Goal: Task Accomplishment & Management: Complete application form

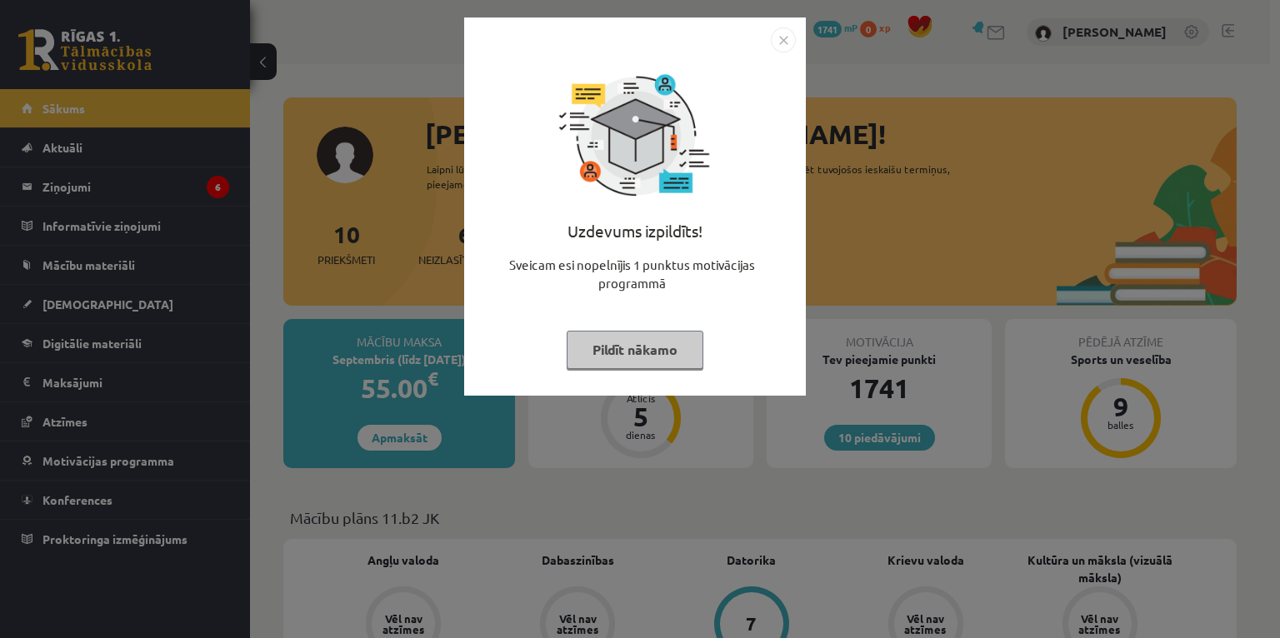
click at [602, 349] on button "Pildīt nākamo" at bounding box center [635, 350] width 137 height 38
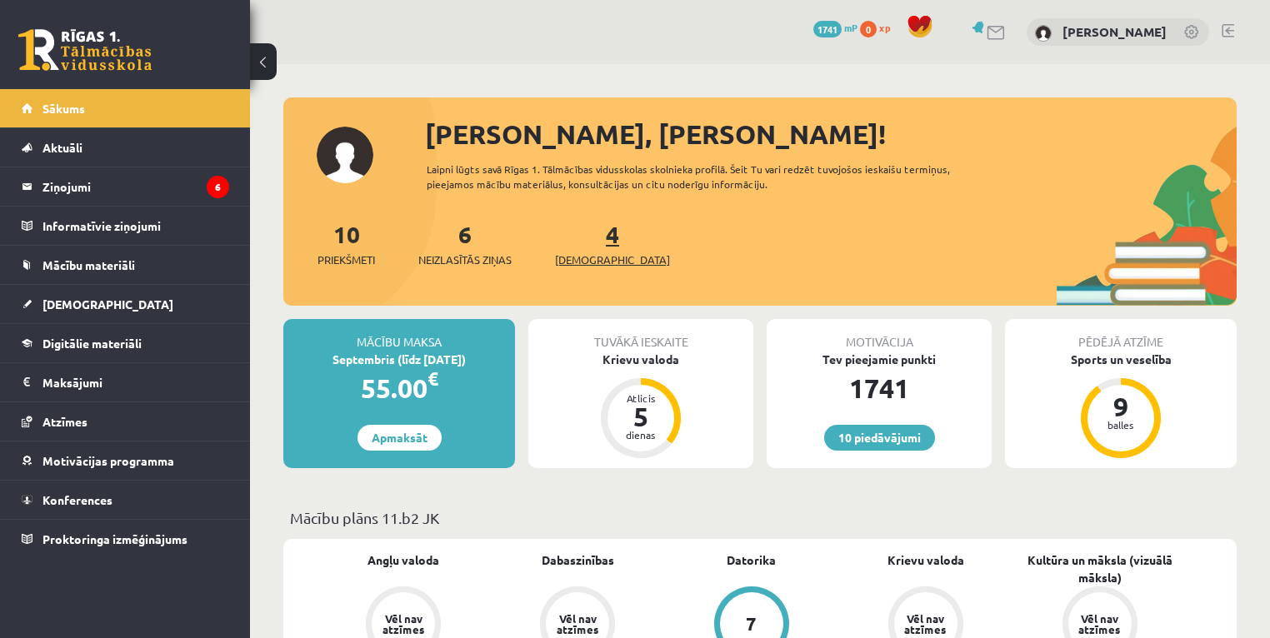
click at [582, 260] on span "[DEMOGRAPHIC_DATA]" at bounding box center [612, 260] width 115 height 17
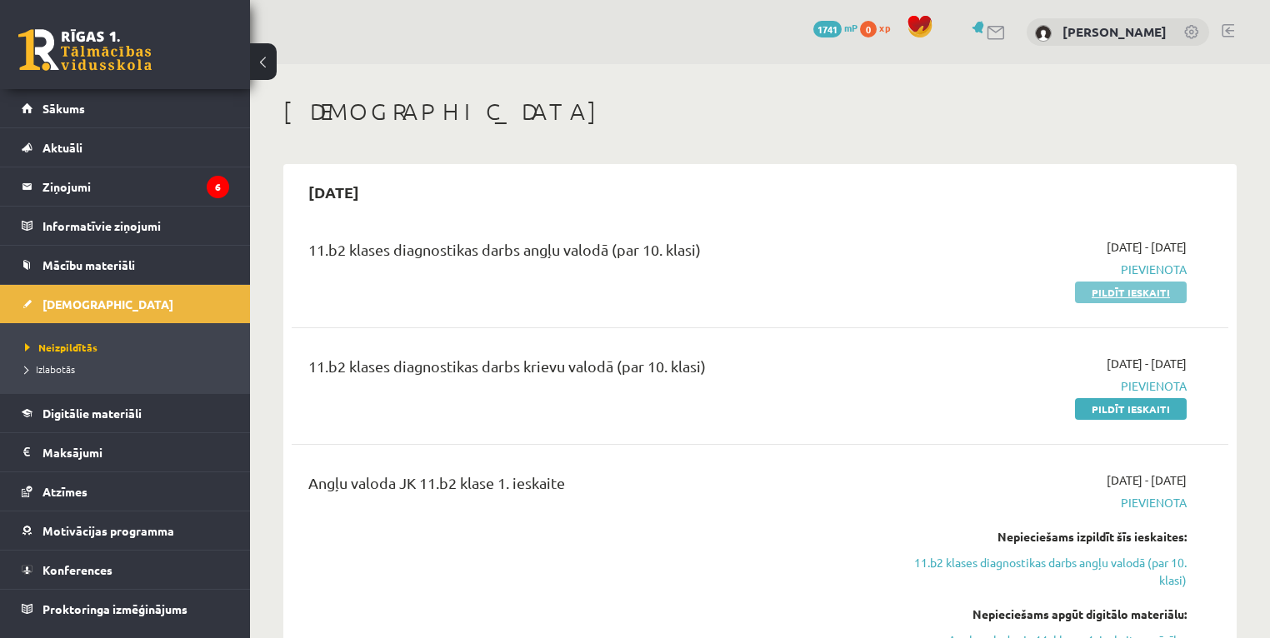
click at [1121, 290] on link "Pildīt ieskaiti" at bounding box center [1131, 293] width 112 height 22
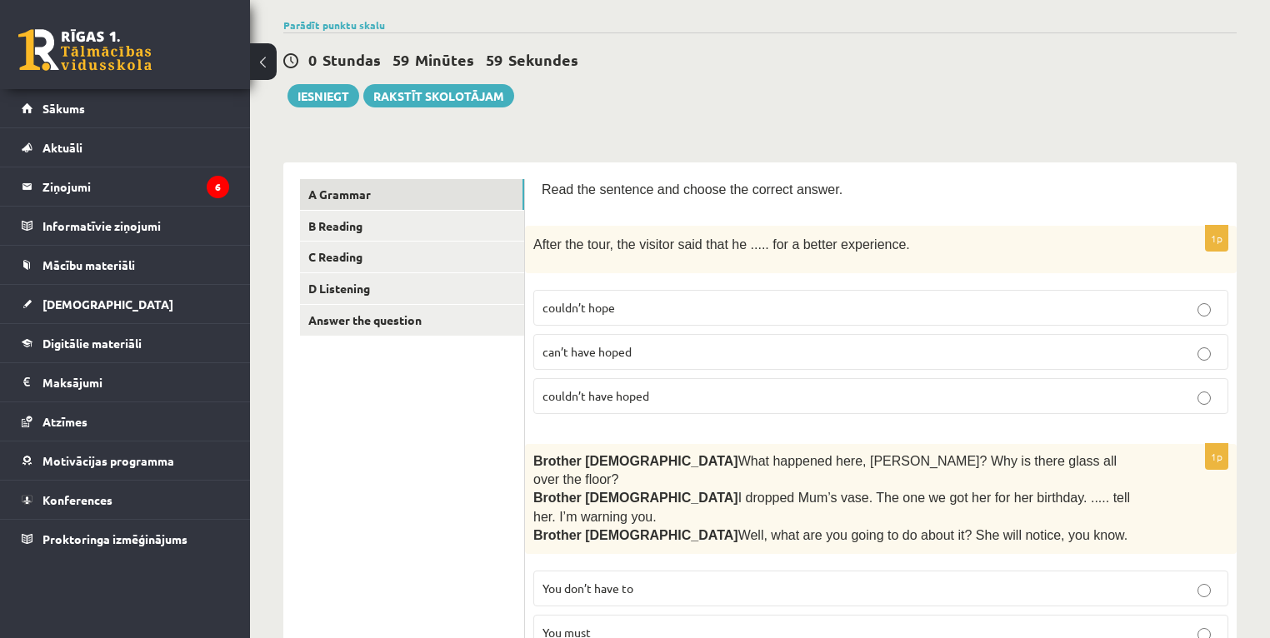
scroll to position [133, 0]
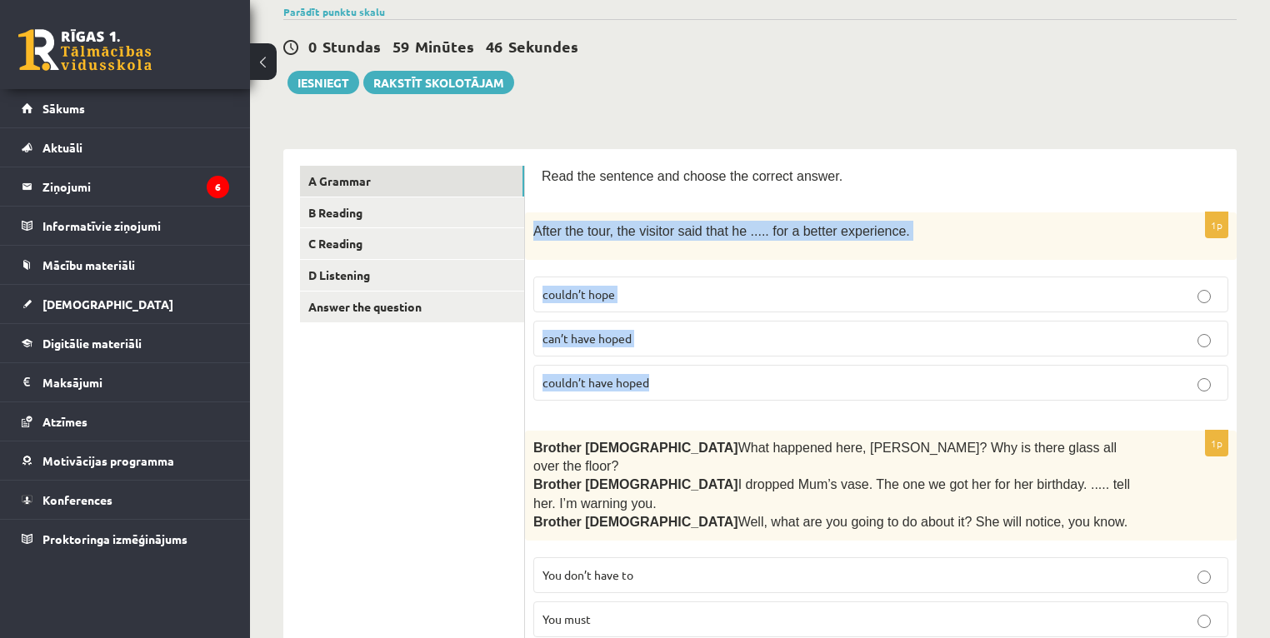
drag, startPoint x: 534, startPoint y: 229, endPoint x: 787, endPoint y: 370, distance: 289.1
click at [787, 370] on div "1p After the tour, the visitor said that he ..... for a better experience. coul…" at bounding box center [881, 313] width 712 height 201
copy div "After the tour, the visitor said that he ..... for a better experience. couldn’…"
click at [584, 385] on p "couldn’t have hoped" at bounding box center [881, 383] width 677 height 18
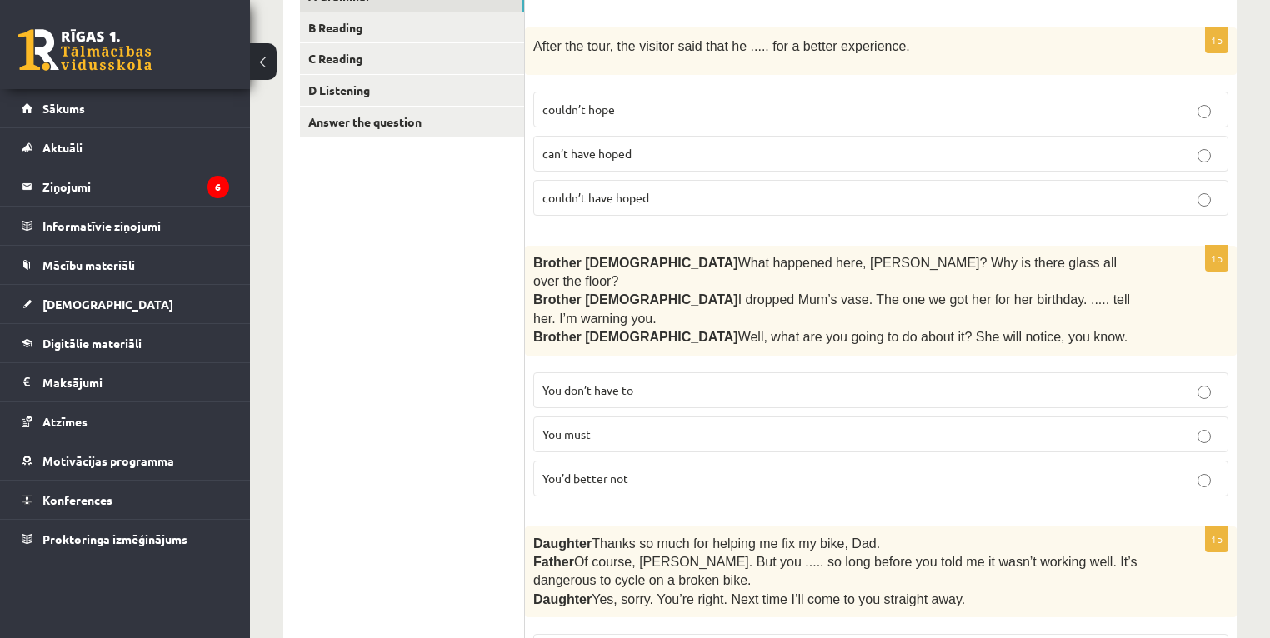
scroll to position [333, 0]
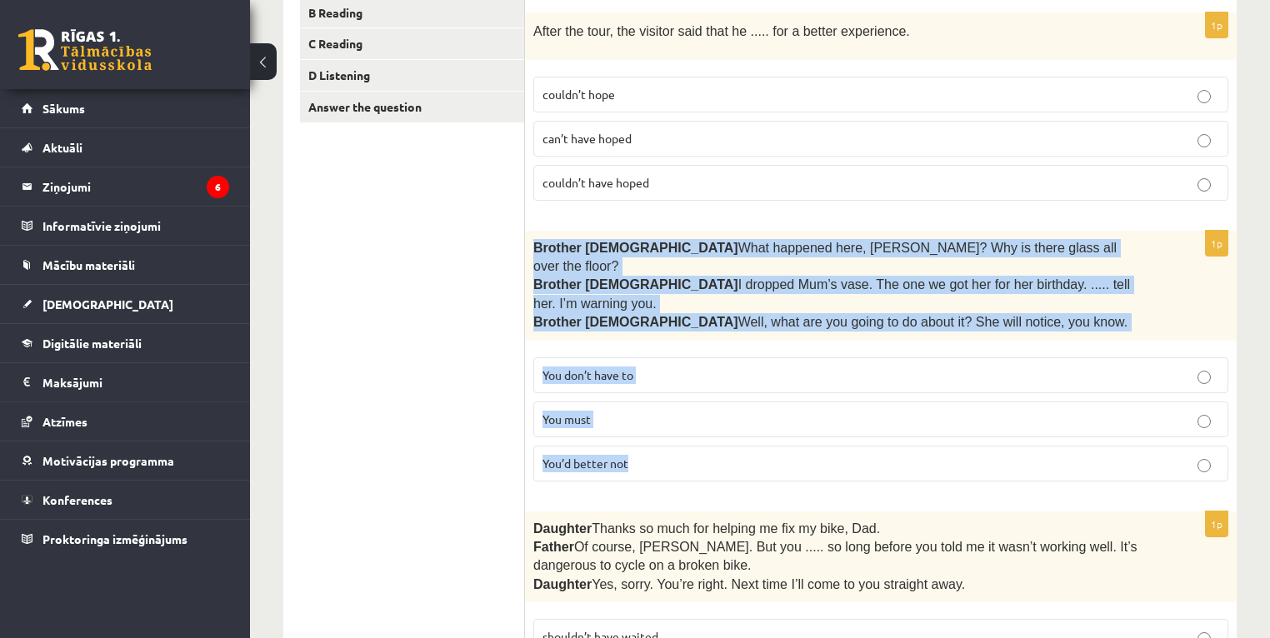
drag, startPoint x: 528, startPoint y: 239, endPoint x: 730, endPoint y: 413, distance: 265.9
click at [730, 413] on div "1p Brother 1  What happened here, Zak? Why is there glass all over the floor? B…" at bounding box center [881, 363] width 712 height 264
copy div "Brother 1  What happened here, Zak? Why is there glass all over the floor? Brot…"
click at [628, 456] on span "You’d better not" at bounding box center [586, 463] width 86 height 15
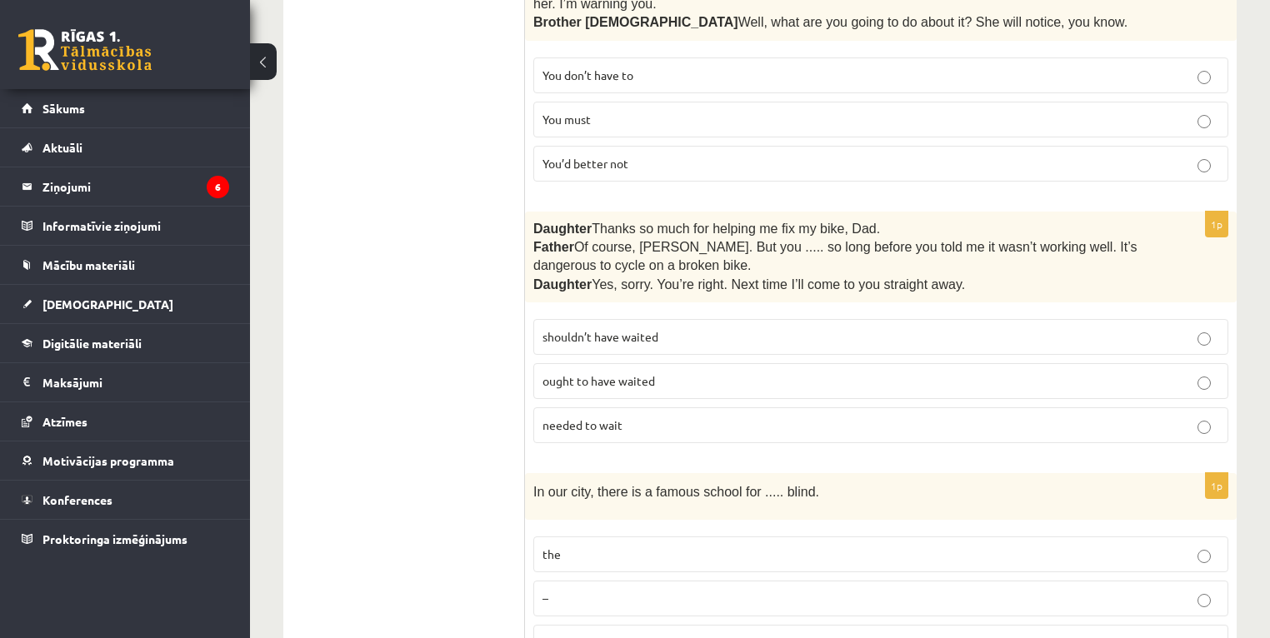
scroll to position [667, 0]
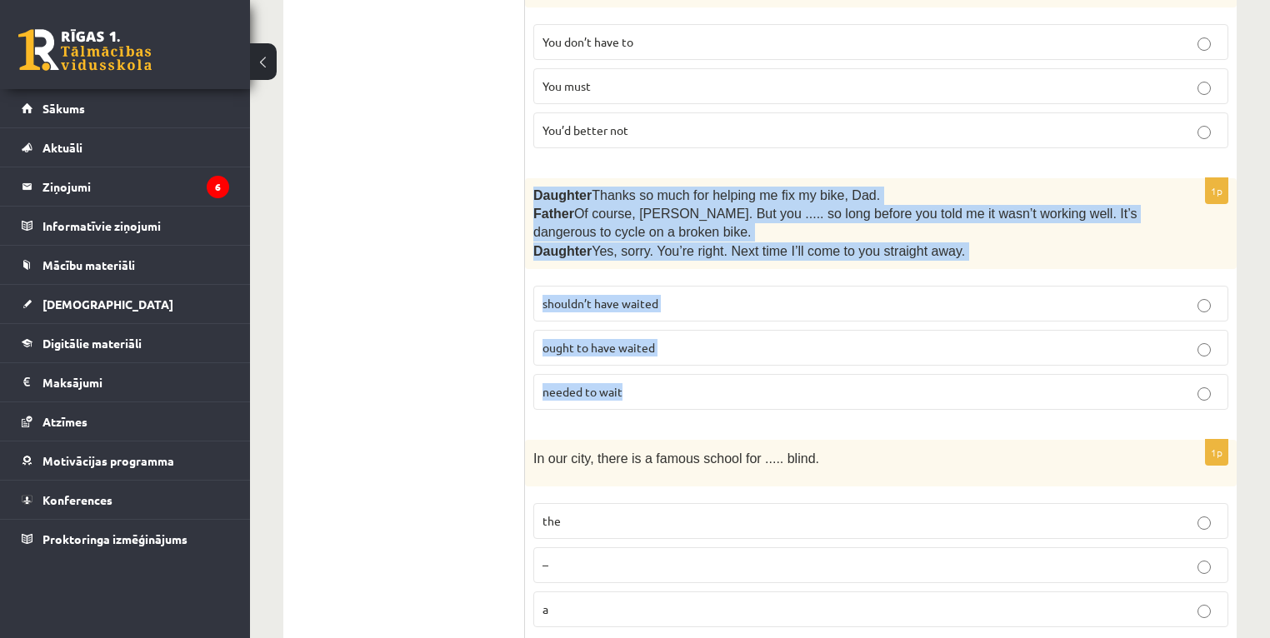
drag, startPoint x: 533, startPoint y: 153, endPoint x: 712, endPoint y: 350, distance: 265.5
click at [712, 350] on div "1p Daughter  Thanks so much for helping me fix my bike, Dad. Father  Of course,…" at bounding box center [881, 301] width 712 height 246
copy div "Daughter  Thanks so much for helping me fix my bike, Dad. Father  Of course, Be…"
click at [612, 296] on span "shouldn’t have waited" at bounding box center [601, 303] width 116 height 15
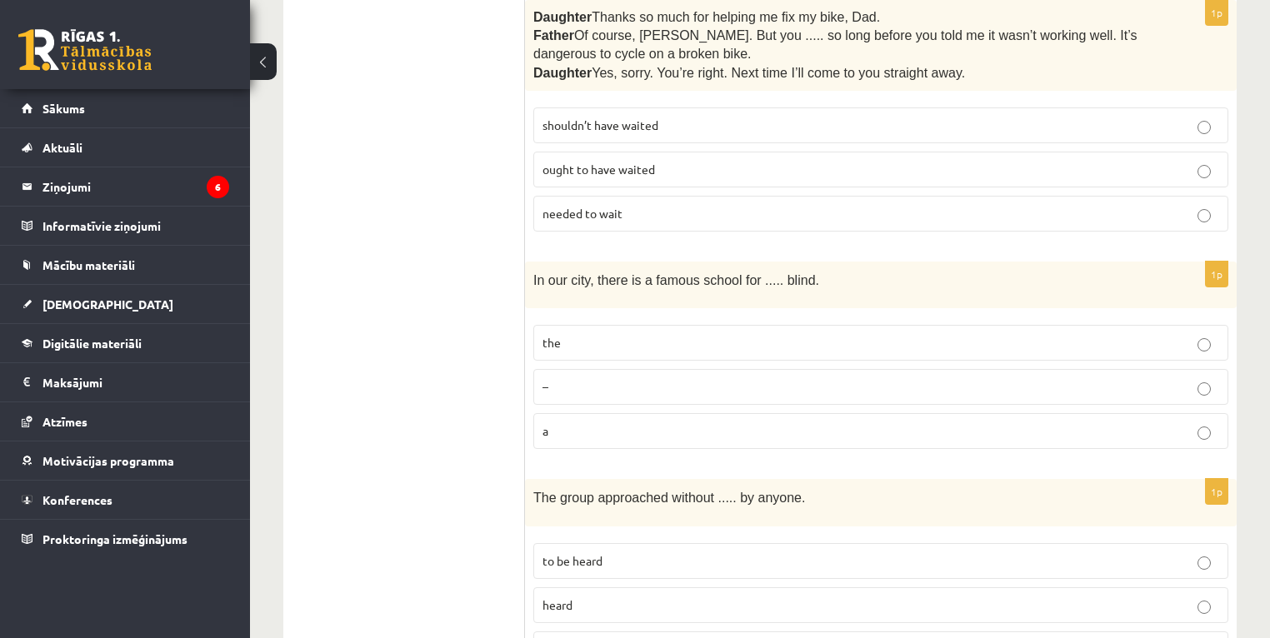
scroll to position [867, 0]
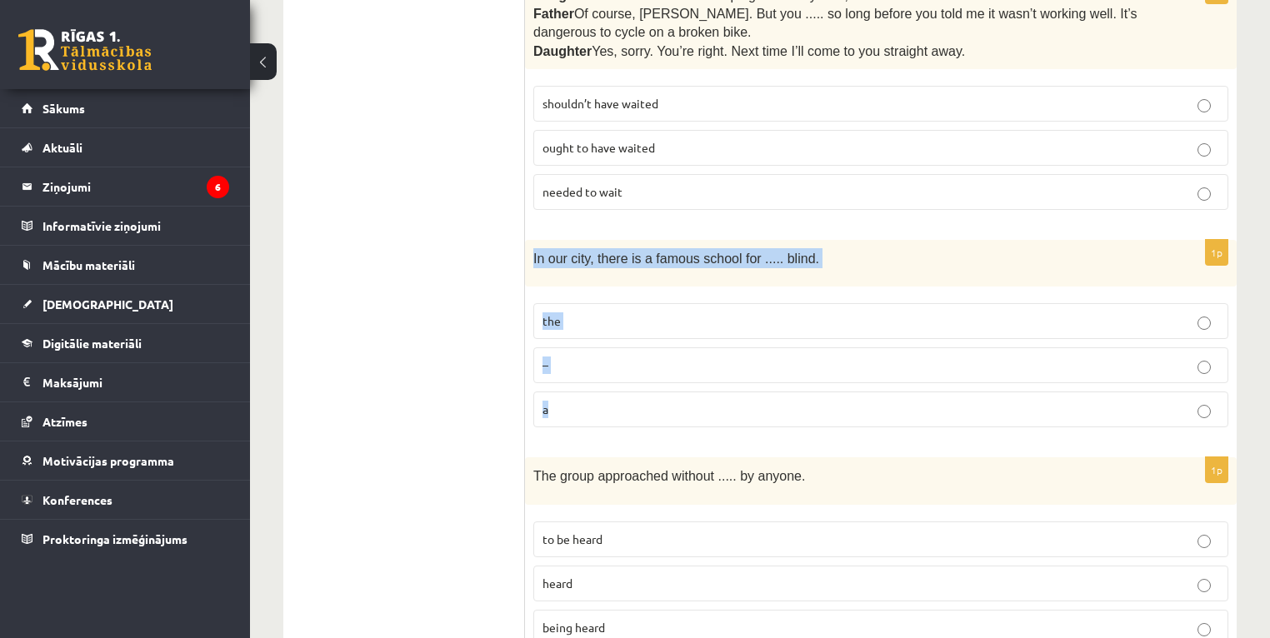
drag, startPoint x: 528, startPoint y: 215, endPoint x: 791, endPoint y: 359, distance: 299.5
click at [791, 359] on div "1p In our city, there is a famous school for ..... blind. the – a" at bounding box center [881, 340] width 712 height 201
copy div "In our city, there is a famous school for ..... blind. the – a"
click at [649, 313] on p "the" at bounding box center [881, 322] width 677 height 18
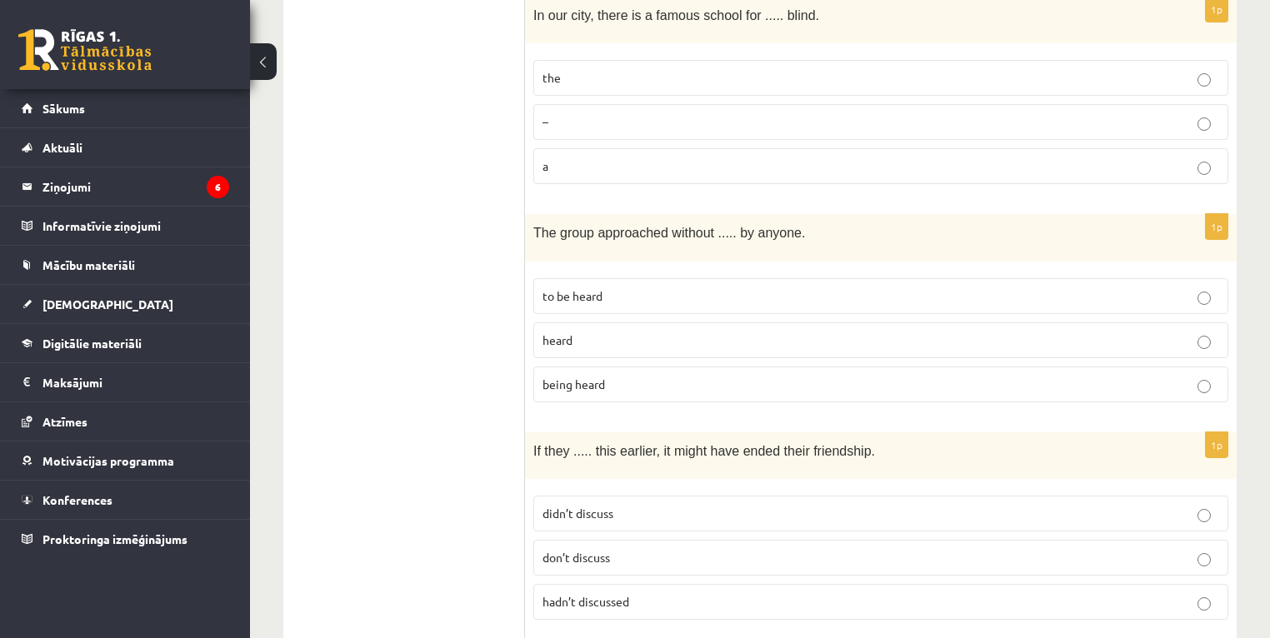
scroll to position [1133, 0]
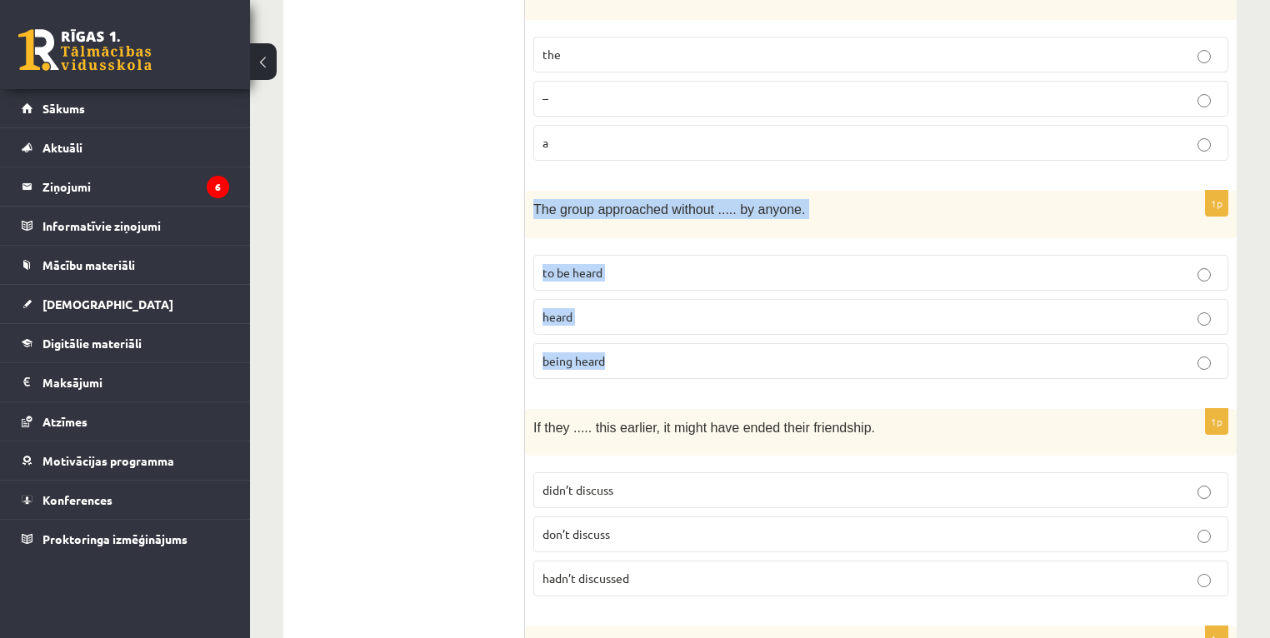
drag, startPoint x: 527, startPoint y: 163, endPoint x: 700, endPoint y: 313, distance: 228.7
click at [700, 313] on div "1p The group approached without ..... by anyone. to be heard heard being heard" at bounding box center [881, 291] width 712 height 201
copy div "The group approached without ..... by anyone. to be heard heard being heard"
click at [695, 353] on p "being heard" at bounding box center [881, 362] width 677 height 18
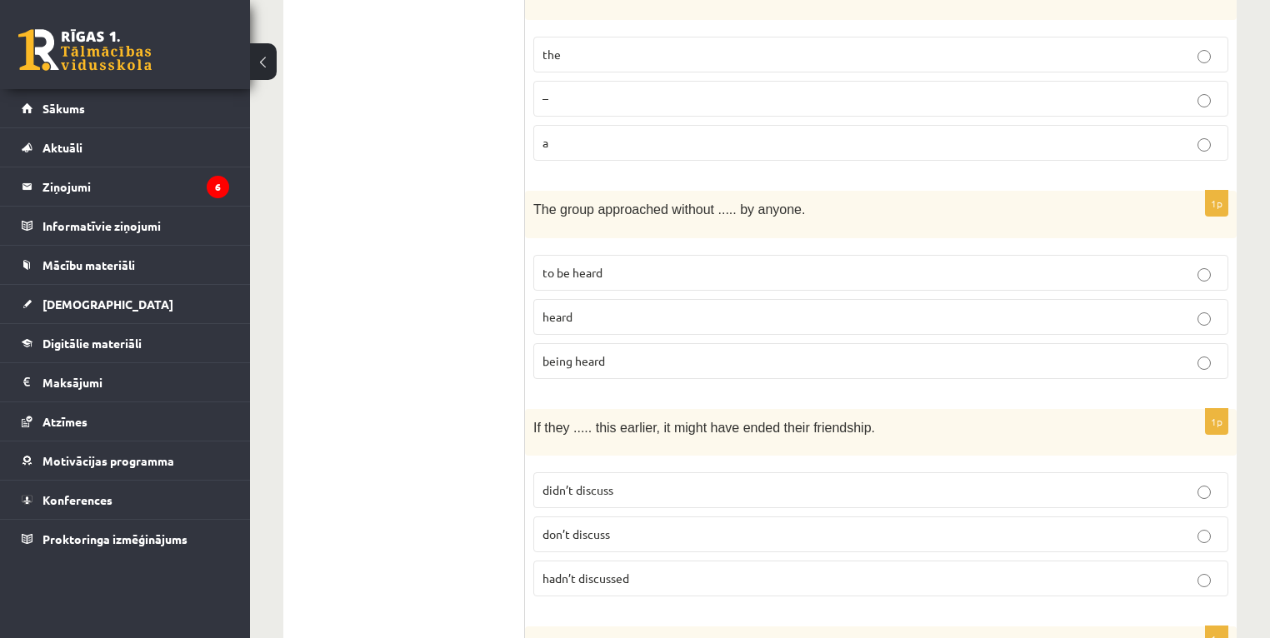
scroll to position [1267, 0]
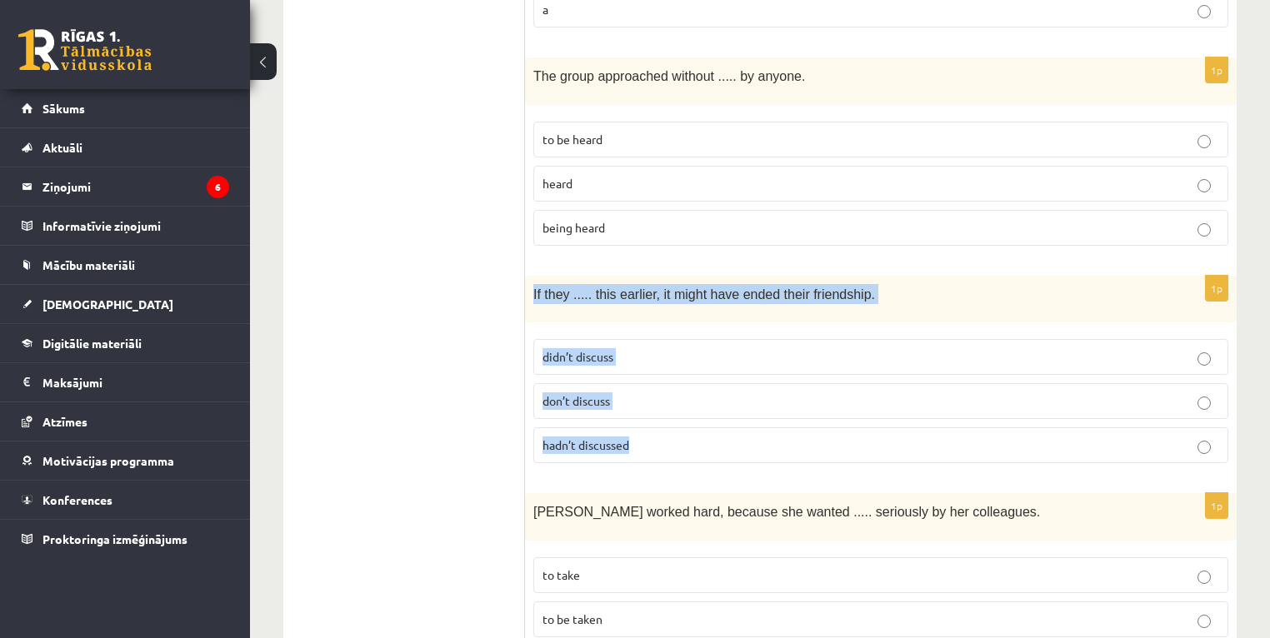
drag, startPoint x: 532, startPoint y: 248, endPoint x: 761, endPoint y: 385, distance: 266.8
click at [761, 385] on div "1p If they ..... this earlier, it might have ended their friendship. didn’t dis…" at bounding box center [881, 376] width 712 height 201
copy div "If they ..... this earlier, it might have ended their friendship. didn’t discus…"
click at [657, 437] on p "hadn’t discussed" at bounding box center [881, 446] width 677 height 18
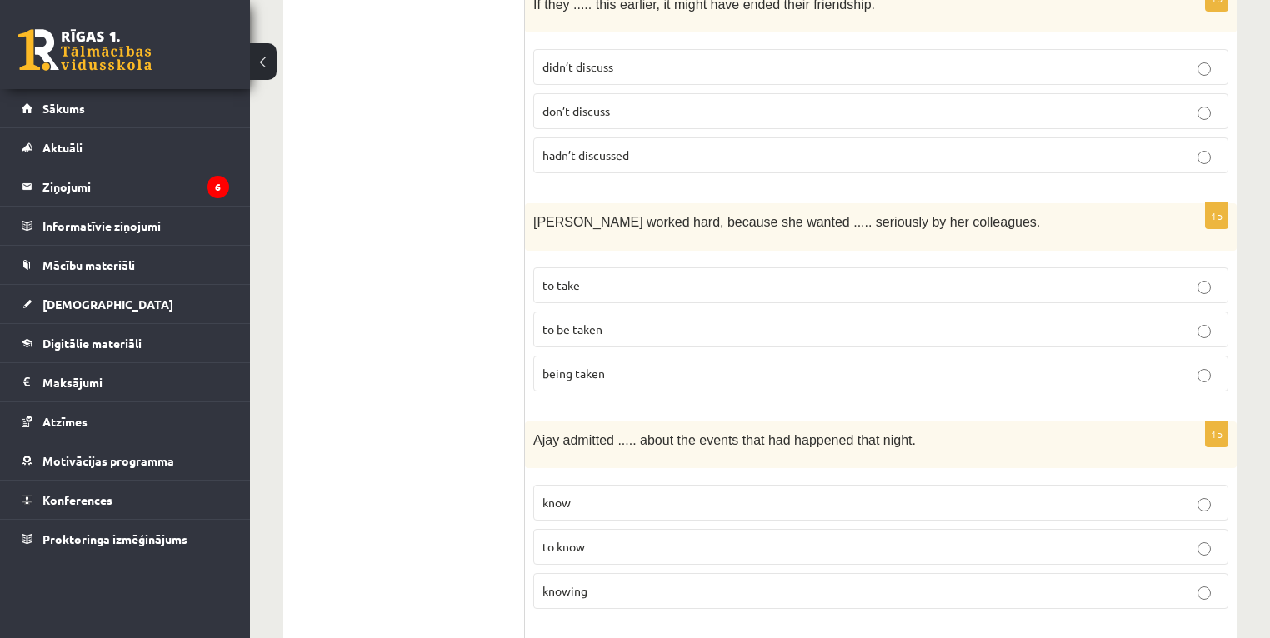
scroll to position [1533, 0]
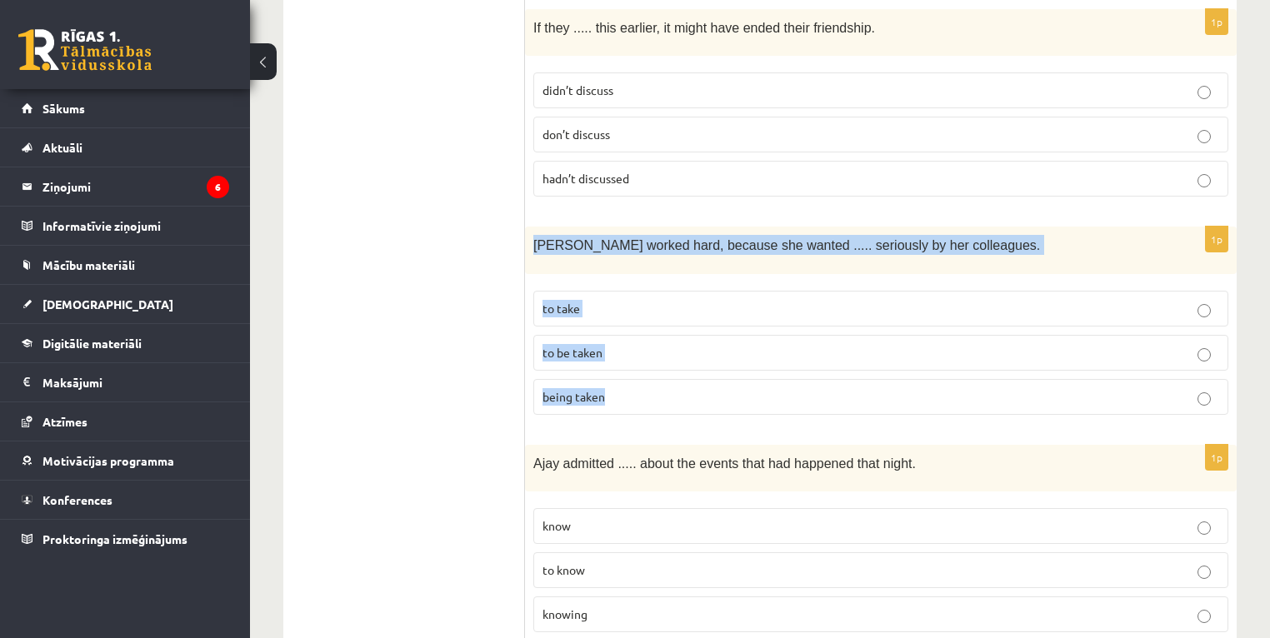
drag, startPoint x: 529, startPoint y: 192, endPoint x: 733, endPoint y: 335, distance: 249.5
click at [733, 335] on div "1p Emma worked hard, because she wanted ..... seriously by her colleagues. to t…" at bounding box center [881, 327] width 712 height 201
copy div "Emma worked hard, because she wanted ..... seriously by her colleagues. to take…"
click at [577, 345] on span "to be taken" at bounding box center [573, 352] width 60 height 15
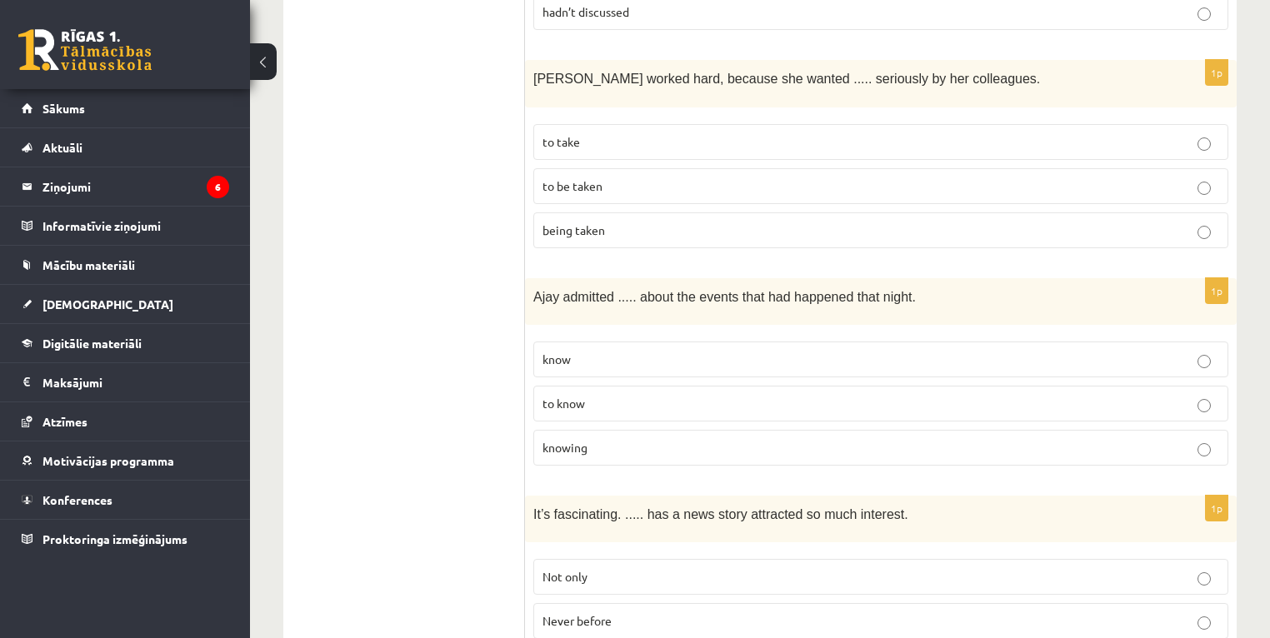
scroll to position [1733, 0]
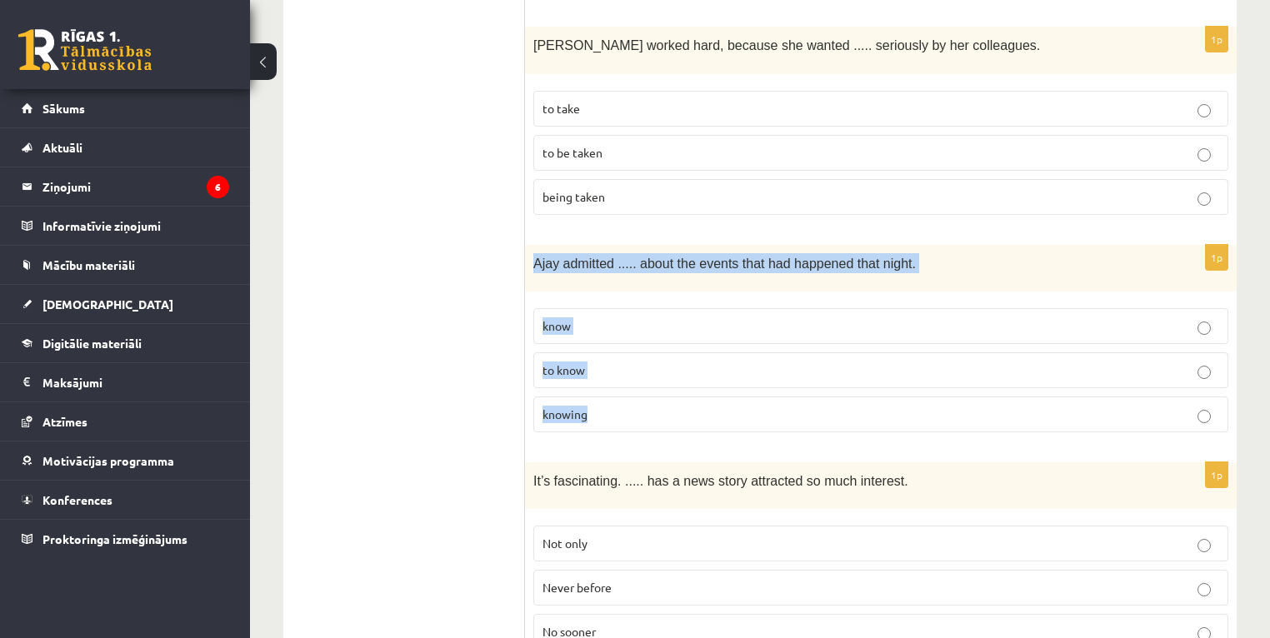
drag, startPoint x: 533, startPoint y: 212, endPoint x: 706, endPoint y: 347, distance: 219.7
click at [706, 347] on div "1p Ajay admitted ..... about the events that had happened that night. know to k…" at bounding box center [881, 345] width 712 height 201
copy div "Ajay admitted ..... about the events that had happened that night. know to know…"
click at [633, 406] on p "knowing" at bounding box center [881, 415] width 677 height 18
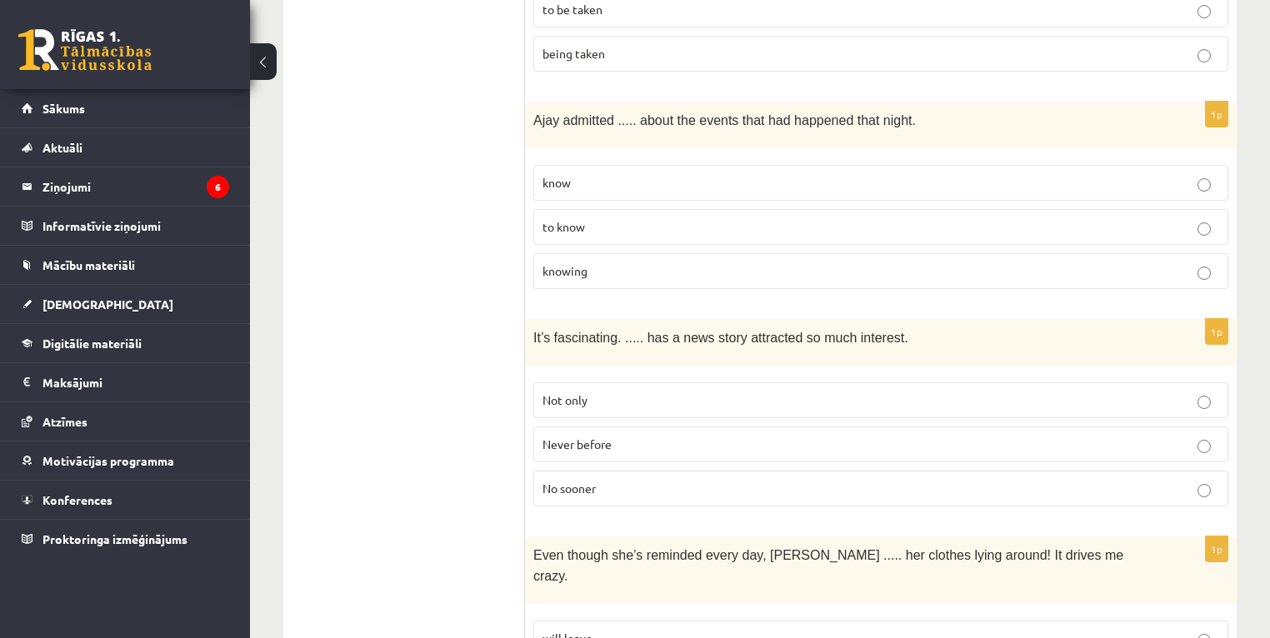
scroll to position [1934, 0]
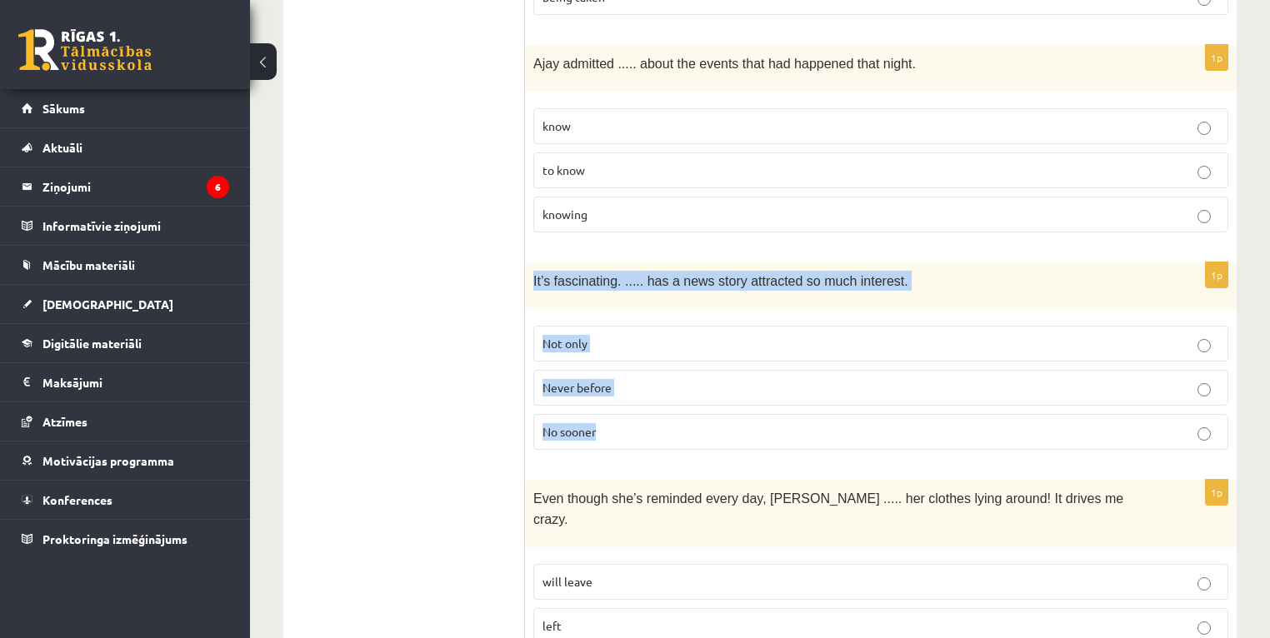
drag, startPoint x: 530, startPoint y: 225, endPoint x: 682, endPoint y: 371, distance: 210.4
click at [682, 371] on div "1p It’s fascinating. ..... has a news story attracted so much interest. Not onl…" at bounding box center [881, 363] width 712 height 201
copy div "It’s fascinating. ..... has a news story attracted so much interest. Not only N…"
click at [636, 379] on p "Never before" at bounding box center [881, 388] width 677 height 18
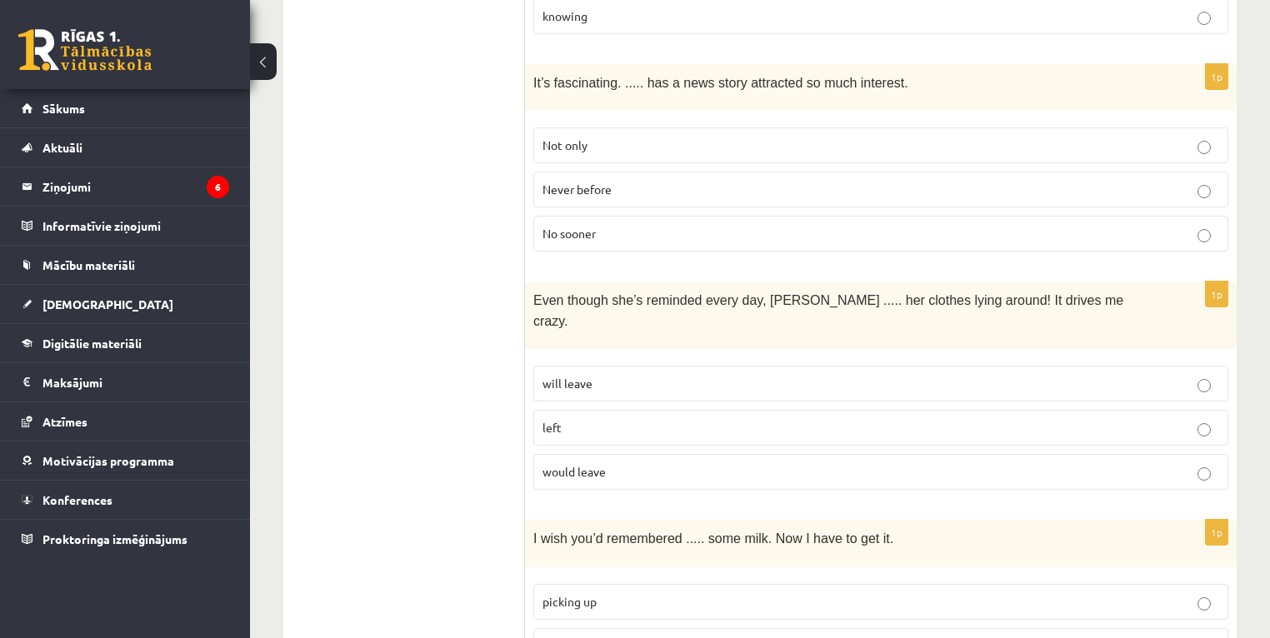
scroll to position [2134, 0]
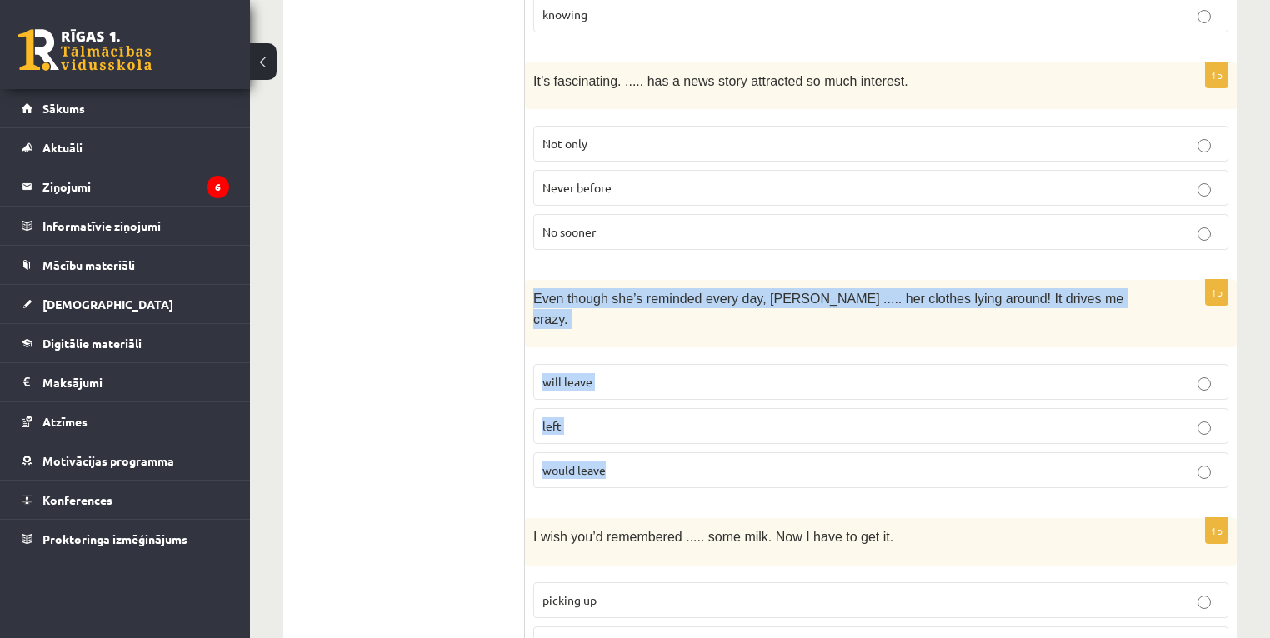
drag, startPoint x: 530, startPoint y: 240, endPoint x: 693, endPoint y: 374, distance: 210.7
click at [693, 374] on div "1p Even though she’s reminded every day, Cathy ..... her clothes lying around! …" at bounding box center [881, 391] width 712 height 222
copy div "Even though she’s reminded every day, Cathy ..... her clothes lying around! It …"
click at [619, 373] on p "will leave" at bounding box center [881, 382] width 677 height 18
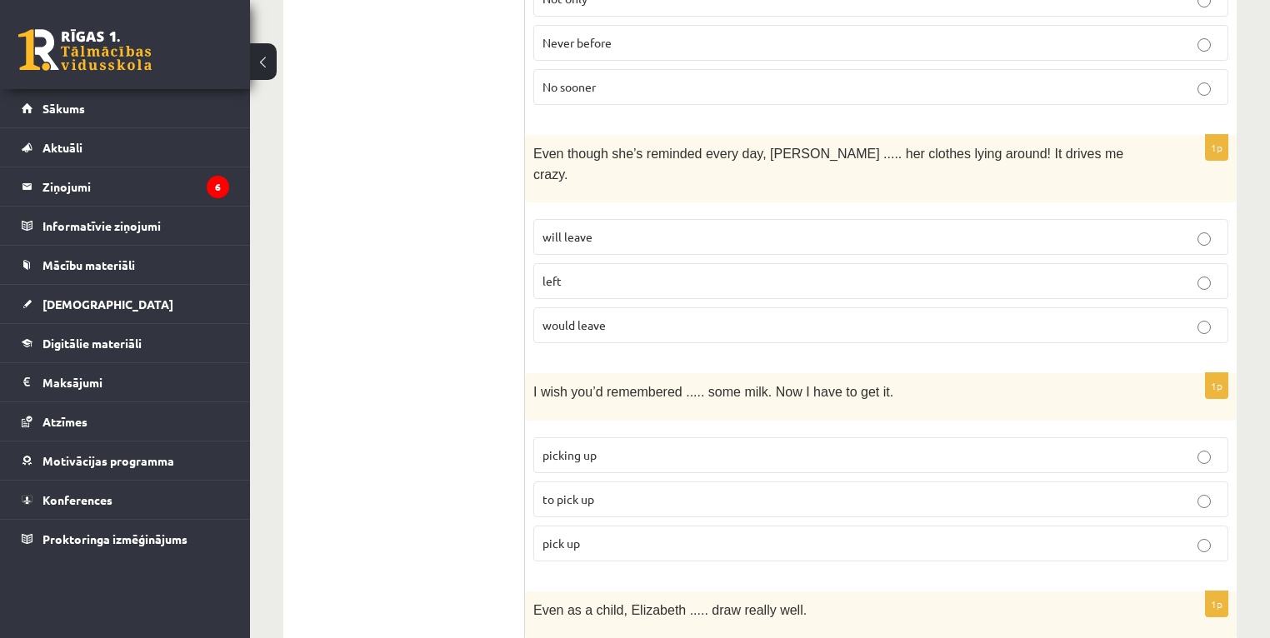
scroll to position [2334, 0]
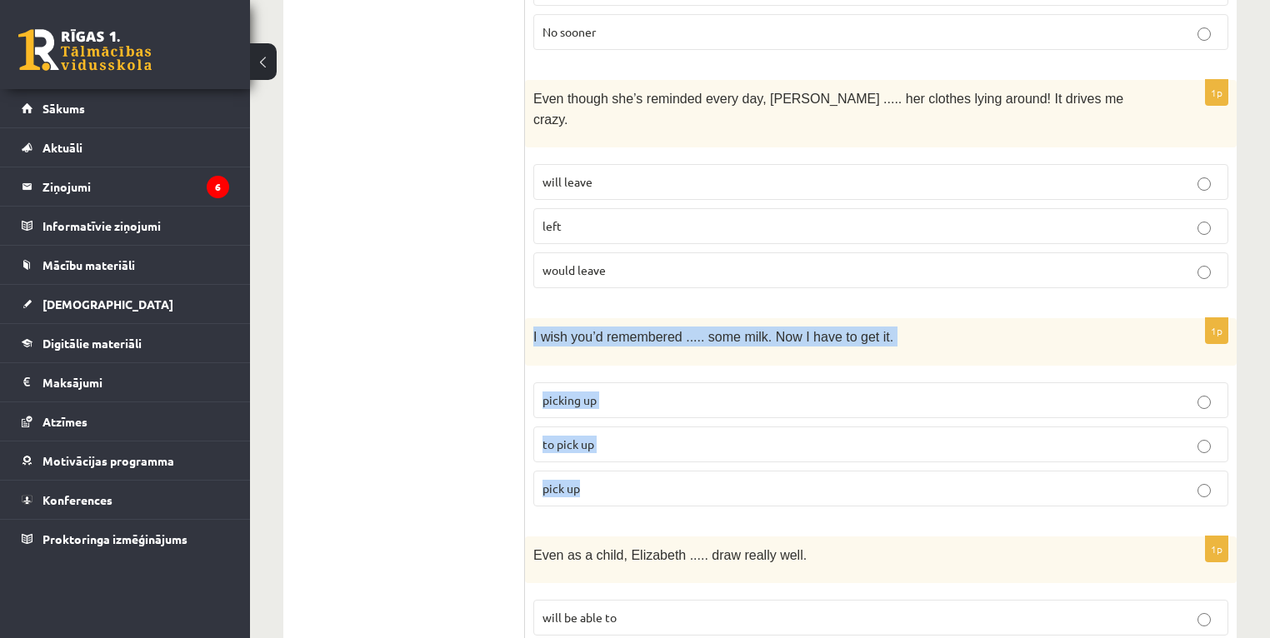
drag, startPoint x: 530, startPoint y: 260, endPoint x: 708, endPoint y: 396, distance: 223.5
click at [708, 396] on div "1p I wish you’d remembered ..... some milk. Now I have to get it. picking up to…" at bounding box center [881, 418] width 712 height 201
click at [607, 480] on p "pick up" at bounding box center [881, 489] width 677 height 18
click at [578, 437] on span "to pick up" at bounding box center [569, 444] width 52 height 15
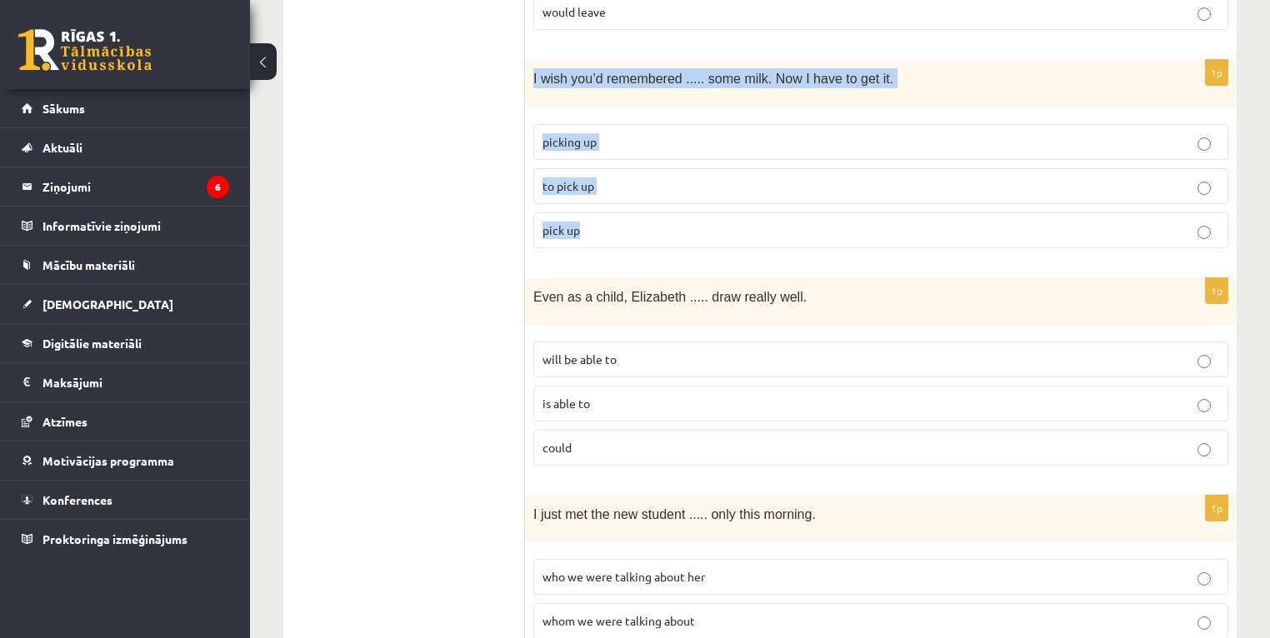
scroll to position [2600, 0]
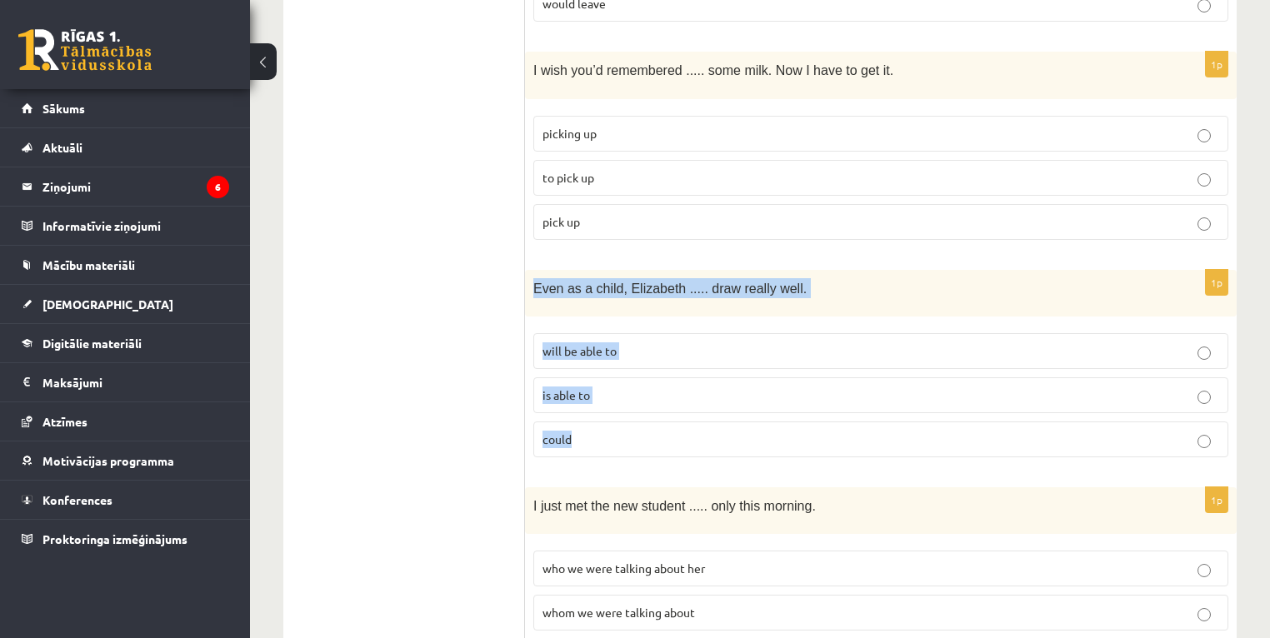
drag, startPoint x: 535, startPoint y: 203, endPoint x: 670, endPoint y: 340, distance: 192.7
click at [670, 340] on div "1p Even as a child, Elizabeth ..... draw really well. will be able to is able t…" at bounding box center [881, 370] width 712 height 201
click at [627, 431] on p "could" at bounding box center [881, 440] width 677 height 18
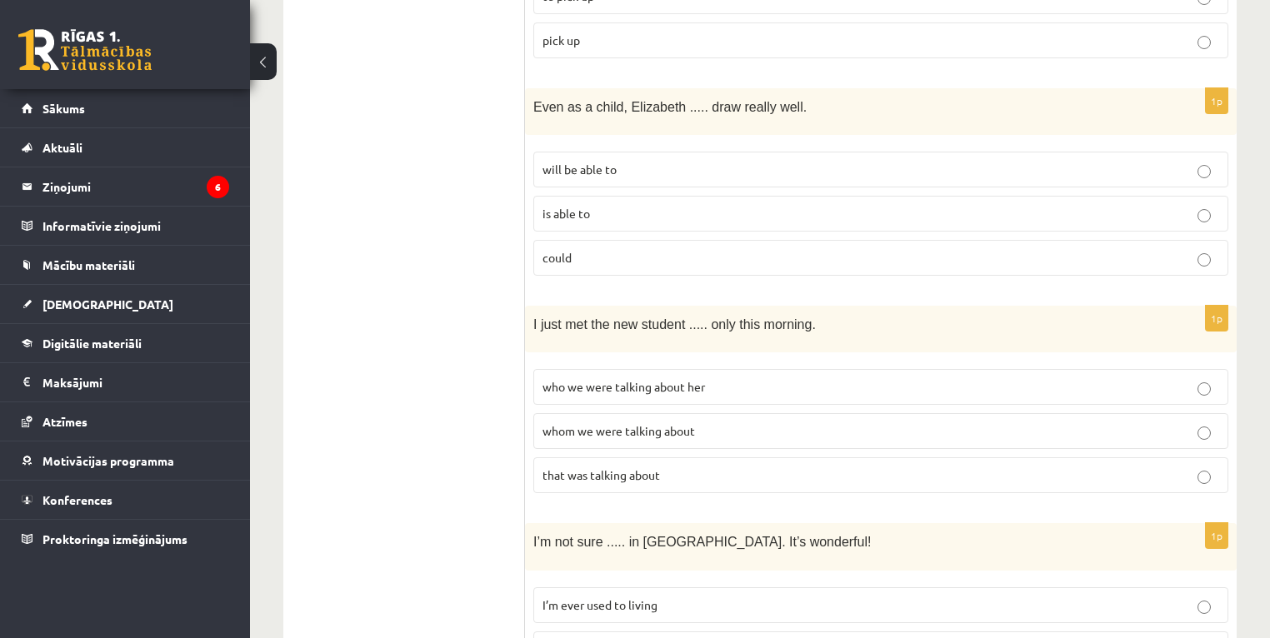
scroll to position [2800, 0]
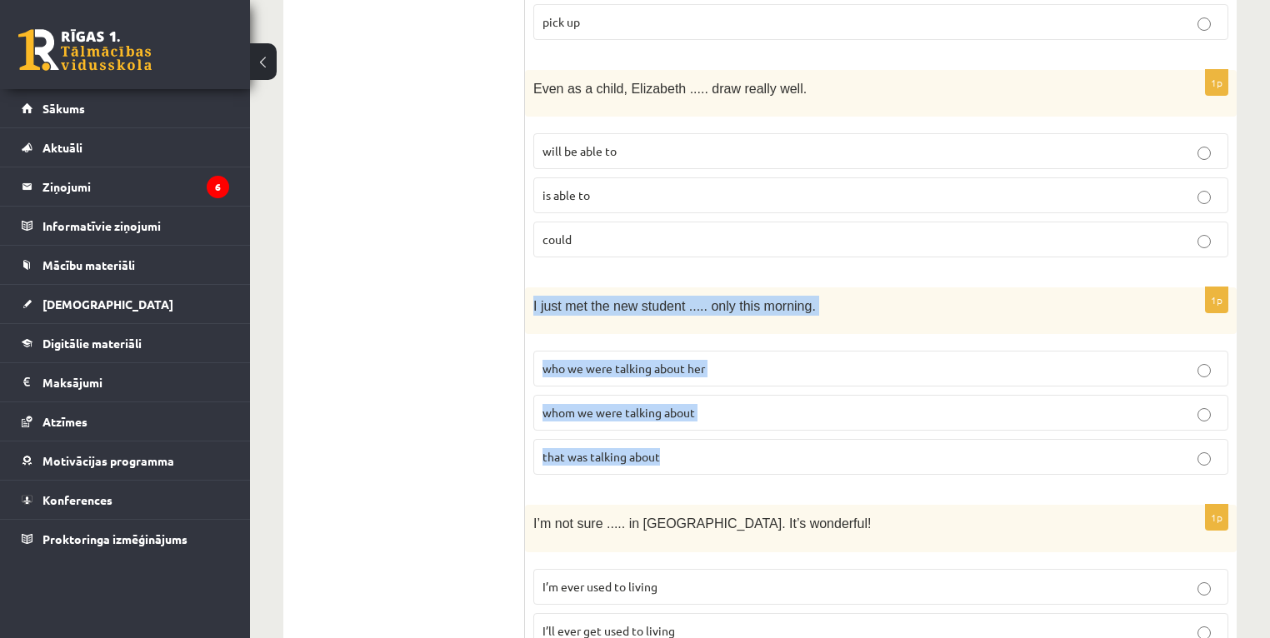
drag, startPoint x: 530, startPoint y: 219, endPoint x: 743, endPoint y: 358, distance: 253.6
click at [743, 358] on div "1p I just met the new student ..... only this morning. who we were talking abou…" at bounding box center [881, 388] width 712 height 201
click at [602, 405] on span "whom we were talking about" at bounding box center [619, 412] width 153 height 15
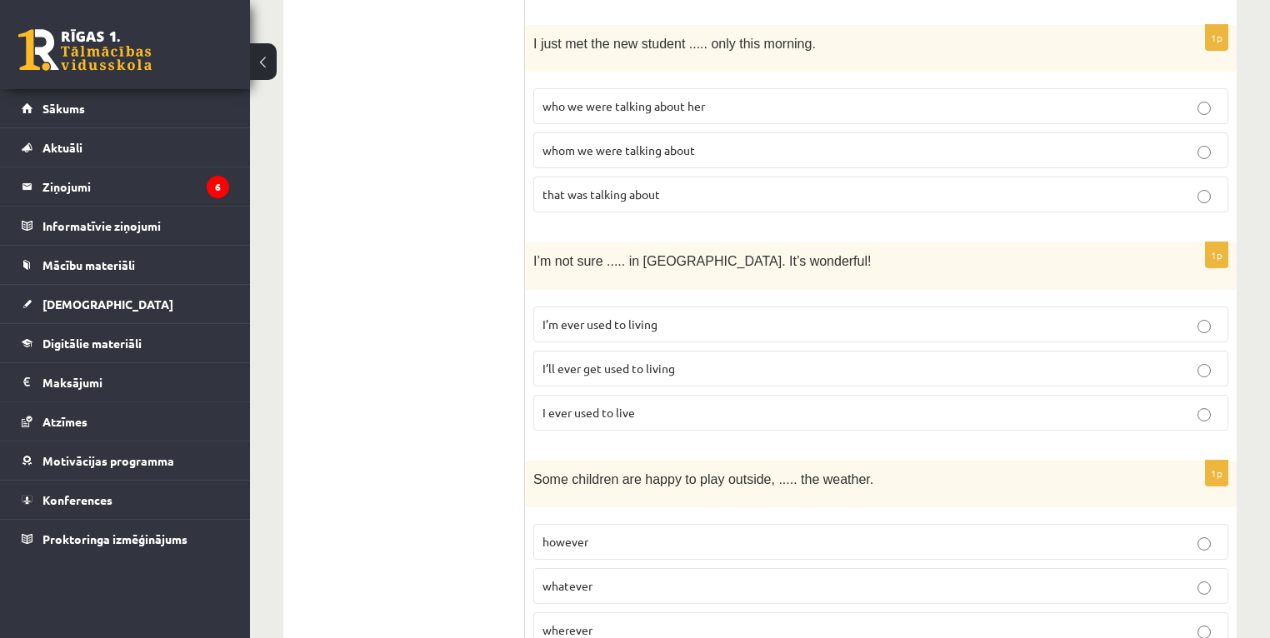
scroll to position [3067, 0]
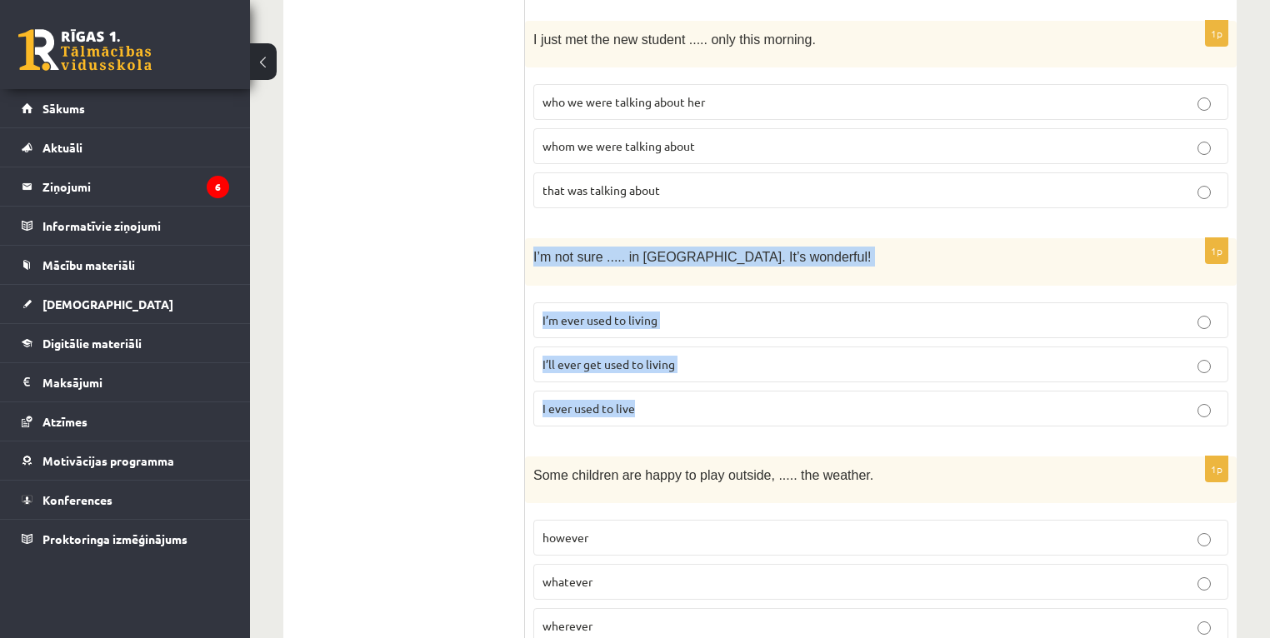
drag, startPoint x: 538, startPoint y: 170, endPoint x: 713, endPoint y: 303, distance: 220.0
click at [713, 303] on div "1p I’m not sure ..... in Paris. It’s wonderful! I’m ever used to living I’ll ev…" at bounding box center [881, 338] width 712 height 201
click at [598, 357] on span "I’ll ever get used to living" at bounding box center [609, 364] width 133 height 15
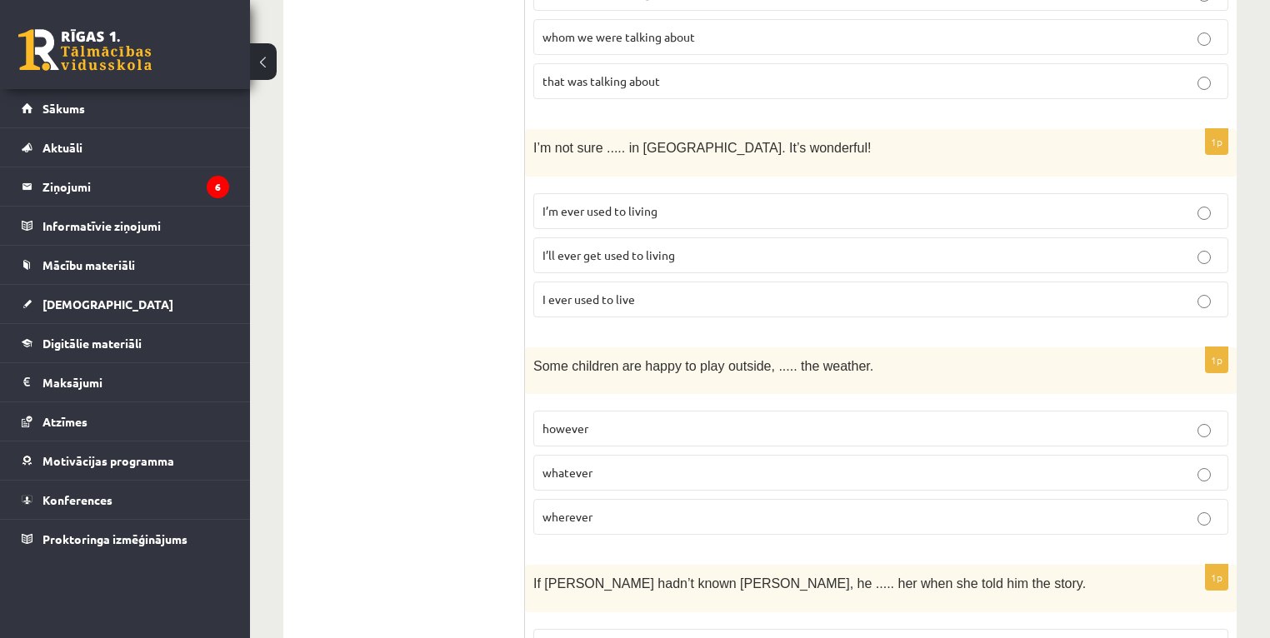
scroll to position [3200, 0]
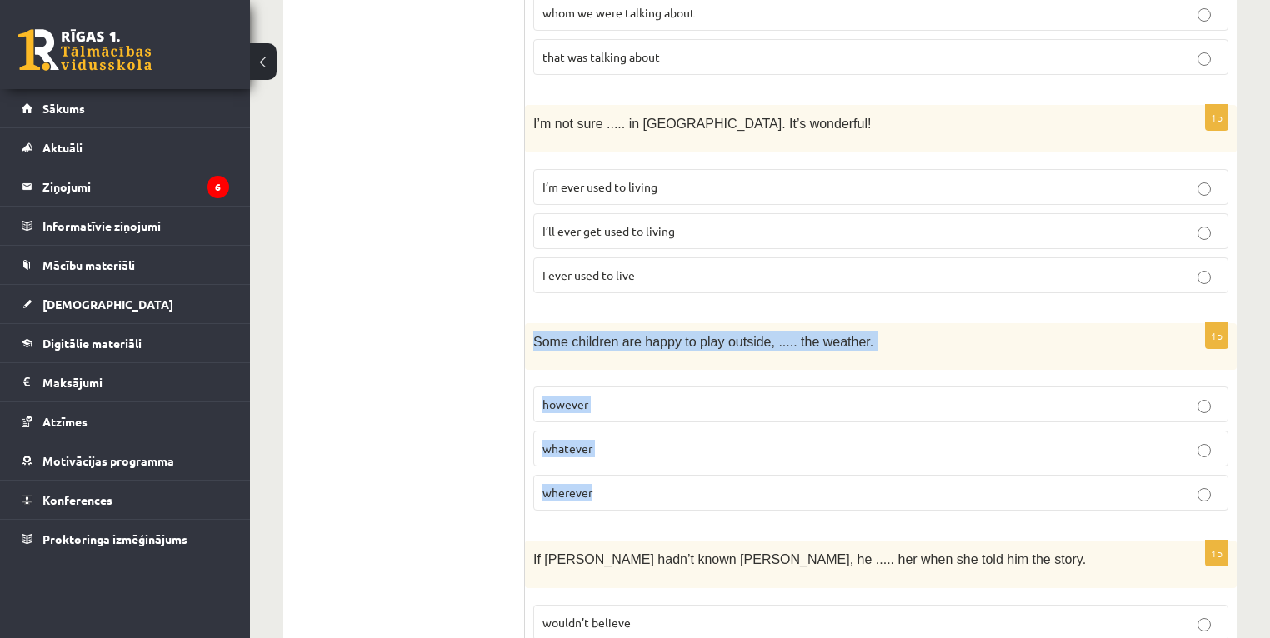
drag, startPoint x: 530, startPoint y: 243, endPoint x: 693, endPoint y: 400, distance: 226.9
click at [693, 400] on div "1p Some children are happy to play outside, ..... the weather. however whatever…" at bounding box center [881, 423] width 712 height 201
click at [608, 440] on p "whatever" at bounding box center [881, 449] width 677 height 18
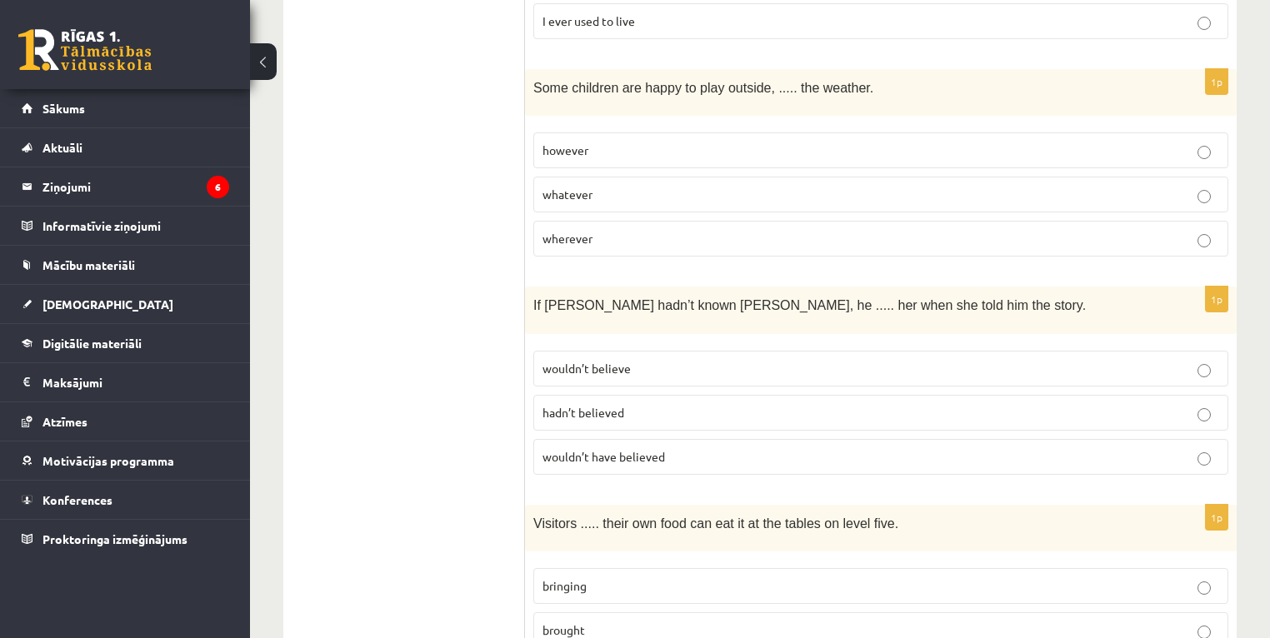
scroll to position [3467, 0]
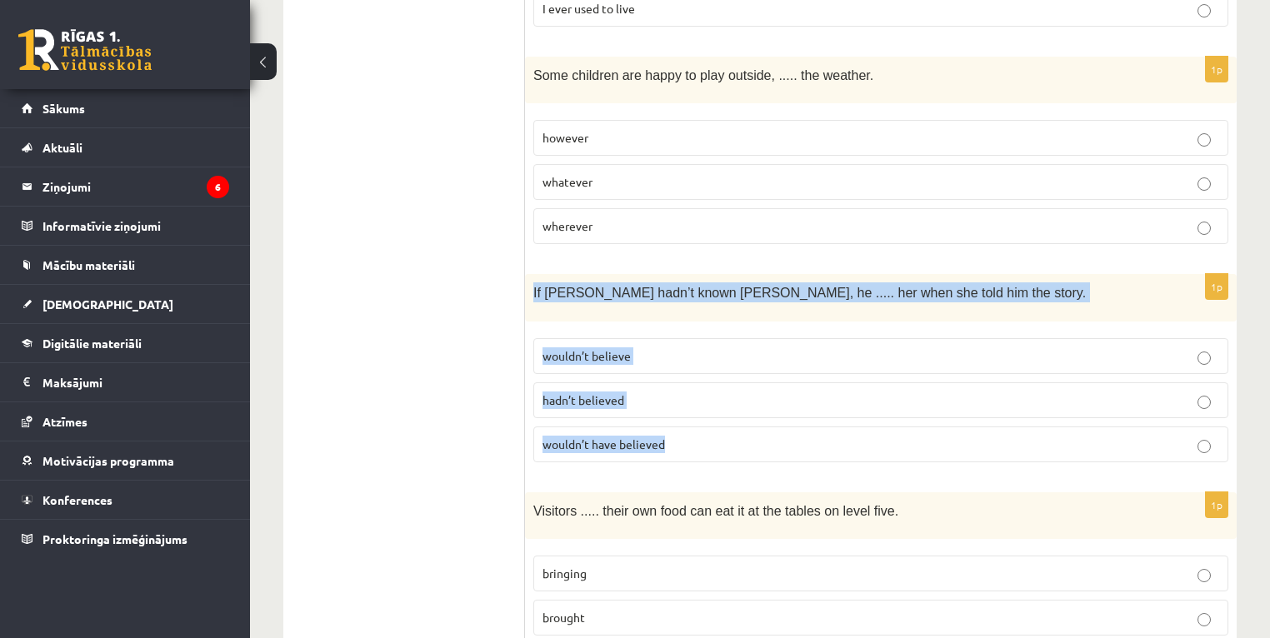
drag, startPoint x: 527, startPoint y: 196, endPoint x: 663, endPoint y: 351, distance: 206.7
click at [663, 351] on div "1p If Tom hadn’t known Mariam, he ..... her when she told him the story. wouldn…" at bounding box center [881, 374] width 712 height 201
click at [600, 437] on span "wouldn’t have believed" at bounding box center [604, 444] width 123 height 15
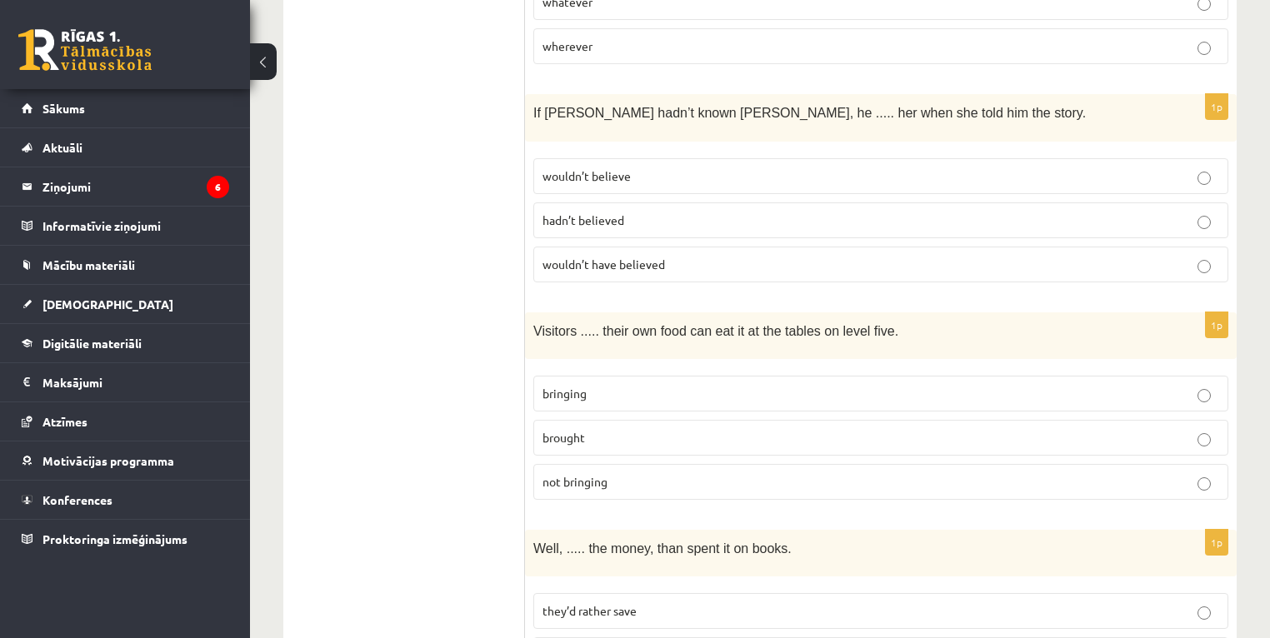
scroll to position [3667, 0]
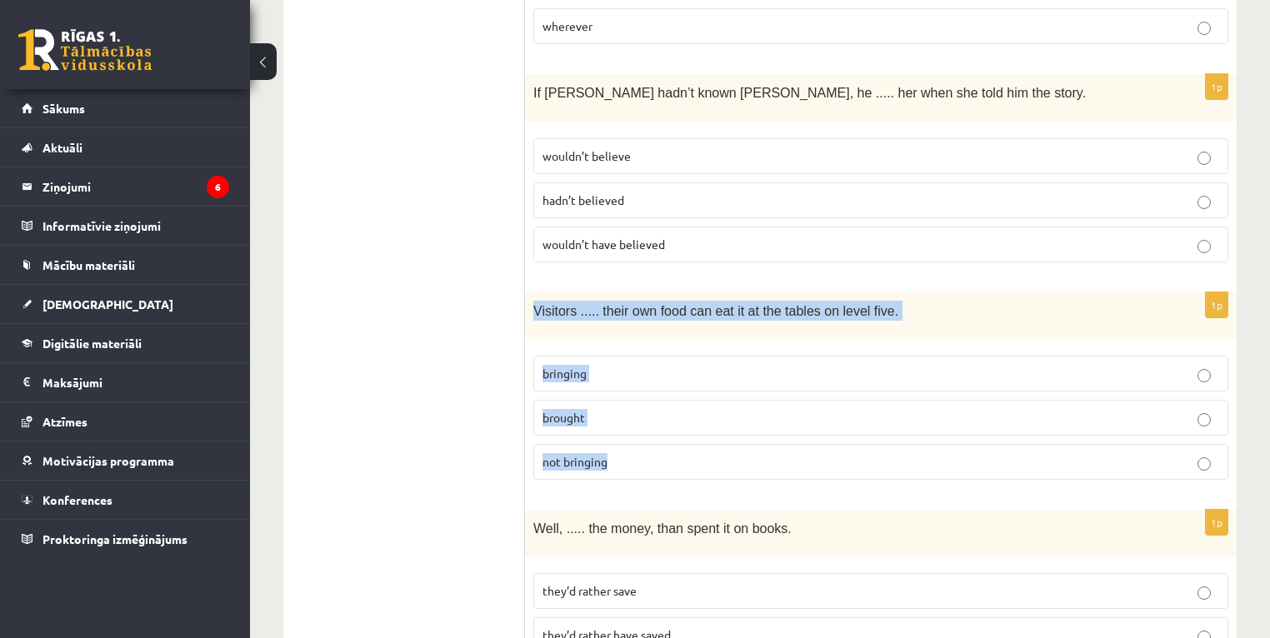
drag, startPoint x: 533, startPoint y: 213, endPoint x: 686, endPoint y: 360, distance: 211.6
click at [686, 360] on div "1p Visitors ..... their own food can eat it at the tables on level five. bringi…" at bounding box center [881, 393] width 712 height 201
click at [603, 365] on p "bringing" at bounding box center [881, 374] width 677 height 18
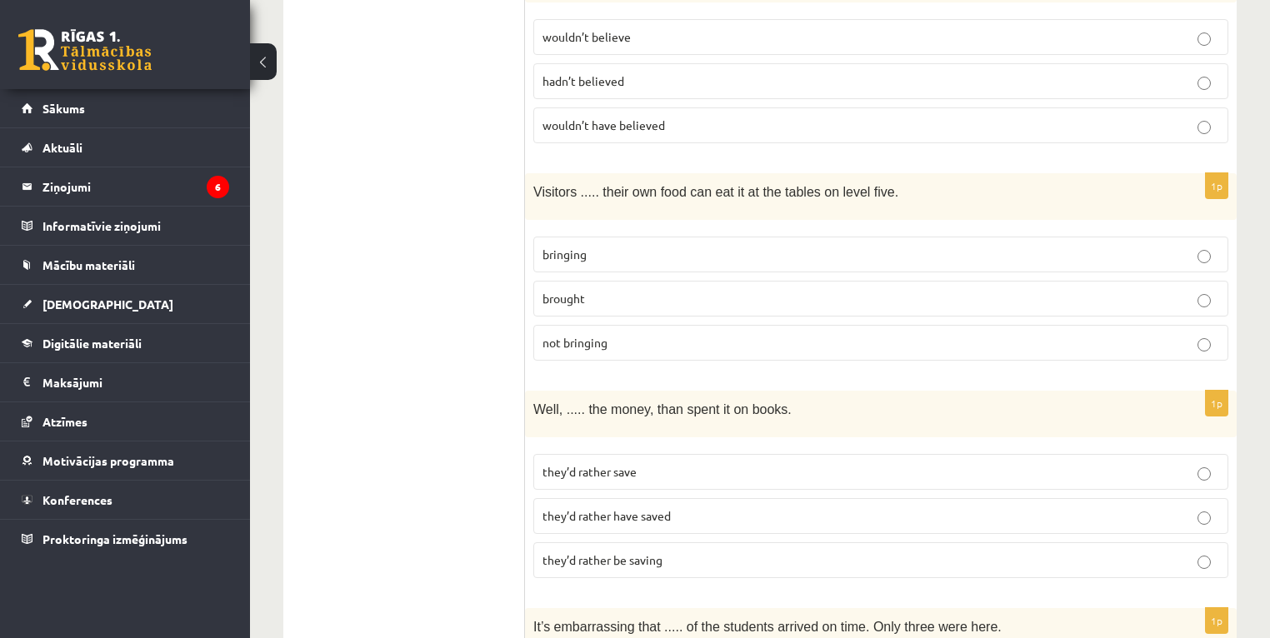
scroll to position [3800, 0]
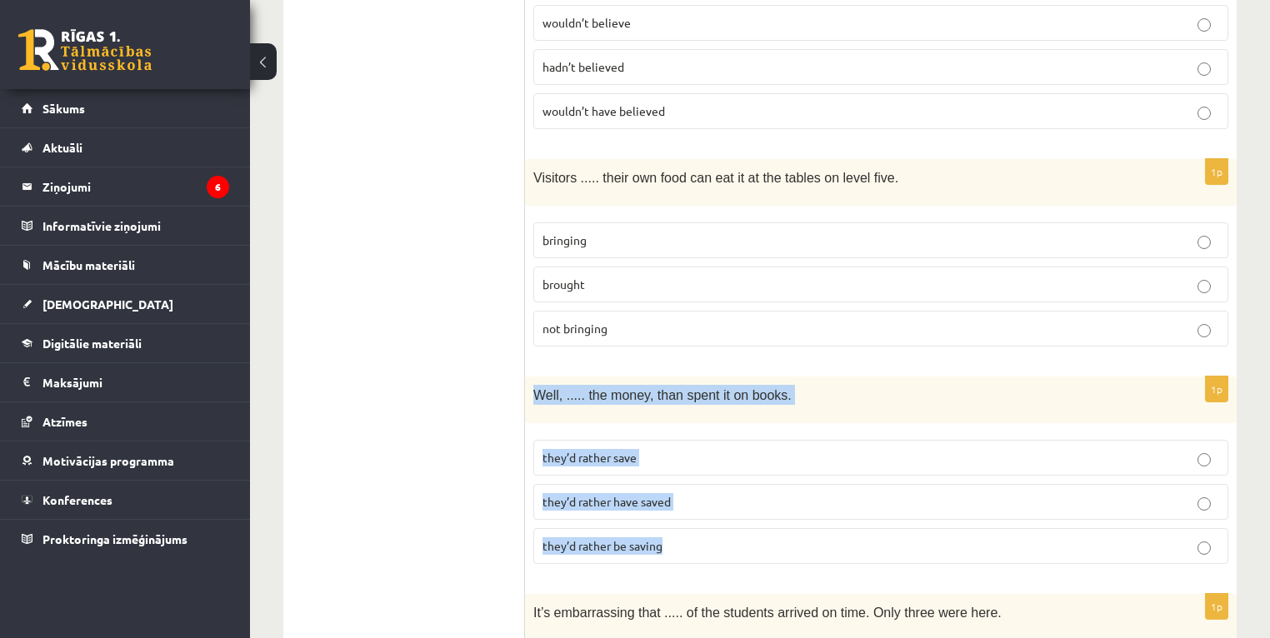
drag, startPoint x: 535, startPoint y: 298, endPoint x: 713, endPoint y: 427, distance: 220.2
click at [714, 427] on div "1p Well, ..... the money, than spent it on books. they’d rather save they’d rat…" at bounding box center [881, 477] width 712 height 201
drag, startPoint x: 683, startPoint y: 406, endPoint x: 663, endPoint y: 410, distance: 20.4
click at [683, 493] on p "they’d rather have saved" at bounding box center [881, 502] width 677 height 18
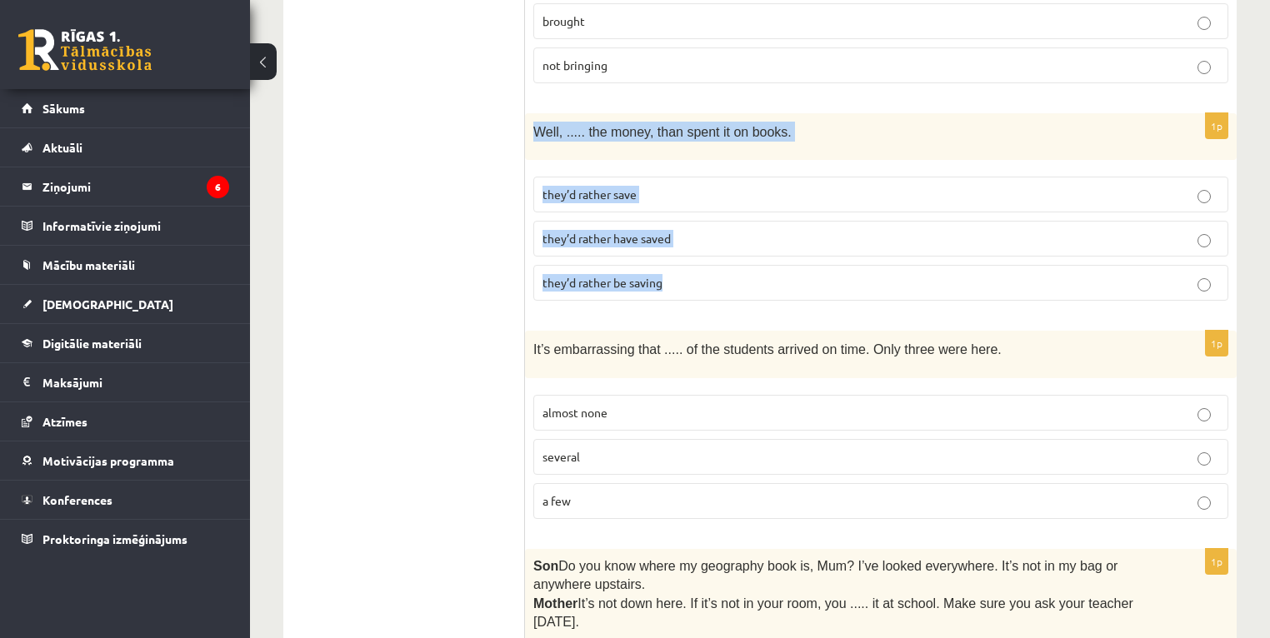
scroll to position [4067, 0]
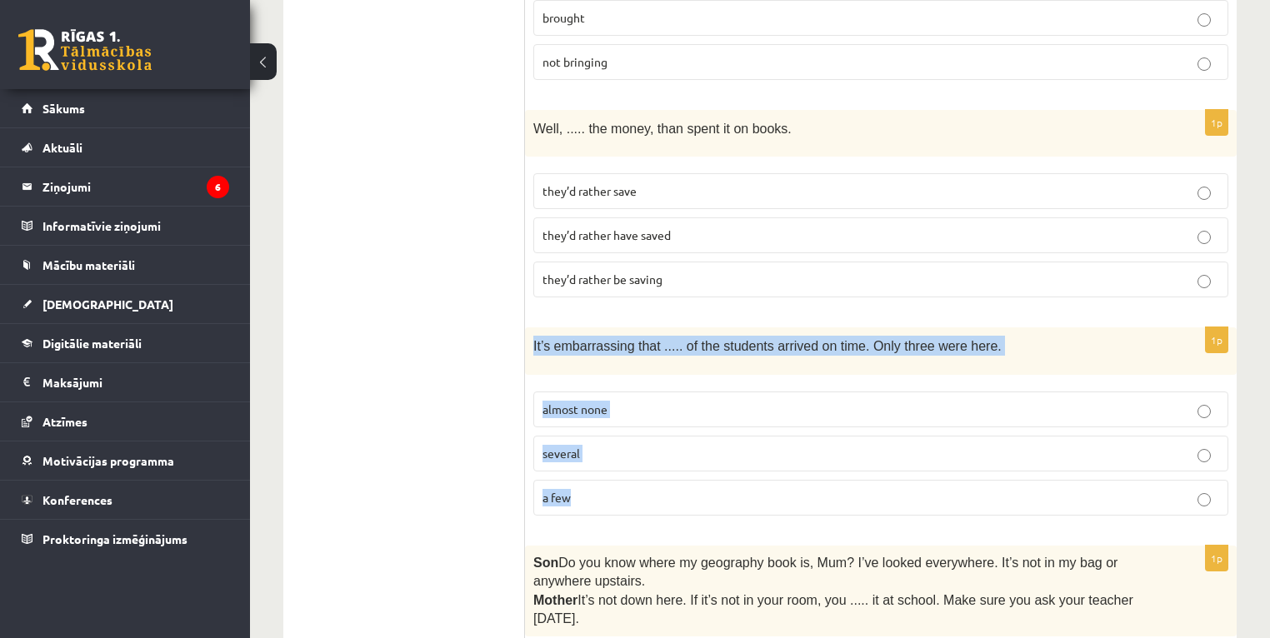
drag, startPoint x: 530, startPoint y: 242, endPoint x: 687, endPoint y: 391, distance: 216.3
click at [687, 391] on div "1p It’s embarrassing that ..... of the students arrived on time. Only three wer…" at bounding box center [881, 428] width 712 height 201
click at [628, 401] on p "almost none" at bounding box center [881, 410] width 677 height 18
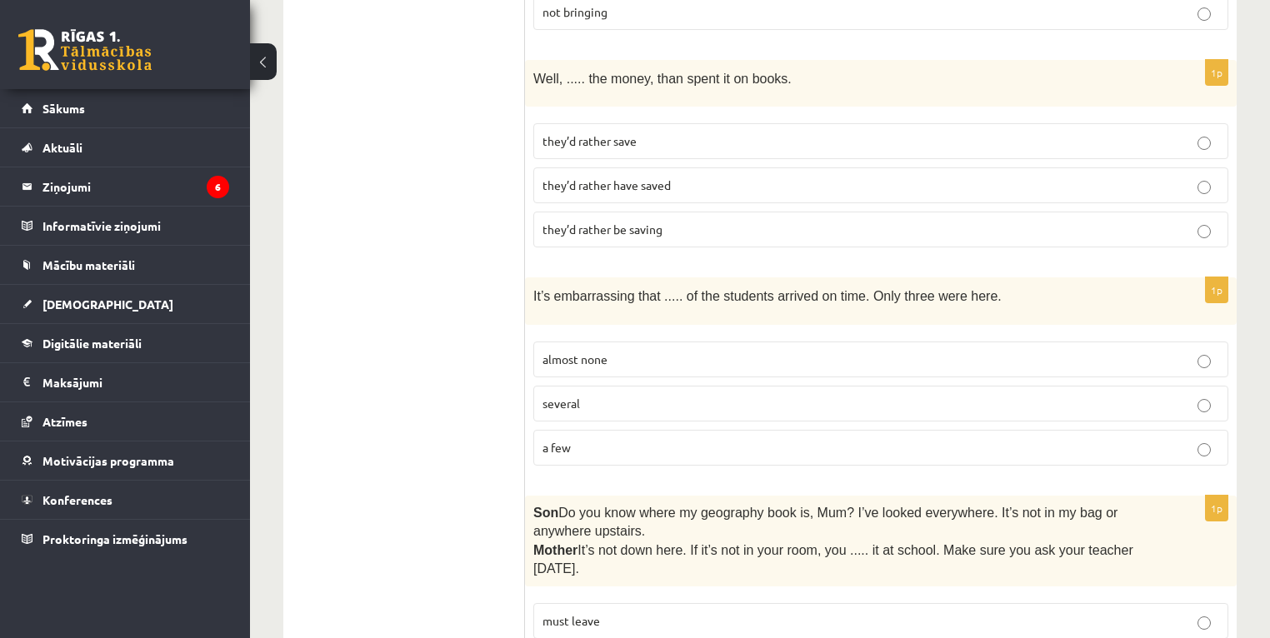
scroll to position [4167, 0]
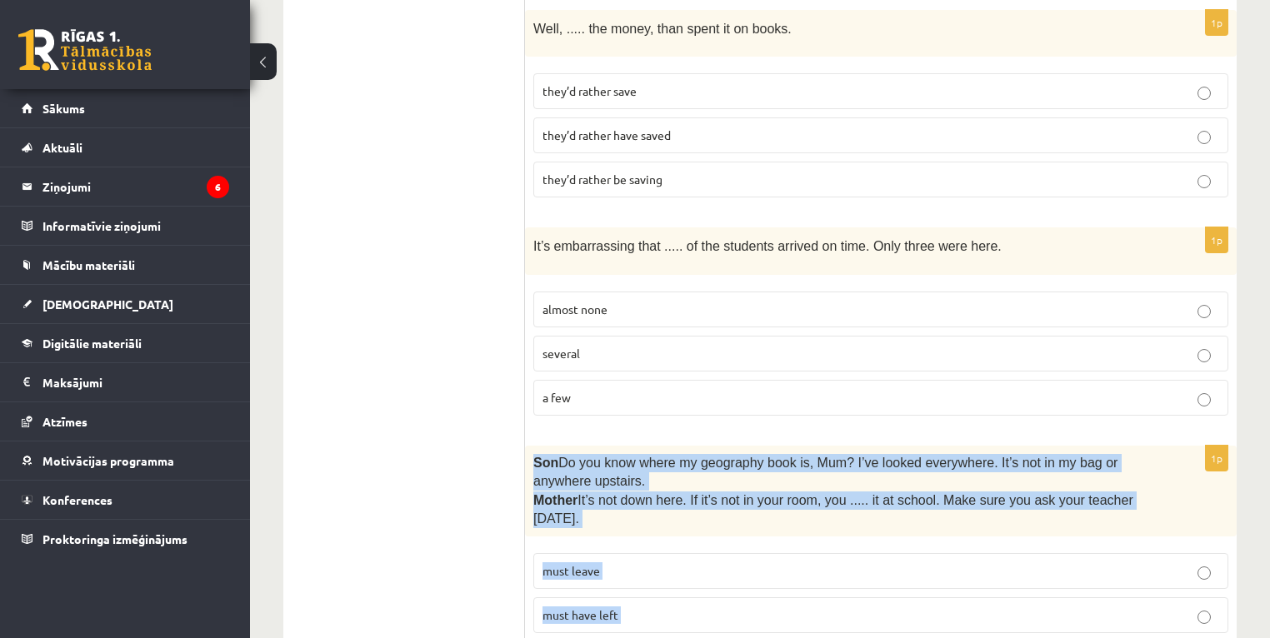
drag, startPoint x: 534, startPoint y: 356, endPoint x: 696, endPoint y: 537, distance: 242.6
click at [696, 537] on div "1p Son  Do you know where my geography book is, Mum? I’ve looked everywhere. It…" at bounding box center [881, 569] width 712 height 246
click at [574, 607] on p "must have left" at bounding box center [881, 616] width 677 height 18
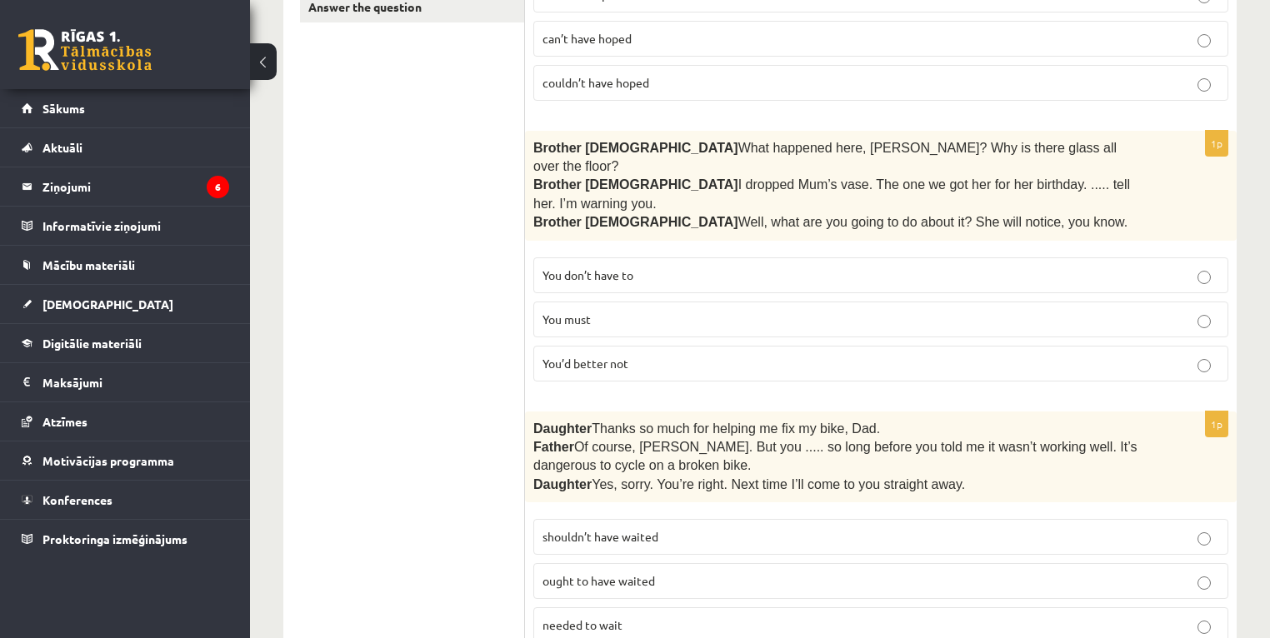
scroll to position [0, 0]
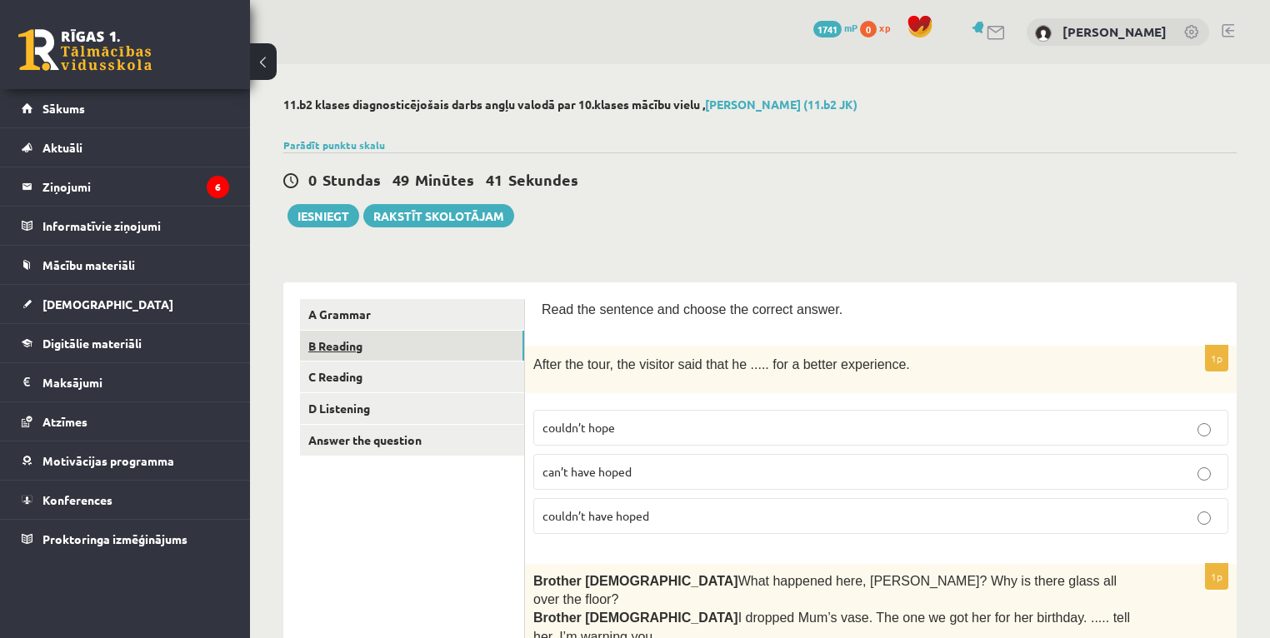
click at [339, 350] on link "B Reading" at bounding box center [412, 346] width 224 height 31
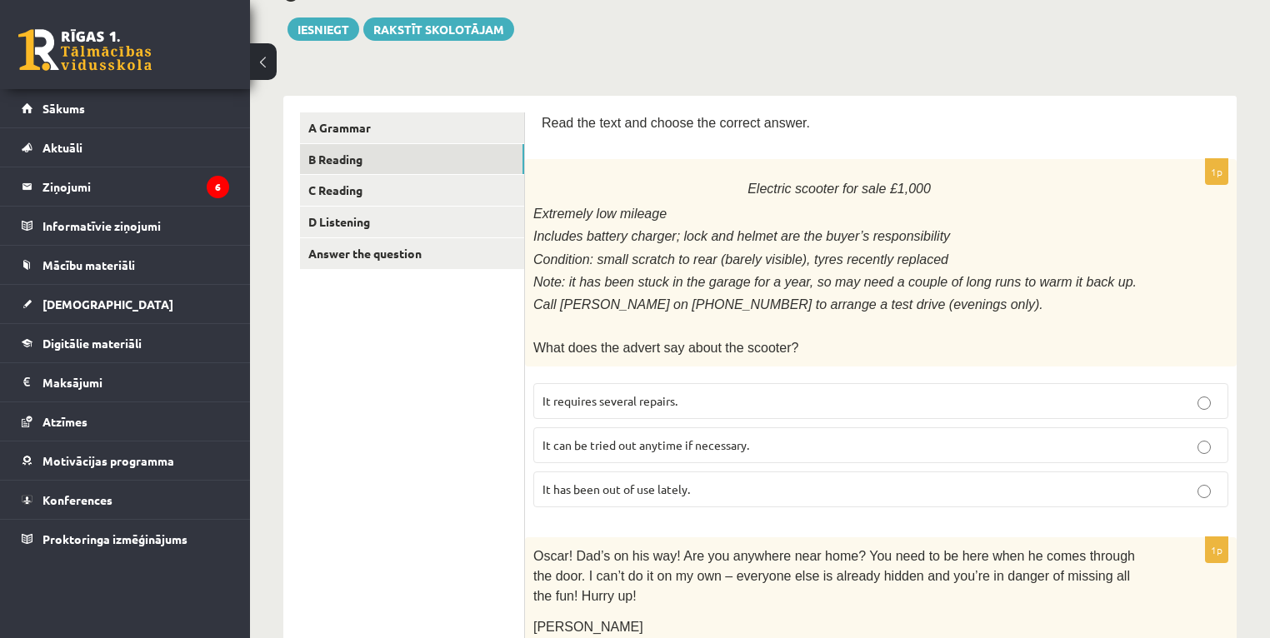
scroll to position [133, 0]
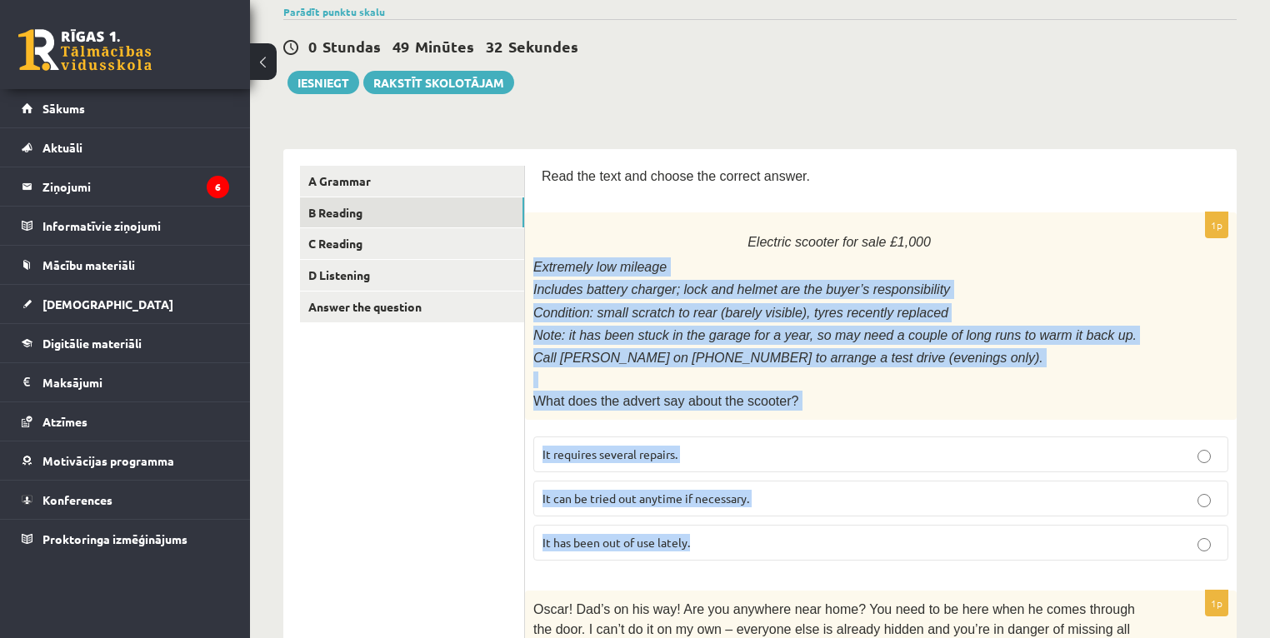
drag, startPoint x: 533, startPoint y: 263, endPoint x: 803, endPoint y: 527, distance: 377.2
click at [803, 527] on div "1p Electric scooter for sale £1,000 Extremely low mileage Includes battery char…" at bounding box center [881, 393] width 712 height 361
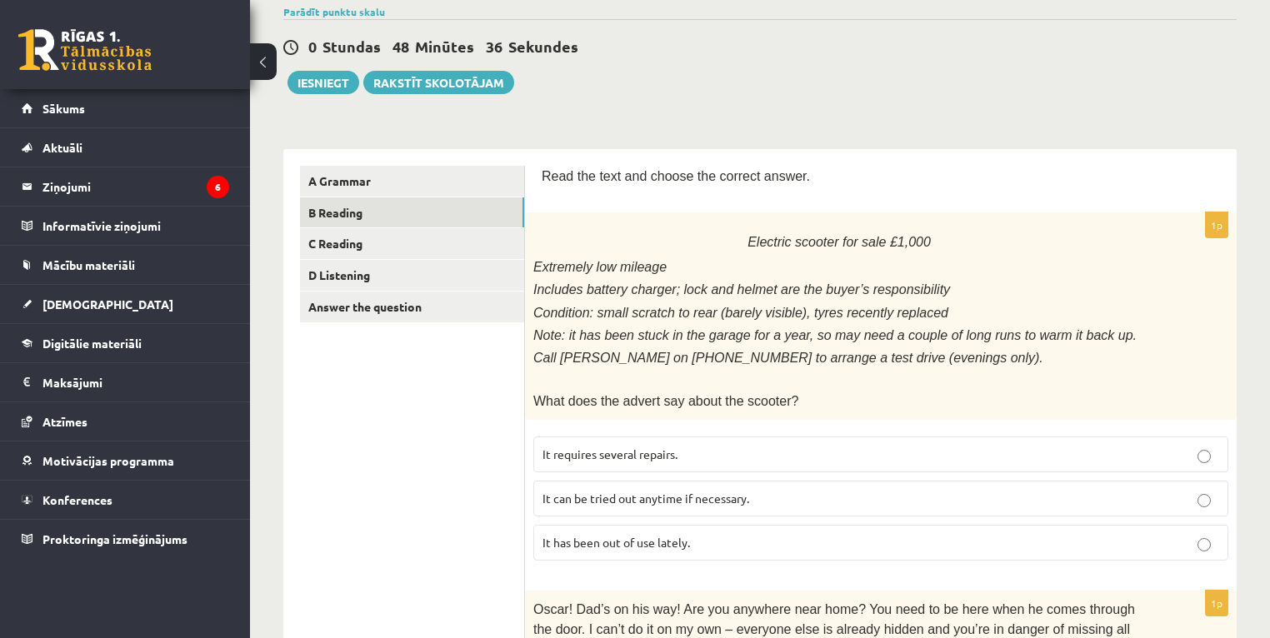
click at [628, 536] on span "It has been out of use lately." at bounding box center [617, 542] width 148 height 15
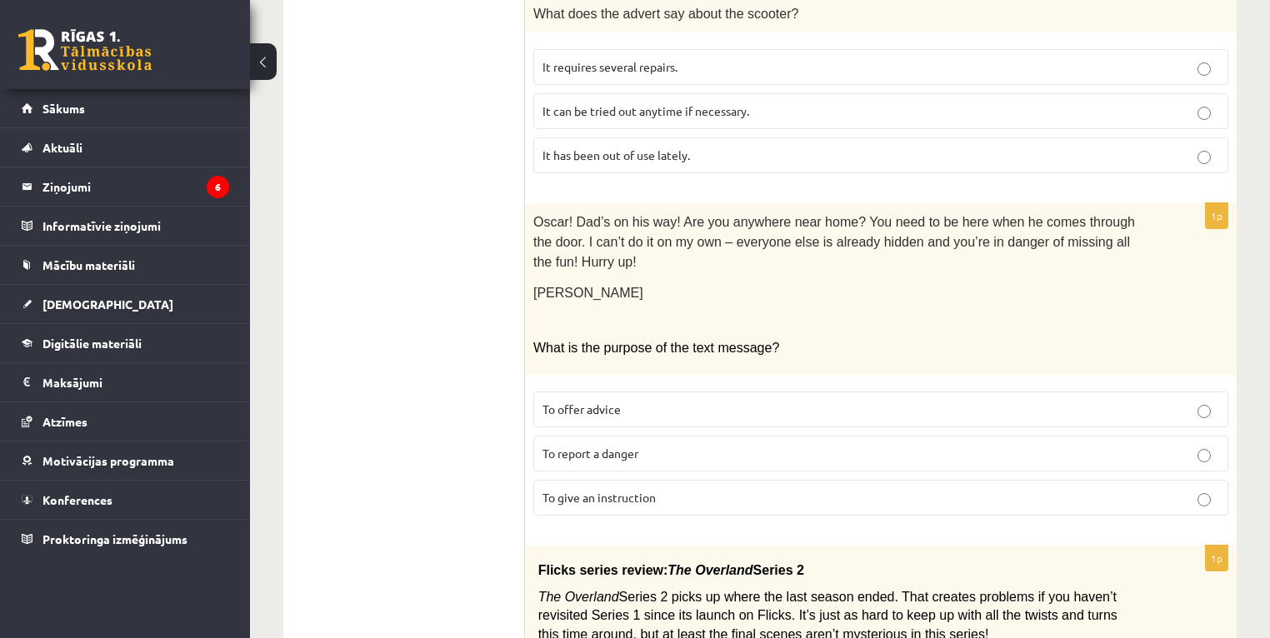
scroll to position [533, 0]
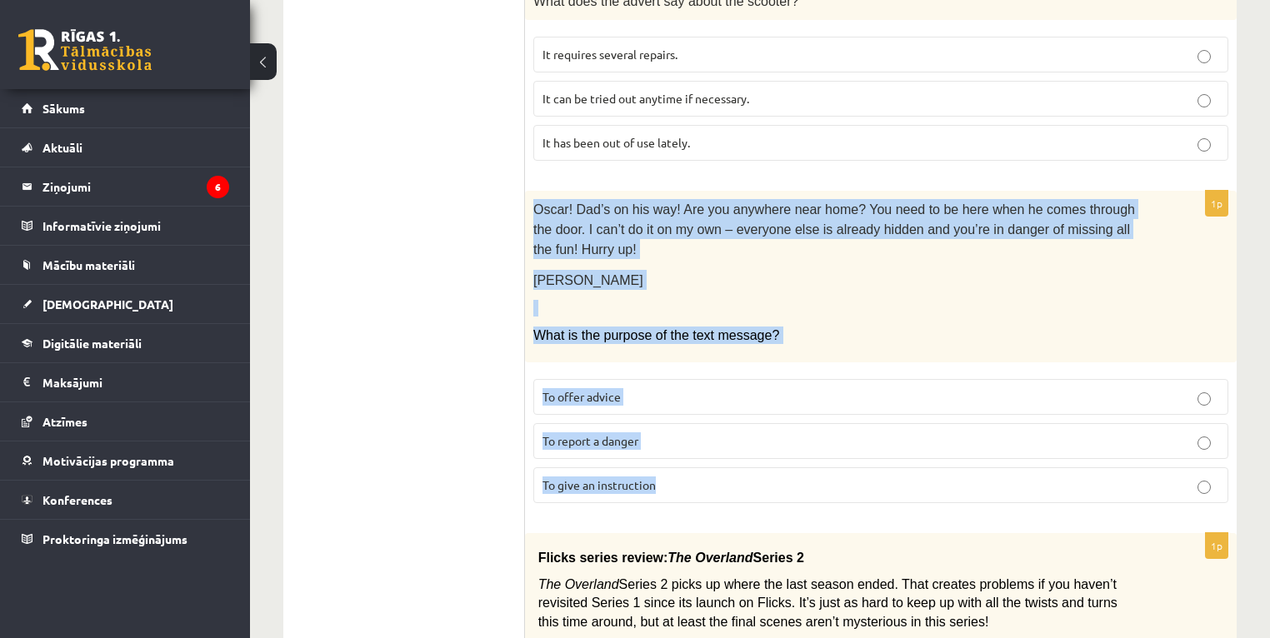
drag, startPoint x: 533, startPoint y: 198, endPoint x: 700, endPoint y: 431, distance: 286.1
click at [700, 431] on div "1p Oscar! Dad’s on his way! Are you anywhere near home? You need to be here whe…" at bounding box center [881, 354] width 712 height 326
click at [612, 478] on span "To give an instruction" at bounding box center [599, 485] width 113 height 15
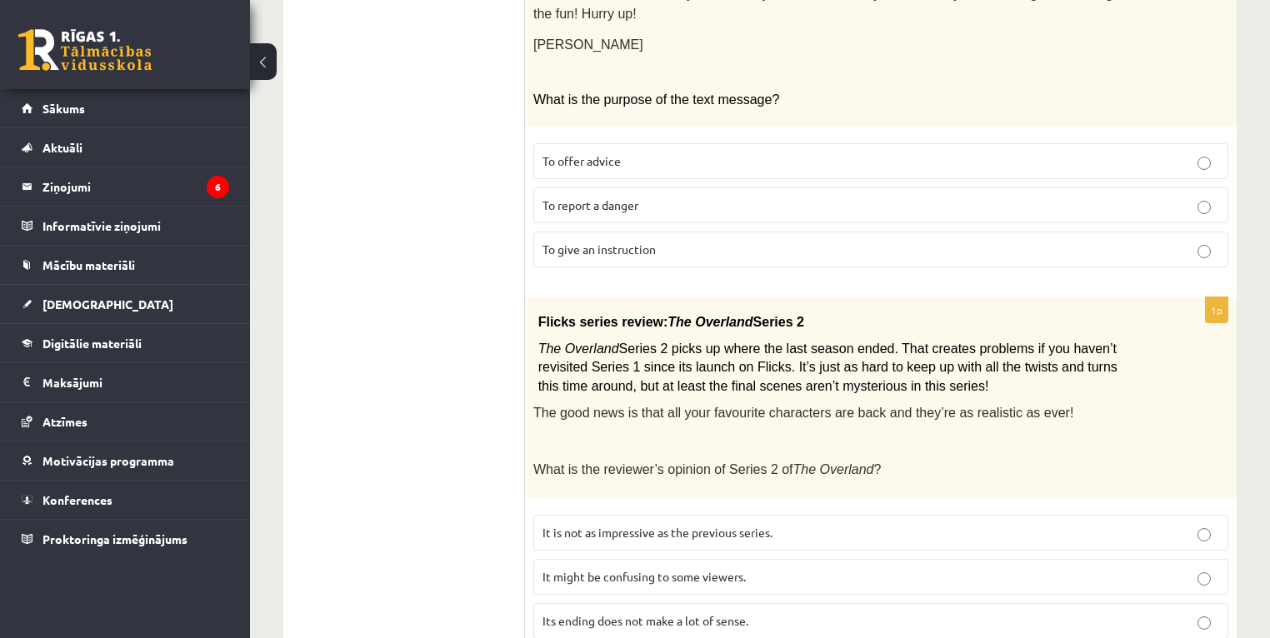
scroll to position [800, 0]
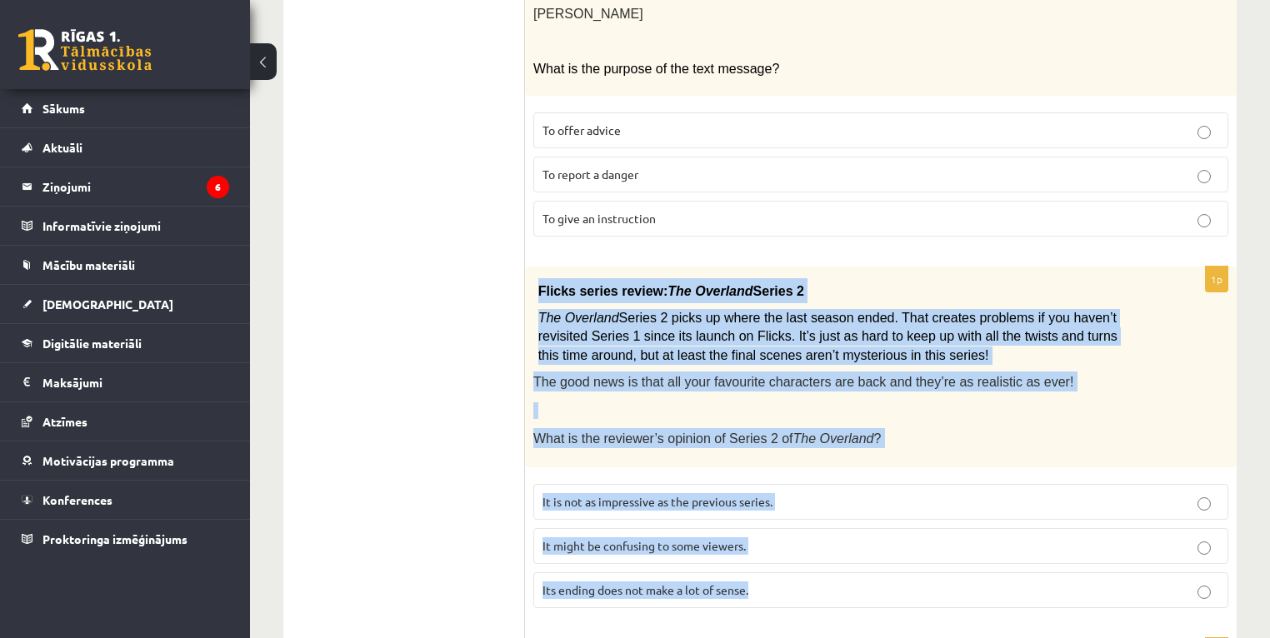
drag, startPoint x: 533, startPoint y: 250, endPoint x: 780, endPoint y: 543, distance: 383.3
click at [780, 543] on div "1p Flicks series review: The Overland Series 2 The Overland Series 2 picks up w…" at bounding box center [881, 444] width 712 height 355
click at [646, 538] on span "It might be confusing to some viewers." at bounding box center [644, 545] width 203 height 15
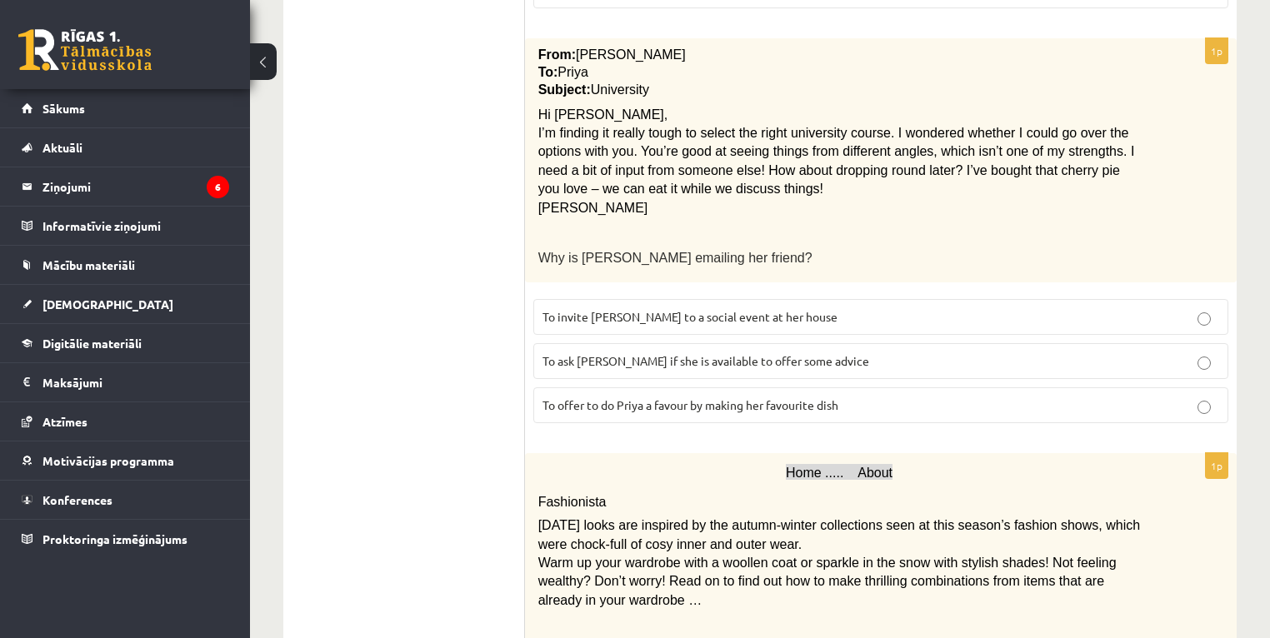
scroll to position [1333, 0]
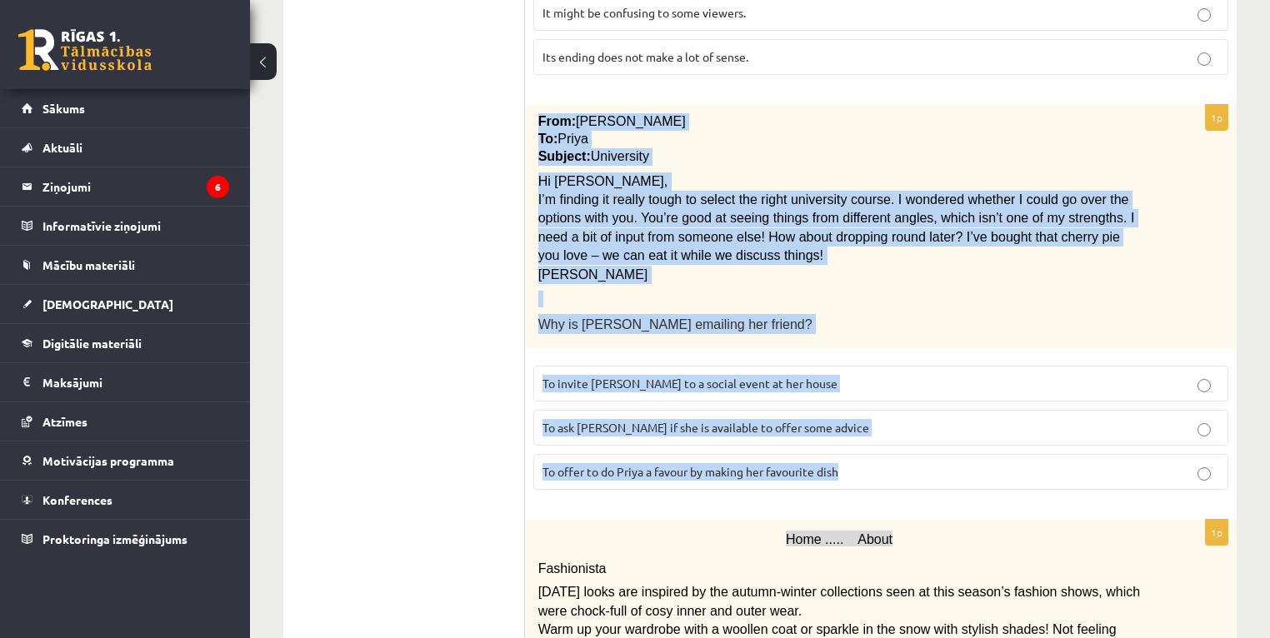
drag, startPoint x: 533, startPoint y: 77, endPoint x: 903, endPoint y: 408, distance: 496.9
click at [903, 408] on div "1p From: Emily To: Priya Subject: University Hi Priya, I’m finding it really to…" at bounding box center [881, 304] width 712 height 398
click at [688, 410] on label "To ask Priya if she is available to offer some advice" at bounding box center [880, 428] width 695 height 36
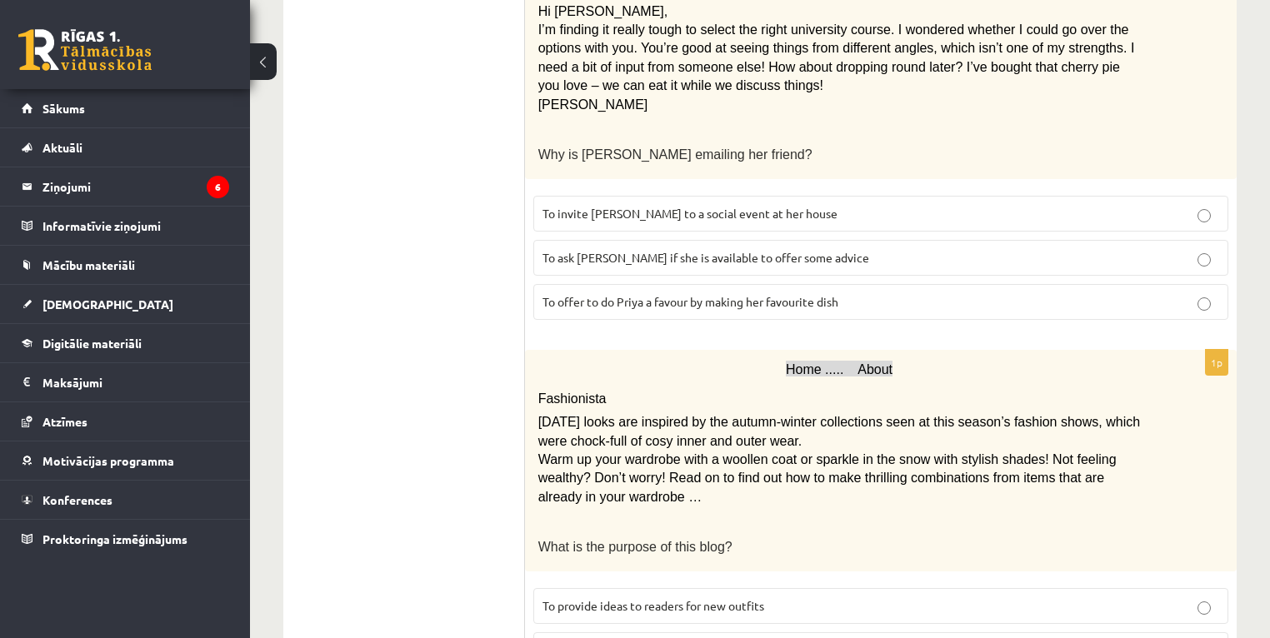
scroll to position [1600, 0]
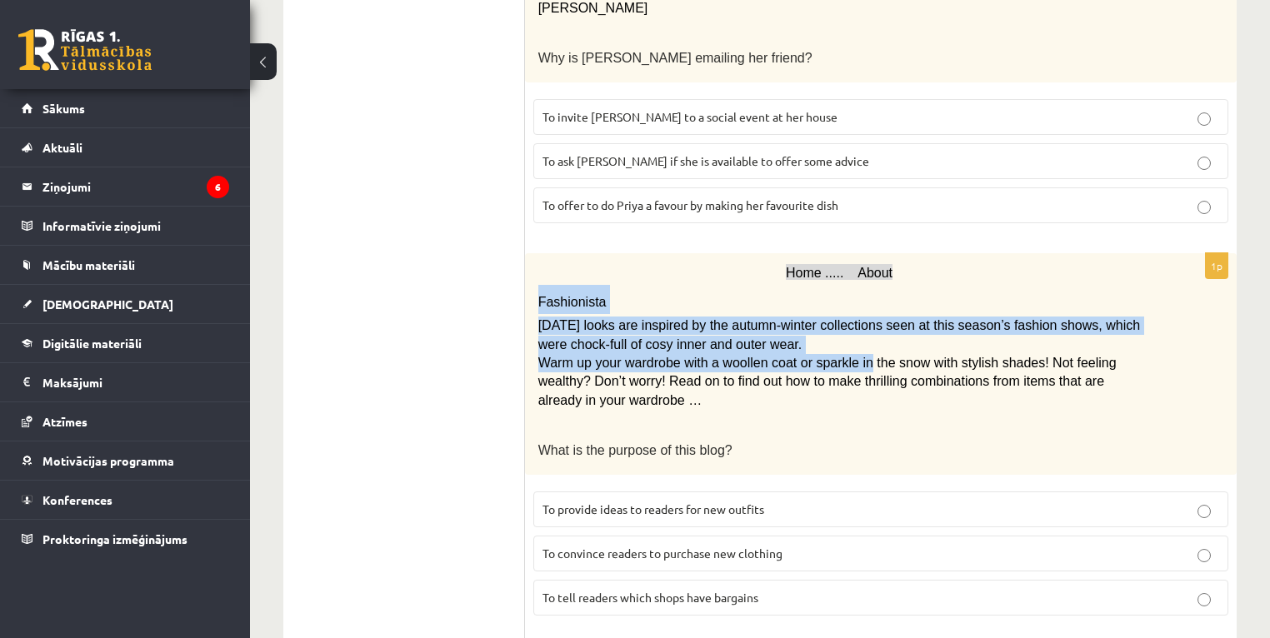
drag, startPoint x: 538, startPoint y: 249, endPoint x: 847, endPoint y: 308, distance: 314.8
click at [847, 308] on div "Home ..... About Fashionista Today’s looks are inspired by the autumn-winter co…" at bounding box center [881, 364] width 712 height 222
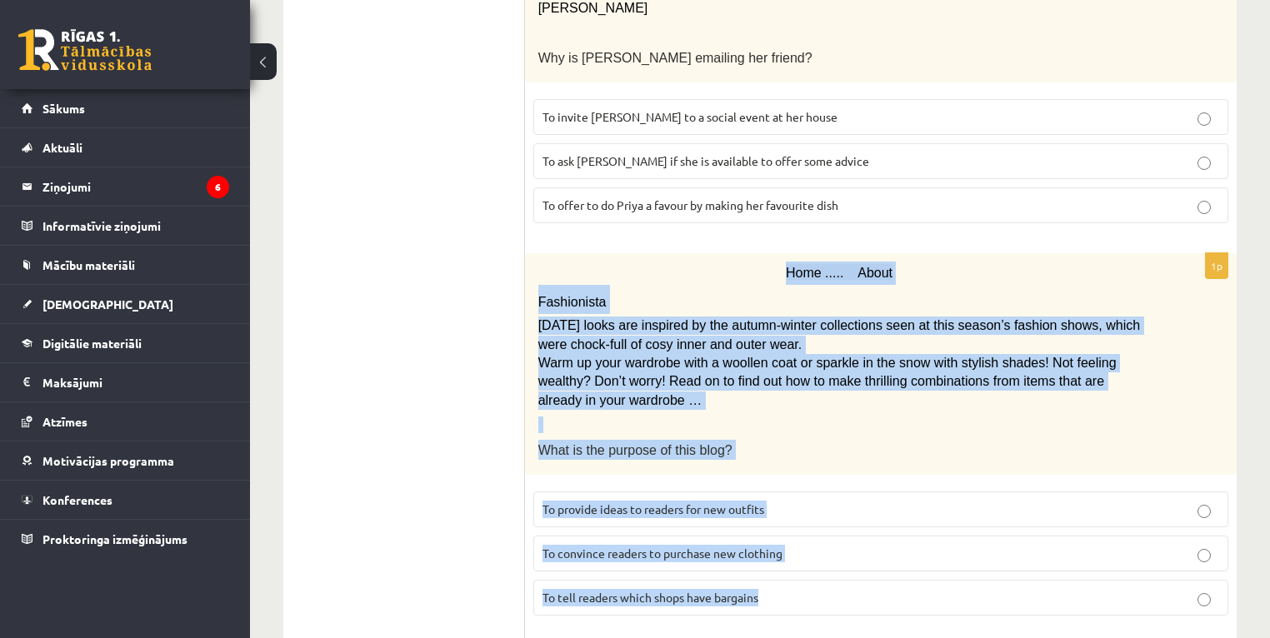
drag, startPoint x: 847, startPoint y: 308, endPoint x: 923, endPoint y: 544, distance: 247.7
click at [923, 544] on div "1p Home ..... About Fashionista Today’s looks are inspired by the autumn-winter…" at bounding box center [881, 441] width 712 height 376
click at [771, 501] on p "To provide ideas to readers for new outfits" at bounding box center [881, 510] width 677 height 18
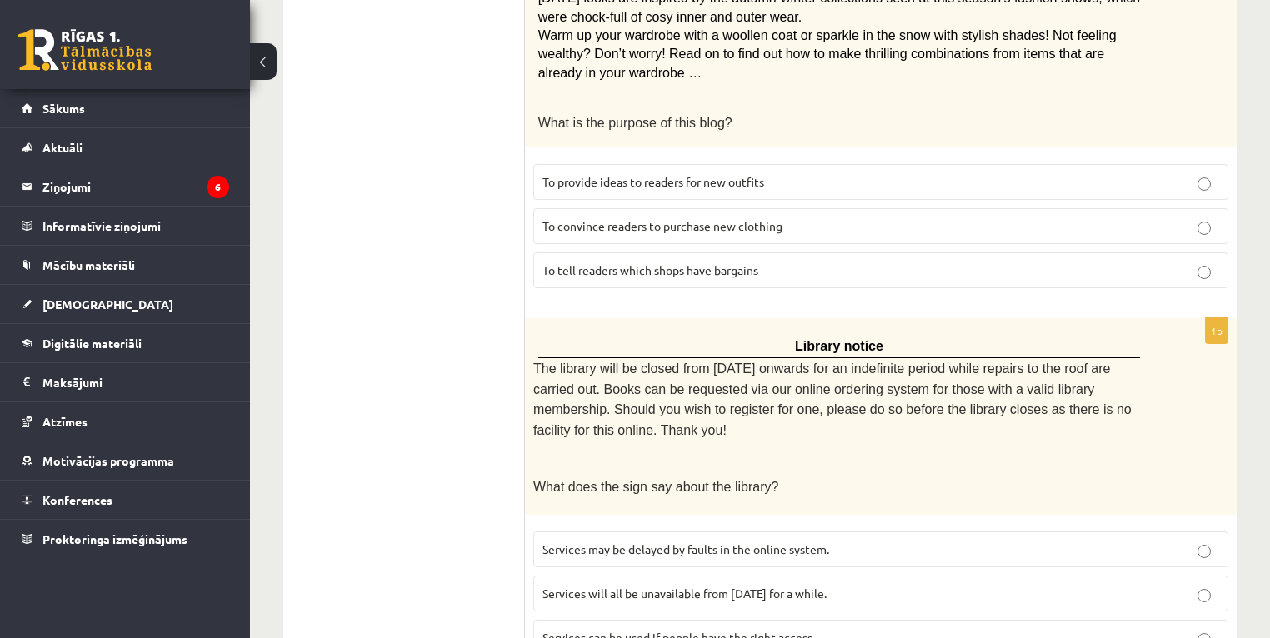
scroll to position [1931, 0]
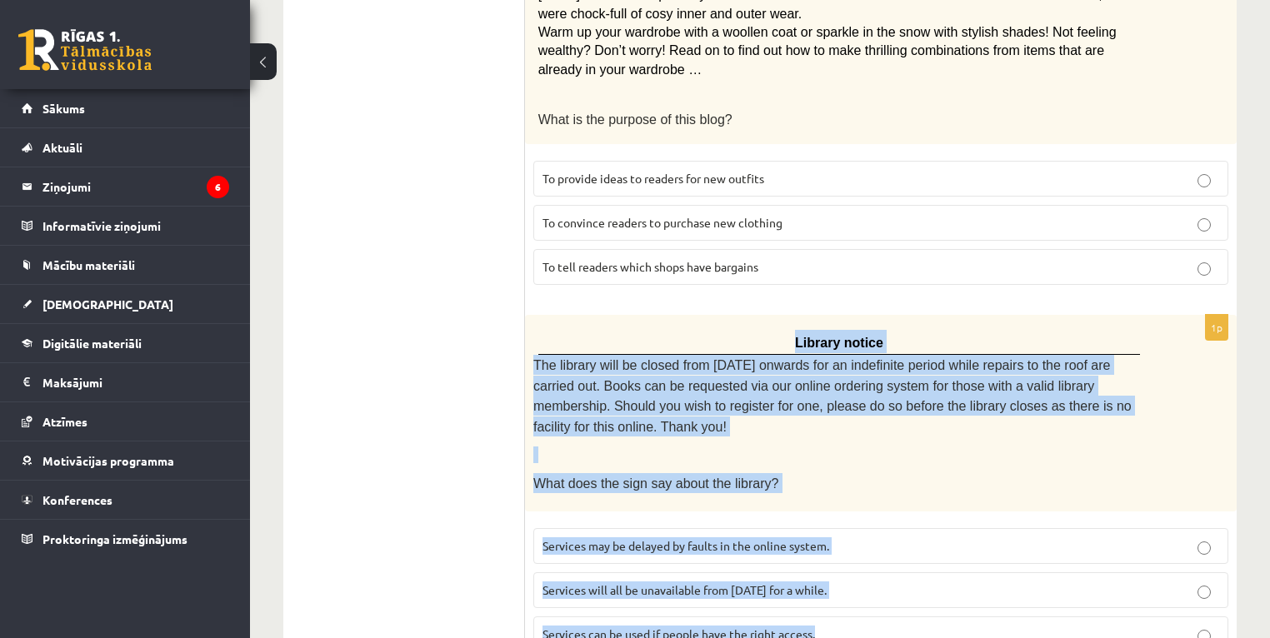
drag, startPoint x: 773, startPoint y: 287, endPoint x: 948, endPoint y: 556, distance: 321.1
click at [948, 556] on div "1p Library notice The library will be closed from Monday onwards for an indefin…" at bounding box center [881, 490] width 712 height 351
click at [771, 627] on span "Services can be used if people have the right access." at bounding box center [679, 634] width 273 height 15
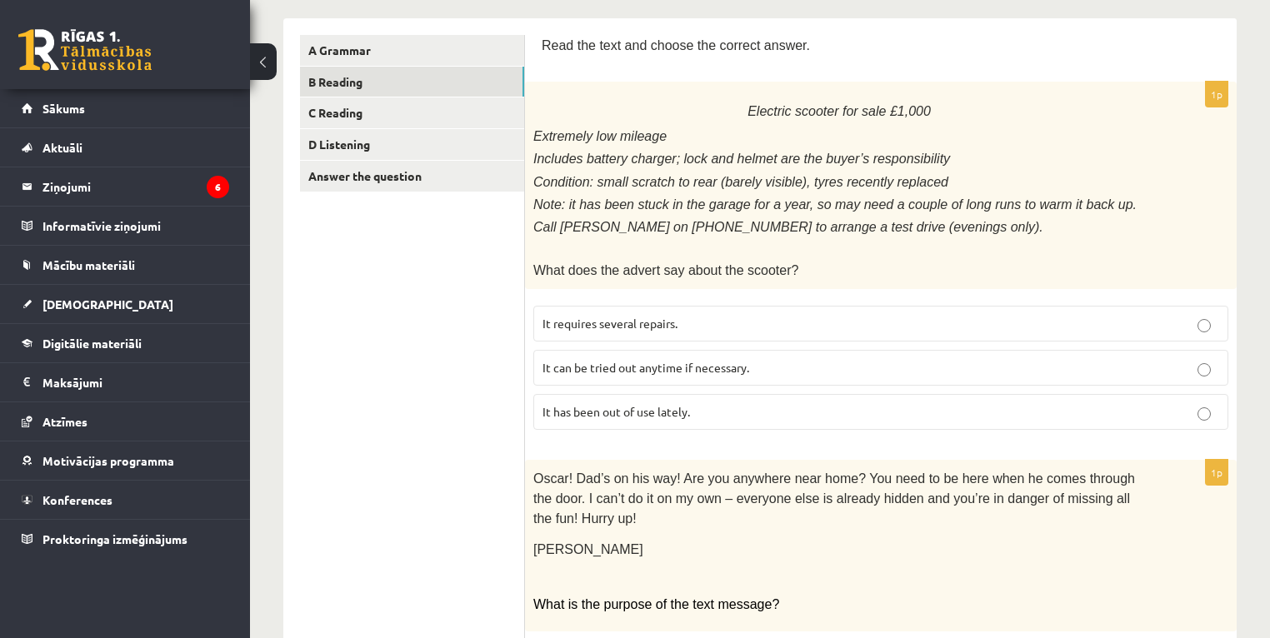
scroll to position [0, 0]
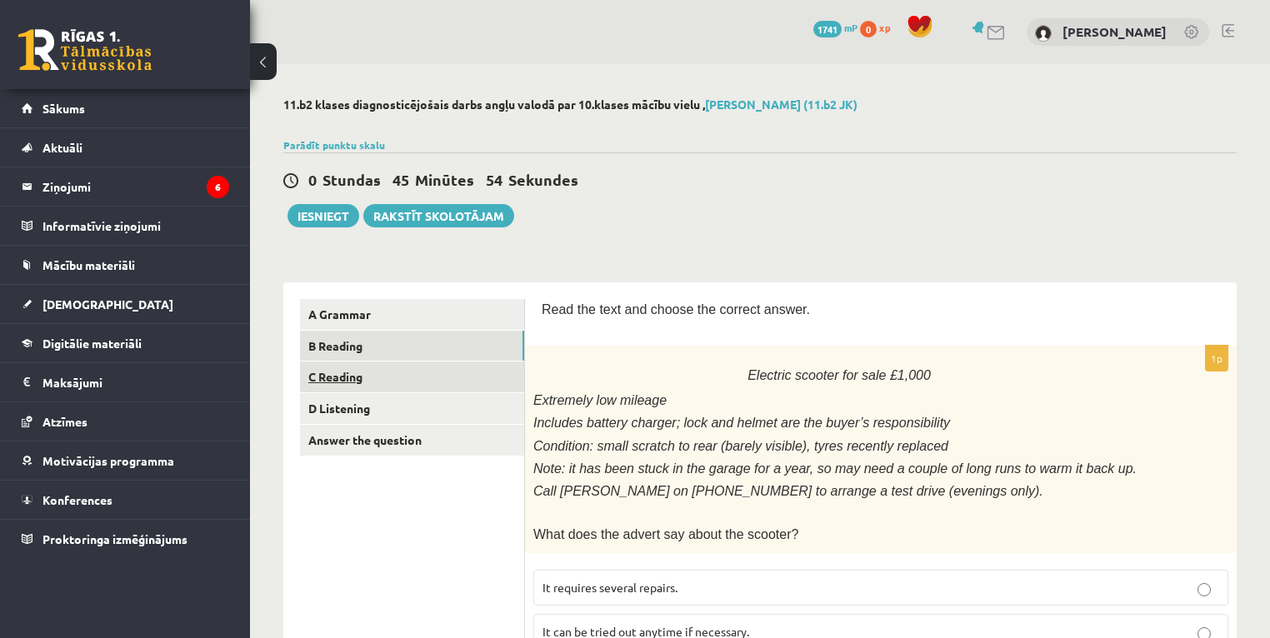
click at [360, 378] on link "C Reading" at bounding box center [412, 377] width 224 height 31
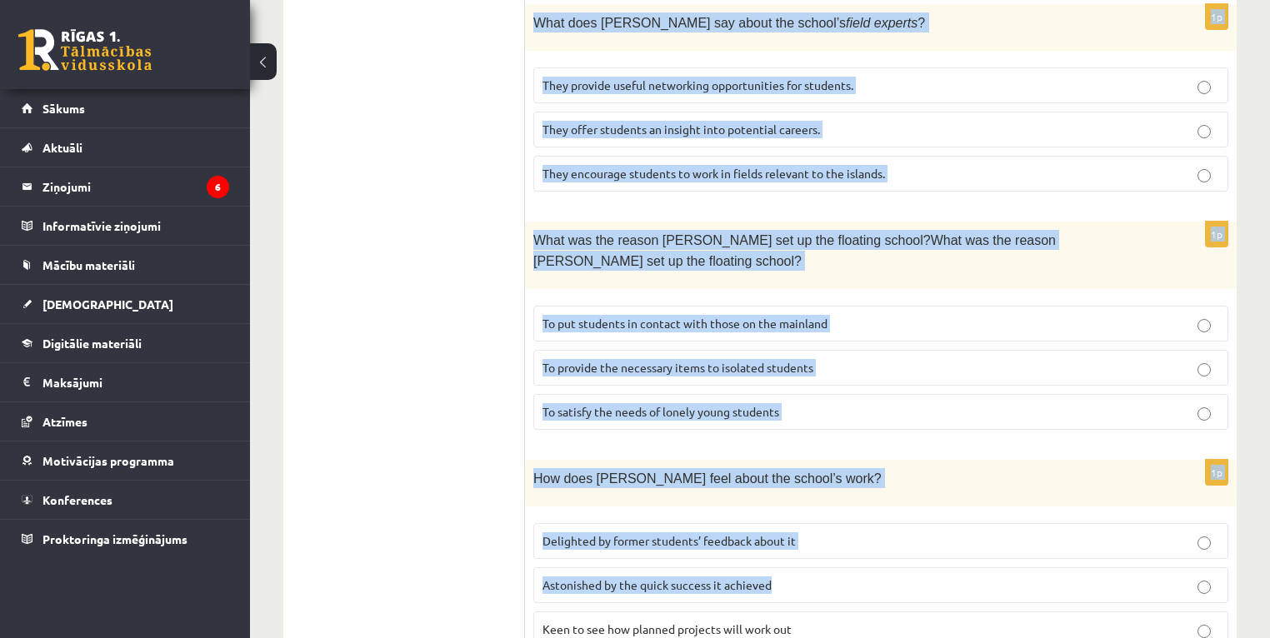
scroll to position [1628, 0]
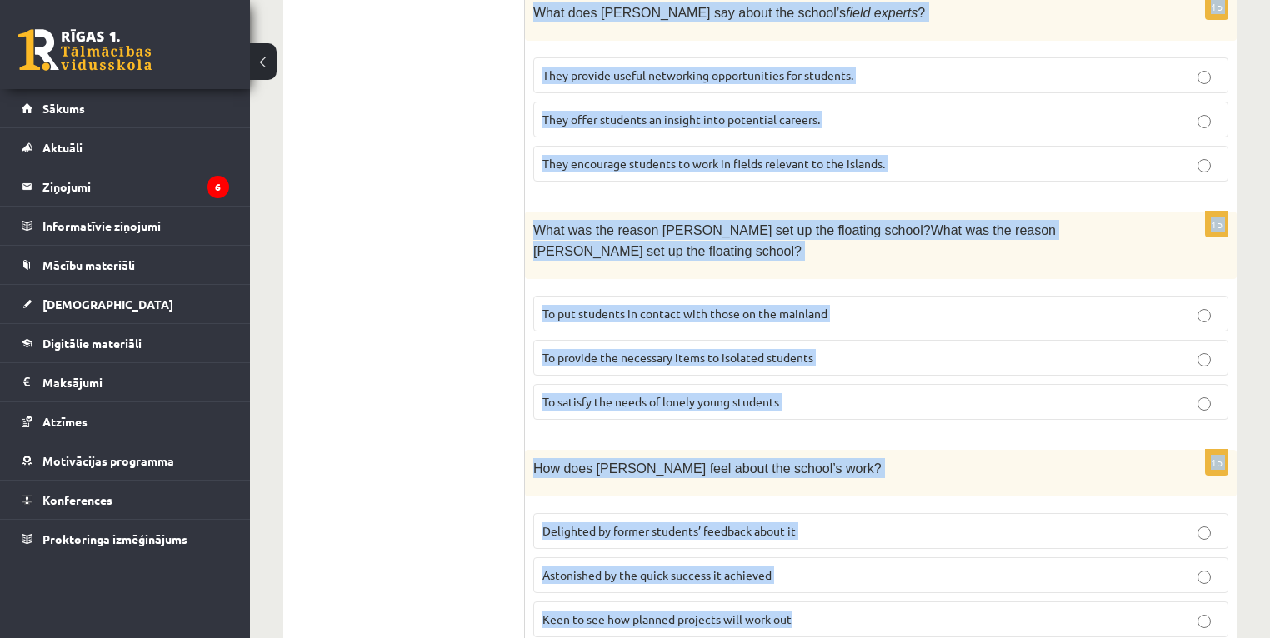
drag, startPoint x: 534, startPoint y: 171, endPoint x: 850, endPoint y: 567, distance: 506.4
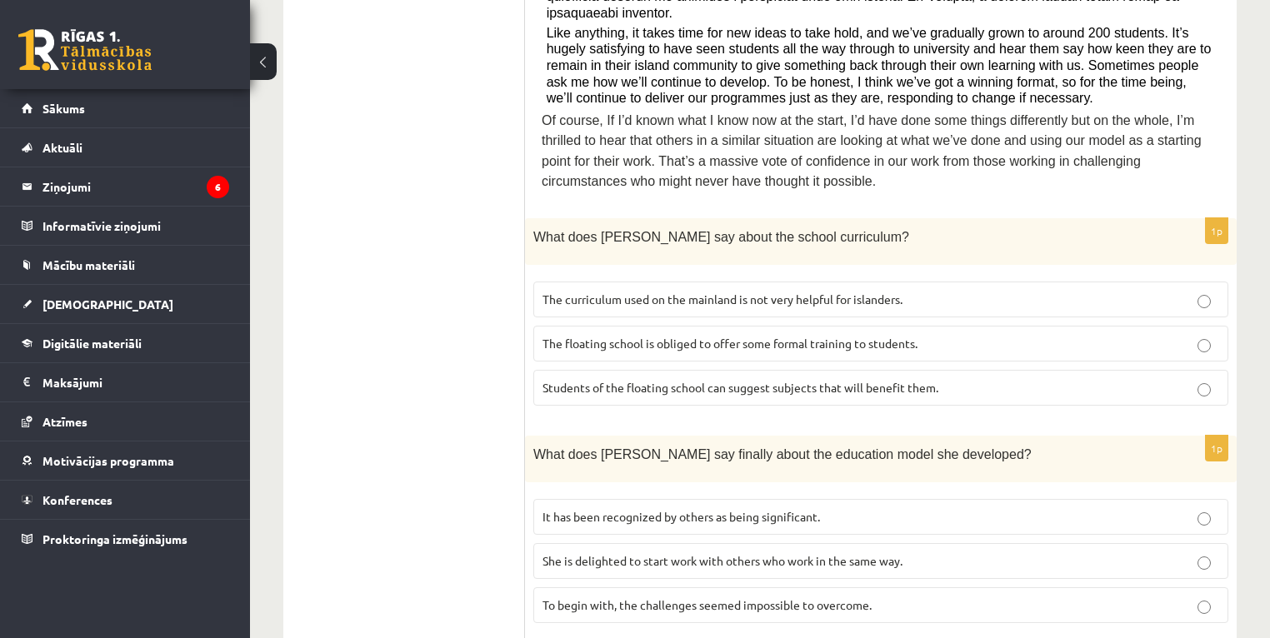
scroll to position [762, 0]
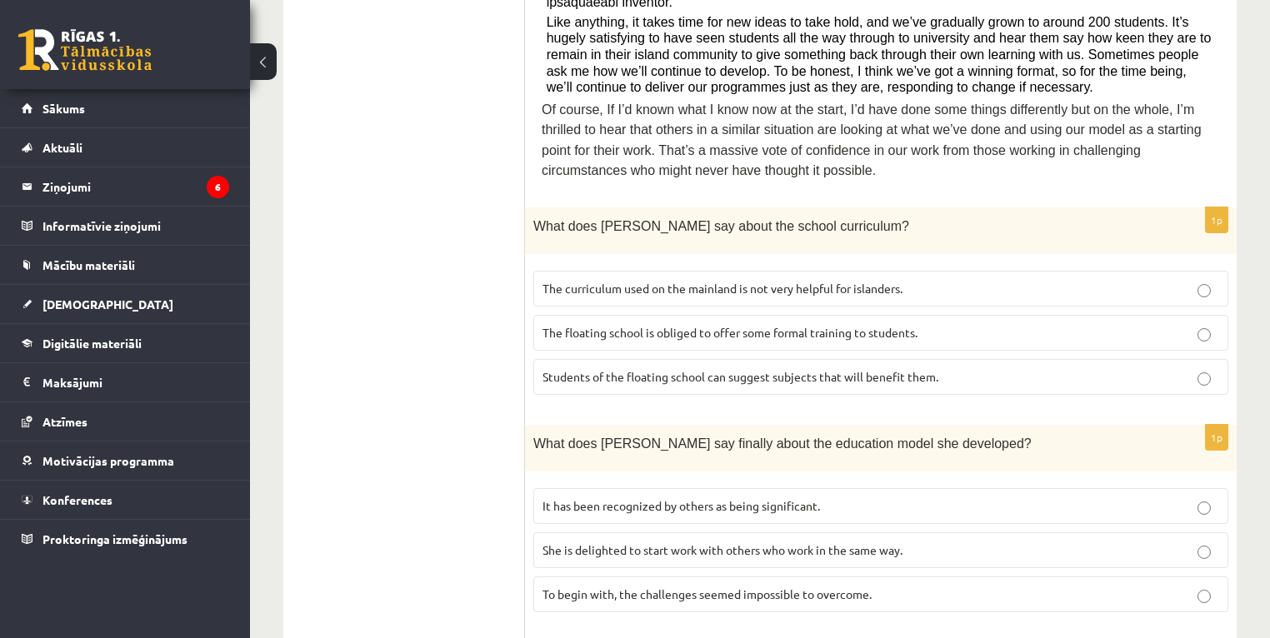
click at [636, 281] on span "The curriculum used on the mainland is not very helpful for islanders." at bounding box center [723, 288] width 360 height 15
click at [658, 498] on span "It has been recognized by others as being significant." at bounding box center [682, 505] width 278 height 15
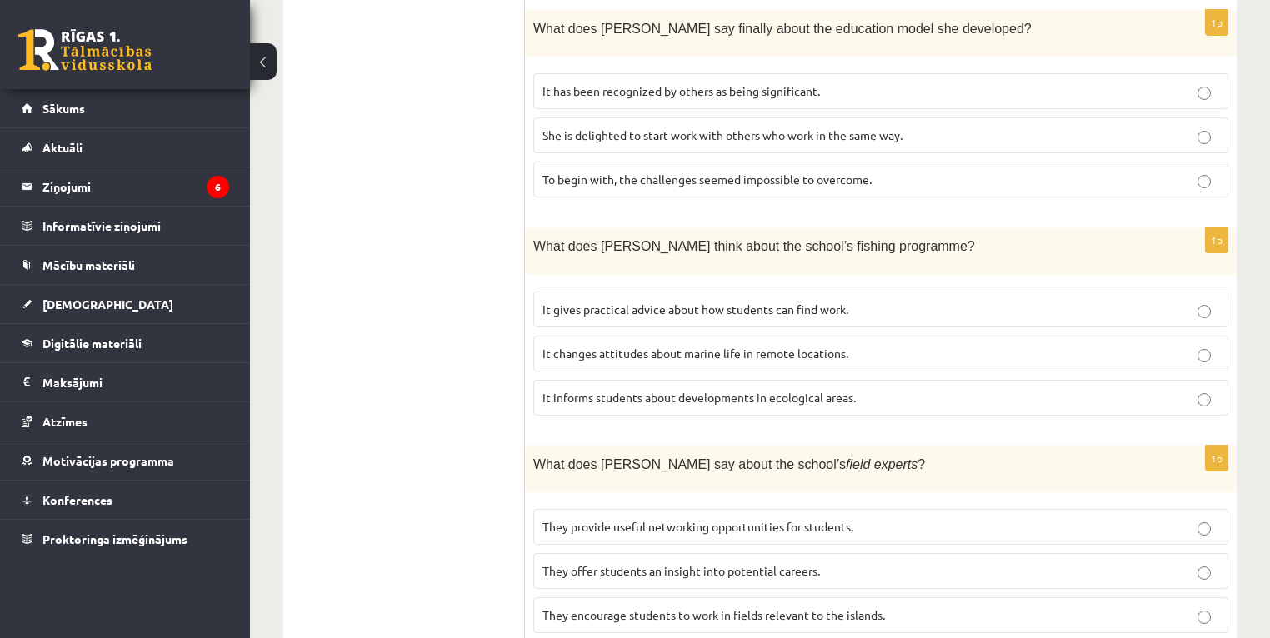
scroll to position [1228, 0]
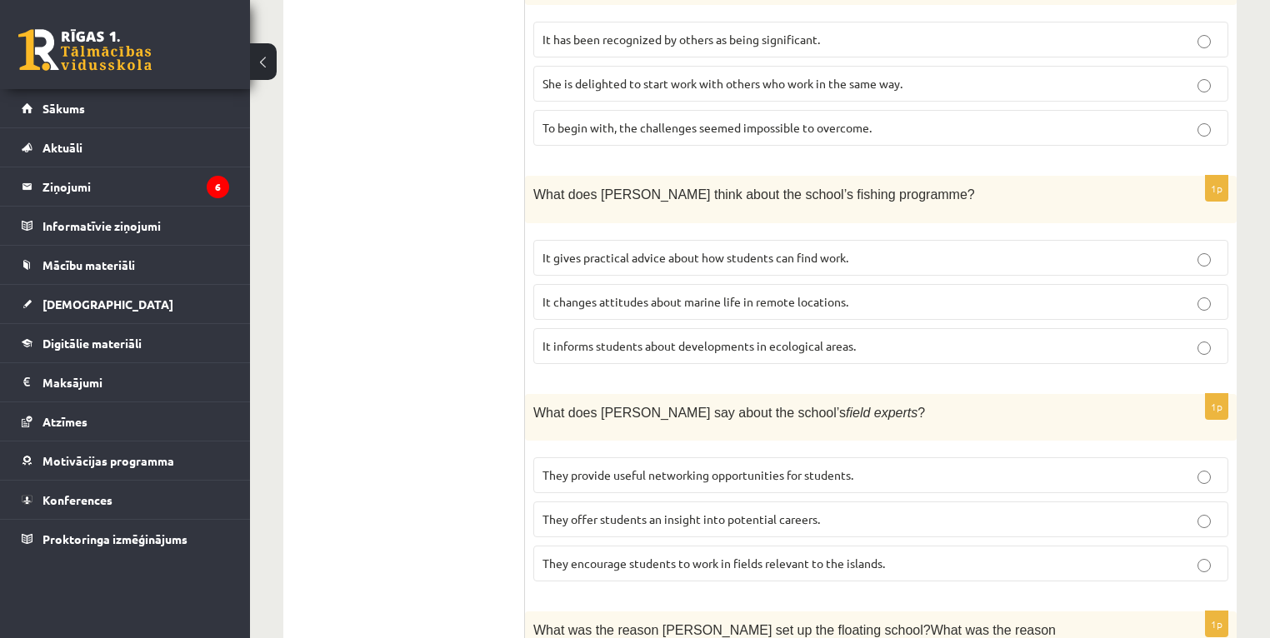
click at [811, 512] on span "They offer students an insight into potential careers." at bounding box center [682, 519] width 278 height 15
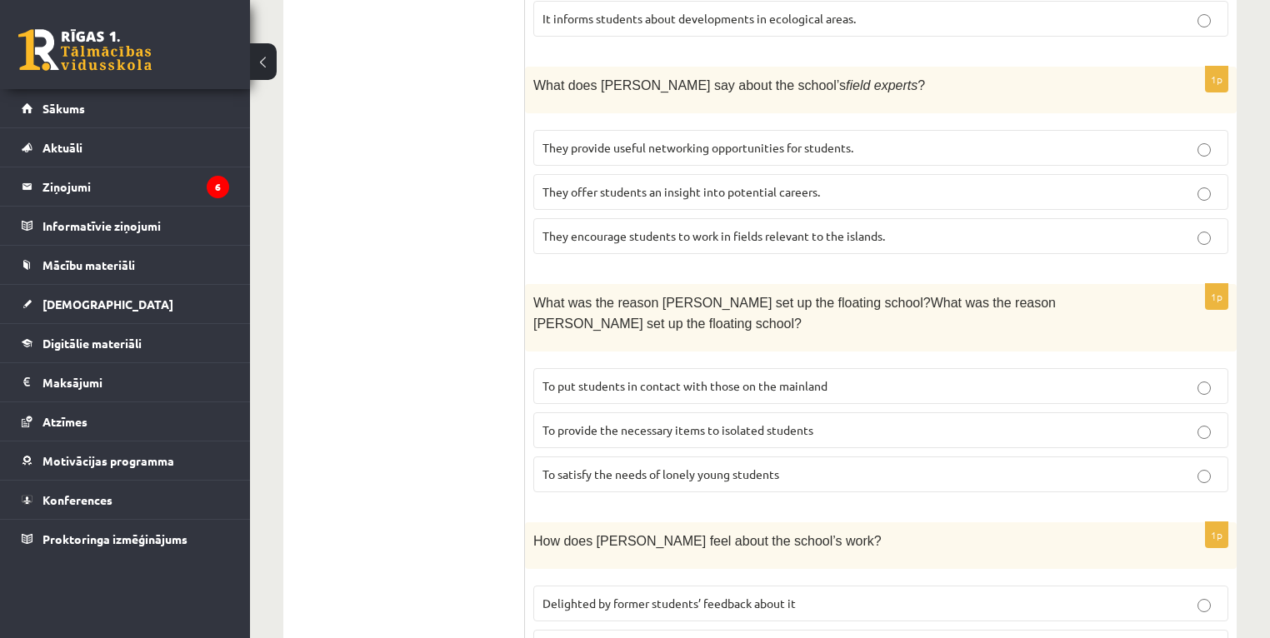
scroll to position [1562, 0]
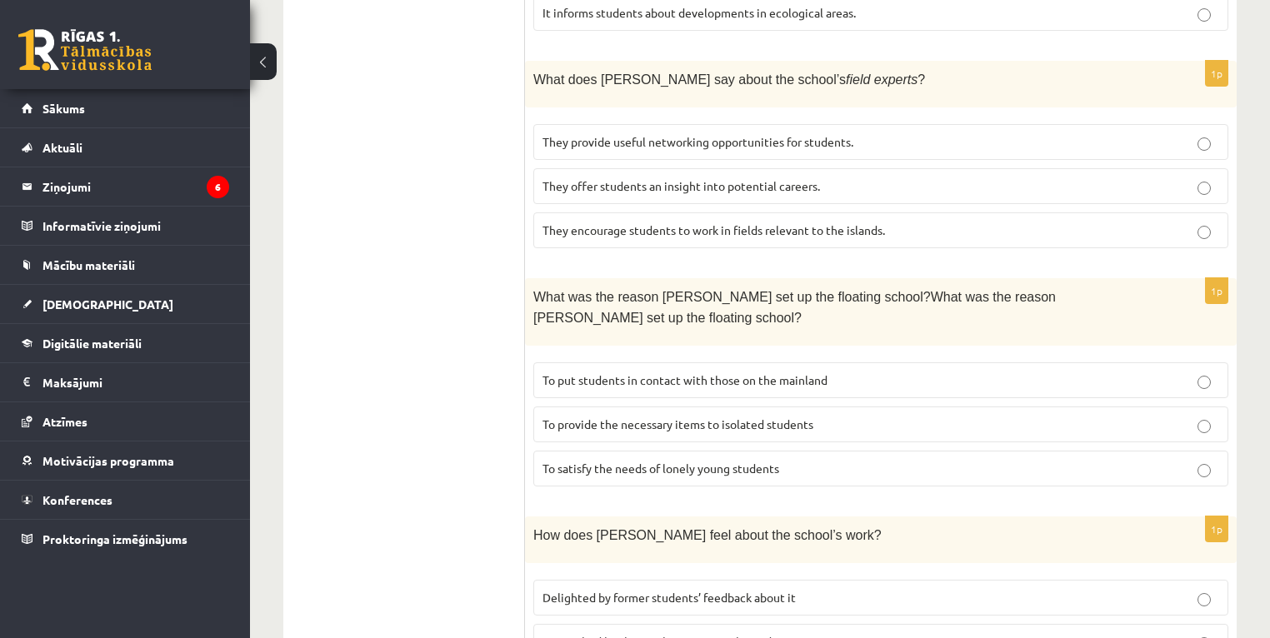
click at [682, 417] on span "To provide the necessary items to isolated students" at bounding box center [678, 424] width 271 height 15
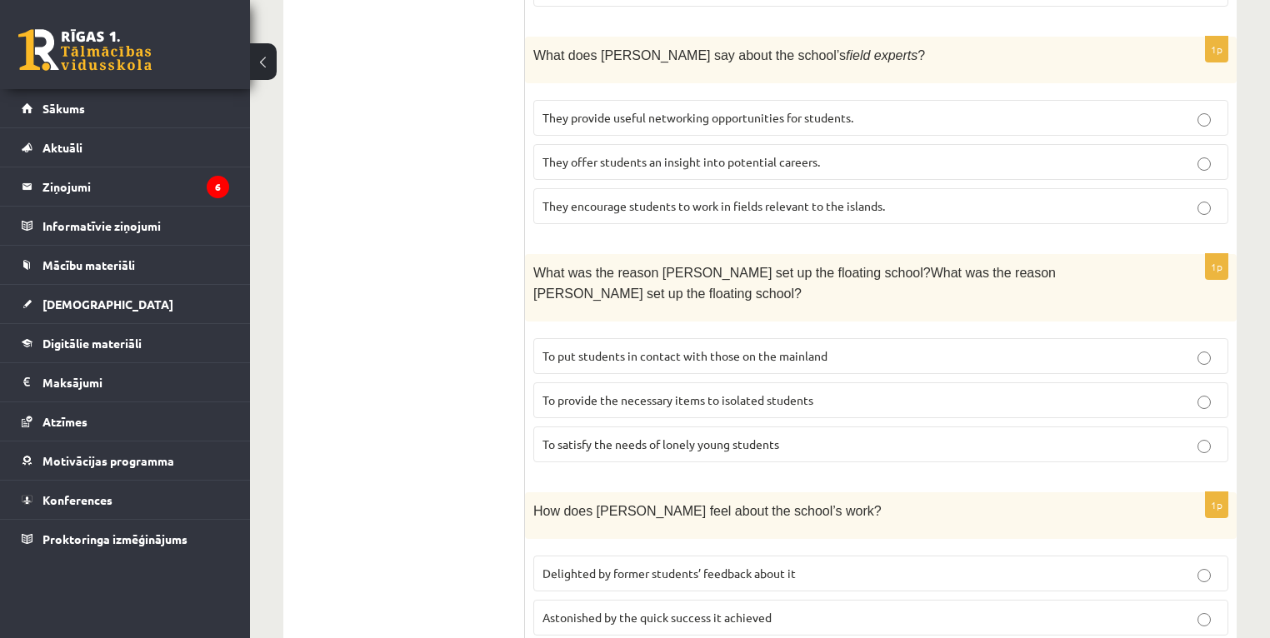
scroll to position [1628, 0]
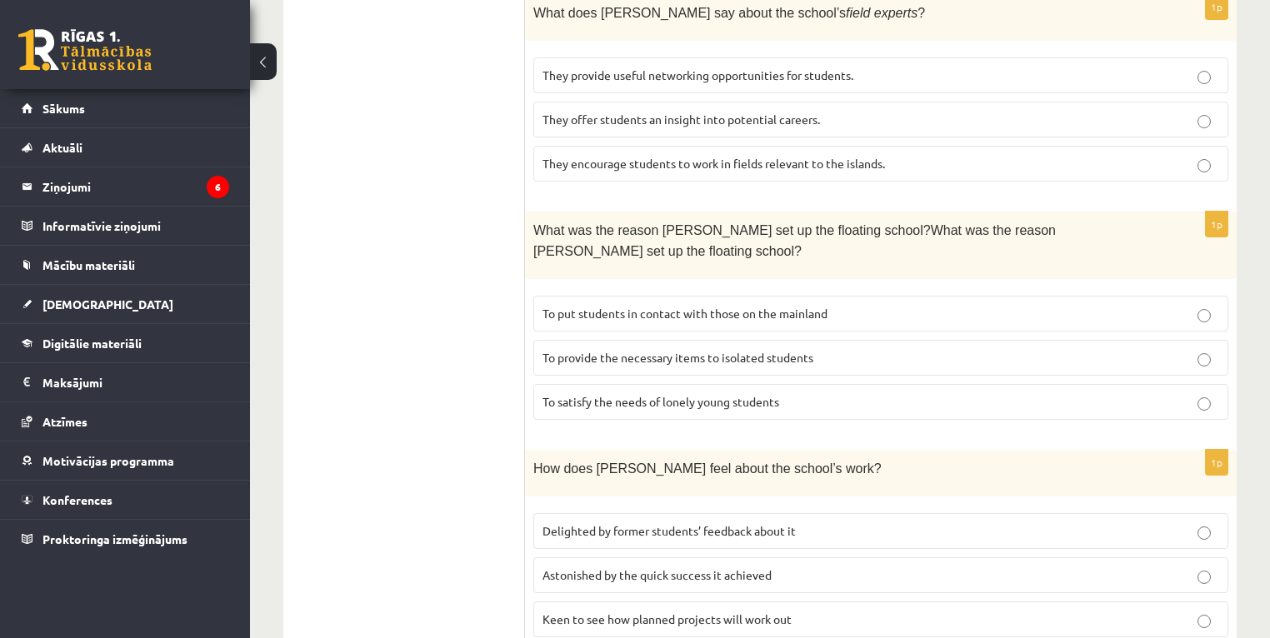
click at [750, 523] on span "Delighted by former students’ feedback about it" at bounding box center [669, 530] width 253 height 15
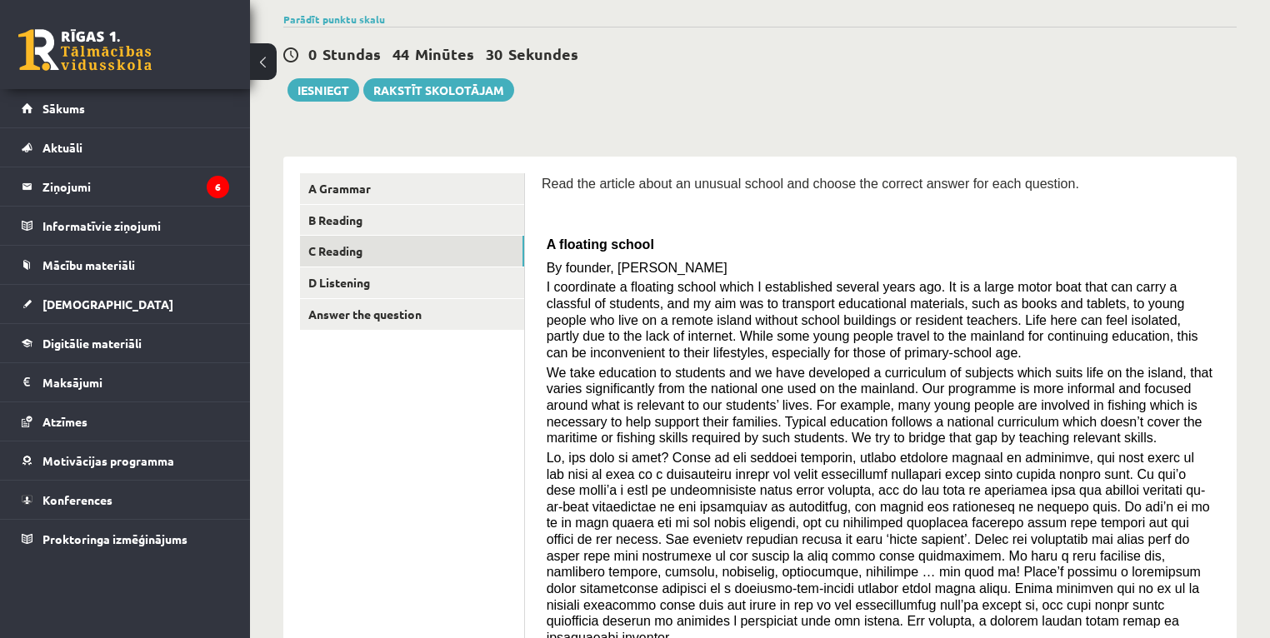
scroll to position [0, 0]
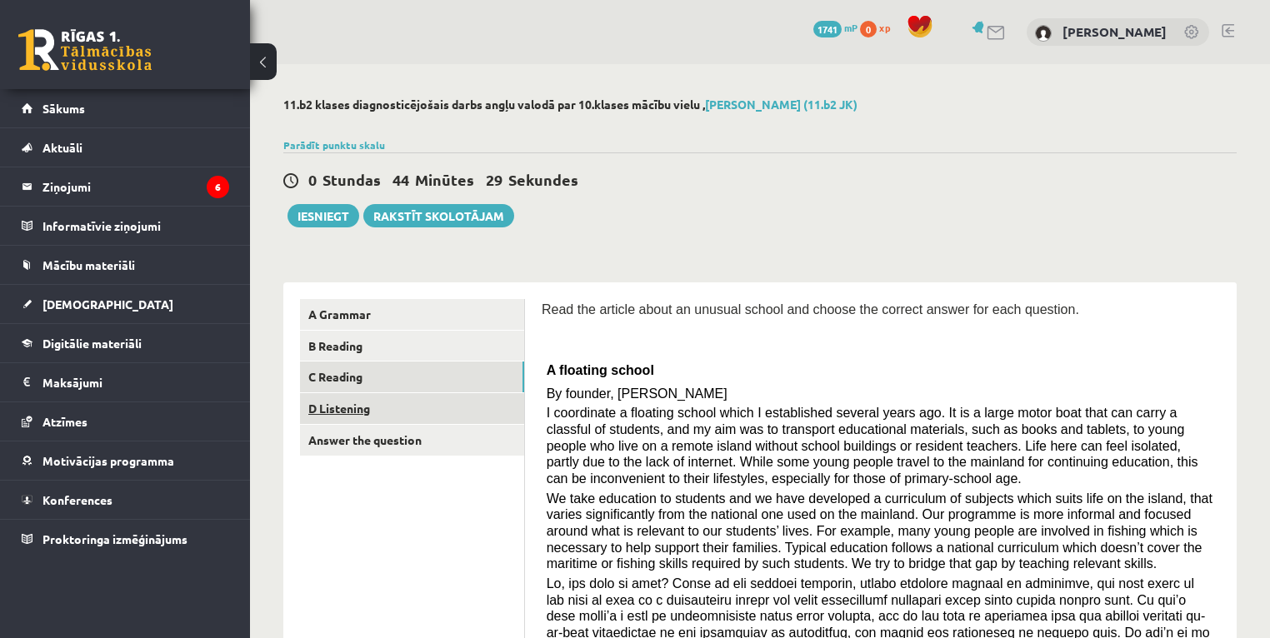
click at [373, 403] on link "D Listening" at bounding box center [412, 408] width 224 height 31
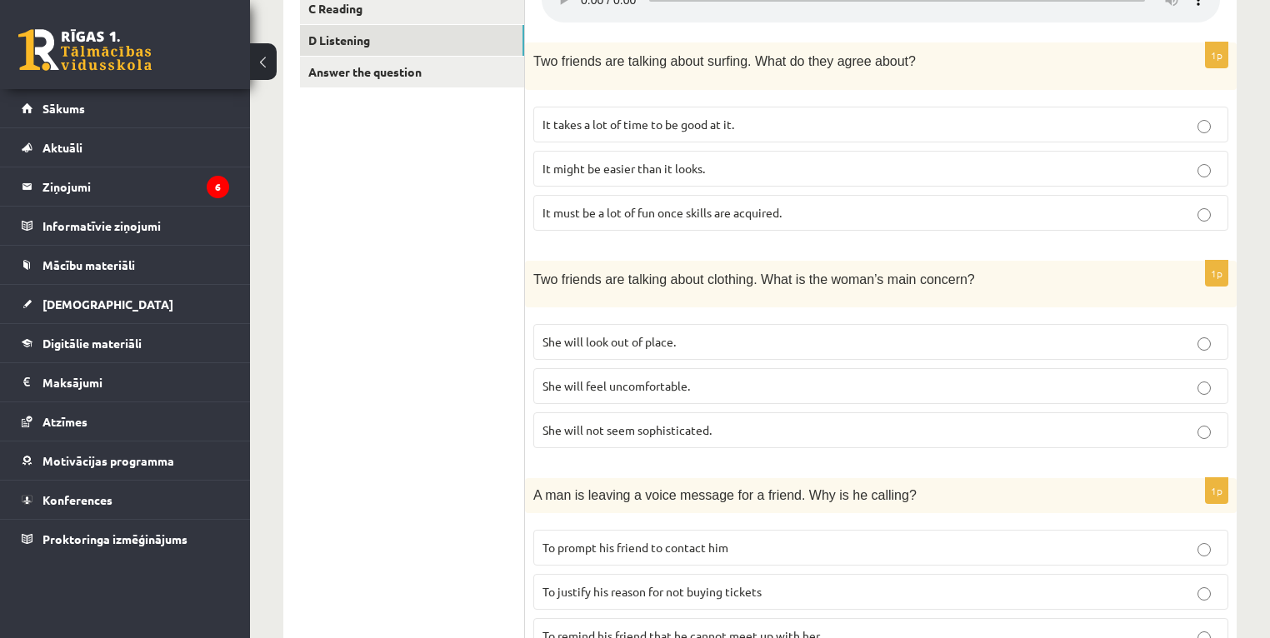
scroll to position [344, 0]
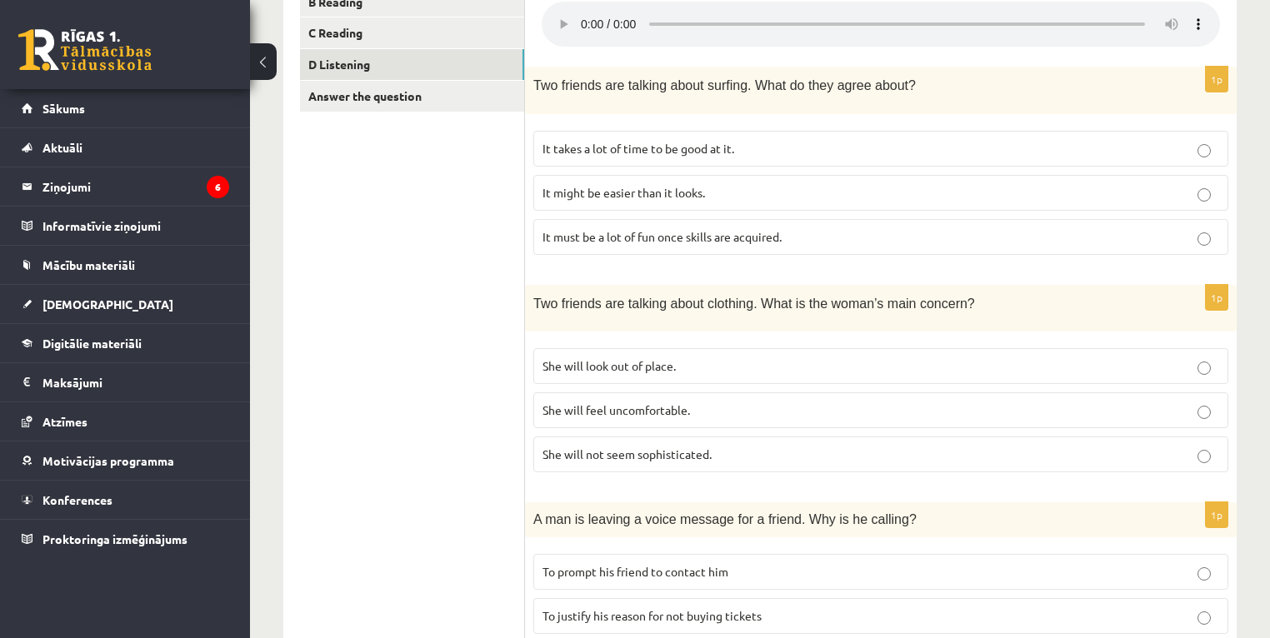
click at [638, 360] on span "She will look out of place." at bounding box center [609, 365] width 133 height 15
click at [680, 143] on span "It takes a lot of time to be good at it." at bounding box center [639, 148] width 192 height 15
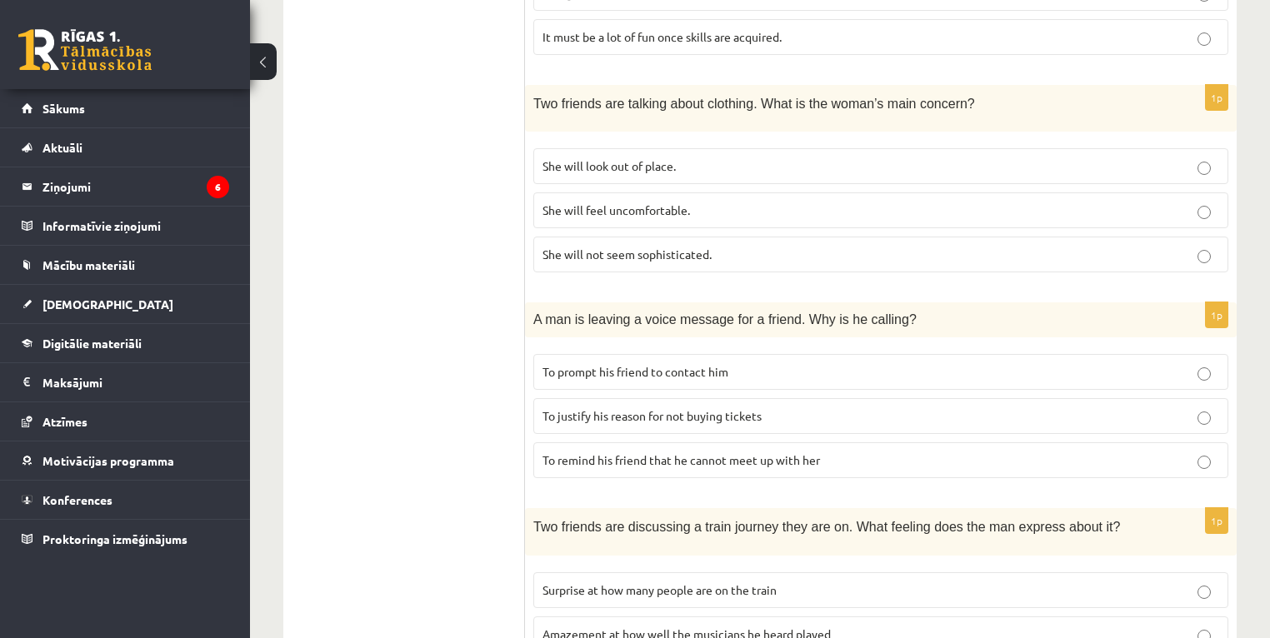
scroll to position [611, 0]
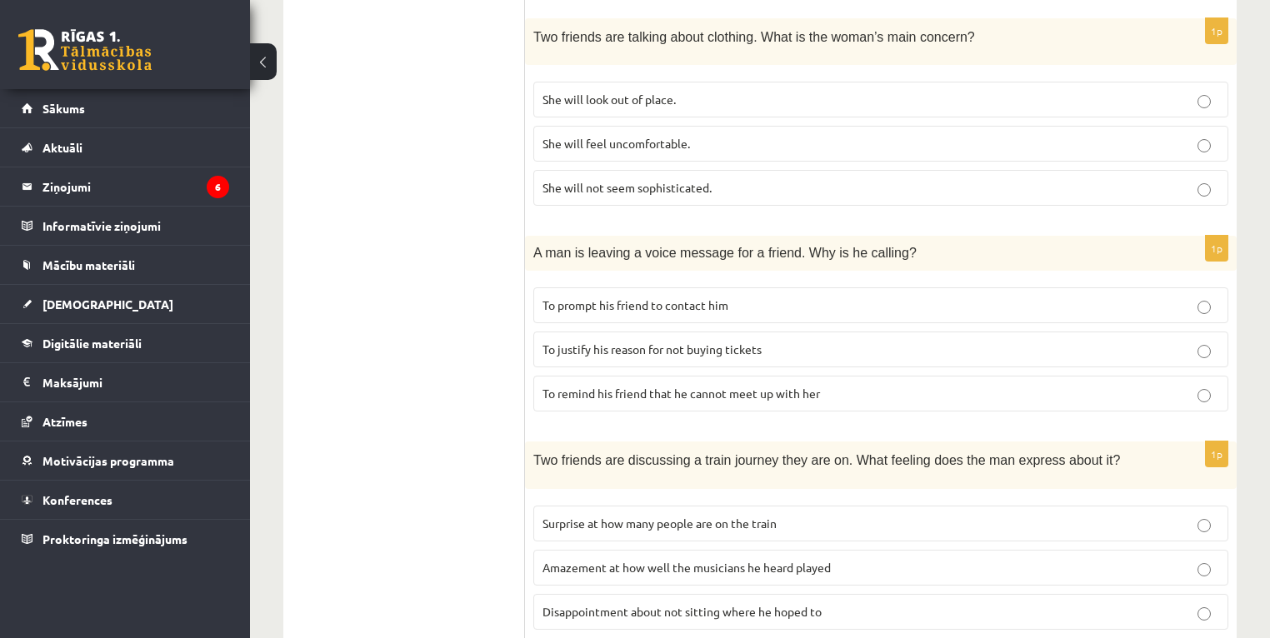
click at [734, 344] on span "To justify his reason for not buying tickets" at bounding box center [652, 349] width 219 height 15
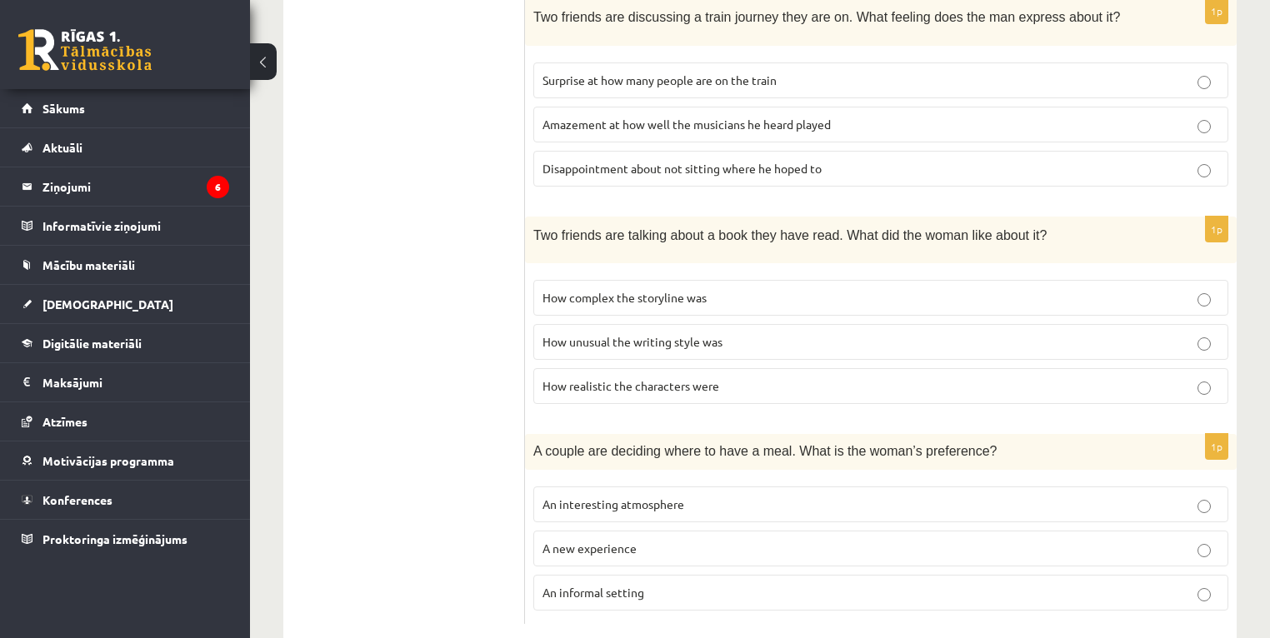
scroll to position [1078, 0]
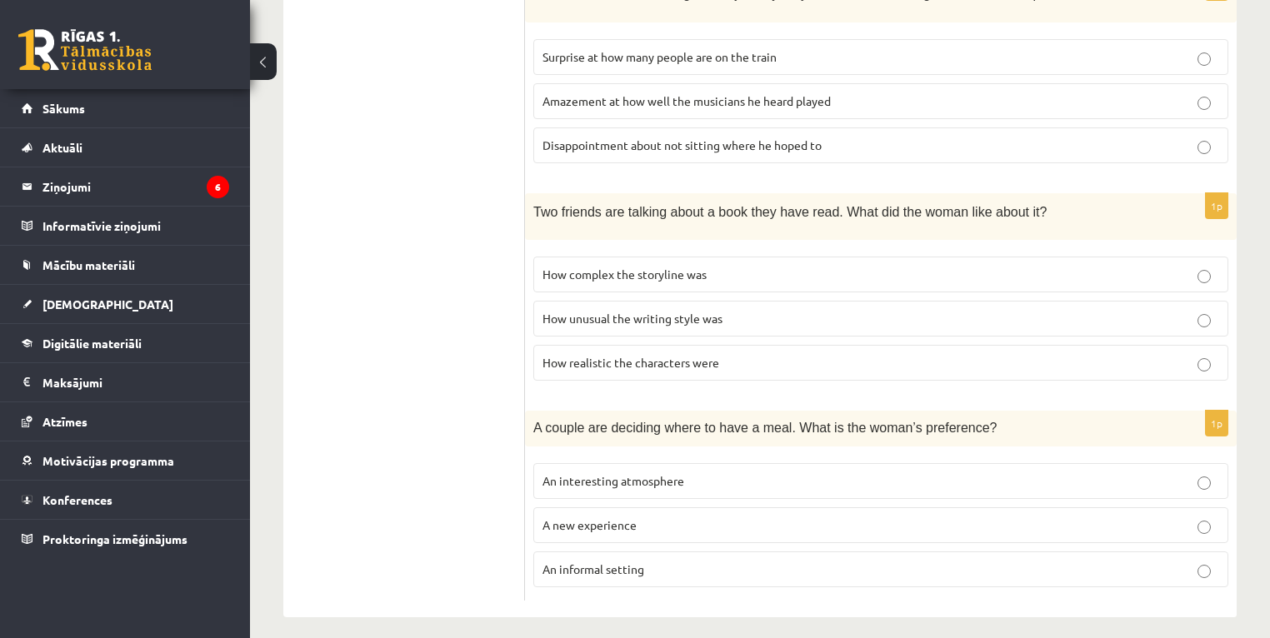
click at [640, 517] on p "A new experience" at bounding box center [881, 526] width 677 height 18
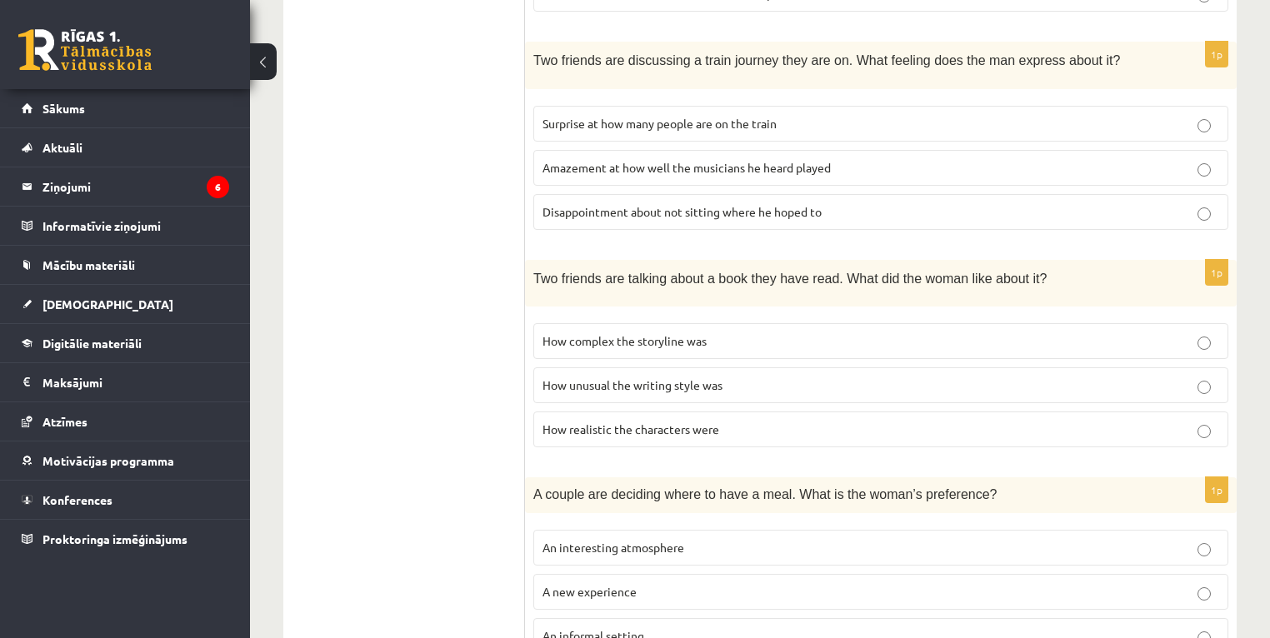
click at [650, 378] on span "How unusual the writing style was" at bounding box center [633, 385] width 180 height 15
click at [733, 205] on span "Disappointment about not sitting where he hoped to" at bounding box center [682, 211] width 279 height 15
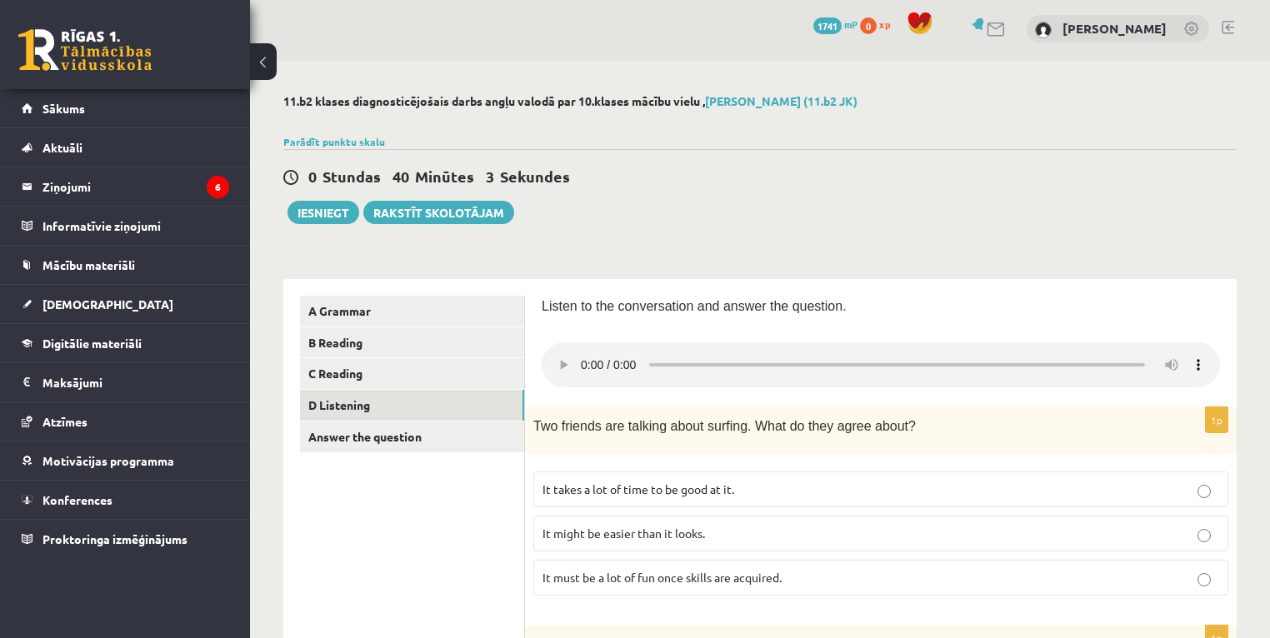
scroll to position [0, 0]
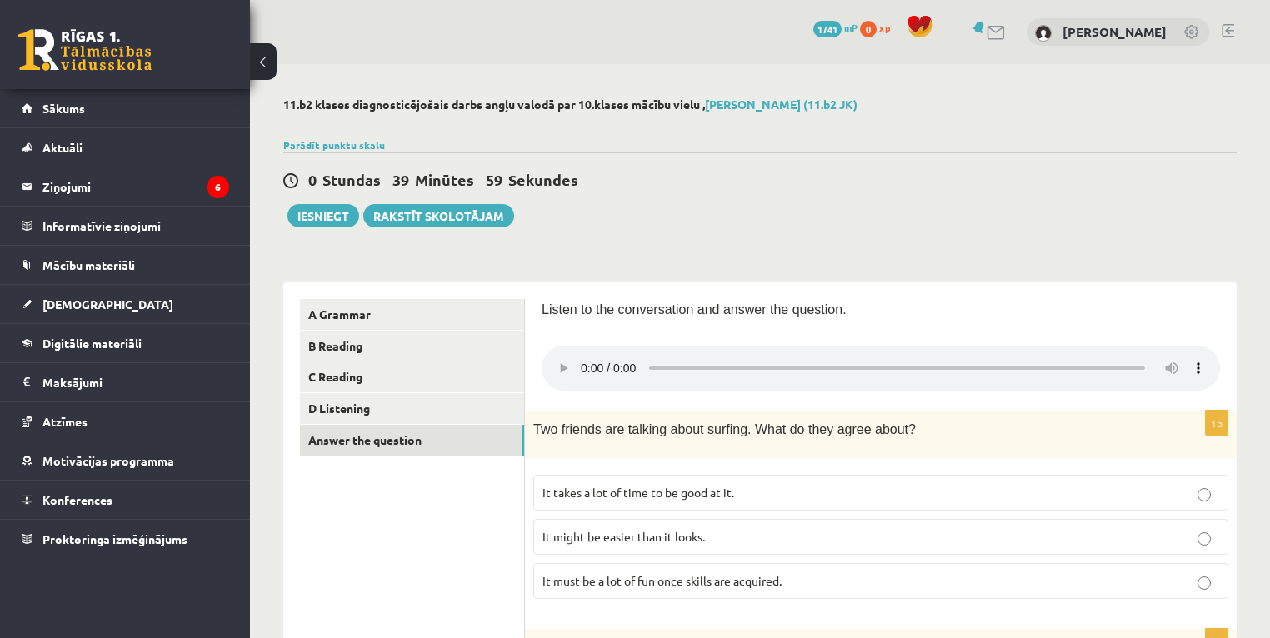
click at [363, 443] on link "Answer the question" at bounding box center [412, 440] width 224 height 31
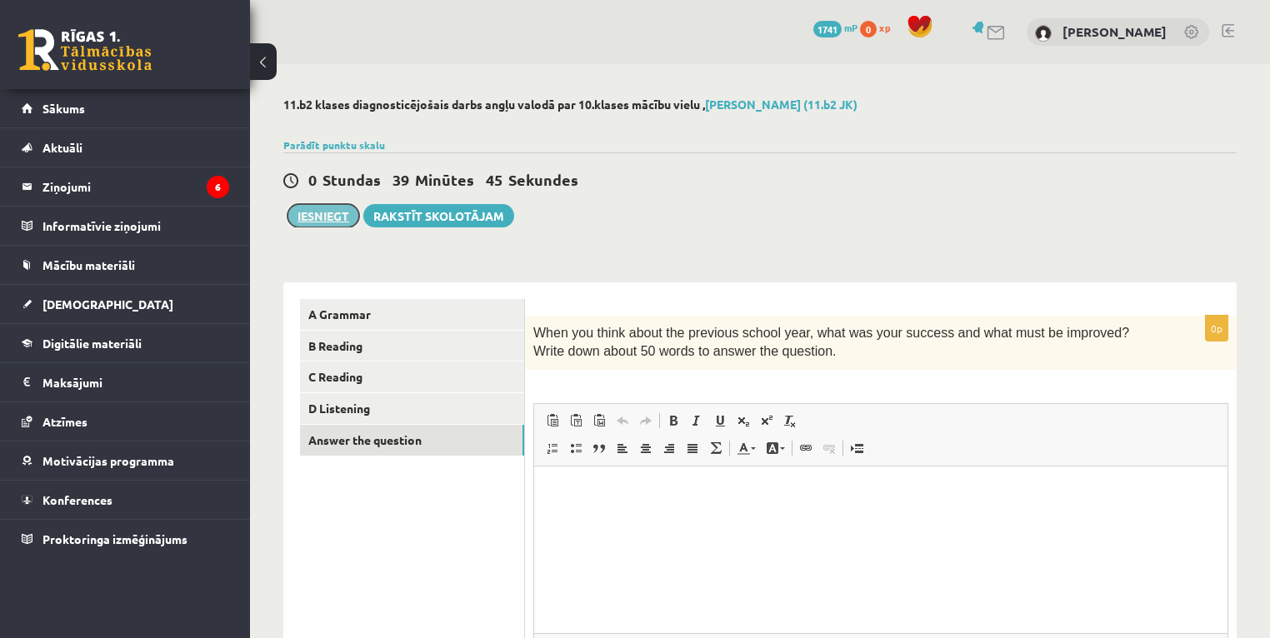
click at [318, 213] on button "Iesniegt" at bounding box center [324, 215] width 72 height 23
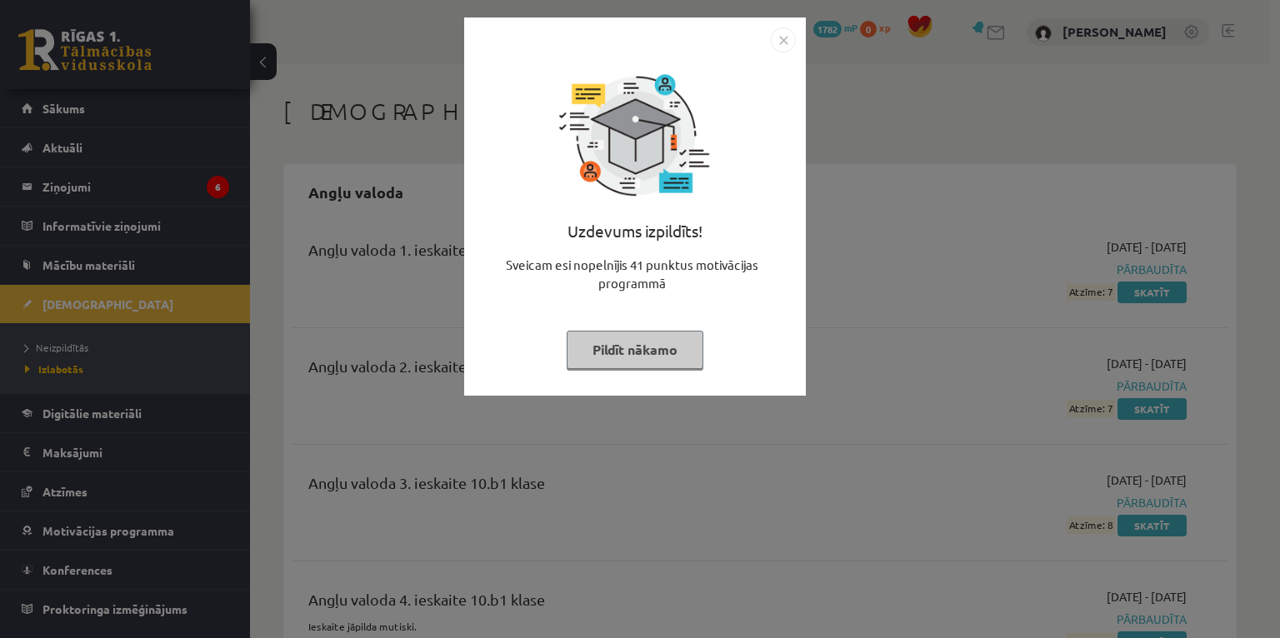
click at [641, 346] on button "Pildīt nākamo" at bounding box center [635, 350] width 137 height 38
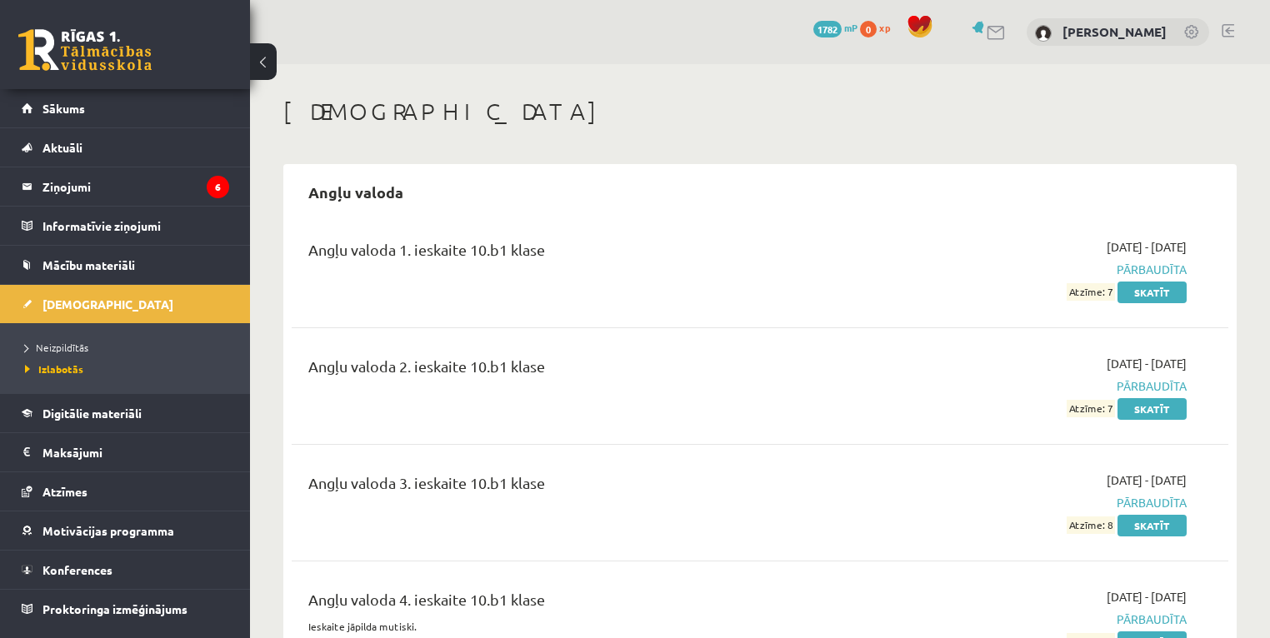
click at [60, 53] on link at bounding box center [84, 50] width 133 height 42
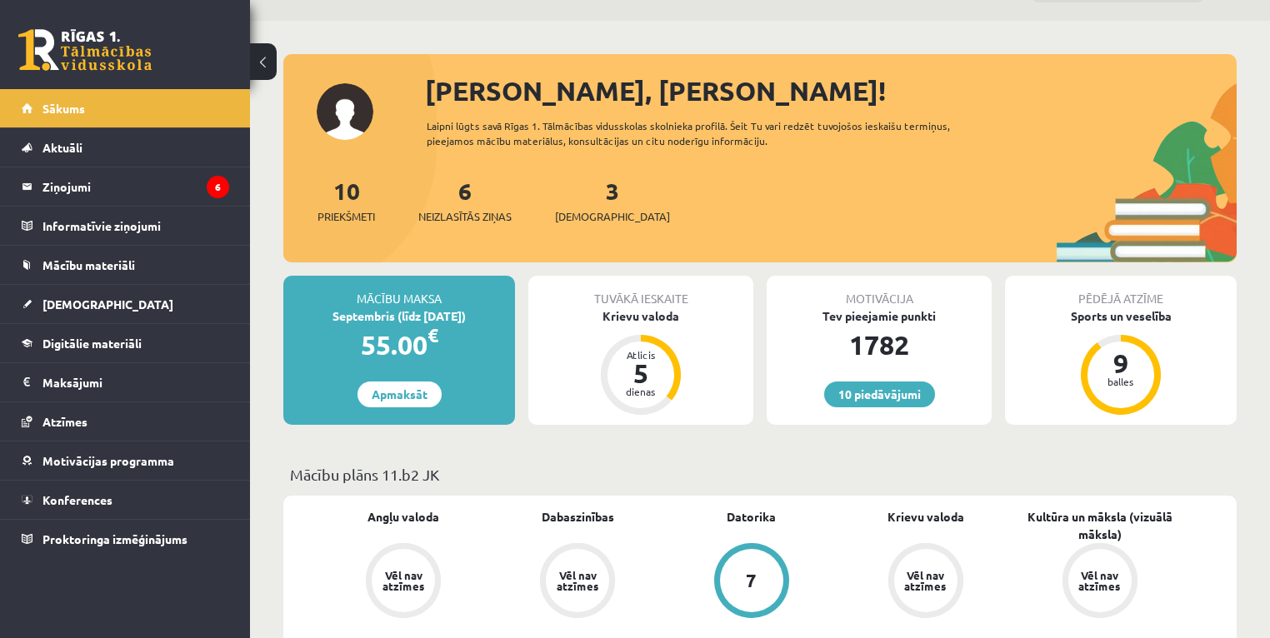
scroll to position [67, 0]
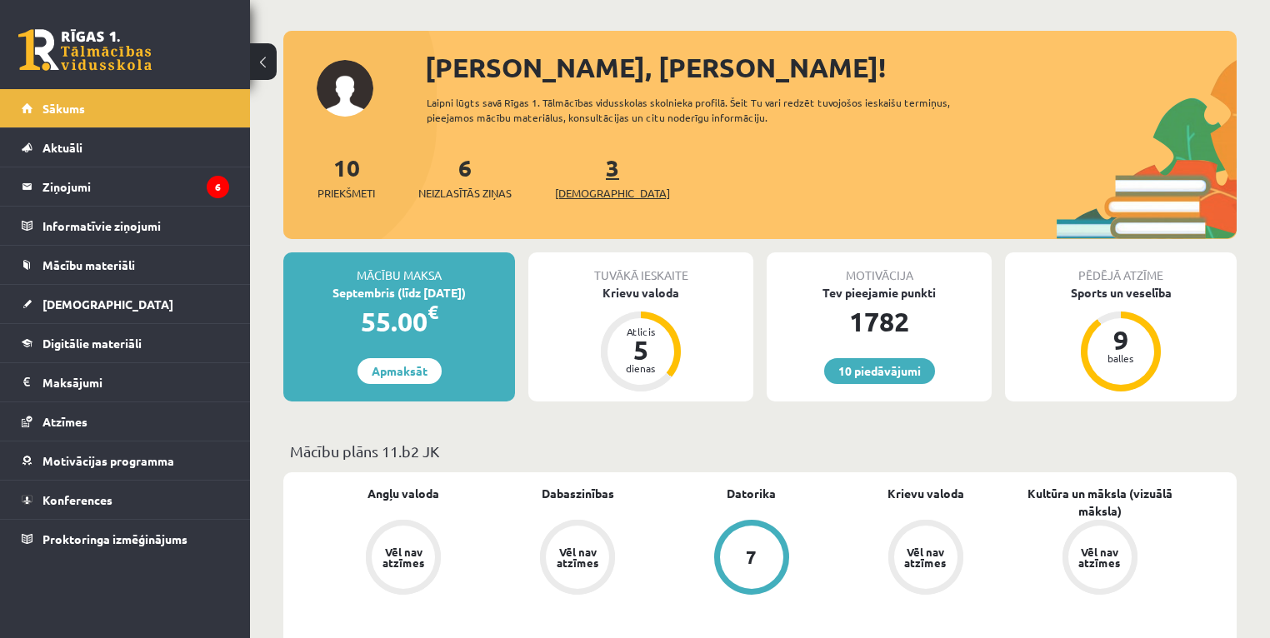
click at [580, 195] on span "[DEMOGRAPHIC_DATA]" at bounding box center [612, 193] width 115 height 17
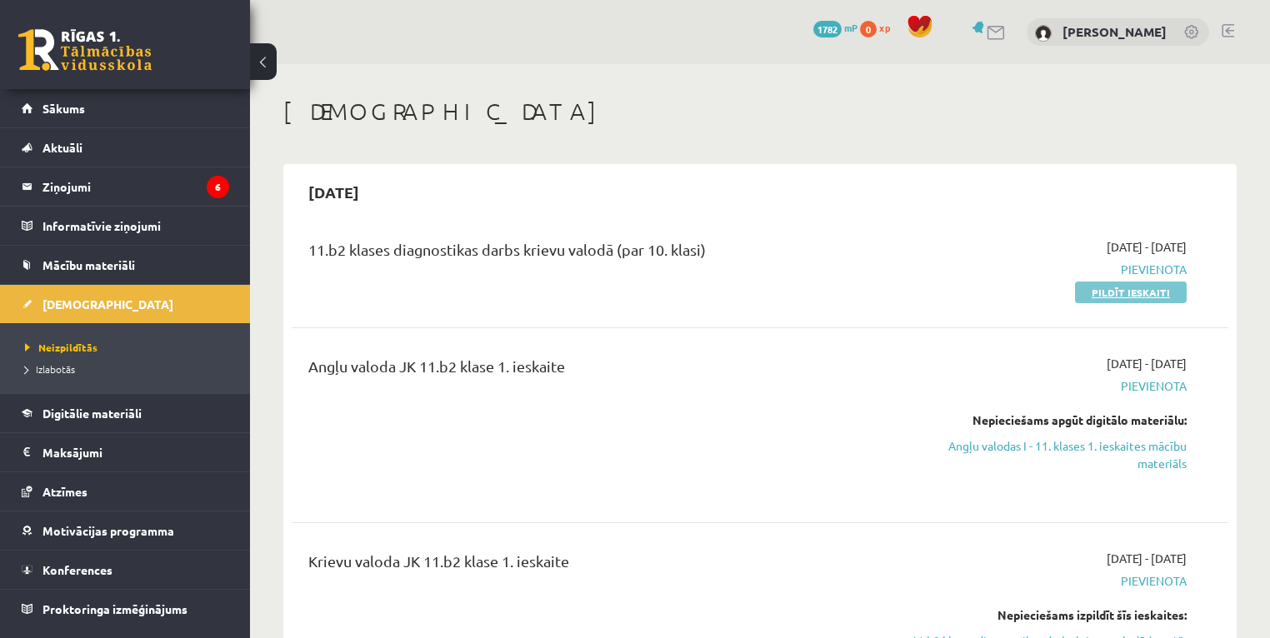
click at [1128, 289] on link "Pildīt ieskaiti" at bounding box center [1131, 293] width 112 height 22
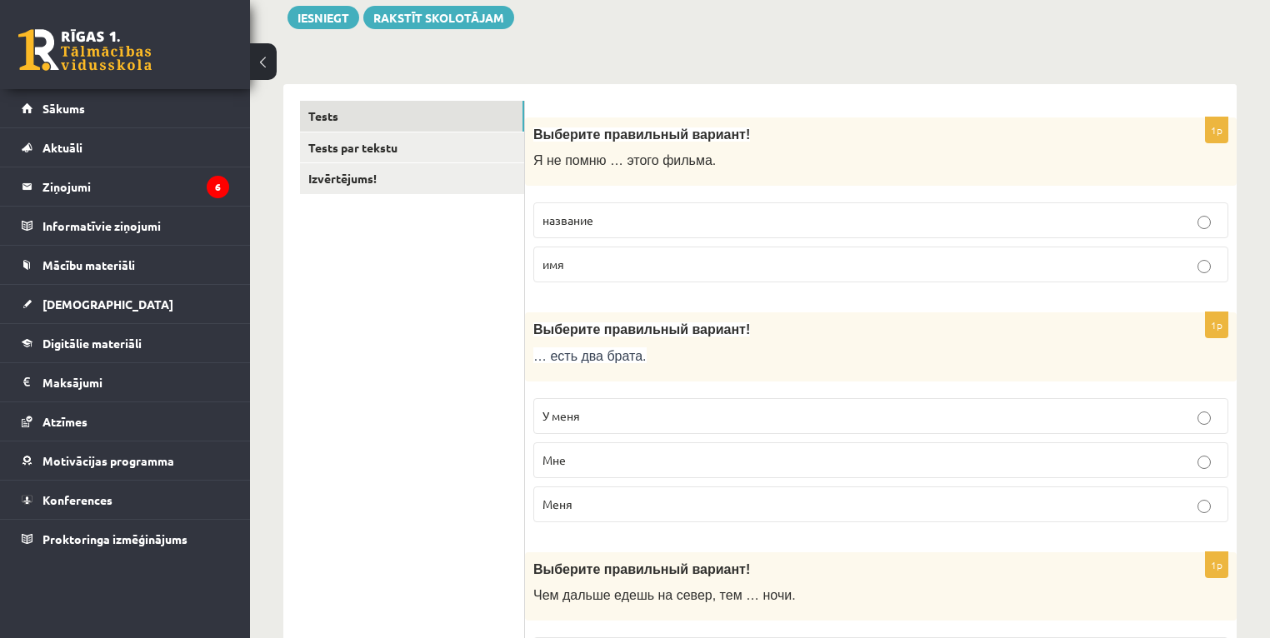
scroll to position [200, 0]
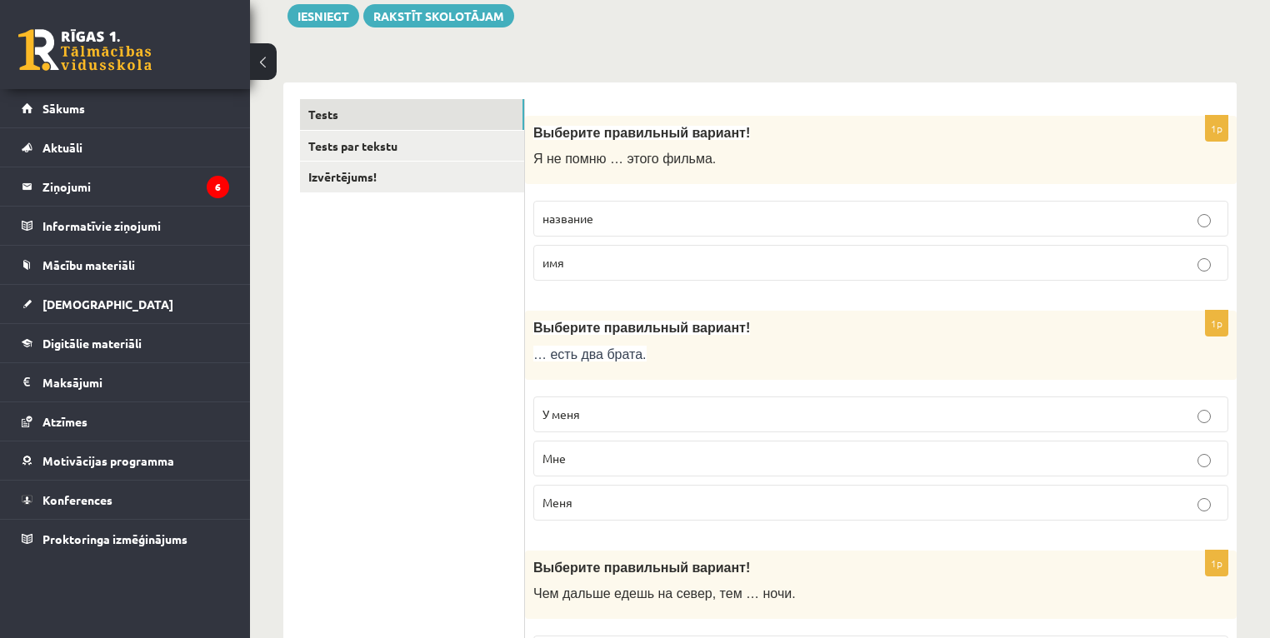
click at [613, 215] on p "название" at bounding box center [881, 219] width 677 height 18
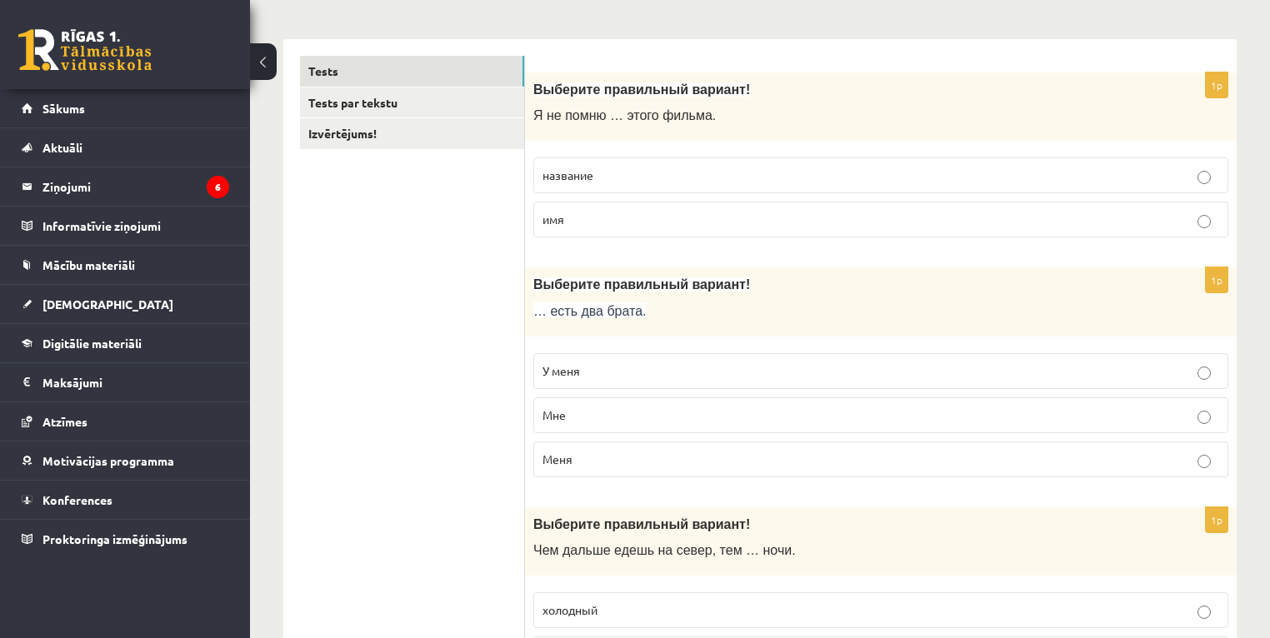
scroll to position [333, 0]
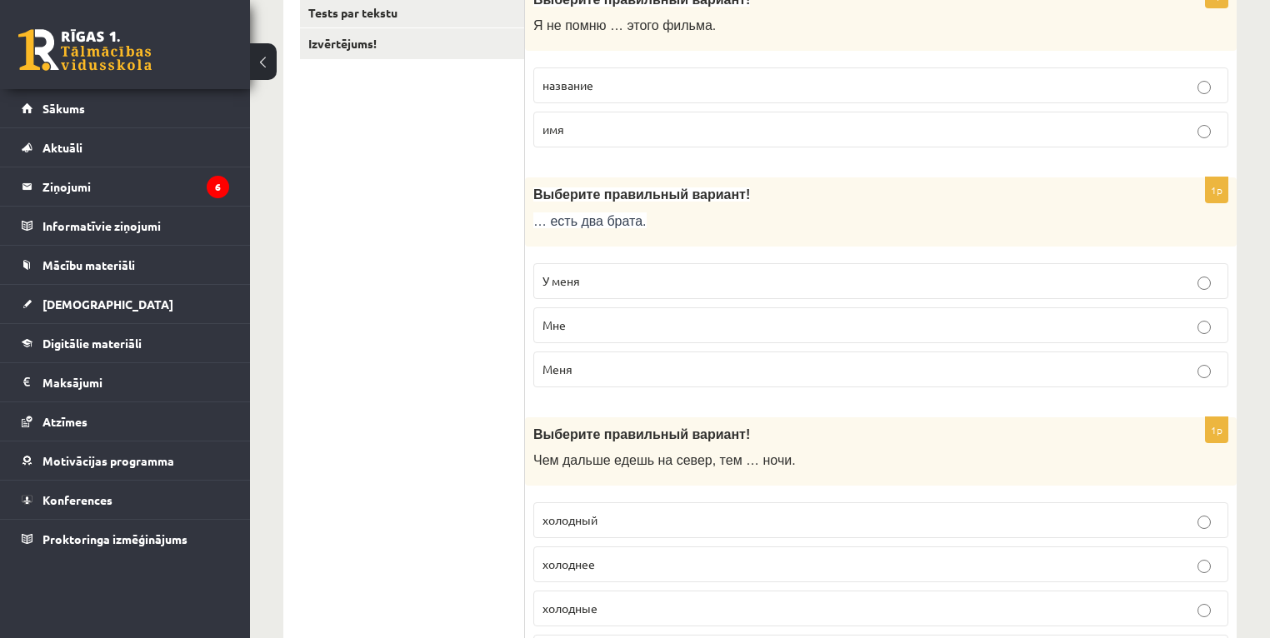
click at [587, 281] on p "У меня" at bounding box center [881, 282] width 677 height 18
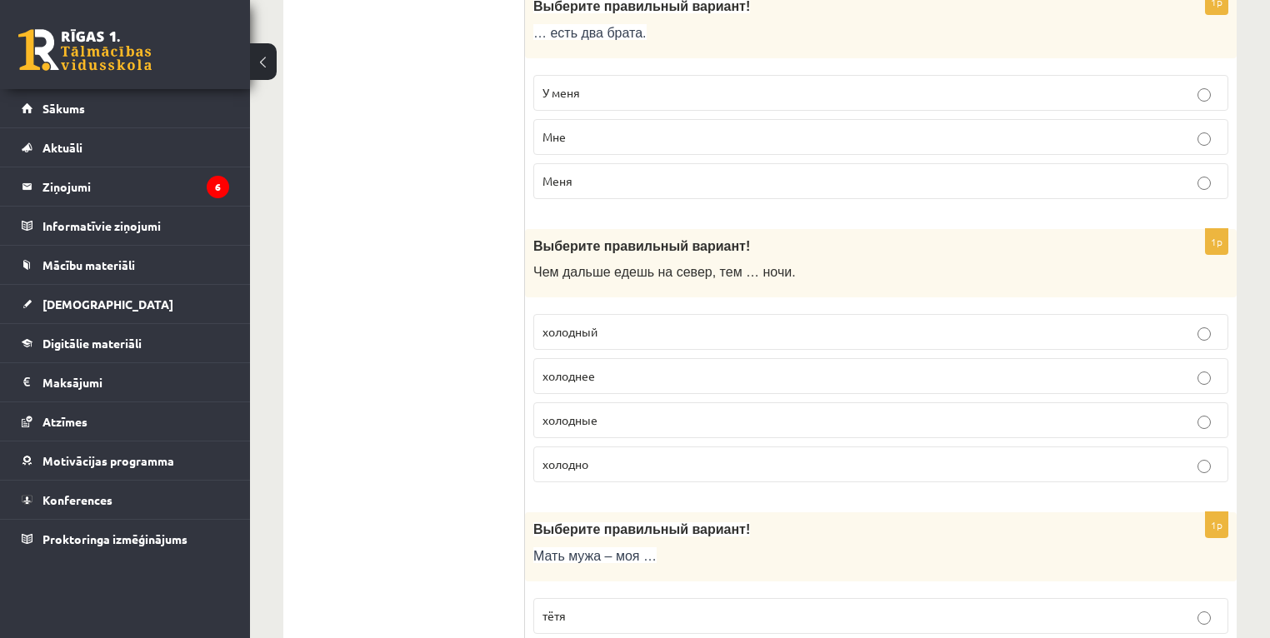
scroll to position [533, 0]
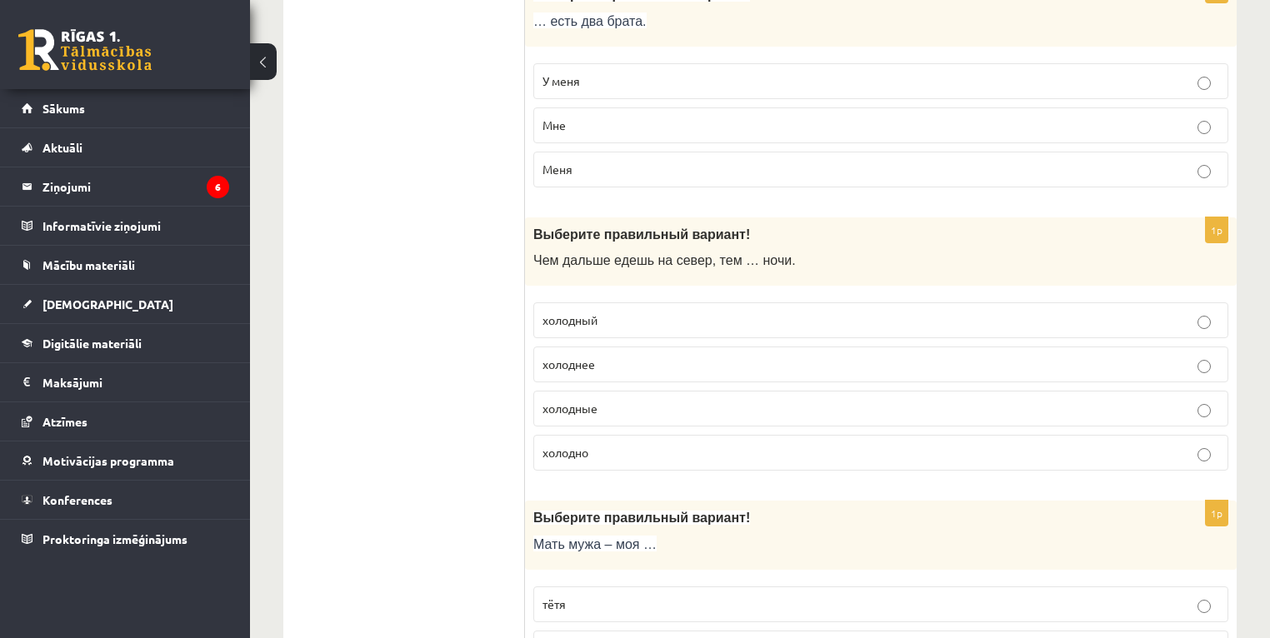
click at [592, 359] on span "холоднее" at bounding box center [569, 364] width 53 height 15
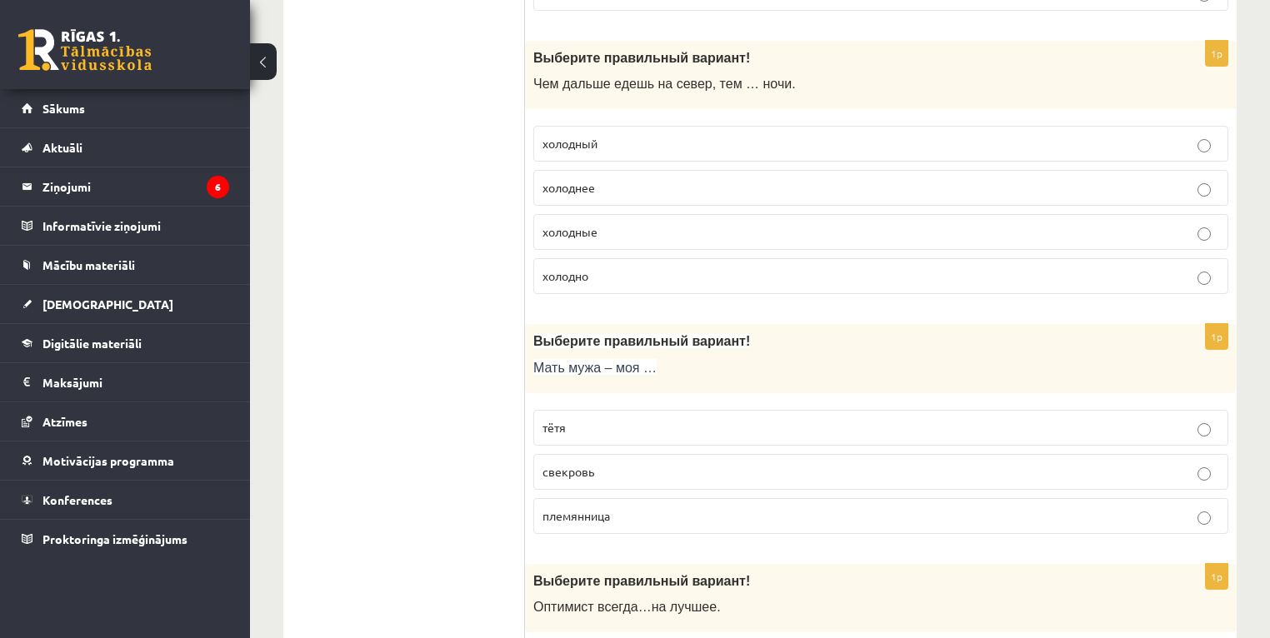
scroll to position [733, 0]
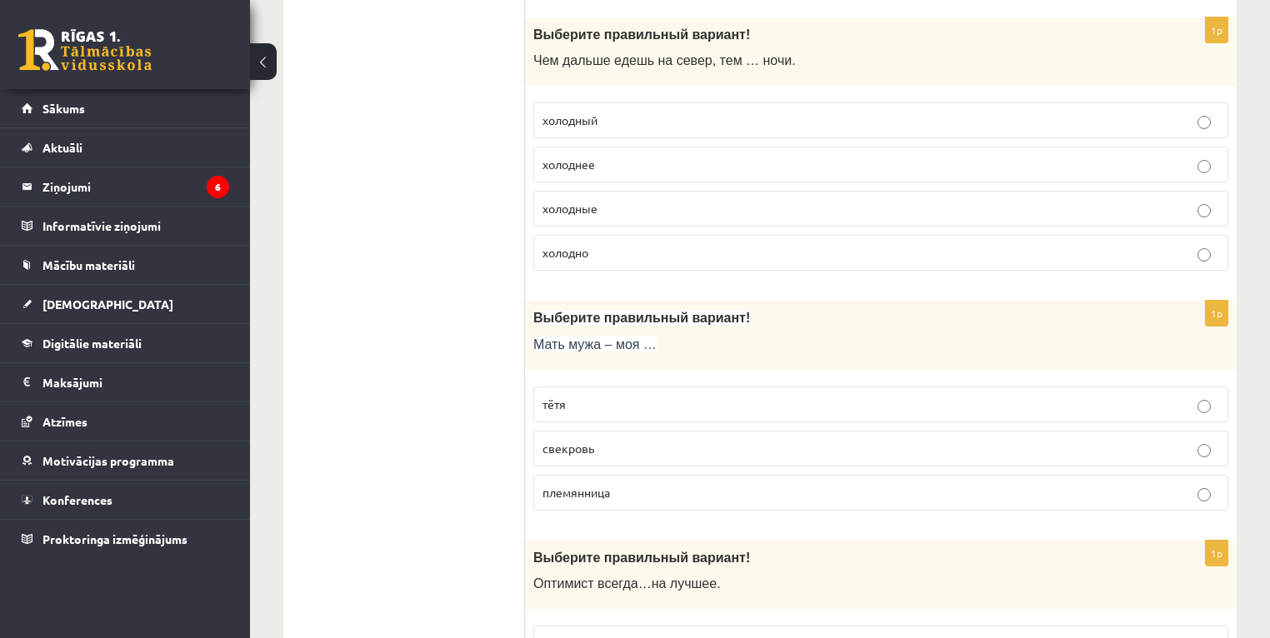
click at [618, 450] on p "свекровь" at bounding box center [881, 449] width 677 height 18
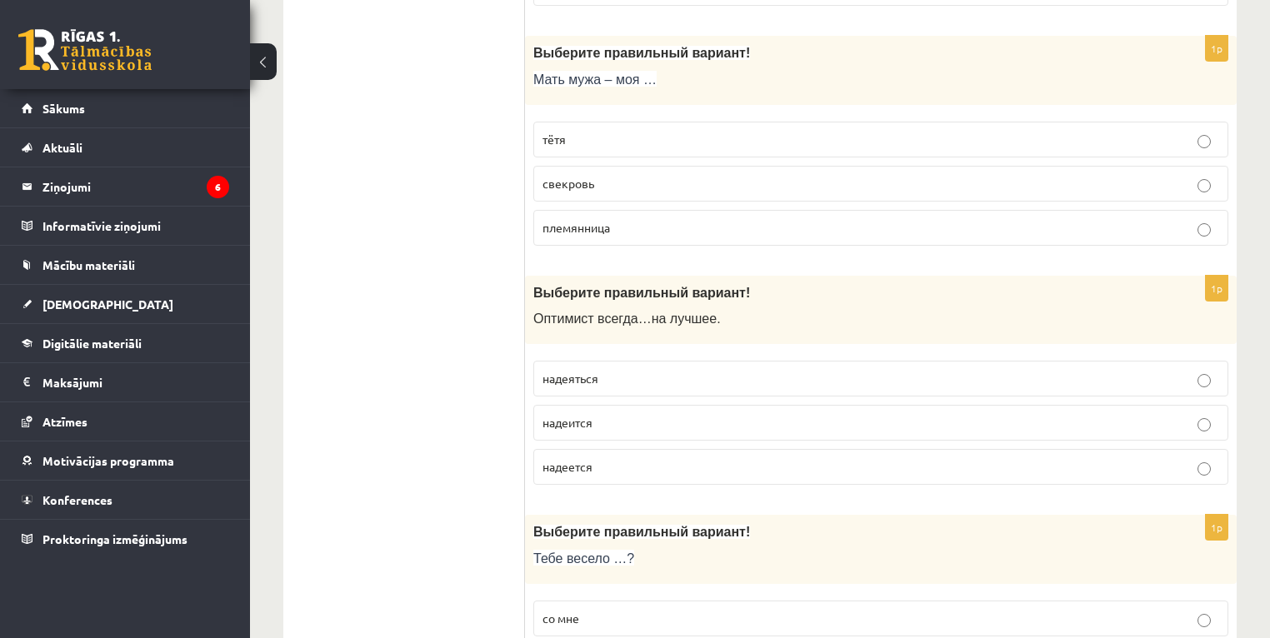
scroll to position [1000, 0]
click at [581, 420] on span "надеится" at bounding box center [568, 420] width 50 height 15
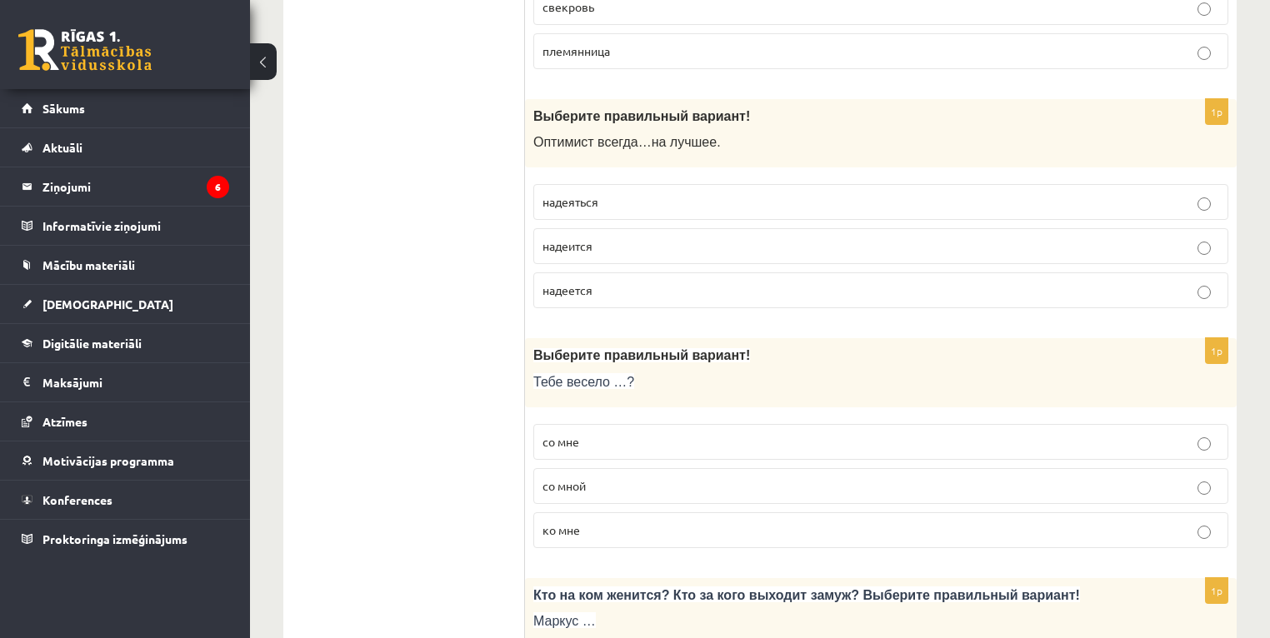
scroll to position [1267, 0]
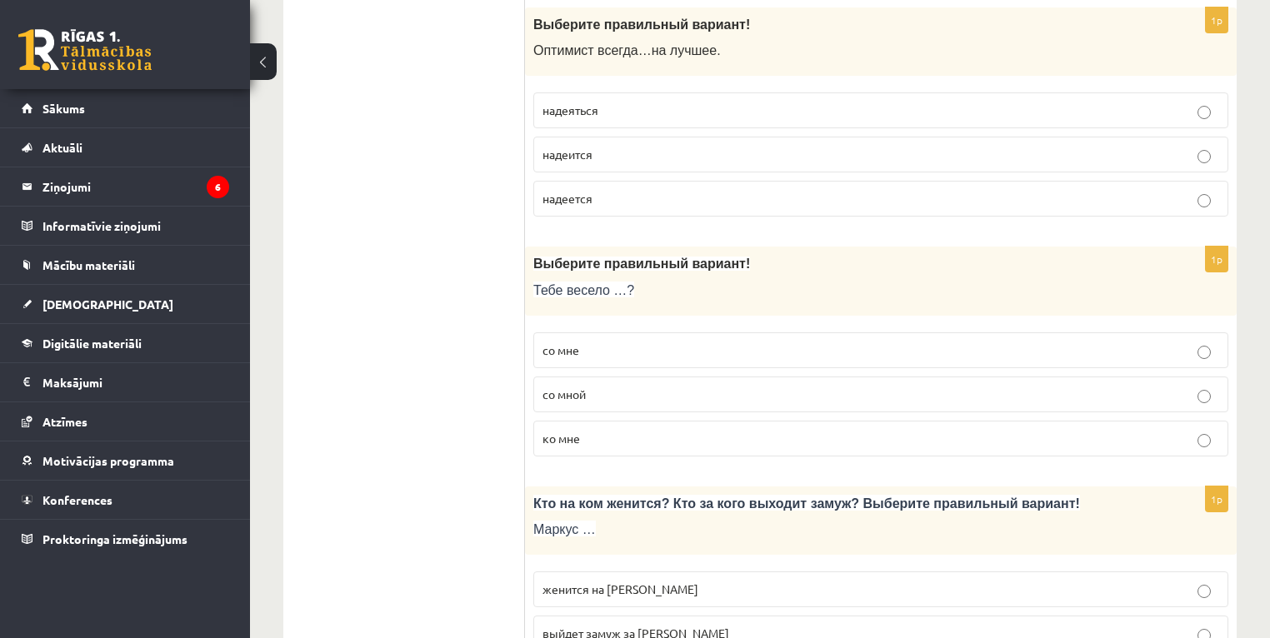
click at [584, 393] on span "со мной" at bounding box center [564, 394] width 43 height 15
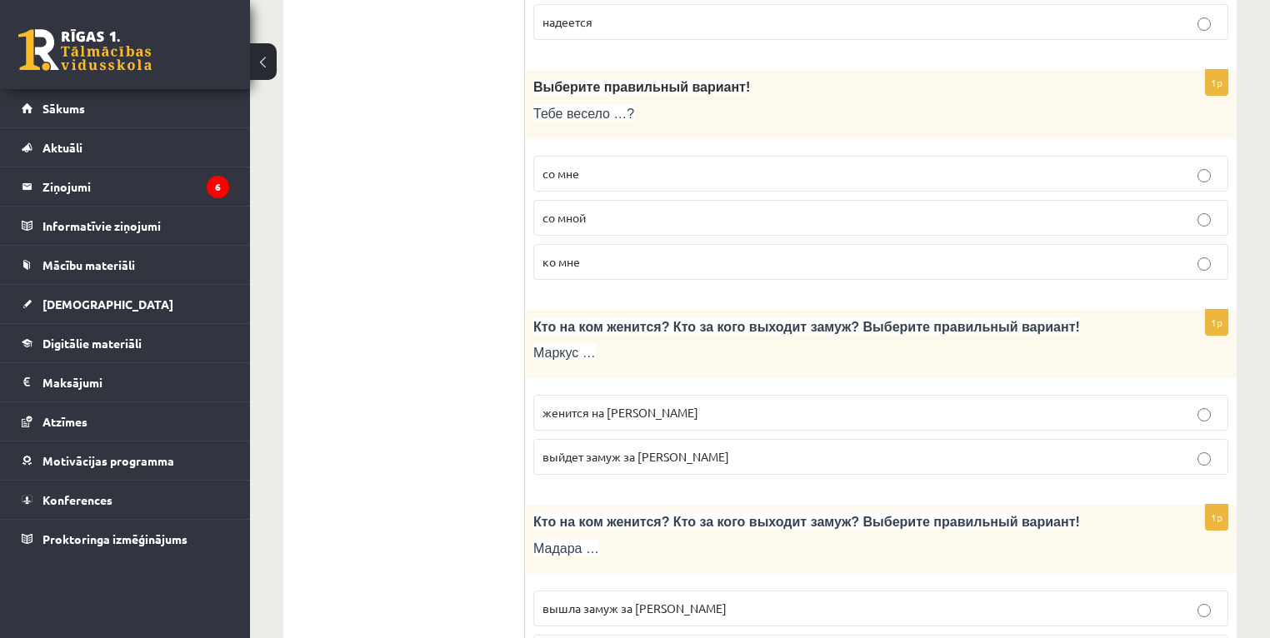
scroll to position [1467, 0]
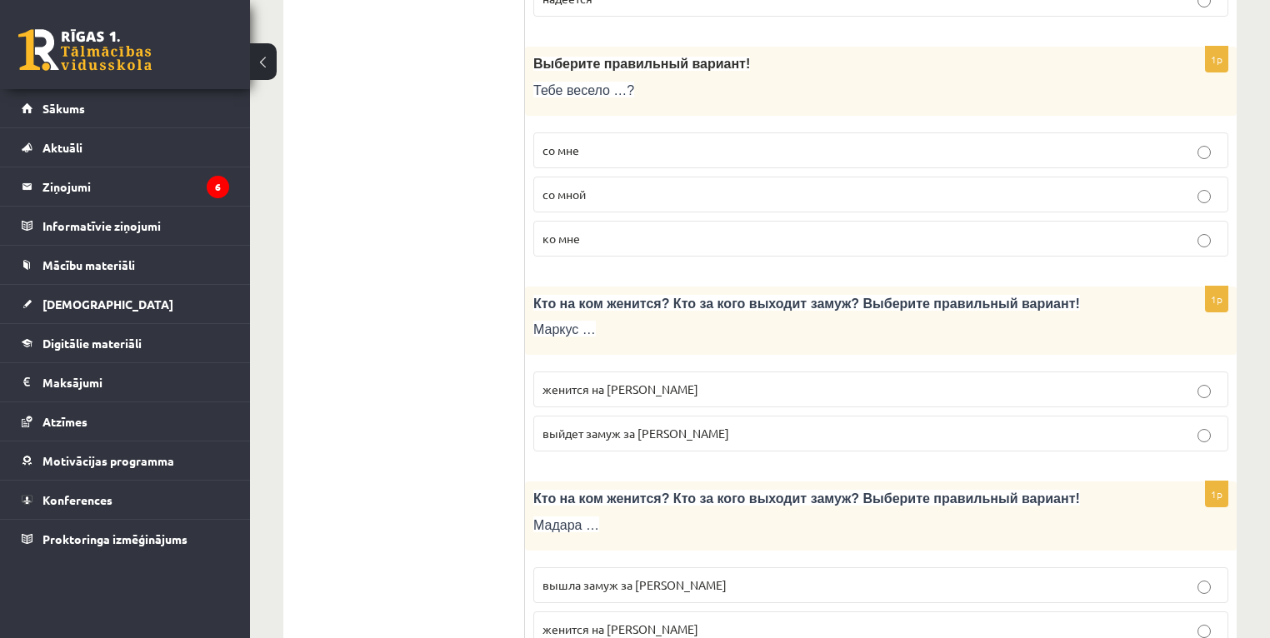
click at [612, 383] on span "женится на Агнии" at bounding box center [621, 389] width 156 height 15
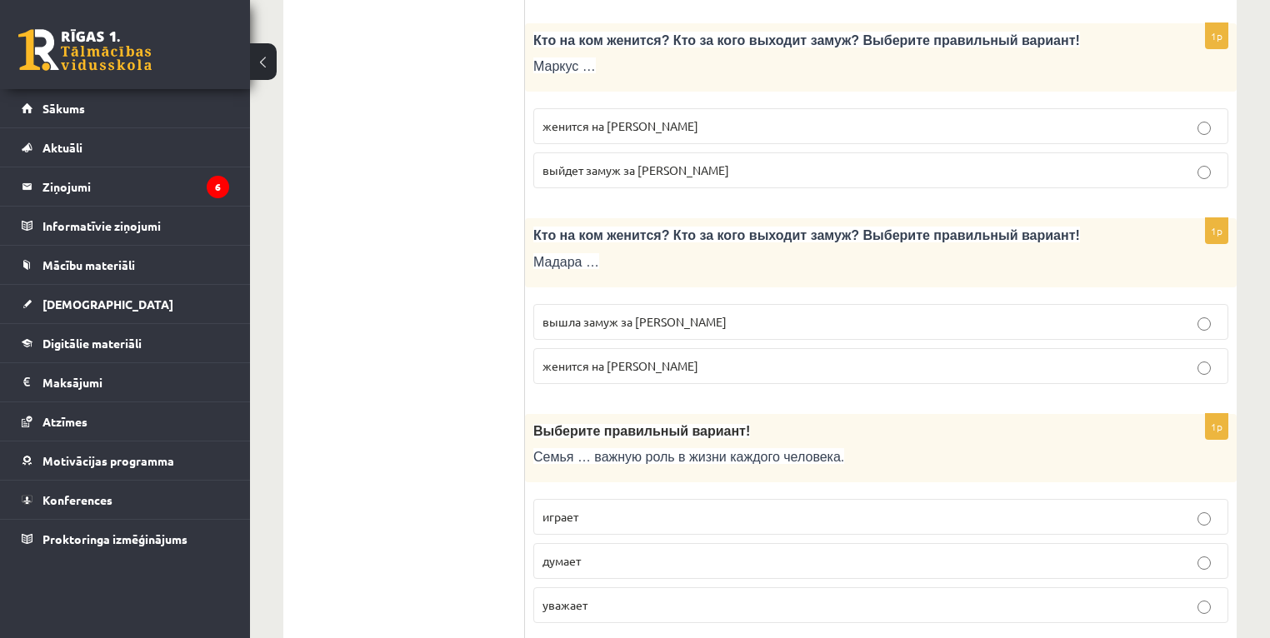
scroll to position [1733, 0]
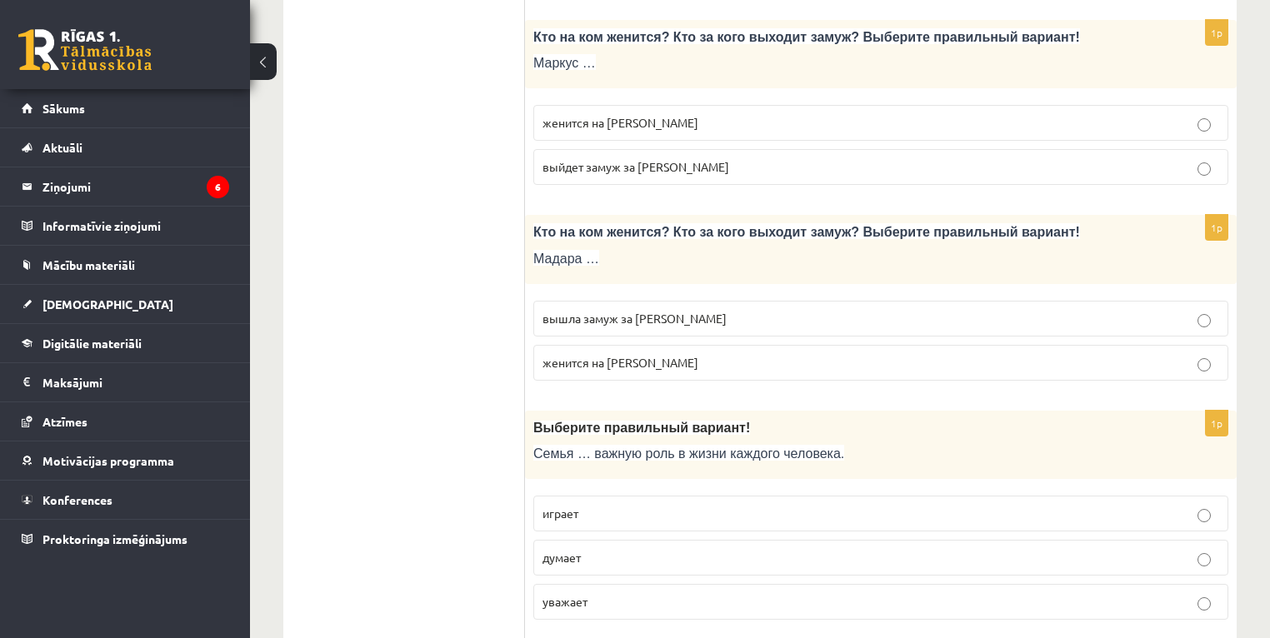
click at [653, 315] on span "вышла замуж за Марка" at bounding box center [635, 318] width 184 height 15
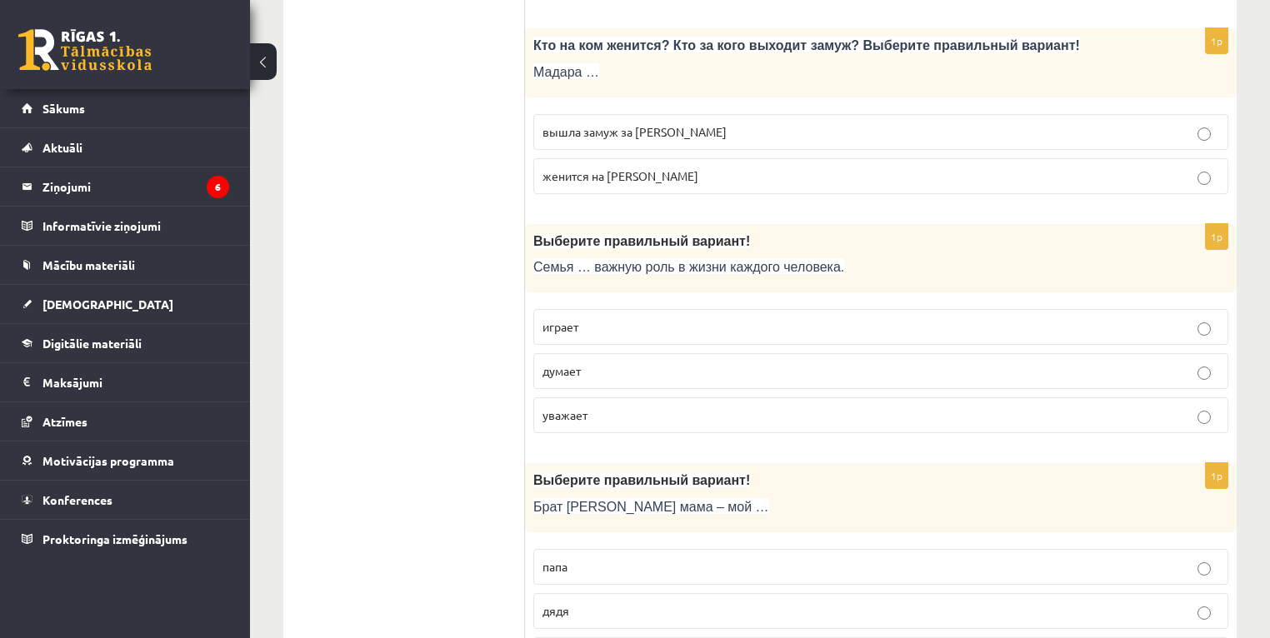
scroll to position [1934, 0]
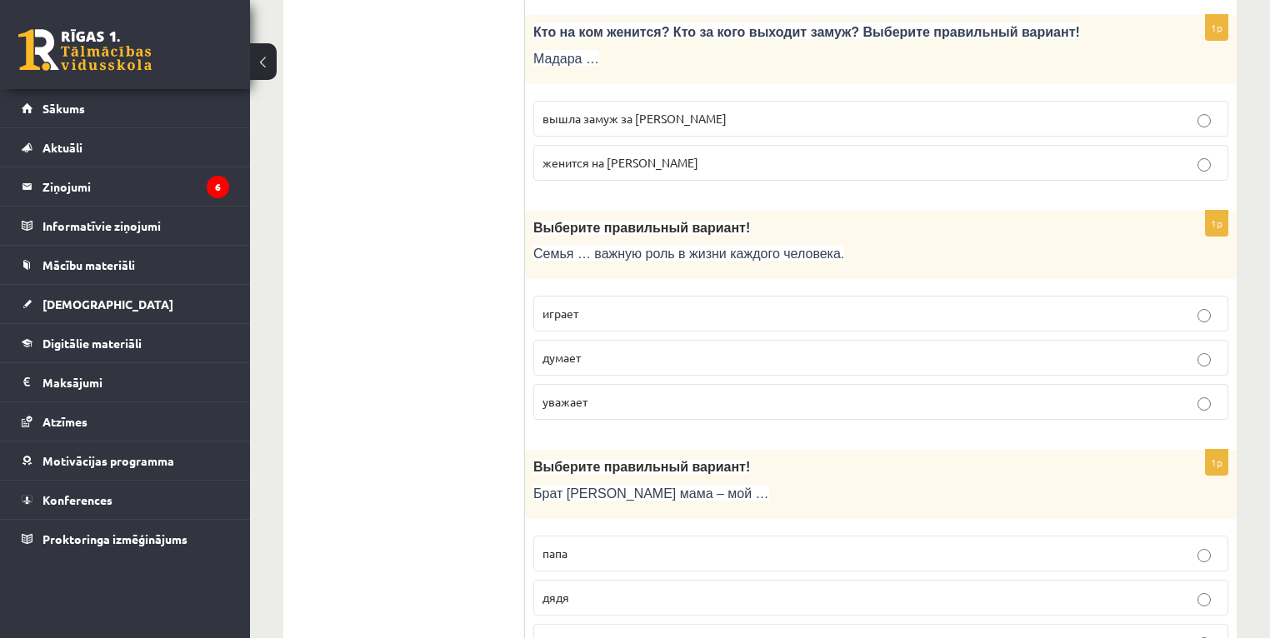
click at [590, 305] on p "играет" at bounding box center [881, 314] width 677 height 18
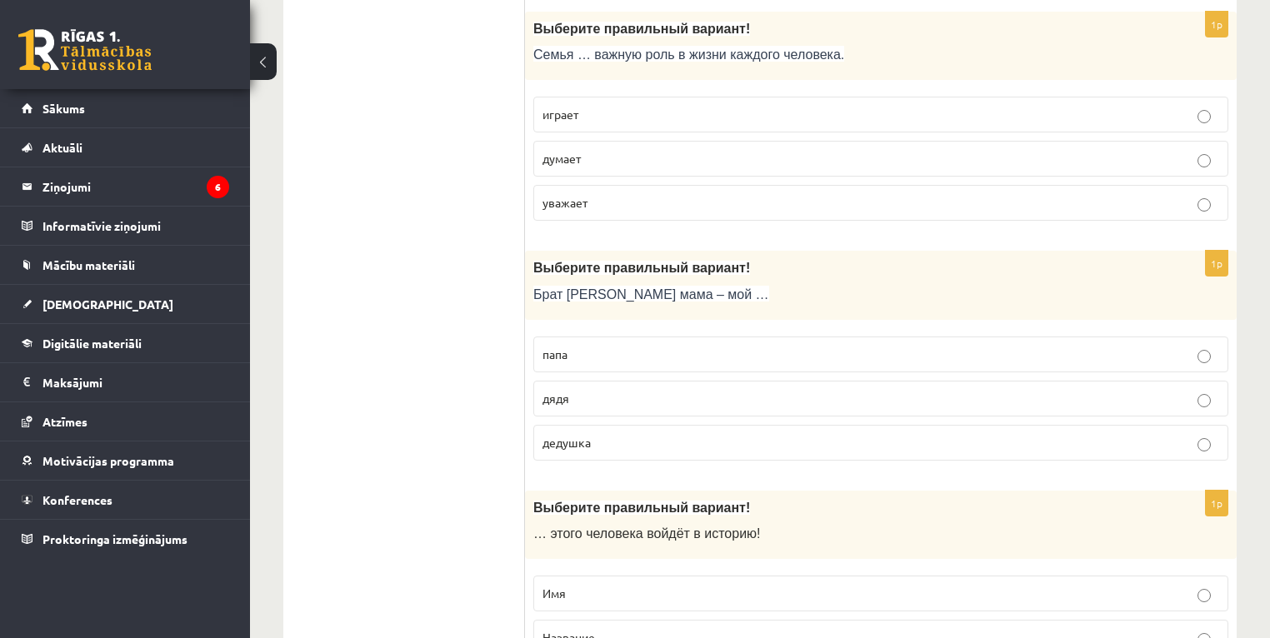
scroll to position [2134, 0]
click at [614, 390] on p "дядя" at bounding box center [881, 398] width 677 height 18
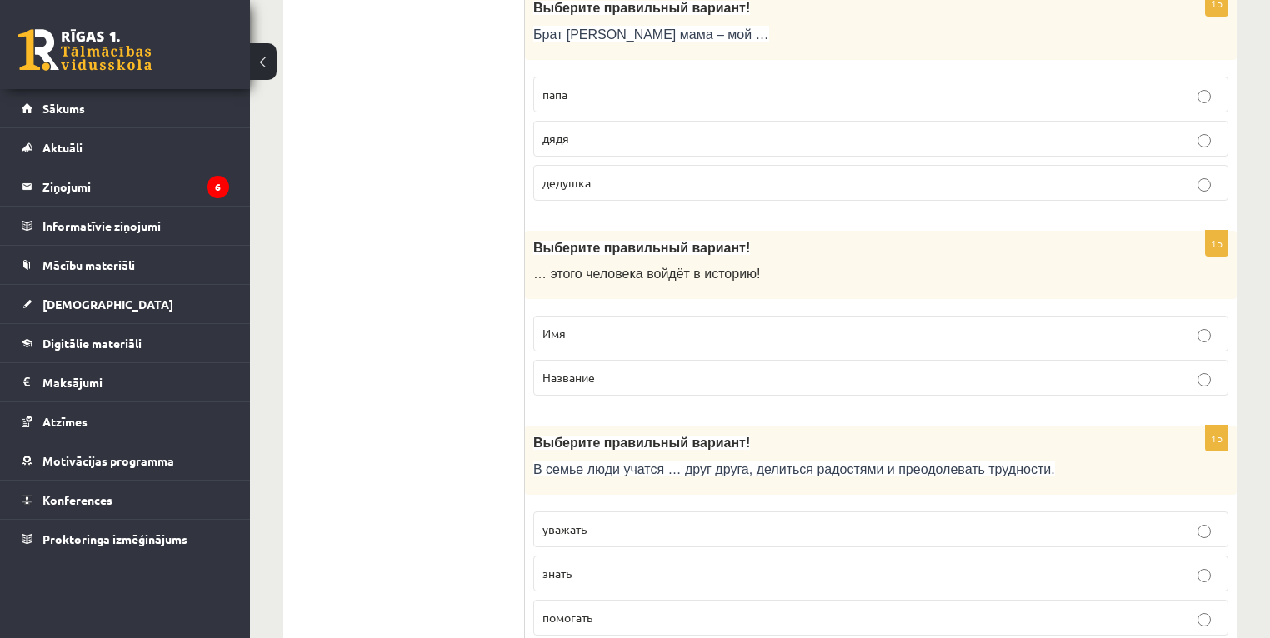
scroll to position [2400, 0]
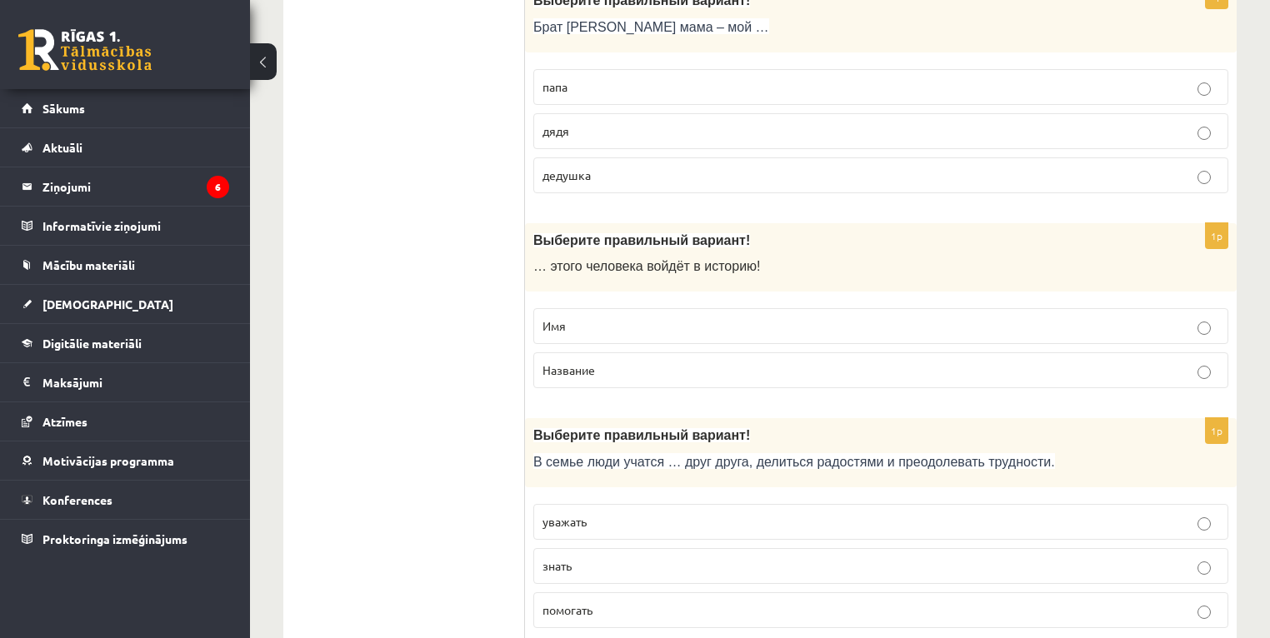
click at [584, 318] on p "Имя" at bounding box center [881, 327] width 677 height 18
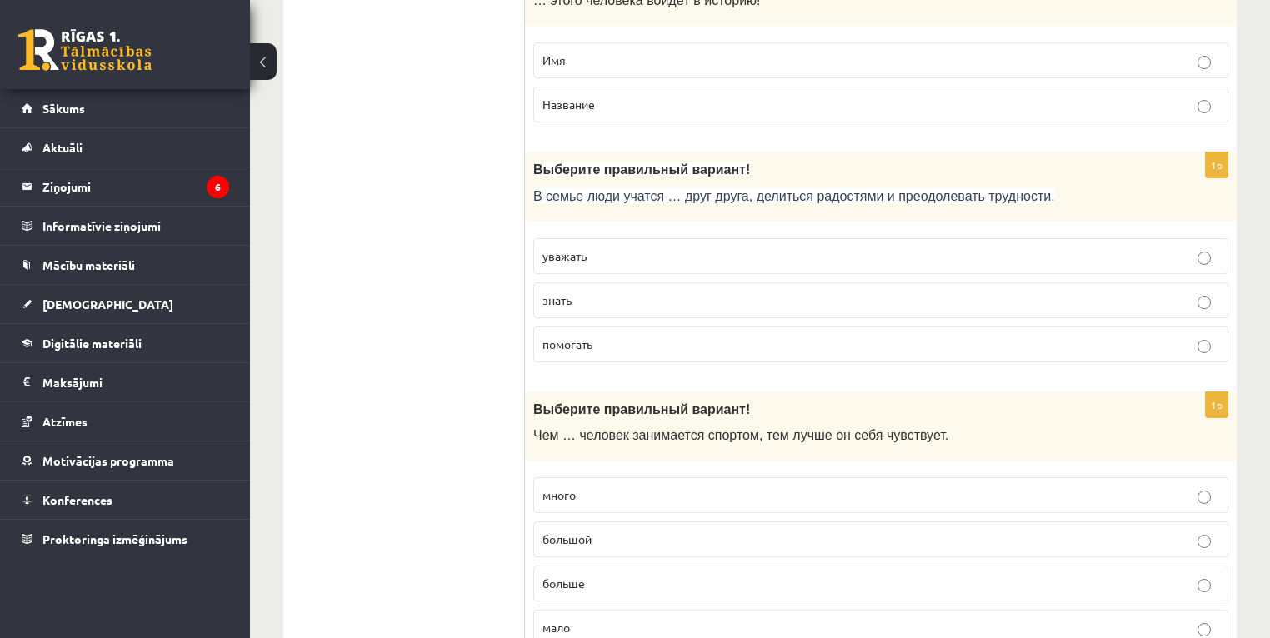
scroll to position [2667, 0]
click at [639, 247] on p "уважать" at bounding box center [881, 256] width 677 height 18
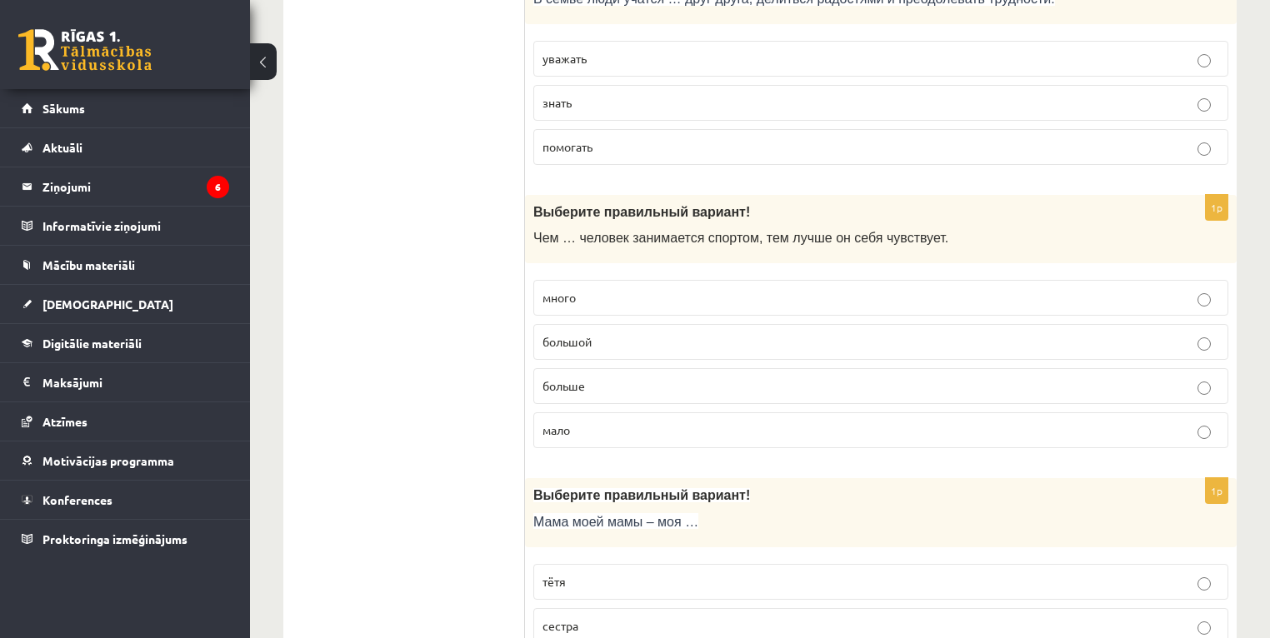
scroll to position [2867, 0]
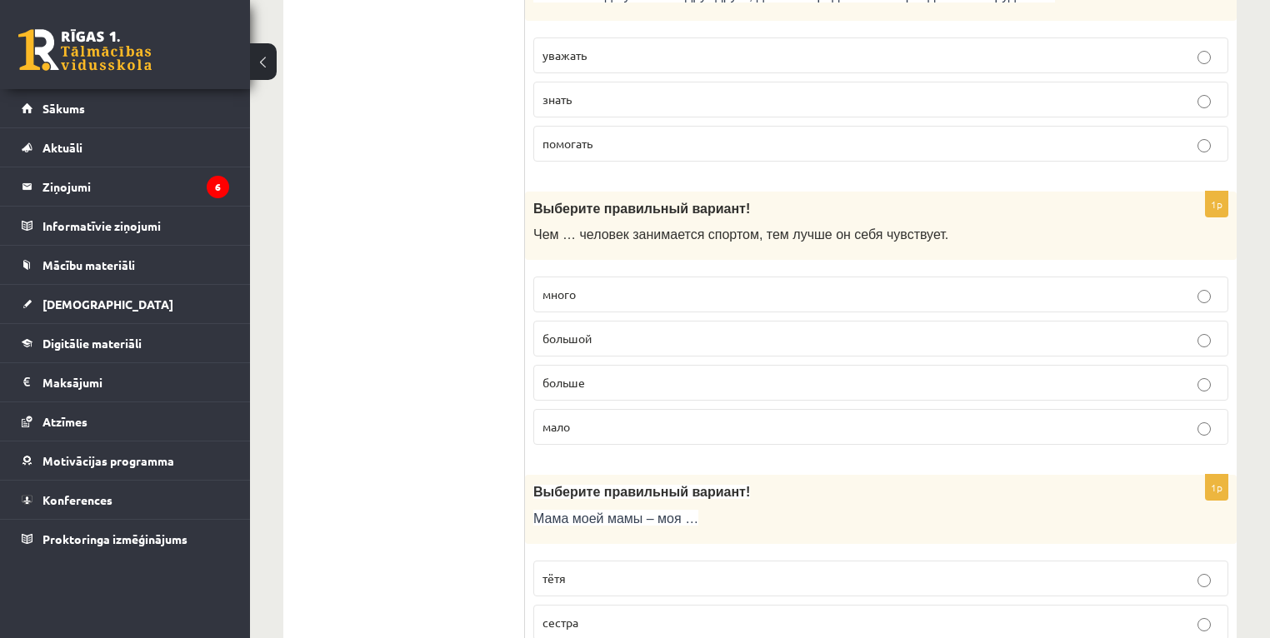
click at [583, 375] on span "больше" at bounding box center [564, 382] width 43 height 15
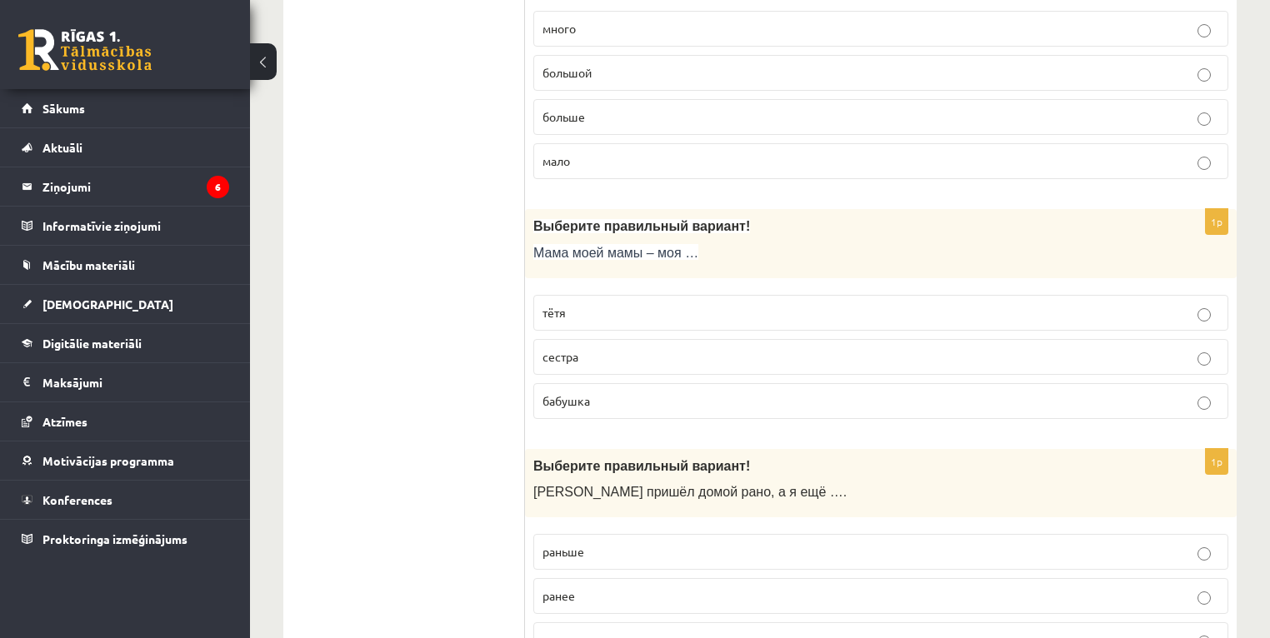
scroll to position [3134, 0]
click at [594, 393] on p "бабушка" at bounding box center [881, 401] width 677 height 18
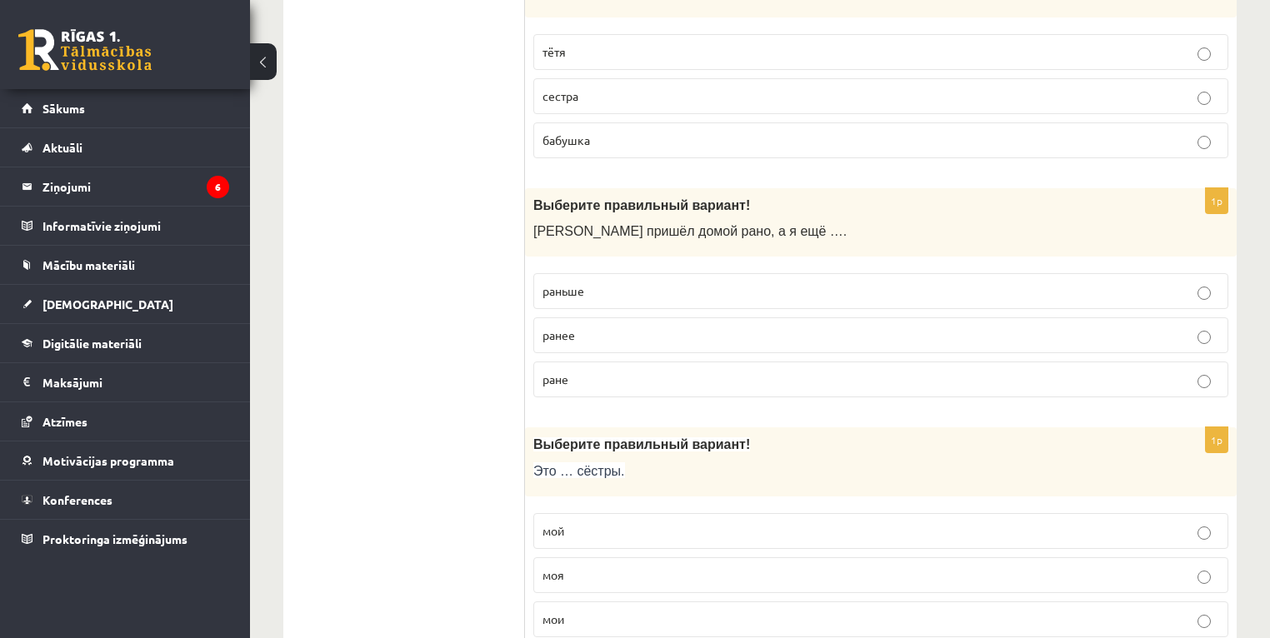
scroll to position [3467, 0]
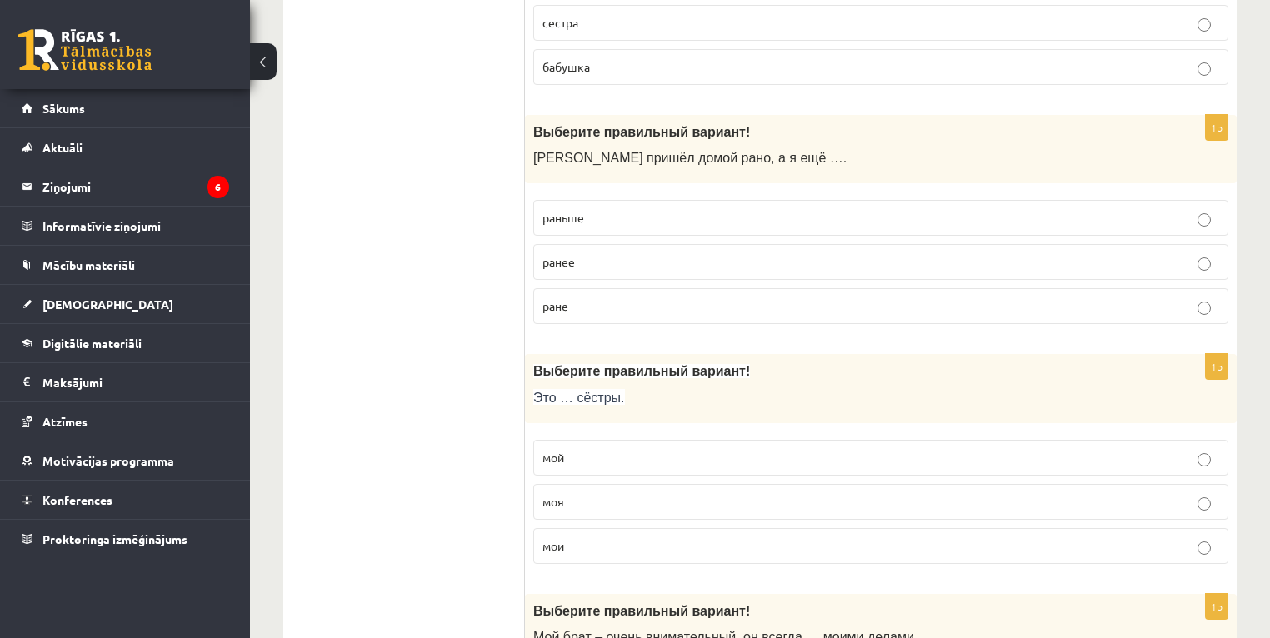
click at [593, 209] on p "раньше" at bounding box center [881, 218] width 677 height 18
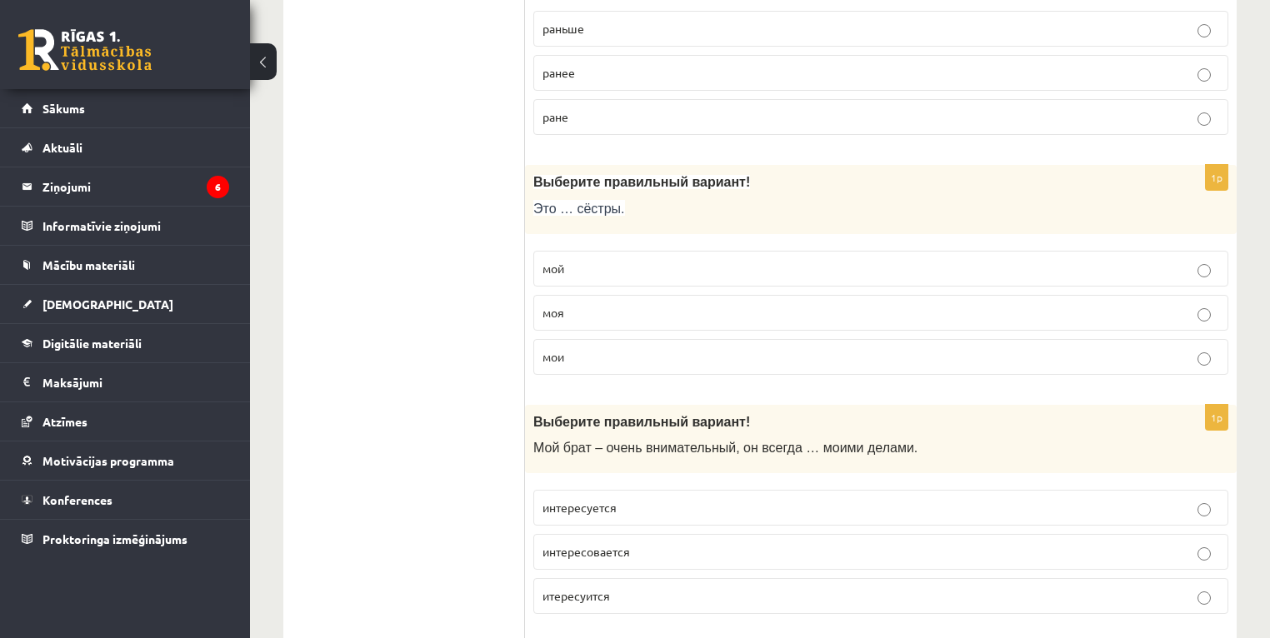
scroll to position [3667, 0]
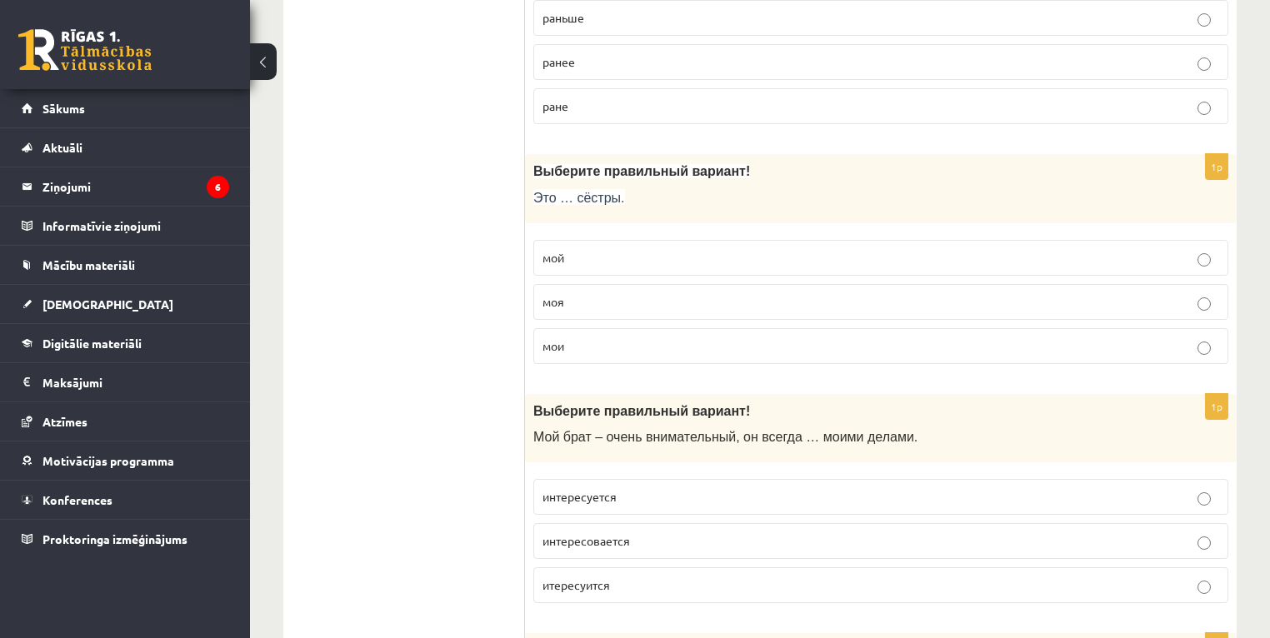
click at [592, 250] on p "мой" at bounding box center [881, 258] width 677 height 18
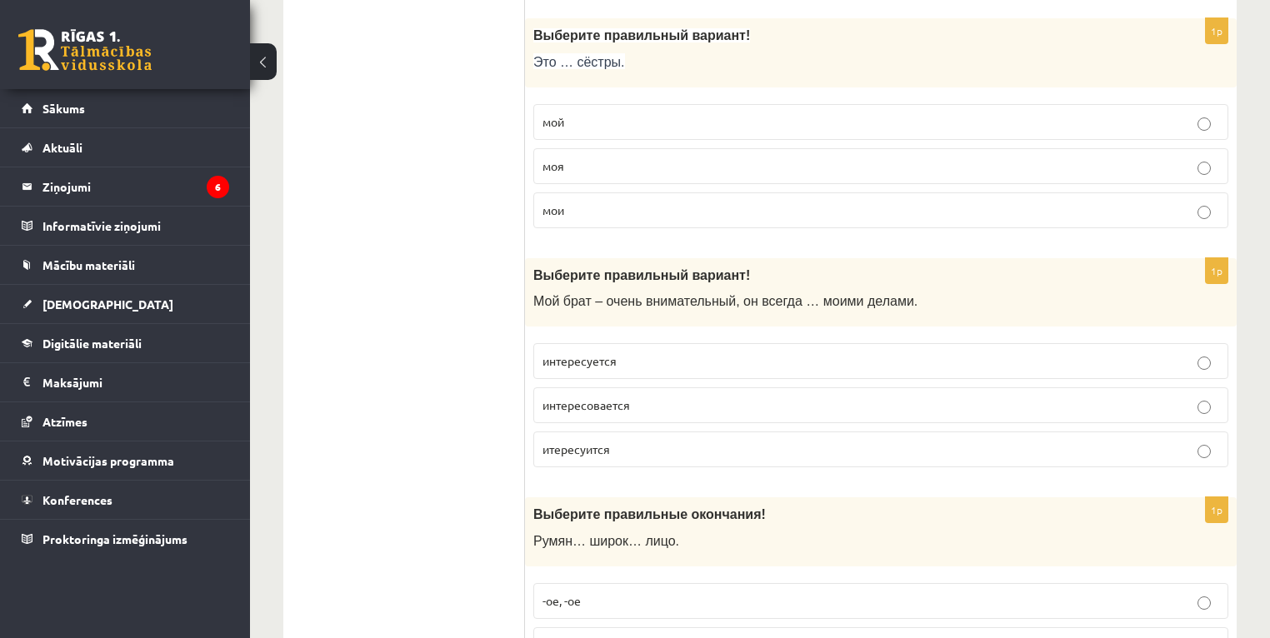
scroll to position [3867, 0]
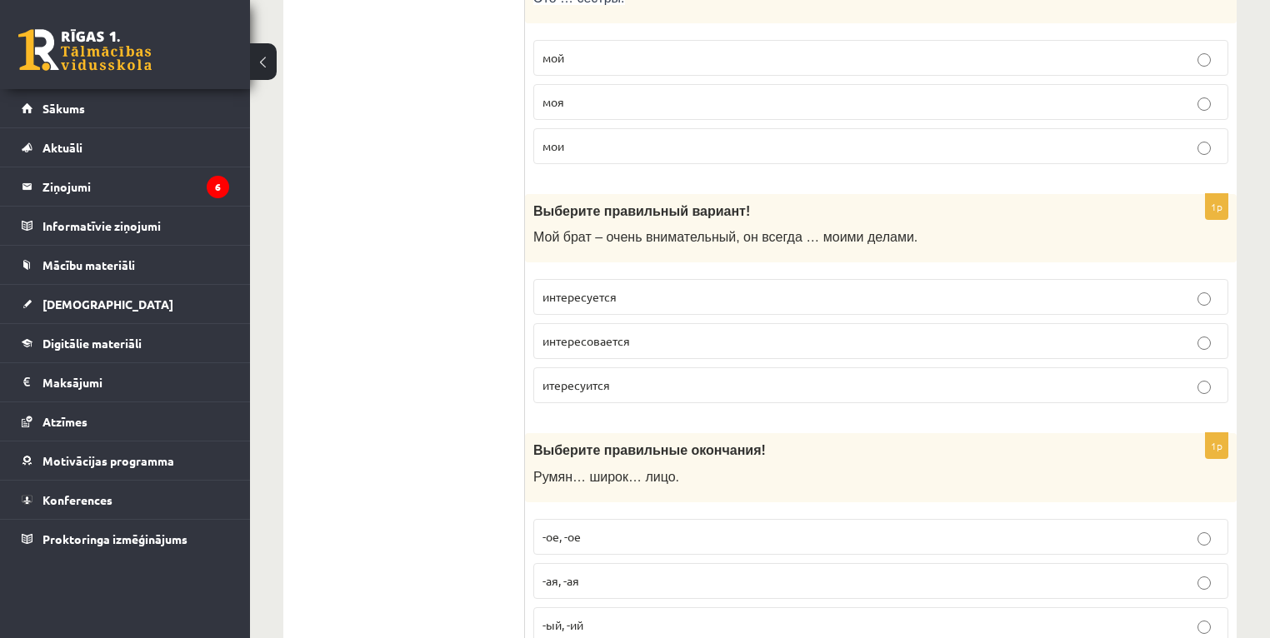
click at [610, 289] on span "интересуется" at bounding box center [580, 296] width 74 height 15
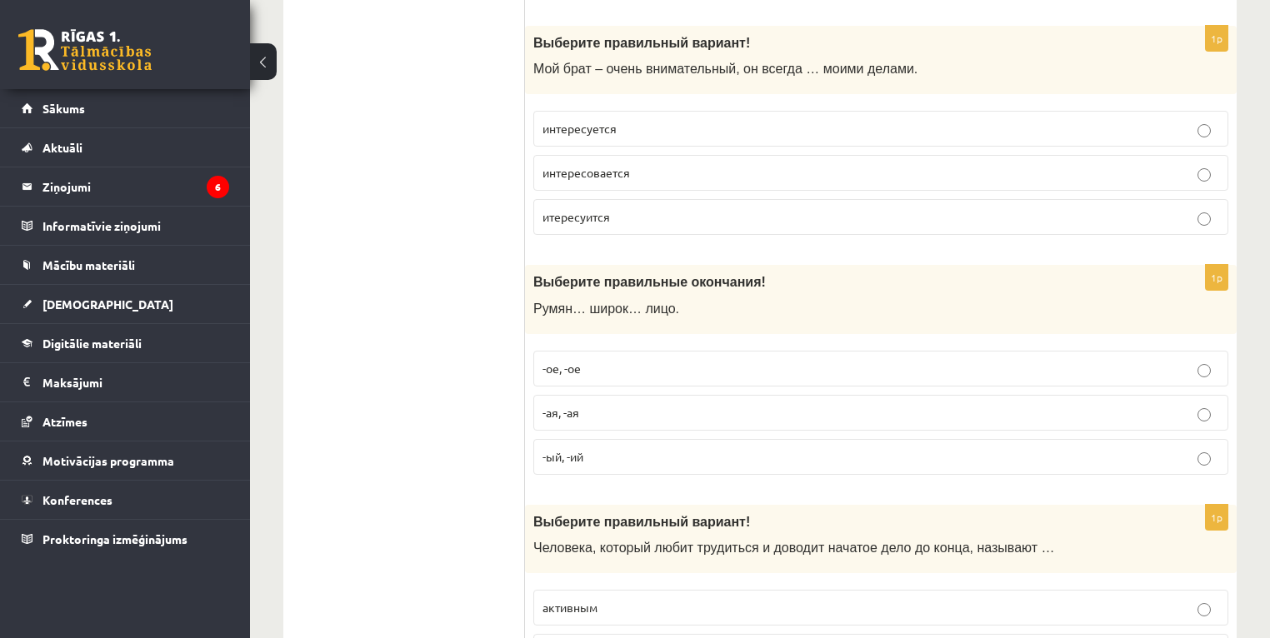
scroll to position [4067, 0]
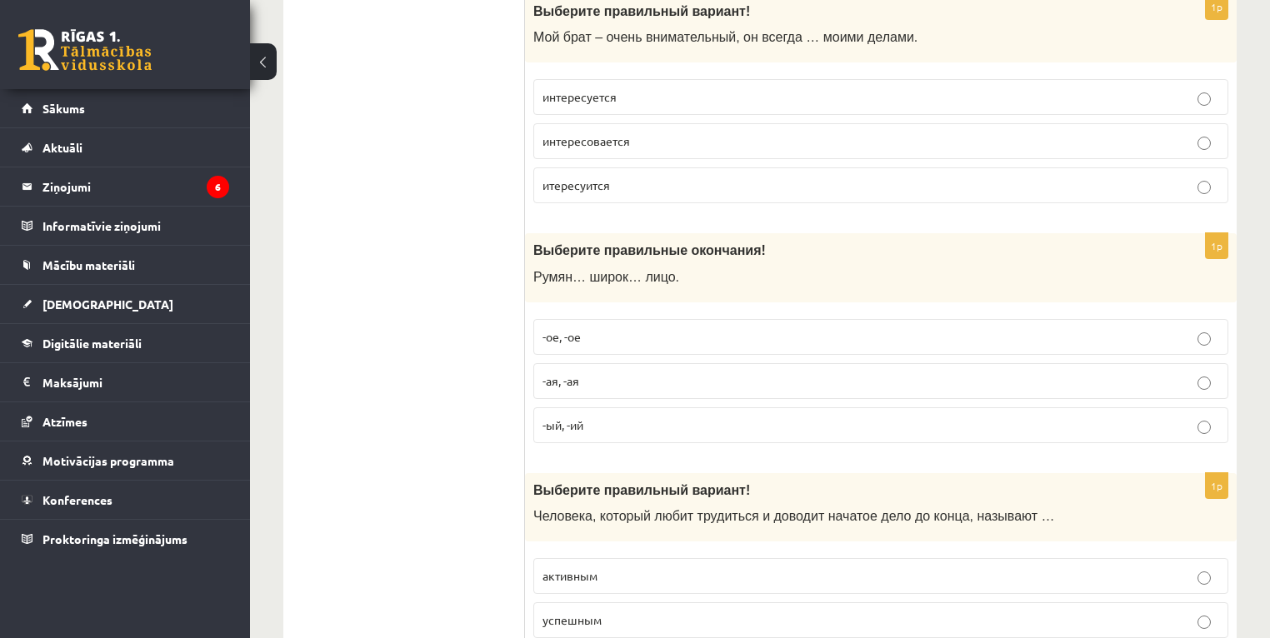
click at [581, 373] on p "-ая, -ая" at bounding box center [881, 382] width 677 height 18
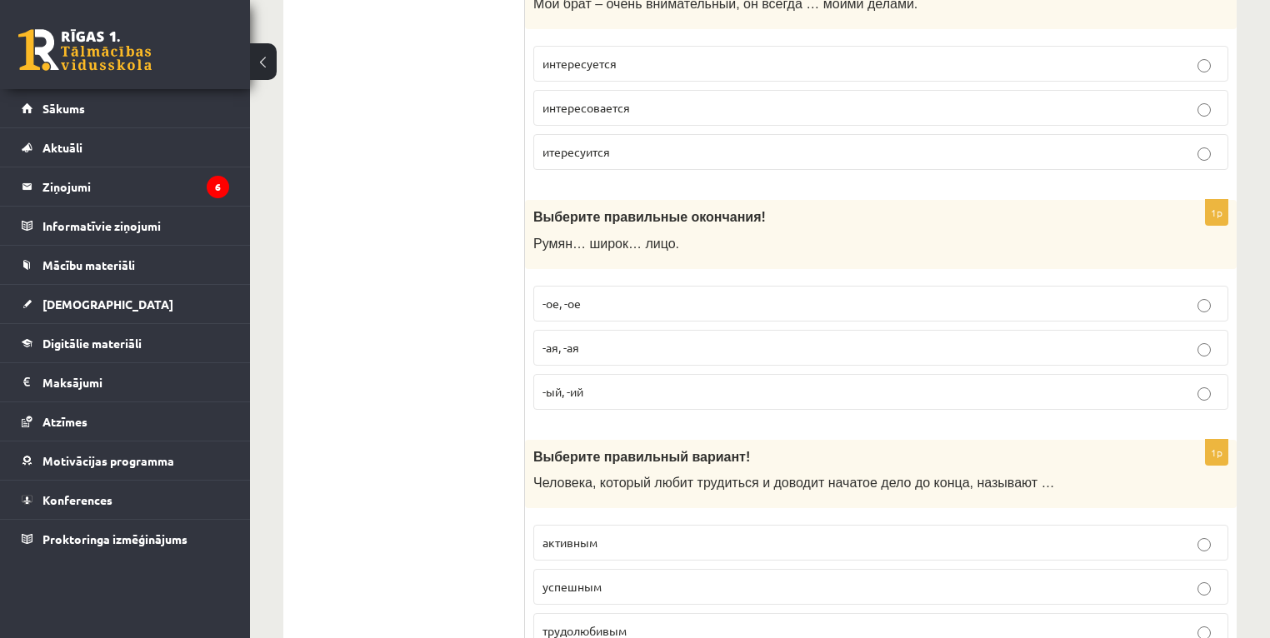
scroll to position [4134, 0]
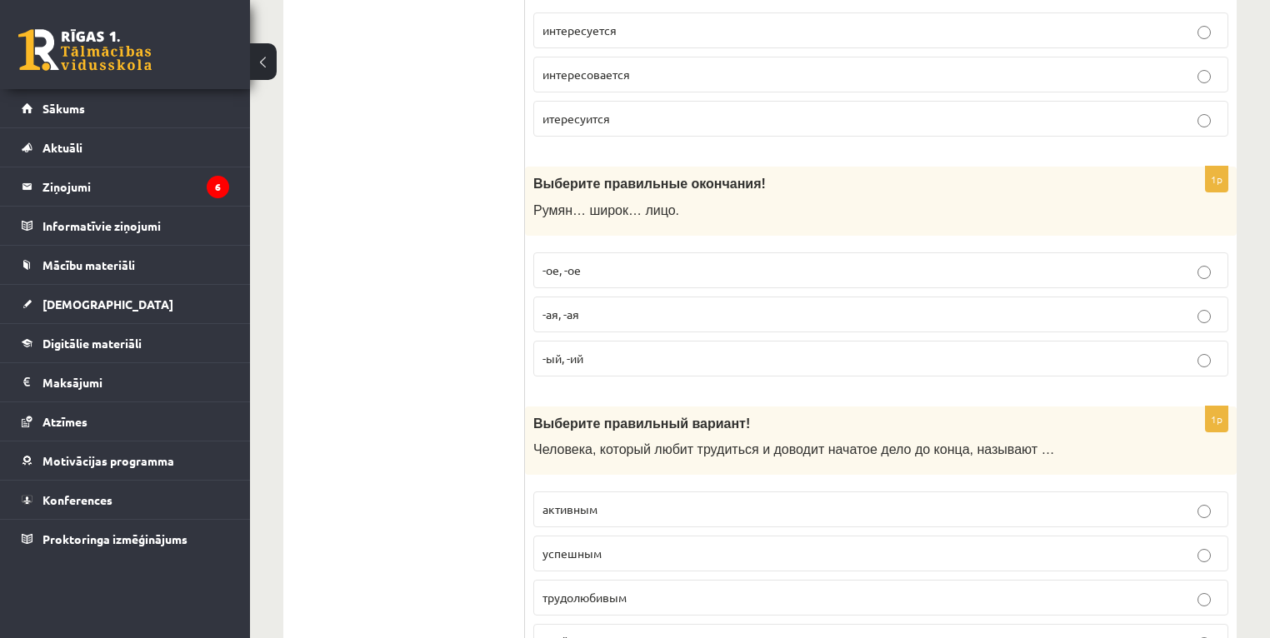
click at [619, 262] on p "-ое, -ое" at bounding box center [881, 271] width 677 height 18
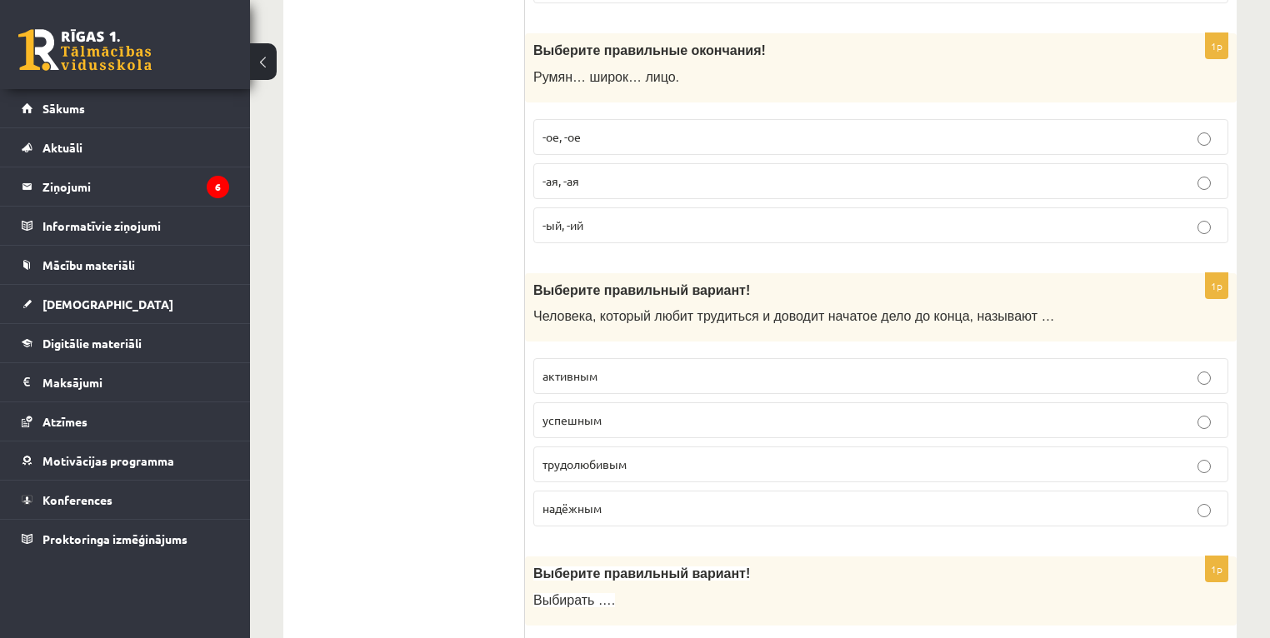
scroll to position [4334, 0]
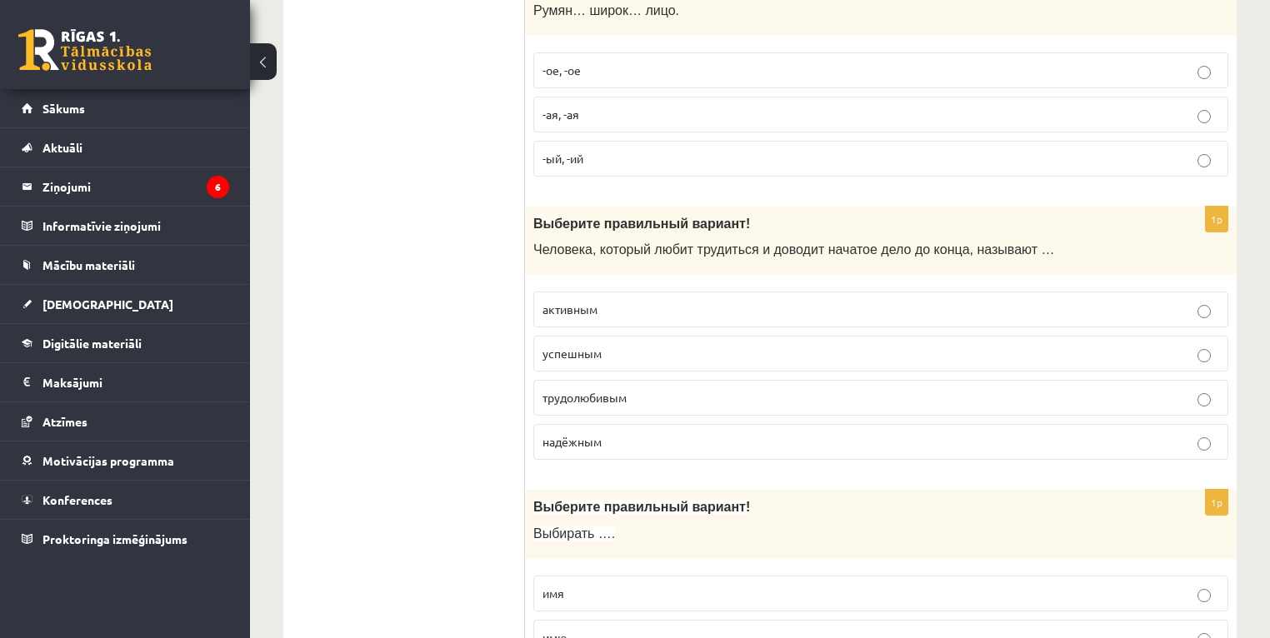
click at [672, 389] on p "трудолюбивым" at bounding box center [881, 398] width 677 height 18
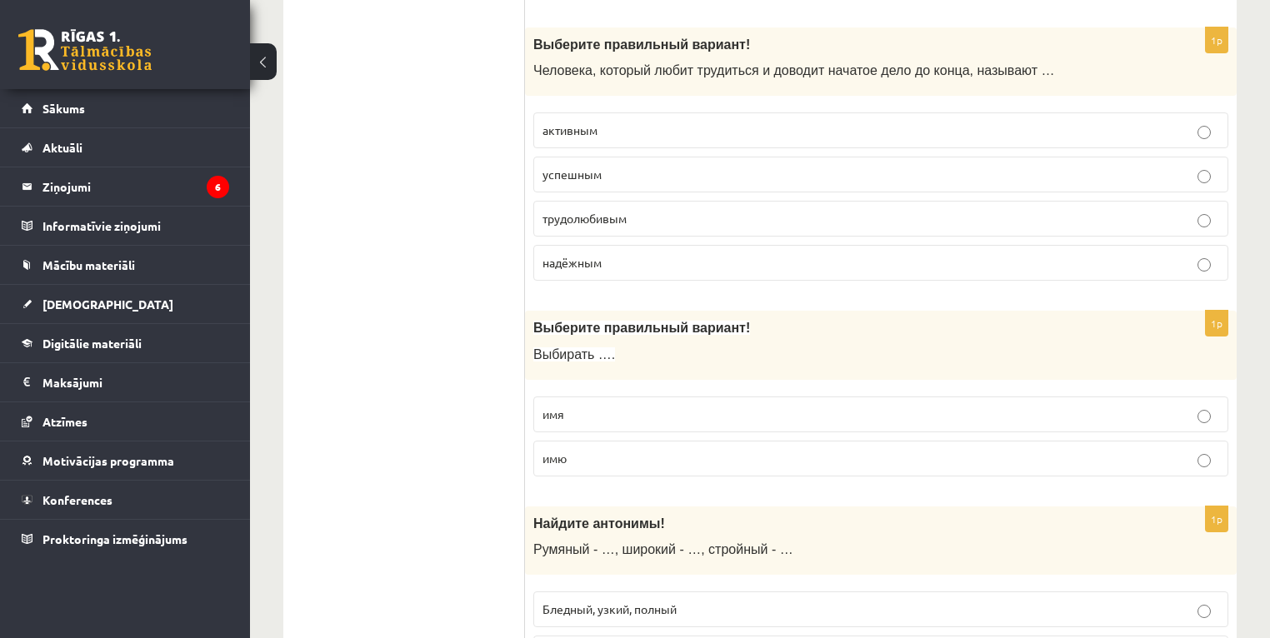
scroll to position [4534, 0]
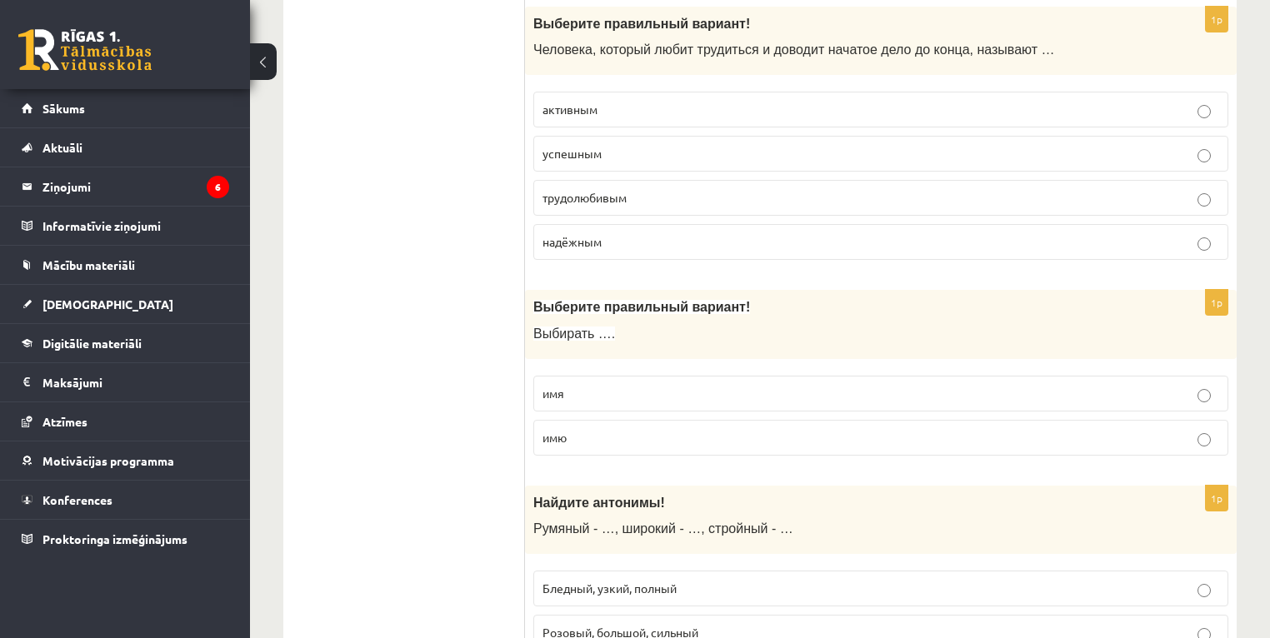
click at [603, 385] on p "имя" at bounding box center [881, 394] width 677 height 18
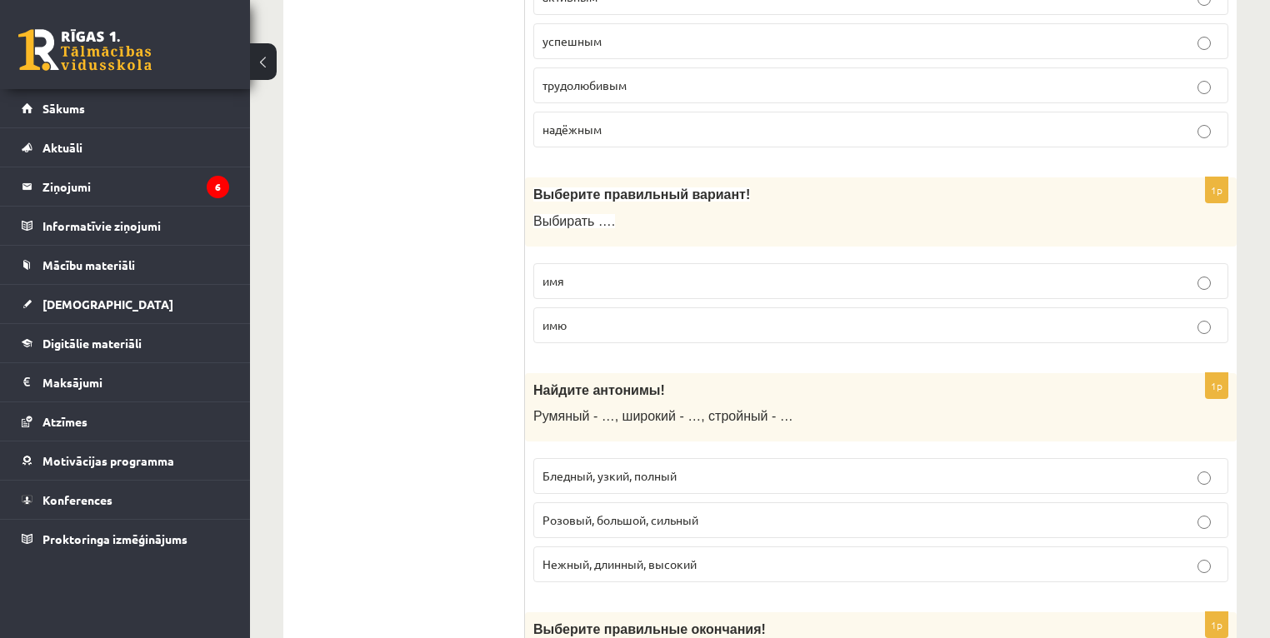
scroll to position [4734, 0]
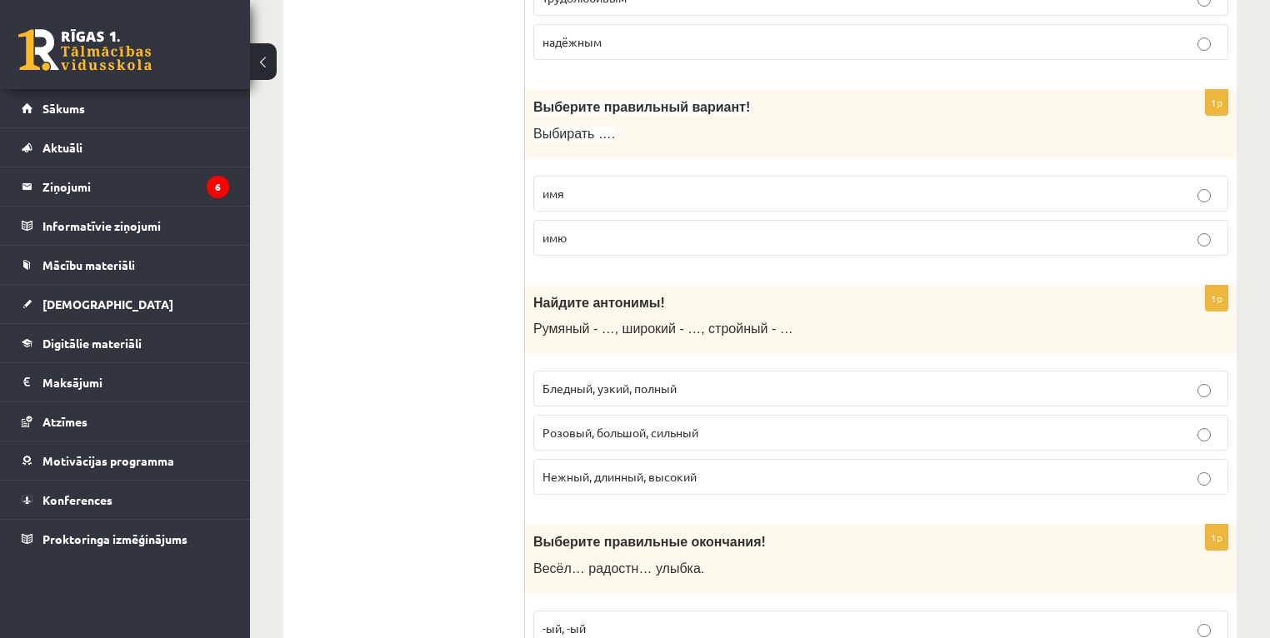
click at [630, 469] on span "Нежный, длинный, высокий" at bounding box center [620, 476] width 154 height 15
click at [633, 381] on span "Бледный, узкий, полный" at bounding box center [610, 388] width 134 height 15
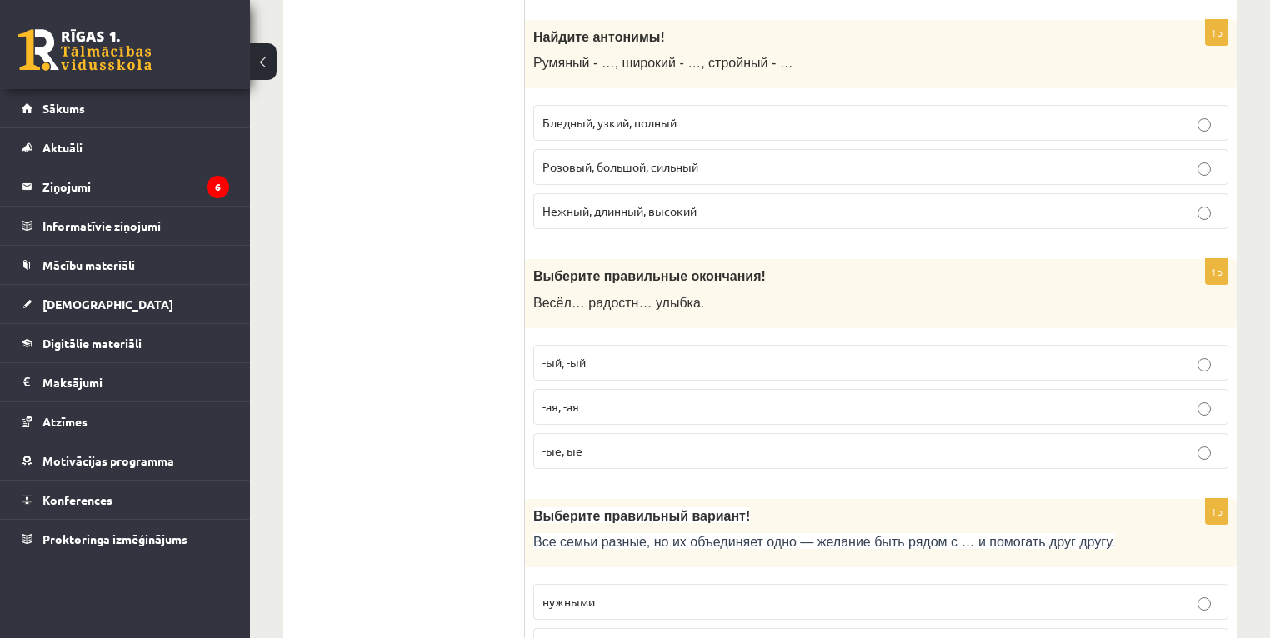
scroll to position [5000, 0]
click at [602, 398] on p "-ая, -ая" at bounding box center [881, 407] width 677 height 18
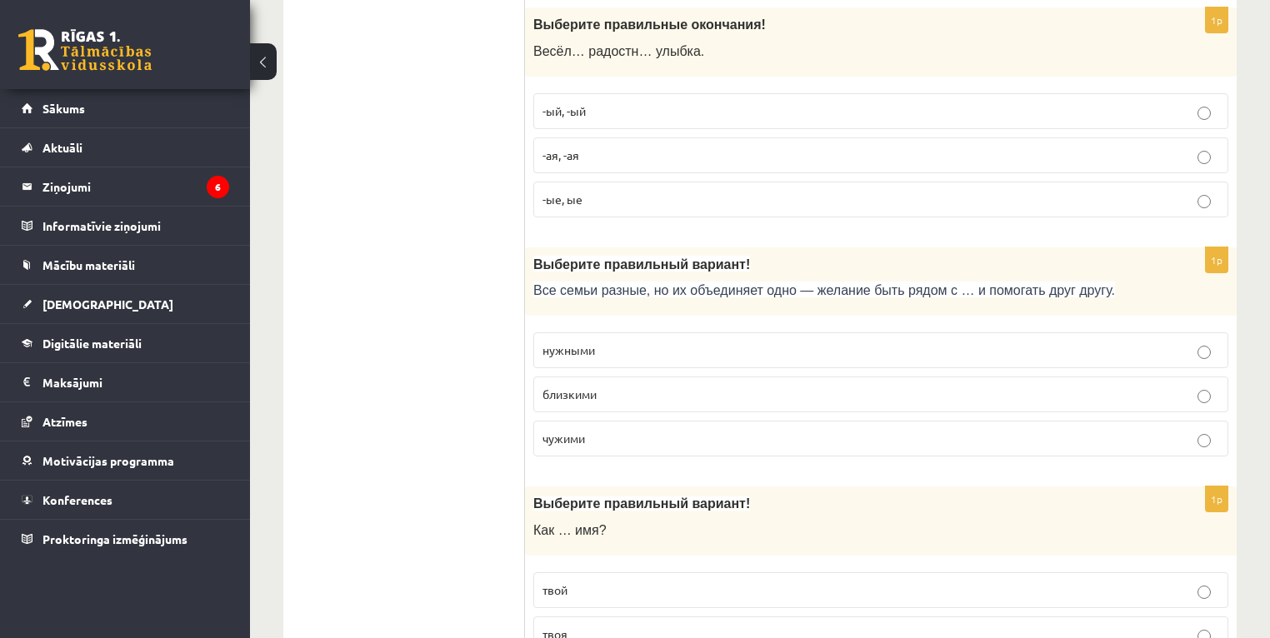
scroll to position [5267, 0]
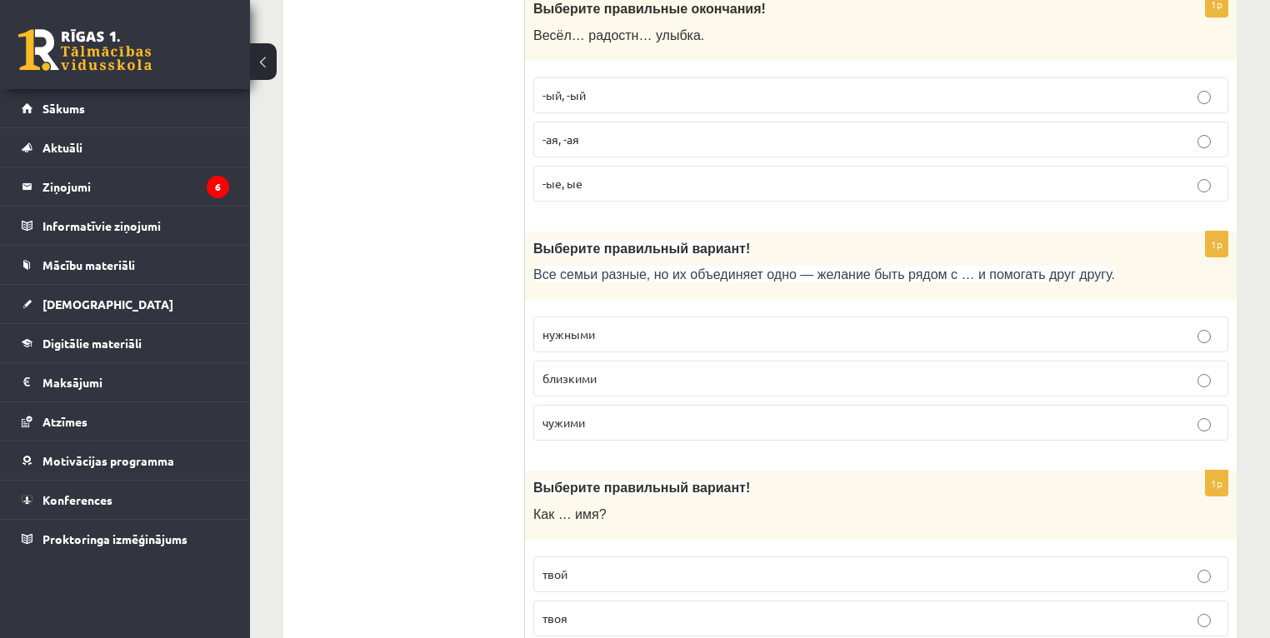
click at [629, 370] on p "близкими" at bounding box center [881, 379] width 677 height 18
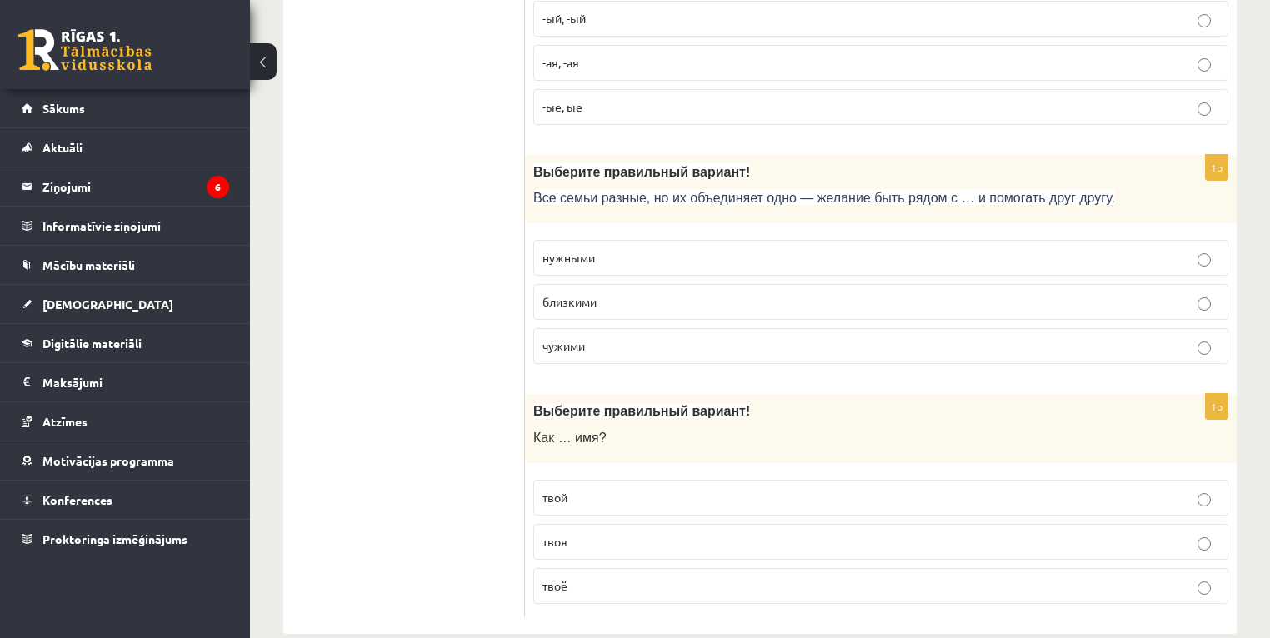
scroll to position [5347, 0]
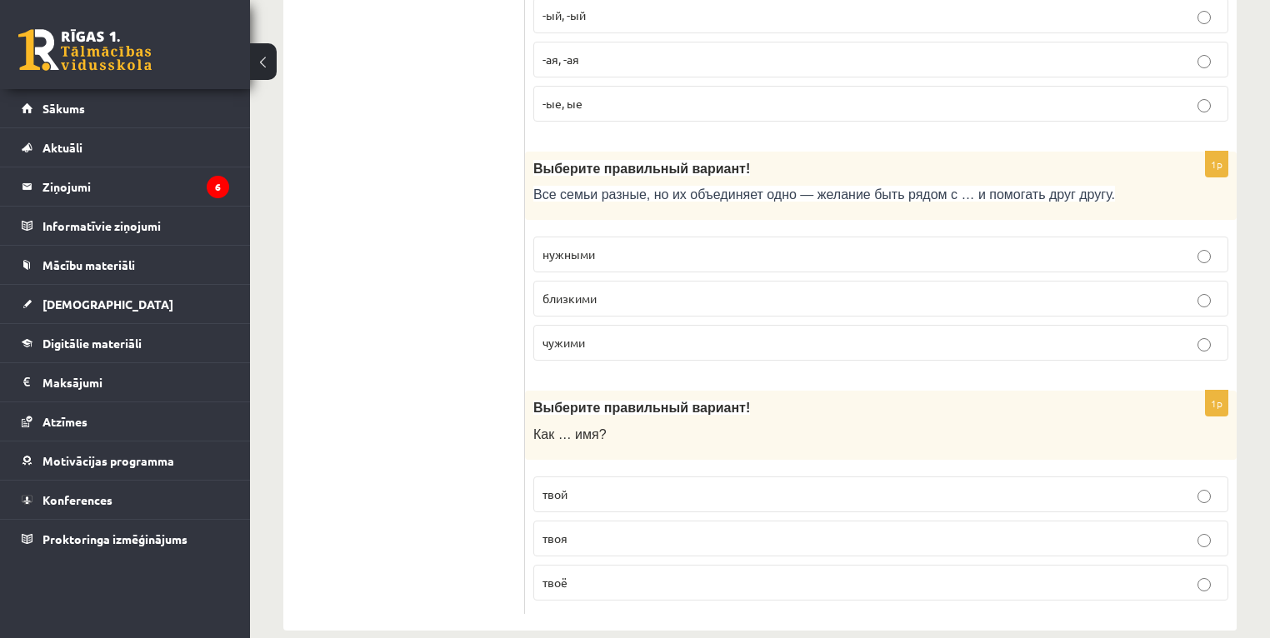
click at [577, 574] on p "твоё" at bounding box center [881, 583] width 677 height 18
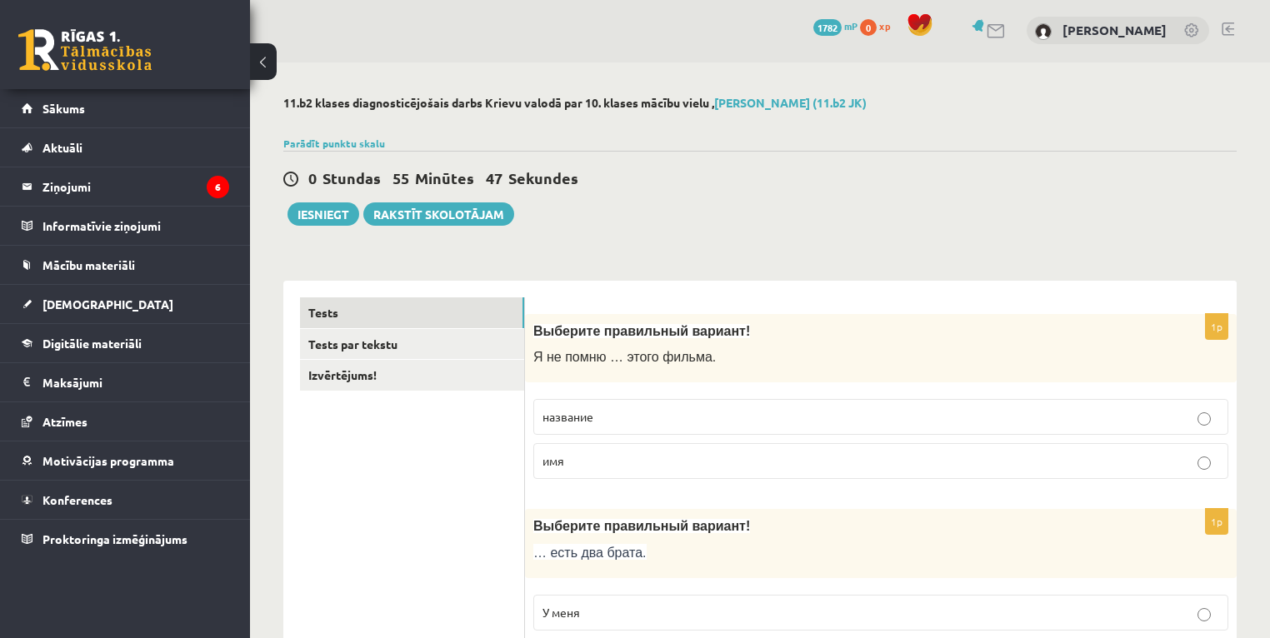
scroll to position [0, 0]
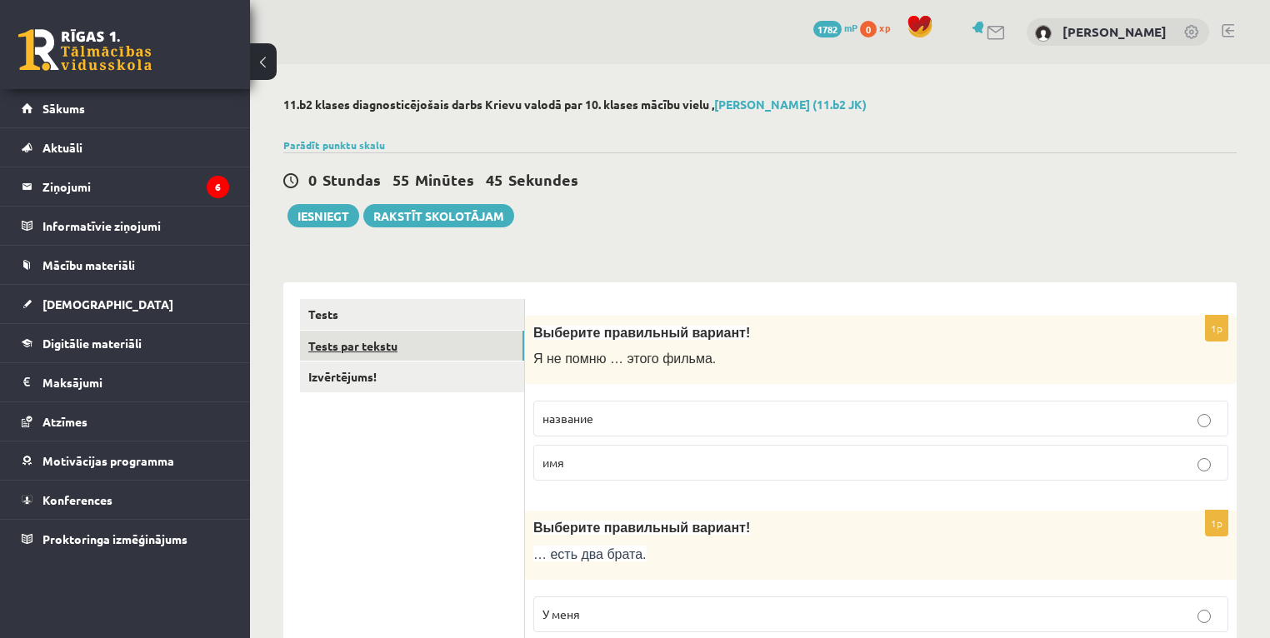
click at [375, 344] on link "Tests par tekstu" at bounding box center [412, 346] width 224 height 31
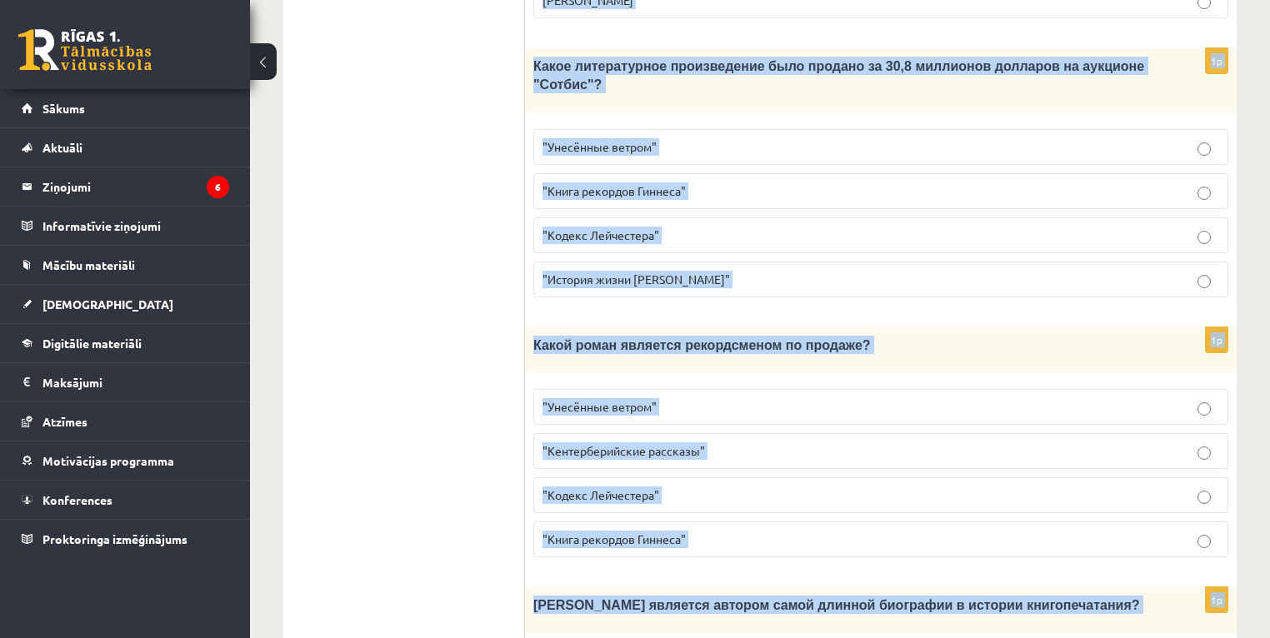
scroll to position [1608, 0]
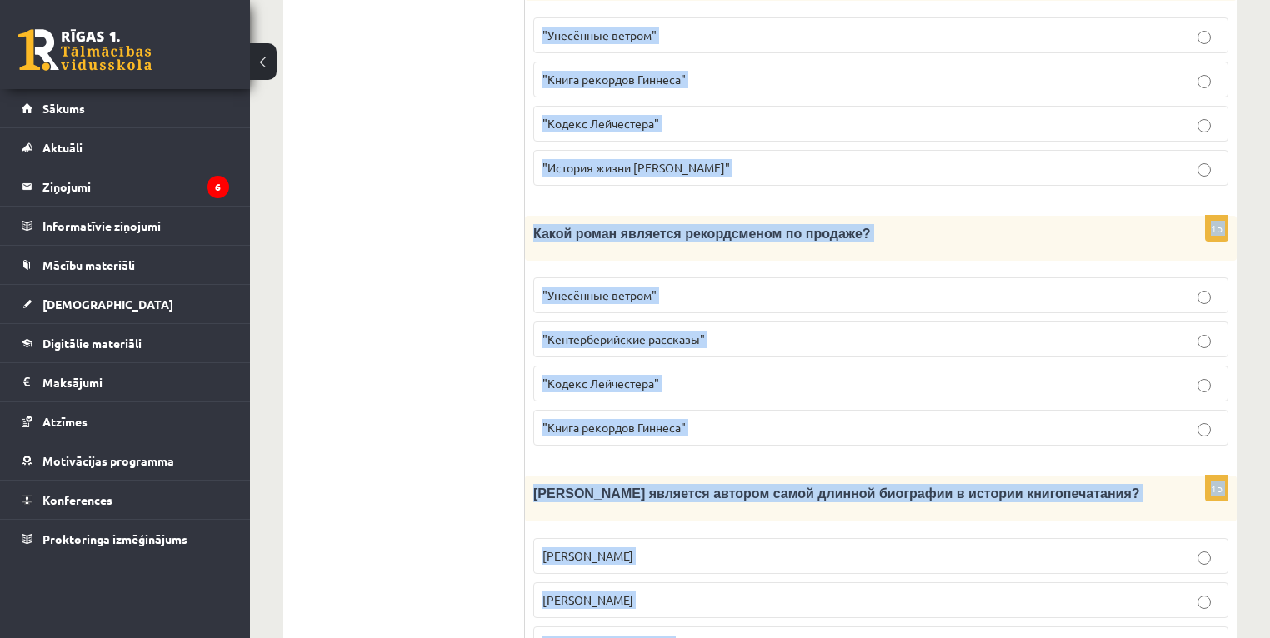
drag, startPoint x: 566, startPoint y: 308, endPoint x: 1028, endPoint y: 586, distance: 539.4
copy form "Прочитайте текст «Интересные факты о книгах», выберите правильный вариант! Инте…"
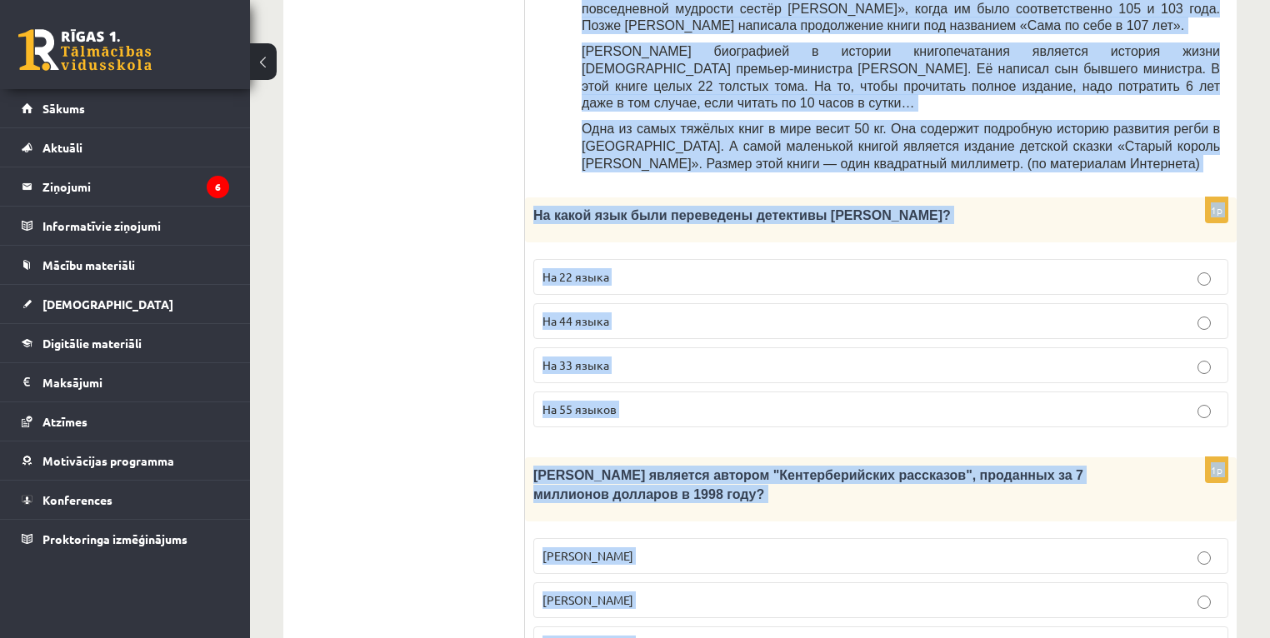
scroll to position [408, 0]
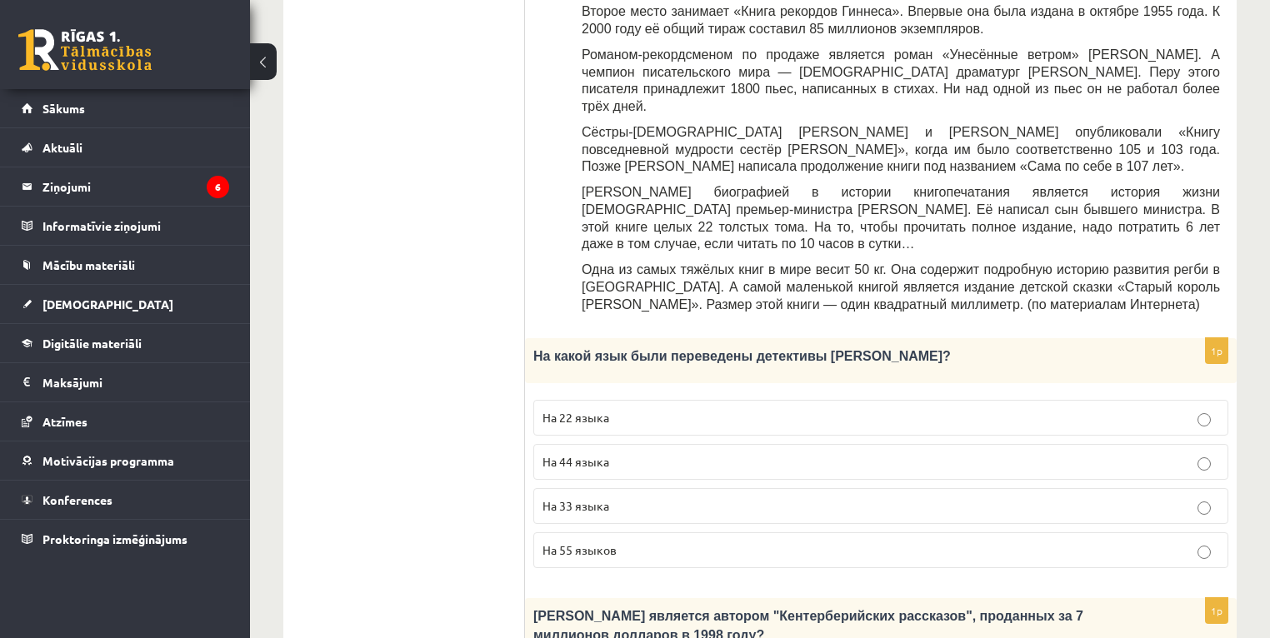
scroll to position [674, 0]
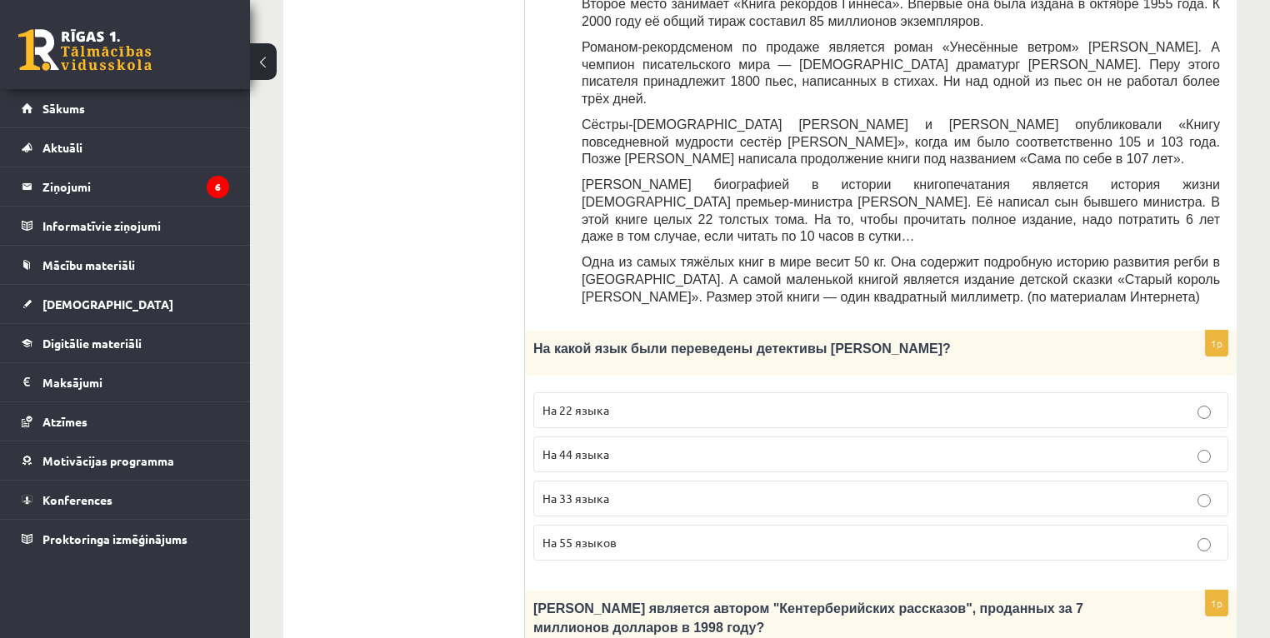
click at [607, 446] on p "На 44 языка" at bounding box center [881, 455] width 677 height 18
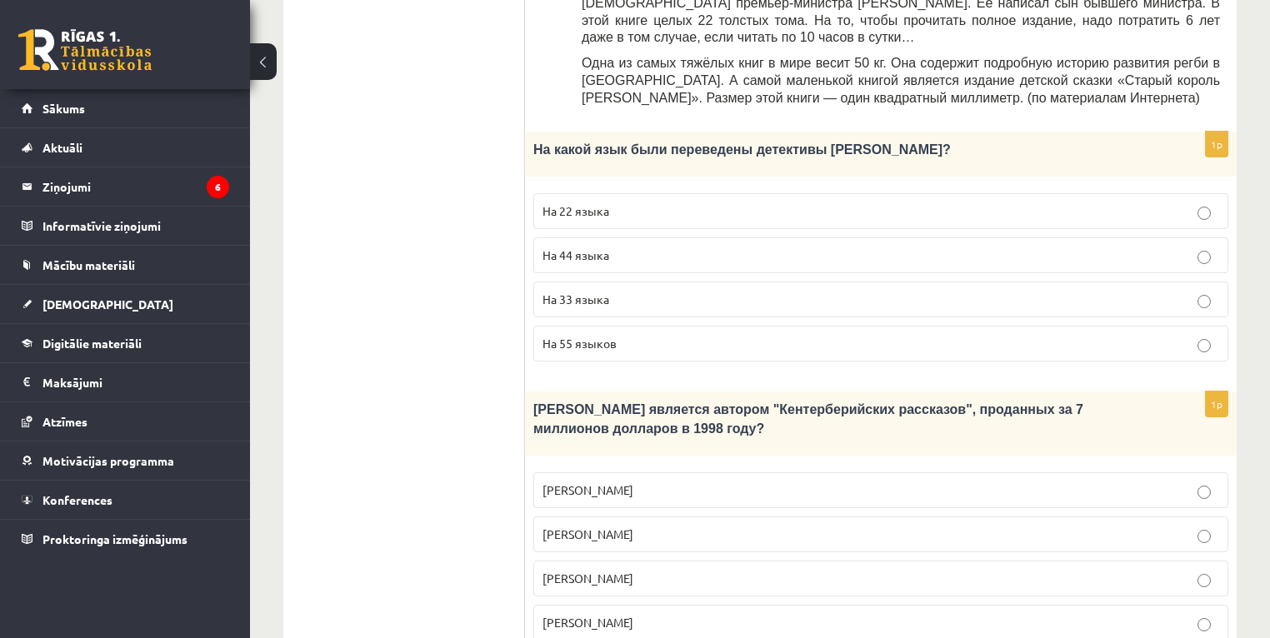
scroll to position [874, 0]
click at [690, 569] on p "Джефри Чосер" at bounding box center [881, 578] width 677 height 18
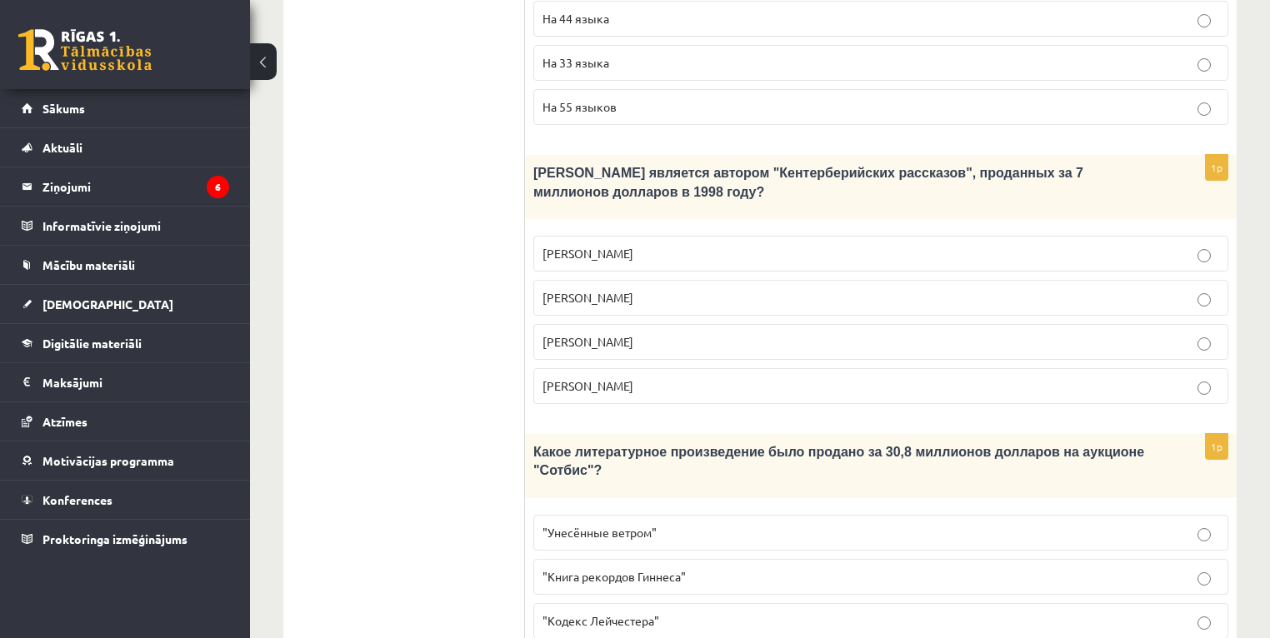
scroll to position [1141, 0]
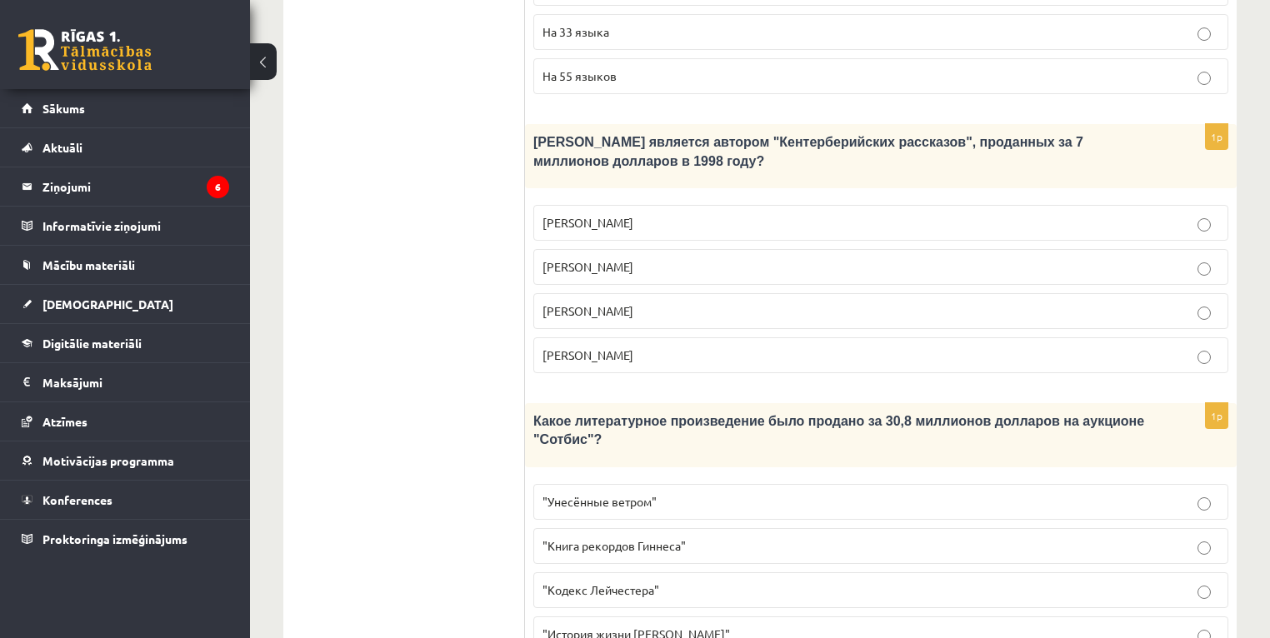
click at [723, 582] on p ""Кодекс Лейчестера"" at bounding box center [881, 591] width 677 height 18
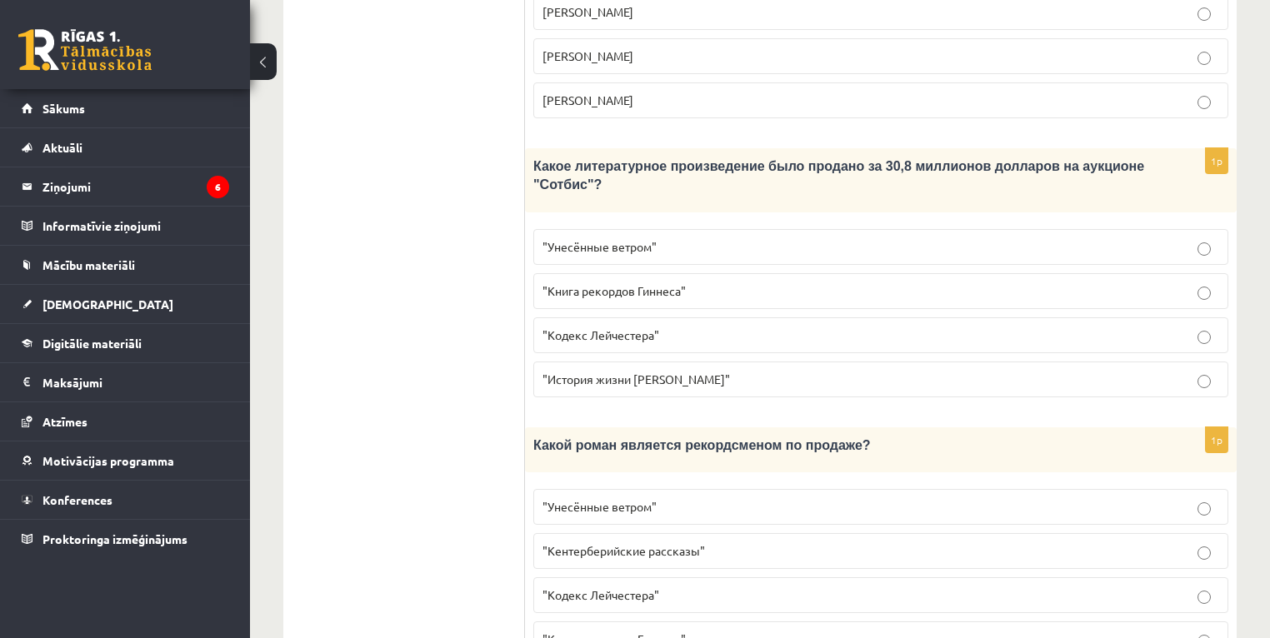
scroll to position [1408, 0]
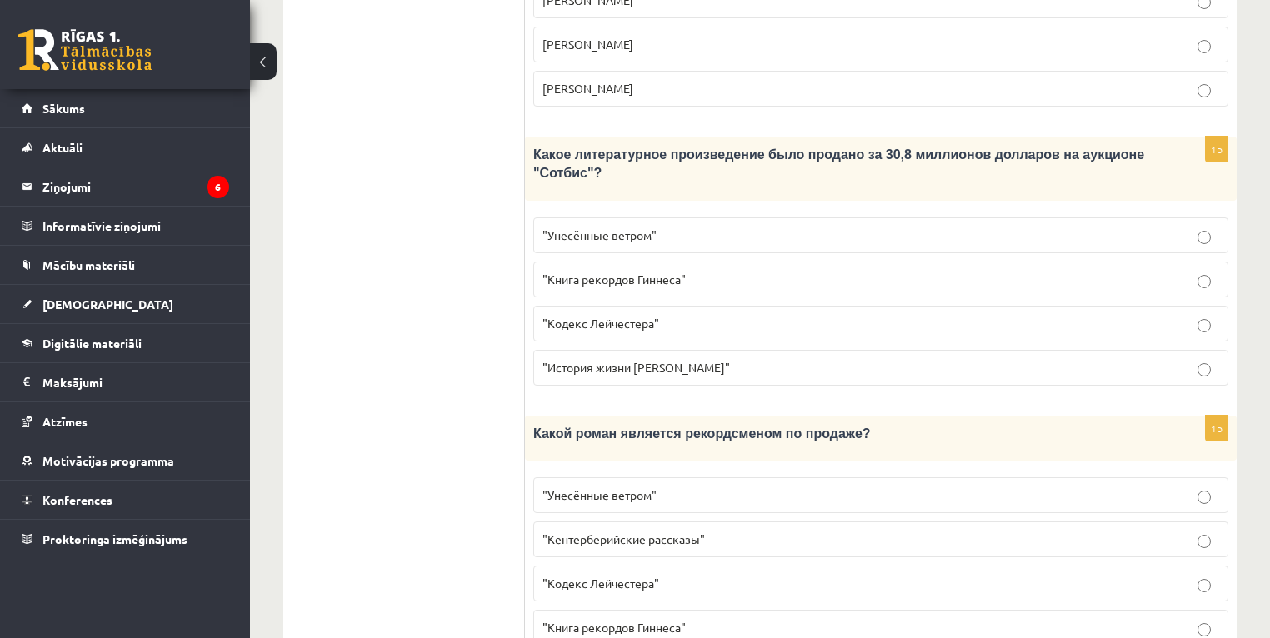
click at [604, 488] on span ""Унесённые ветром"" at bounding box center [600, 495] width 114 height 15
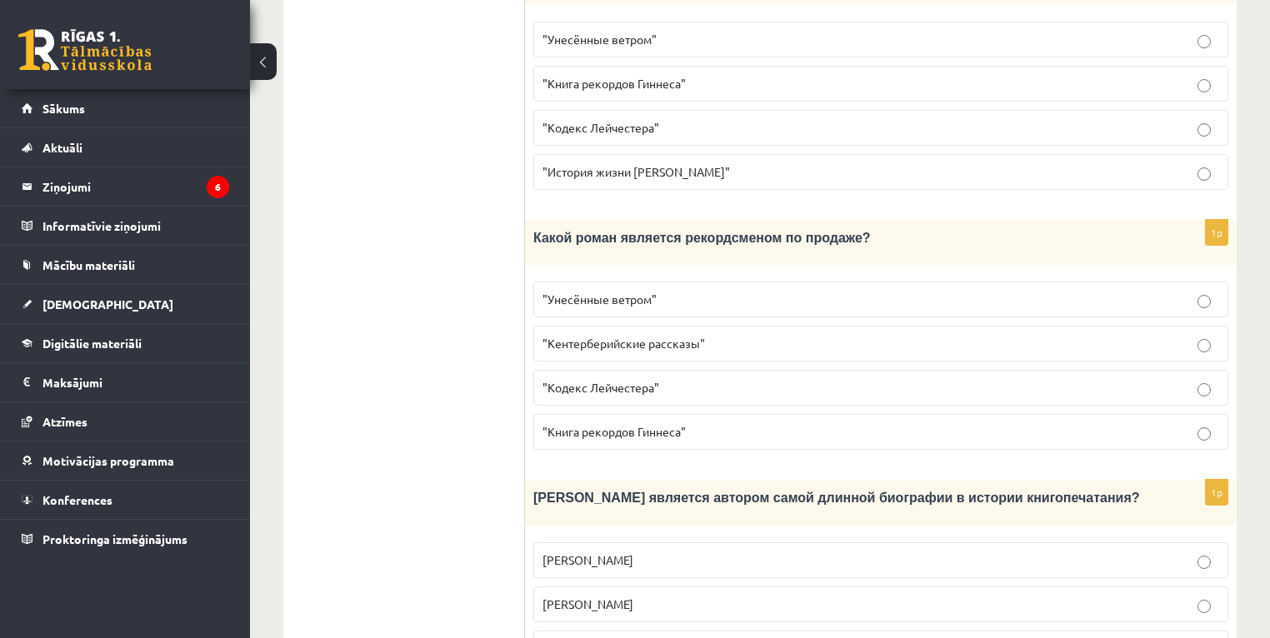
scroll to position [1608, 0]
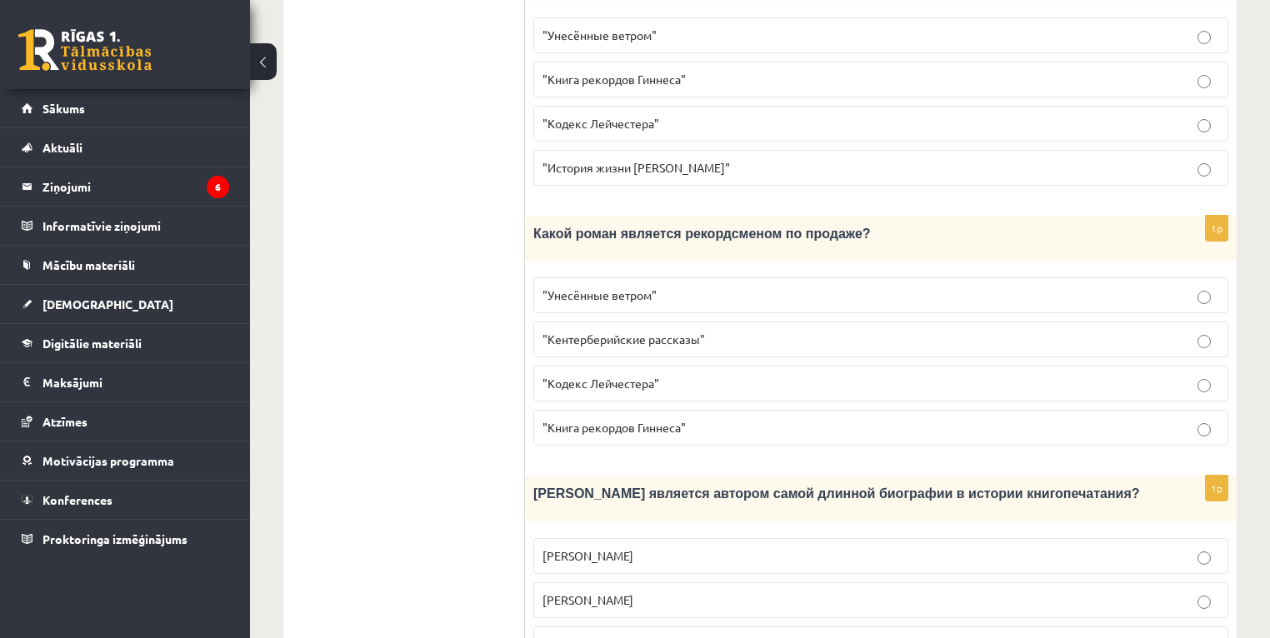
click at [650, 637] on span "Сын бывшего министра" at bounding box center [608, 644] width 131 height 15
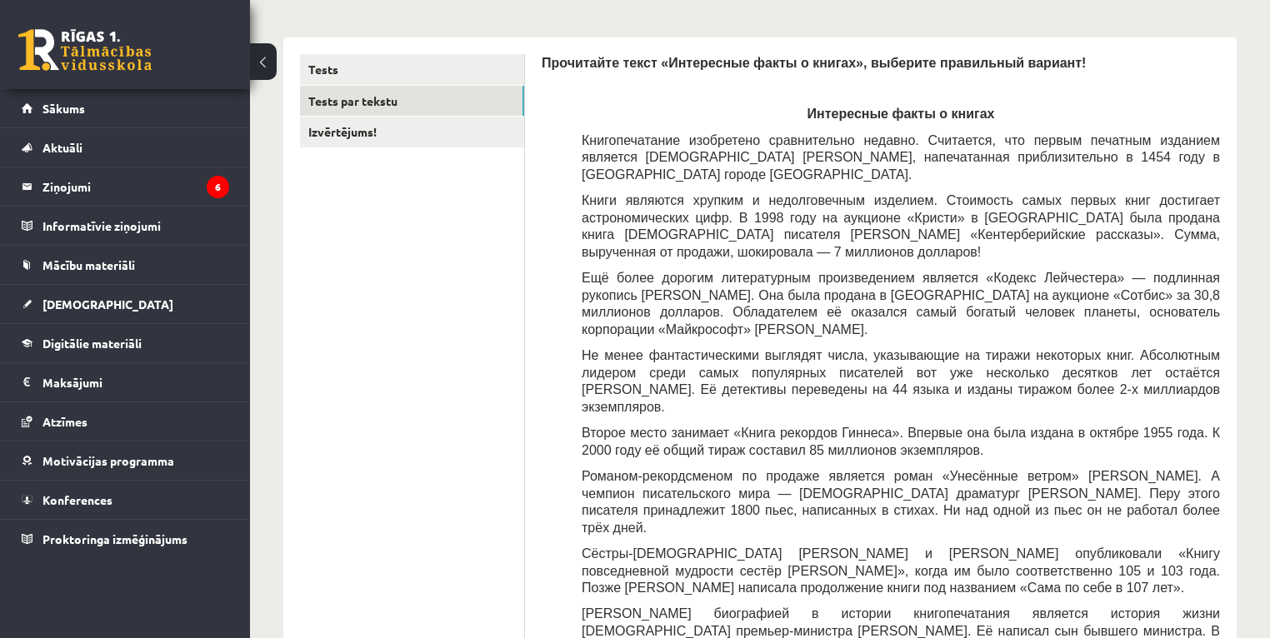
scroll to position [74, 0]
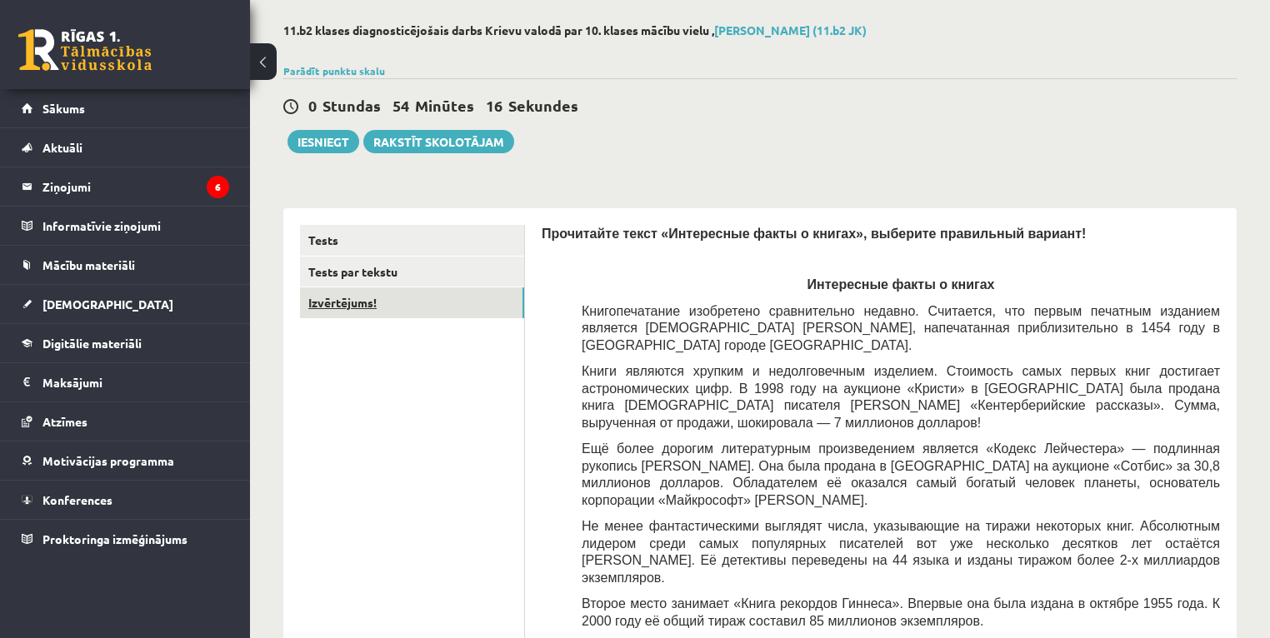
click at [355, 313] on link "Izvērtējums!" at bounding box center [412, 303] width 224 height 31
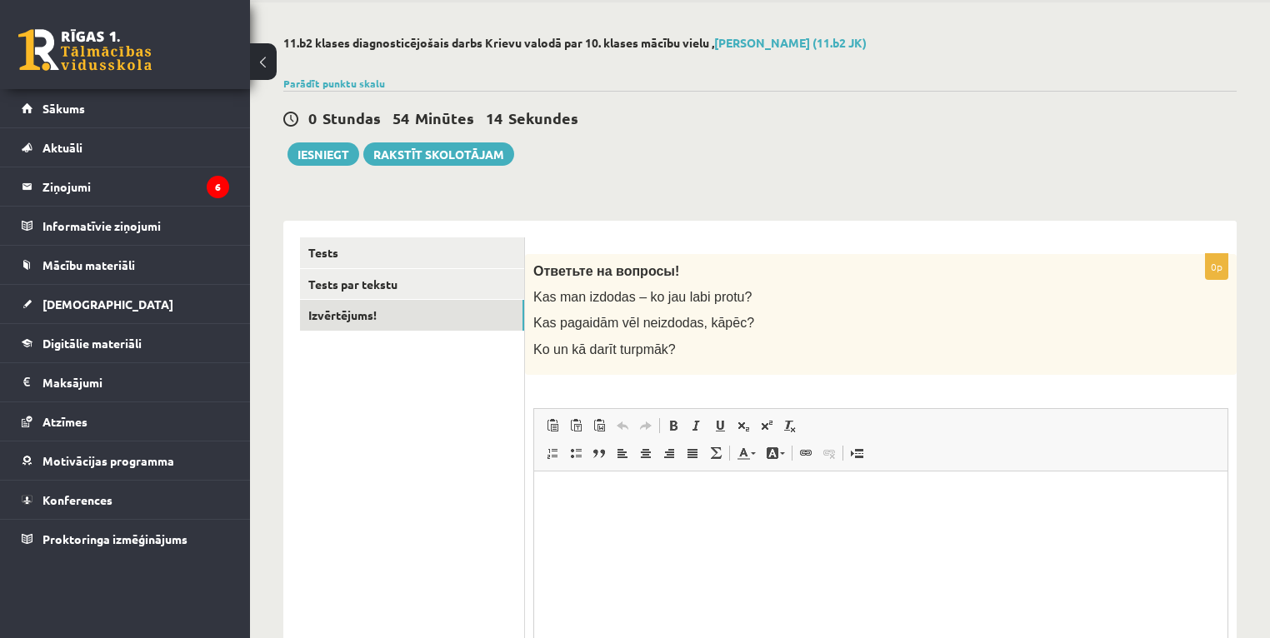
scroll to position [0, 0]
click at [320, 158] on button "Iesniegt" at bounding box center [324, 154] width 72 height 23
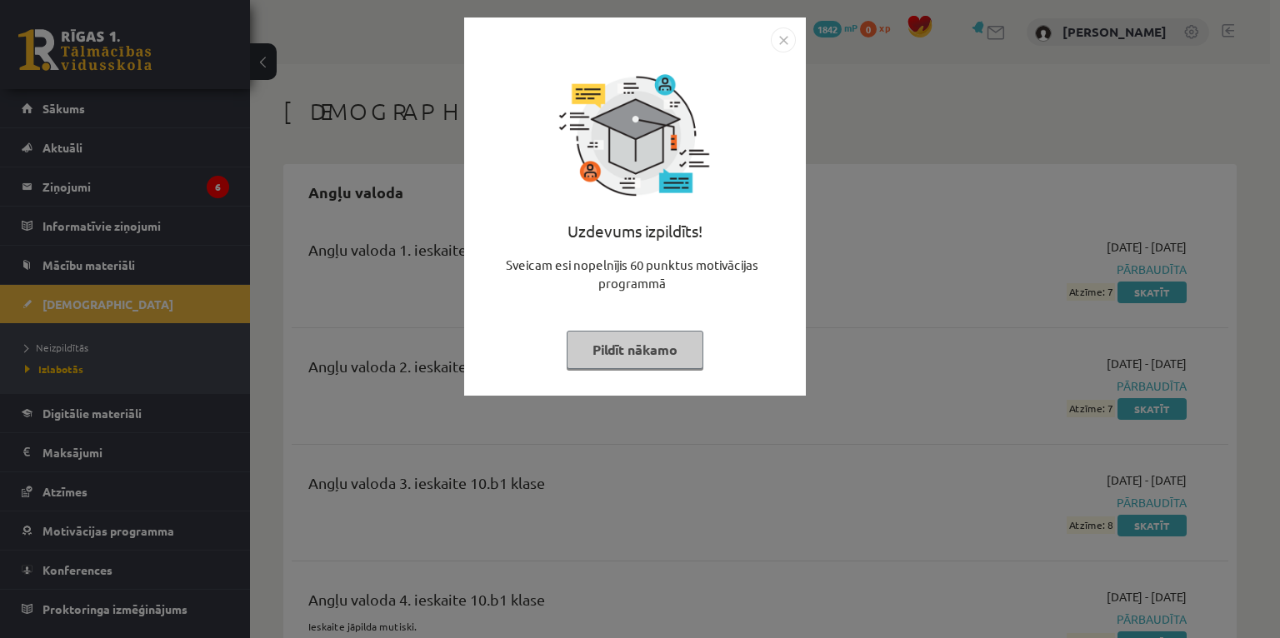
click at [624, 347] on button "Pildīt nākamo" at bounding box center [635, 350] width 137 height 38
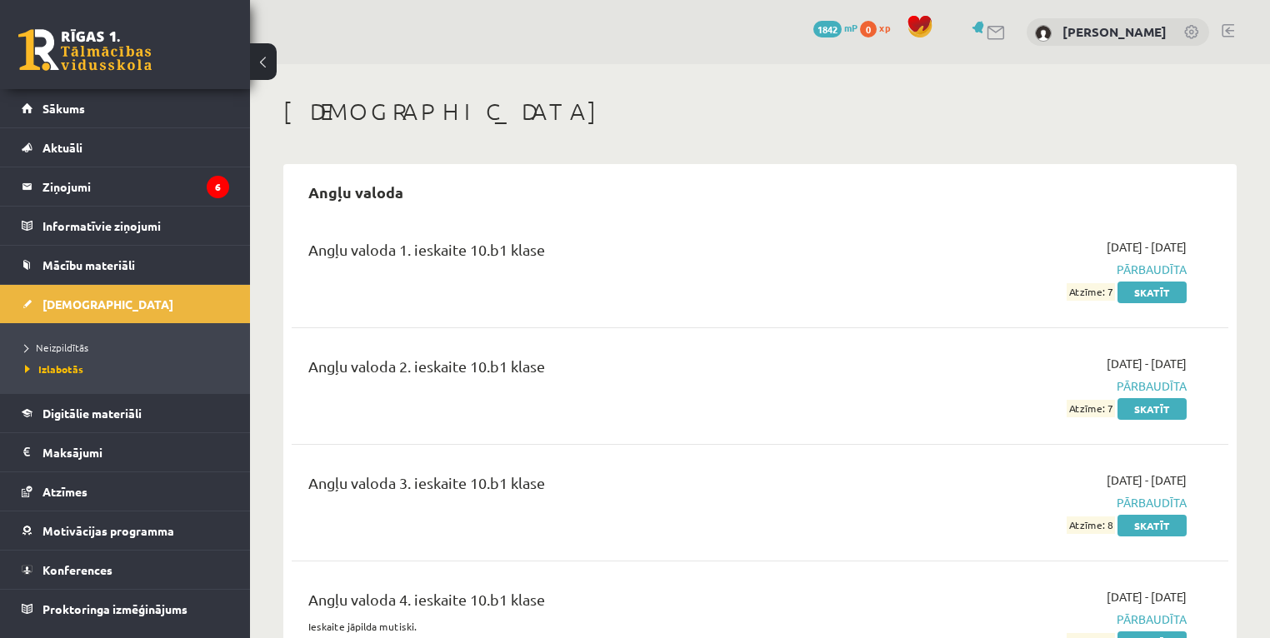
click at [110, 48] on link at bounding box center [84, 50] width 133 height 42
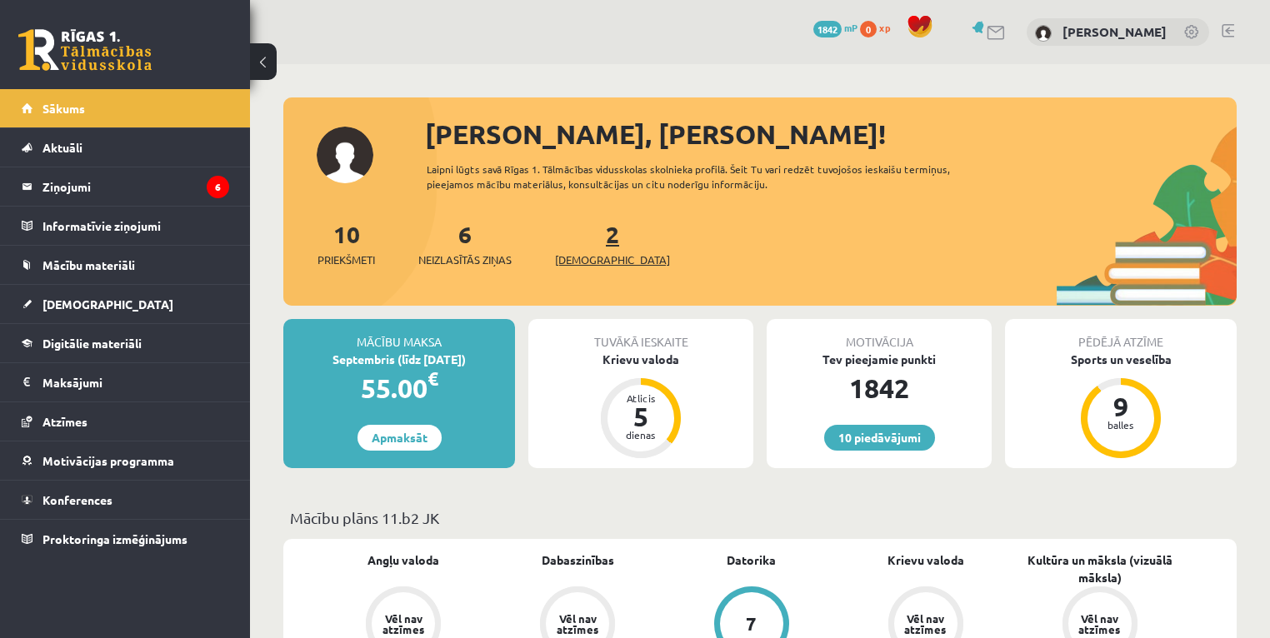
click at [592, 252] on span "[DEMOGRAPHIC_DATA]" at bounding box center [612, 260] width 115 height 17
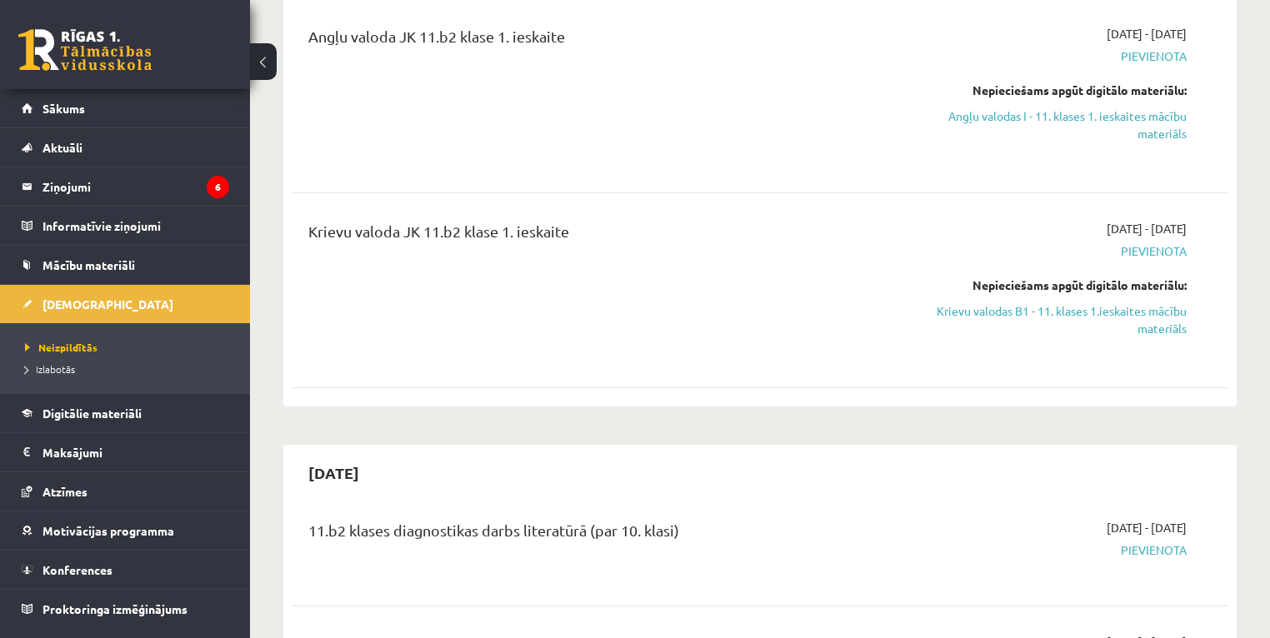
scroll to position [200, 0]
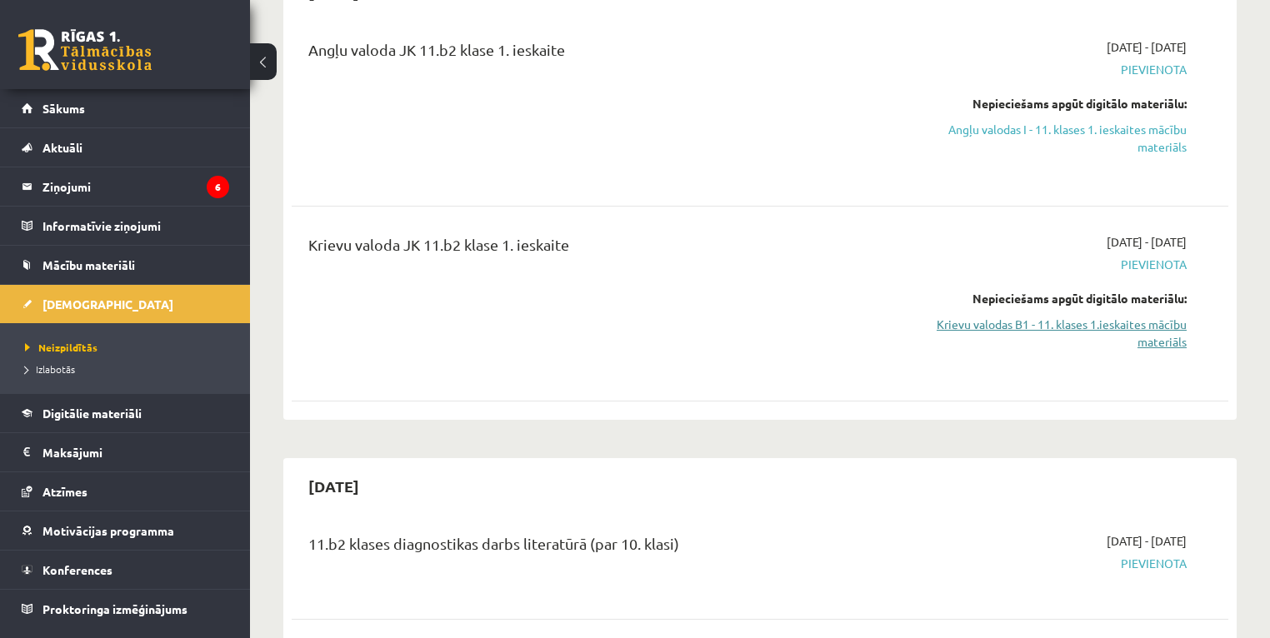
click at [1091, 323] on link "Krievu valodas B1 - 11. klases 1.ieskaites mācību materiāls" at bounding box center [1049, 333] width 276 height 35
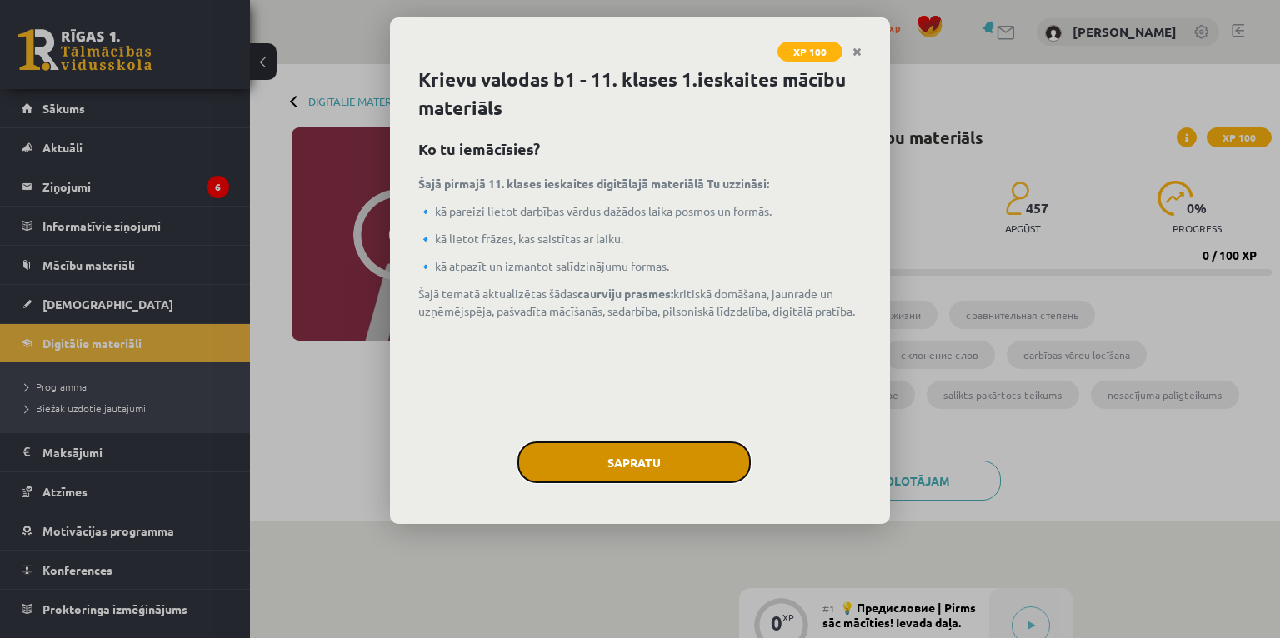
click at [661, 459] on button "Sapratu" at bounding box center [634, 463] width 233 height 42
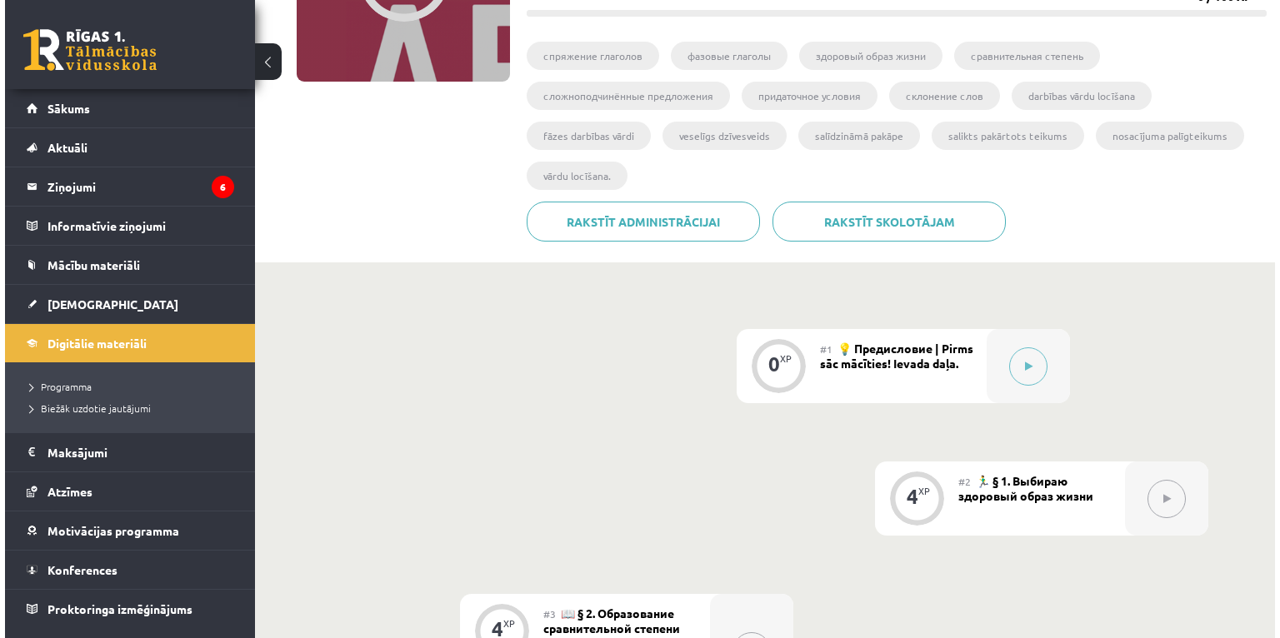
scroll to position [267, 0]
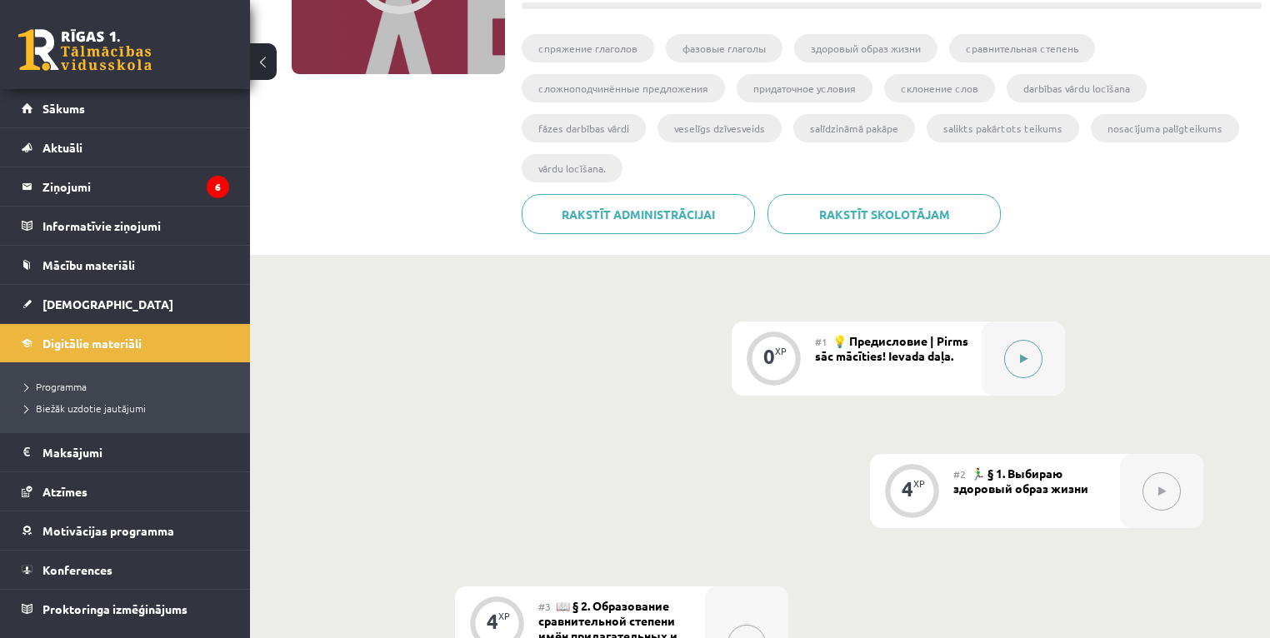
click at [1025, 354] on icon at bounding box center [1024, 359] width 8 height 10
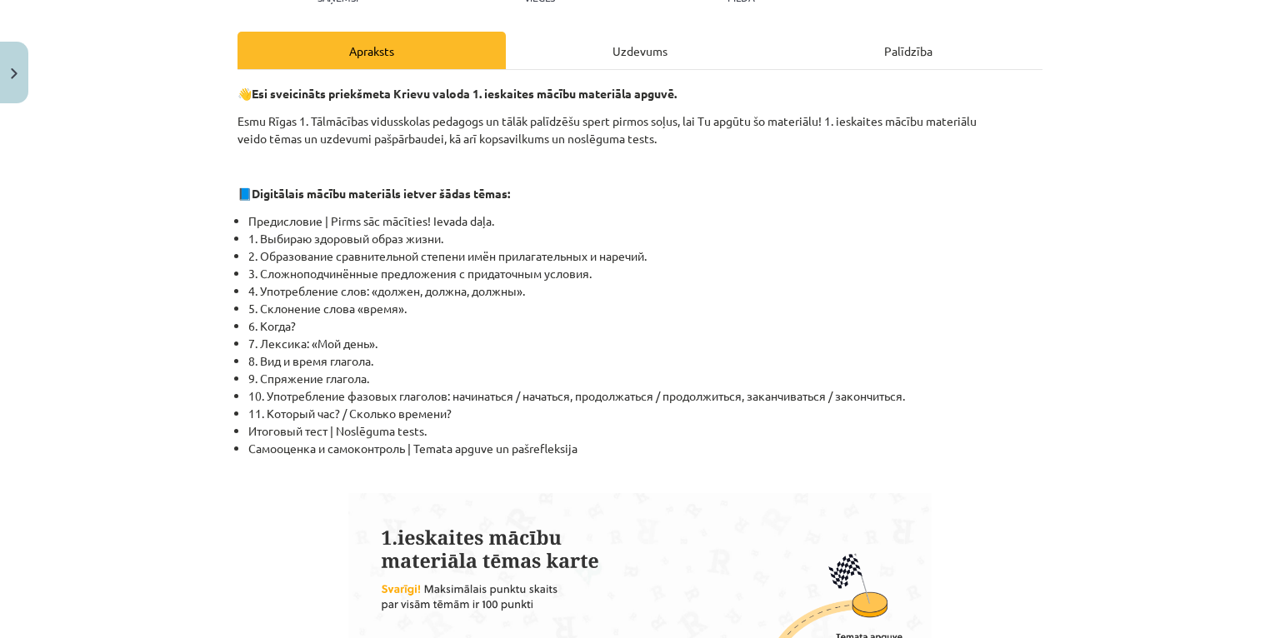
scroll to position [0, 0]
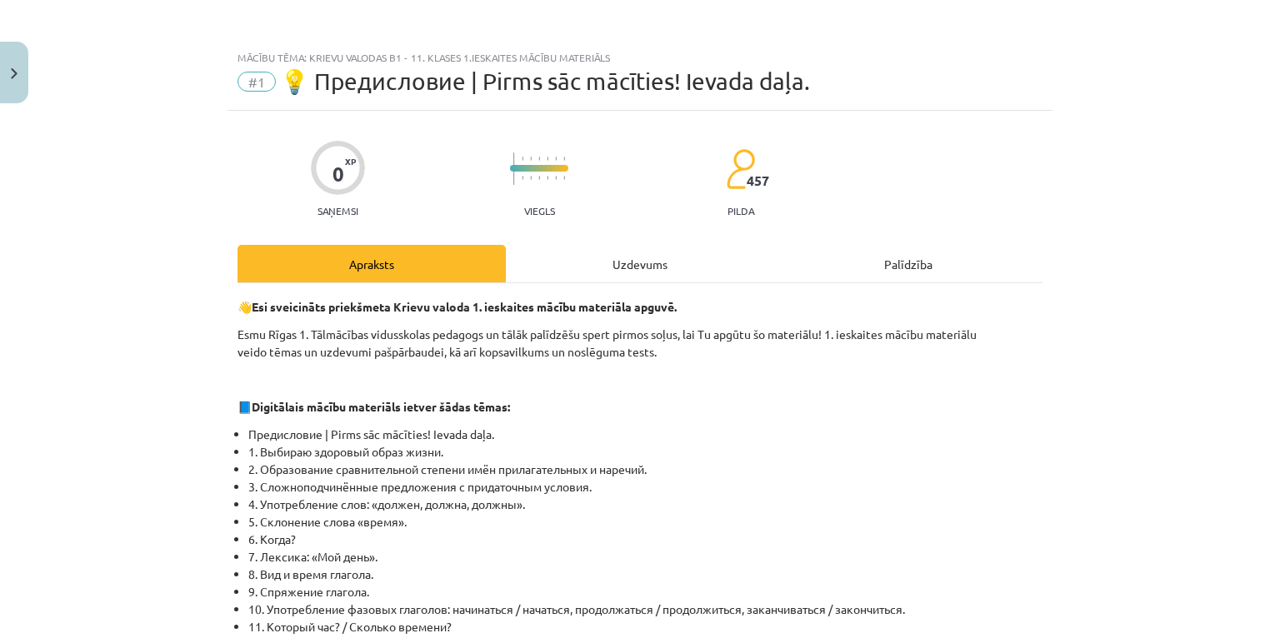
click at [643, 252] on div "Uzdevums" at bounding box center [640, 264] width 268 height 38
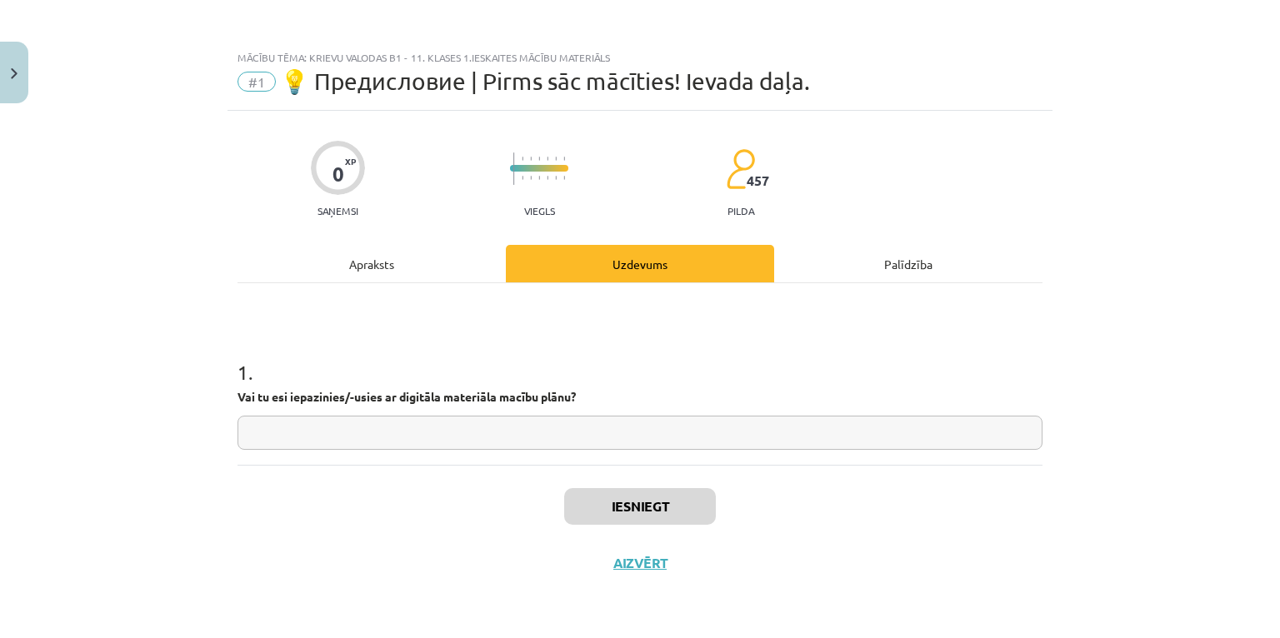
click at [600, 431] on input "text" at bounding box center [640, 433] width 805 height 34
type input "**"
click at [633, 507] on button "Iesniegt" at bounding box center [640, 506] width 152 height 37
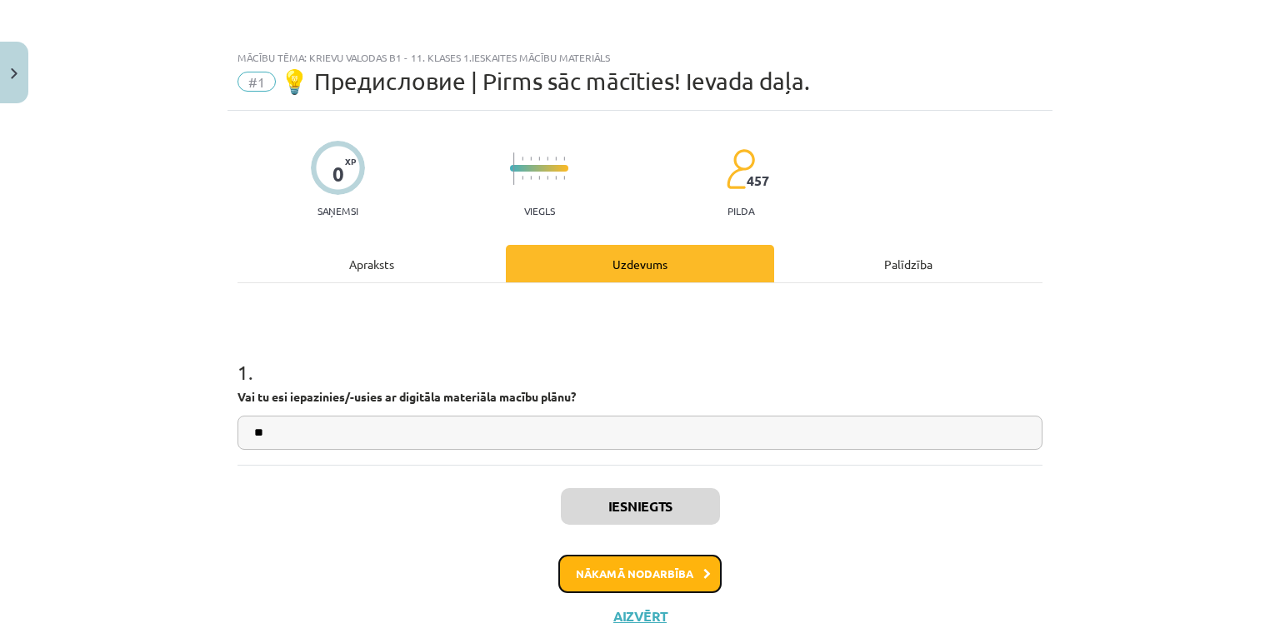
click at [633, 572] on button "Nākamā nodarbība" at bounding box center [639, 574] width 163 height 38
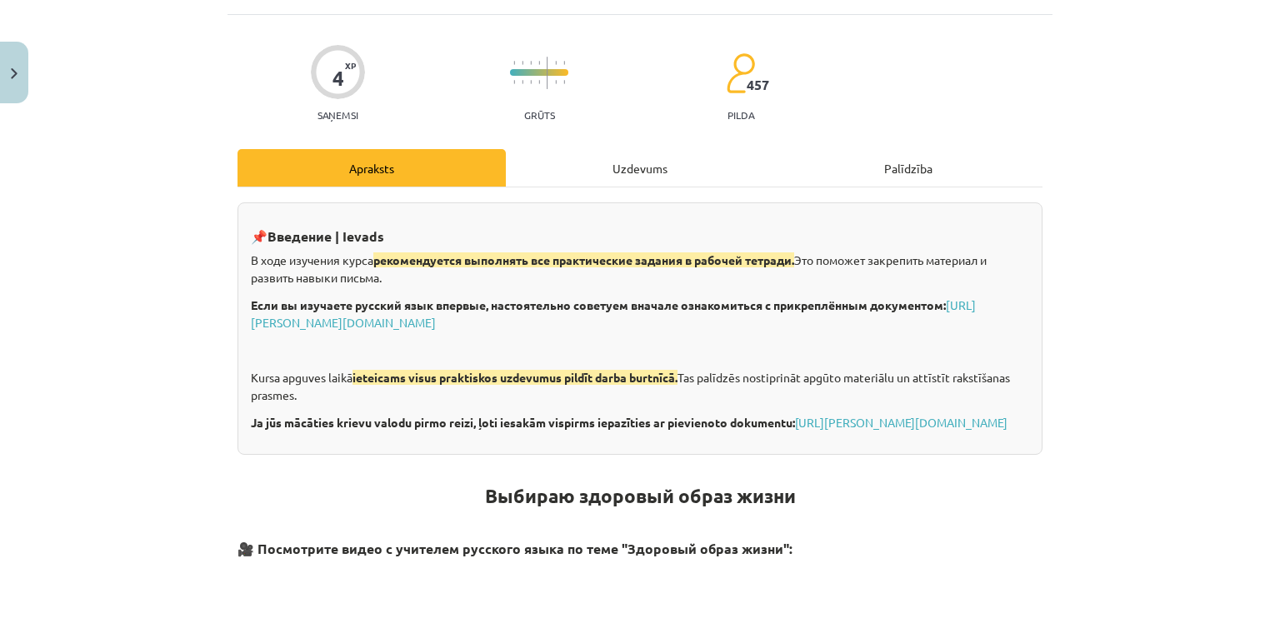
scroll to position [42, 0]
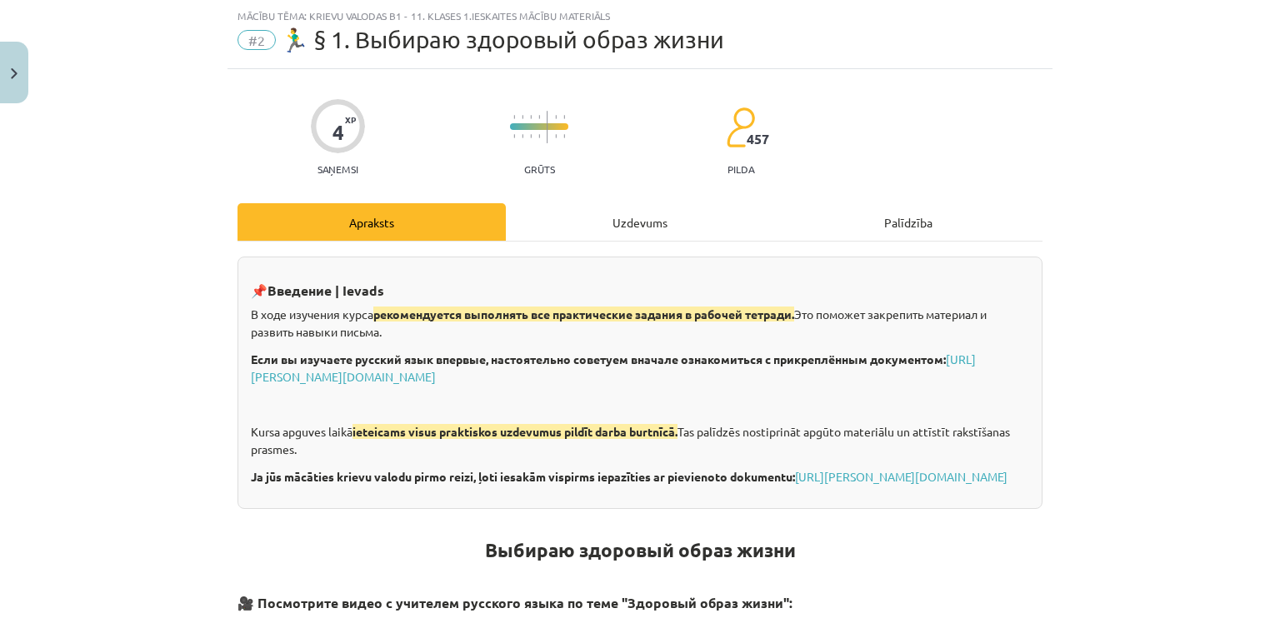
click at [640, 213] on div "Uzdevums" at bounding box center [640, 222] width 268 height 38
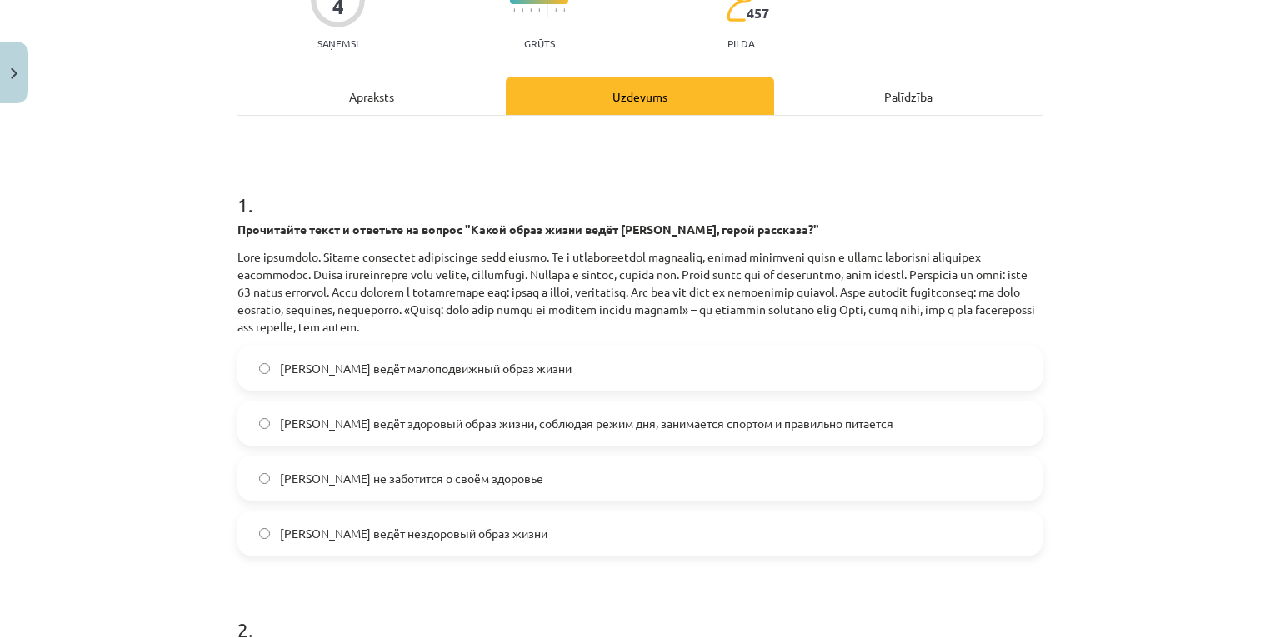
scroll to position [175, 0]
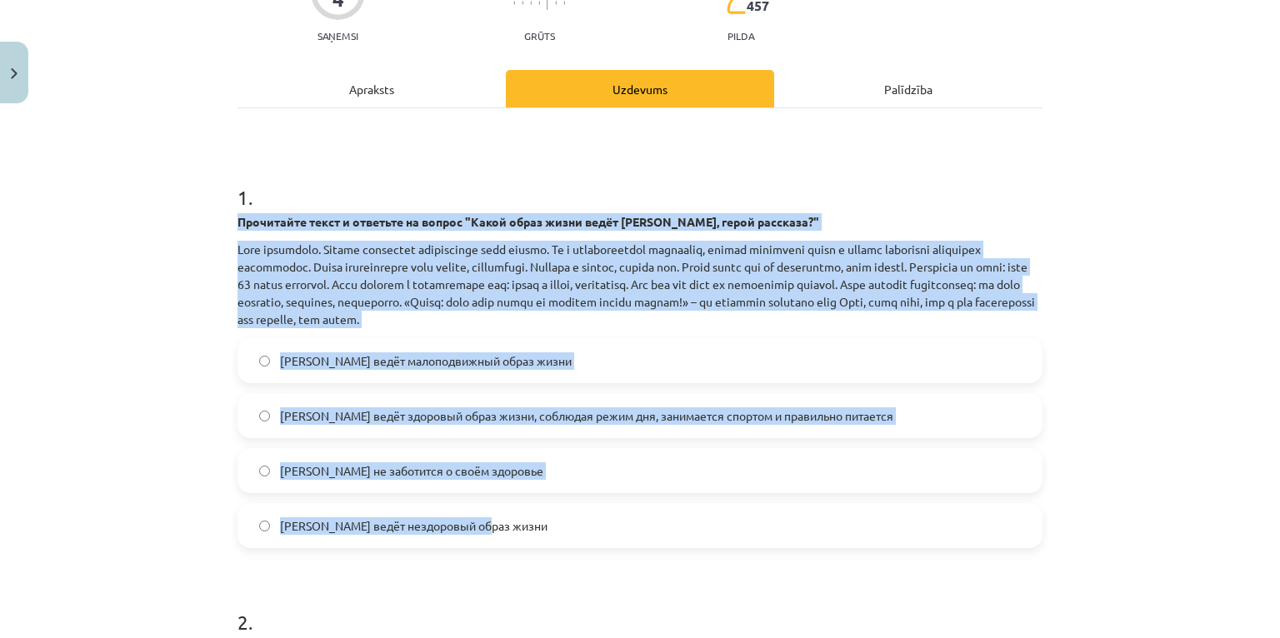
drag, startPoint x: 223, startPoint y: 218, endPoint x: 583, endPoint y: 503, distance: 459.7
click at [583, 503] on div "4 XP Saņemsi Grūts 457 pilda Apraksts Uzdevums Palīdzība 1 . Прочитайте текст и…" at bounding box center [640, 482] width 825 height 1092
copy div "Прочитайте текст и ответьте на вопрос "Какой образ жизни ведёт Олег, герой расс…"
click at [142, 426] on div "Mācību tēma: Krievu valodas b1 - 11. klases 1.ieskaites mācību materiāls #2 🏃‍♂…" at bounding box center [640, 319] width 1280 height 638
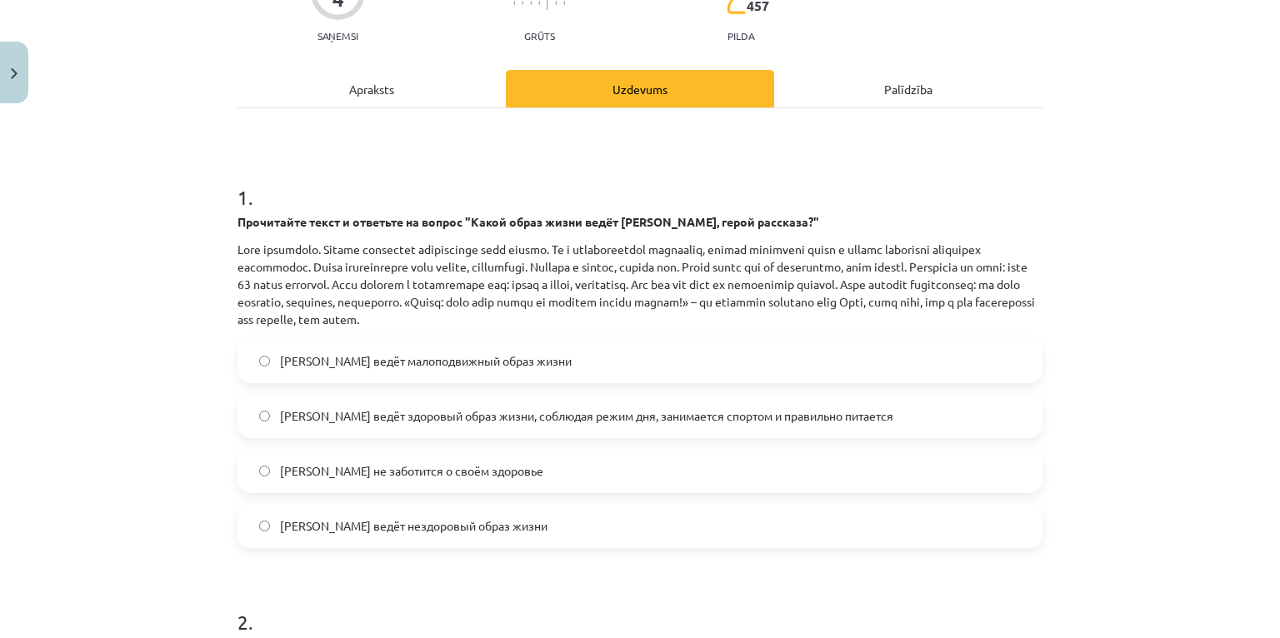
click at [370, 413] on span "Олег ведёт здоровый образ жизни, соблюдая режим дня, занимается спортом и прави…" at bounding box center [586, 417] width 613 height 18
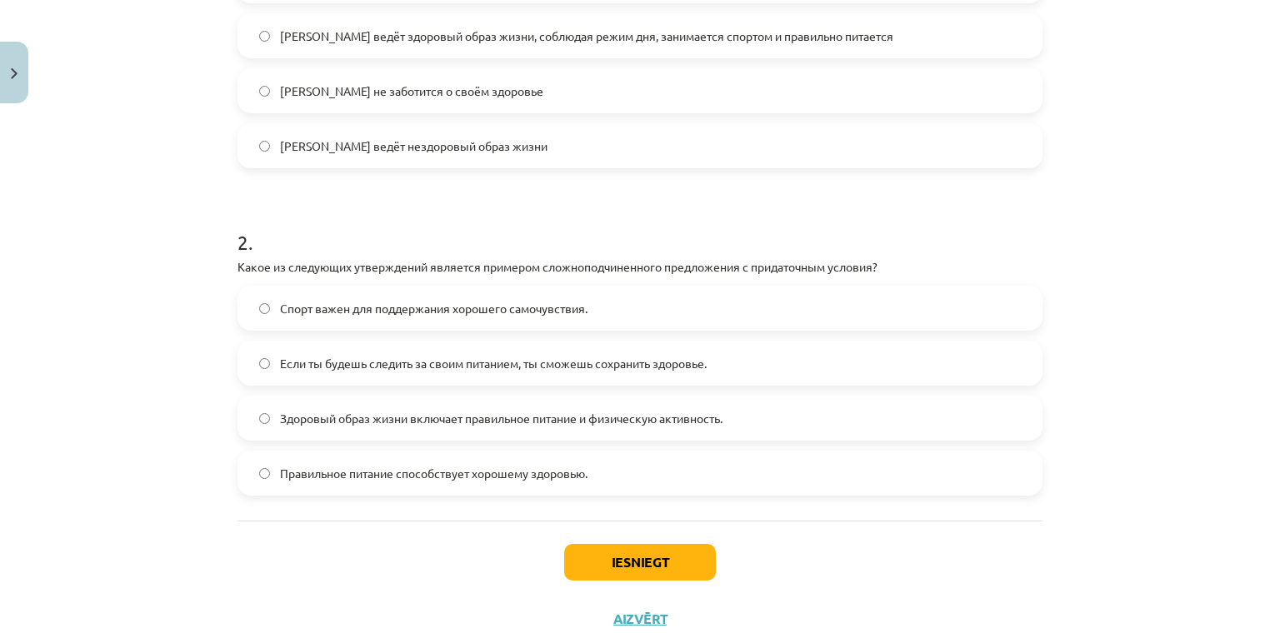
scroll to position [575, 0]
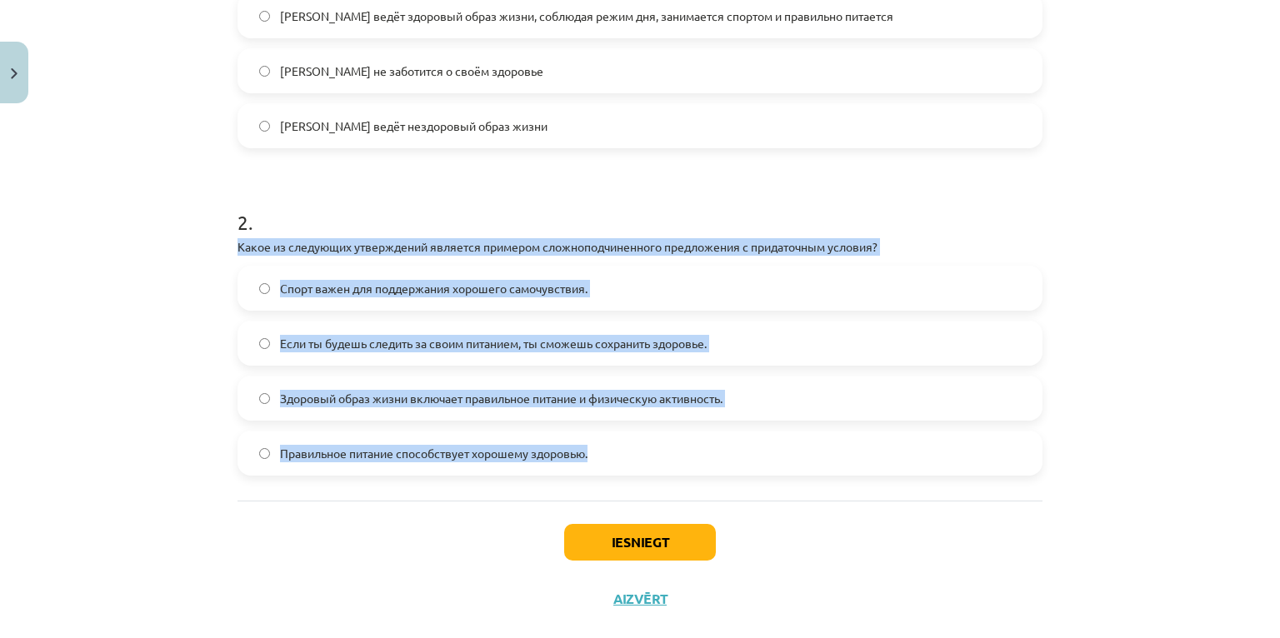
drag, startPoint x: 209, startPoint y: 242, endPoint x: 753, endPoint y: 441, distance: 578.7
click at [753, 441] on div "Mācību tēma: Krievu valodas b1 - 11. klases 1.ieskaites mācību materiāls #2 🏃‍♂…" at bounding box center [640, 319] width 1280 height 638
copy div "Какое из следующих утверждений является примером сложноподчиненного предложения…"
click at [461, 340] on span "Если ты будешь следить за своим питанием, ты сможешь сохранить здоровье." at bounding box center [493, 344] width 427 height 18
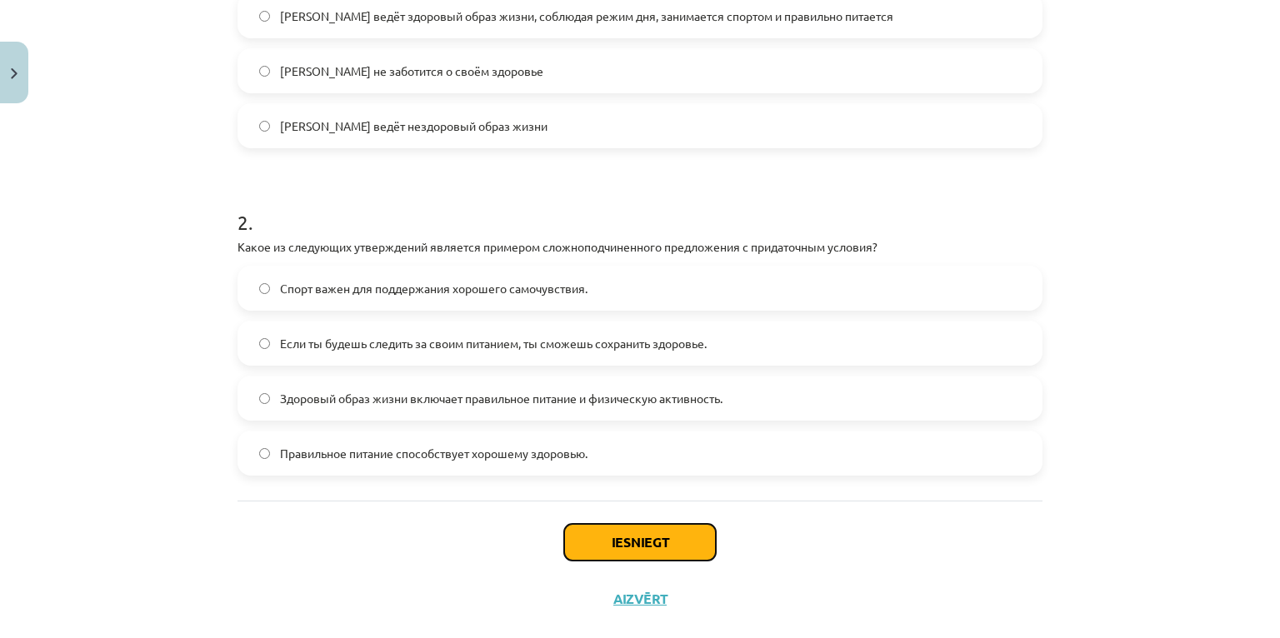
click at [633, 541] on button "Iesniegt" at bounding box center [640, 542] width 152 height 37
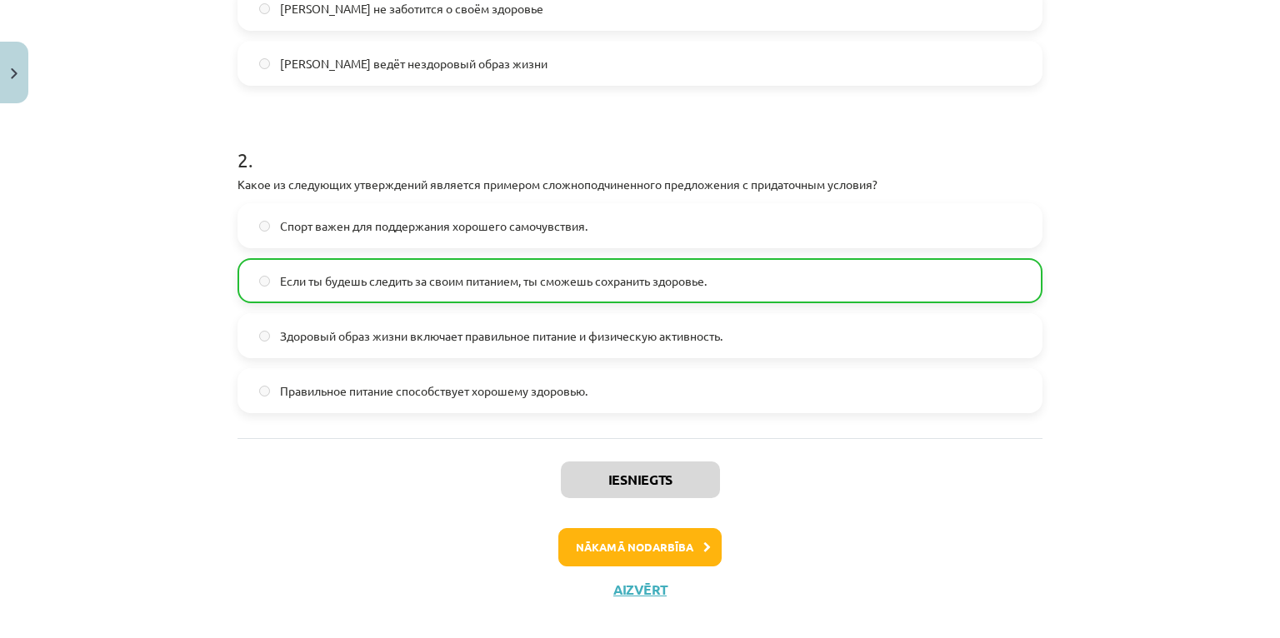
scroll to position [658, 0]
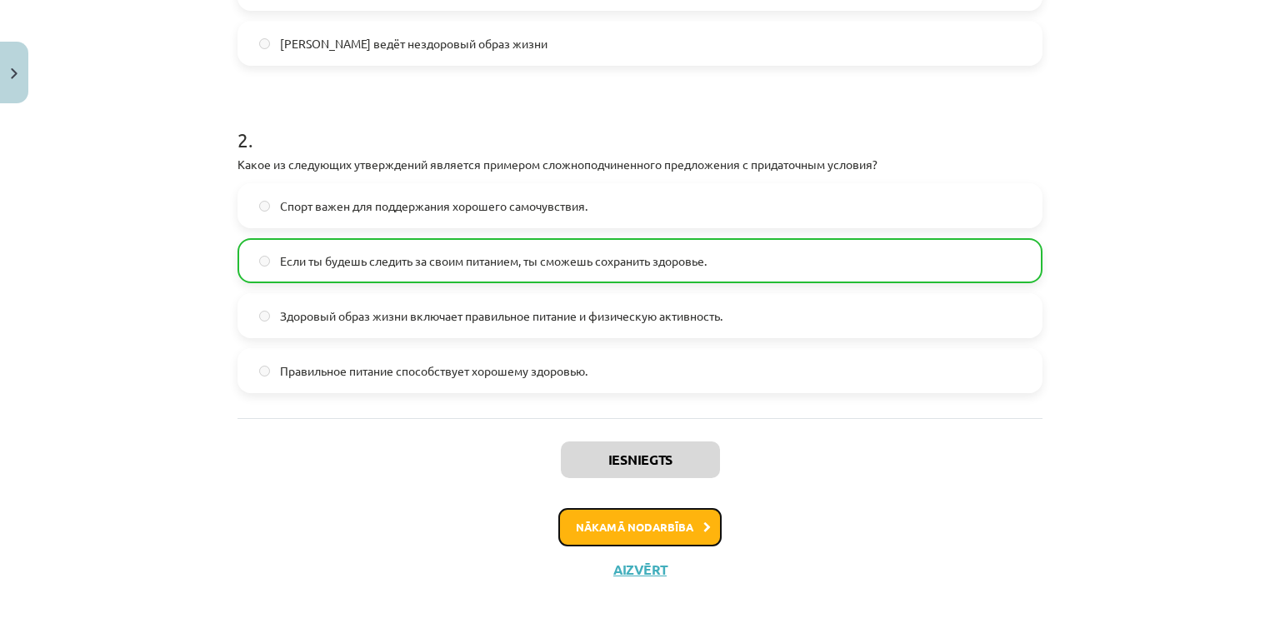
click at [660, 527] on button "Nākamā nodarbība" at bounding box center [639, 527] width 163 height 38
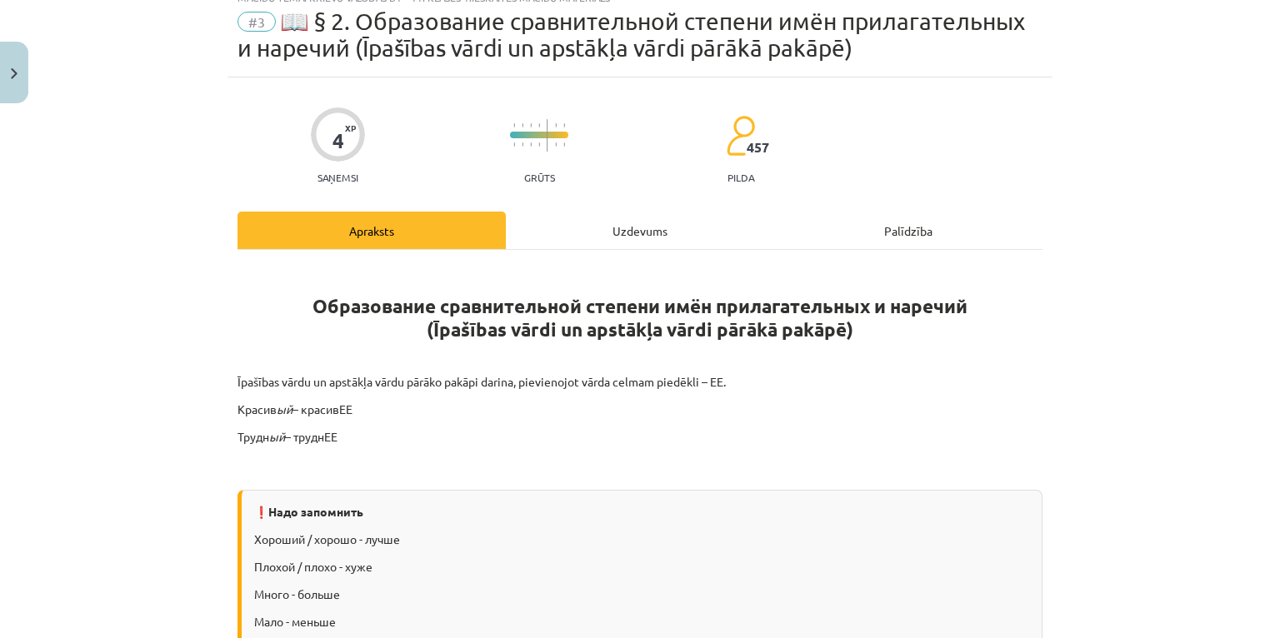
scroll to position [42, 0]
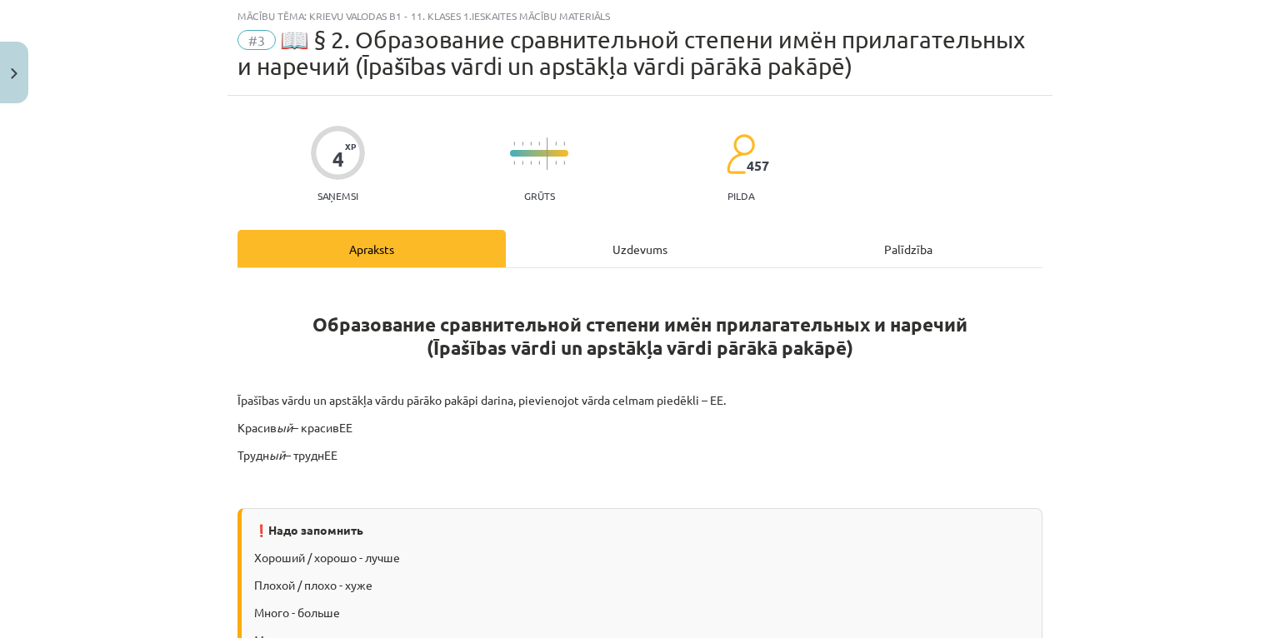
click at [618, 248] on div "Uzdevums" at bounding box center [640, 249] width 268 height 38
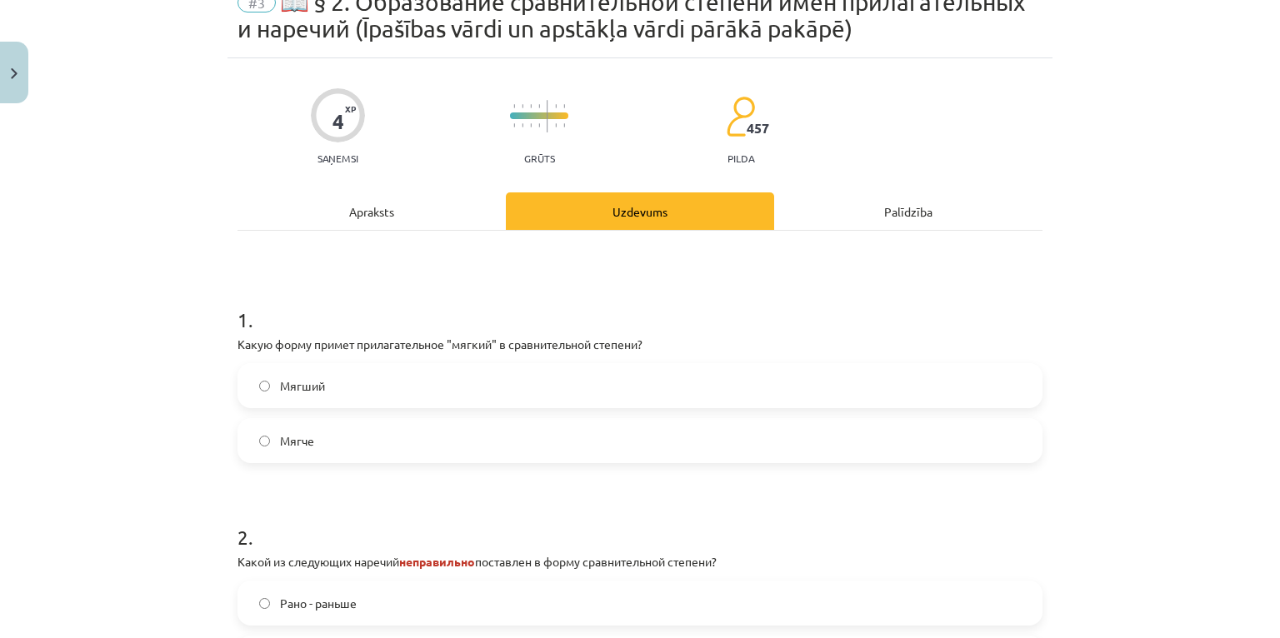
scroll to position [108, 0]
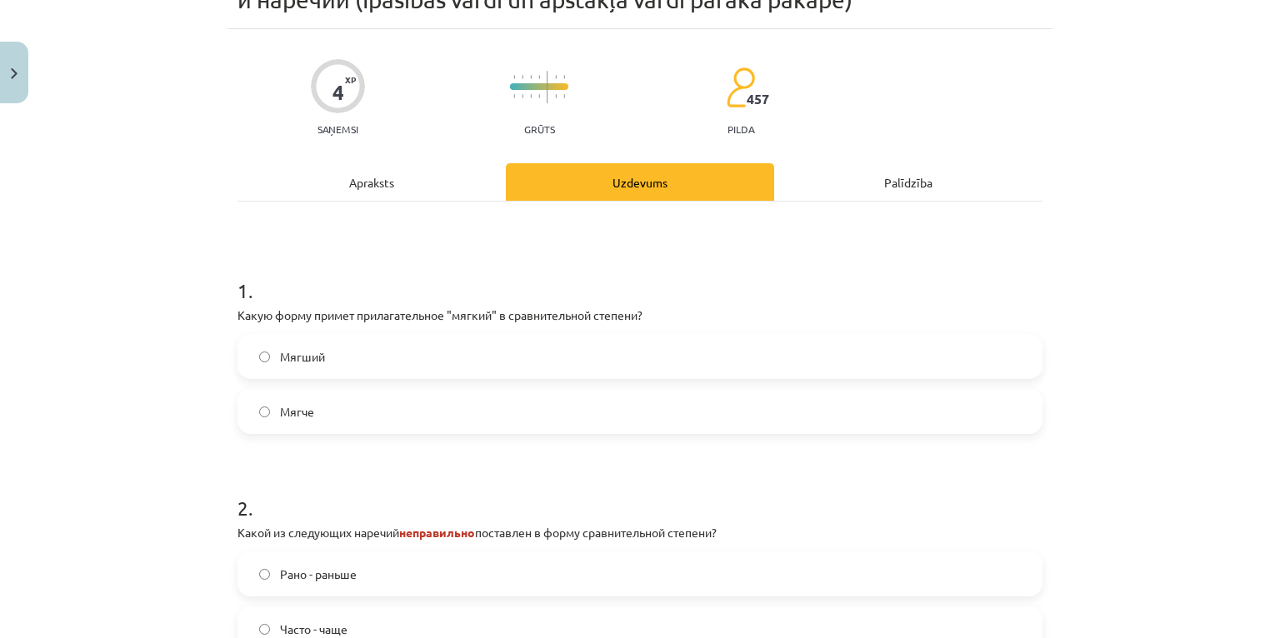
click at [357, 414] on label "Мягче" at bounding box center [640, 412] width 802 height 42
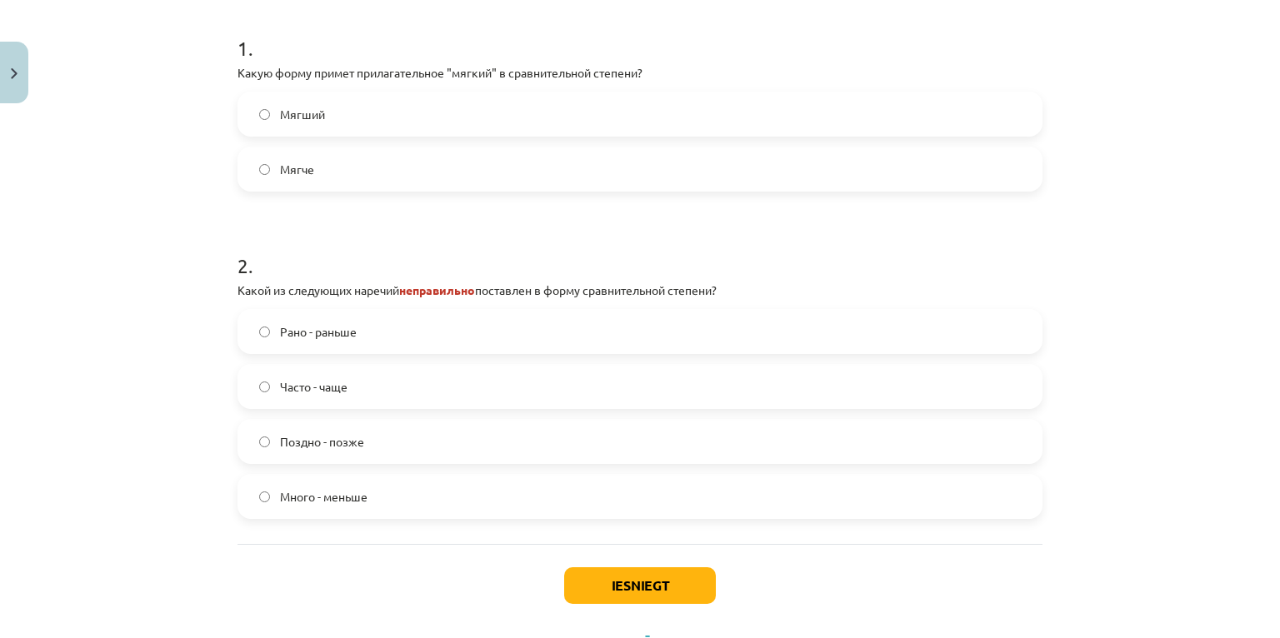
scroll to position [375, 0]
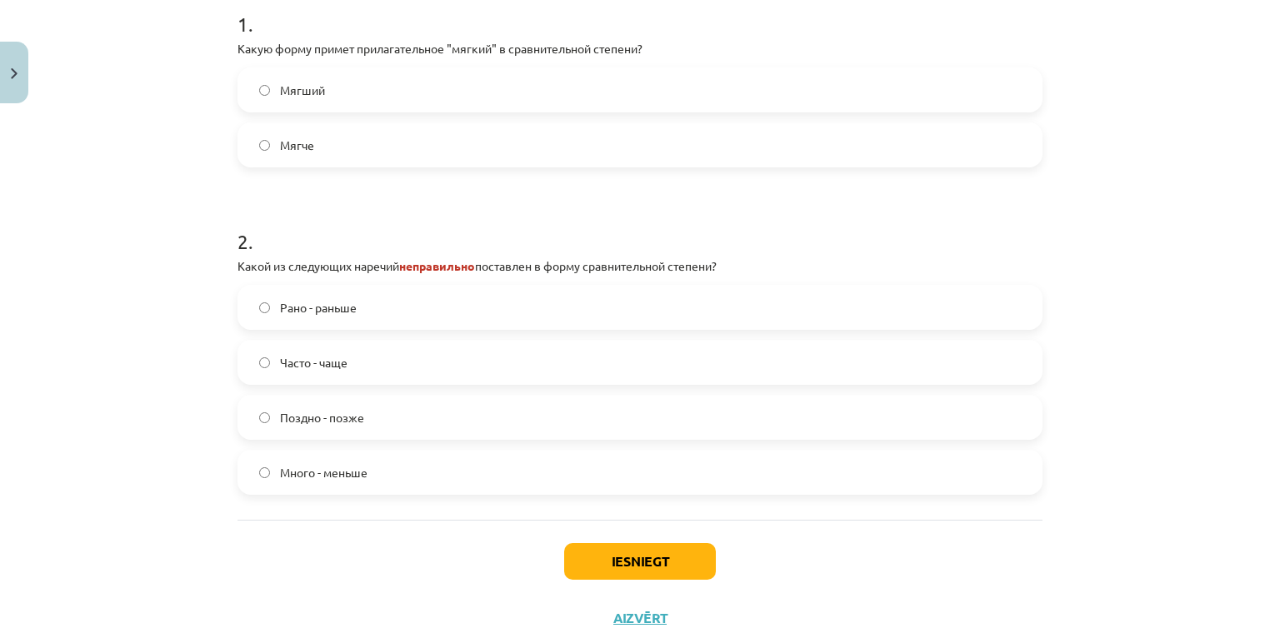
click at [331, 473] on span "Много - меньше" at bounding box center [324, 473] width 88 height 18
click at [660, 558] on button "Iesniegt" at bounding box center [640, 561] width 152 height 37
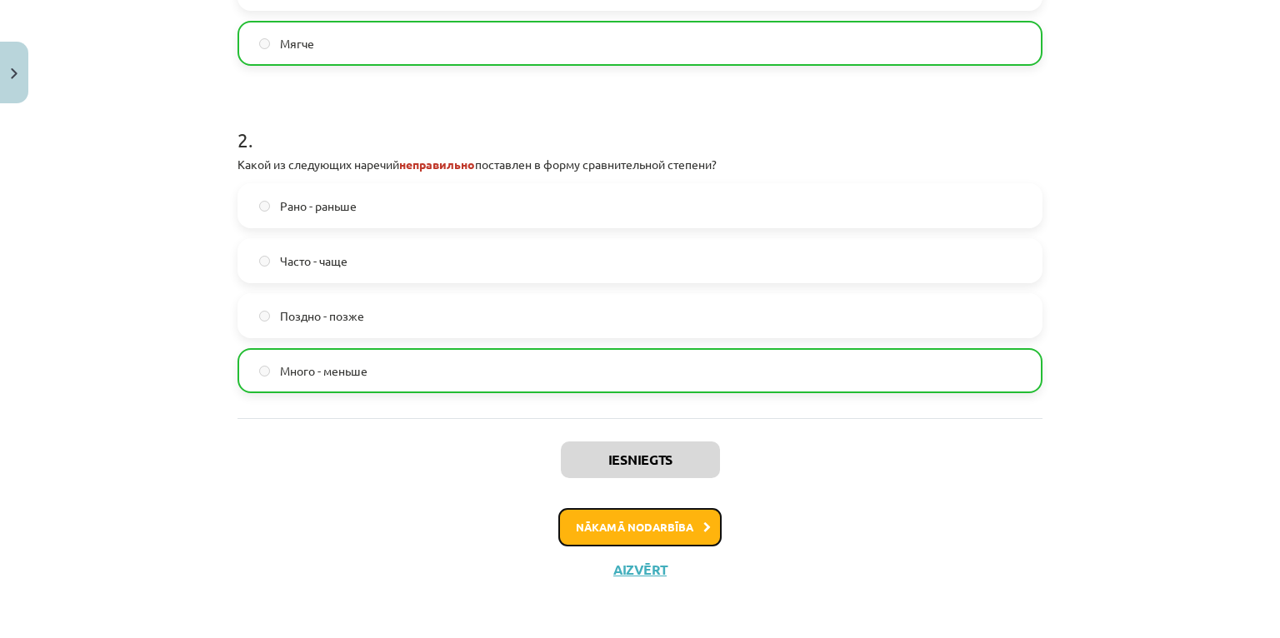
click at [683, 527] on button "Nākamā nodarbība" at bounding box center [639, 527] width 163 height 38
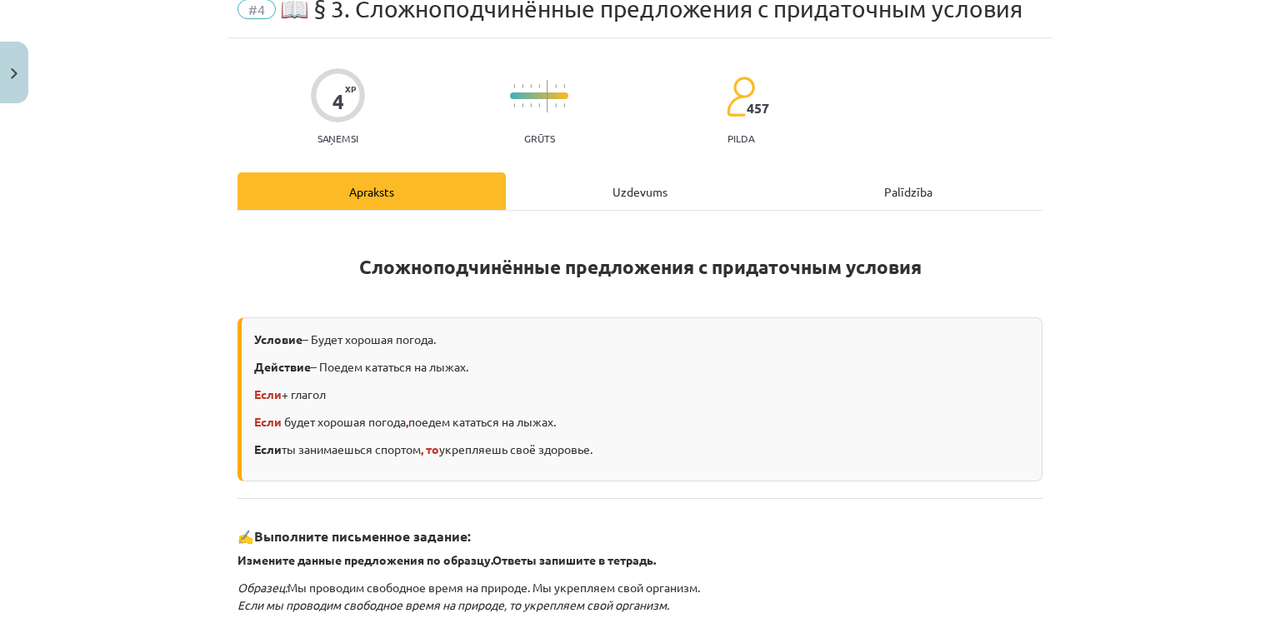
scroll to position [42, 0]
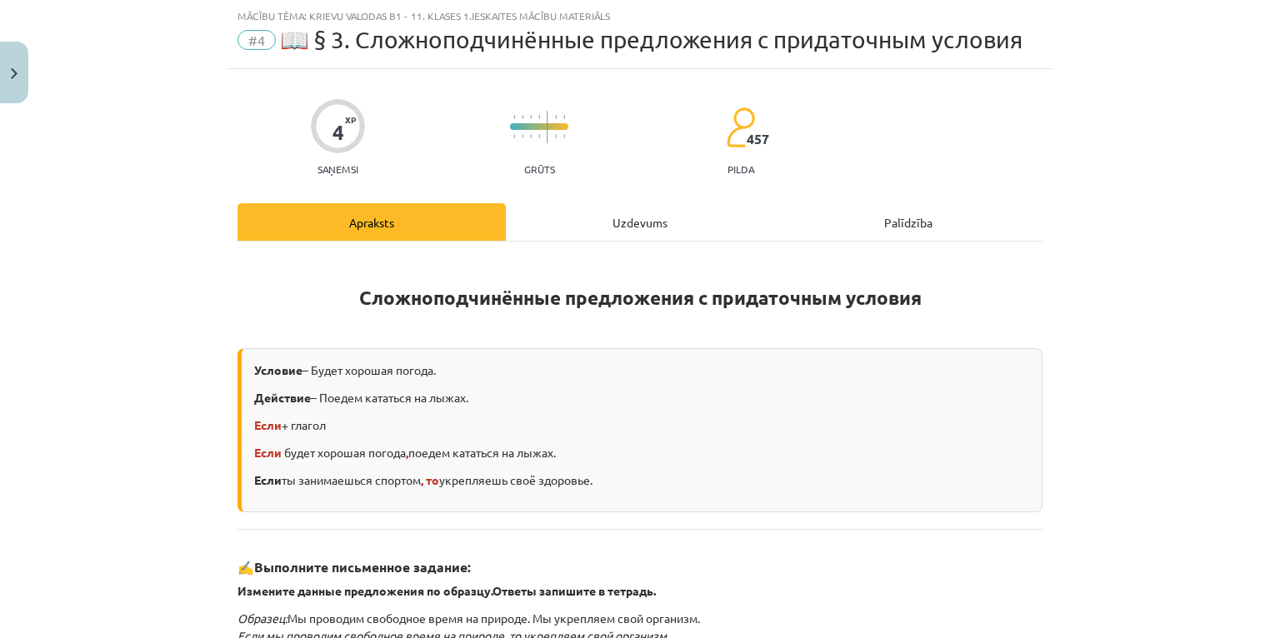
click at [638, 220] on div "Uzdevums" at bounding box center [640, 222] width 268 height 38
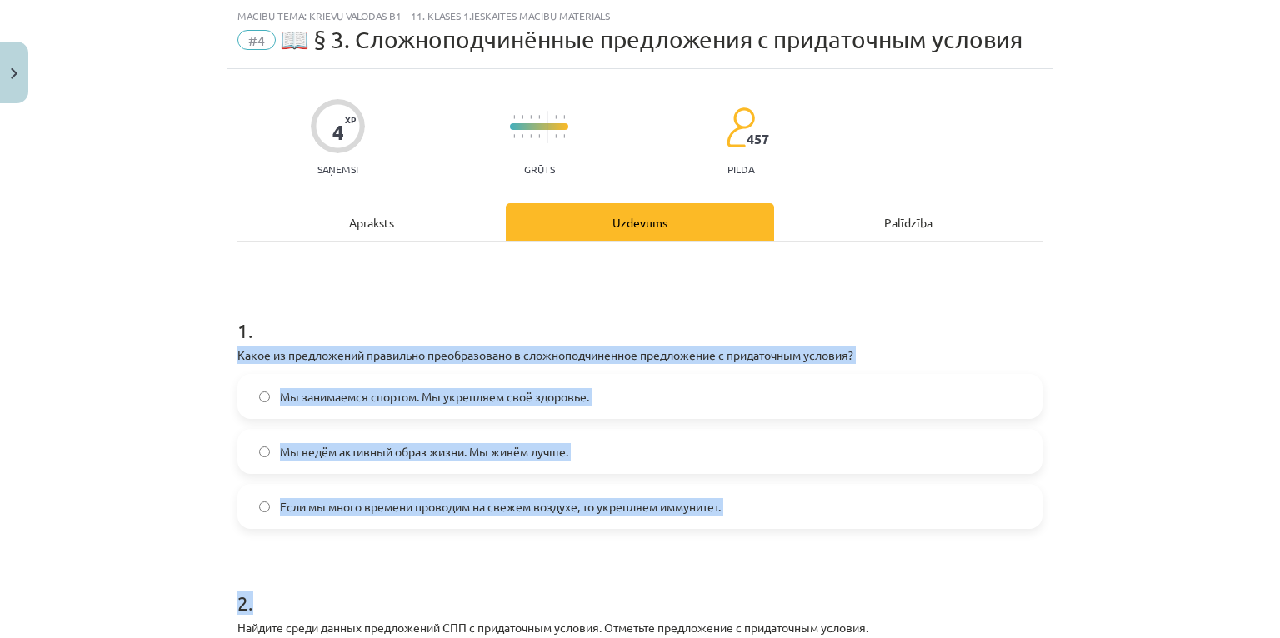
drag, startPoint x: 208, startPoint y: 344, endPoint x: 723, endPoint y: 537, distance: 549.9
click at [723, 537] on div "Mācību tēma: Krievu valodas b1 - 11. klases 1.ieskaites mācību materiāls #4 📖 §…" at bounding box center [640, 319] width 1280 height 638
copy form "Какое из предложений правильно преобразовано в сложноподчиненное предложение с …"
click at [357, 507] on span "Если мы много времени проводим на свежем воздухе, то укрепляем иммунитет." at bounding box center [500, 507] width 441 height 18
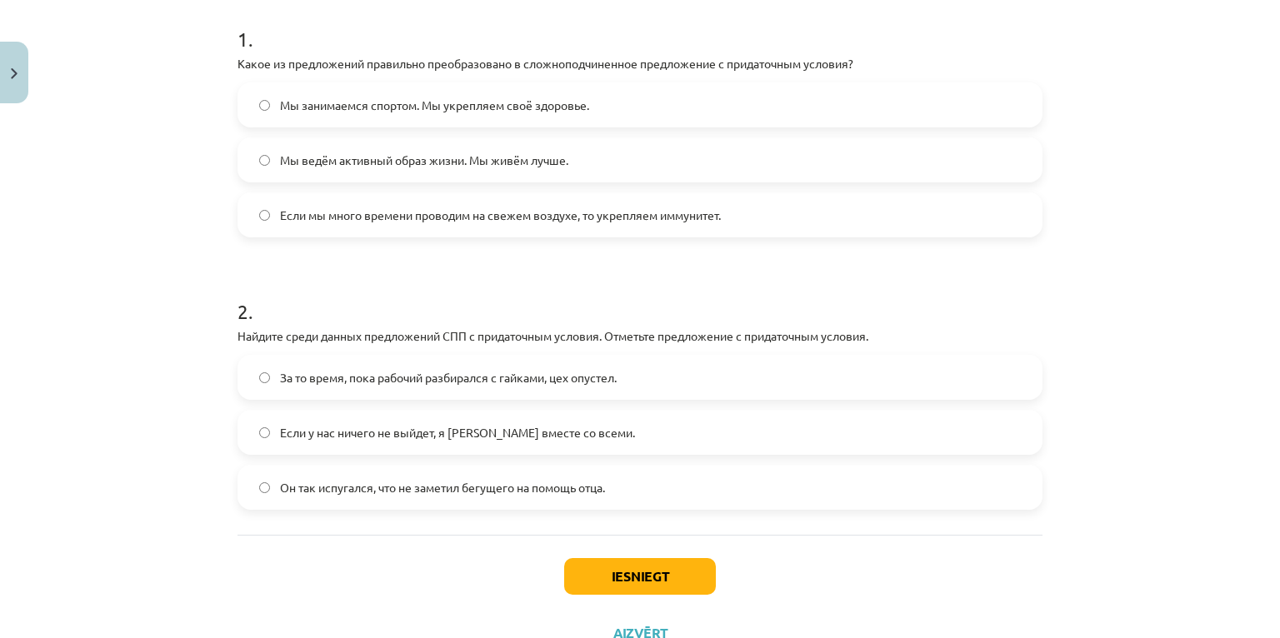
scroll to position [375, 0]
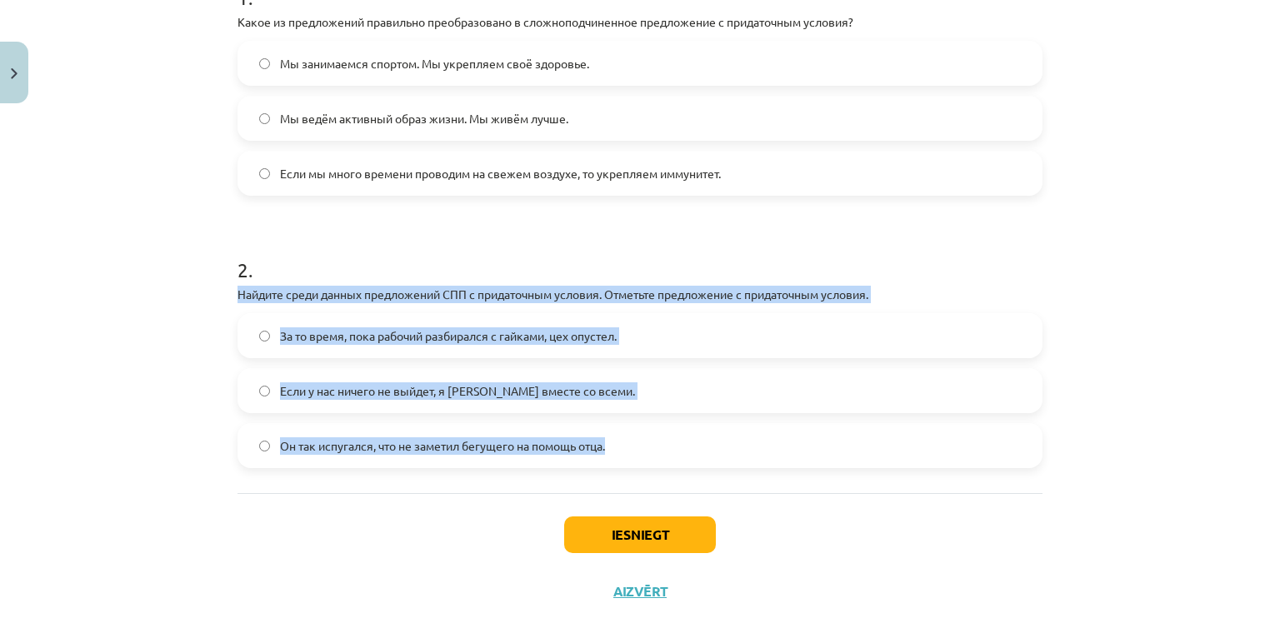
drag, startPoint x: 210, startPoint y: 282, endPoint x: 629, endPoint y: 440, distance: 448.1
click at [629, 440] on div "Mācību tēma: Krievu valodas b1 - 11. klases 1.ieskaites mācību materiāls #4 📖 §…" at bounding box center [640, 319] width 1280 height 638
copy div "Найдите среди данных предложений СПП с придаточным условия. Отметьте предложени…"
click at [491, 388] on span "Если у нас ничего не выйдет, я уеду вместе со всеми." at bounding box center [457, 392] width 355 height 18
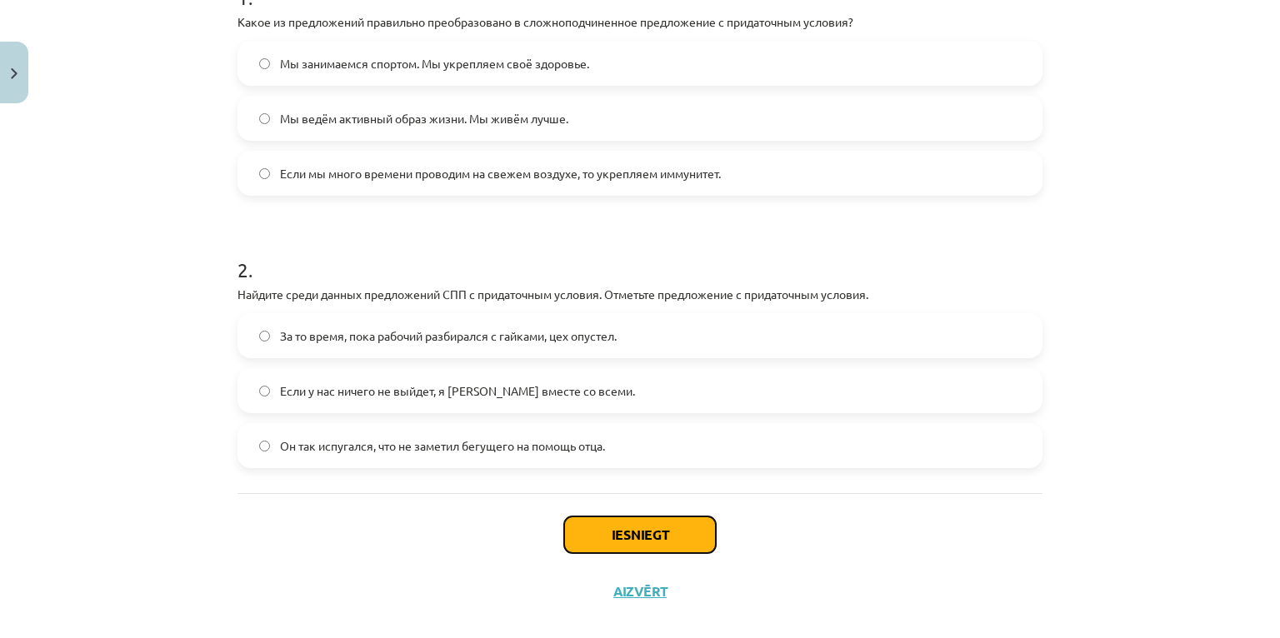
click at [649, 536] on button "Iesniegt" at bounding box center [640, 535] width 152 height 37
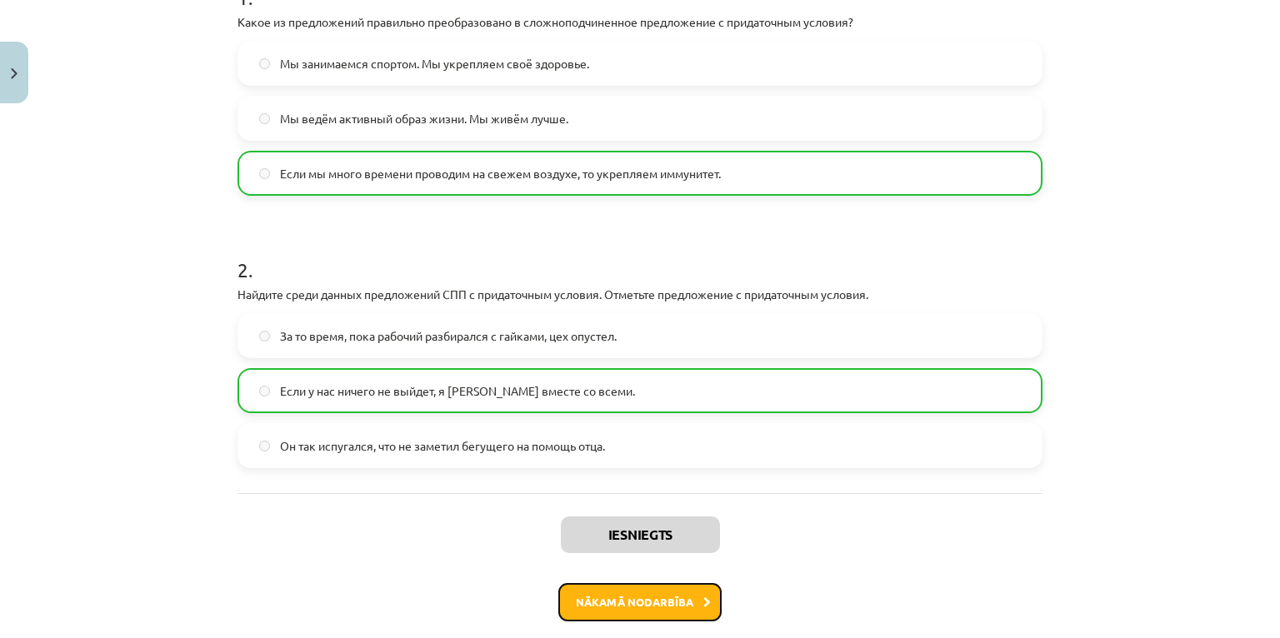
click at [607, 595] on button "Nākamā nodarbība" at bounding box center [639, 602] width 163 height 38
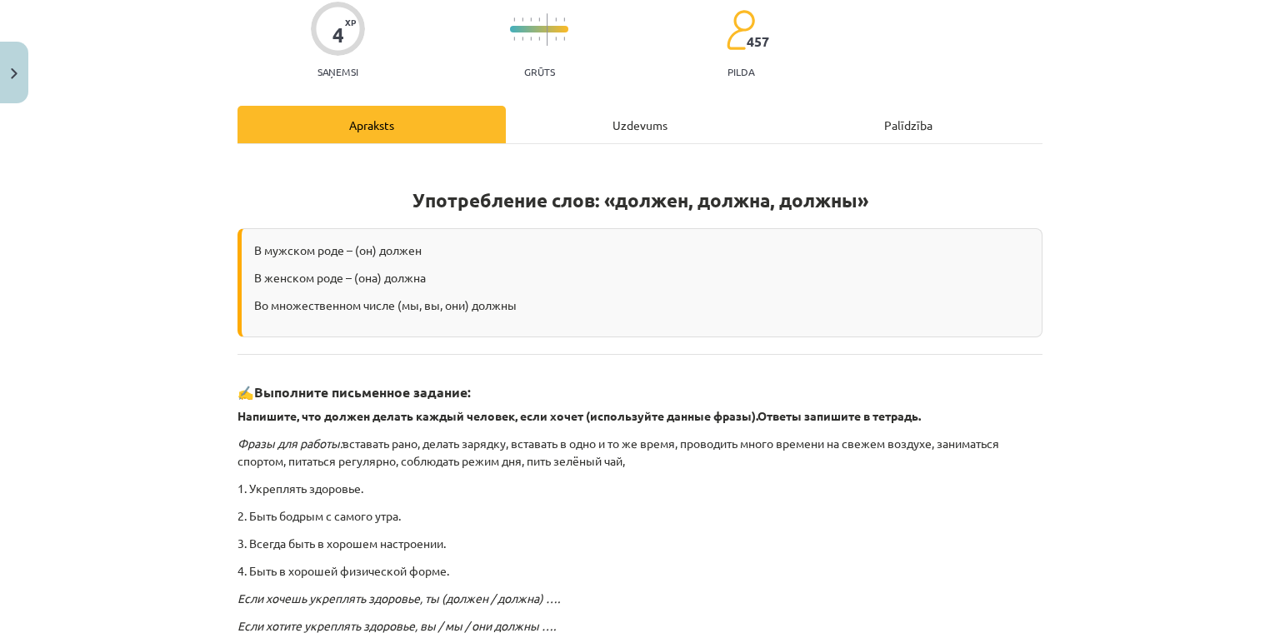
scroll to position [42, 0]
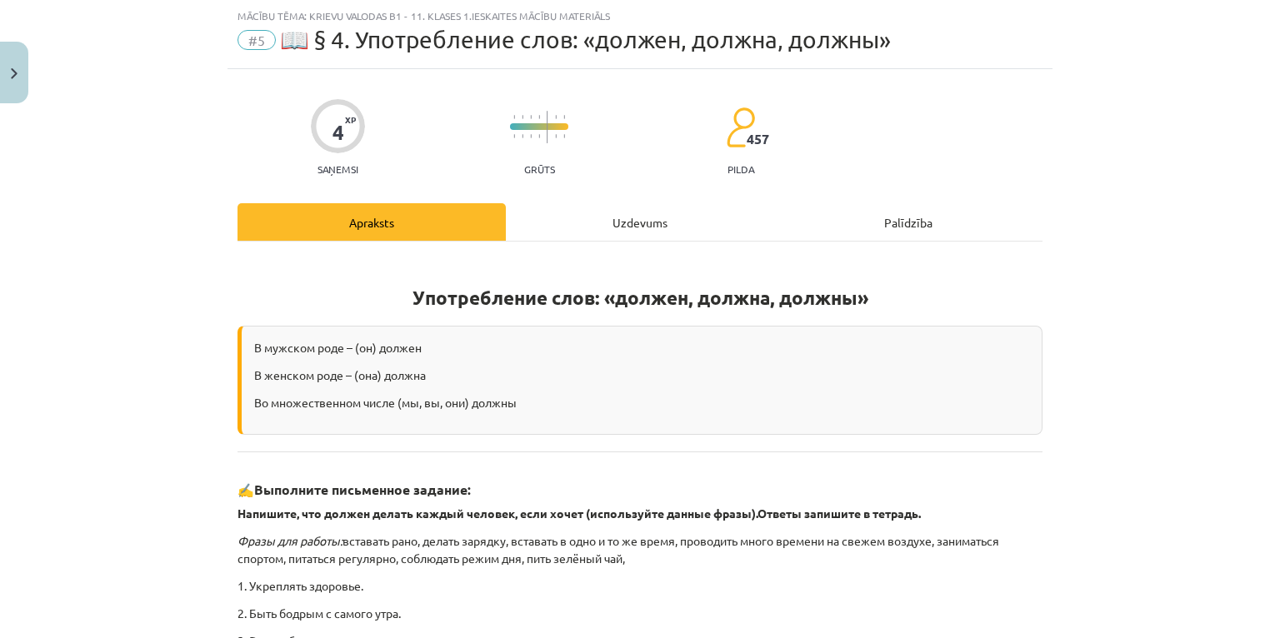
click at [636, 220] on div "Uzdevums" at bounding box center [640, 222] width 268 height 38
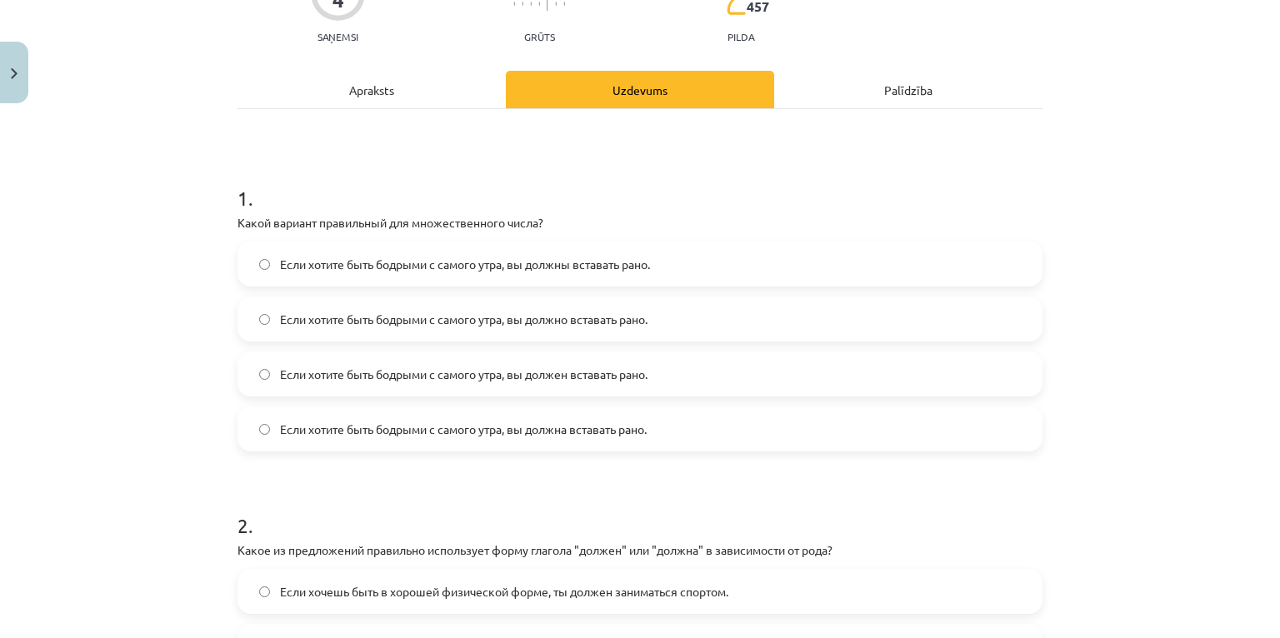
scroll to position [175, 0]
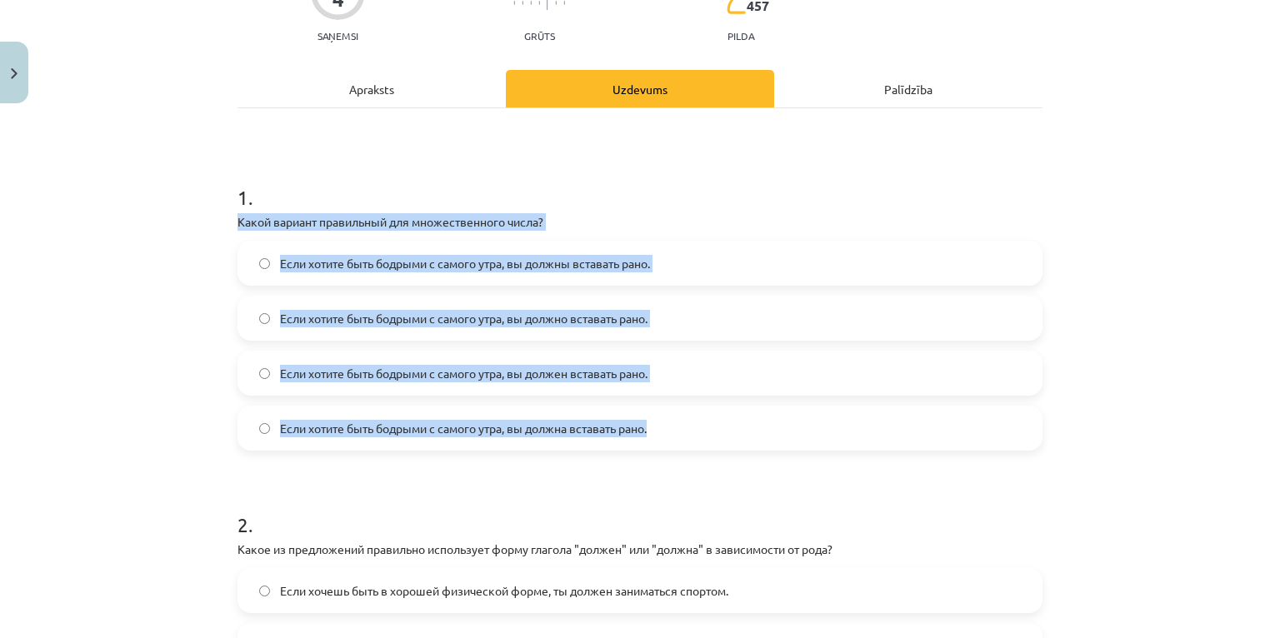
drag, startPoint x: 202, startPoint y: 213, endPoint x: 677, endPoint y: 417, distance: 516.7
click at [677, 417] on div "Mācību tēma: Krievu valodas b1 - 11. klases 1.ieskaites mācību materiāls #5 📖 §…" at bounding box center [640, 319] width 1280 height 638
copy div "Какой вариант правильный для множественного числа? Если хотите быть бодрыми с с…"
click at [435, 256] on span "Если хотите быть бодрыми с самого утра, вы должны вставать рано." at bounding box center [465, 264] width 370 height 18
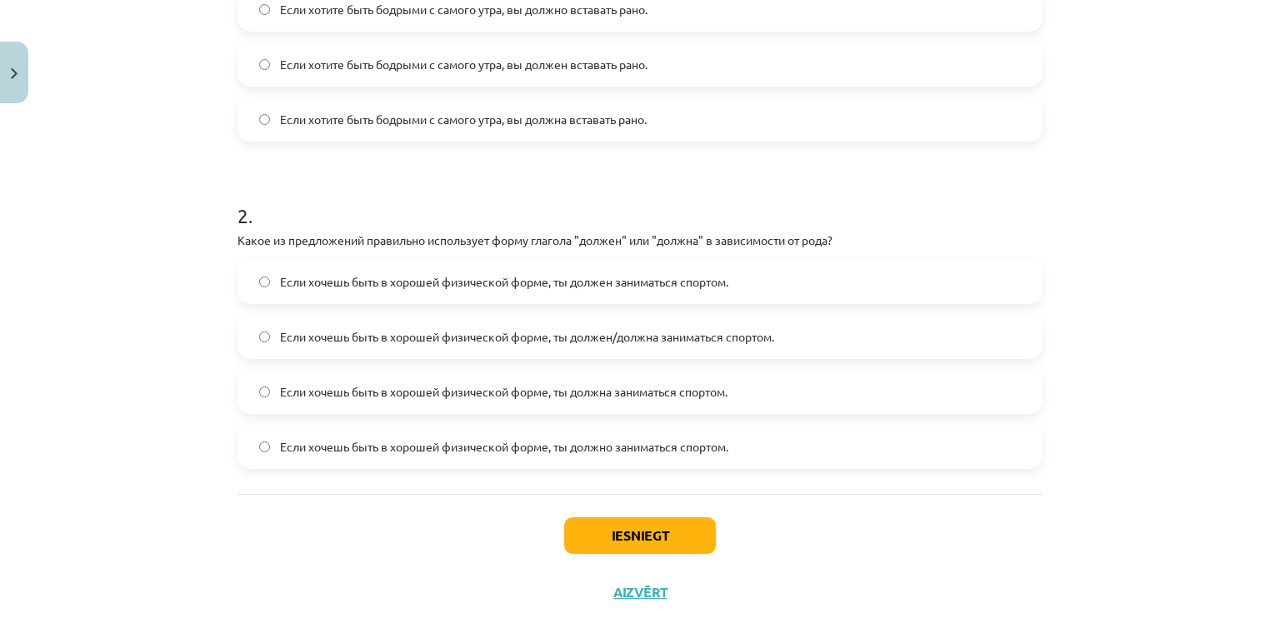
scroll to position [508, 0]
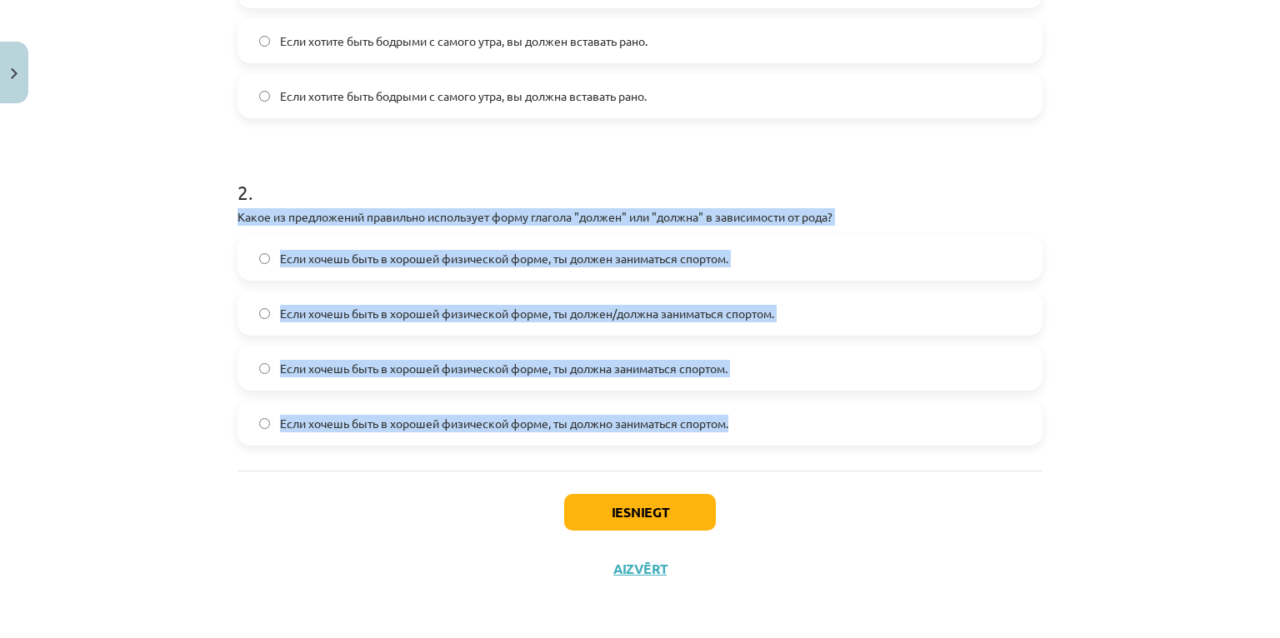
drag, startPoint x: 225, startPoint y: 216, endPoint x: 733, endPoint y: 425, distance: 549.7
click at [733, 425] on div "4 XP Saņemsi Grūts 457 pilda Apraksts Uzdevums Palīdzība 1 . Какой вариант прав…" at bounding box center [640, 100] width 825 height 994
copy div "Какое из предложений правильно использует форму глагола "должен" или "должна" в…"
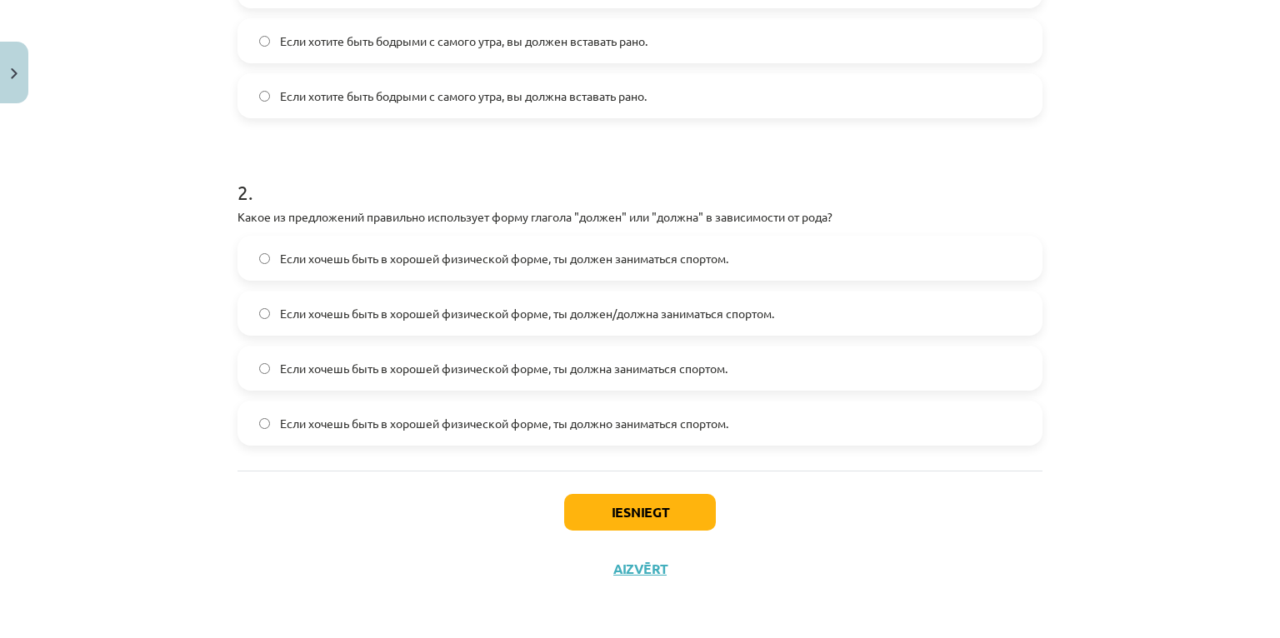
click at [333, 496] on div "Iesniegt Aizvērt" at bounding box center [640, 529] width 805 height 117
click at [563, 310] on span "Если хочешь быть в хорошей физической форме, ты должен/должна заниматься спорто…" at bounding box center [527, 314] width 494 height 18
click at [603, 505] on button "Iesniegt" at bounding box center [640, 512] width 152 height 37
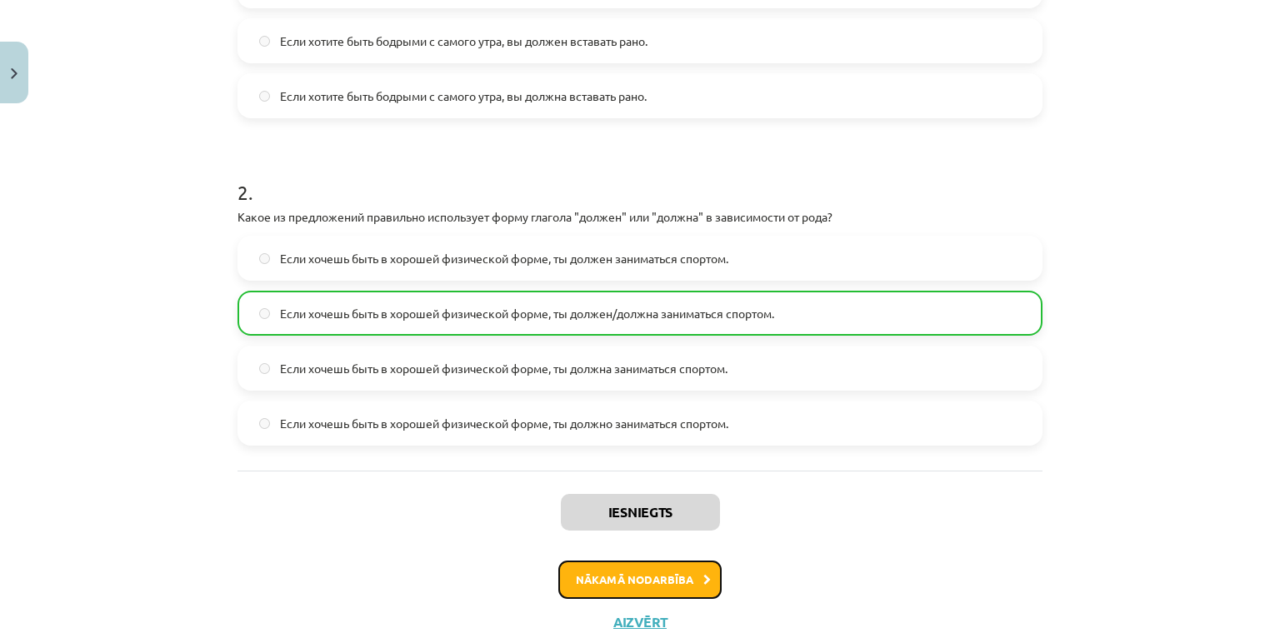
click at [628, 578] on button "Nākamā nodarbība" at bounding box center [639, 580] width 163 height 38
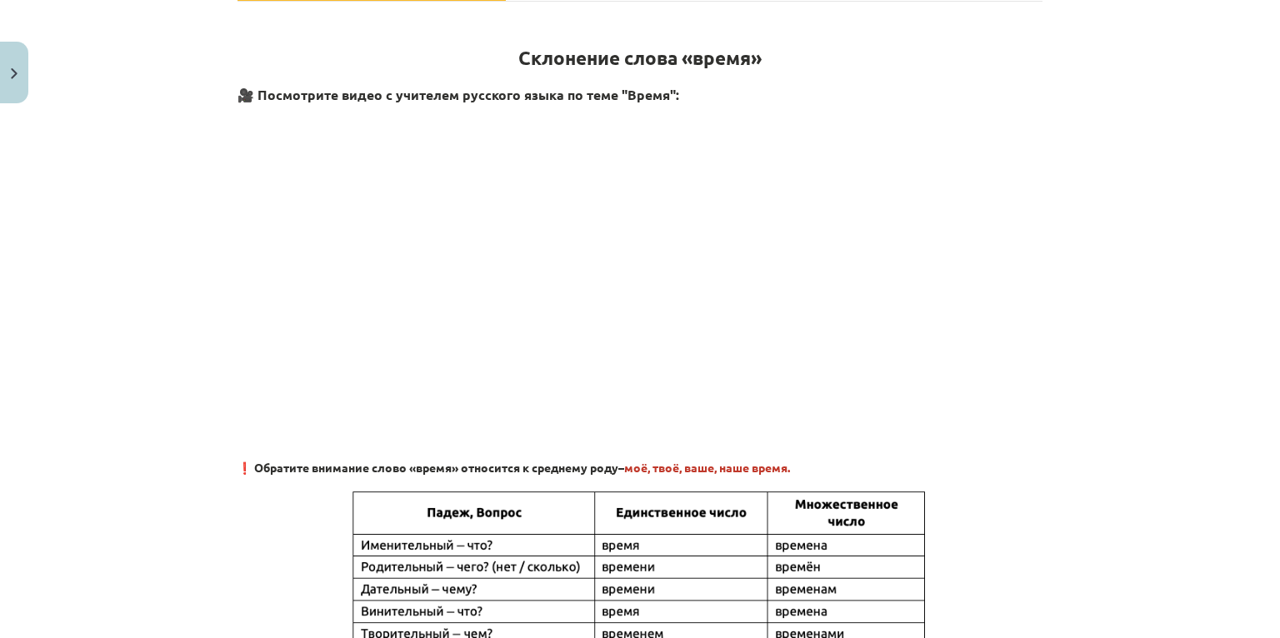
scroll to position [42, 0]
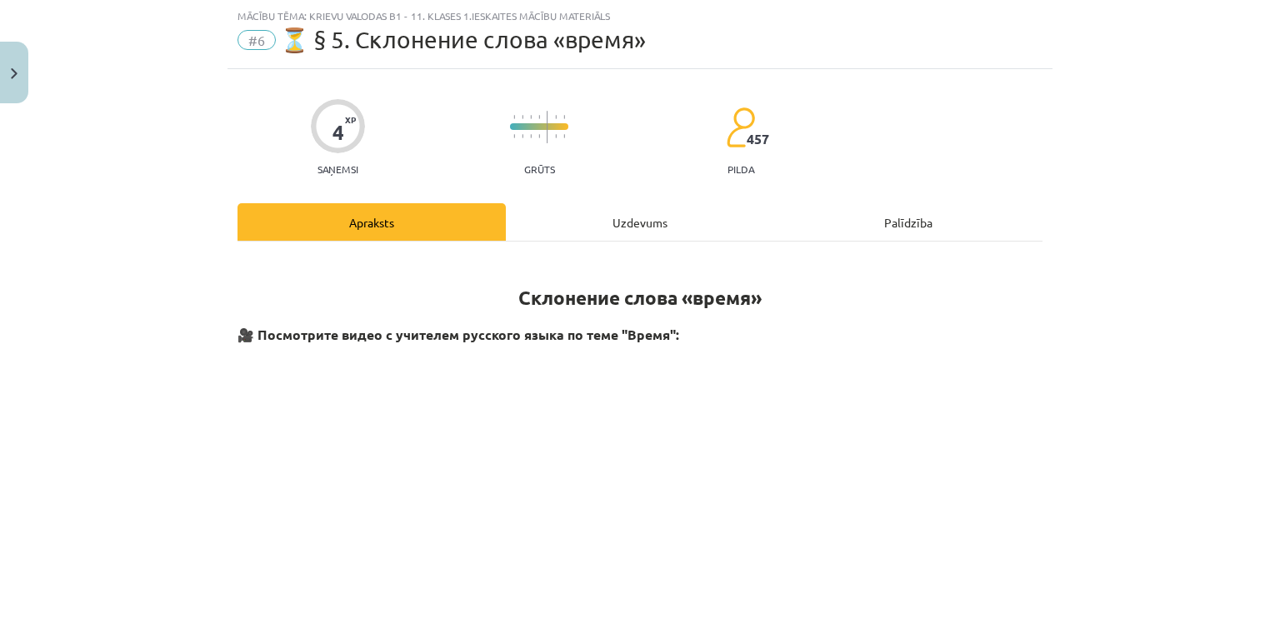
click at [645, 216] on div "Uzdevums" at bounding box center [640, 222] width 268 height 38
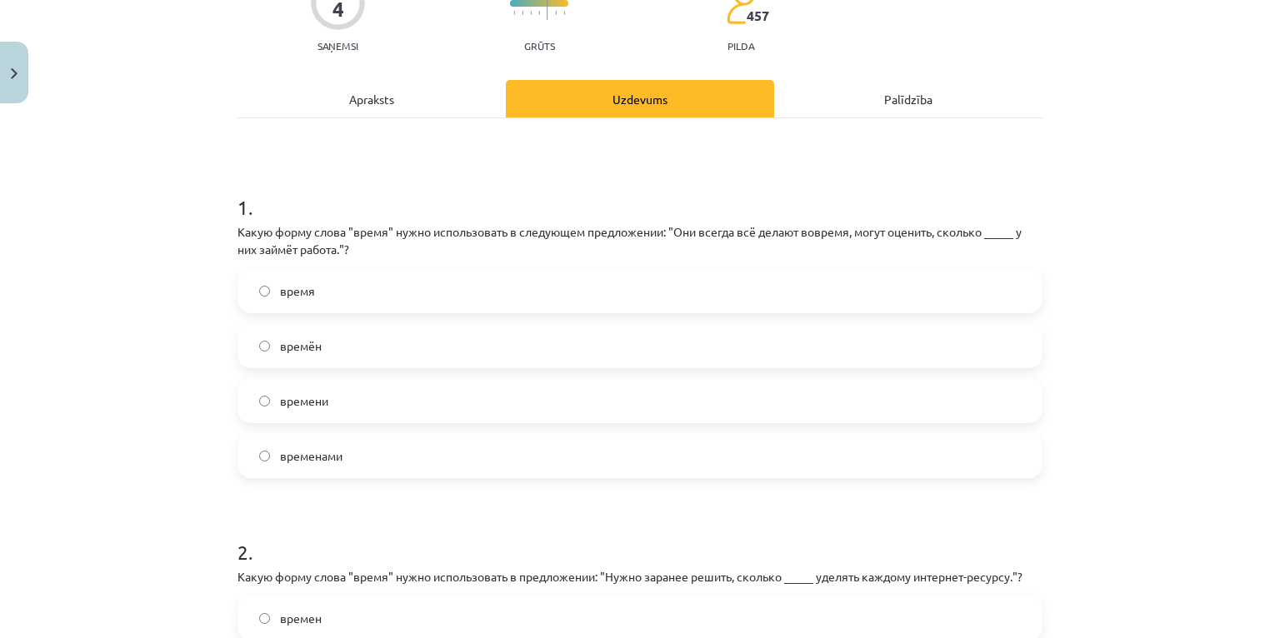
scroll to position [175, 0]
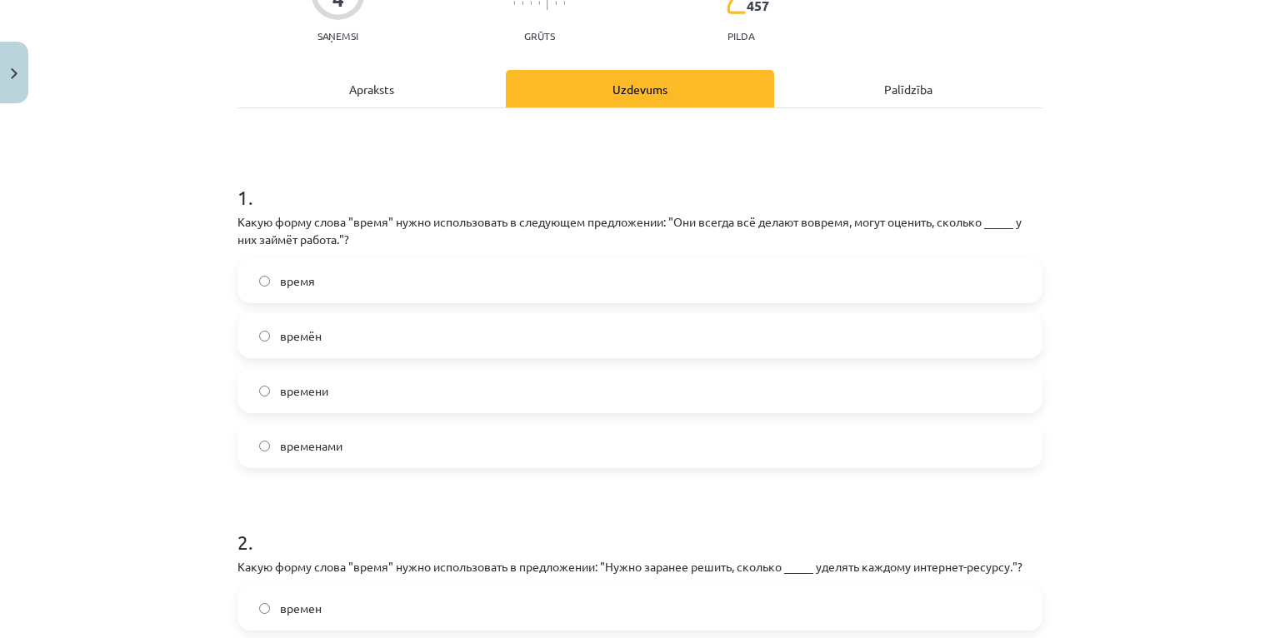
click at [428, 390] on label "времени" at bounding box center [640, 391] width 802 height 42
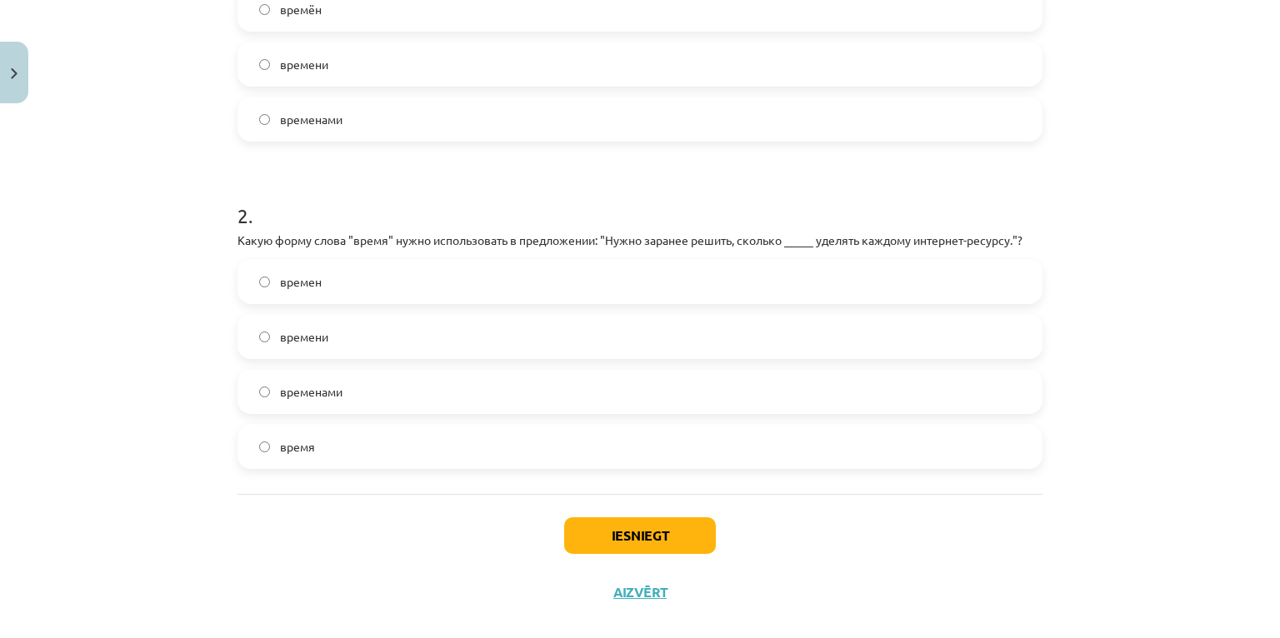
scroll to position [508, 0]
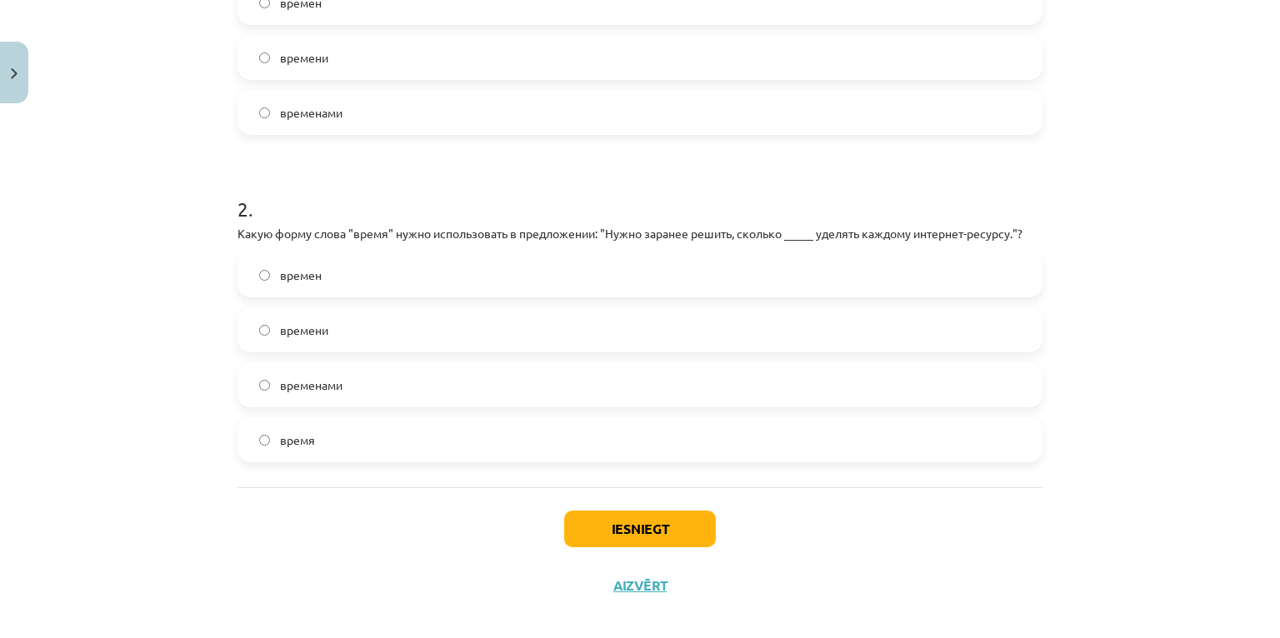
click at [379, 436] on label "время" at bounding box center [640, 440] width 802 height 42
click at [645, 528] on button "Iesniegt" at bounding box center [640, 529] width 152 height 37
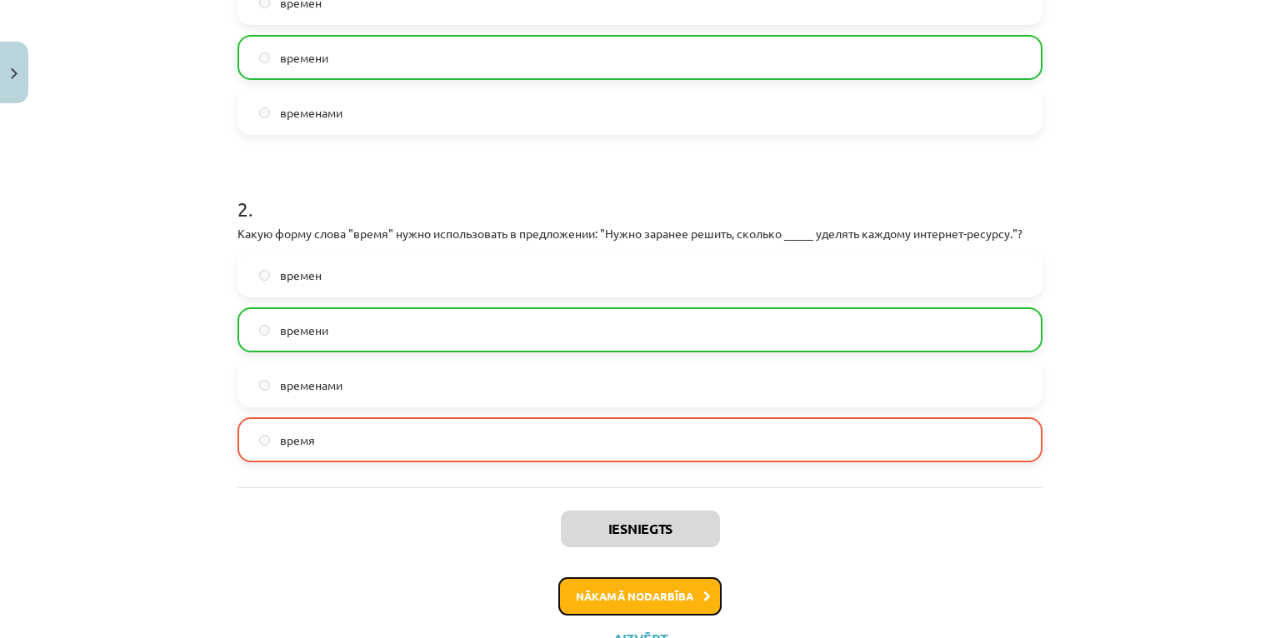
click at [607, 593] on button "Nākamā nodarbība" at bounding box center [639, 597] width 163 height 38
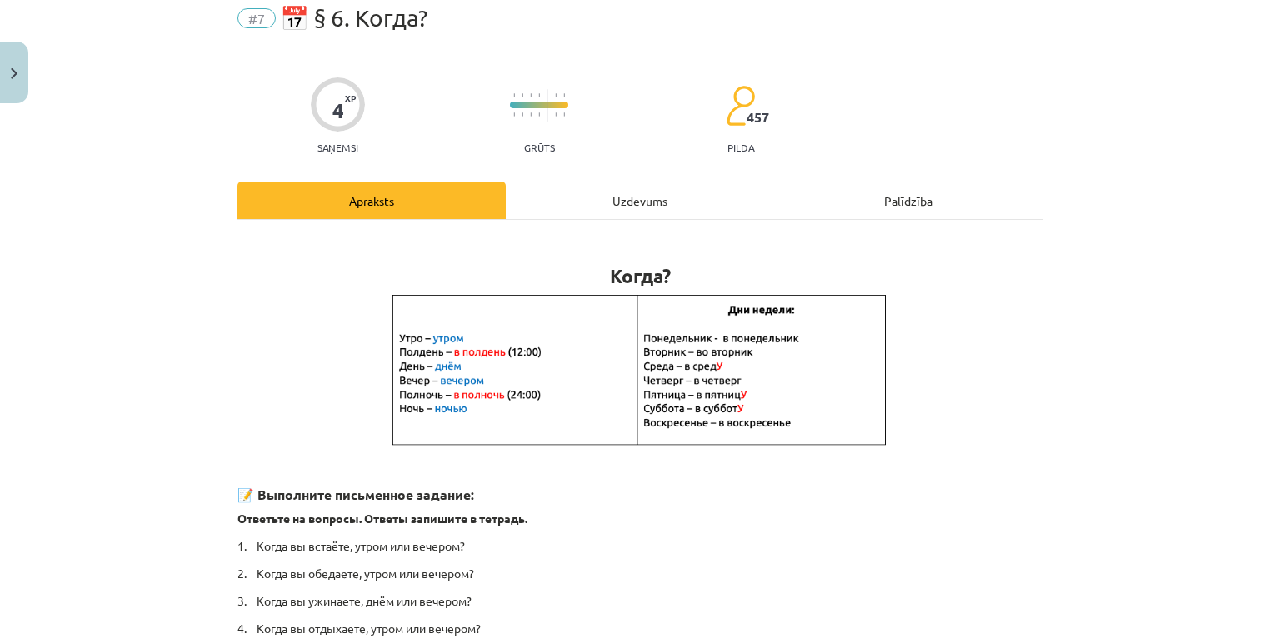
scroll to position [42, 0]
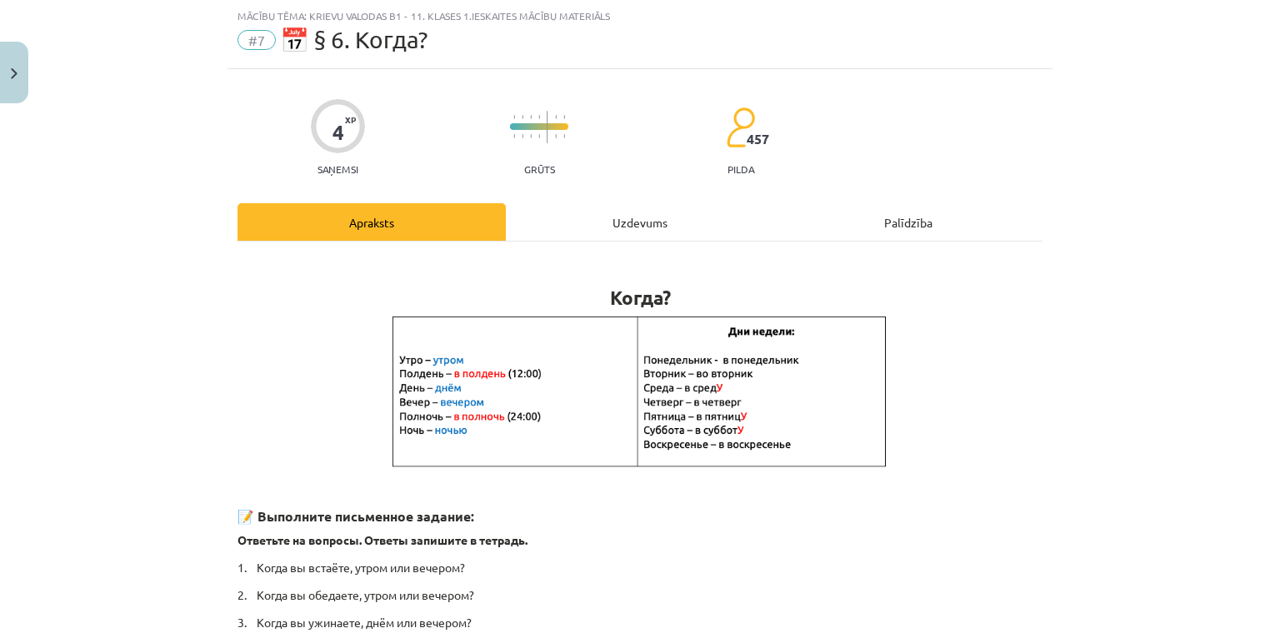
click at [642, 219] on div "Uzdevums" at bounding box center [640, 222] width 268 height 38
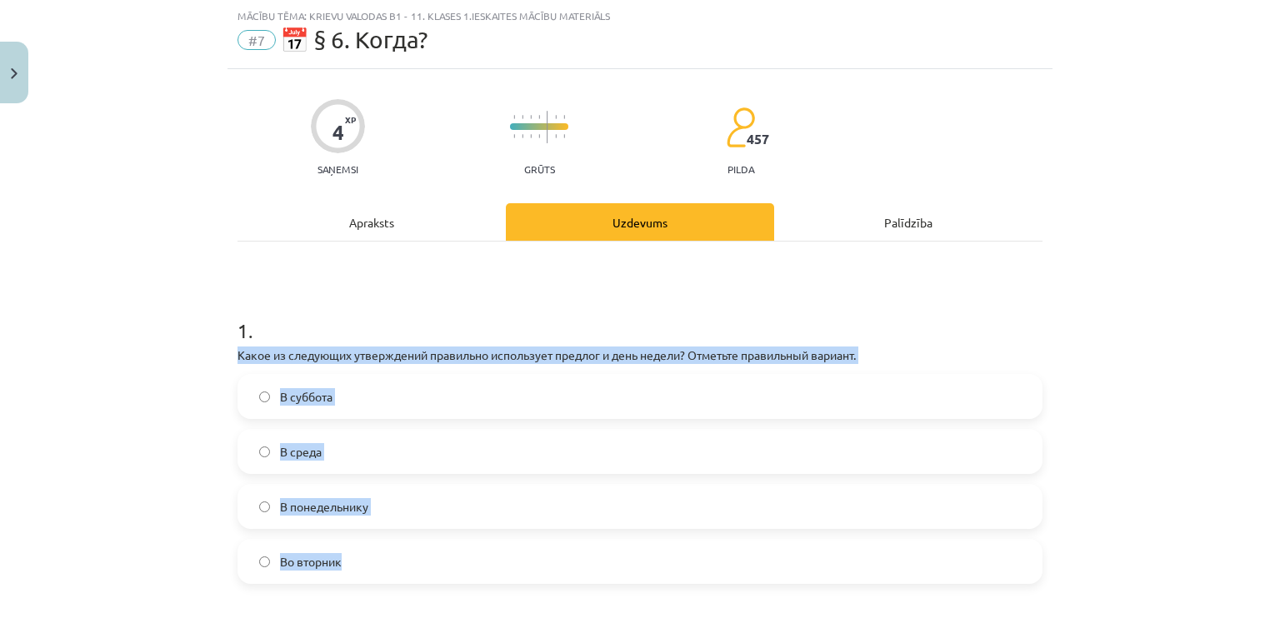
drag, startPoint x: 226, startPoint y: 354, endPoint x: 463, endPoint y: 550, distance: 307.9
click at [463, 550] on div "4 XP Saņemsi Grūts 457 pilda Apraksts Uzdevums Palīdzība 1 . Какое из следующих…" at bounding box center [640, 566] width 825 height 994
copy div "Какое из следующих утверждений правильно использует предлог и день недели? Отме…"
click at [317, 570] on label "Во вторник" at bounding box center [640, 562] width 802 height 42
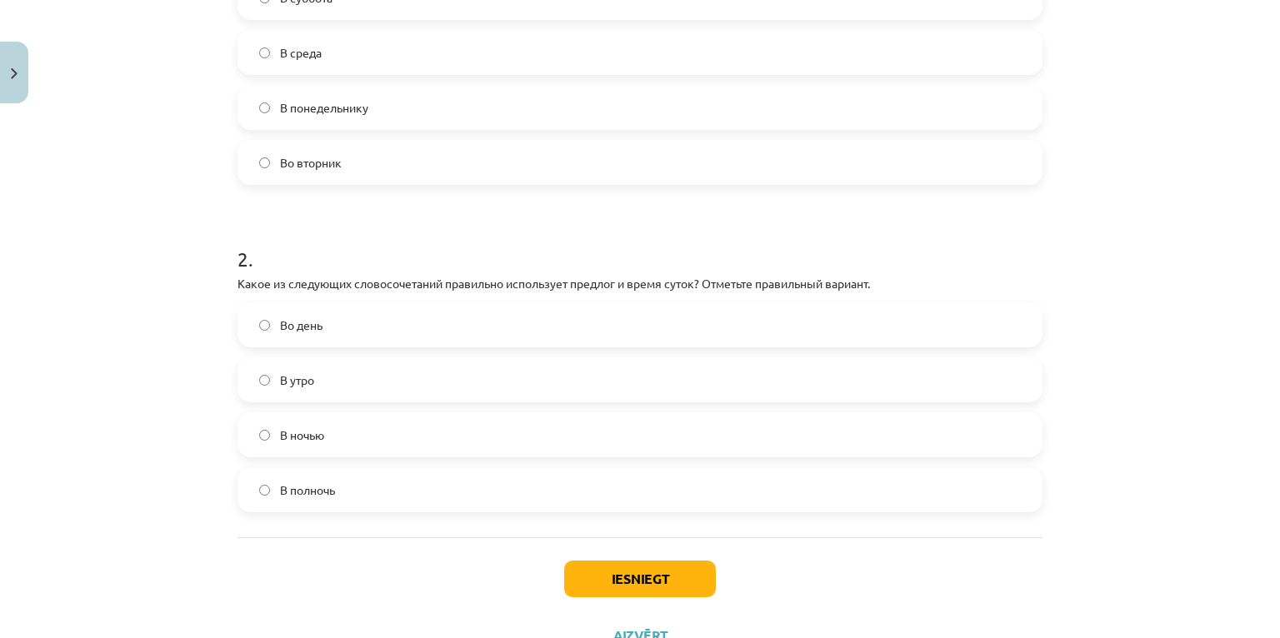
scroll to position [442, 0]
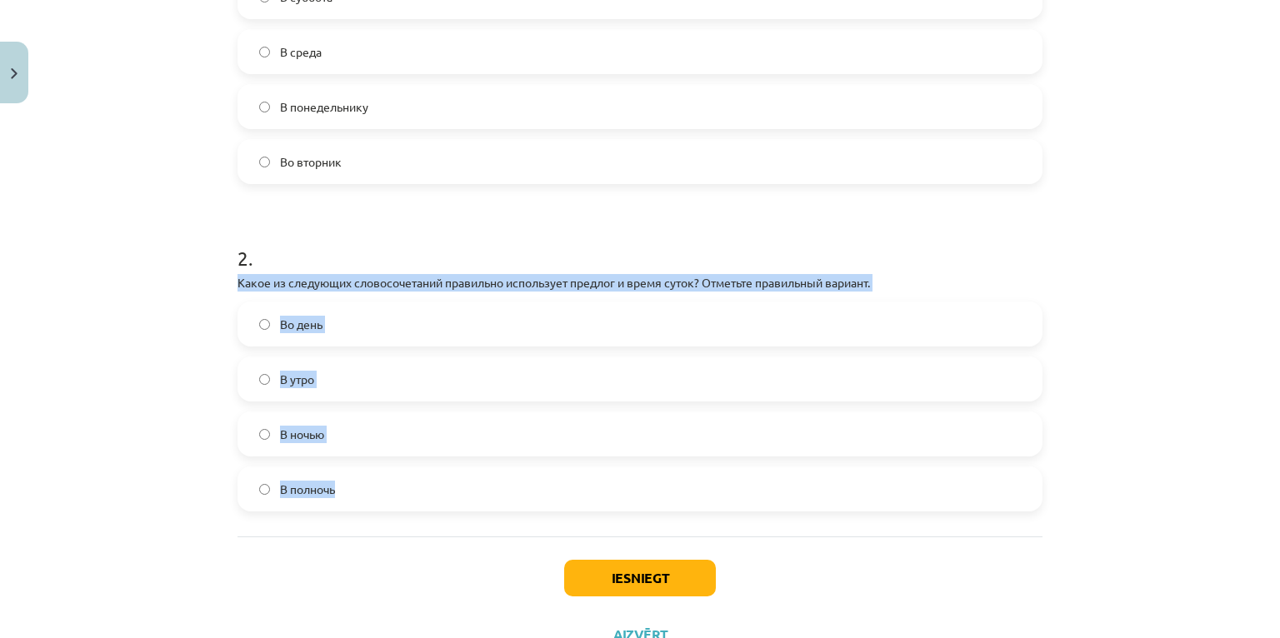
drag, startPoint x: 218, startPoint y: 281, endPoint x: 460, endPoint y: 475, distance: 310.7
click at [460, 475] on div "Mācību tēma: Krievu valodas b1 - 11. klases 1.ieskaites mācību materiāls #7 📅 §…" at bounding box center [640, 319] width 1280 height 638
copy div "Какое из следующих словосочетаний правильно использует предлог и время суток? О…"
click at [333, 497] on label "В полночь" at bounding box center [640, 489] width 802 height 42
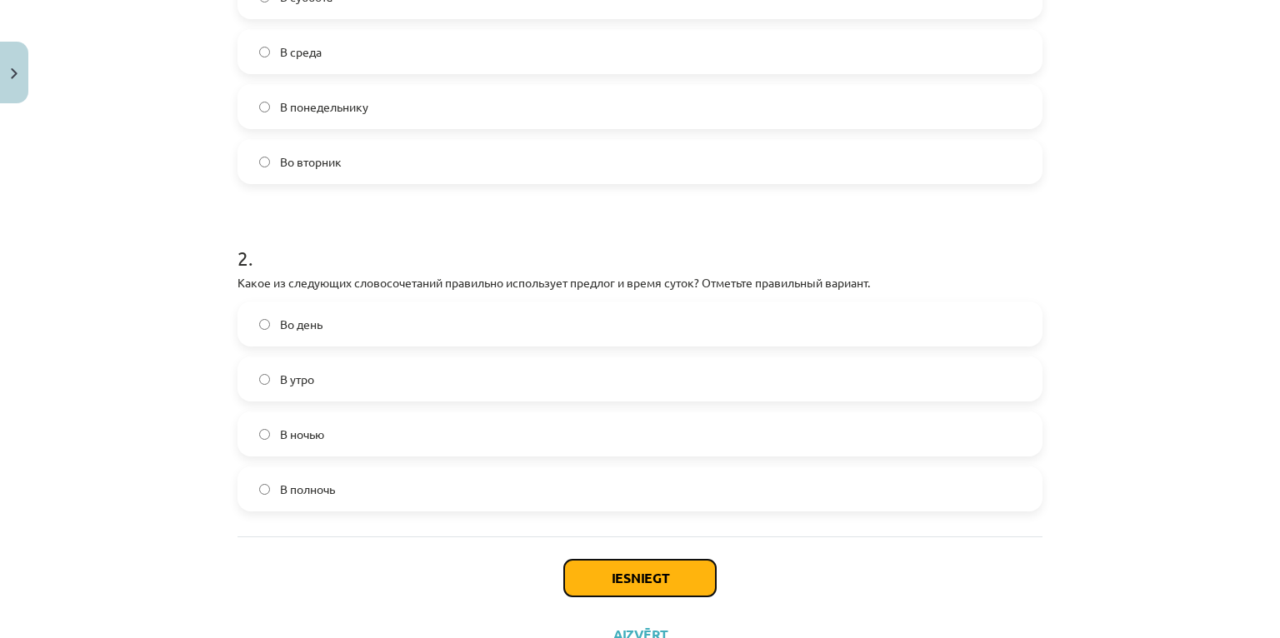
click at [657, 568] on button "Iesniegt" at bounding box center [640, 578] width 152 height 37
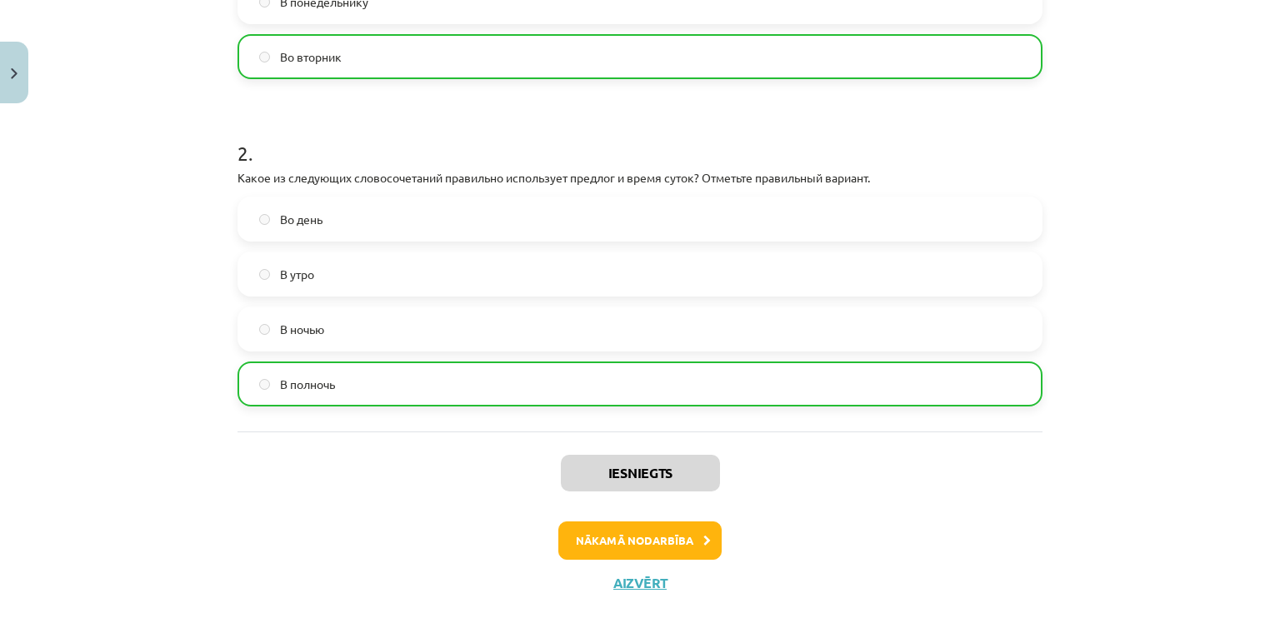
scroll to position [560, 0]
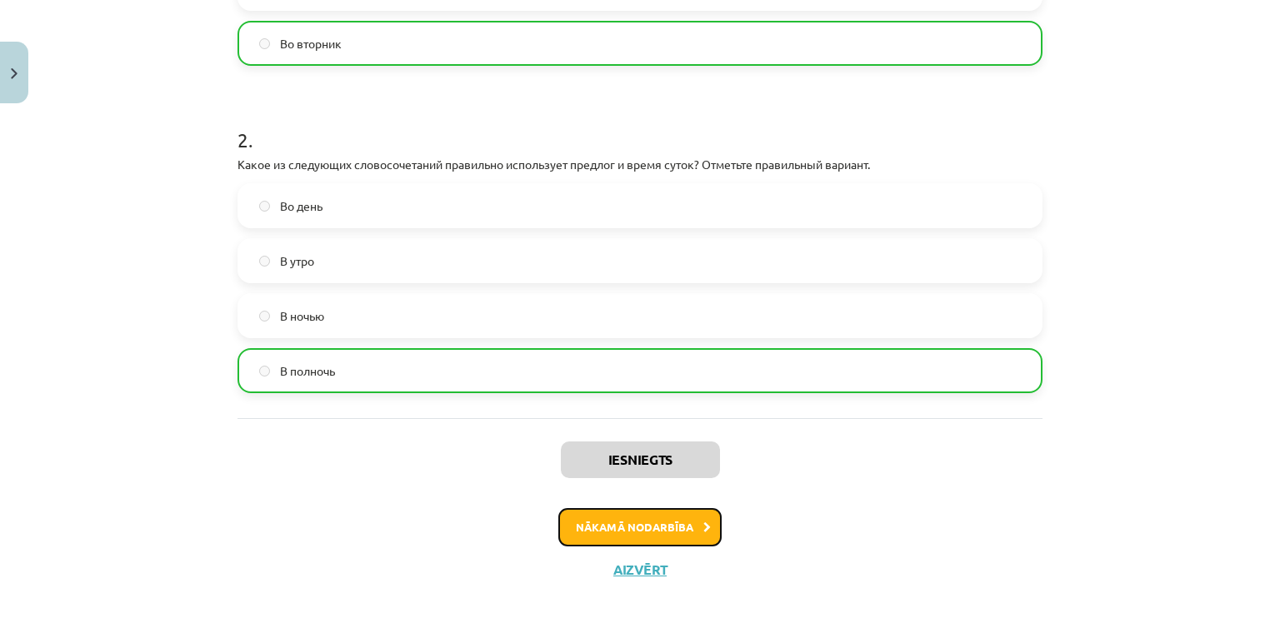
click at [623, 530] on button "Nākamā nodarbība" at bounding box center [639, 527] width 163 height 38
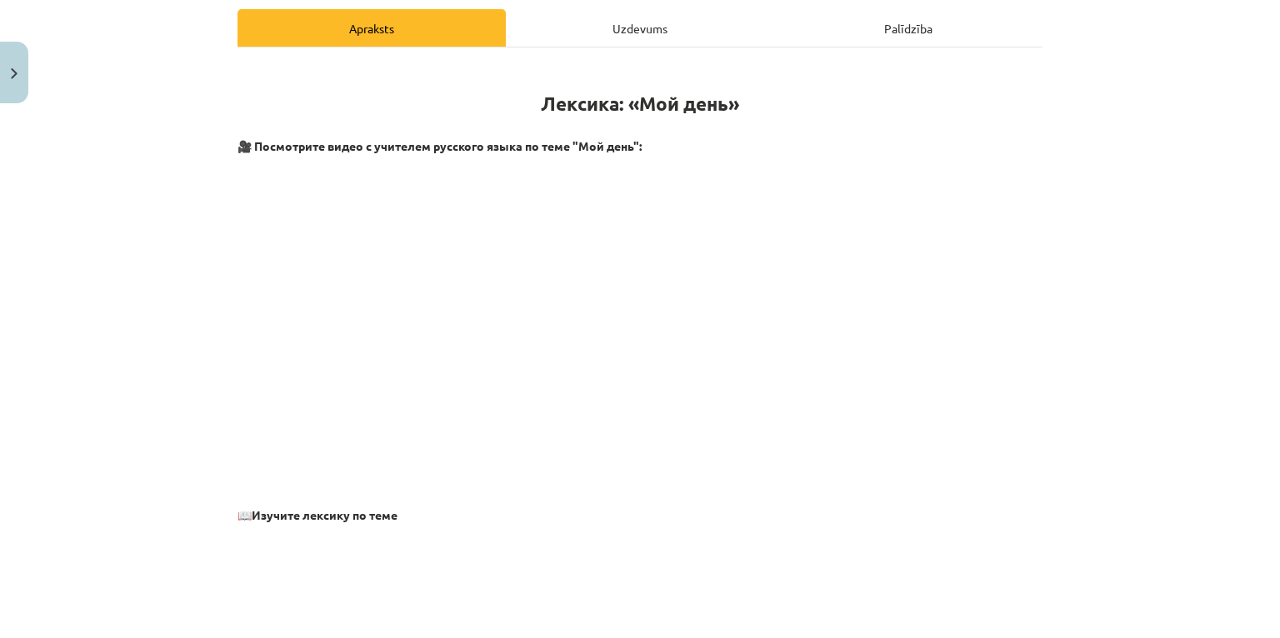
scroll to position [42, 0]
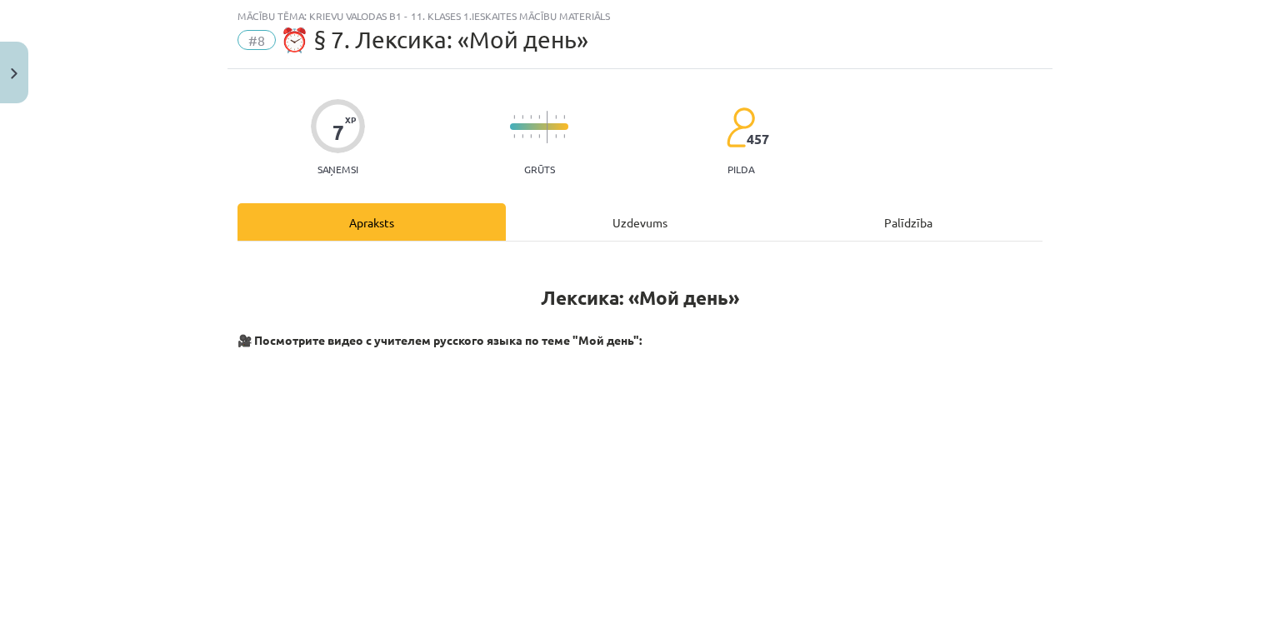
click at [632, 222] on div "Uzdevums" at bounding box center [640, 222] width 268 height 38
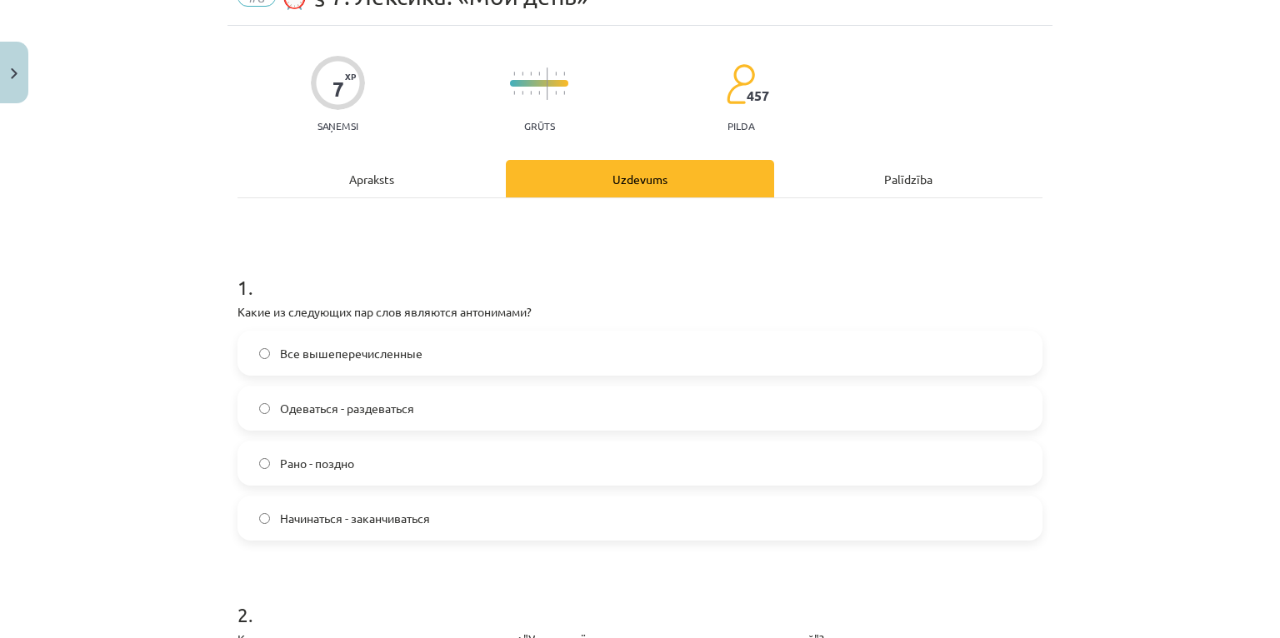
scroll to position [108, 0]
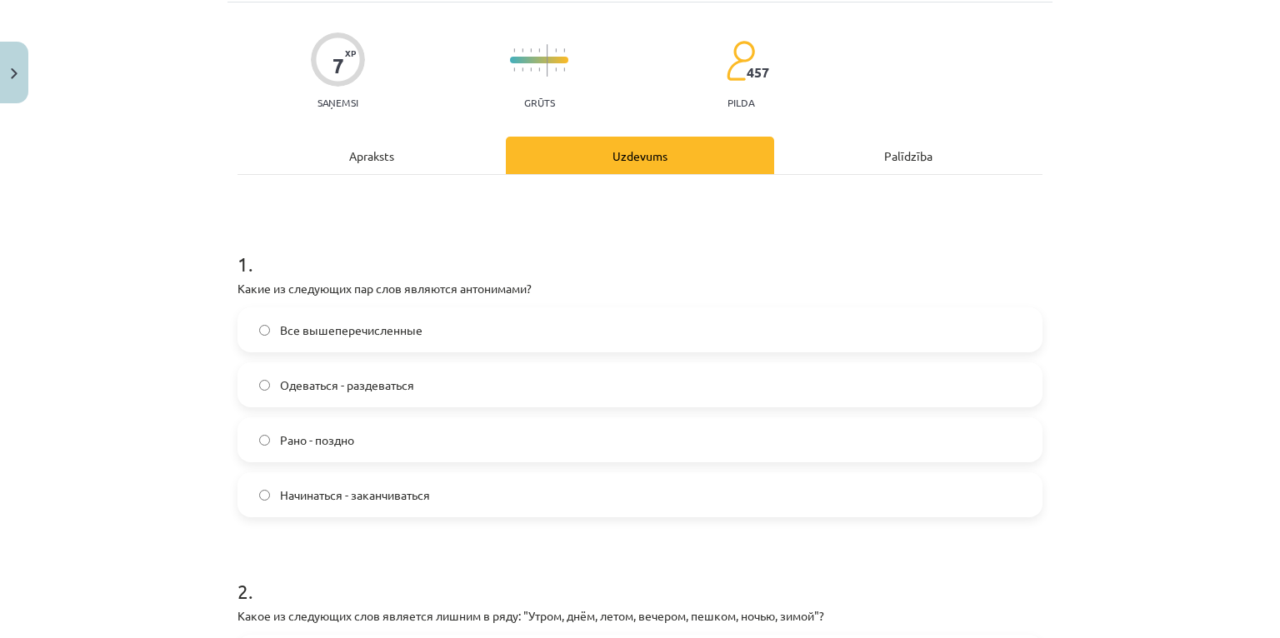
click at [308, 324] on span "Все вышеперечисленные" at bounding box center [351, 331] width 143 height 18
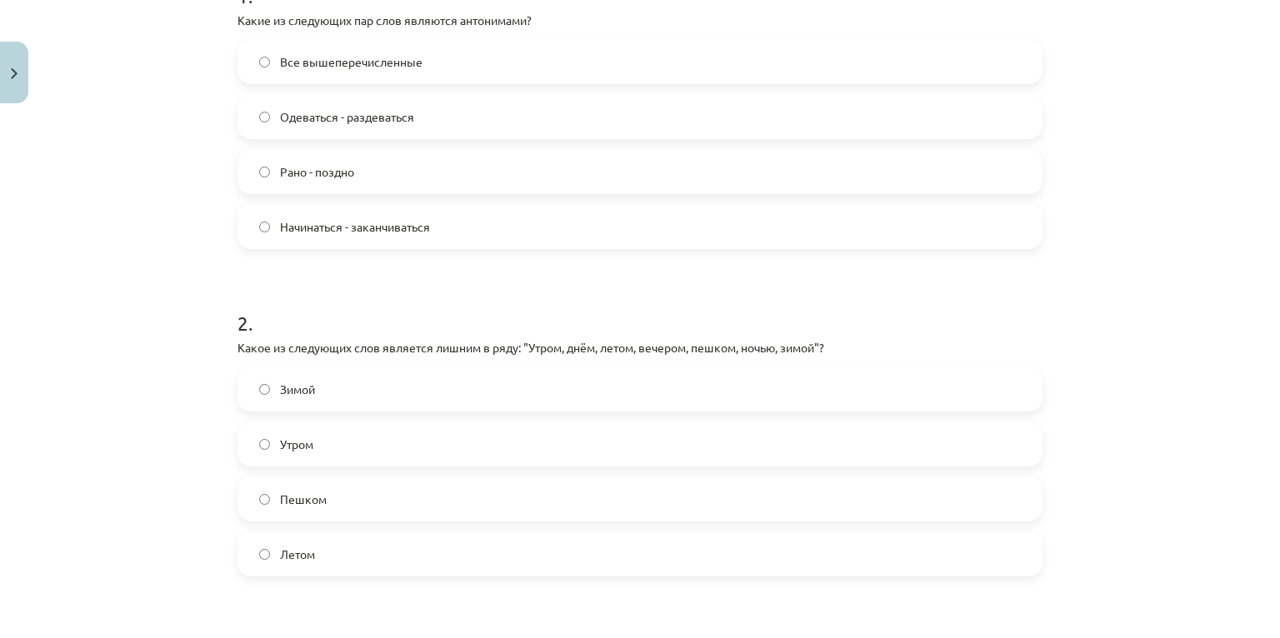
scroll to position [442, 0]
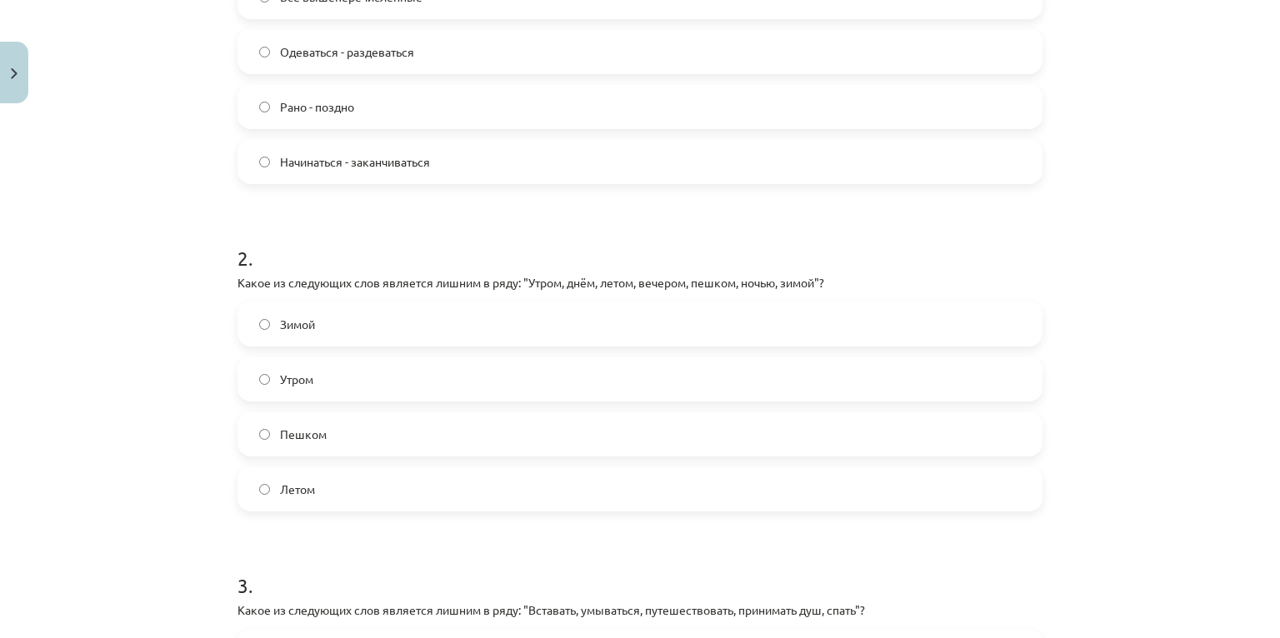
click at [320, 435] on span "Пешком" at bounding box center [303, 435] width 47 height 18
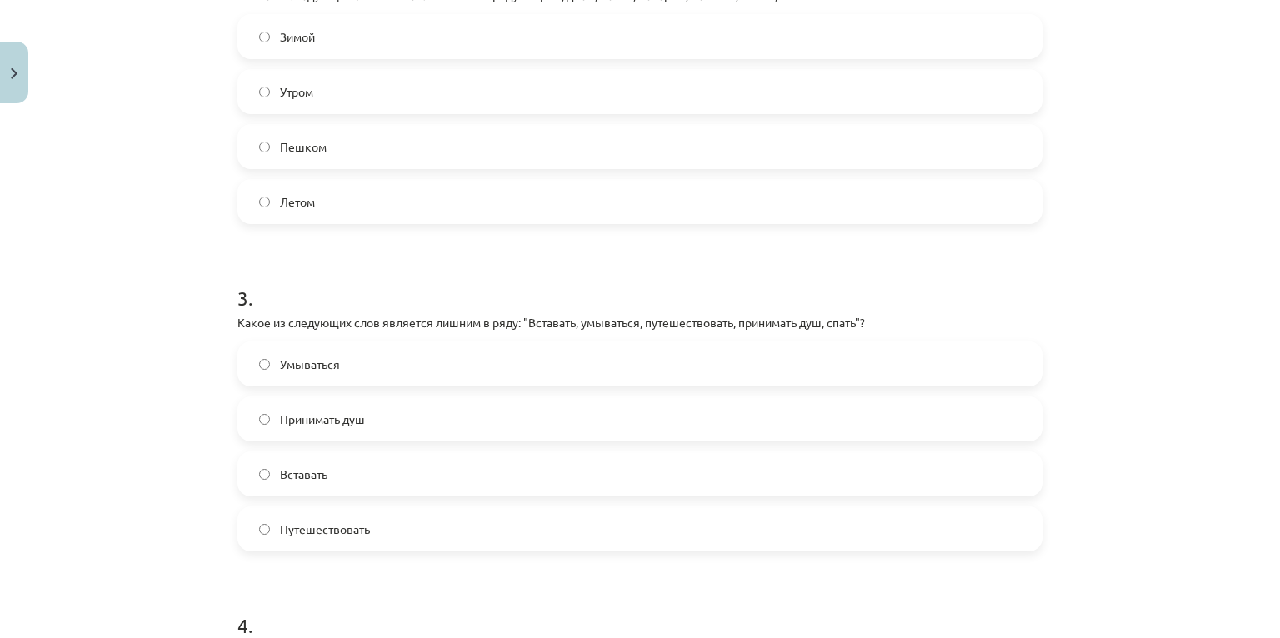
scroll to position [775, 0]
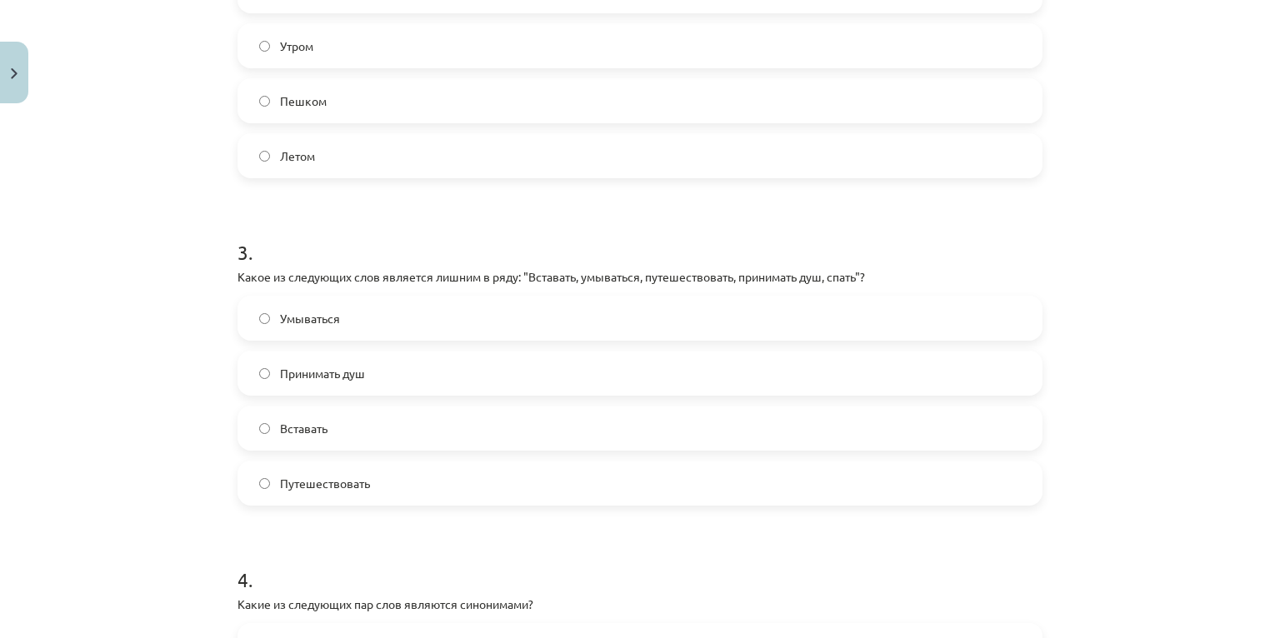
click at [331, 493] on label "Путешествовать" at bounding box center [640, 484] width 802 height 42
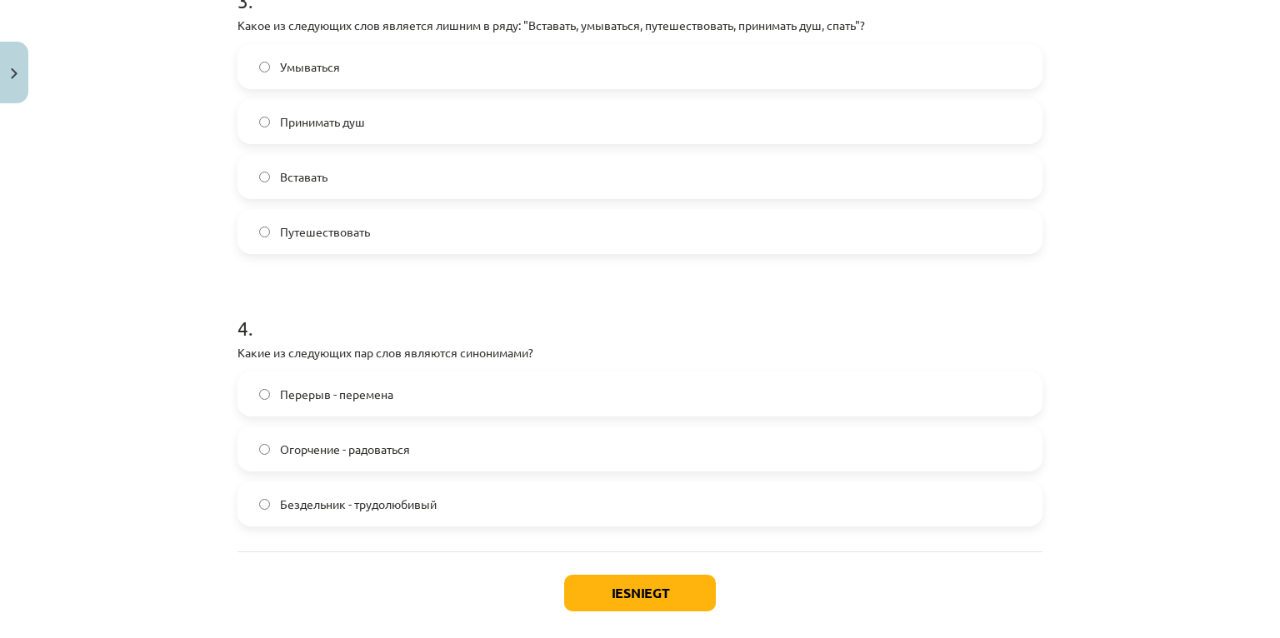
scroll to position [1042, 0]
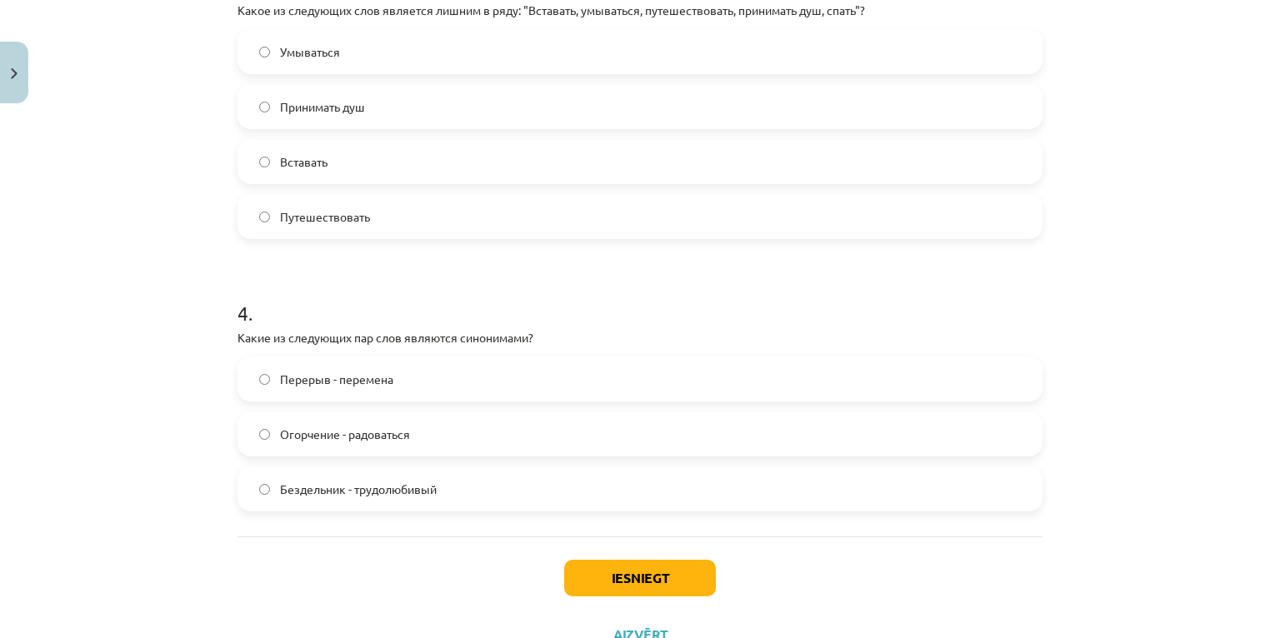
click at [371, 381] on span "Перерыв - перемена" at bounding box center [336, 380] width 113 height 18
click at [623, 573] on button "Iesniegt" at bounding box center [640, 578] width 152 height 37
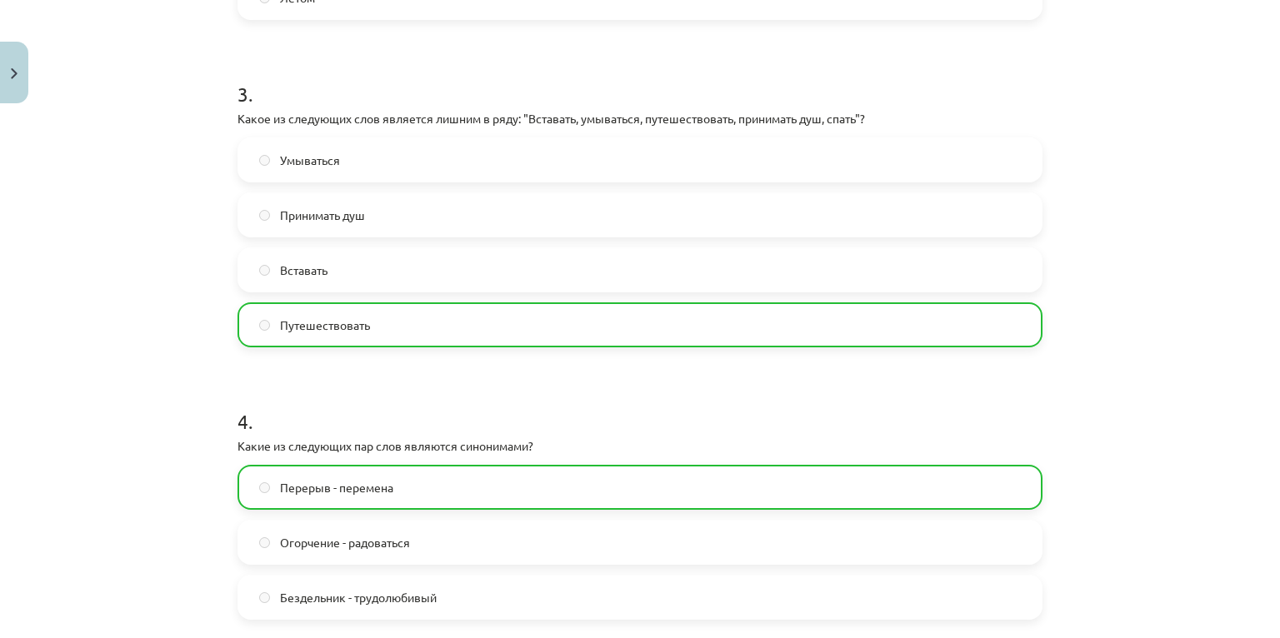
scroll to position [1160, 0]
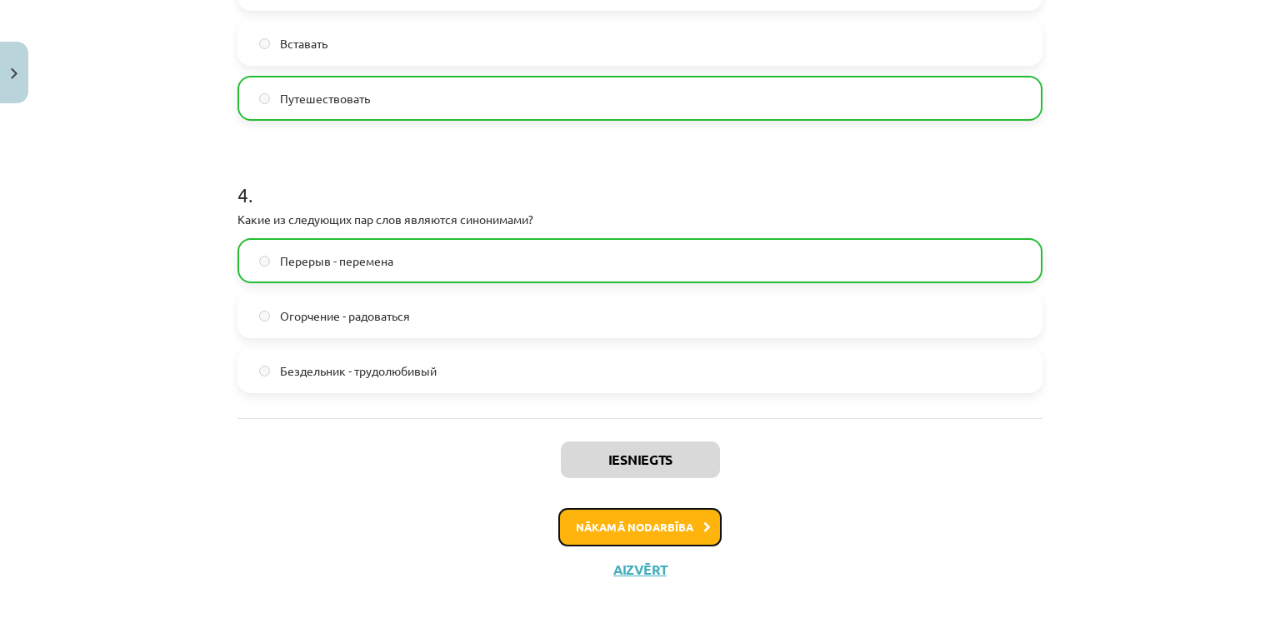
click at [619, 528] on button "Nākamā nodarbība" at bounding box center [639, 527] width 163 height 38
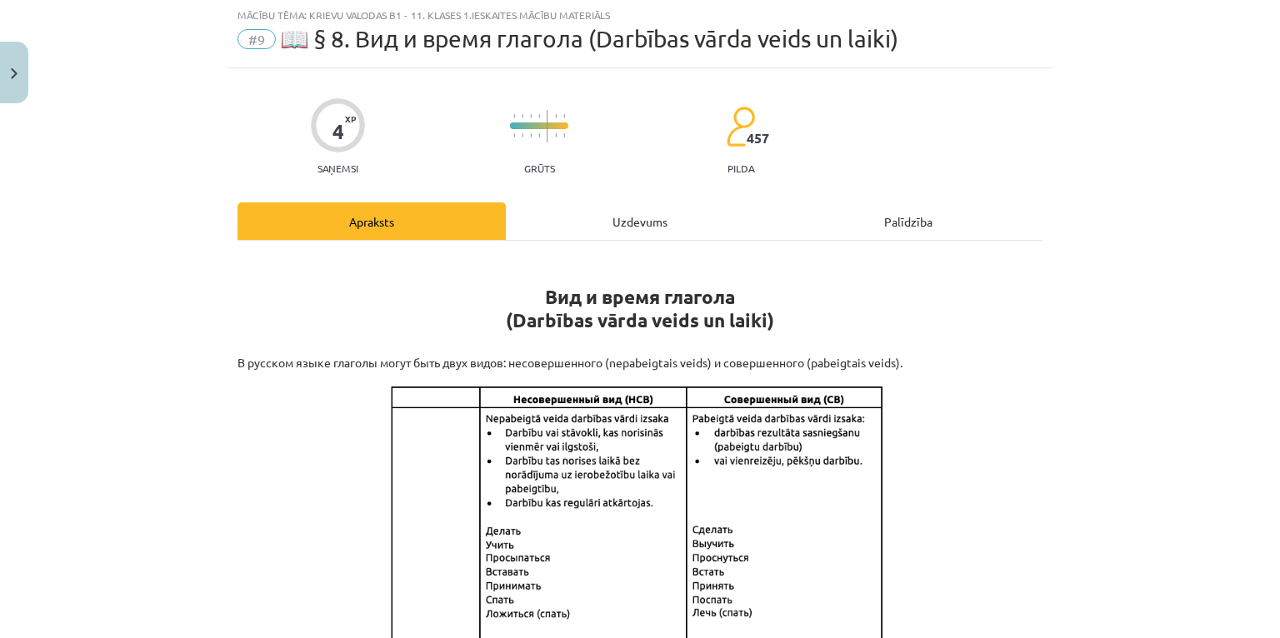
scroll to position [42, 0]
click at [630, 222] on div "Uzdevums" at bounding box center [640, 222] width 268 height 38
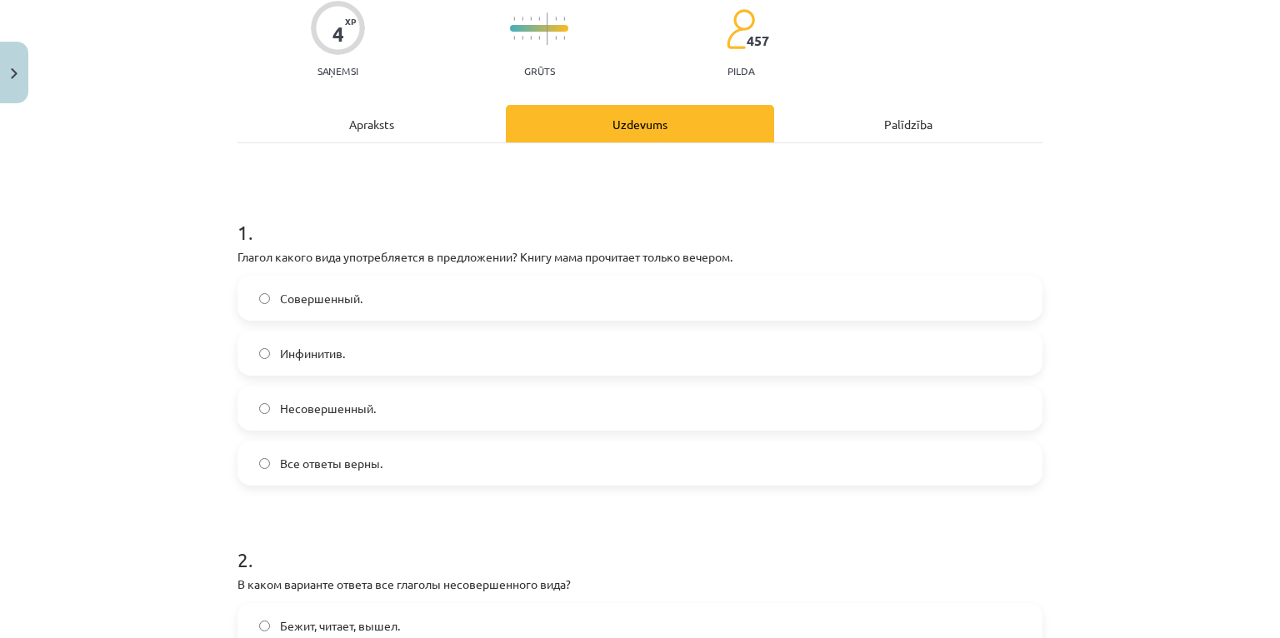
scroll to position [175, 0]
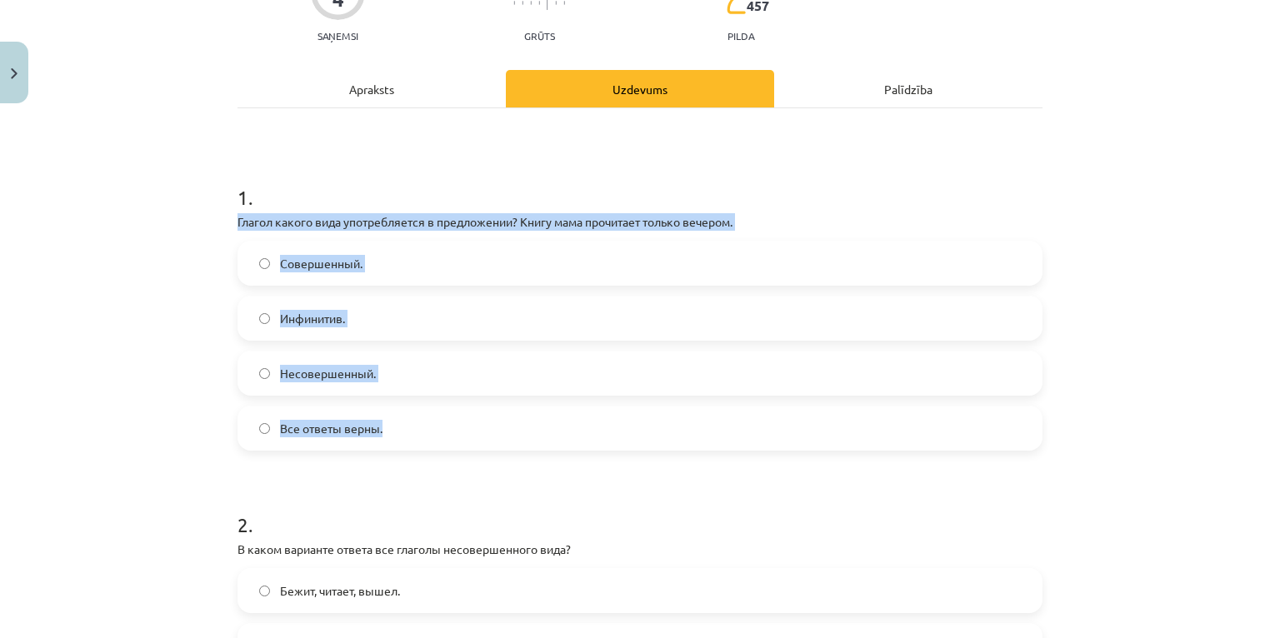
drag, startPoint x: 218, startPoint y: 220, endPoint x: 434, endPoint y: 424, distance: 297.1
click at [434, 424] on div "Mācību tēma: Krievu valodas b1 - 11. klases 1.ieskaites mācību materiāls #9 📖 §…" at bounding box center [640, 319] width 1280 height 638
copy div "Глагол какого вида употребляется в предложении? Книгу мама прочитает только веч…"
click at [327, 253] on label "Совершенный." at bounding box center [640, 264] width 802 height 42
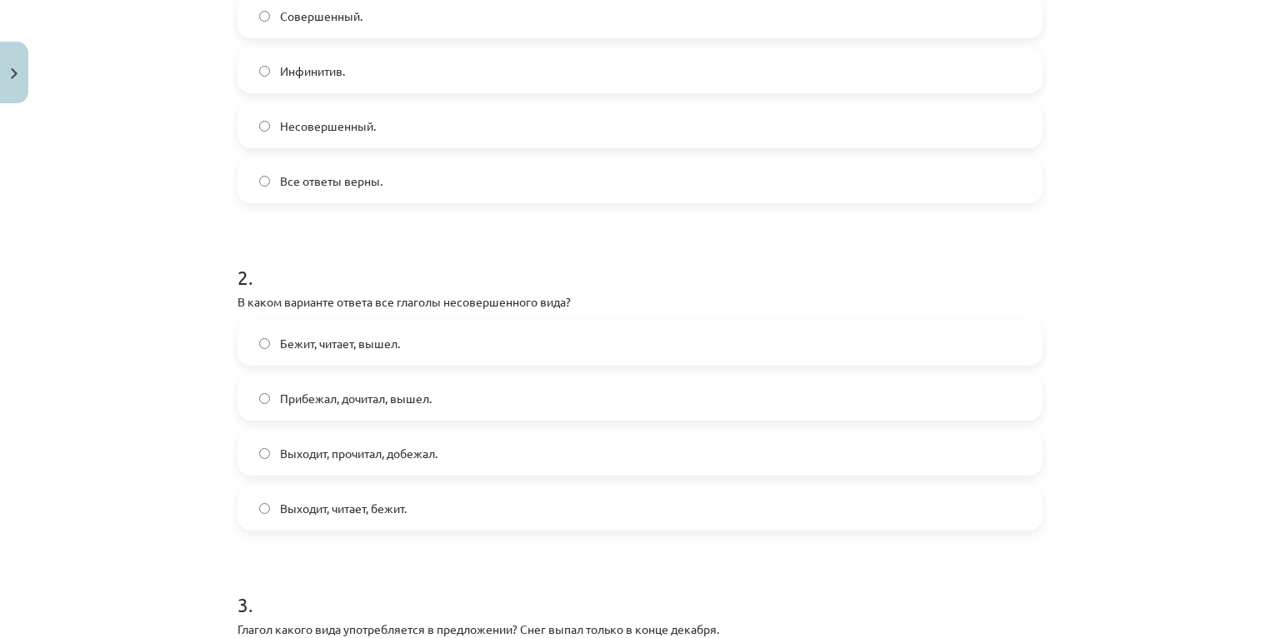
scroll to position [442, 0]
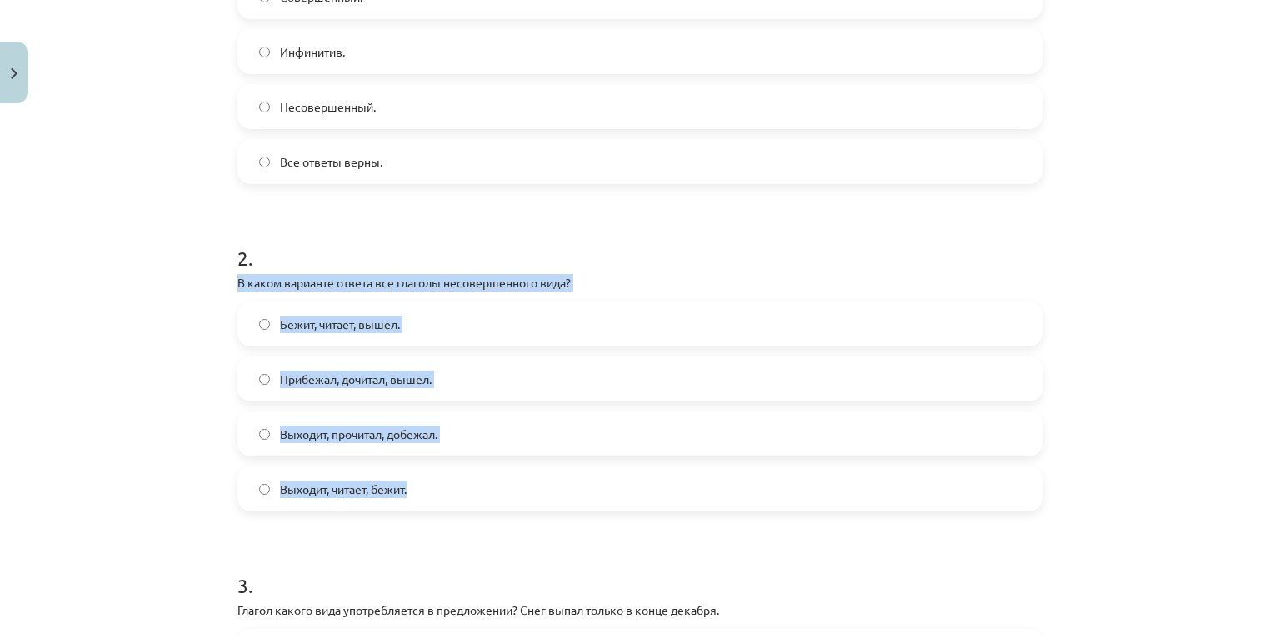
drag, startPoint x: 216, startPoint y: 284, endPoint x: 488, endPoint y: 473, distance: 330.6
click at [488, 473] on div "Mācību tēma: Krievu valodas b1 - 11. klases 1.ieskaites mācību materiāls #9 📖 §…" at bounding box center [640, 319] width 1280 height 638
copy div "В каком варианте ответа все глаголы несовершенного вида? Бежит, читает, вышел. …"
click at [423, 495] on label "Выходит, читает, бежит." at bounding box center [640, 489] width 802 height 42
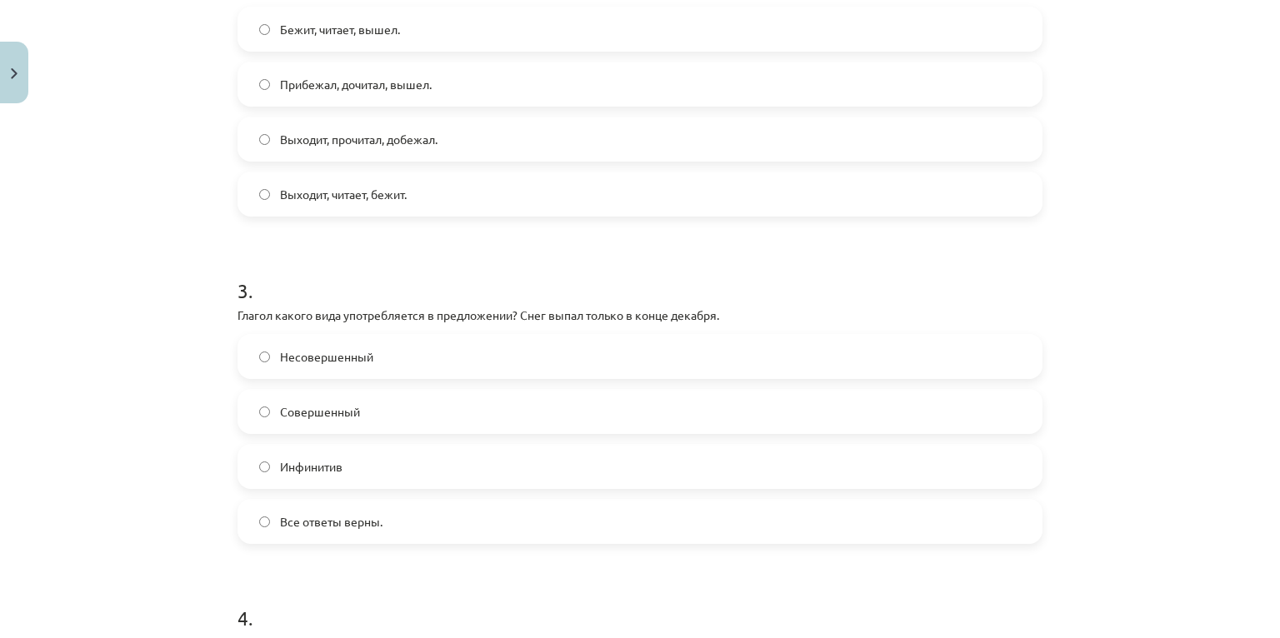
scroll to position [775, 0]
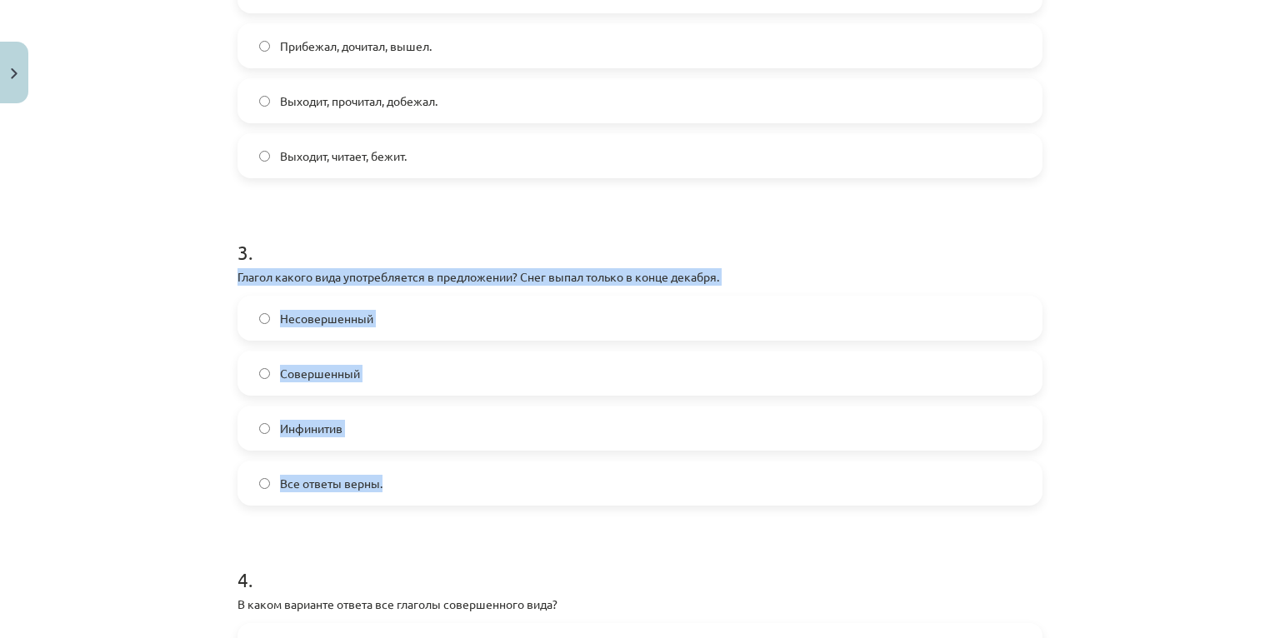
drag, startPoint x: 221, startPoint y: 277, endPoint x: 531, endPoint y: 457, distance: 358.5
click at [531, 457] on div "Mācību tēma: Krievu valodas b1 - 11. klases 1.ieskaites mācību materiāls #9 📖 §…" at bounding box center [640, 319] width 1280 height 638
click at [370, 367] on label "Совершенный" at bounding box center [640, 374] width 802 height 42
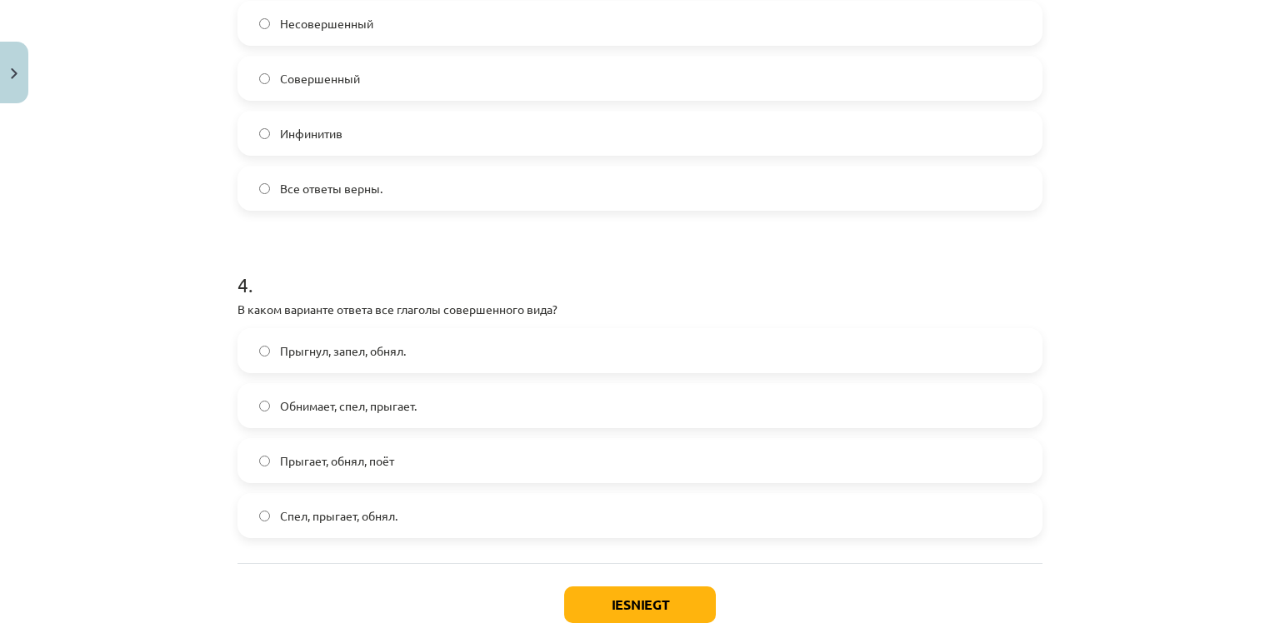
scroll to position [1108, 0]
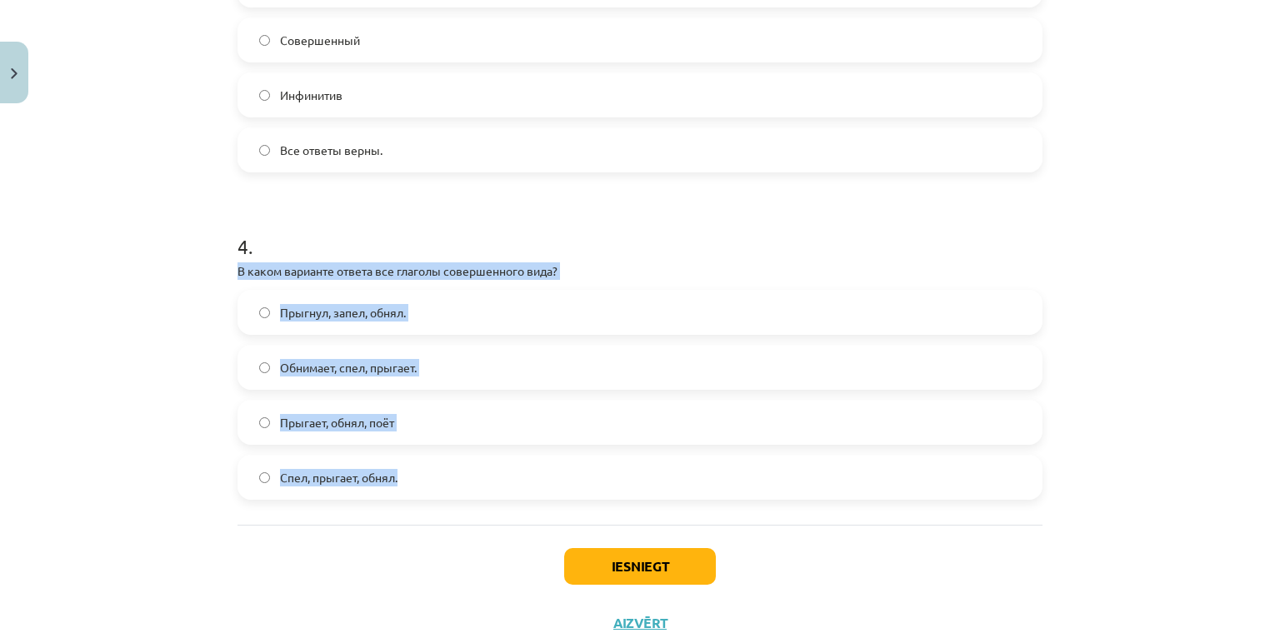
drag, startPoint x: 210, startPoint y: 268, endPoint x: 500, endPoint y: 460, distance: 347.6
click at [500, 460] on div "Mācību tēma: Krievu valodas b1 - 11. klases 1.ieskaites mācību materiāls #9 📖 §…" at bounding box center [640, 319] width 1280 height 638
click at [340, 313] on span "Прыгнул, запел, обнял." at bounding box center [343, 313] width 126 height 18
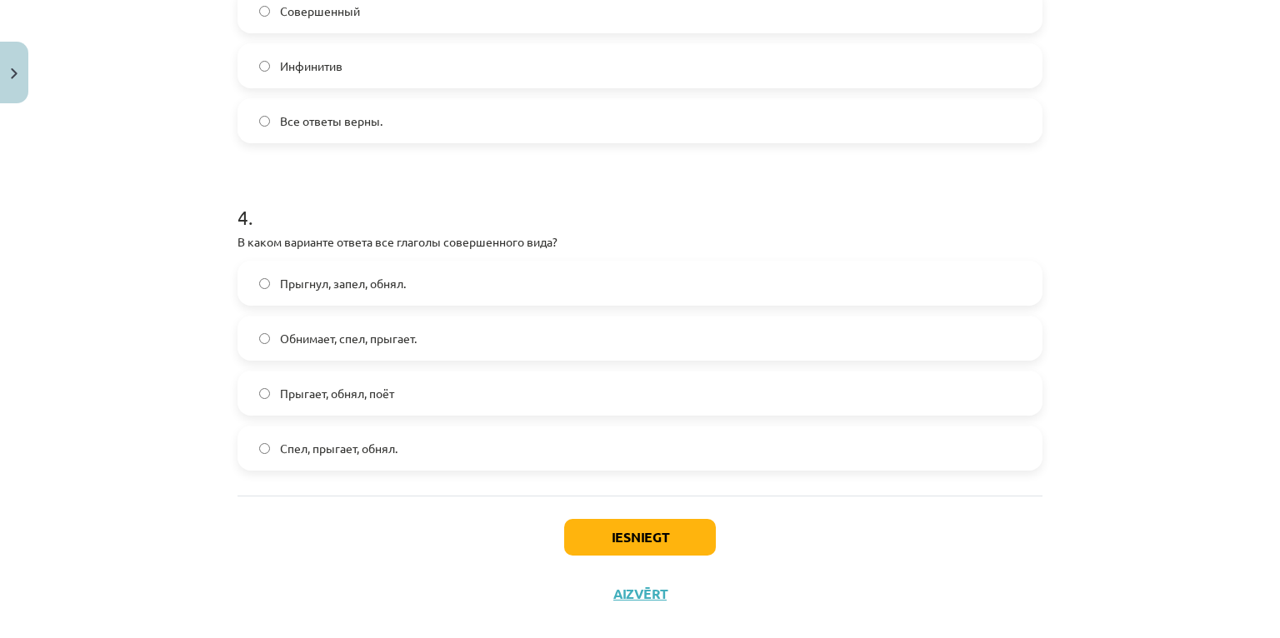
scroll to position [1163, 0]
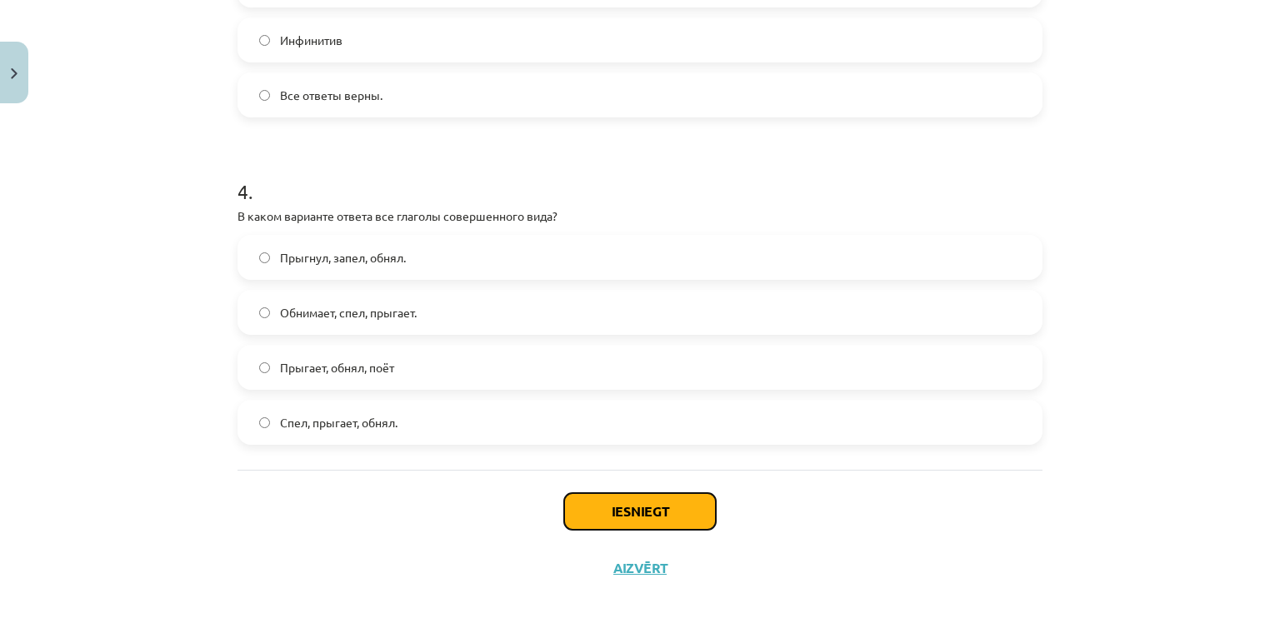
click at [633, 510] on button "Iesniegt" at bounding box center [640, 511] width 152 height 37
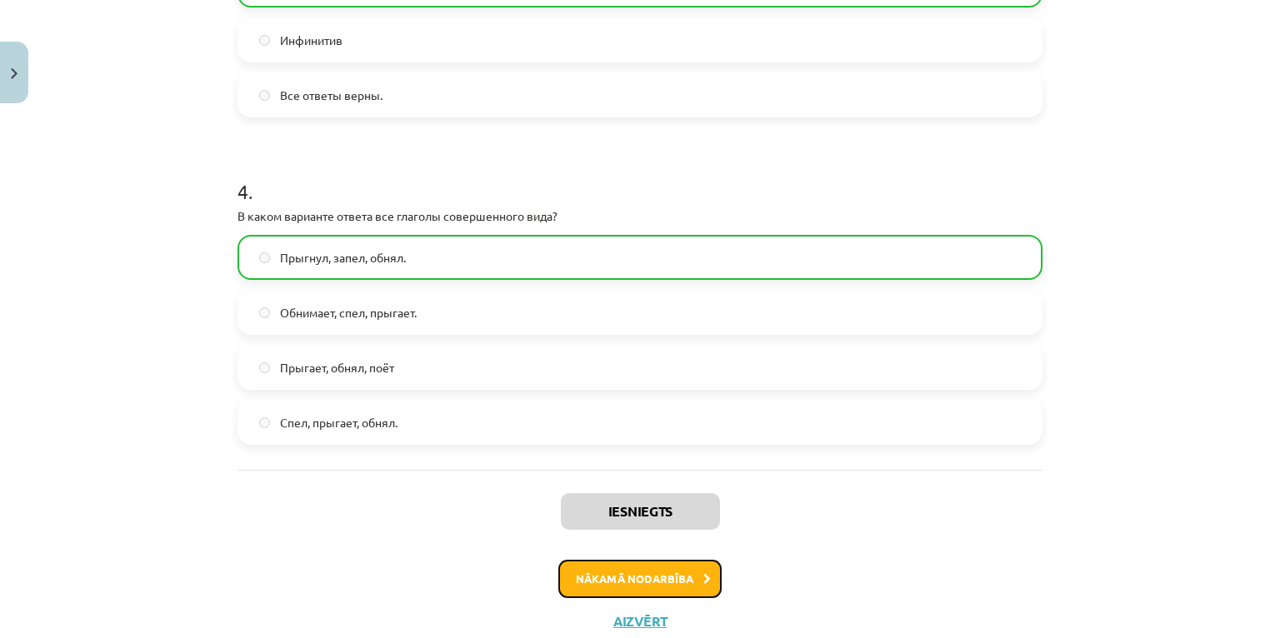
click at [638, 583] on button "Nākamā nodarbība" at bounding box center [639, 579] width 163 height 38
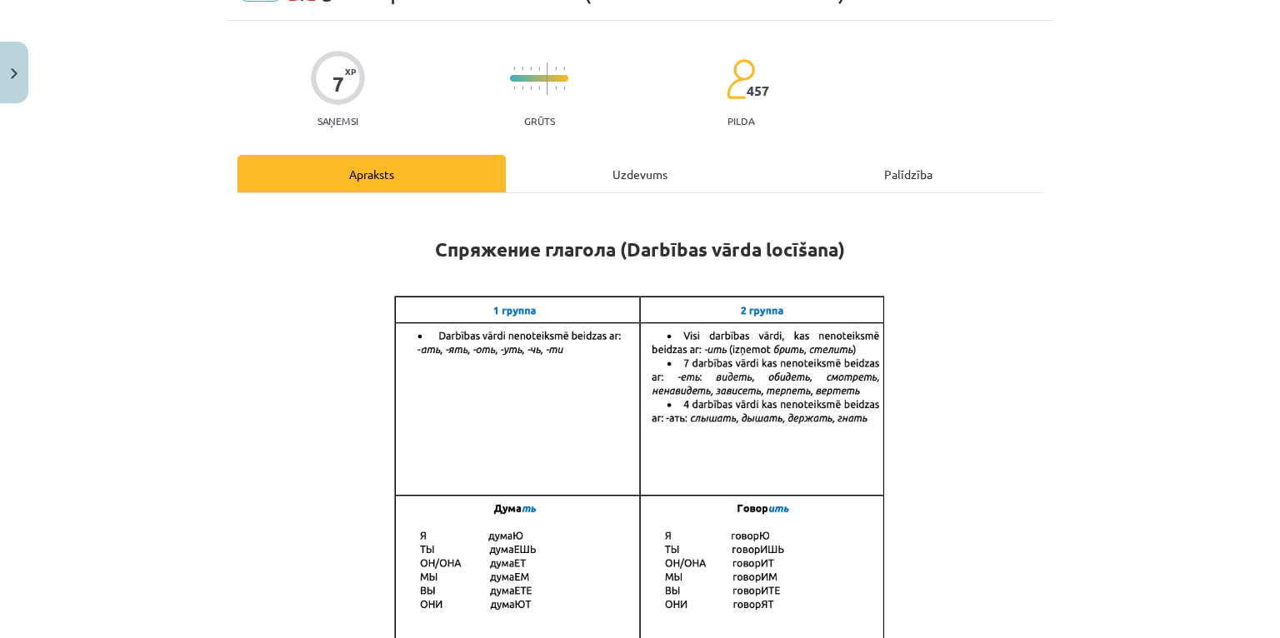
scroll to position [42, 0]
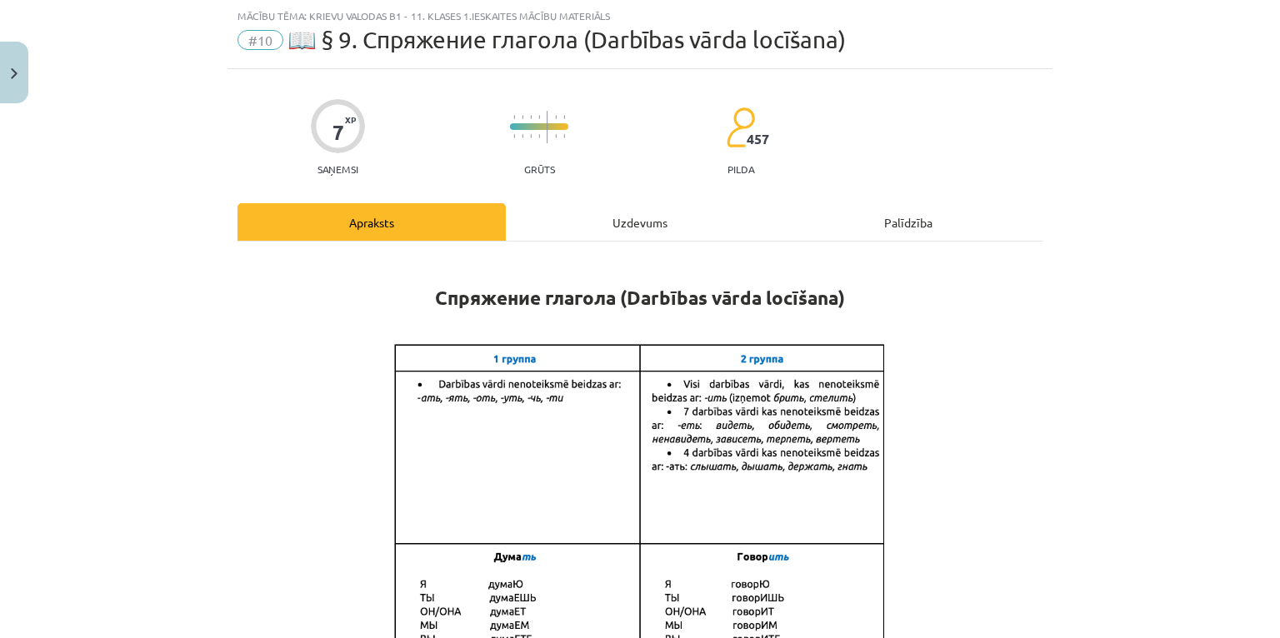
click at [642, 216] on div "Uzdevums" at bounding box center [640, 222] width 268 height 38
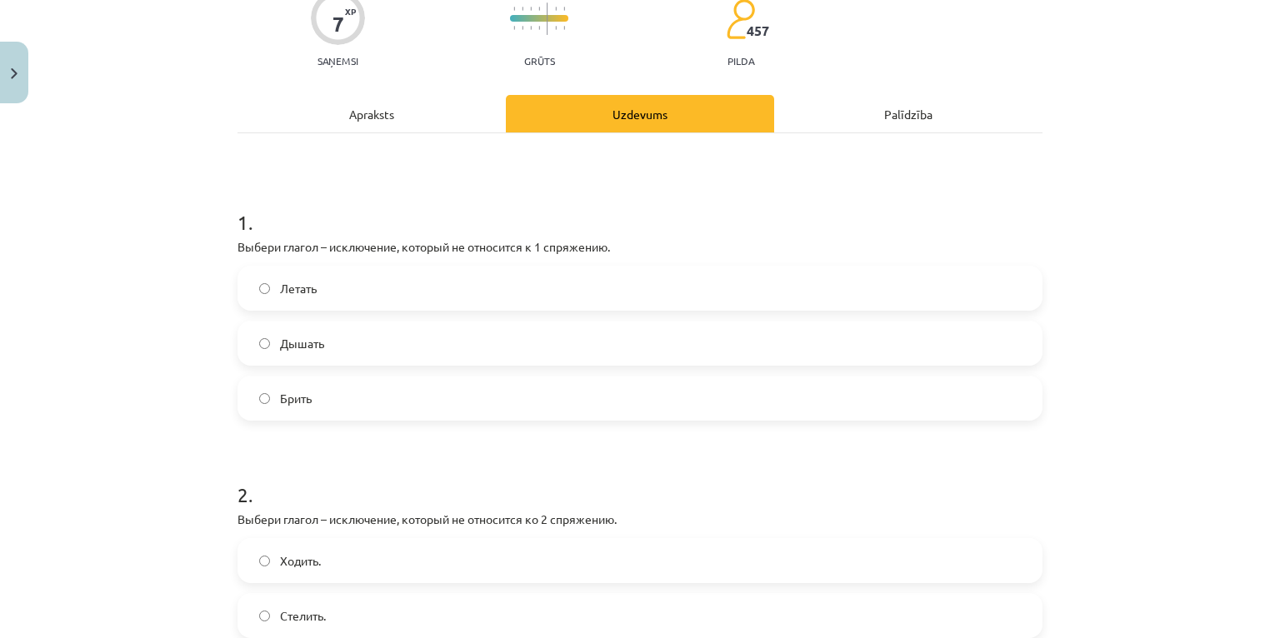
scroll to position [175, 0]
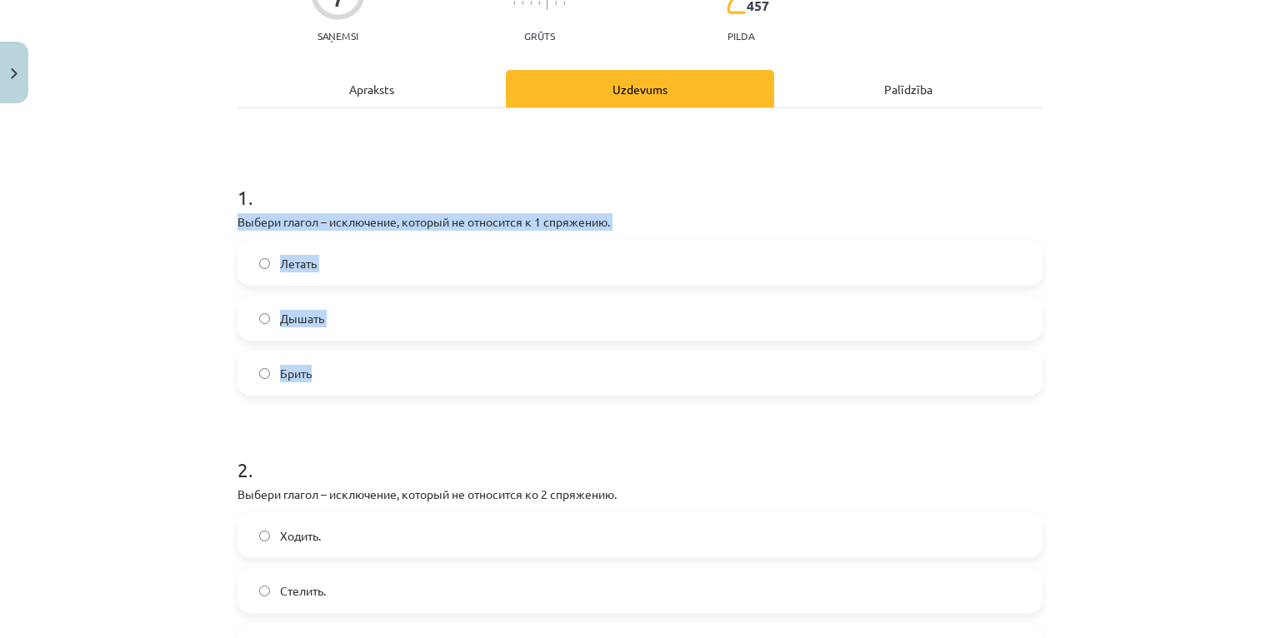
drag, startPoint x: 219, startPoint y: 217, endPoint x: 390, endPoint y: 369, distance: 229.0
click at [390, 369] on div "Mācību tēma: Krievu valodas b1 - 11. klases 1.ieskaites mācību materiāls #10 📖 …" at bounding box center [640, 319] width 1280 height 638
click at [303, 316] on span "Дышать" at bounding box center [302, 319] width 44 height 18
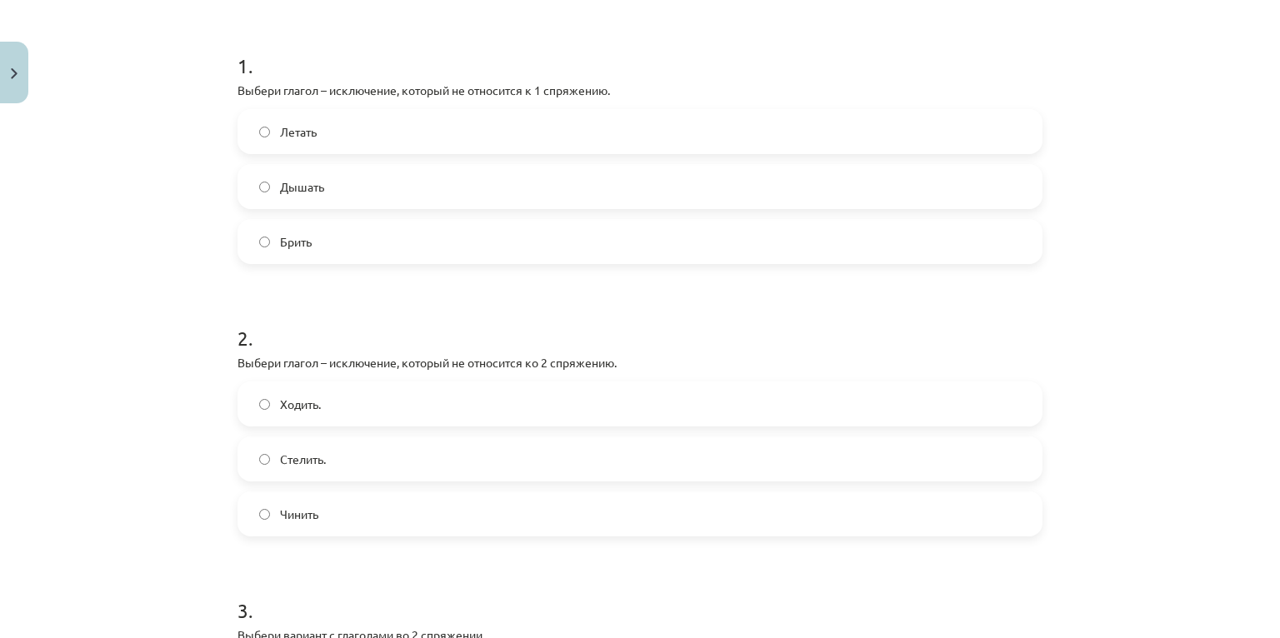
scroll to position [442, 0]
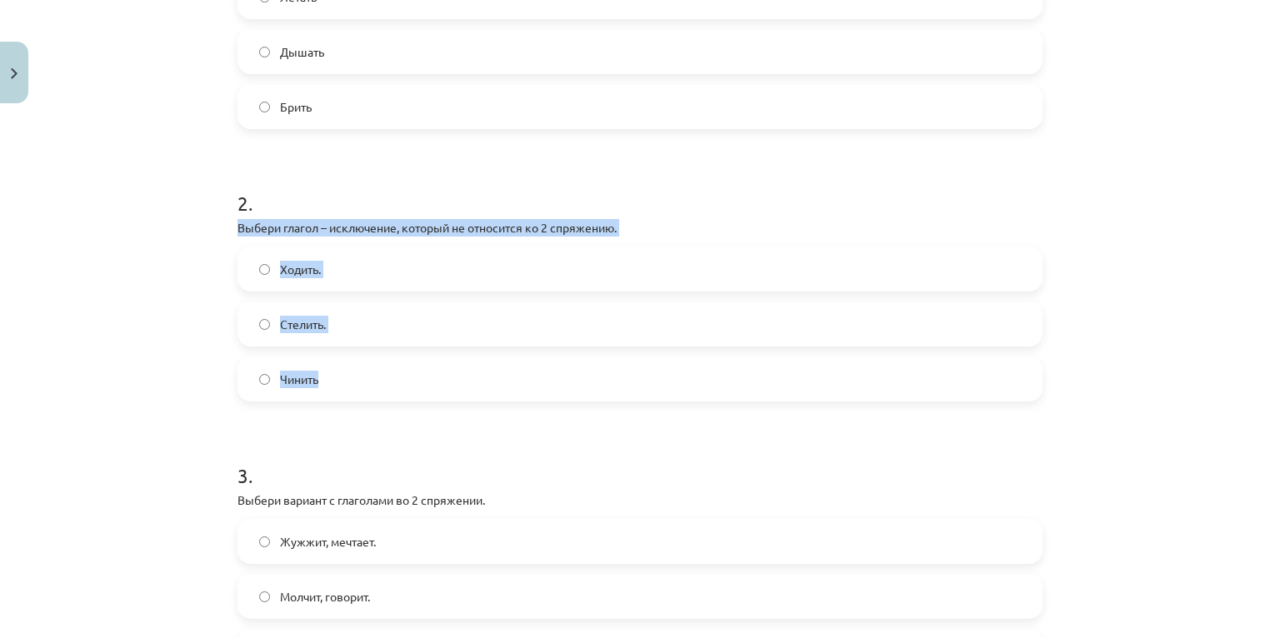
drag, startPoint x: 203, startPoint y: 218, endPoint x: 427, endPoint y: 371, distance: 270.9
click at [427, 371] on div "Mācību tēma: Krievu valodas b1 - 11. klases 1.ieskaites mācību materiāls #10 📖 …" at bounding box center [640, 319] width 1280 height 638
click at [318, 324] on span "Стелить." at bounding box center [303, 325] width 46 height 18
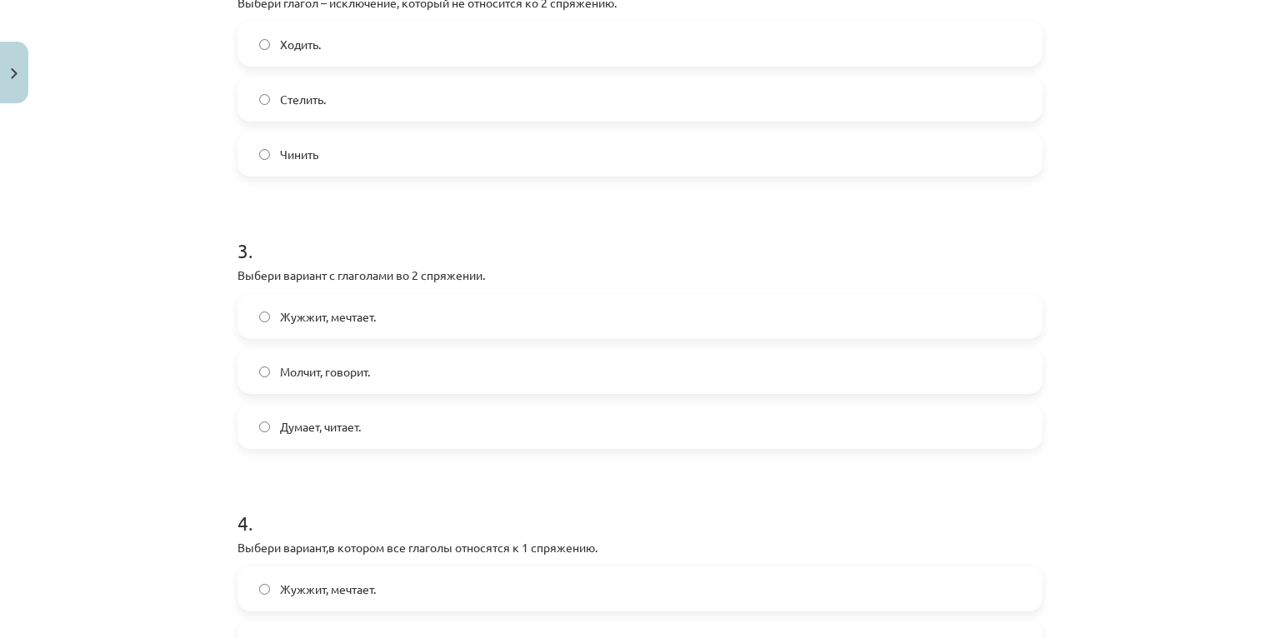
scroll to position [708, 0]
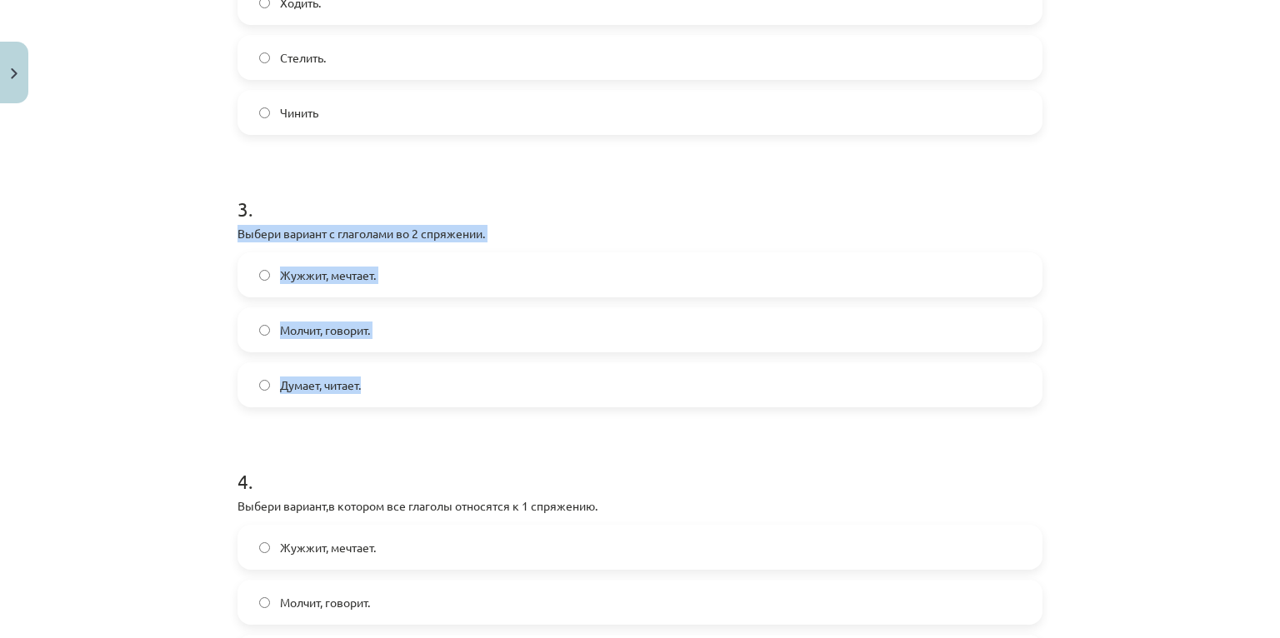
drag, startPoint x: 217, startPoint y: 234, endPoint x: 430, endPoint y: 370, distance: 252.9
click at [430, 370] on div "Mācību tēma: Krievu valodas b1 - 11. klases 1.ieskaites mācību materiāls #10 📖 …" at bounding box center [640, 319] width 1280 height 638
click at [379, 333] on label "Молчит, говорит." at bounding box center [640, 330] width 802 height 42
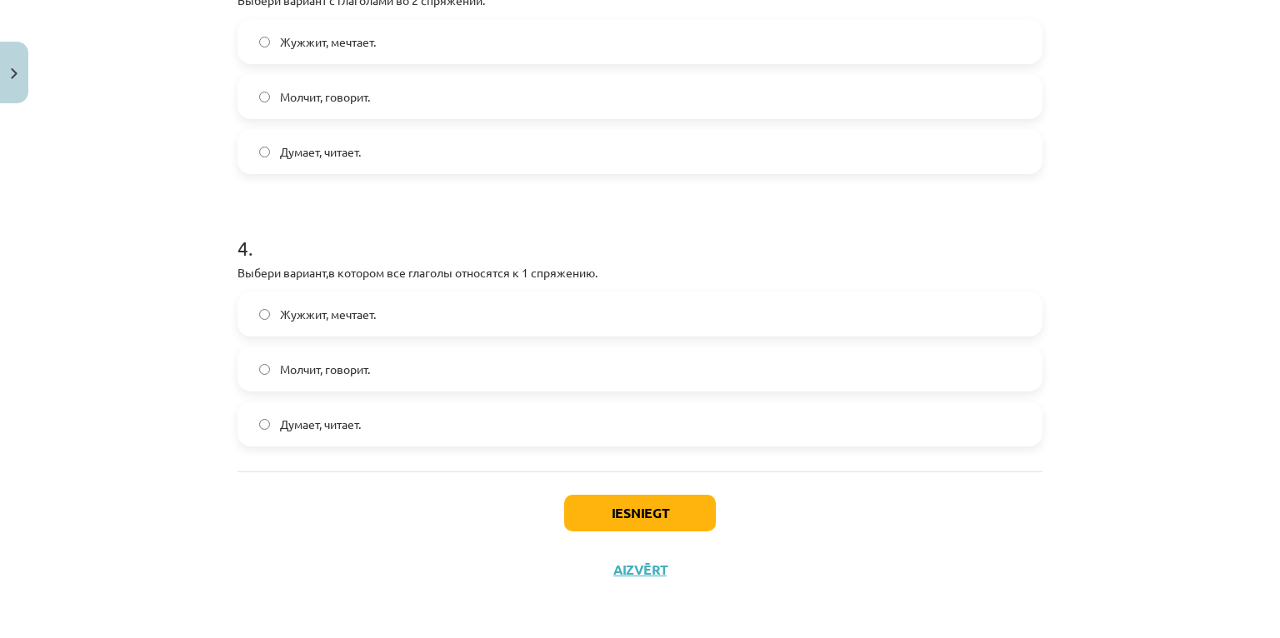
scroll to position [943, 0]
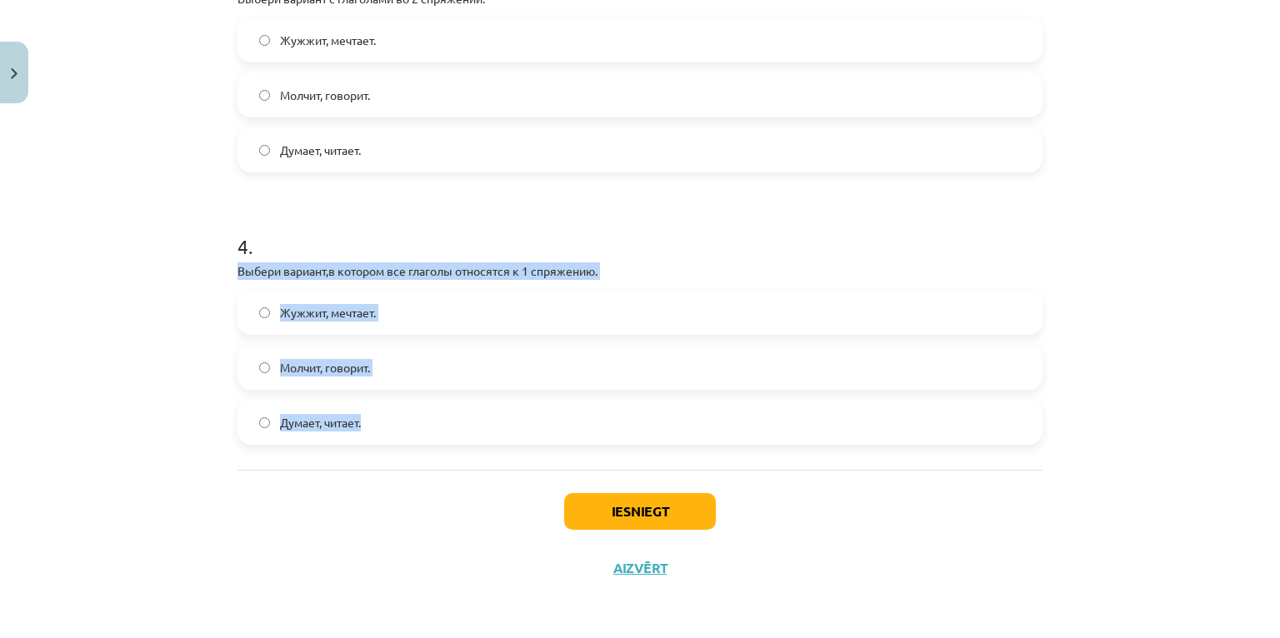
drag, startPoint x: 217, startPoint y: 273, endPoint x: 471, endPoint y: 406, distance: 287.0
click at [471, 406] on div "Mācību tēma: Krievu valodas b1 - 11. klases 1.ieskaites mācību materiāls #10 📖 …" at bounding box center [640, 319] width 1280 height 638
click at [339, 423] on span "Думает, читает." at bounding box center [320, 423] width 81 height 18
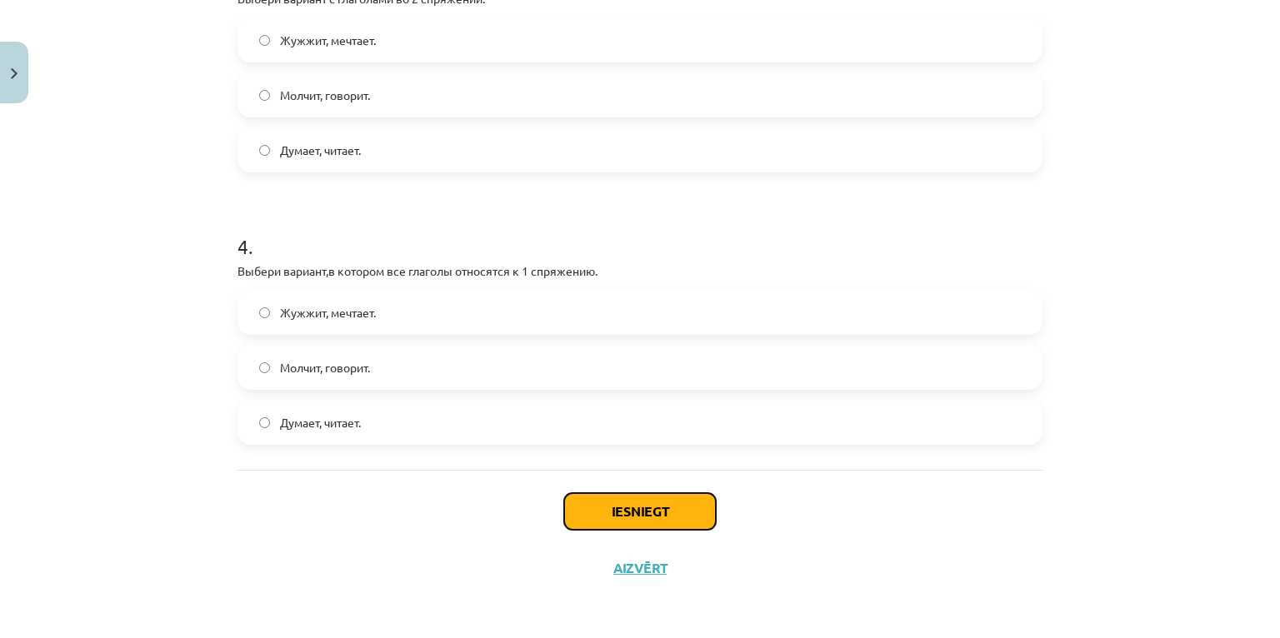
click at [657, 503] on button "Iesniegt" at bounding box center [640, 511] width 152 height 37
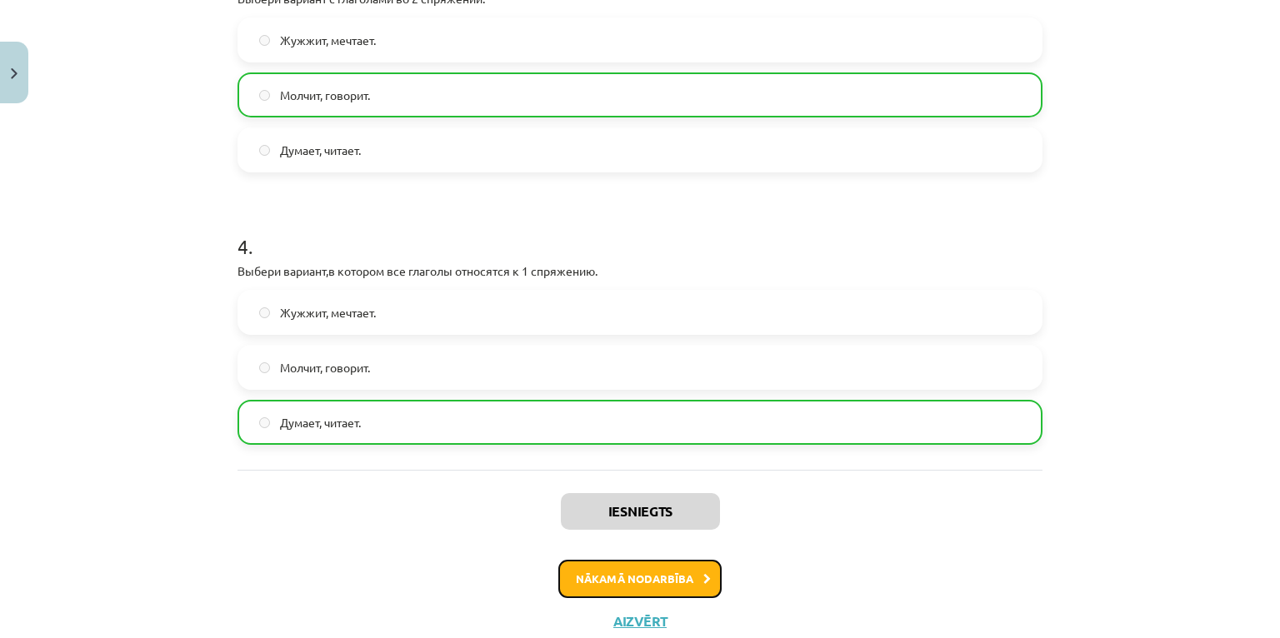
click at [638, 578] on button "Nākamā nodarbība" at bounding box center [639, 579] width 163 height 38
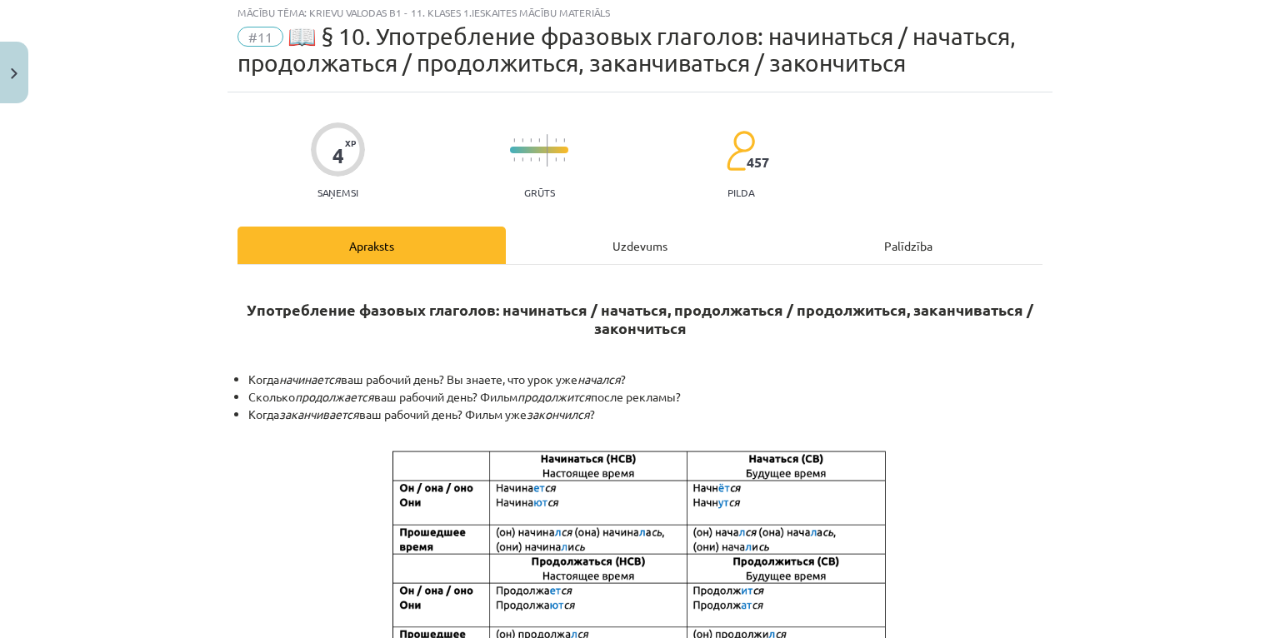
scroll to position [42, 0]
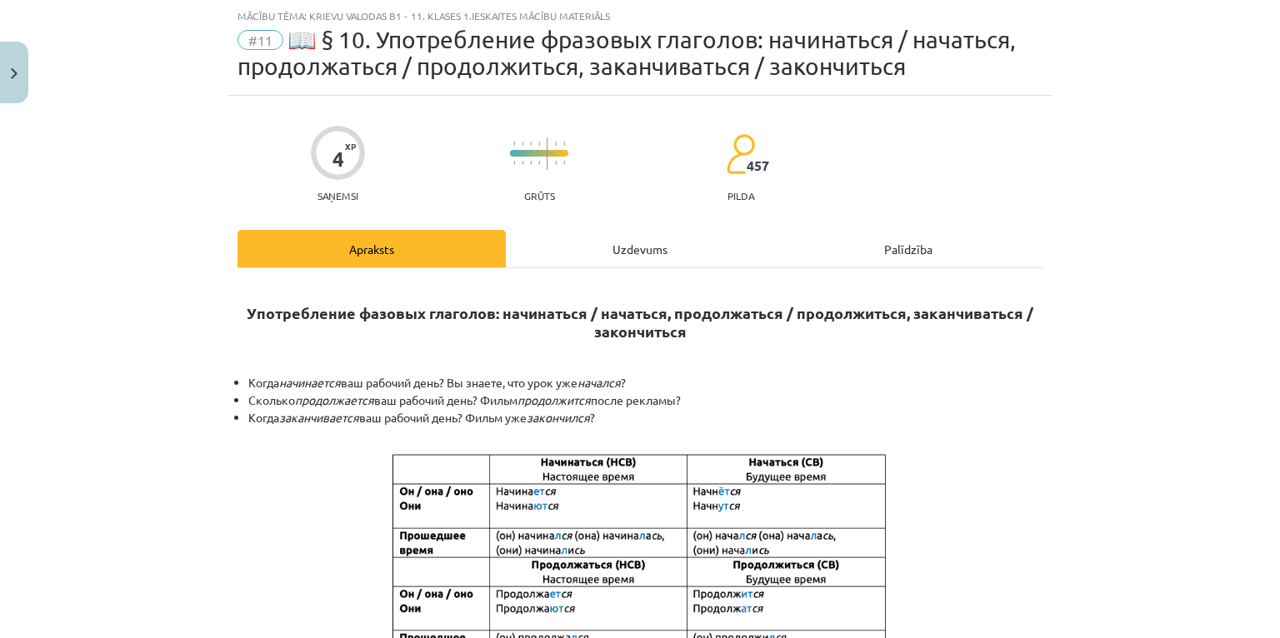
click at [634, 245] on div "Uzdevums" at bounding box center [640, 249] width 268 height 38
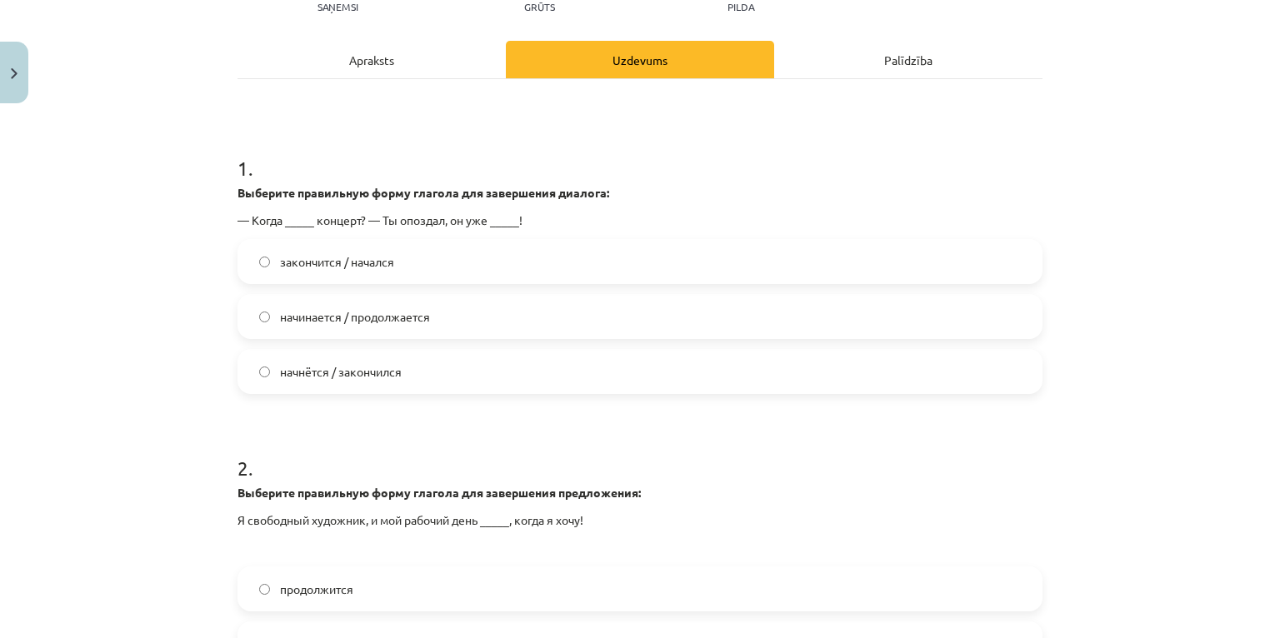
scroll to position [242, 0]
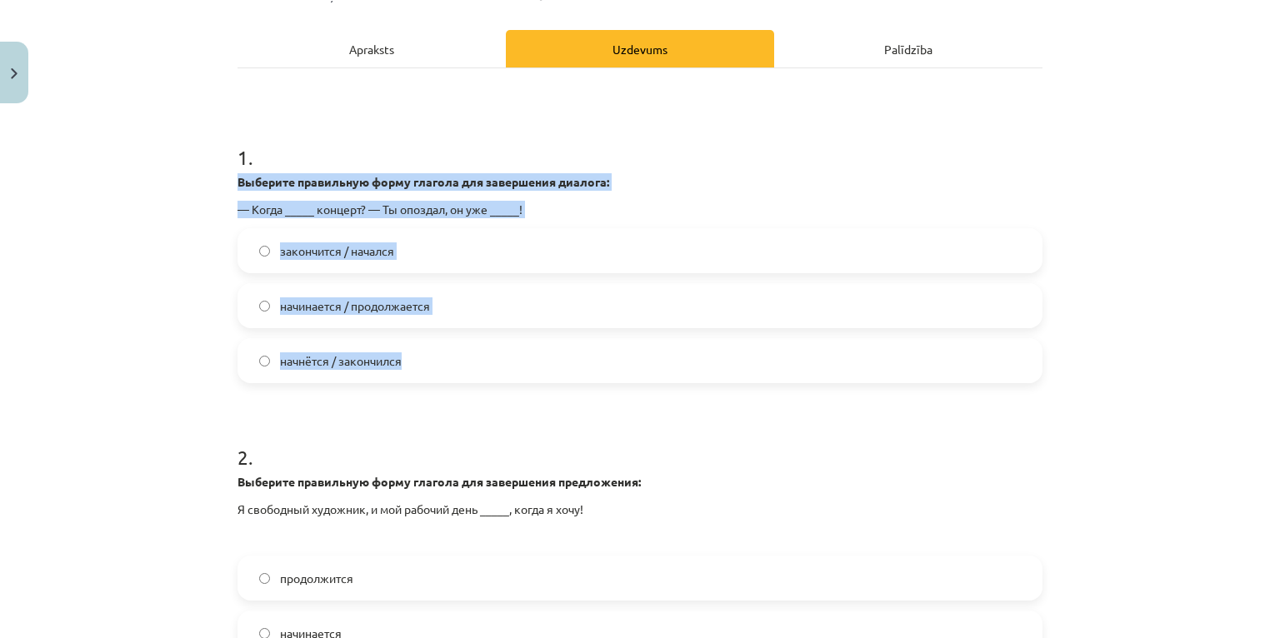
drag, startPoint x: 206, startPoint y: 172, endPoint x: 486, endPoint y: 343, distance: 328.5
click at [486, 343] on div "Mācību tēma: Krievu valodas b1 - 11. klases 1.ieskaites mācību materiāls #11 📖 …" at bounding box center [640, 319] width 1280 height 638
click at [302, 357] on span "начнётся / закончился" at bounding box center [341, 362] width 122 height 18
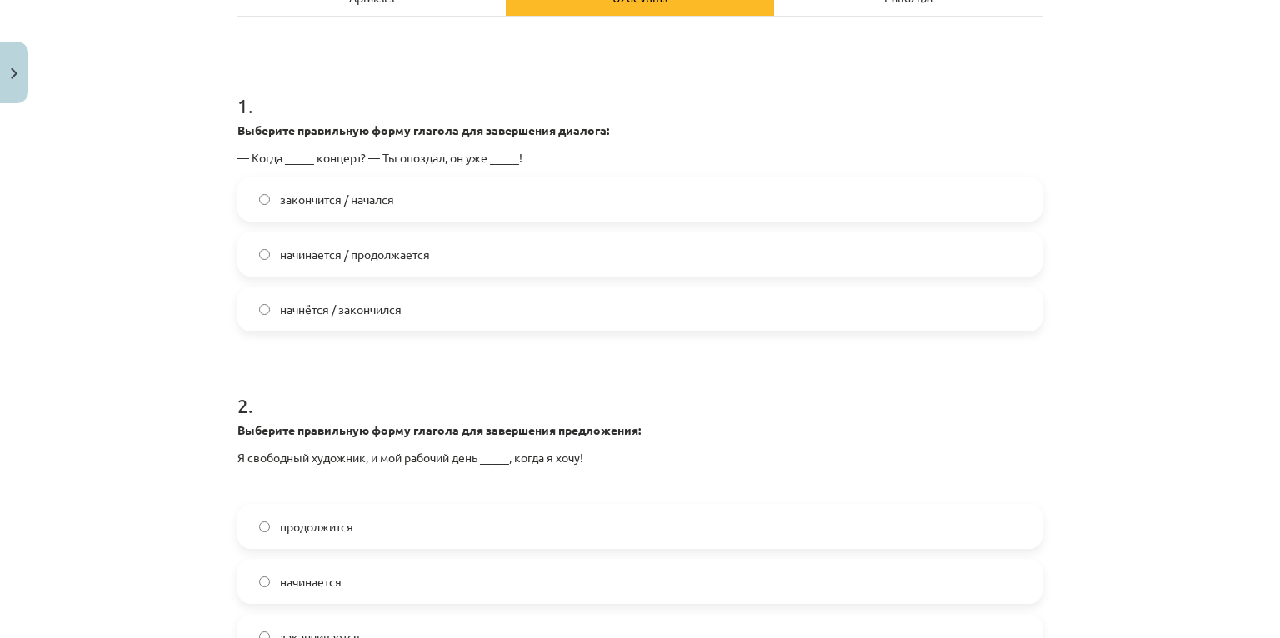
scroll to position [507, 0]
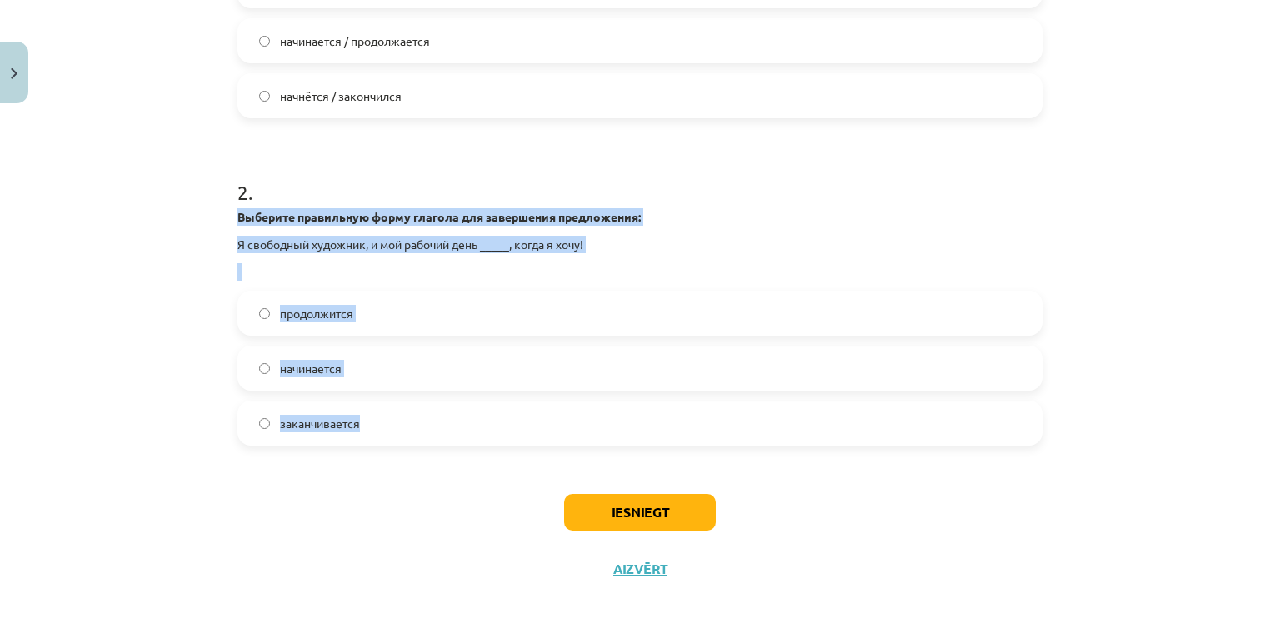
drag, startPoint x: 203, startPoint y: 211, endPoint x: 447, endPoint y: 396, distance: 305.7
click at [449, 397] on div "Mācību tēma: Krievu valodas b1 - 11. klases 1.ieskaites mācību materiāls #11 📖 …" at bounding box center [640, 319] width 1280 height 638
click at [187, 297] on div "Mācību tēma: Krievu valodas b1 - 11. klases 1.ieskaites mācību materiāls #11 📖 …" at bounding box center [640, 319] width 1280 height 638
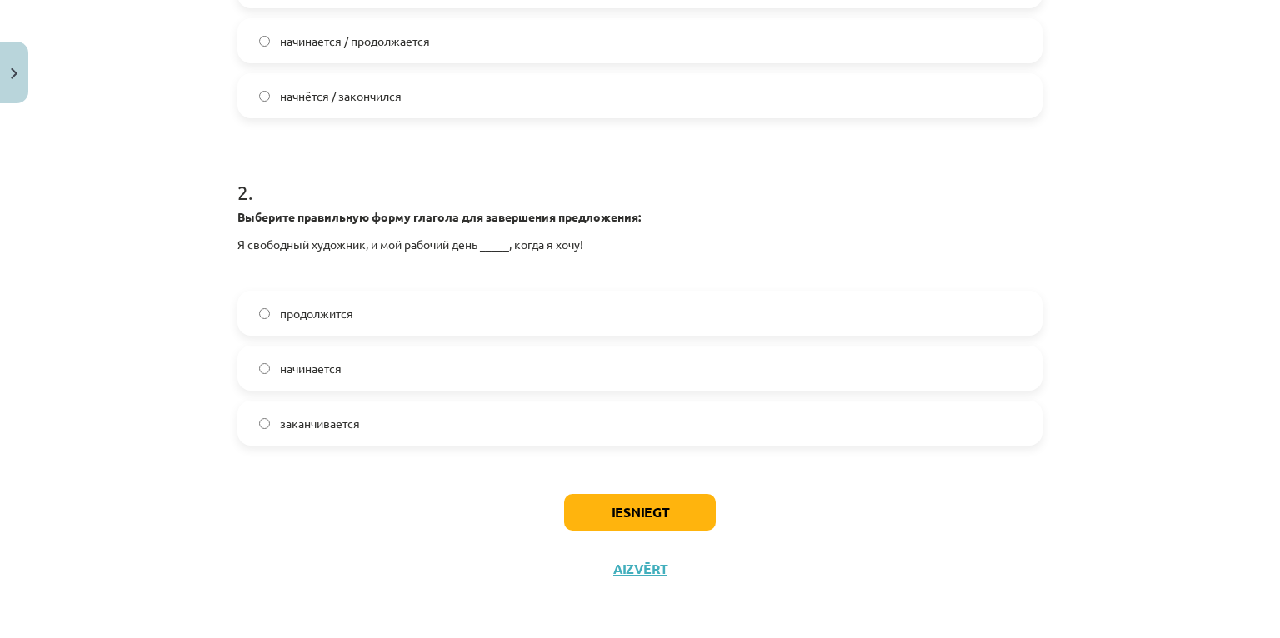
click at [337, 367] on span "начинается" at bounding box center [311, 369] width 62 height 18
click at [613, 505] on button "Iesniegt" at bounding box center [640, 512] width 152 height 37
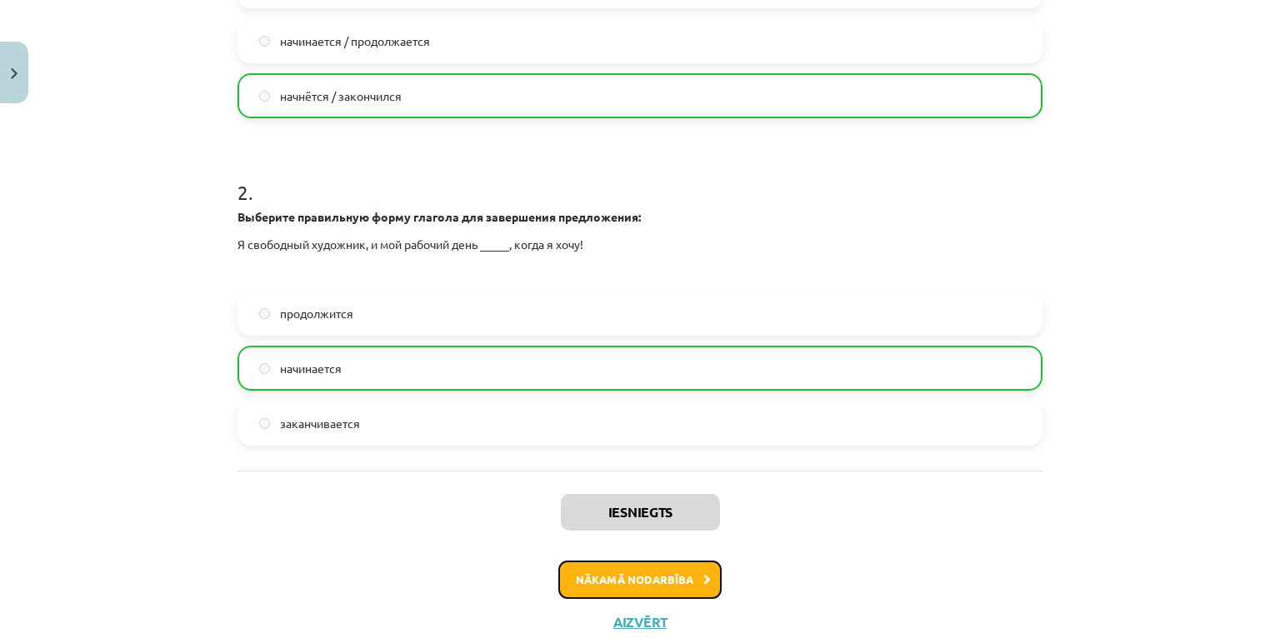
click at [583, 583] on button "Nākamā nodarbība" at bounding box center [639, 580] width 163 height 38
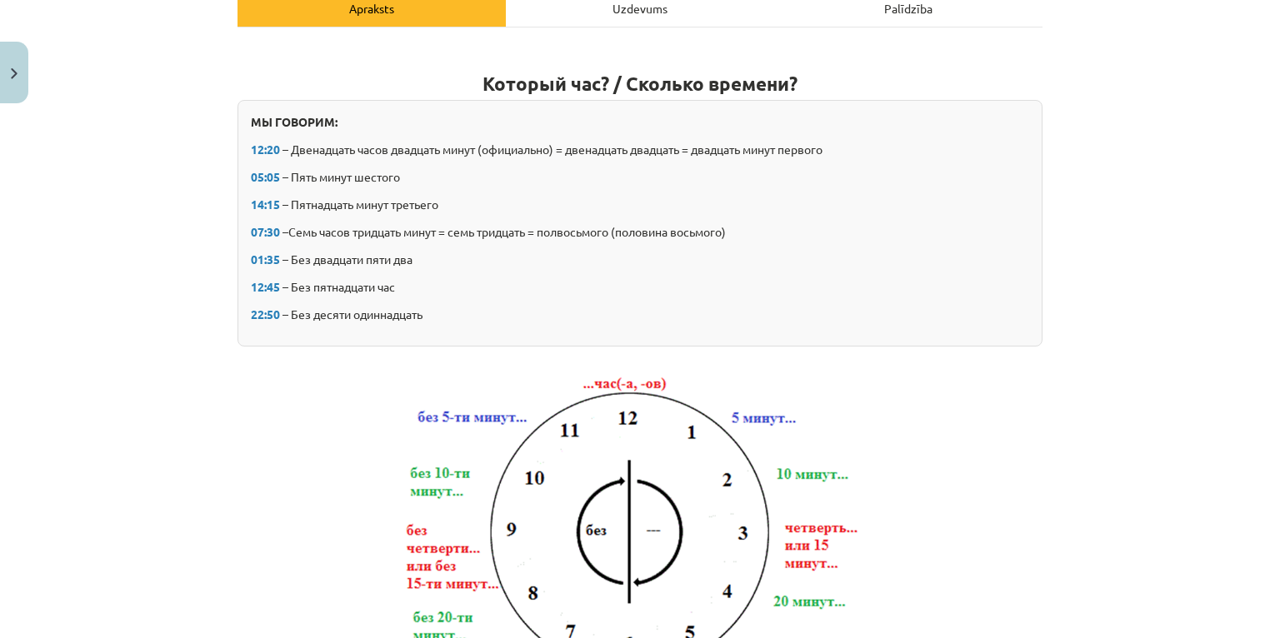
scroll to position [42, 0]
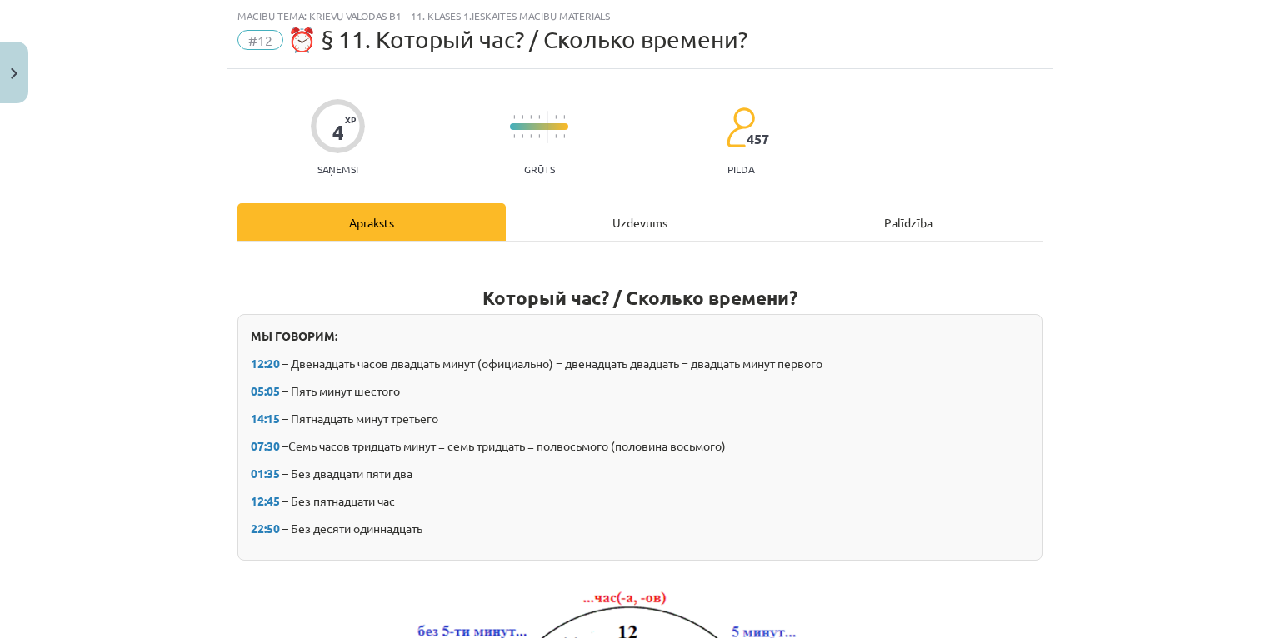
click at [633, 222] on div "Uzdevums" at bounding box center [640, 222] width 268 height 38
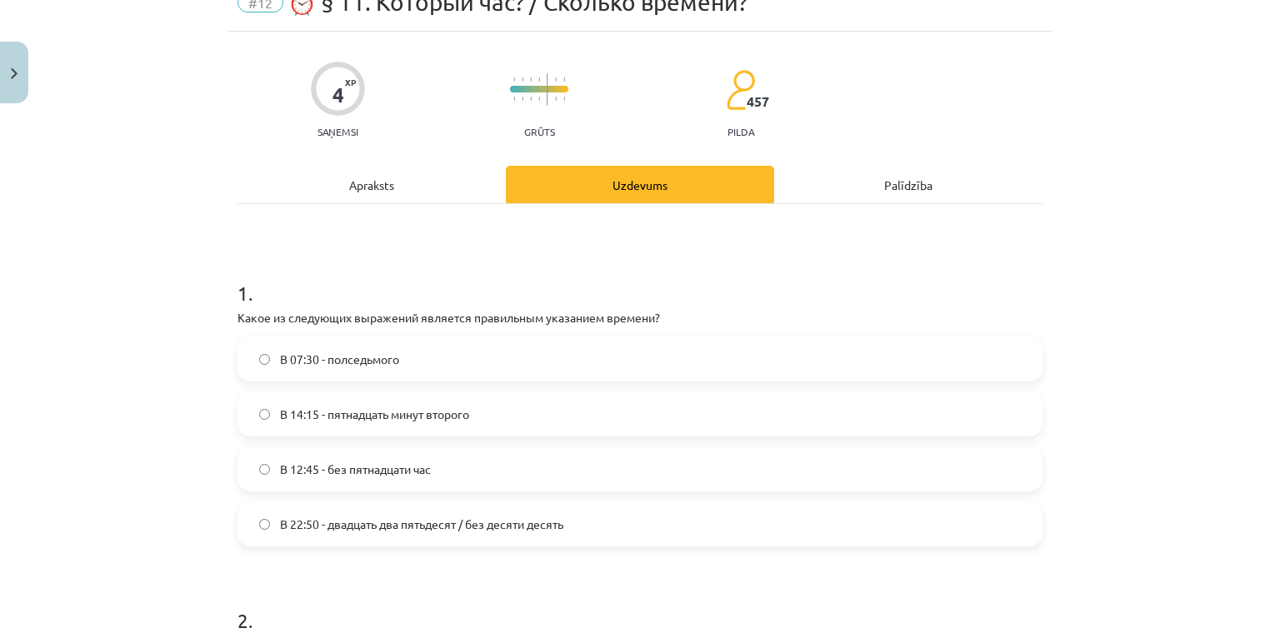
scroll to position [175, 0]
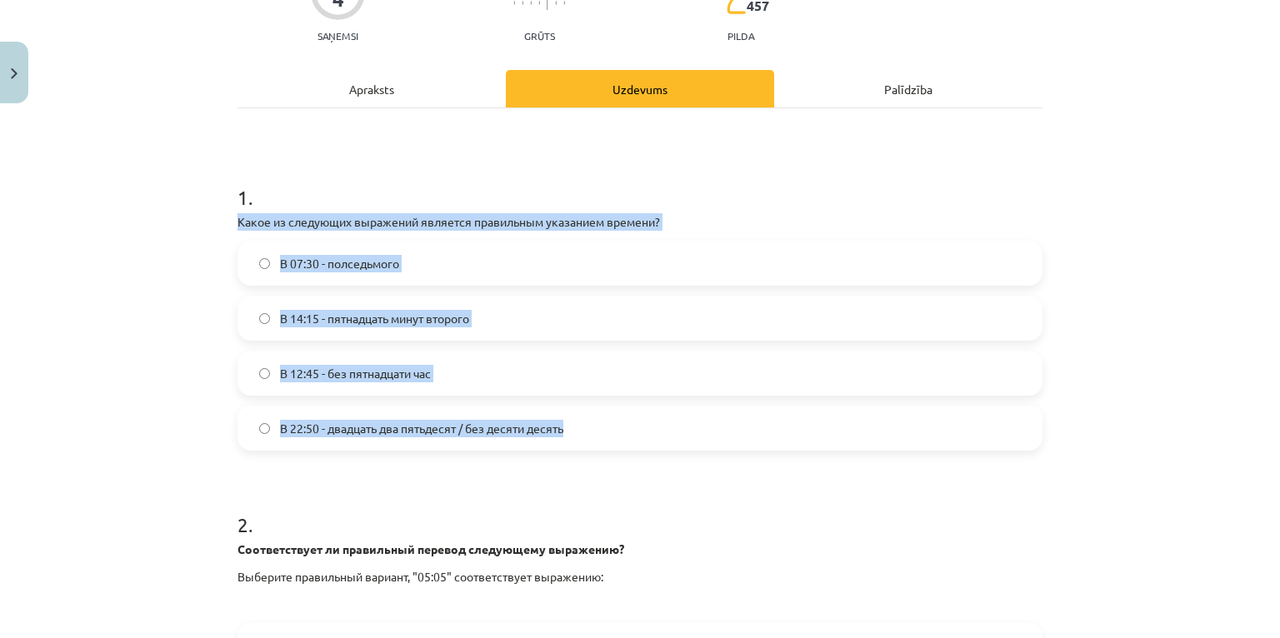
drag, startPoint x: 217, startPoint y: 214, endPoint x: 570, endPoint y: 433, distance: 415.4
click at [570, 433] on div "Mācību tēma: Krievu valodas b1 - 11. klases 1.ieskaites mācību materiāls #12 ⏰ …" at bounding box center [640, 319] width 1280 height 638
click at [399, 377] on span "В 12:45 - без пятнадцати час" at bounding box center [355, 374] width 151 height 18
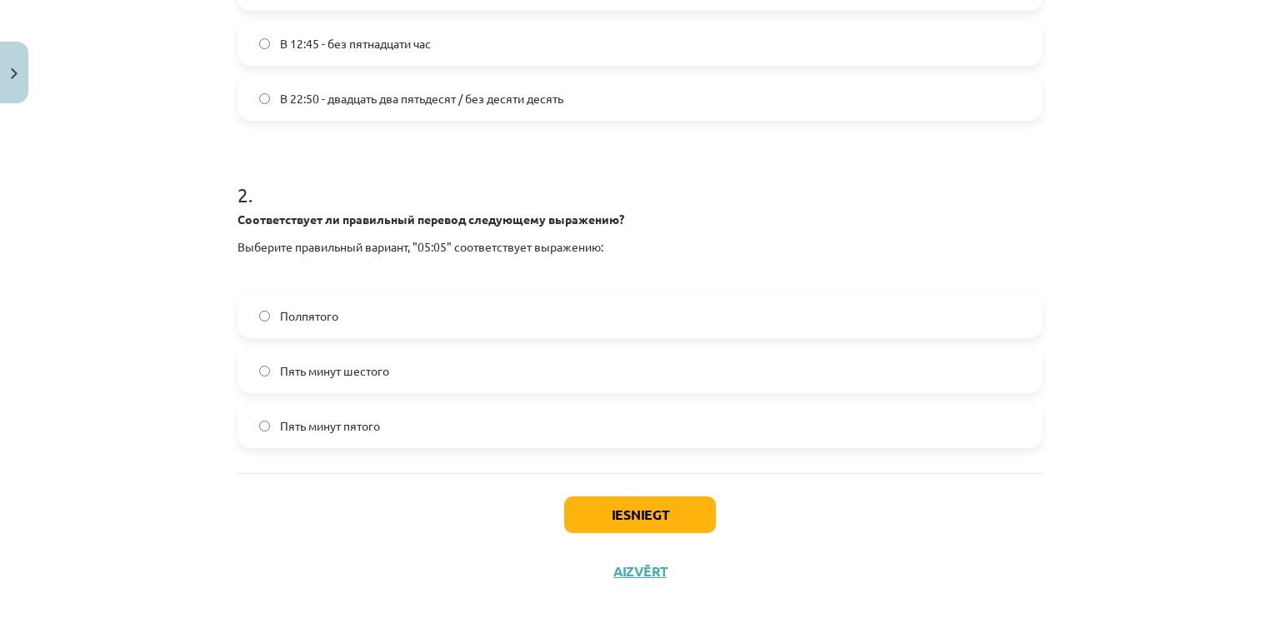
scroll to position [508, 0]
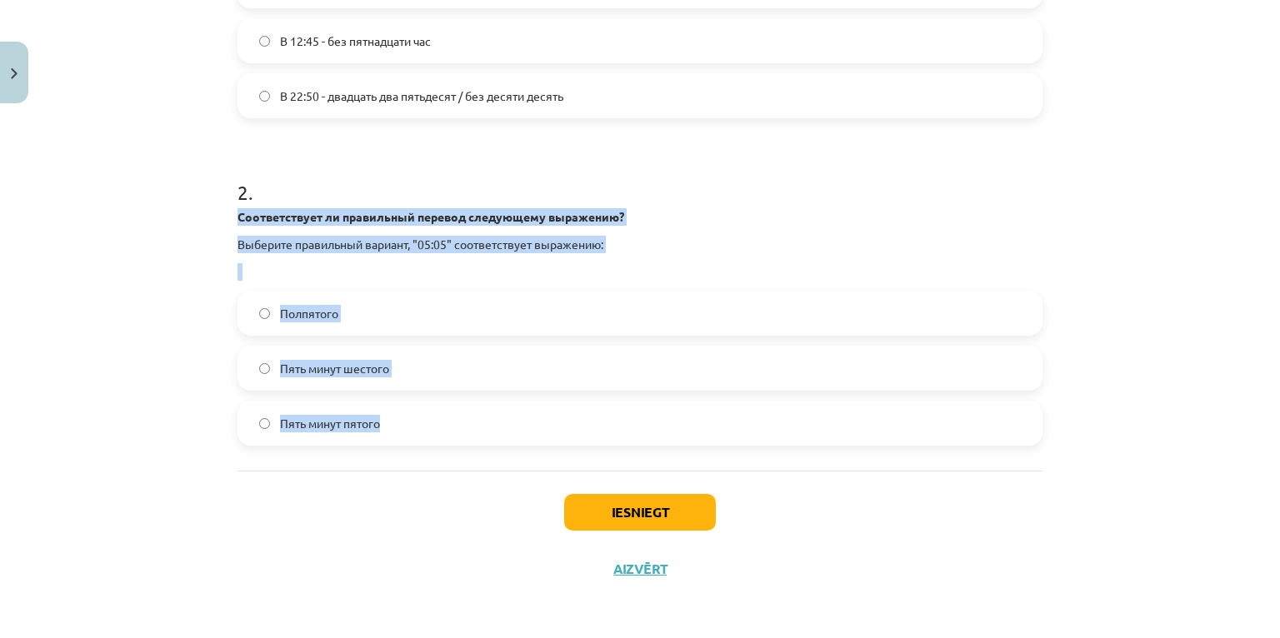
drag, startPoint x: 213, startPoint y: 212, endPoint x: 510, endPoint y: 403, distance: 353.2
click at [510, 403] on div "Mācību tēma: Krievu valodas b1 - 11. klases 1.ieskaites mācību materiāls #12 ⏰ …" at bounding box center [640, 319] width 1280 height 638
click at [367, 425] on span "Пять минут пятого" at bounding box center [330, 424] width 100 height 18
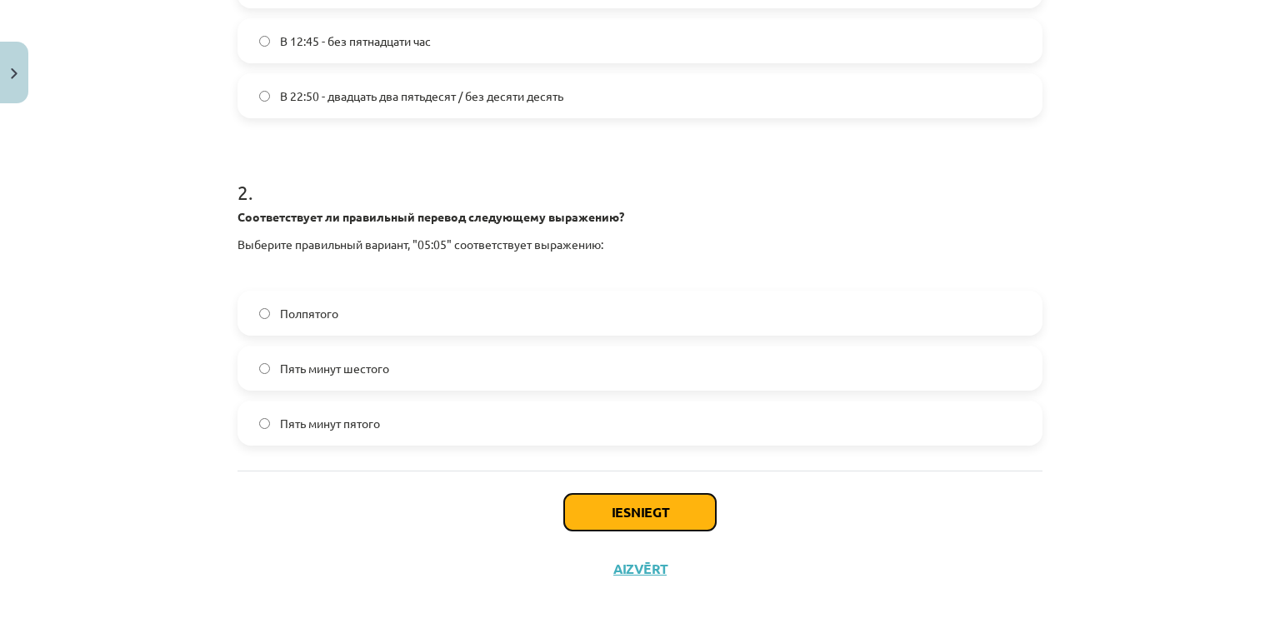
click at [637, 512] on button "Iesniegt" at bounding box center [640, 512] width 152 height 37
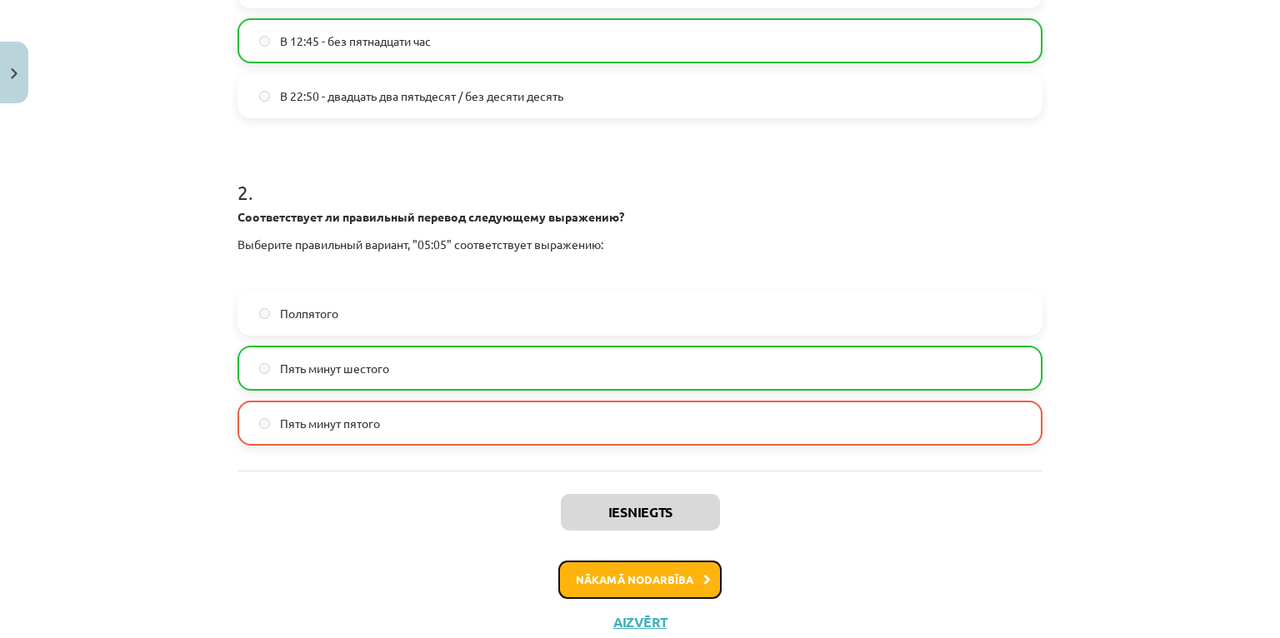
click at [633, 580] on button "Nākamā nodarbība" at bounding box center [639, 580] width 163 height 38
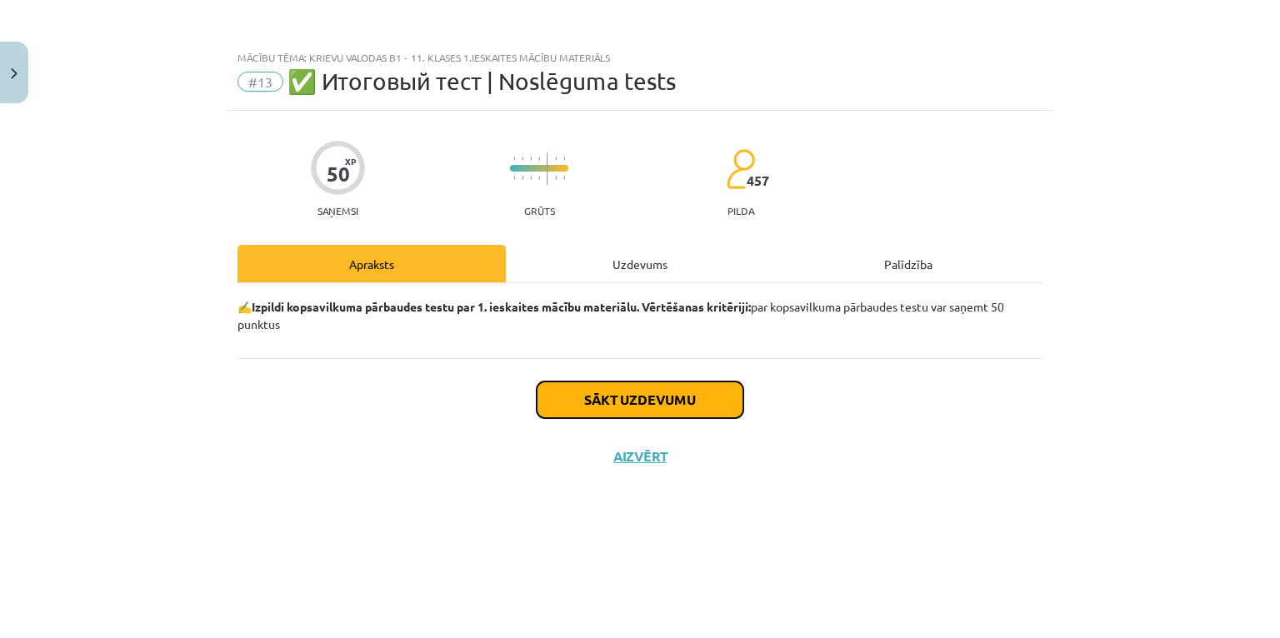
click at [661, 395] on button "Sākt uzdevumu" at bounding box center [640, 400] width 207 height 37
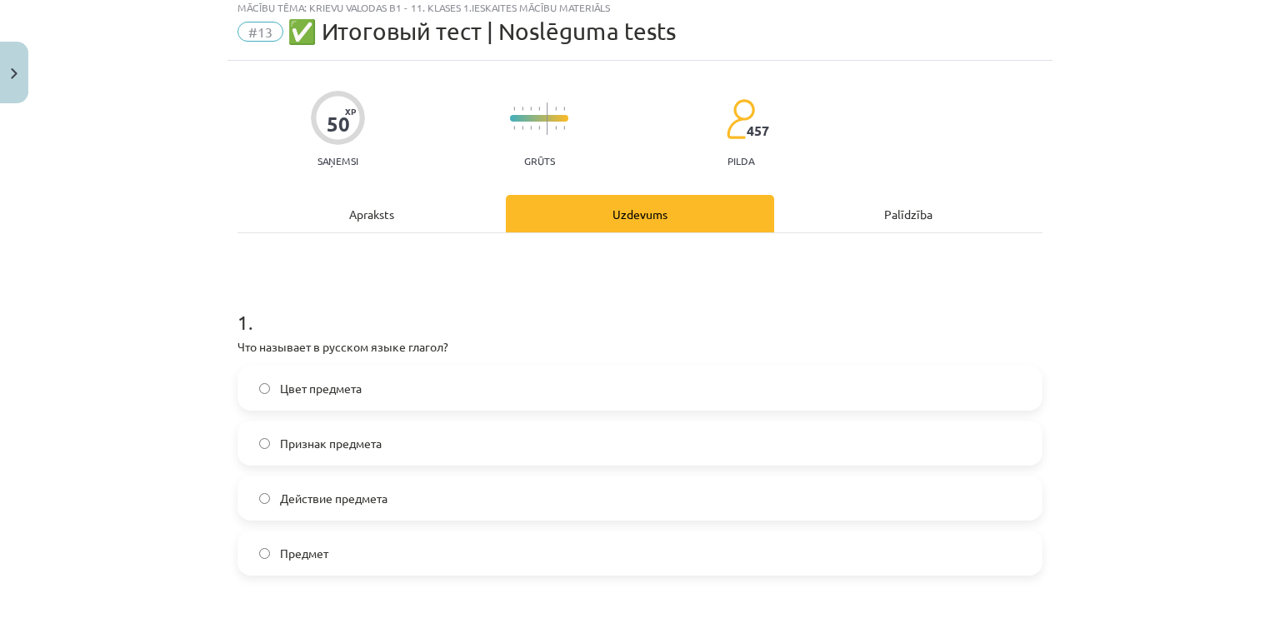
scroll to position [133, 0]
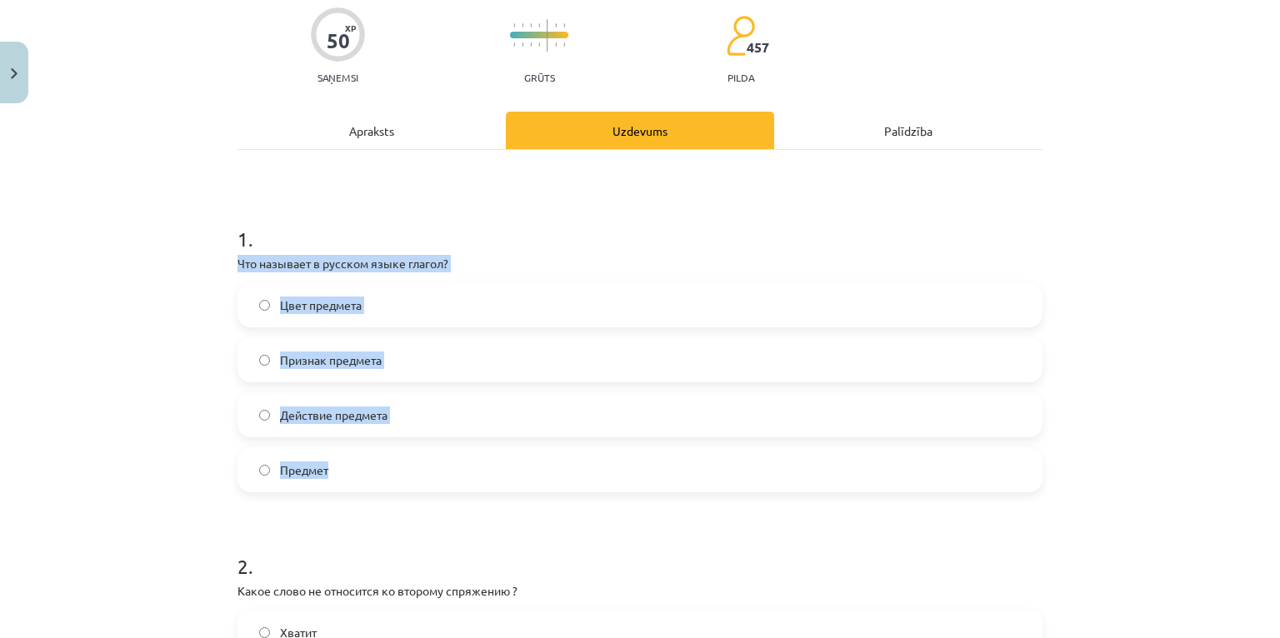
drag, startPoint x: 224, startPoint y: 259, endPoint x: 422, endPoint y: 445, distance: 271.2
click at [336, 412] on span "Действие предмета" at bounding box center [334, 416] width 108 height 18
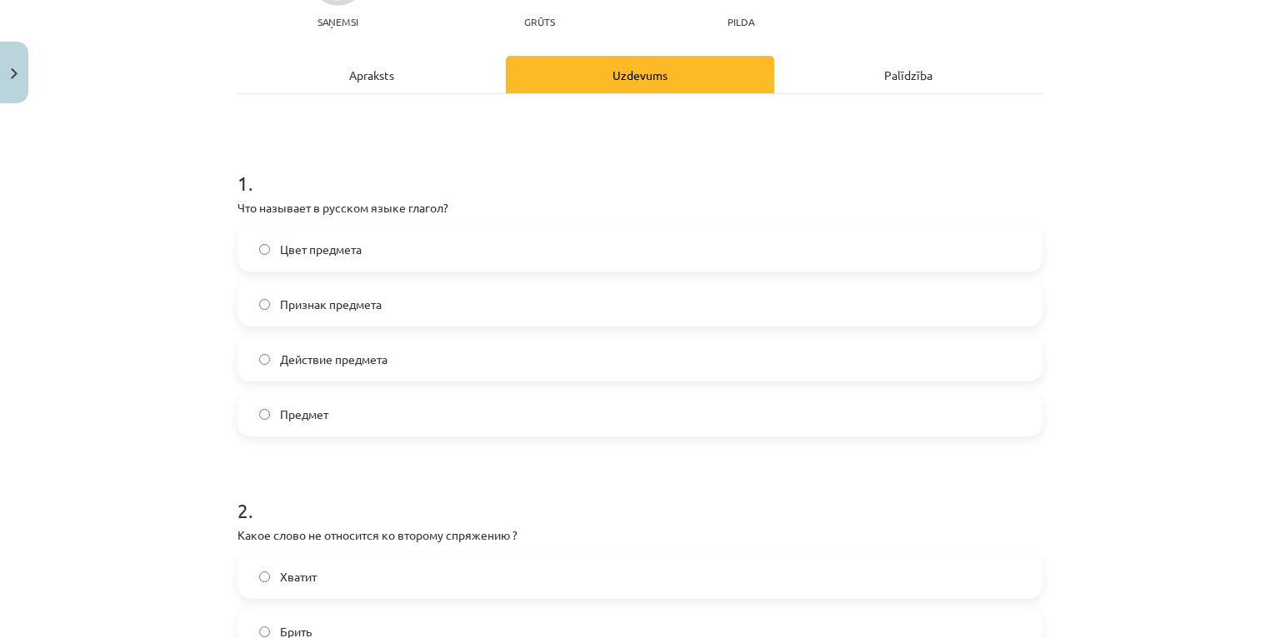
scroll to position [400, 0]
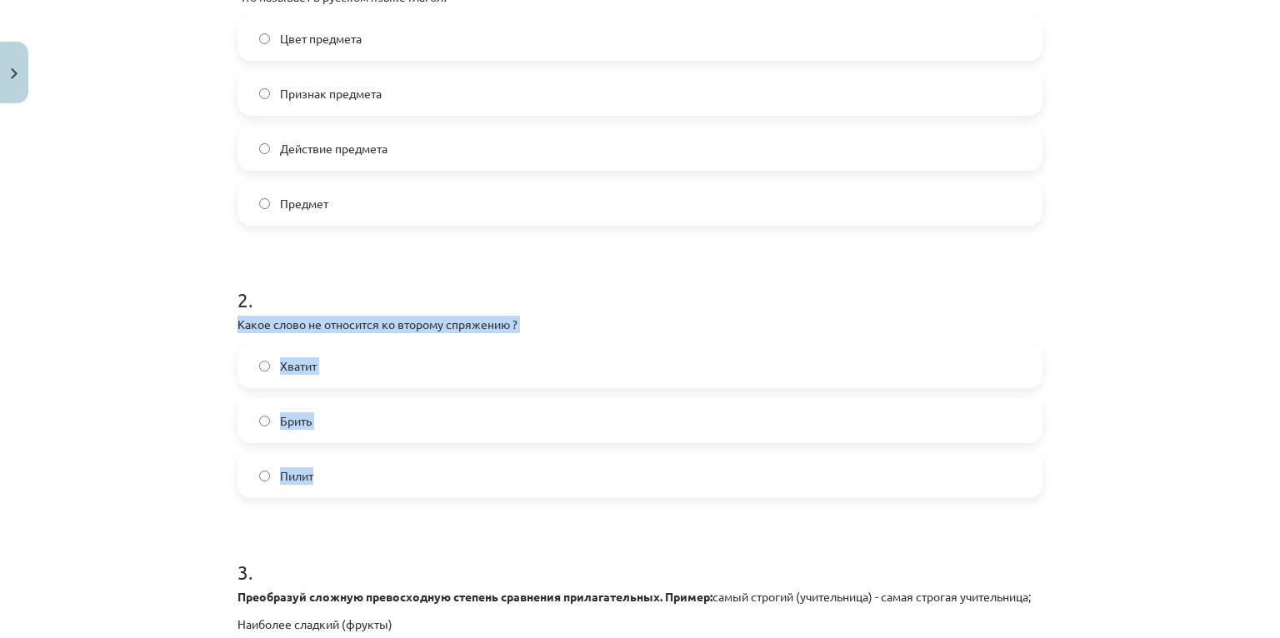
drag, startPoint x: 220, startPoint y: 319, endPoint x: 453, endPoint y: 467, distance: 276.1
click at [453, 467] on div "Mācību tēma: Krievu valodas b1 - 11. klases 1.ieskaites mācību materiāls #13 ✅ …" at bounding box center [640, 319] width 1280 height 638
click at [368, 418] on label "Брить" at bounding box center [640, 421] width 802 height 42
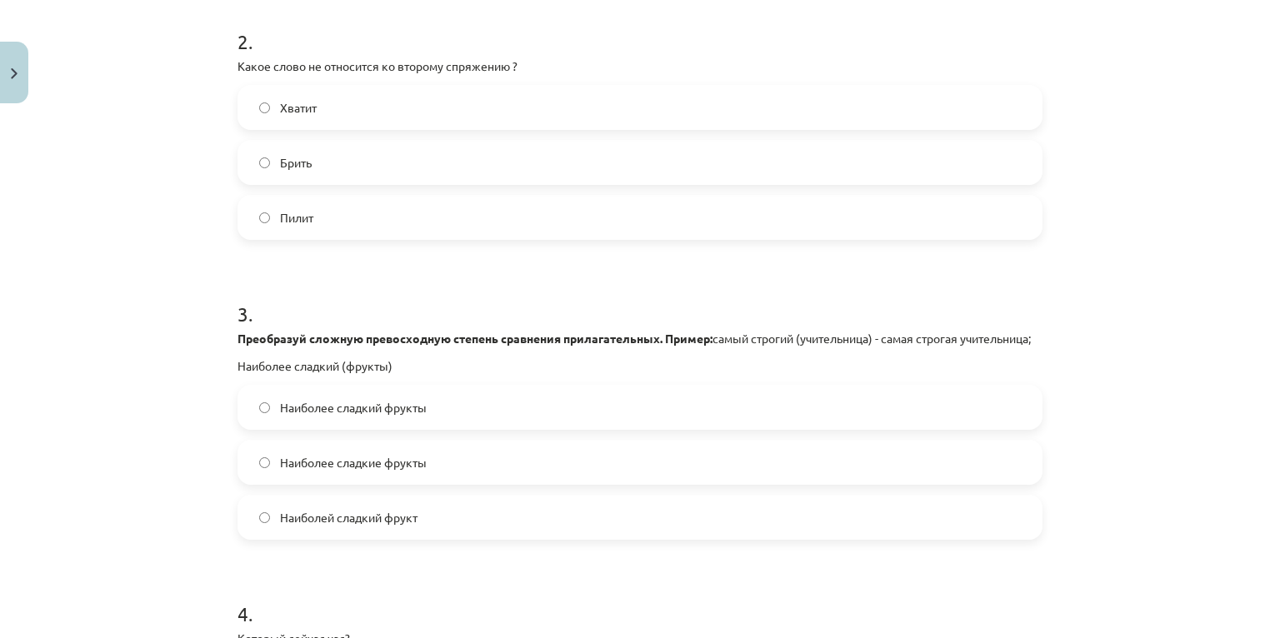
scroll to position [733, 0]
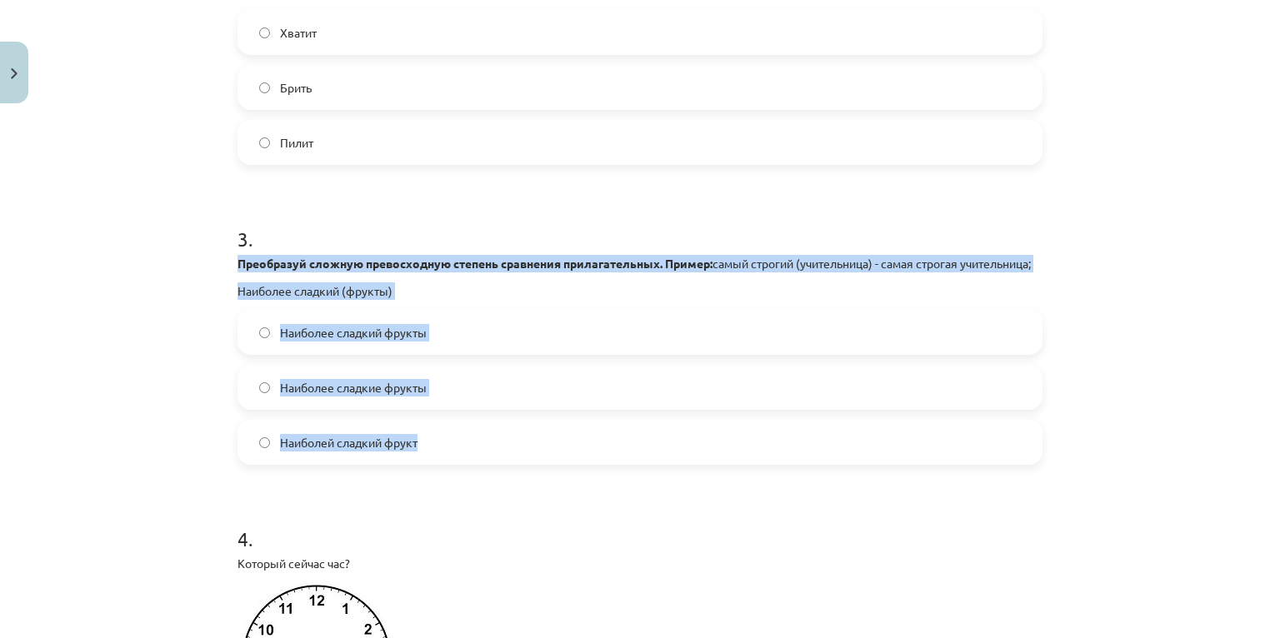
drag, startPoint x: 223, startPoint y: 262, endPoint x: 525, endPoint y: 457, distance: 359.2
click at [347, 397] on span "Наиболее сладкие фрукты" at bounding box center [353, 388] width 147 height 18
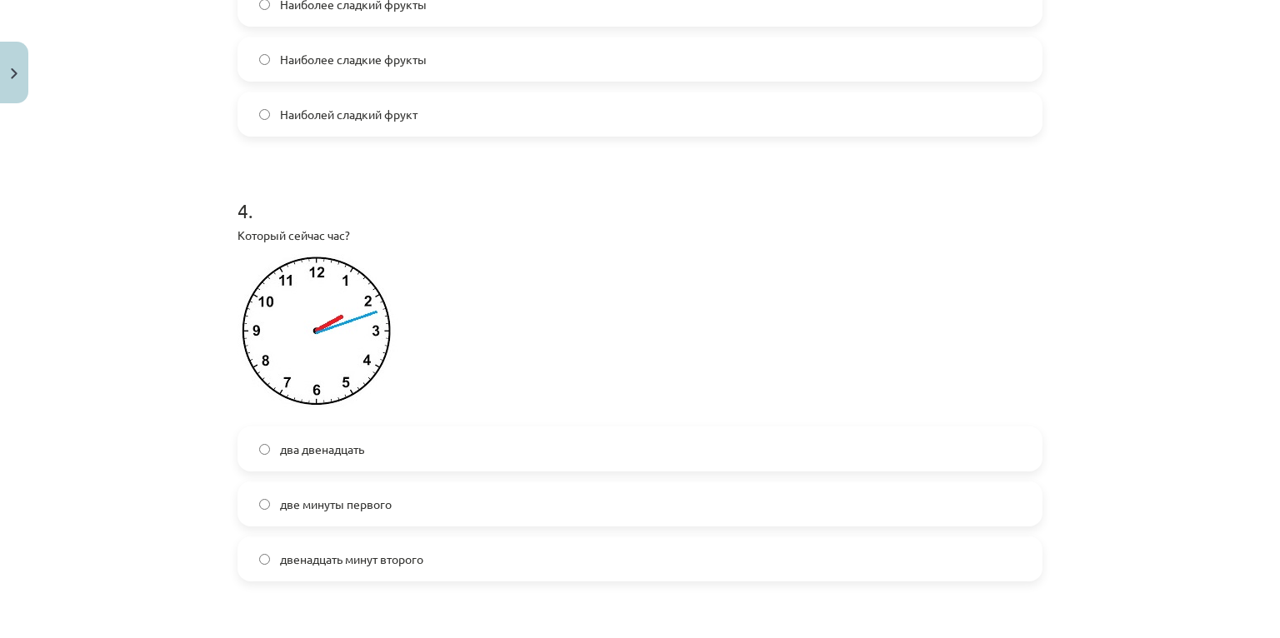
scroll to position [1067, 0]
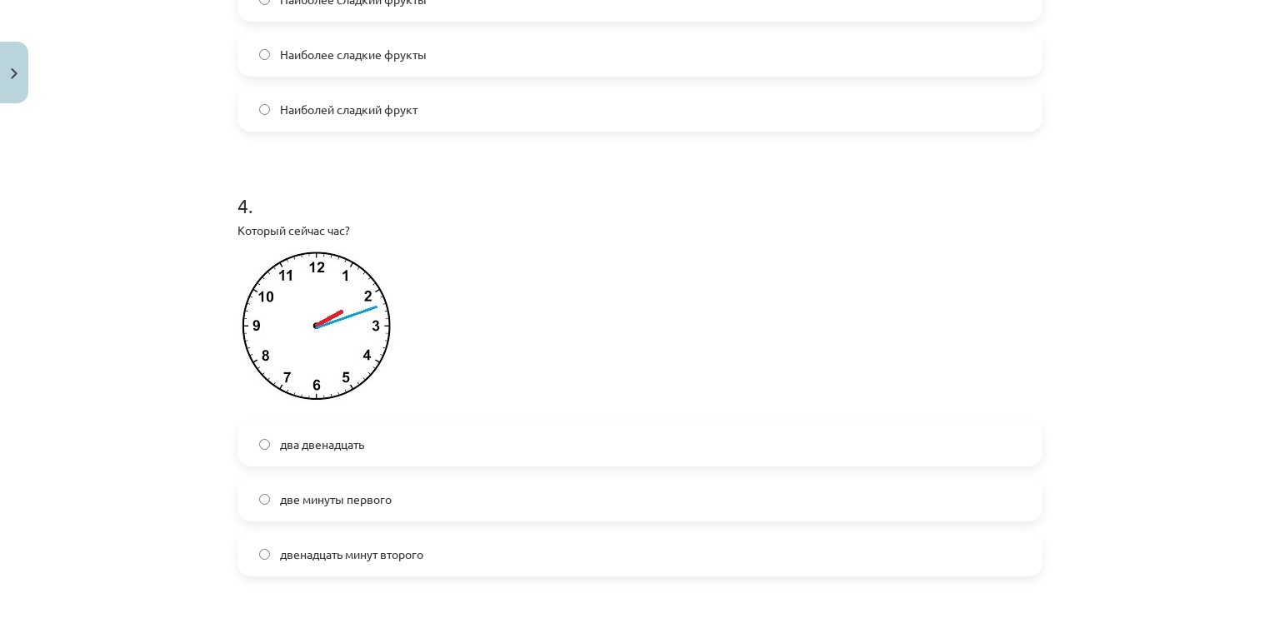
click at [337, 453] on span "два двенадцать" at bounding box center [322, 445] width 84 height 18
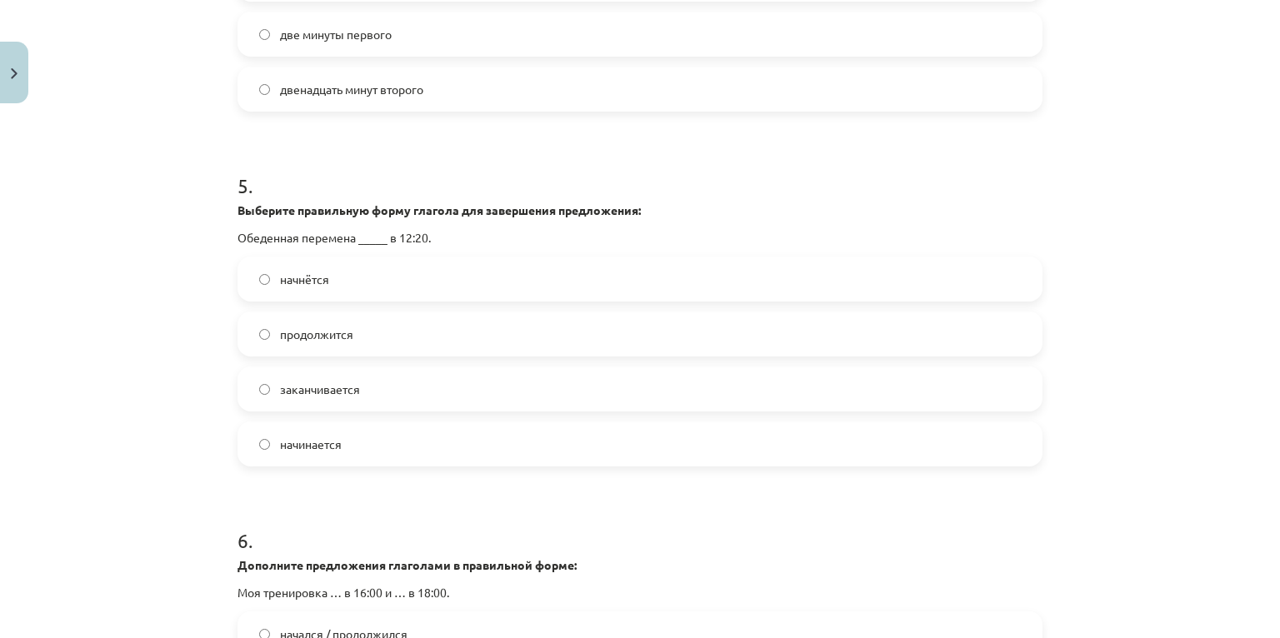
scroll to position [1533, 0]
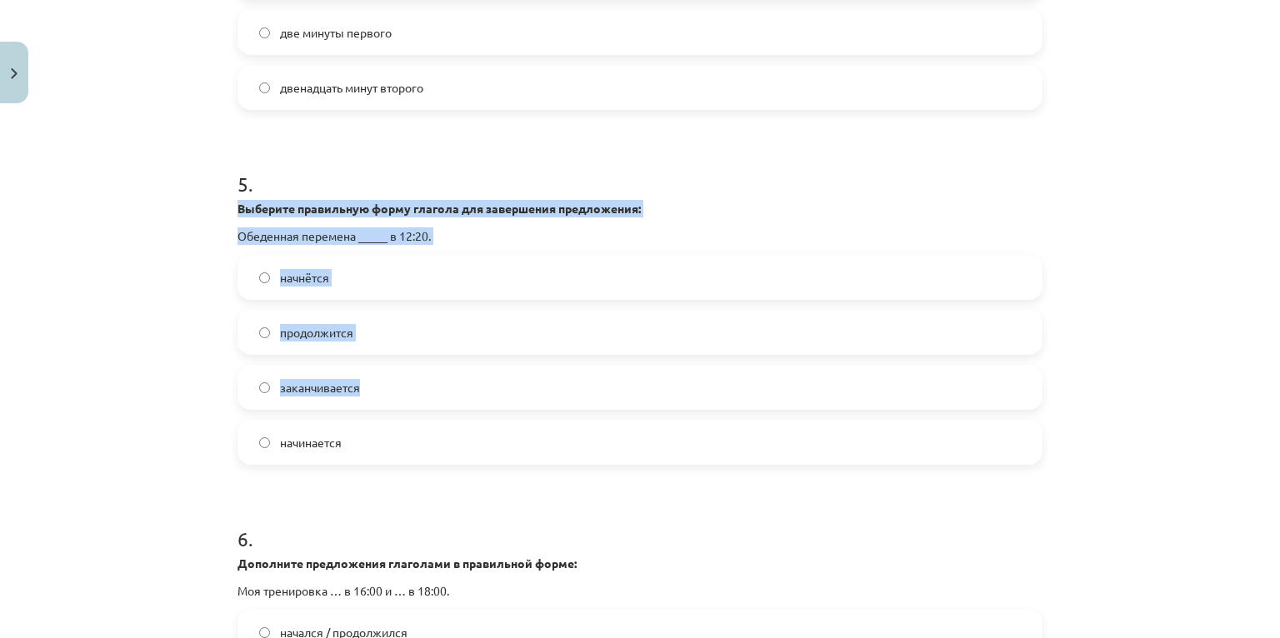
drag, startPoint x: 210, startPoint y: 220, endPoint x: 488, endPoint y: 399, distance: 330.3
click at [489, 400] on div "Mācību tēma: Krievu valodas b1 - 11. klases 1.ieskaites mācību materiāls #13 ✅ …" at bounding box center [640, 319] width 1280 height 638
click at [140, 327] on div "Mācību tēma: Krievu valodas b1 - 11. klases 1.ieskaites mācību materiāls #13 ✅ …" at bounding box center [640, 319] width 1280 height 638
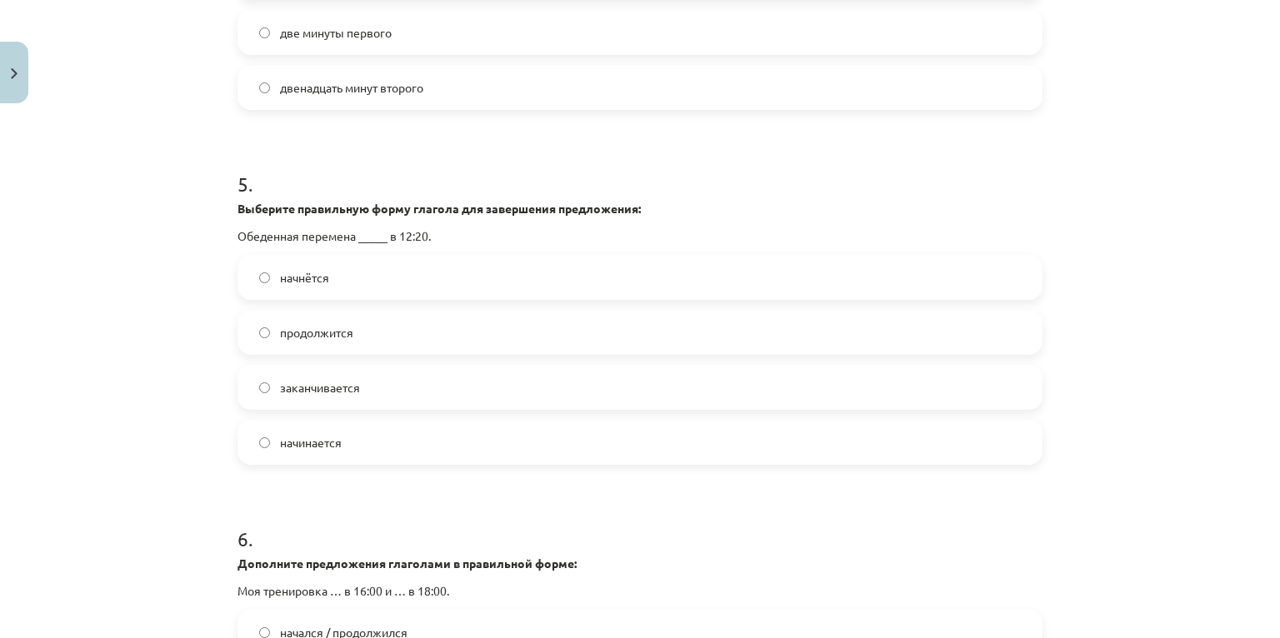
click at [363, 456] on label "начинается" at bounding box center [640, 443] width 802 height 42
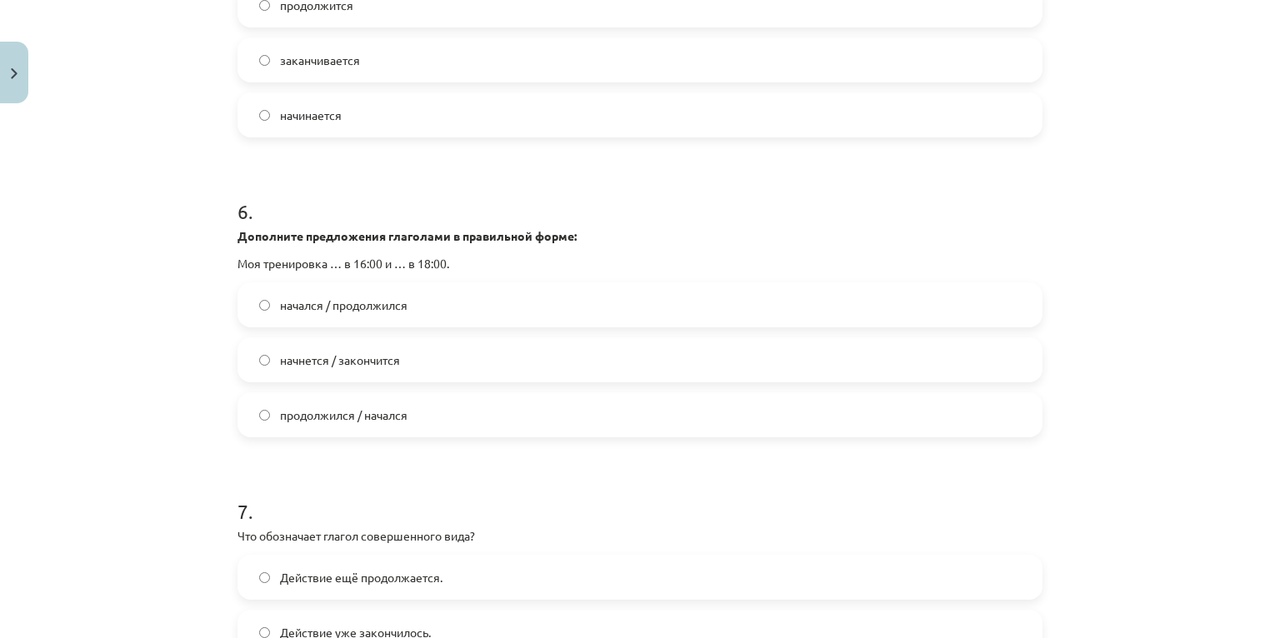
scroll to position [1867, 0]
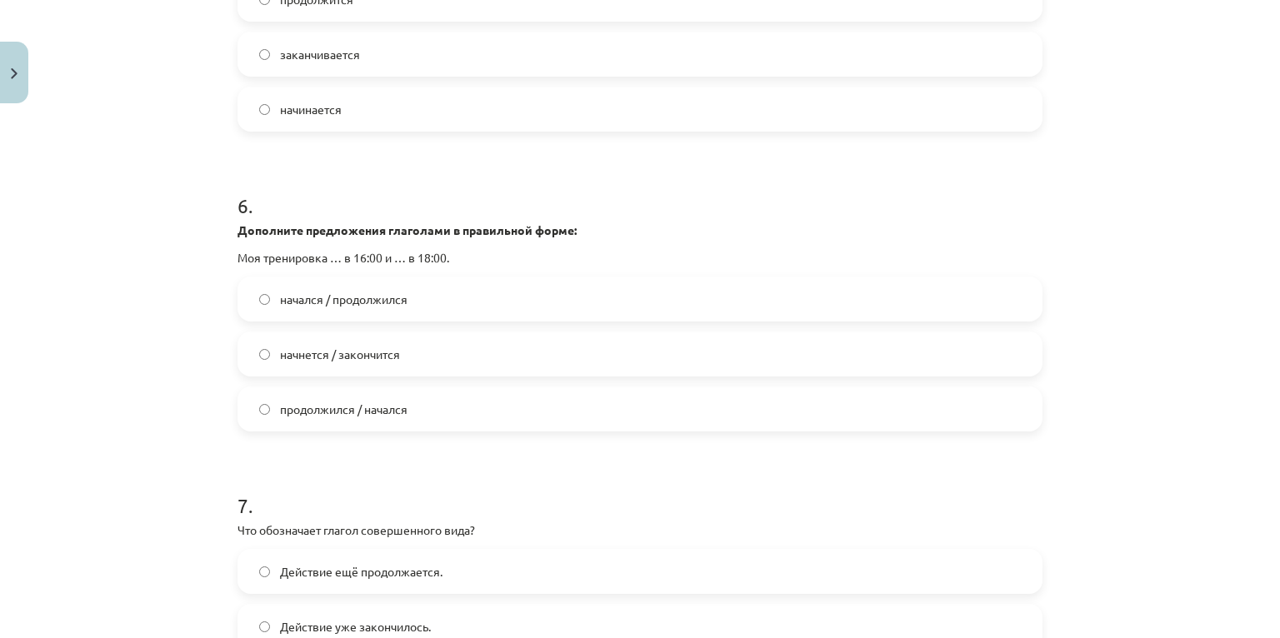
click at [361, 363] on span "начнется / закончится" at bounding box center [340, 355] width 120 height 18
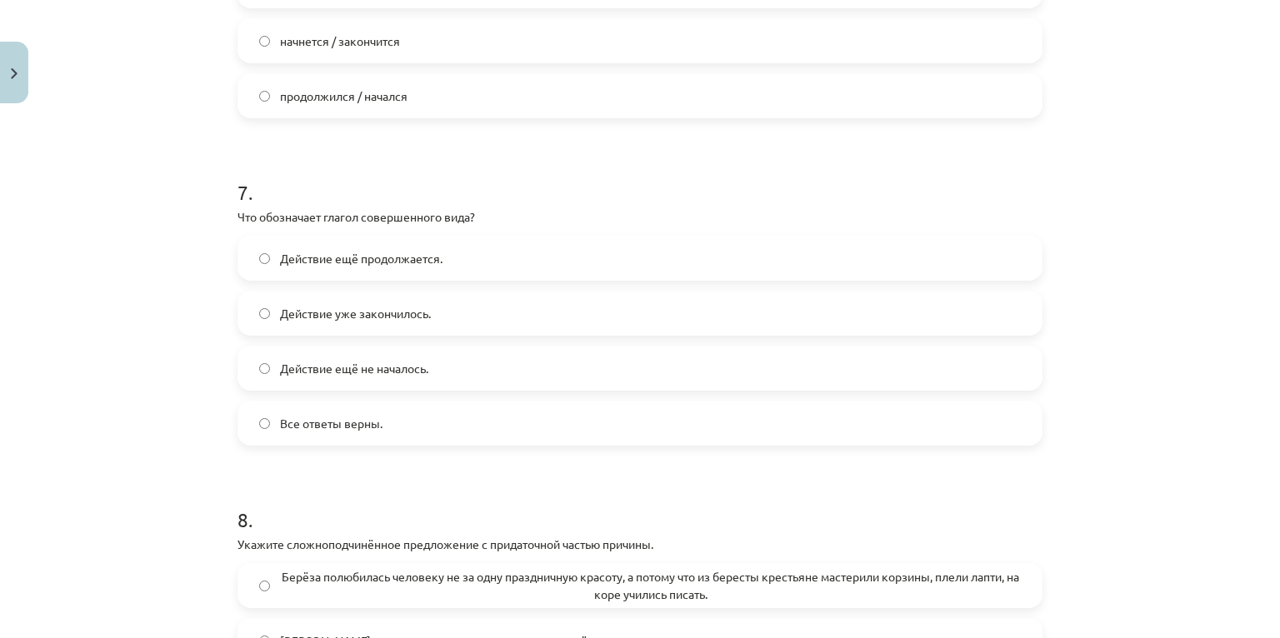
scroll to position [2200, 0]
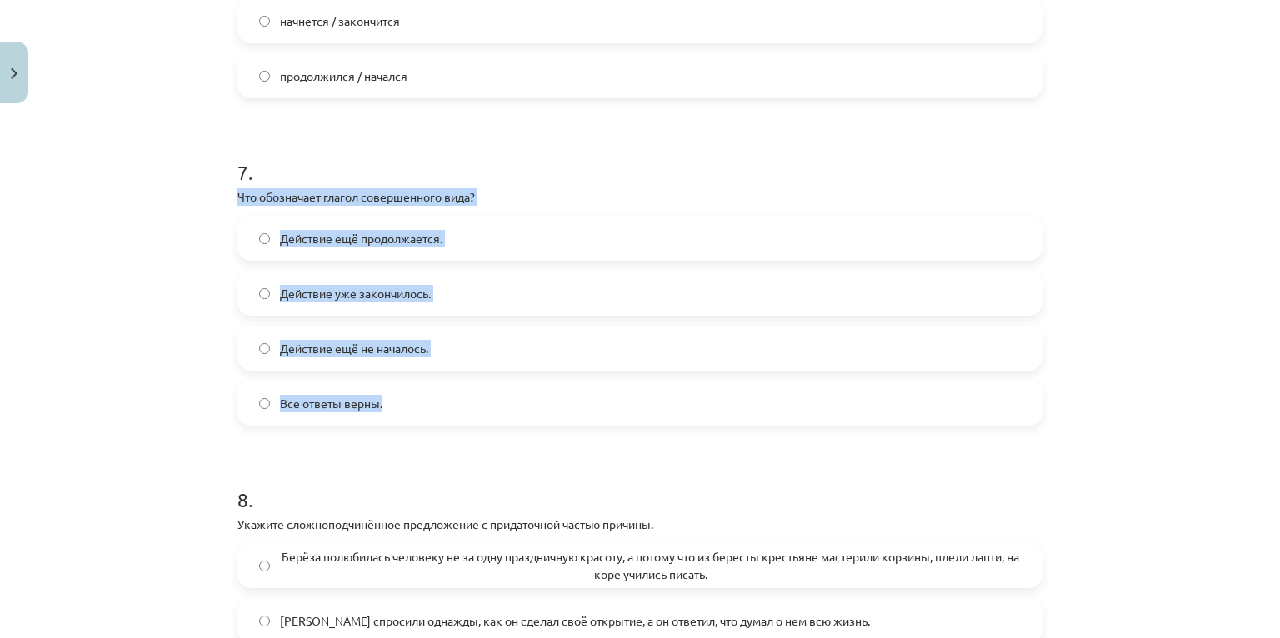
drag, startPoint x: 212, startPoint y: 208, endPoint x: 446, endPoint y: 413, distance: 311.2
click at [446, 413] on div "Mācību tēma: Krievu valodas b1 - 11. klases 1.ieskaites mācību materiāls #13 ✅ …" at bounding box center [640, 319] width 1280 height 638
click at [357, 303] on span "Действие уже закончилось." at bounding box center [355, 294] width 151 height 18
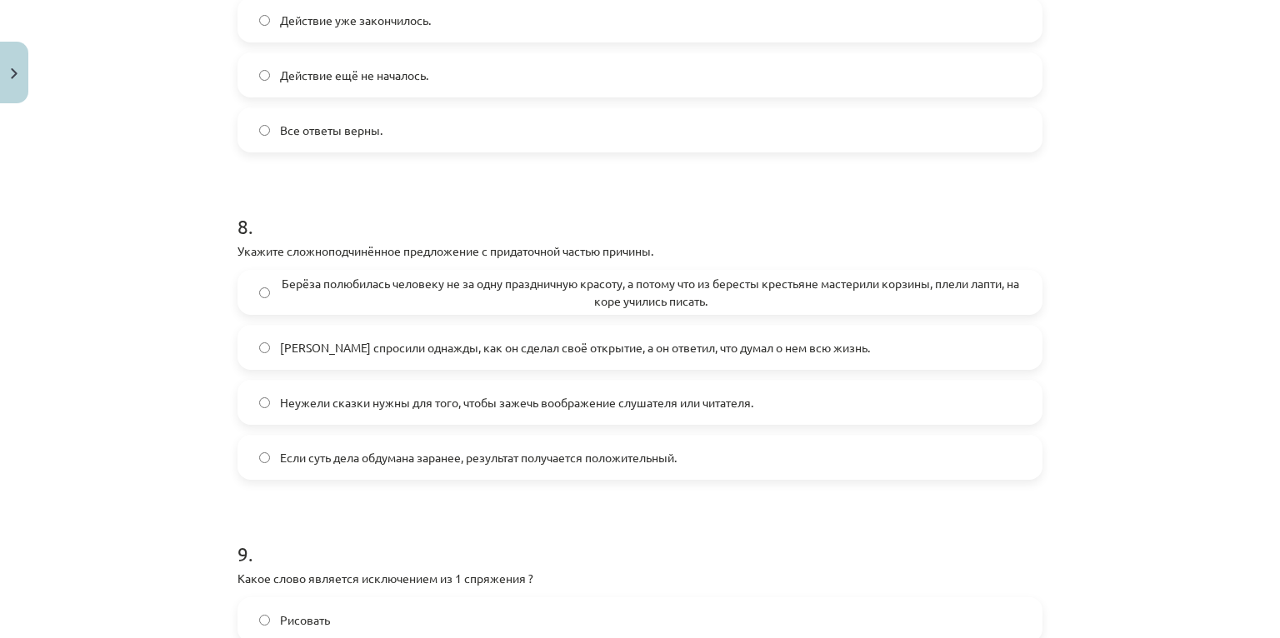
scroll to position [2534, 0]
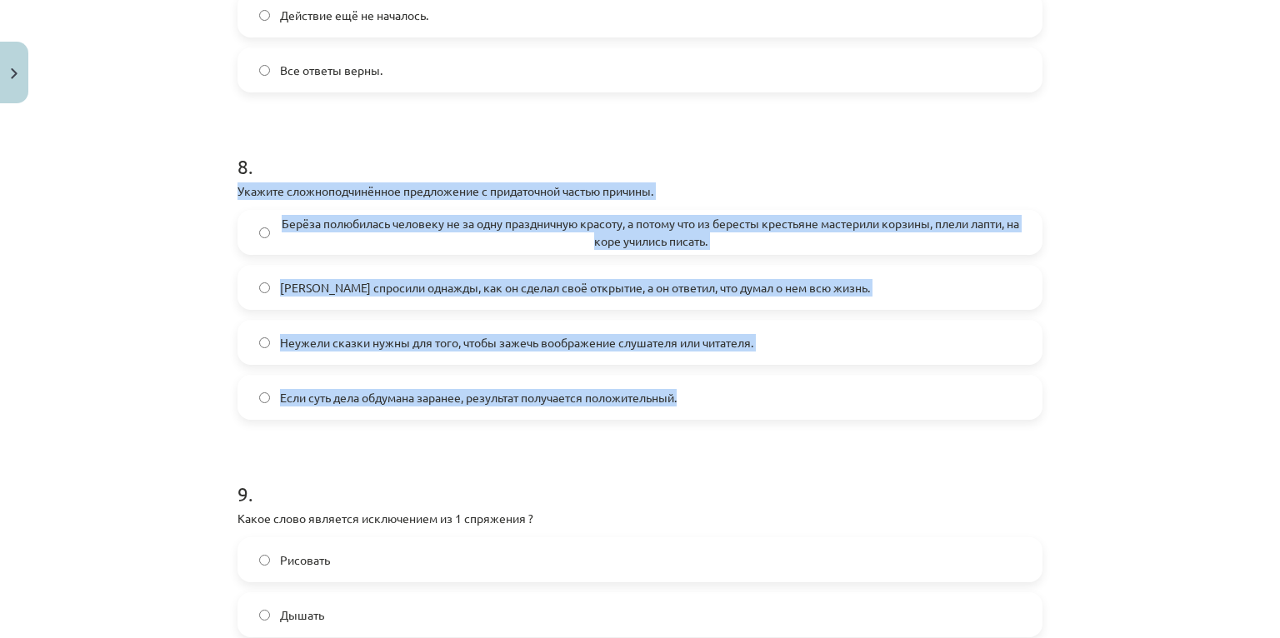
drag, startPoint x: 223, startPoint y: 207, endPoint x: 692, endPoint y: 430, distance: 518.9
click at [360, 243] on span "Берёза полюбилась человеку не за одну праздничную красоту, а потому что из бере…" at bounding box center [650, 232] width 741 height 35
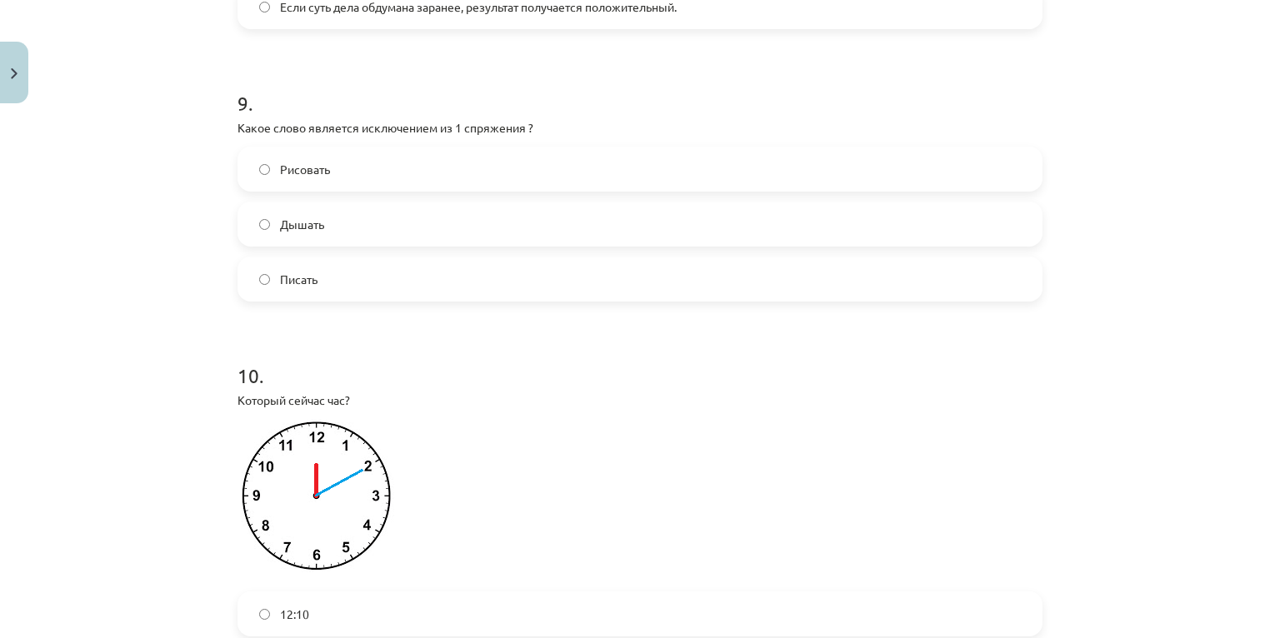
scroll to position [2934, 0]
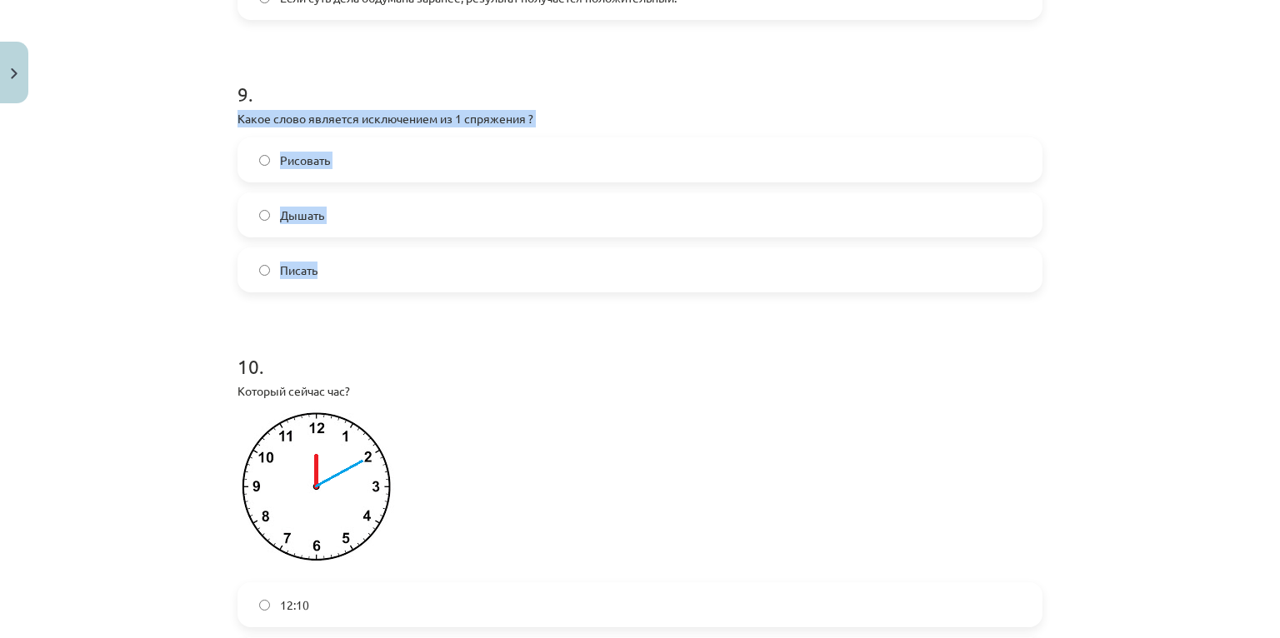
drag, startPoint x: 227, startPoint y: 136, endPoint x: 433, endPoint y: 285, distance: 254.9
click at [360, 228] on label "Дышать" at bounding box center [640, 215] width 802 height 42
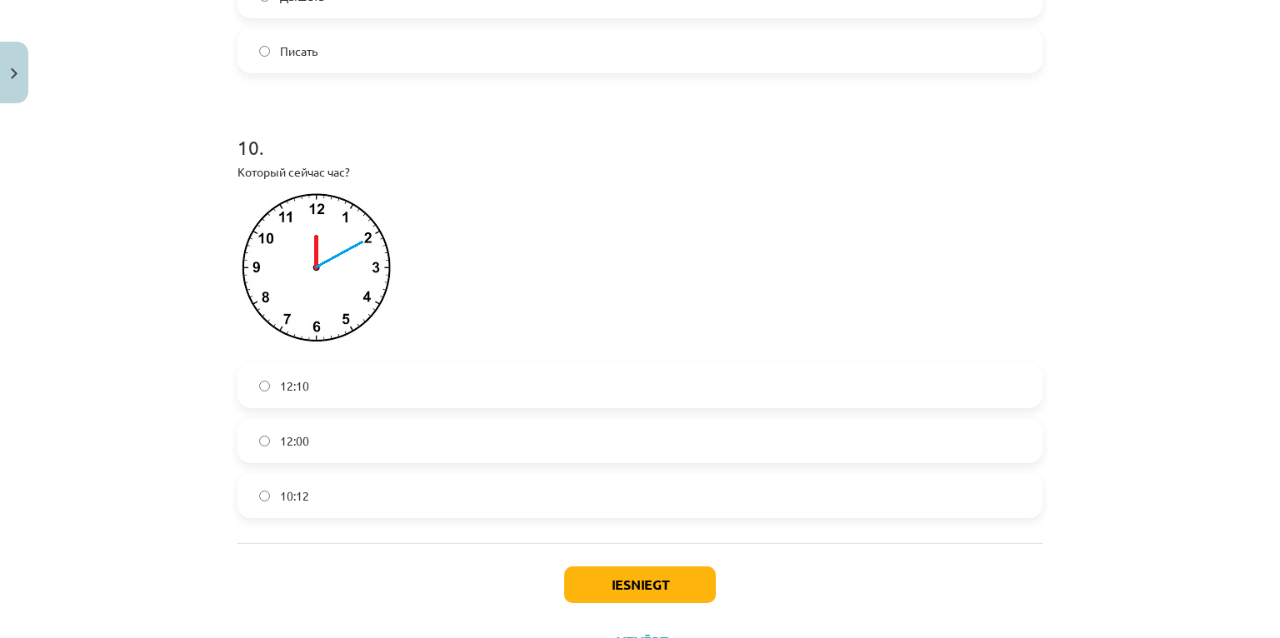
scroll to position [3200, 0]
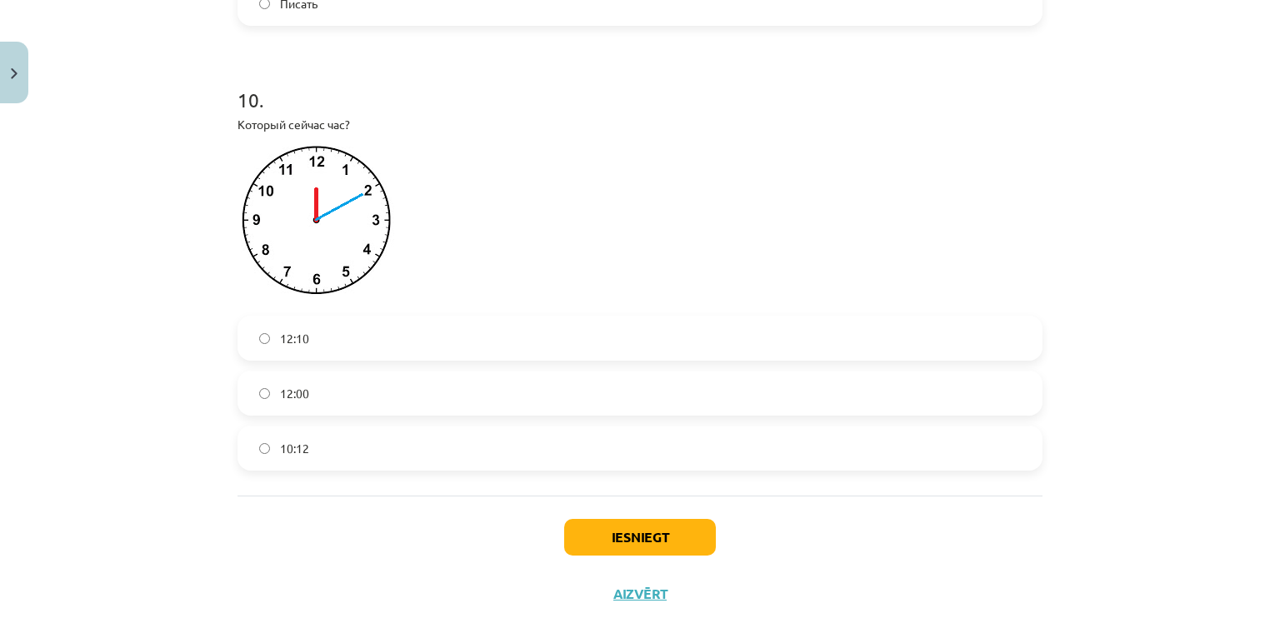
click at [303, 348] on span "12:10" at bounding box center [294, 339] width 29 height 18
click at [628, 543] on button "Iesniegt" at bounding box center [640, 537] width 152 height 37
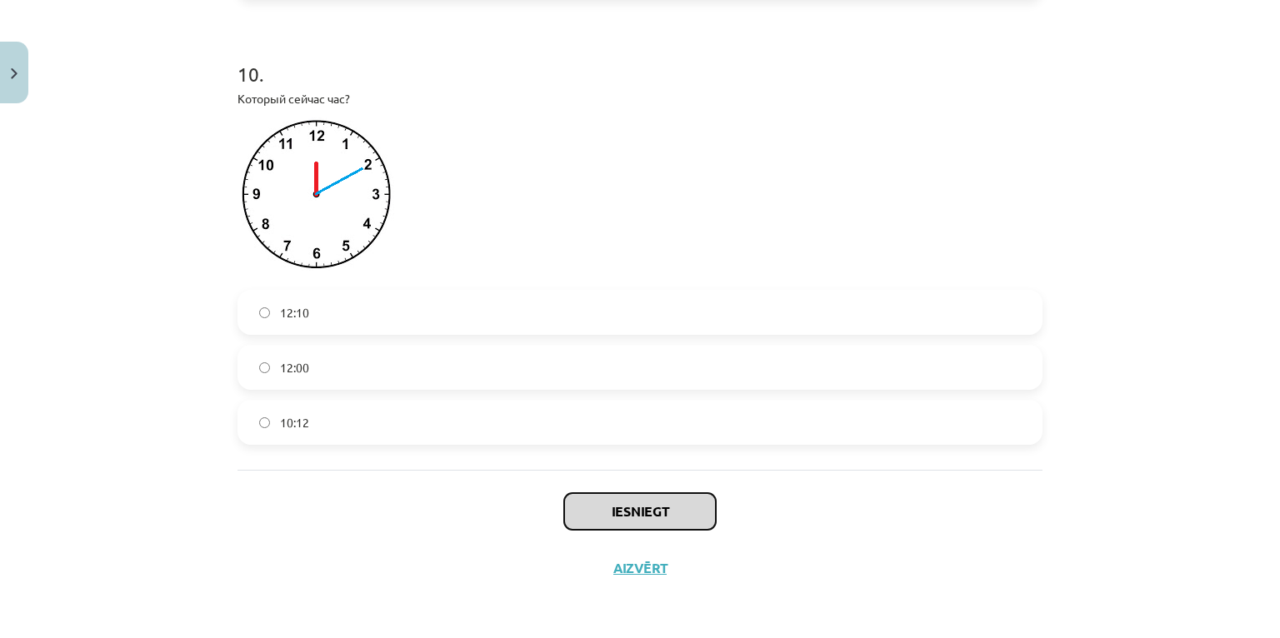
scroll to position [3244, 0]
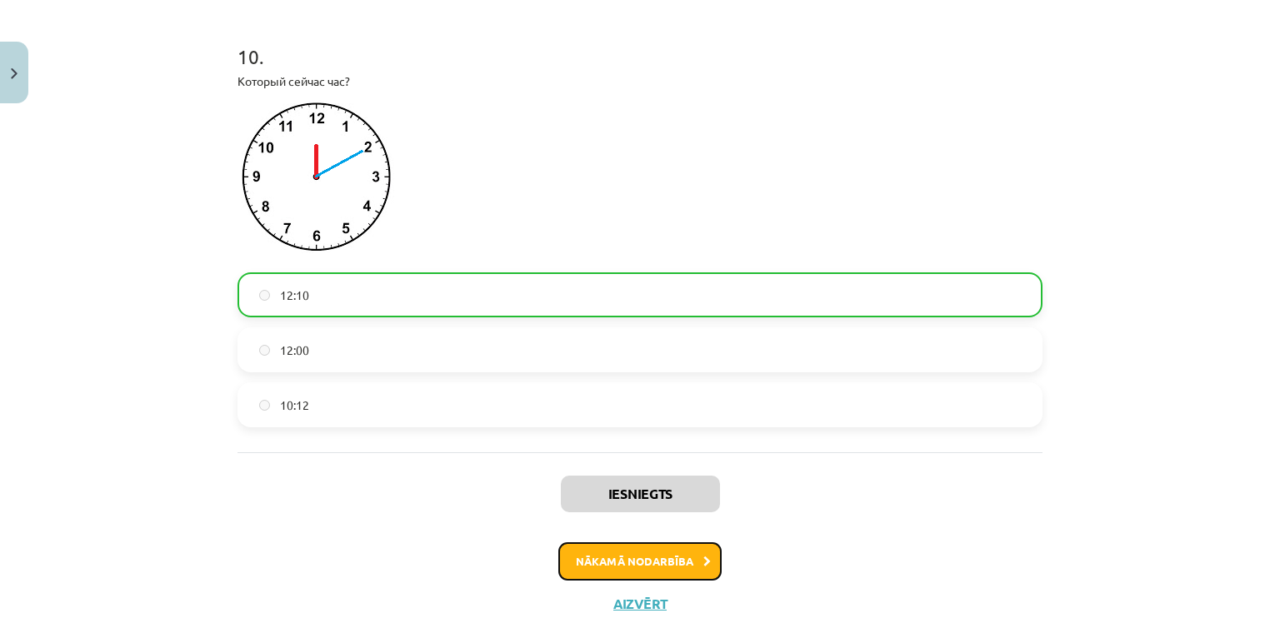
click at [660, 581] on button "Nākamā nodarbība" at bounding box center [639, 562] width 163 height 38
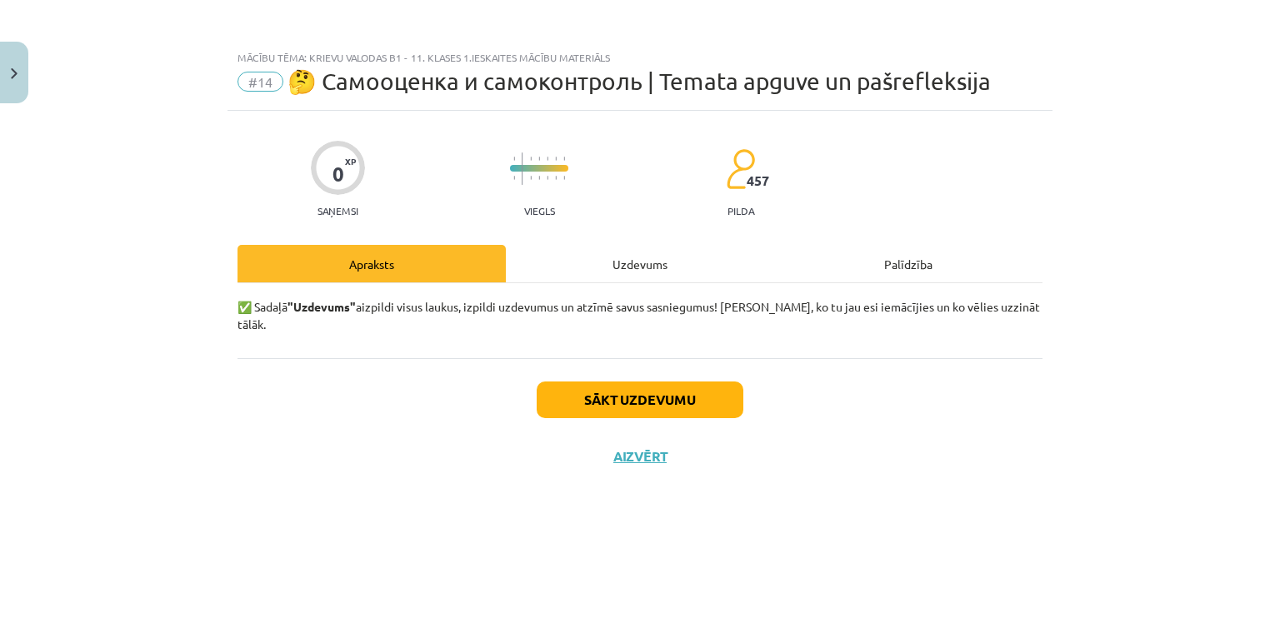
click at [637, 403] on div "Sākt uzdevumu Aizvērt" at bounding box center [640, 416] width 805 height 117
click at [633, 385] on button "Sākt uzdevumu" at bounding box center [640, 400] width 207 height 37
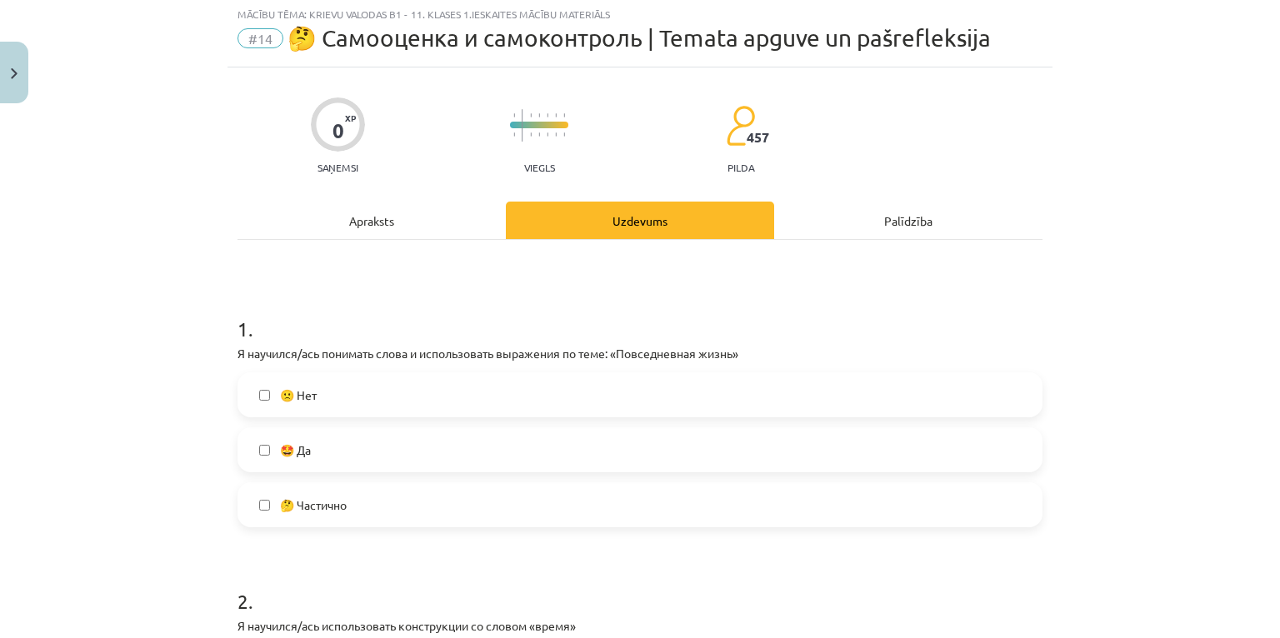
scroll to position [67, 0]
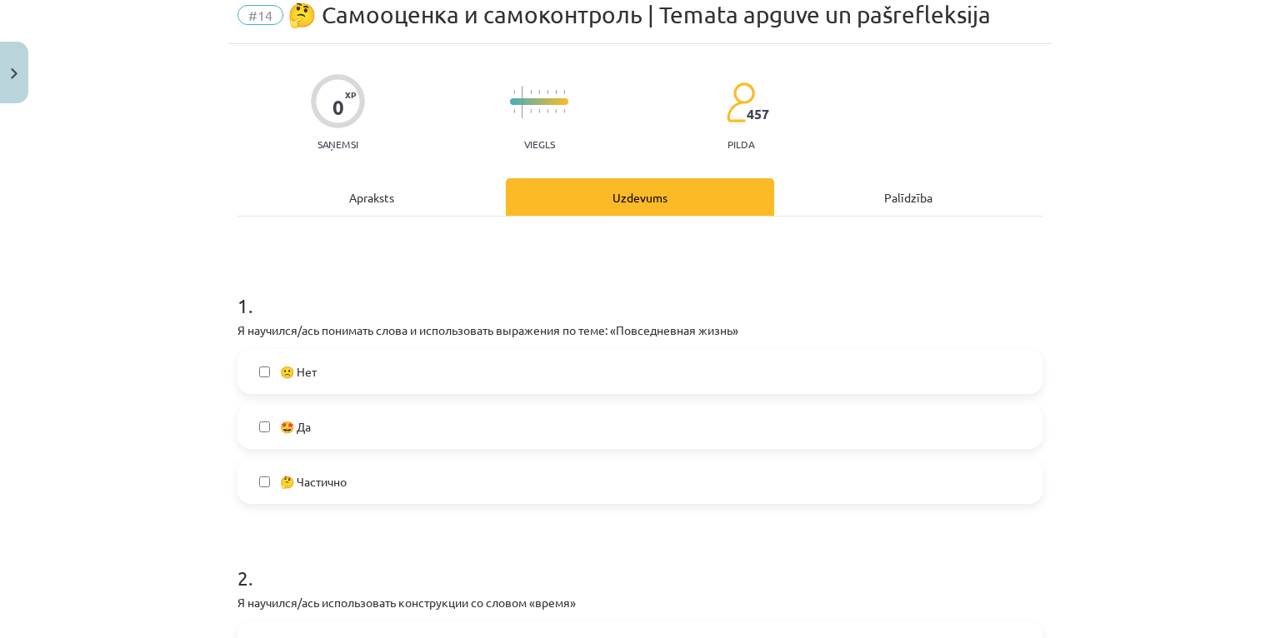
click at [365, 482] on label "🤔 Частично" at bounding box center [640, 482] width 802 height 42
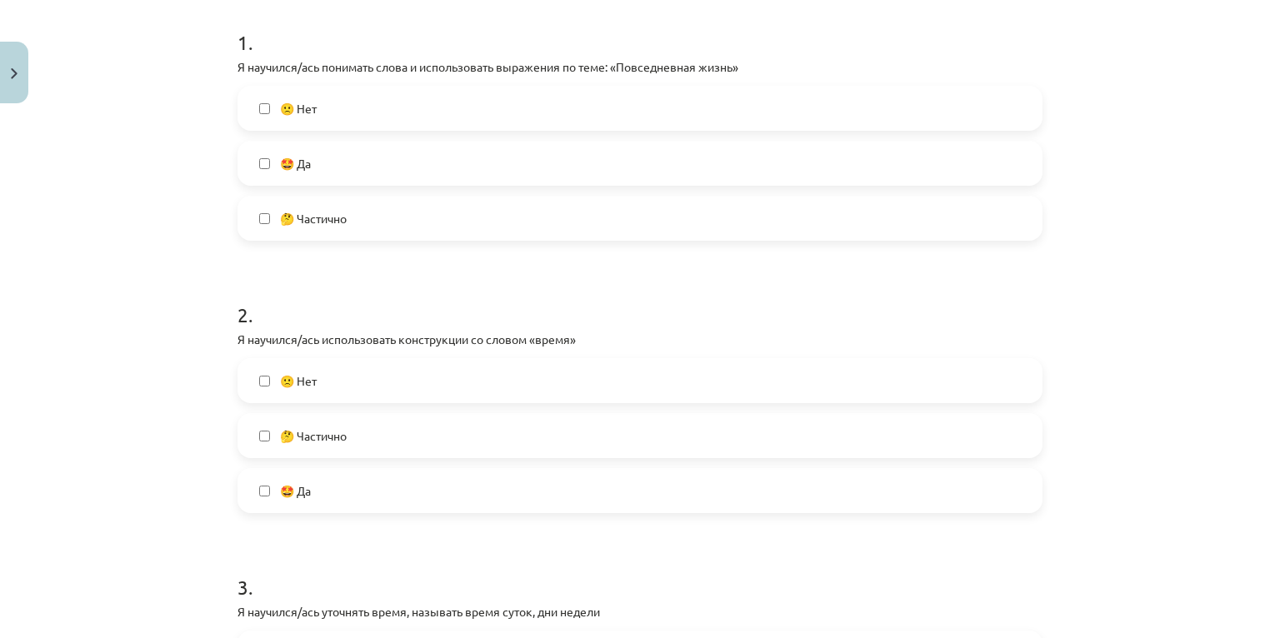
scroll to position [333, 0]
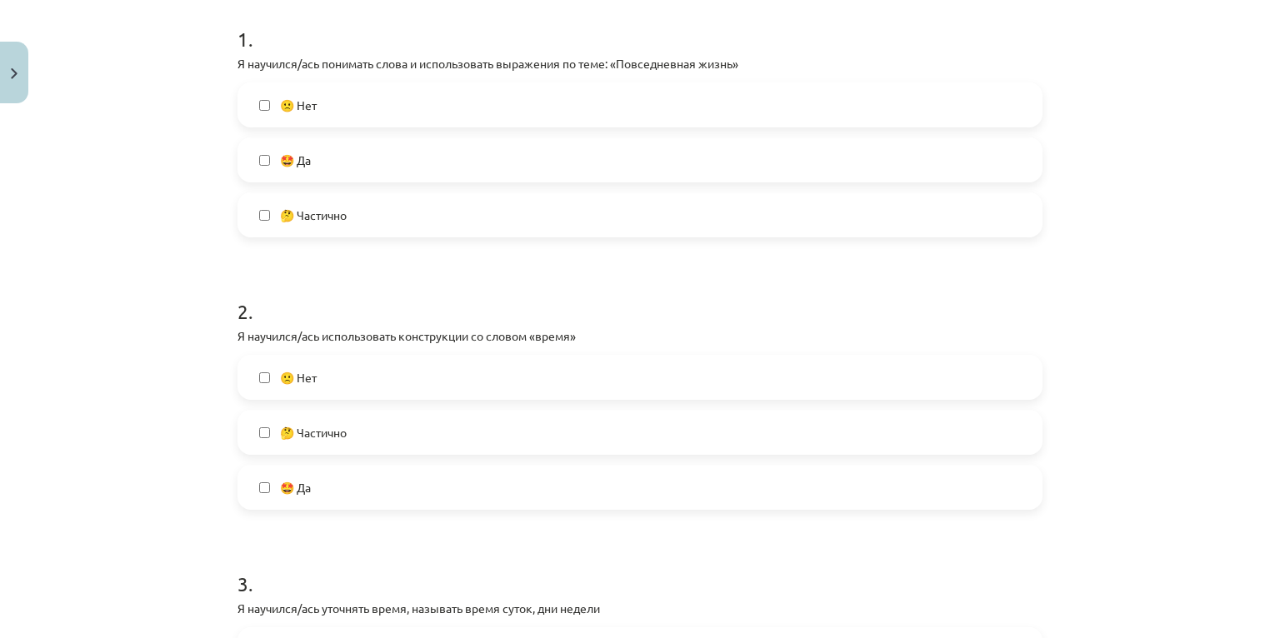
click at [365, 495] on label "🤩 Да" at bounding box center [640, 488] width 802 height 42
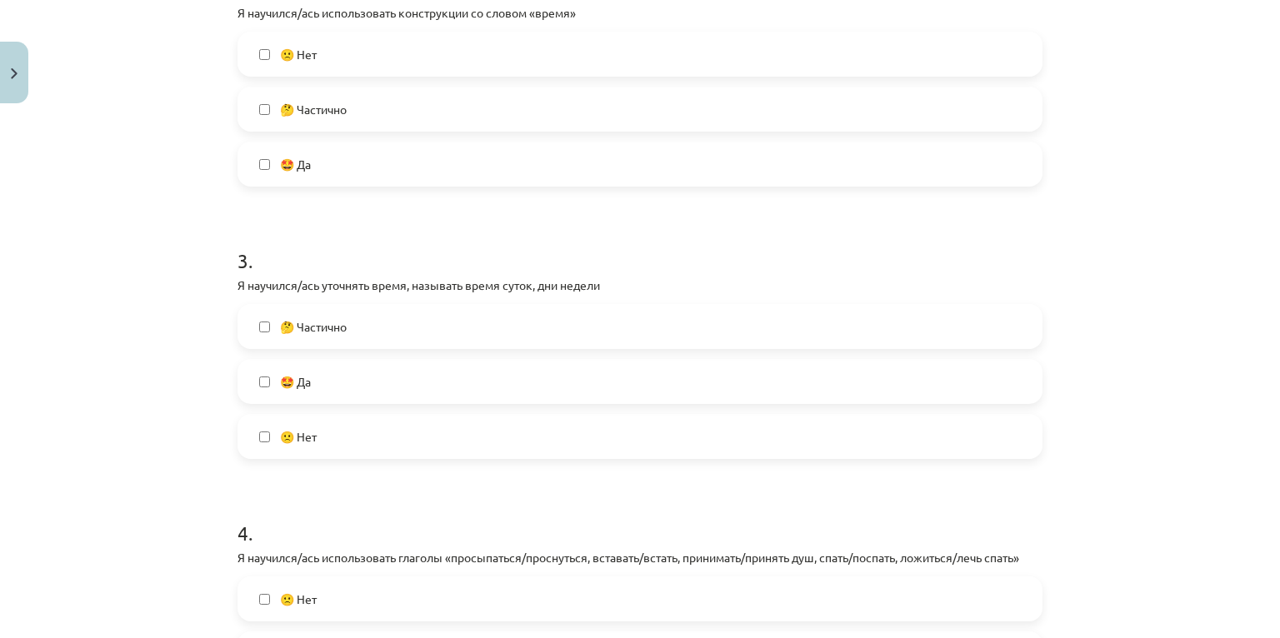
scroll to position [667, 0]
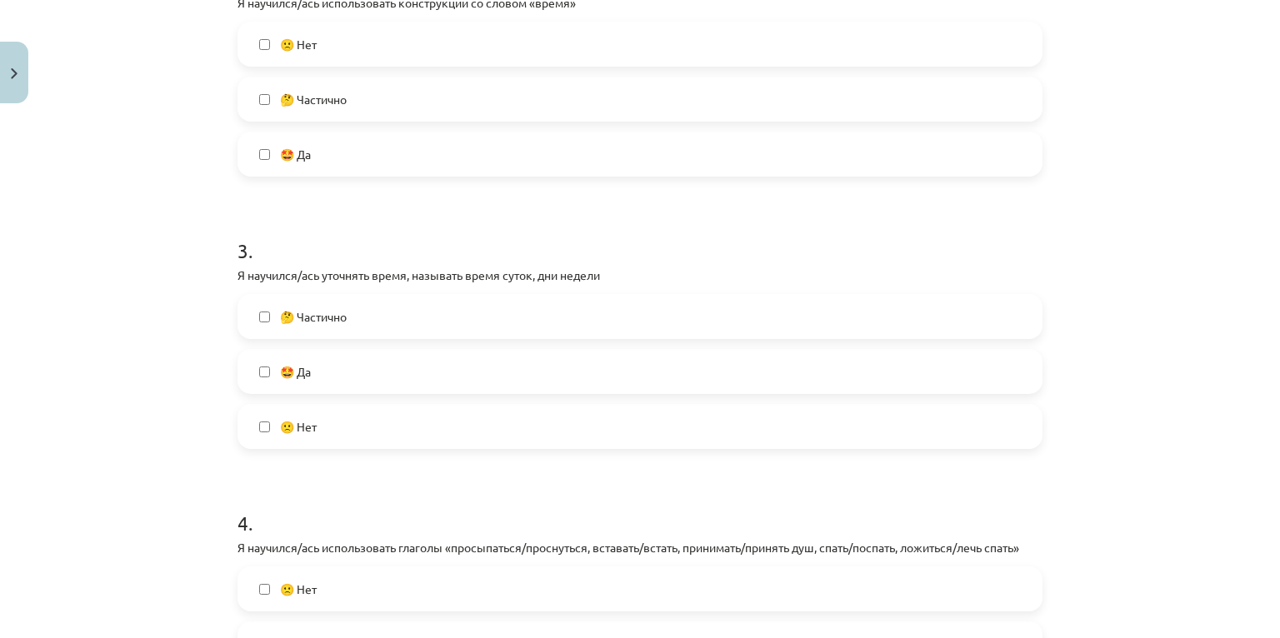
click at [314, 368] on label "🤩 Да" at bounding box center [640, 372] width 802 height 42
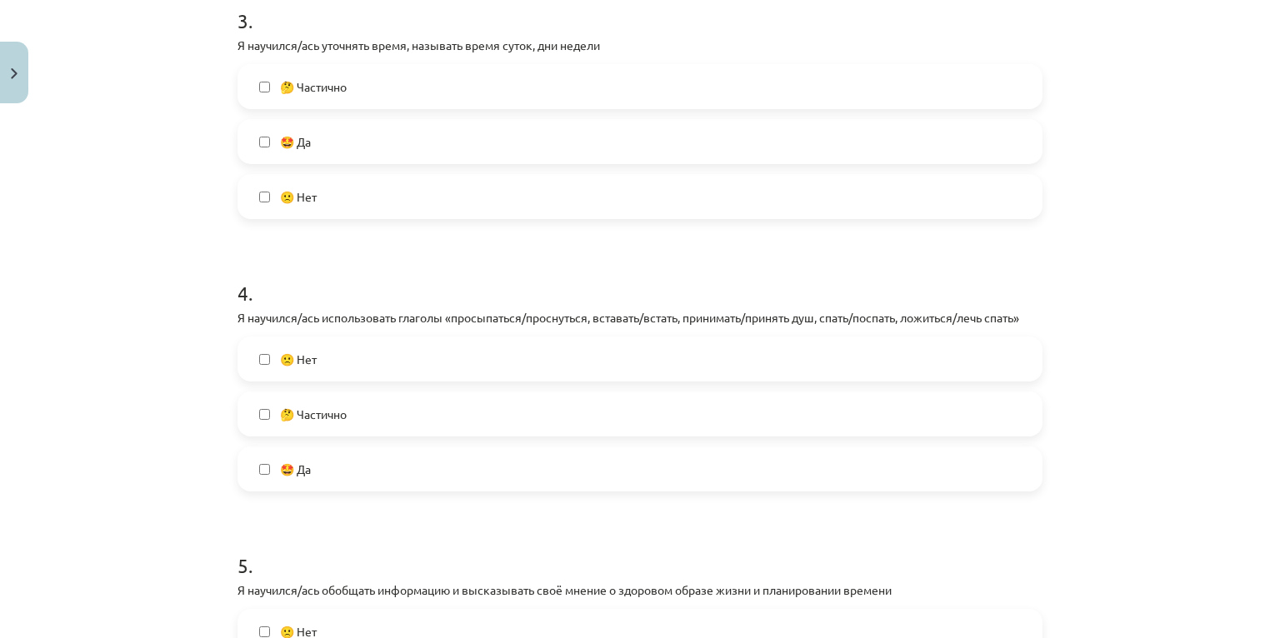
scroll to position [933, 0]
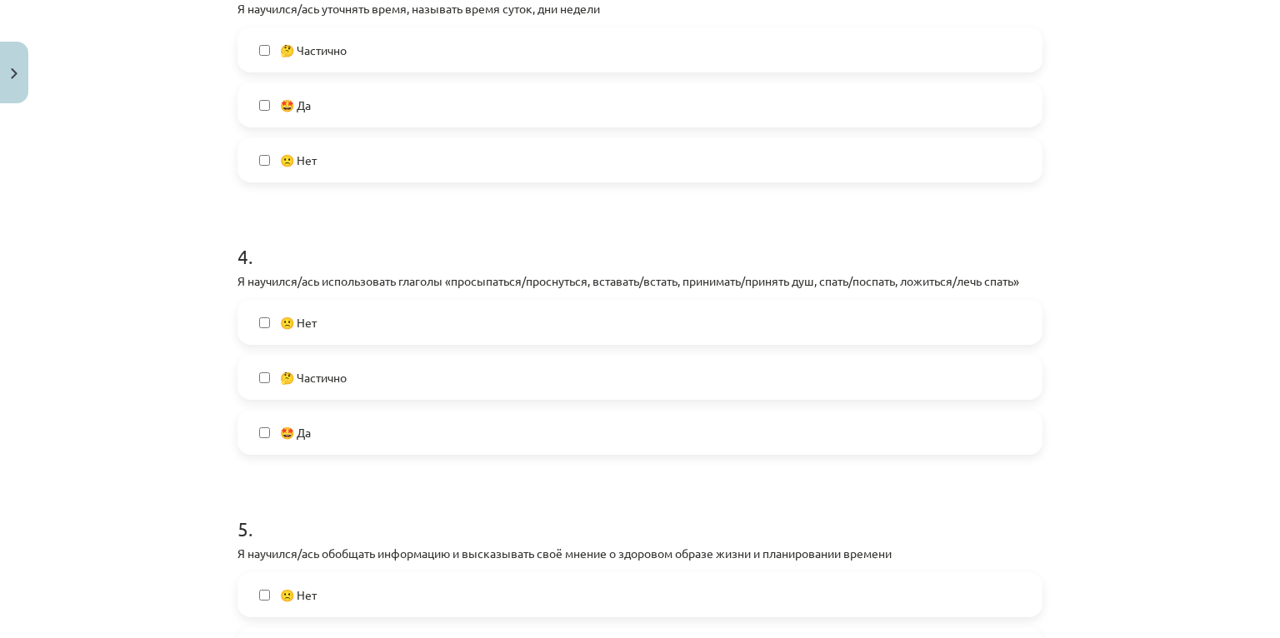
click at [348, 430] on label "🤩 Да" at bounding box center [640, 433] width 802 height 42
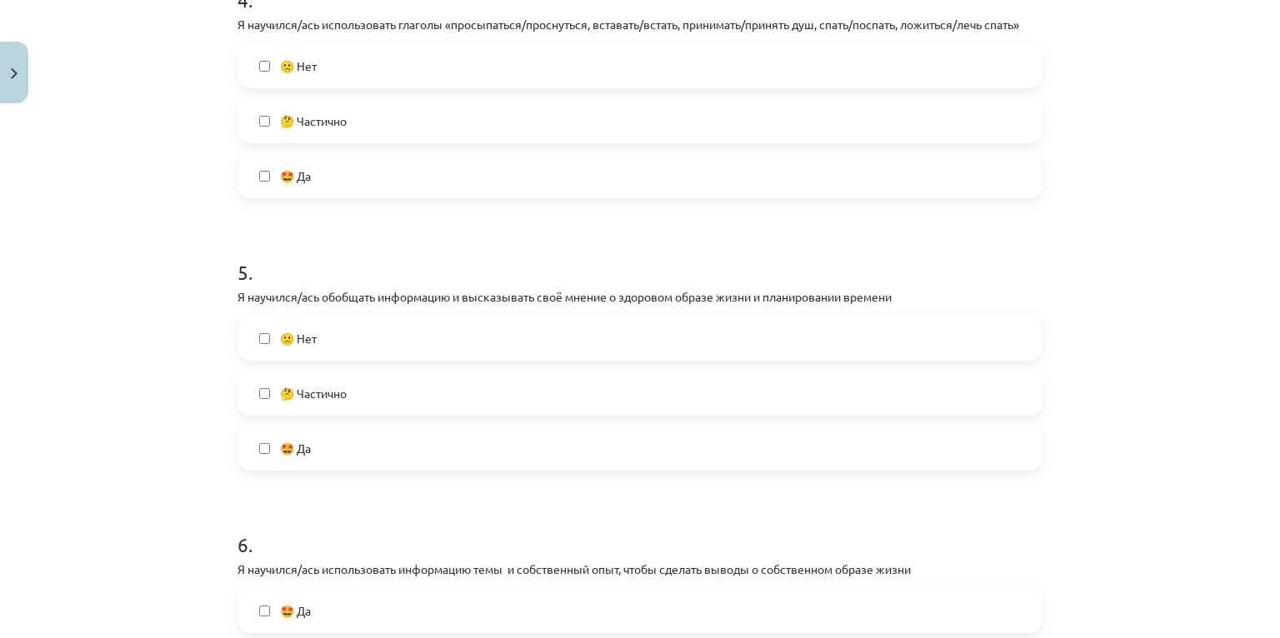
scroll to position [1200, 0]
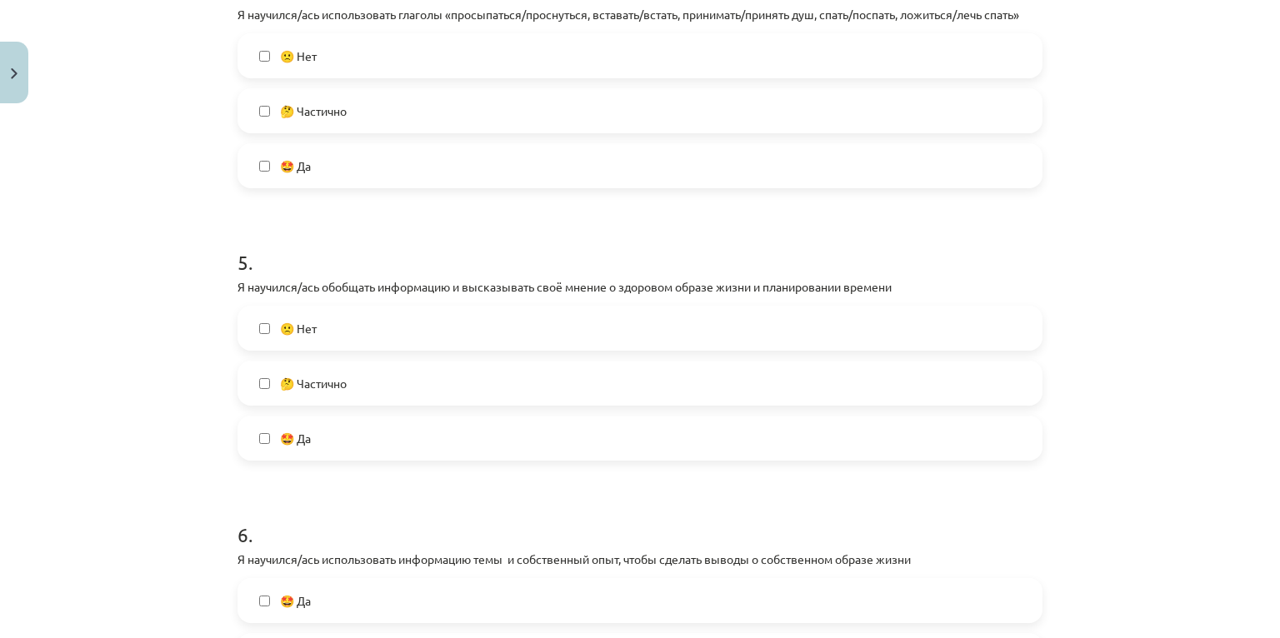
click at [425, 428] on label "🤩 Да" at bounding box center [640, 439] width 802 height 42
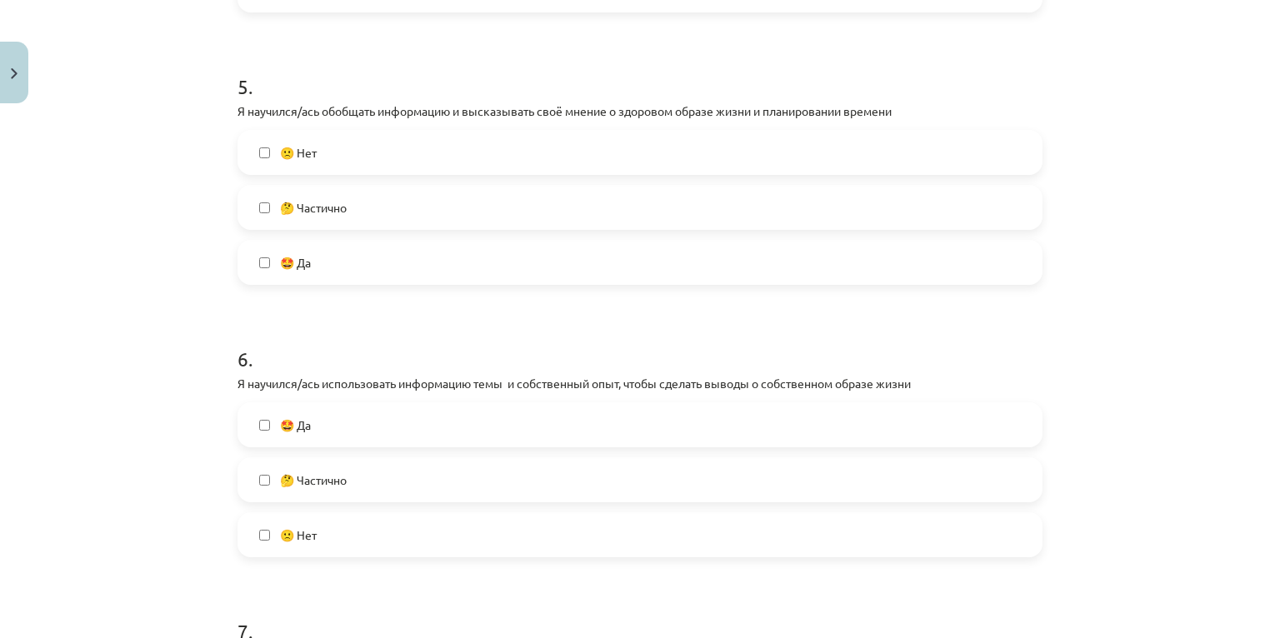
scroll to position [1467, 0]
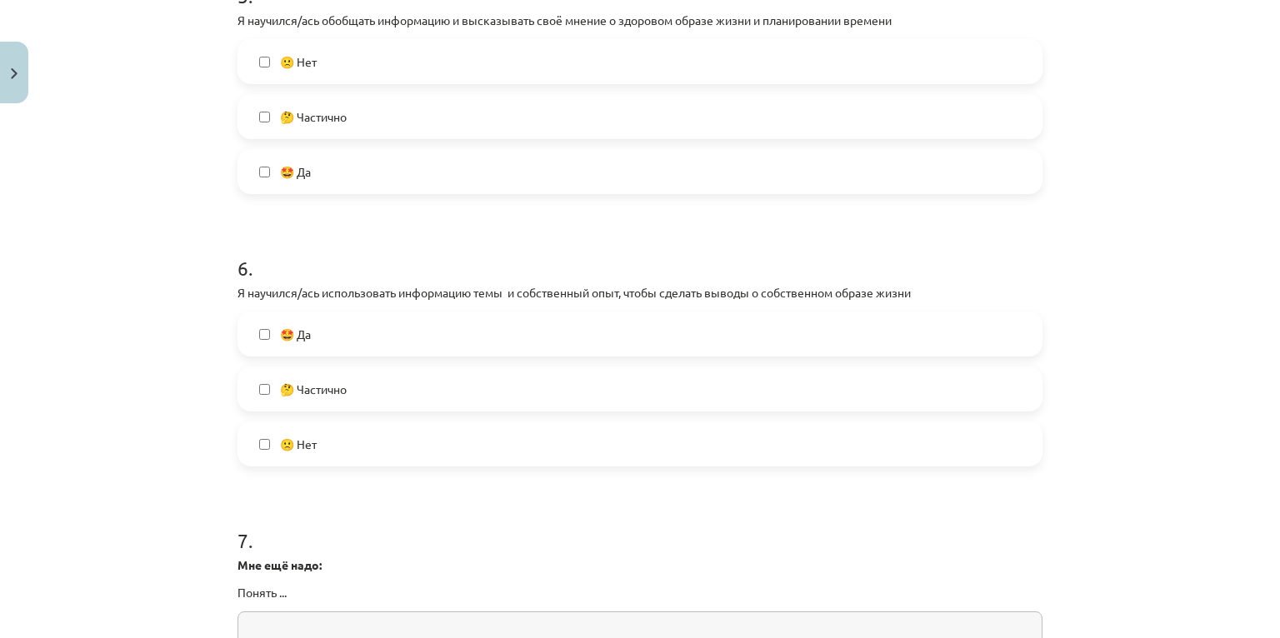
click at [344, 323] on label "🤩 Да" at bounding box center [640, 334] width 802 height 42
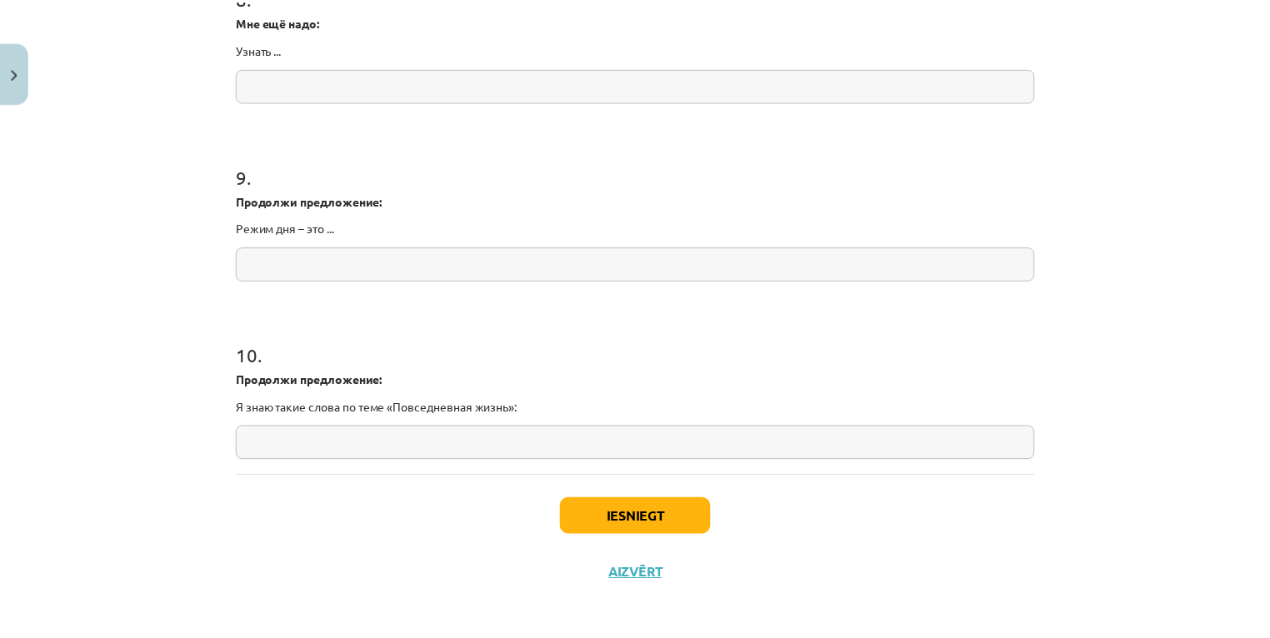
scroll to position [2194, 0]
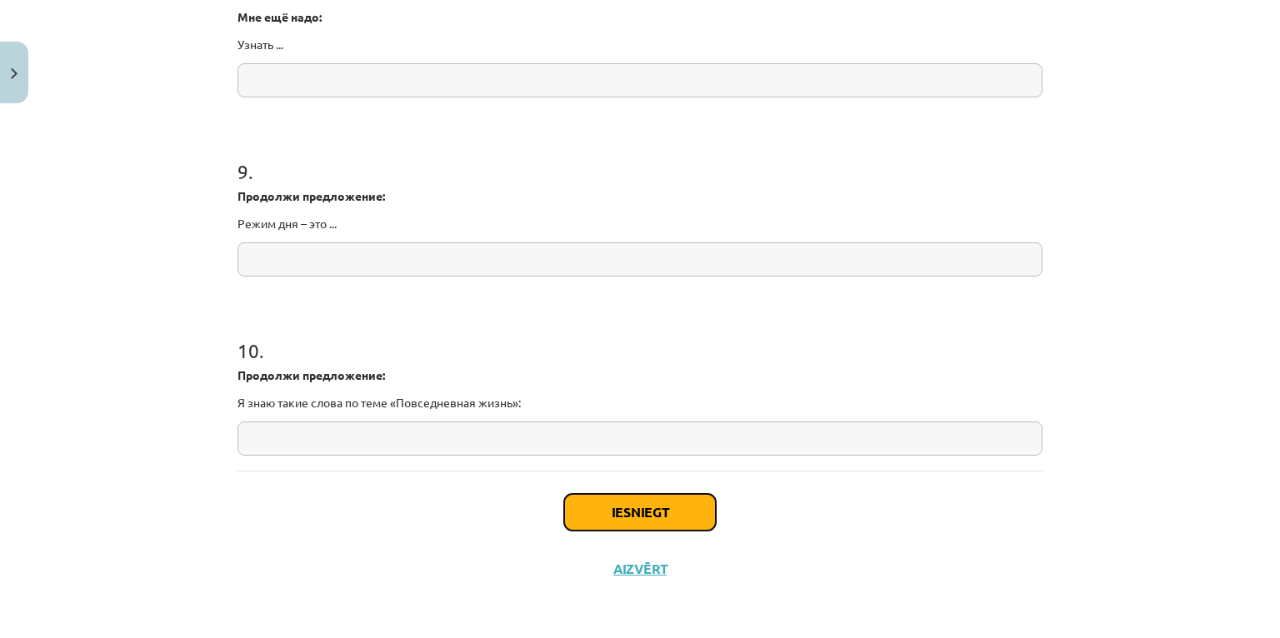
click at [650, 524] on button "Iesniegt" at bounding box center [640, 512] width 152 height 37
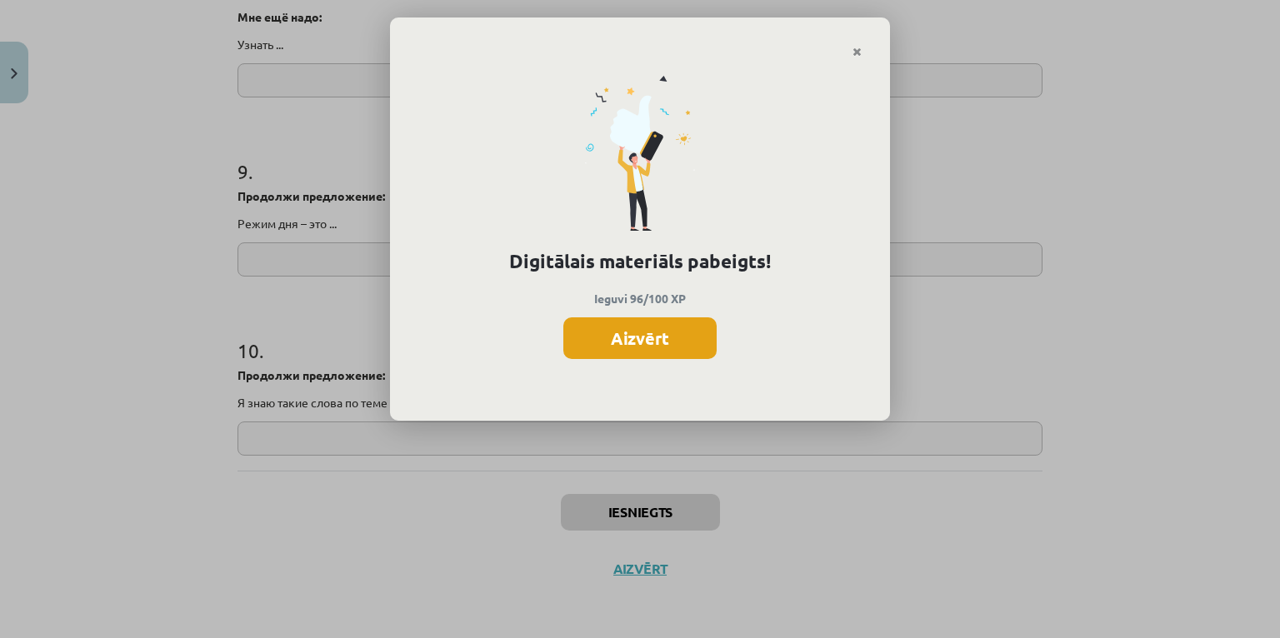
click at [657, 338] on button "Aizvērt" at bounding box center [639, 339] width 153 height 42
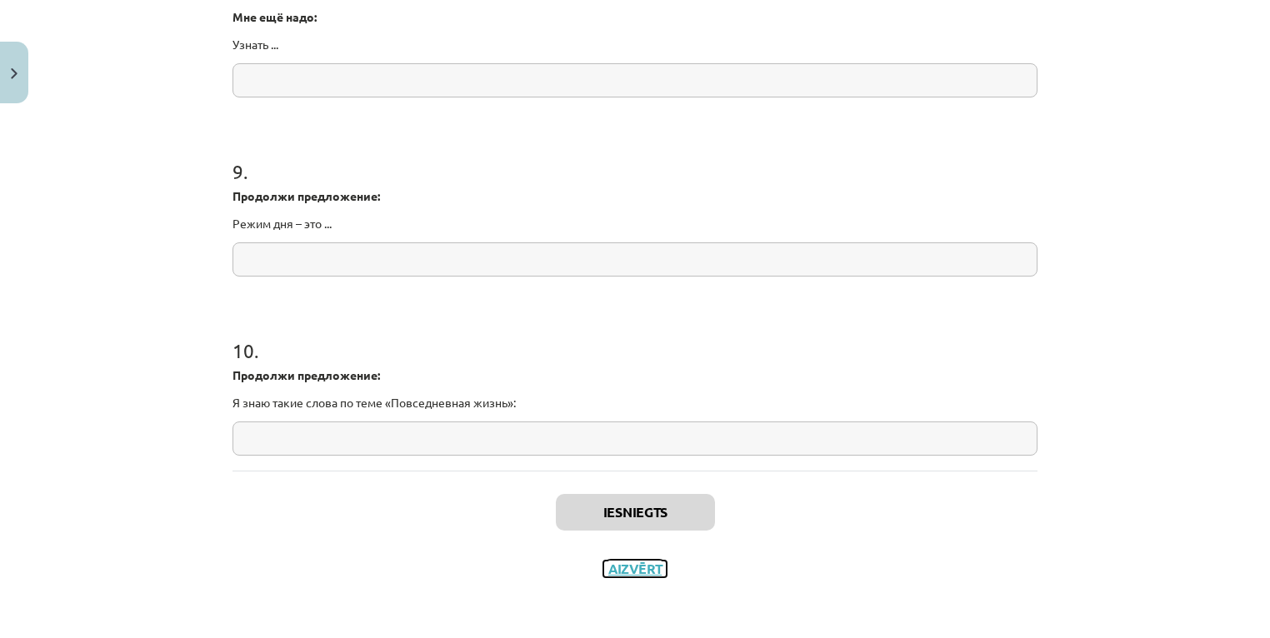
click at [653, 561] on button "Aizvērt" at bounding box center [634, 569] width 63 height 17
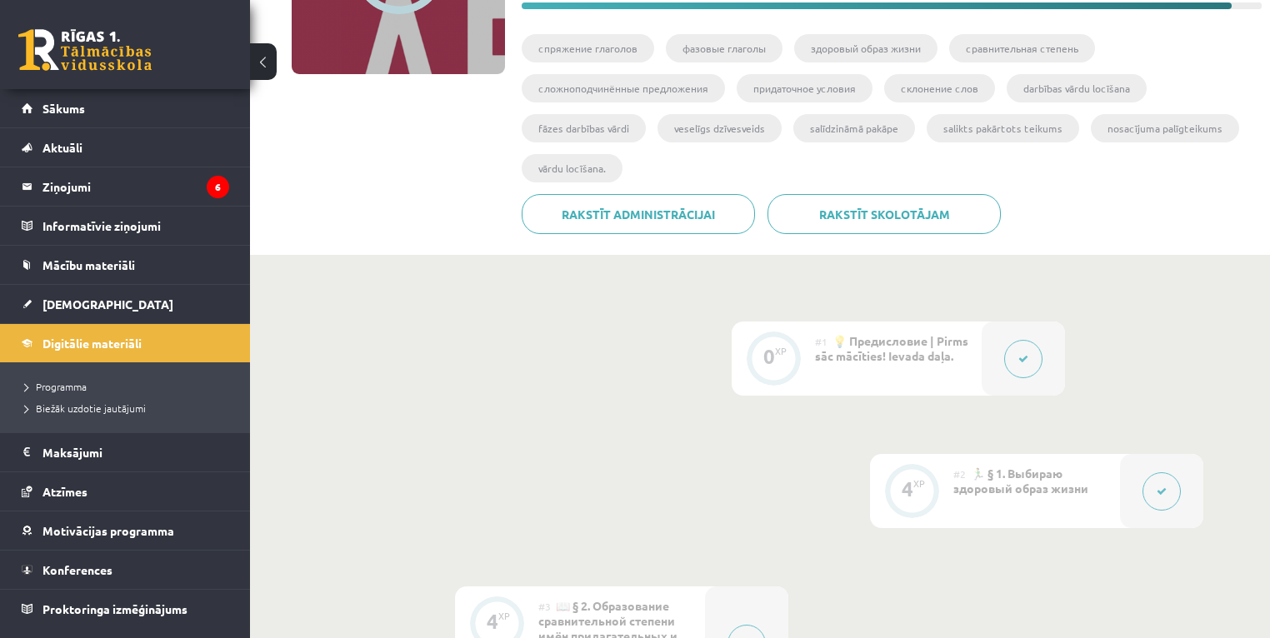
click at [77, 43] on link at bounding box center [84, 50] width 133 height 42
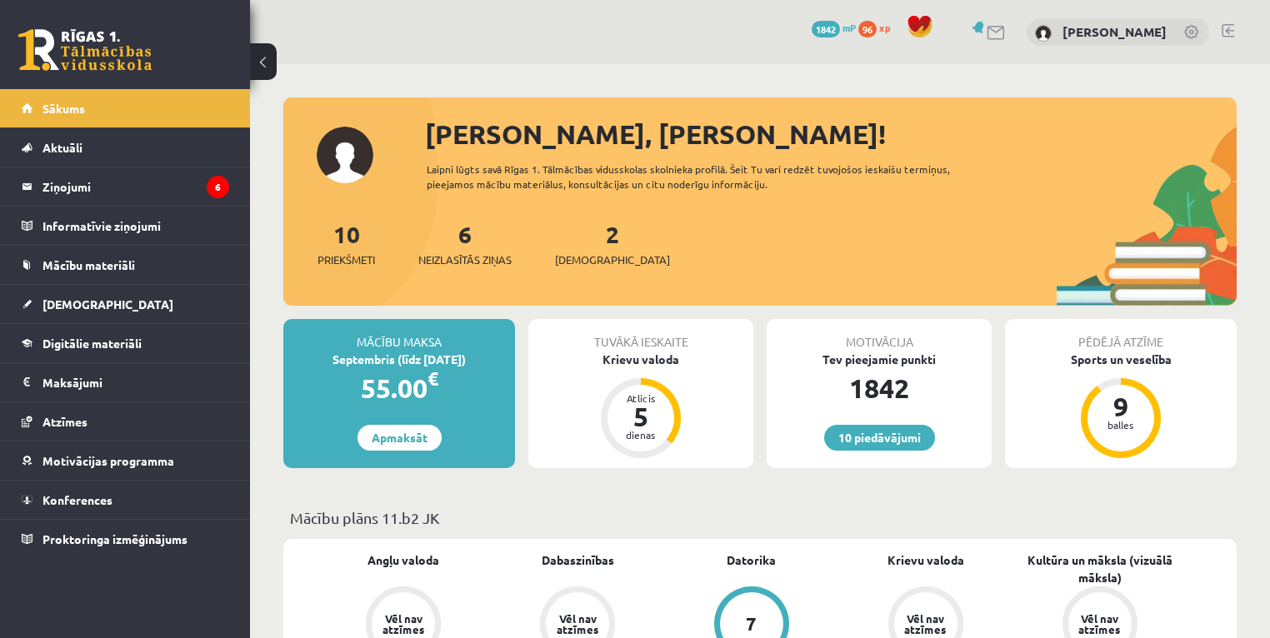
scroll to position [67, 0]
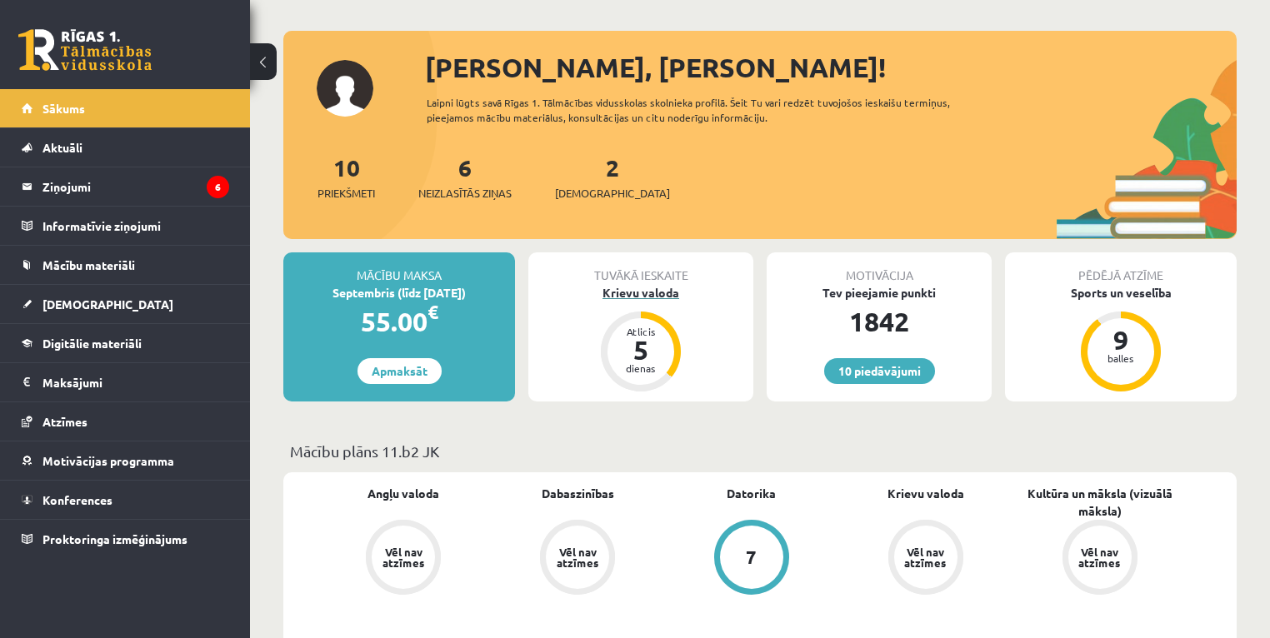
click at [647, 294] on div "Krievu valoda" at bounding box center [640, 293] width 225 height 18
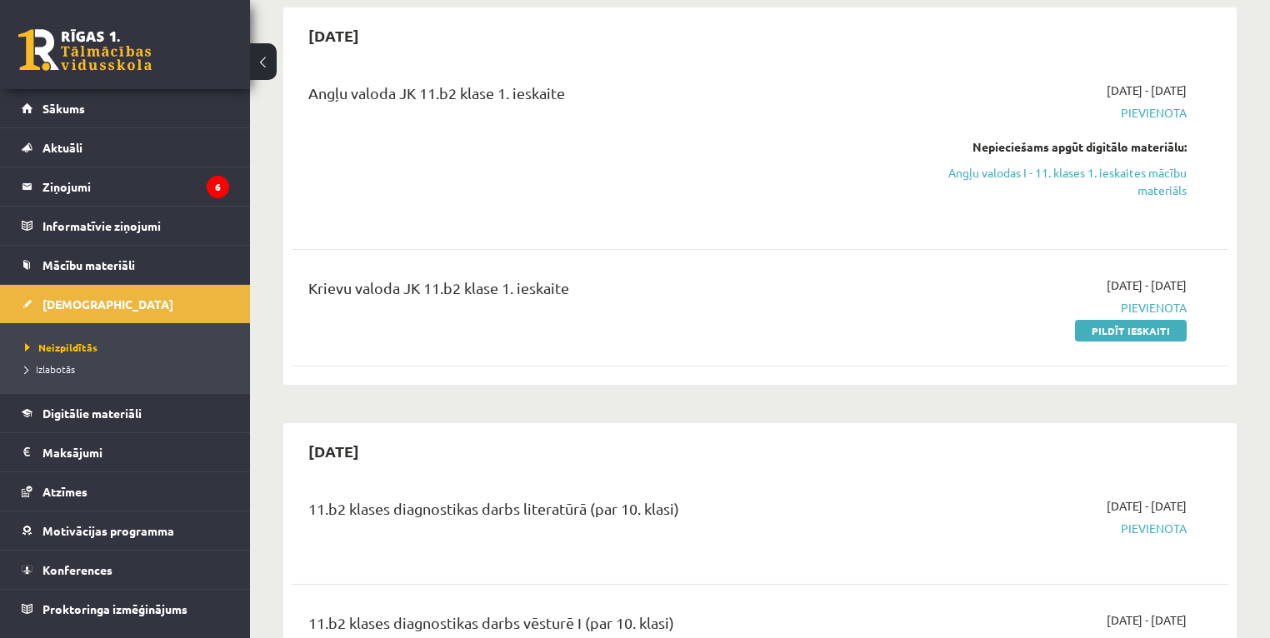
scroll to position [133, 0]
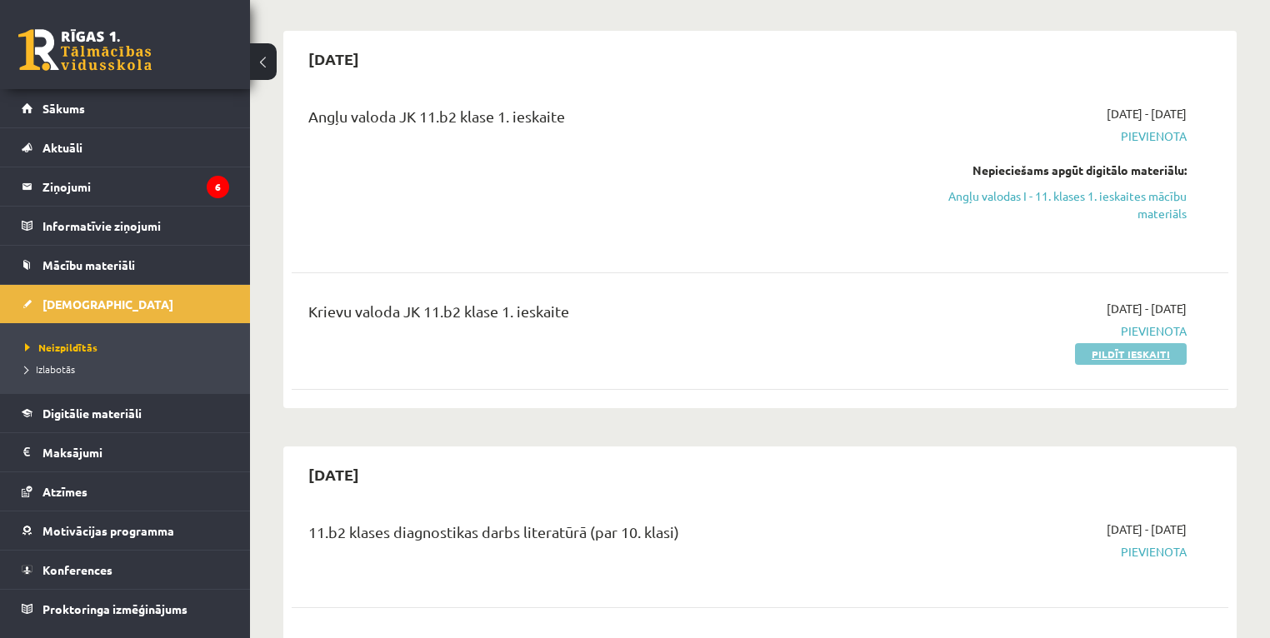
click at [1108, 357] on link "Pildīt ieskaiti" at bounding box center [1131, 354] width 112 height 22
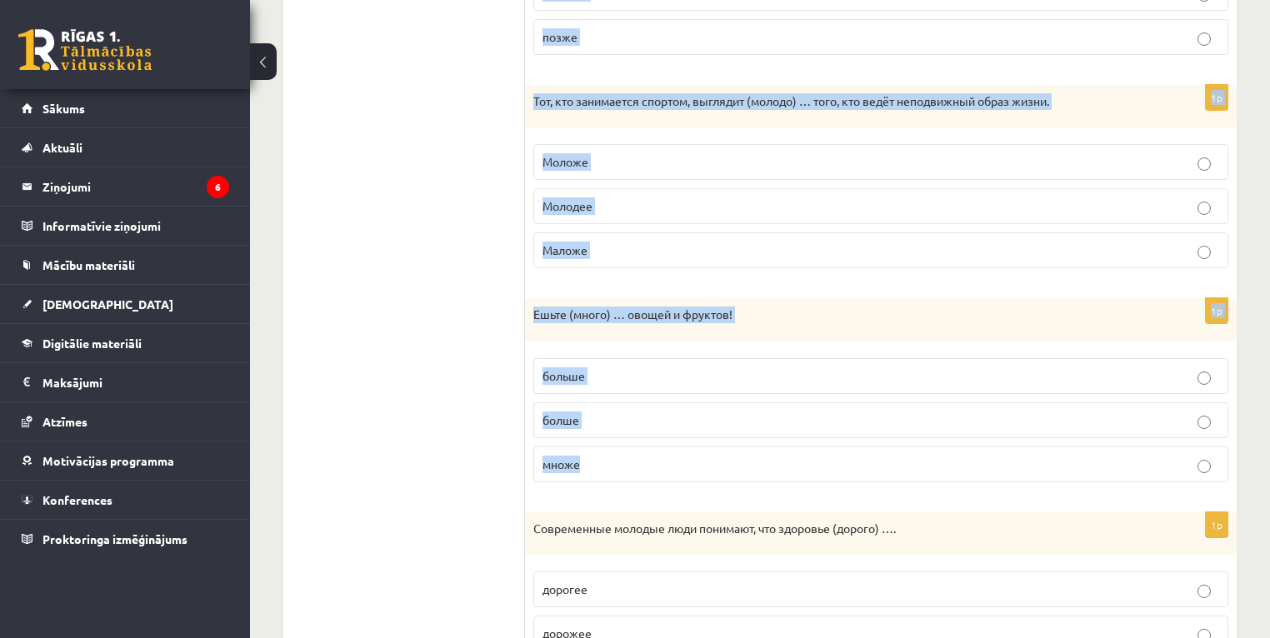
scroll to position [802, 0]
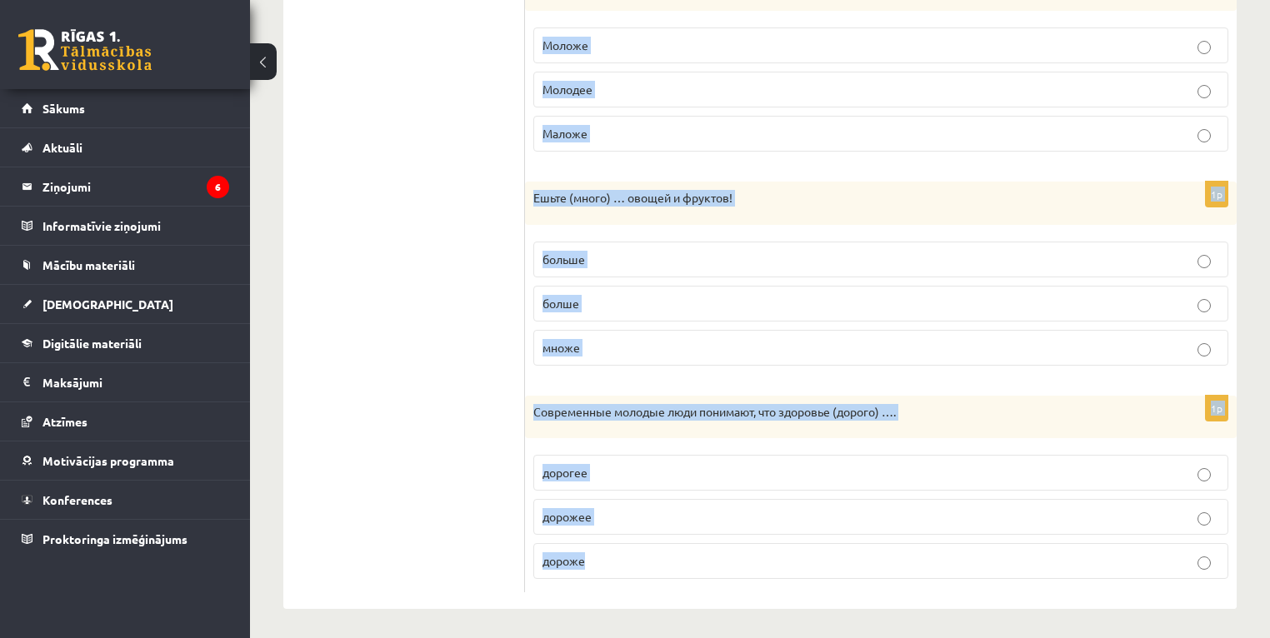
drag, startPoint x: 533, startPoint y: 157, endPoint x: 823, endPoint y: 563, distance: 498.4
click at [823, 563] on form "Выберите правильную форму сравнительной степени. 1p Отдыхать на природе (полезн…" at bounding box center [881, 45] width 678 height 1096
drag, startPoint x: 583, startPoint y: 403, endPoint x: 571, endPoint y: 408, distance: 12.7
copy form "Loremips do sitamet (consect) …, adi elitse d eiusmodtem. incididu utlabore etd…"
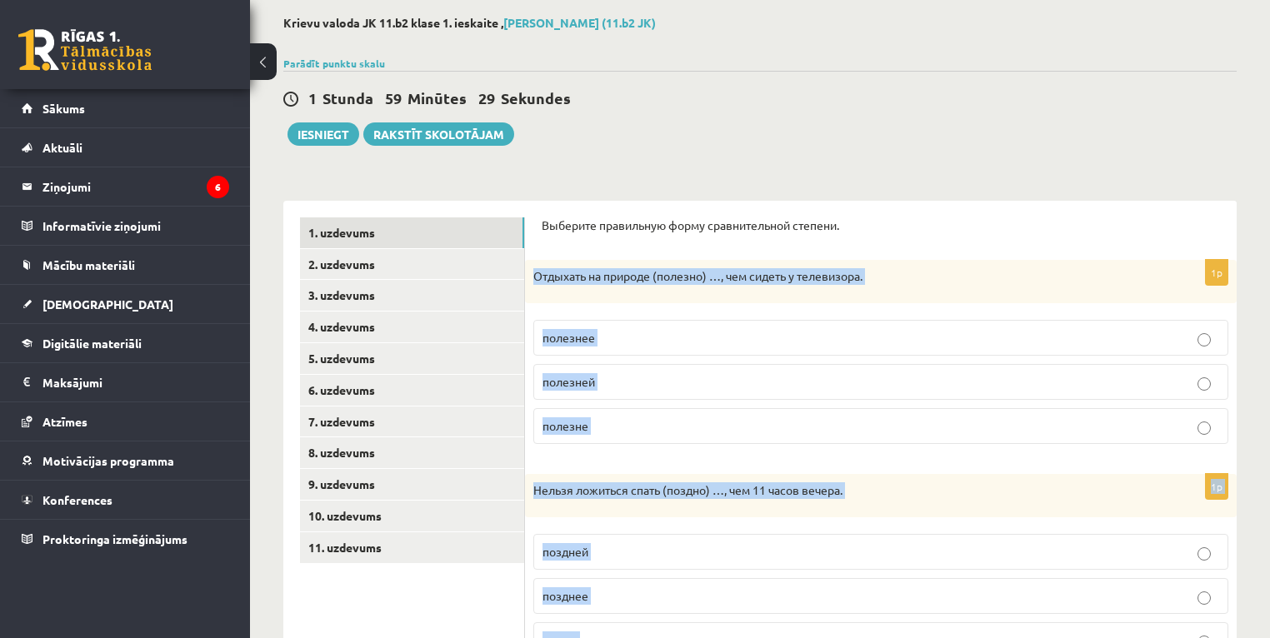
scroll to position [68, 0]
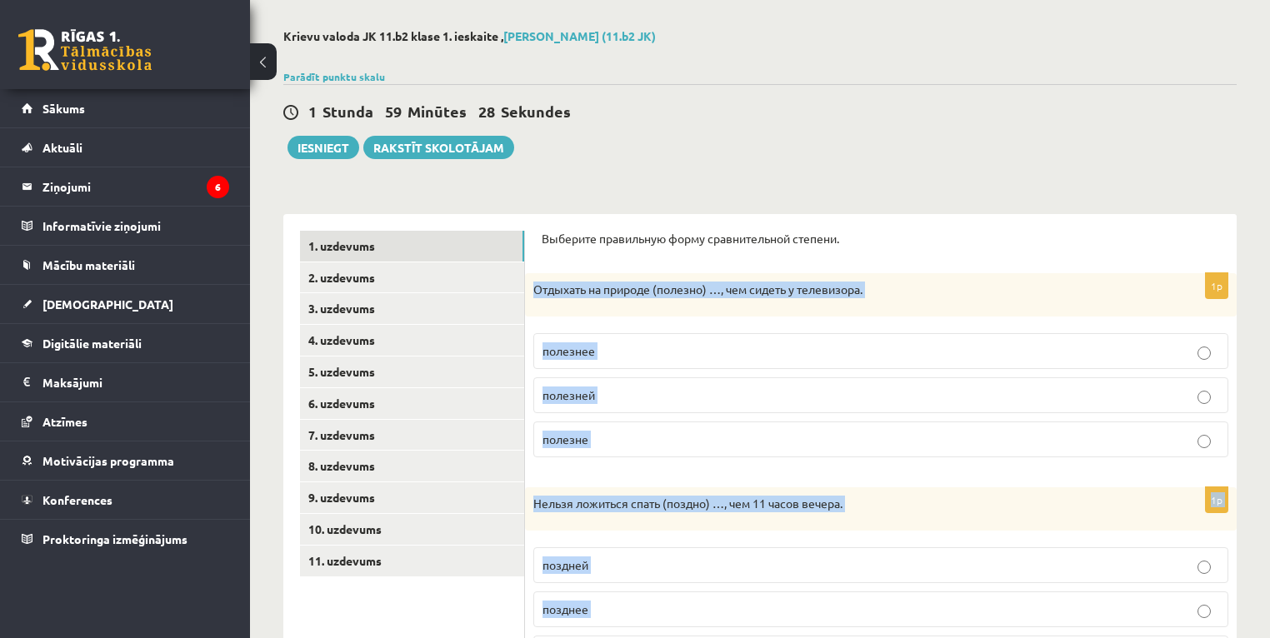
click at [628, 351] on p "полезнее" at bounding box center [881, 352] width 677 height 18
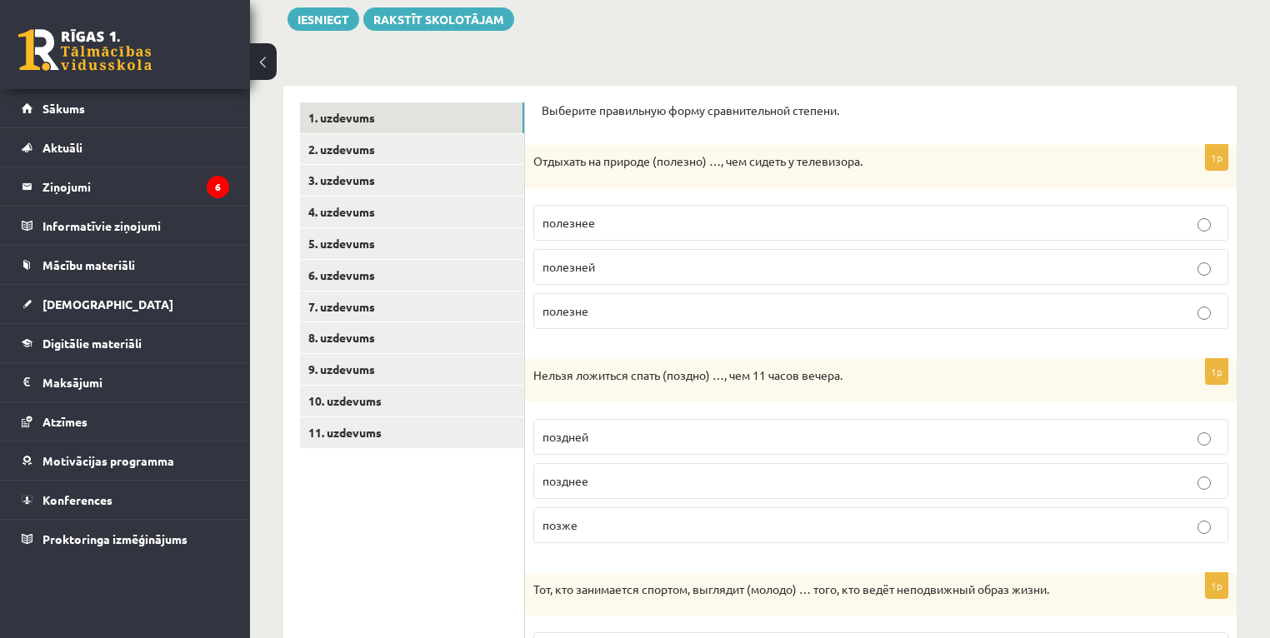
scroll to position [202, 0]
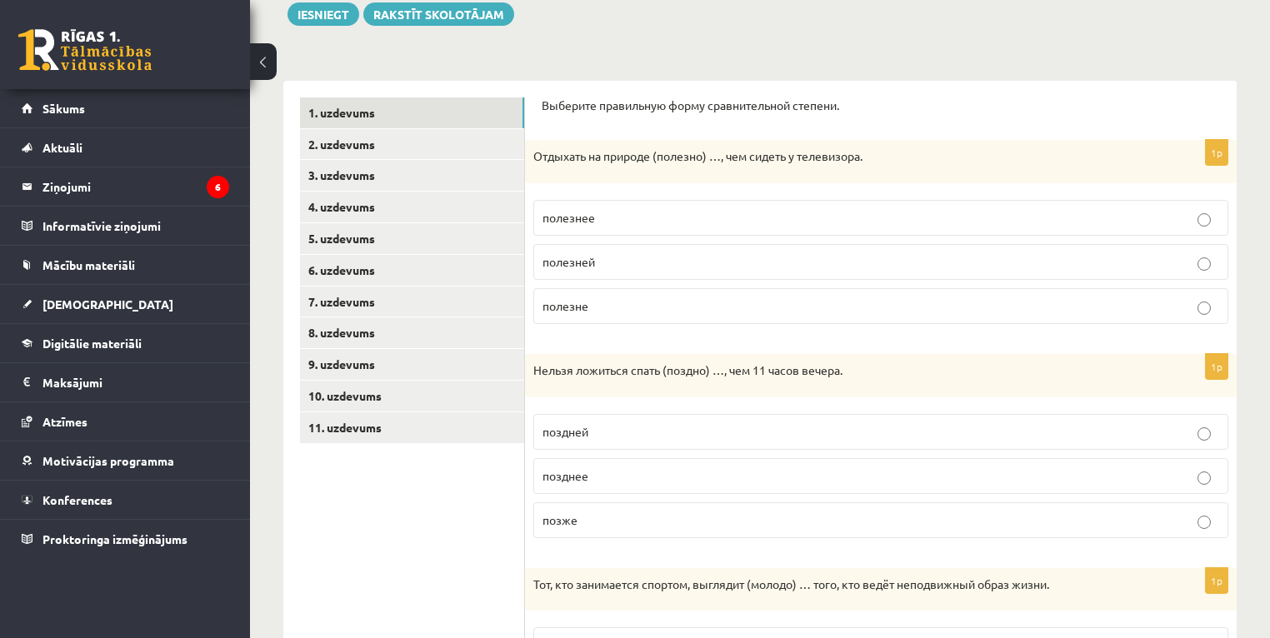
click at [650, 475] on p "позднее" at bounding box center [881, 477] width 677 height 18
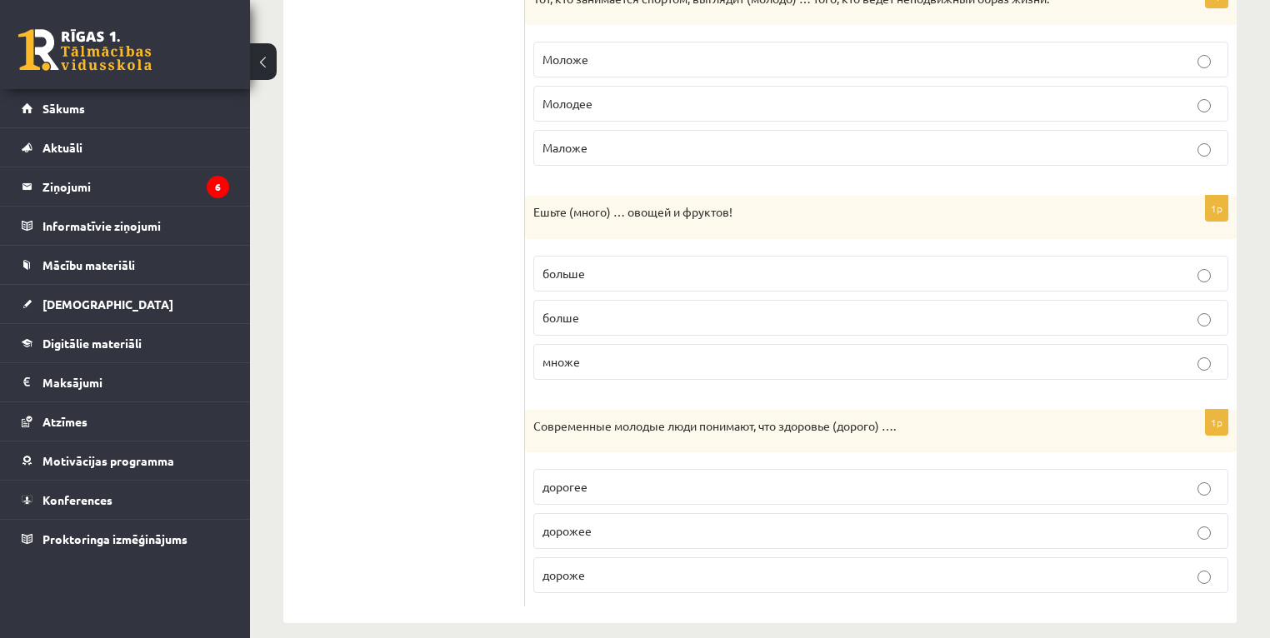
scroll to position [802, 0]
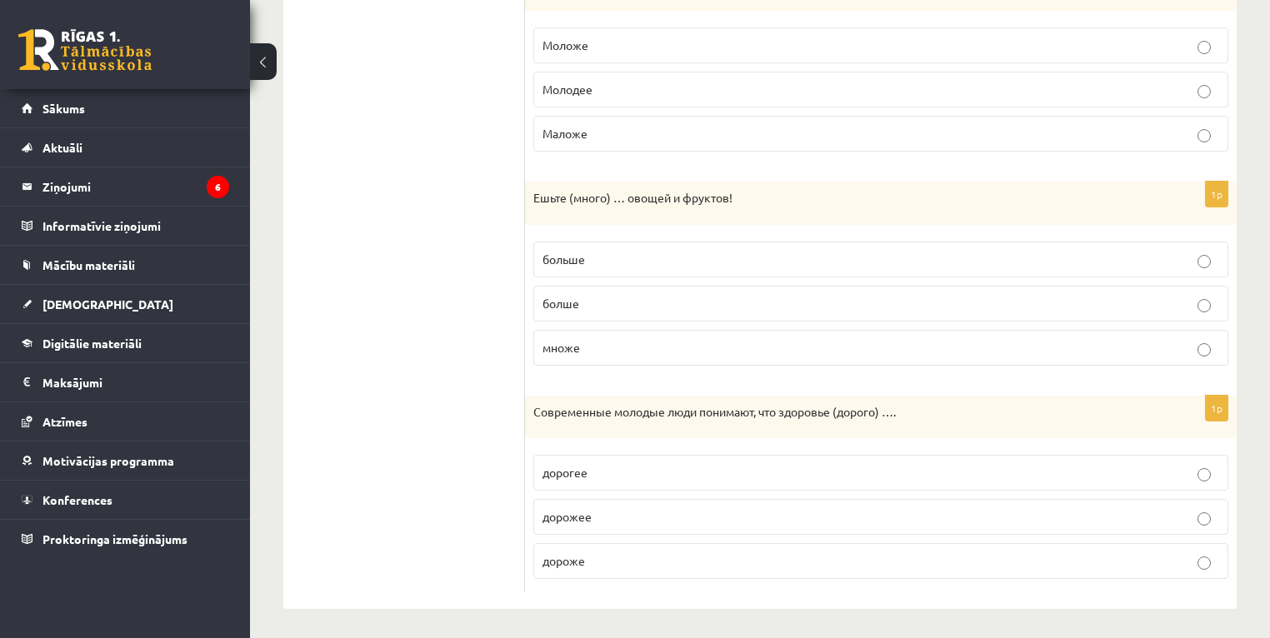
click at [596, 45] on p "Моложе" at bounding box center [881, 46] width 677 height 18
drag, startPoint x: 588, startPoint y: 298, endPoint x: 557, endPoint y: 287, distance: 33.8
click at [588, 298] on p "болше" at bounding box center [881, 304] width 677 height 18
click at [598, 558] on p "дороже" at bounding box center [881, 562] width 677 height 18
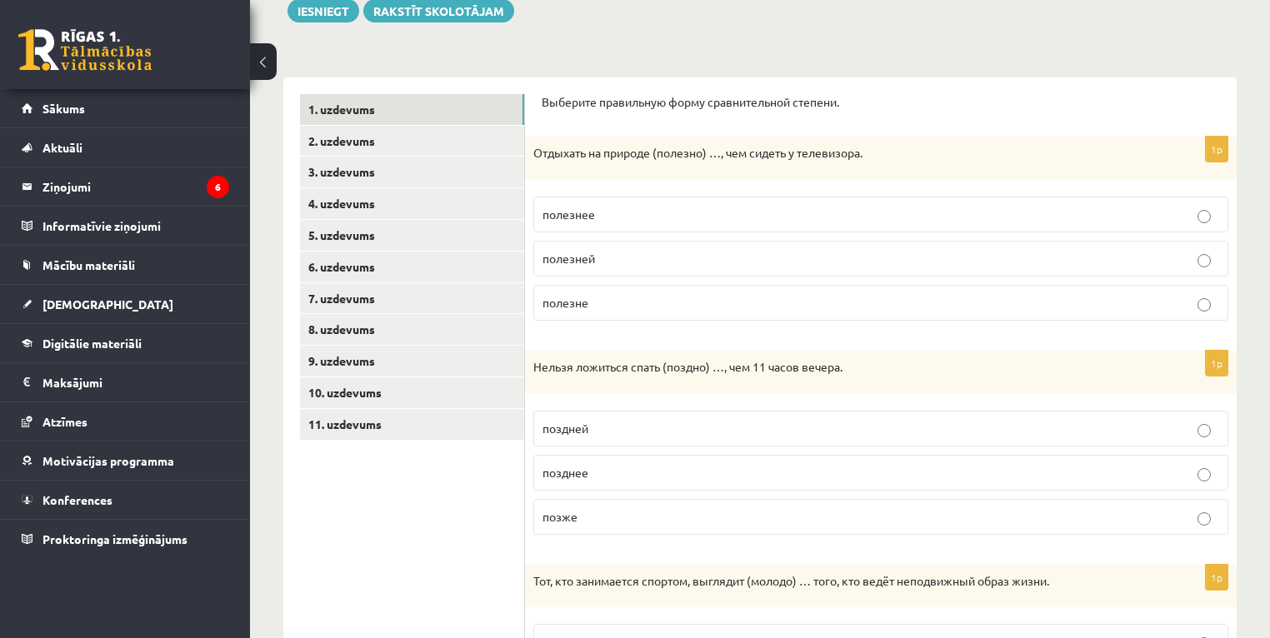
scroll to position [2, 0]
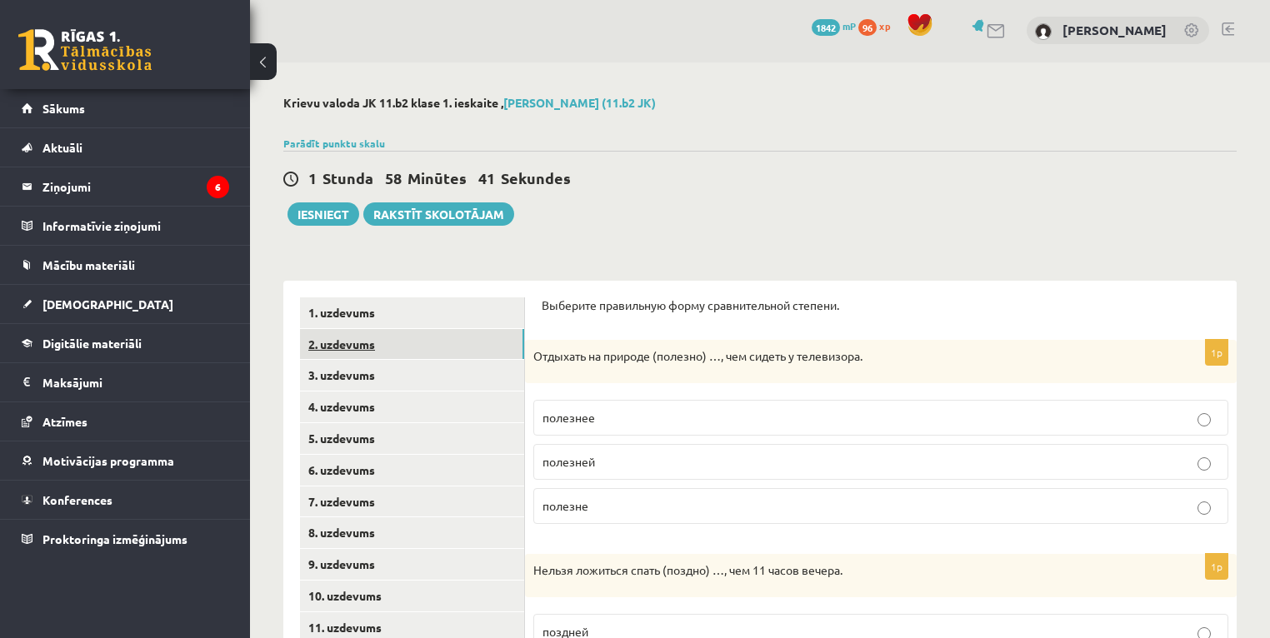
click at [366, 350] on link "2. uzdevums" at bounding box center [412, 344] width 224 height 31
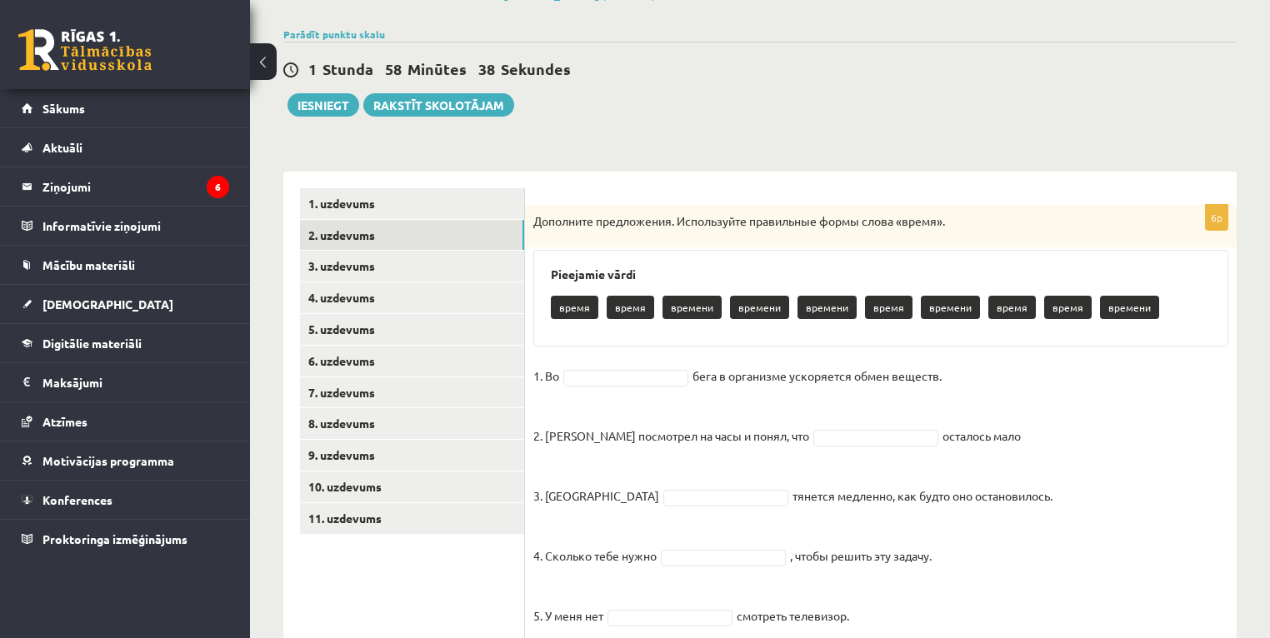
scroll to position [135, 0]
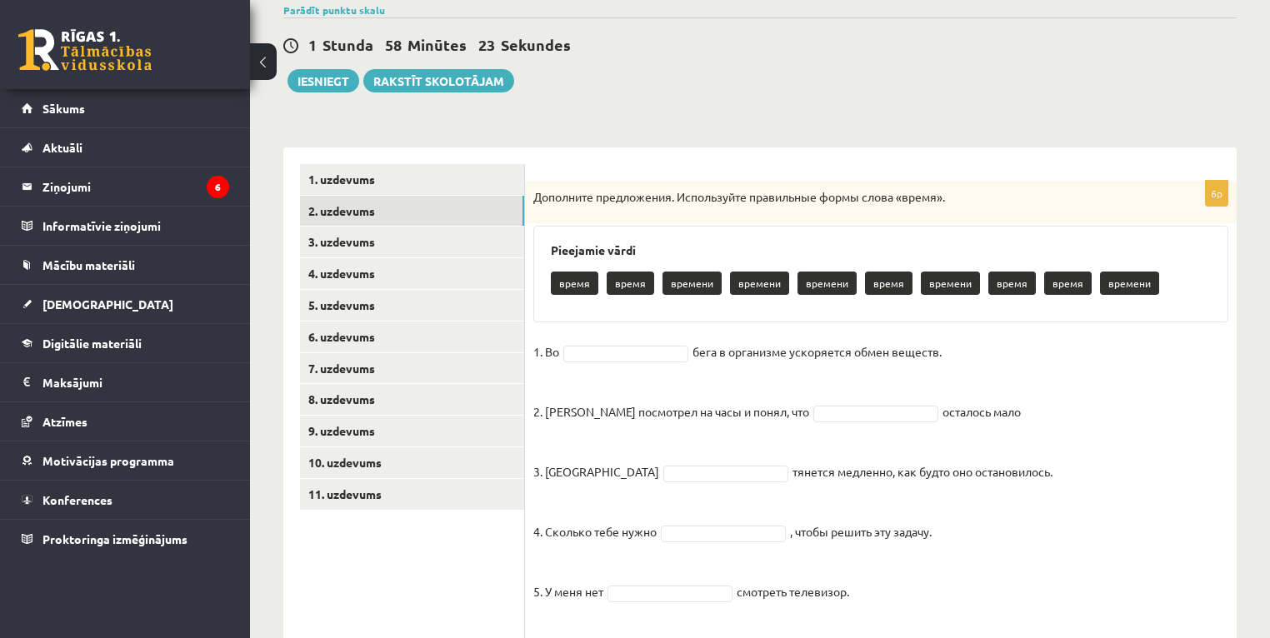
click at [620, 284] on p "время" at bounding box center [631, 283] width 48 height 23
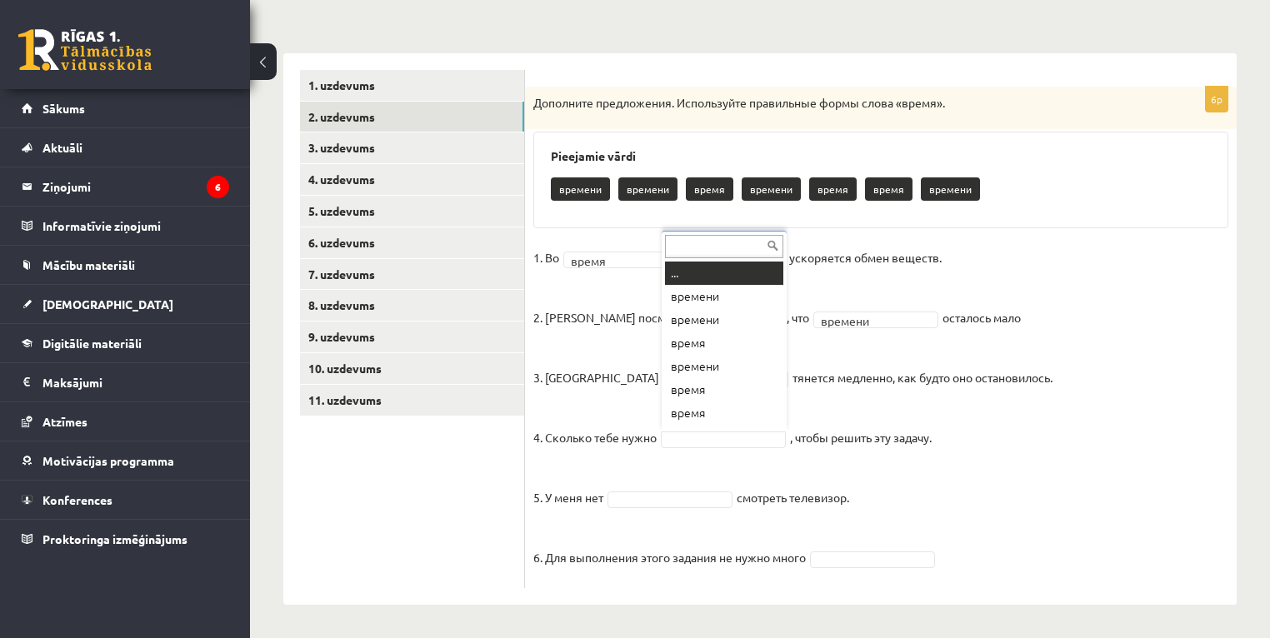
scroll to position [20, 0]
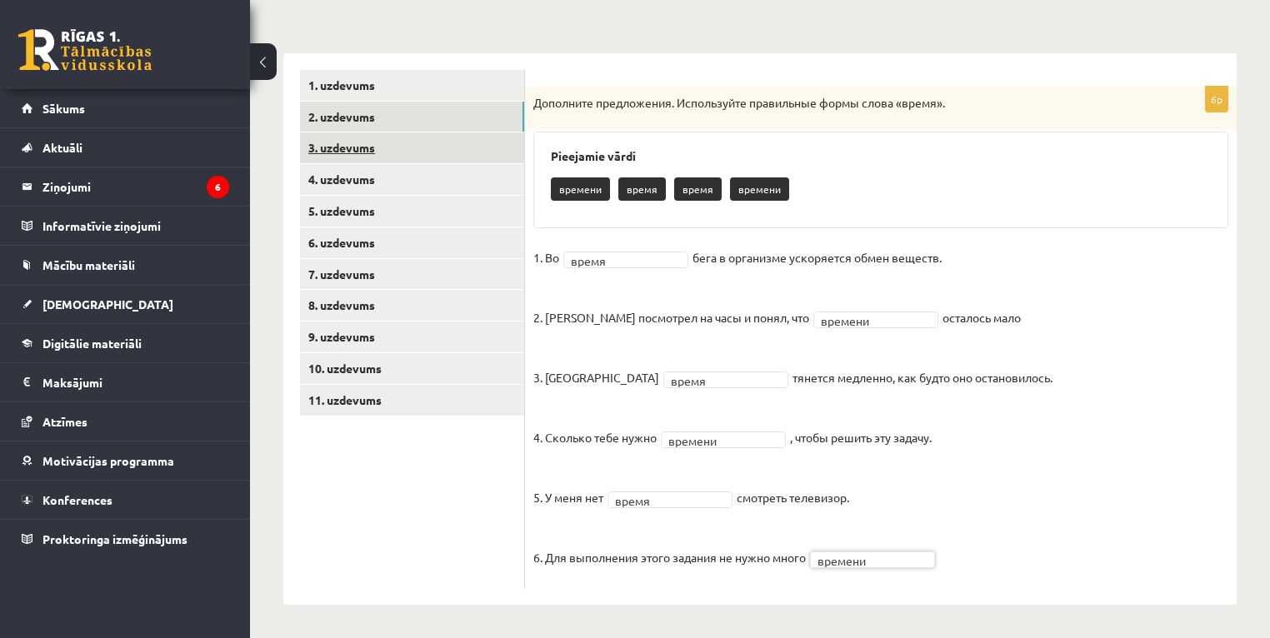
click at [365, 143] on link "3. uzdevums" at bounding box center [412, 148] width 224 height 31
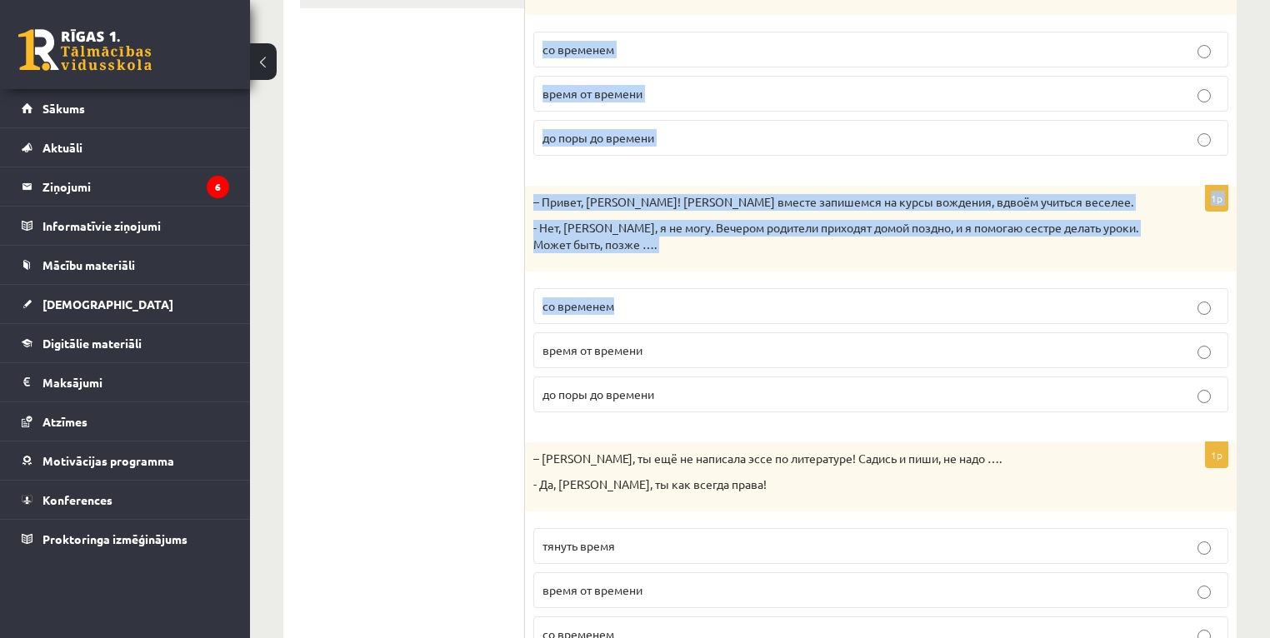
scroll to position [710, 0]
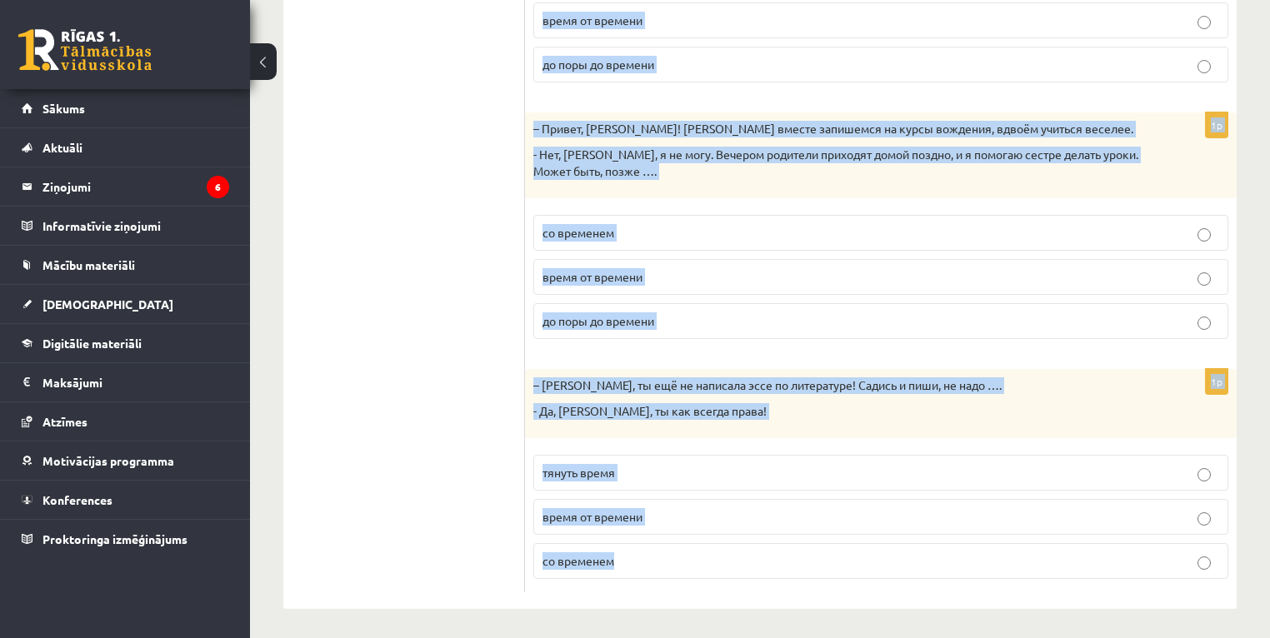
drag, startPoint x: 537, startPoint y: 78, endPoint x: 915, endPoint y: 587, distance: 634.4
click at [915, 587] on div "Дополните мини-диалоги. Выберите верный фразеологизм. 1p – Мне так трудно просы…" at bounding box center [881, 90] width 712 height 1037
copy form "Дополните мини-диалоги. Выберите верный фразеологизм. 1p – Мне так трудно просы…"
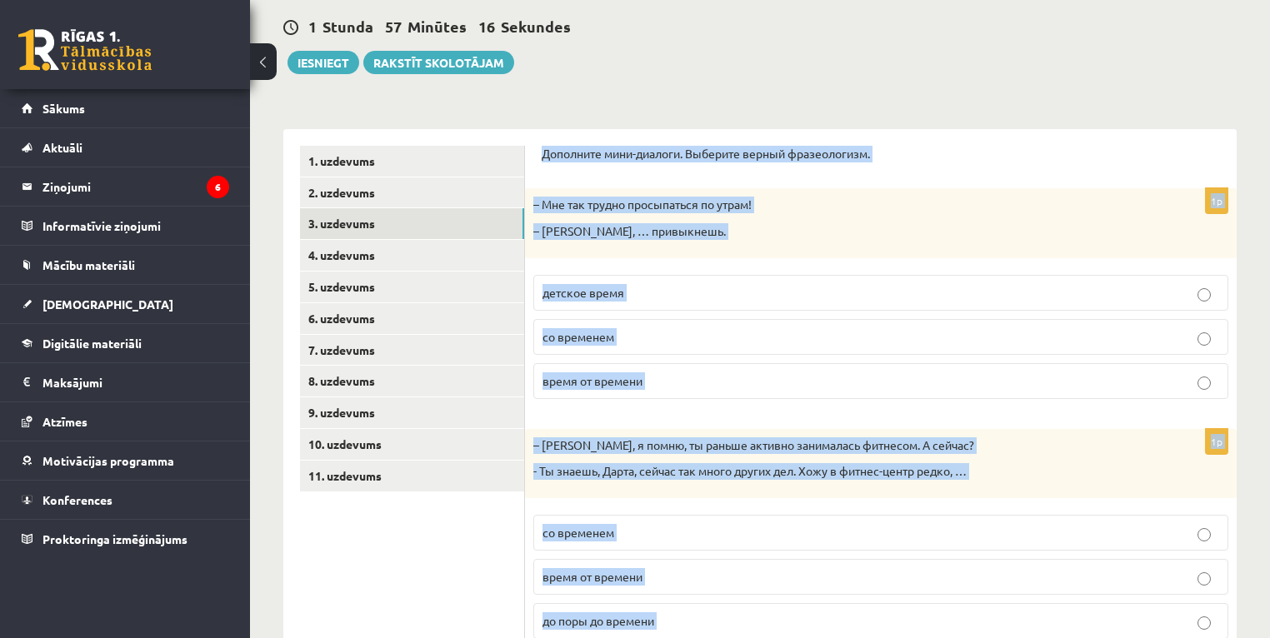
scroll to position [177, 0]
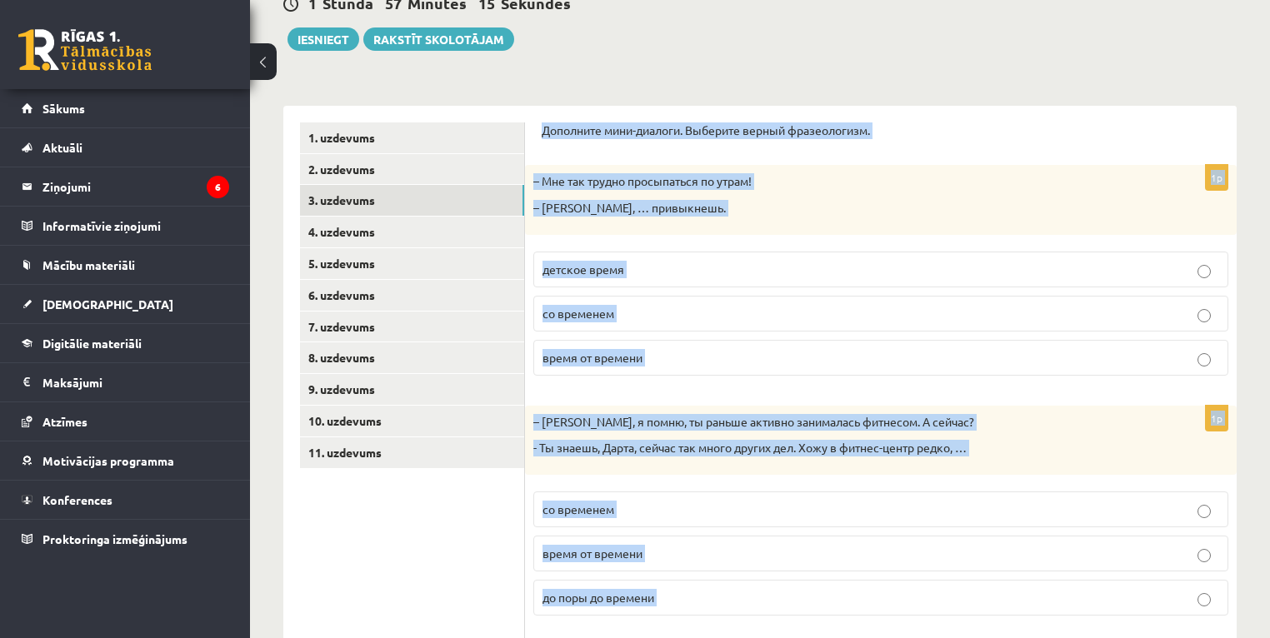
click at [658, 309] on p "со временем" at bounding box center [881, 314] width 677 height 18
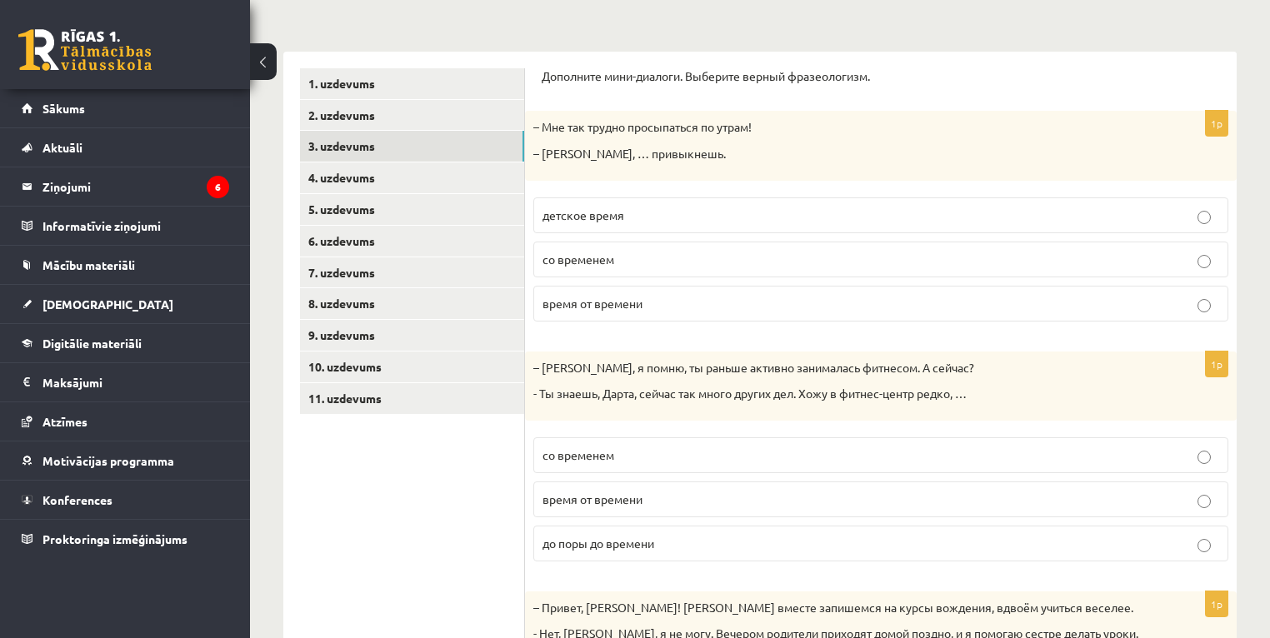
scroll to position [310, 0]
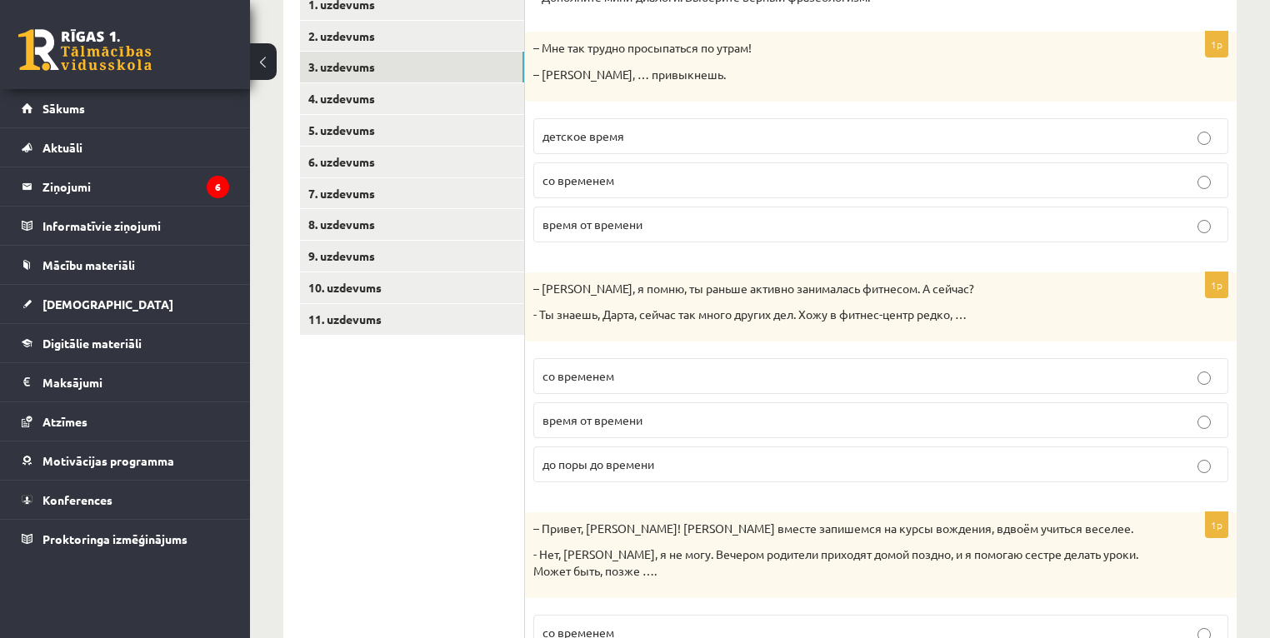
click at [637, 421] on span "время от времени" at bounding box center [593, 420] width 100 height 15
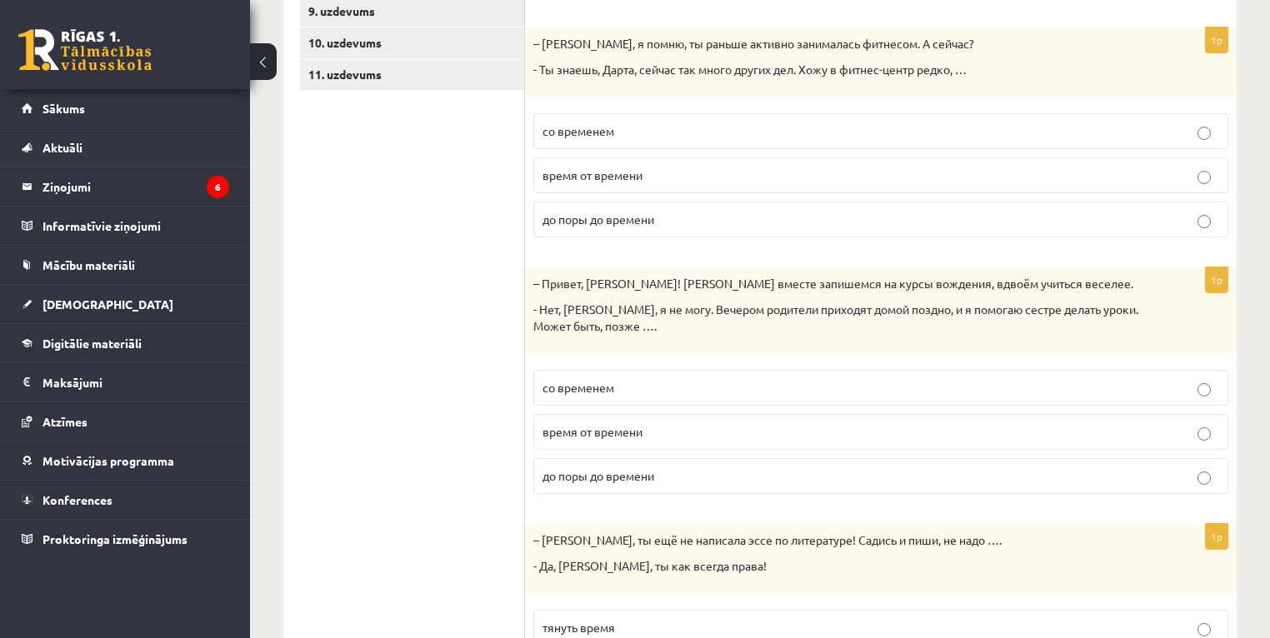
scroll to position [577, 0]
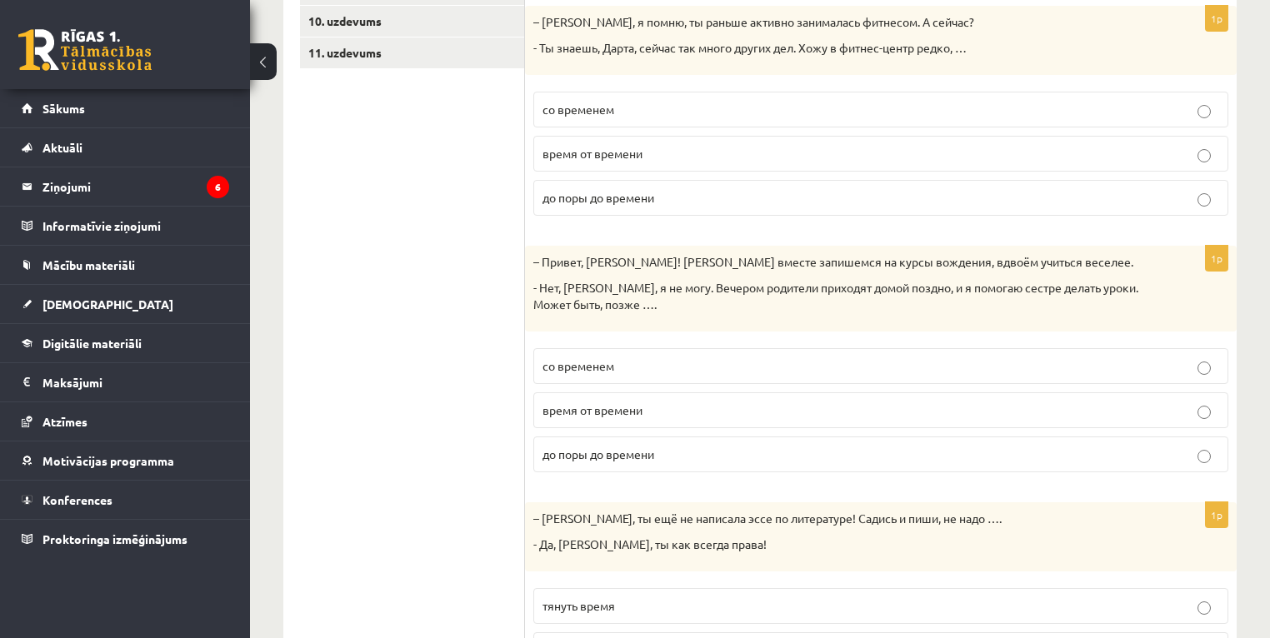
click at [650, 362] on p "со временем" at bounding box center [881, 367] width 677 height 18
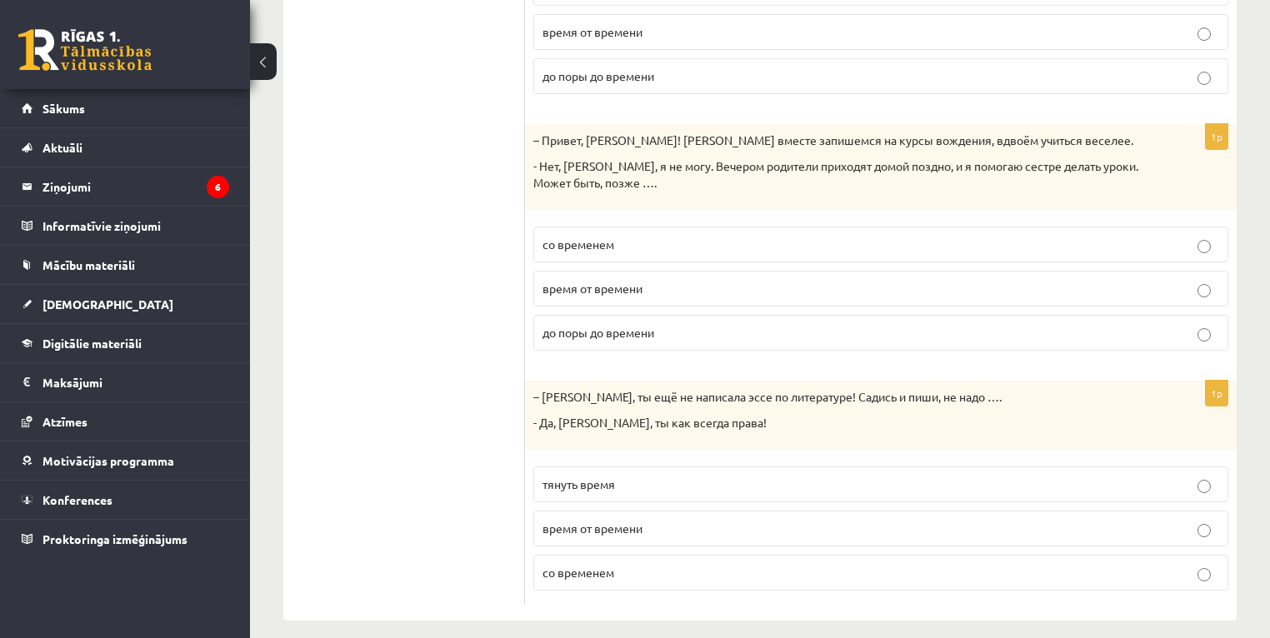
scroll to position [710, 0]
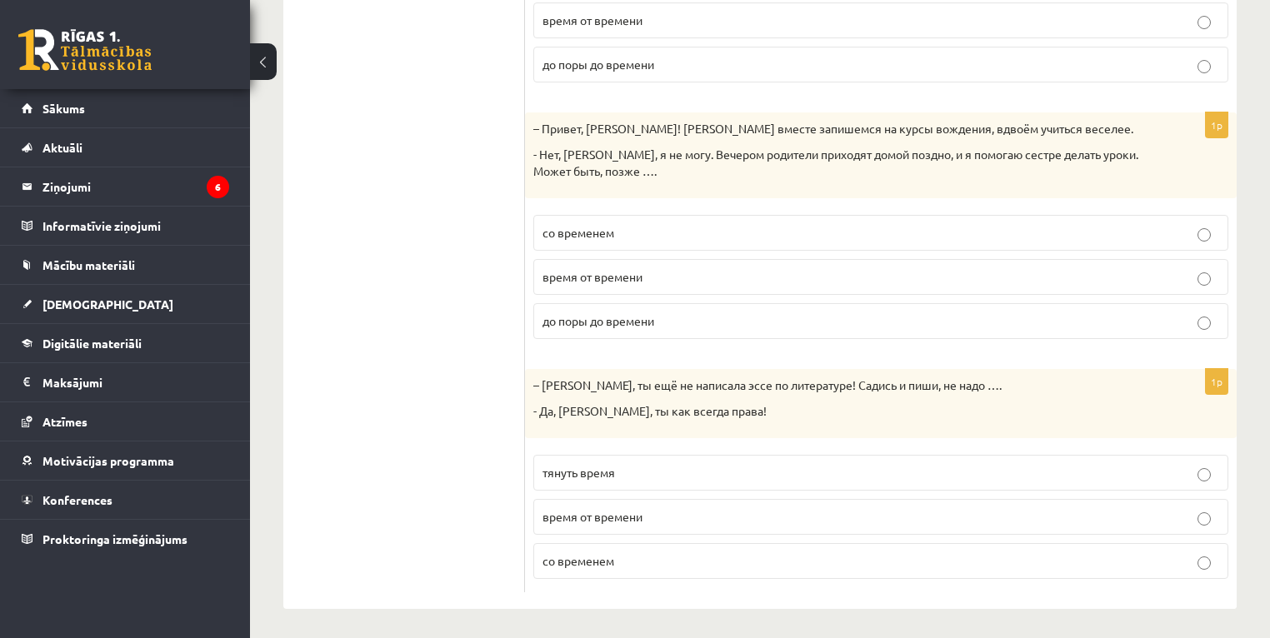
click at [608, 474] on span "тянуть время" at bounding box center [579, 472] width 73 height 15
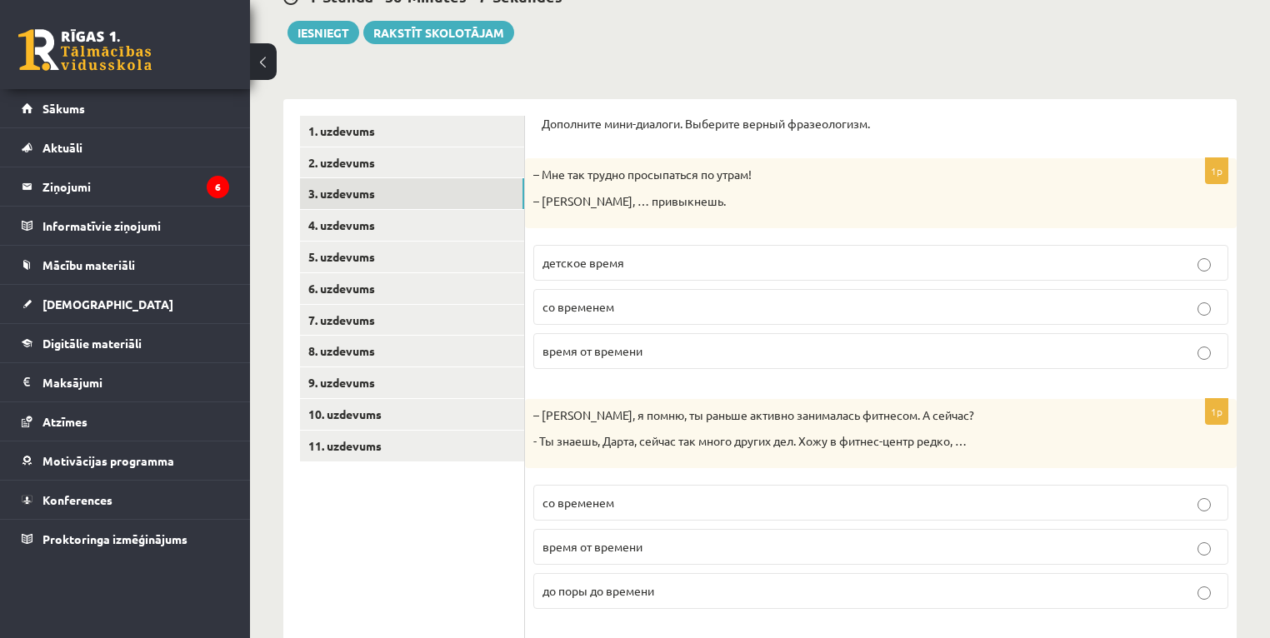
scroll to position [43, 0]
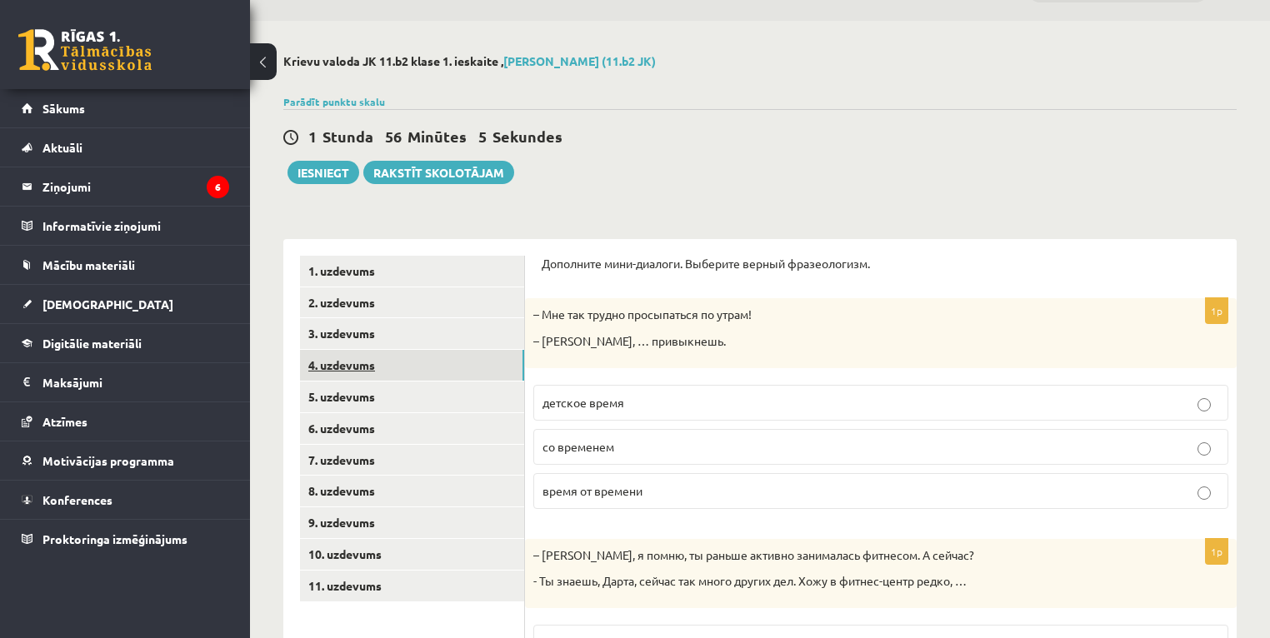
click at [351, 360] on link "4. uzdevums" at bounding box center [412, 365] width 224 height 31
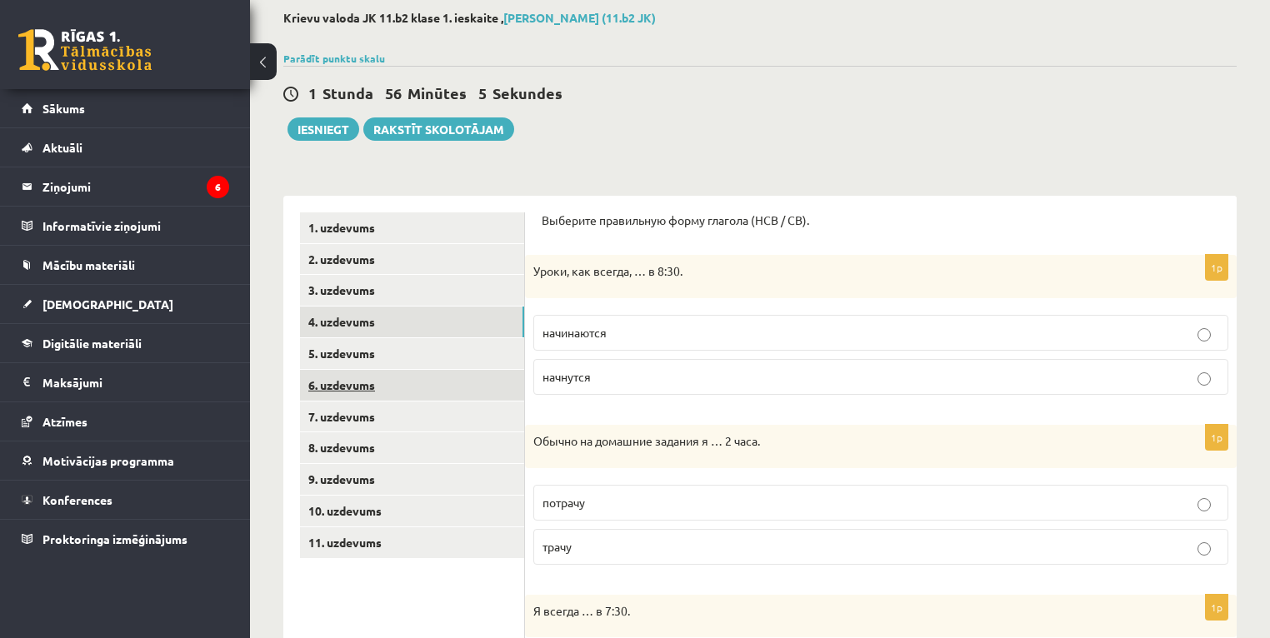
scroll to position [110, 0]
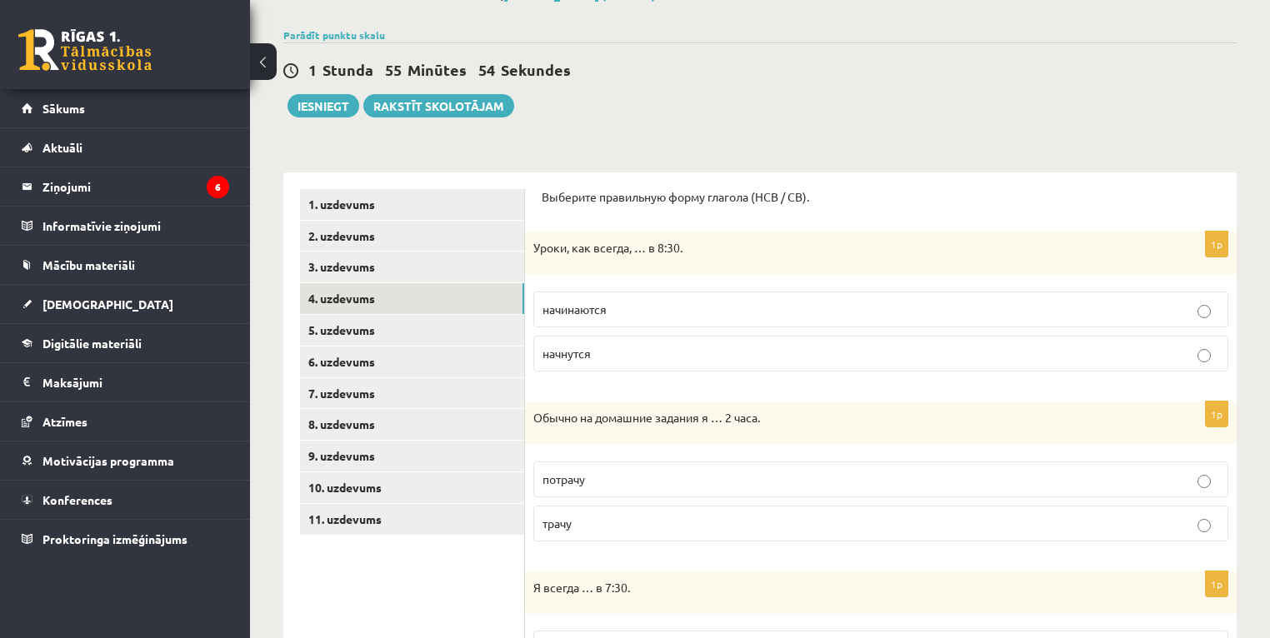
click at [590, 359] on p "начнутся" at bounding box center [881, 354] width 677 height 18
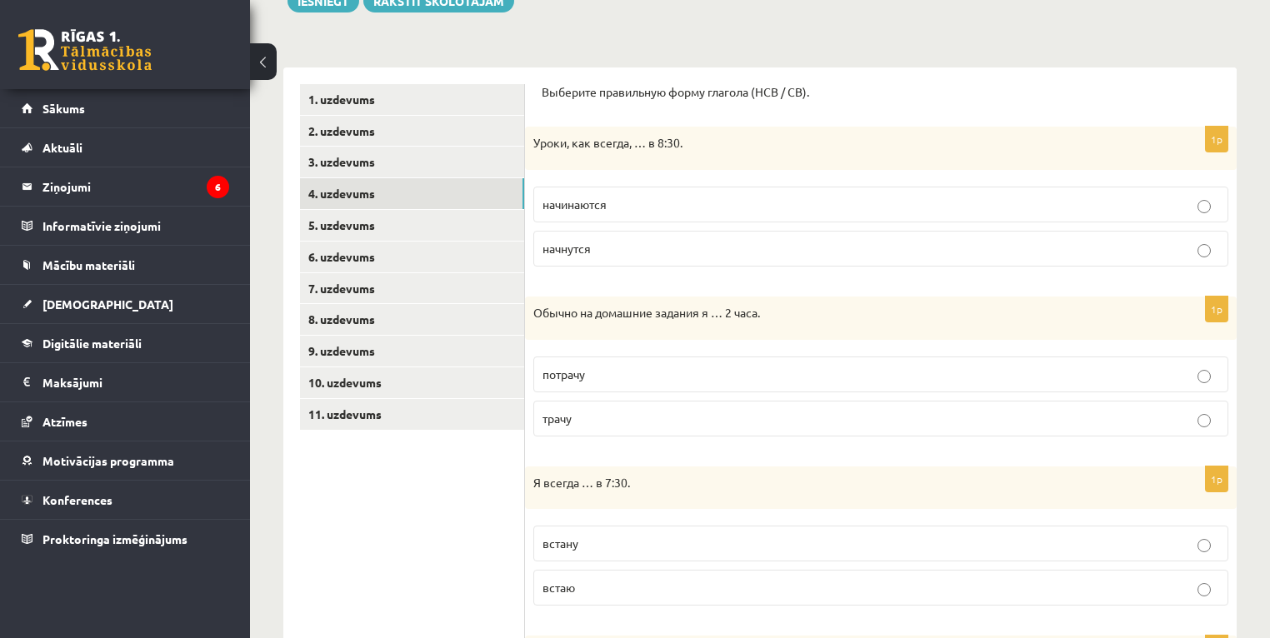
scroll to position [243, 0]
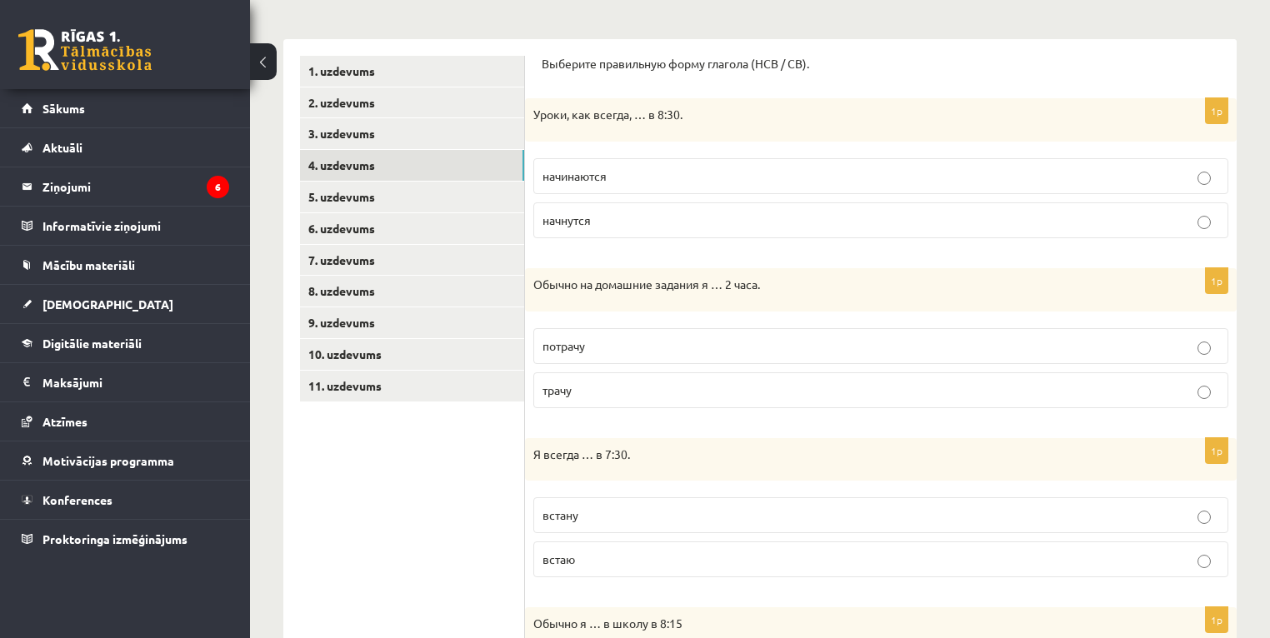
click at [589, 390] on p "трачу" at bounding box center [881, 391] width 677 height 18
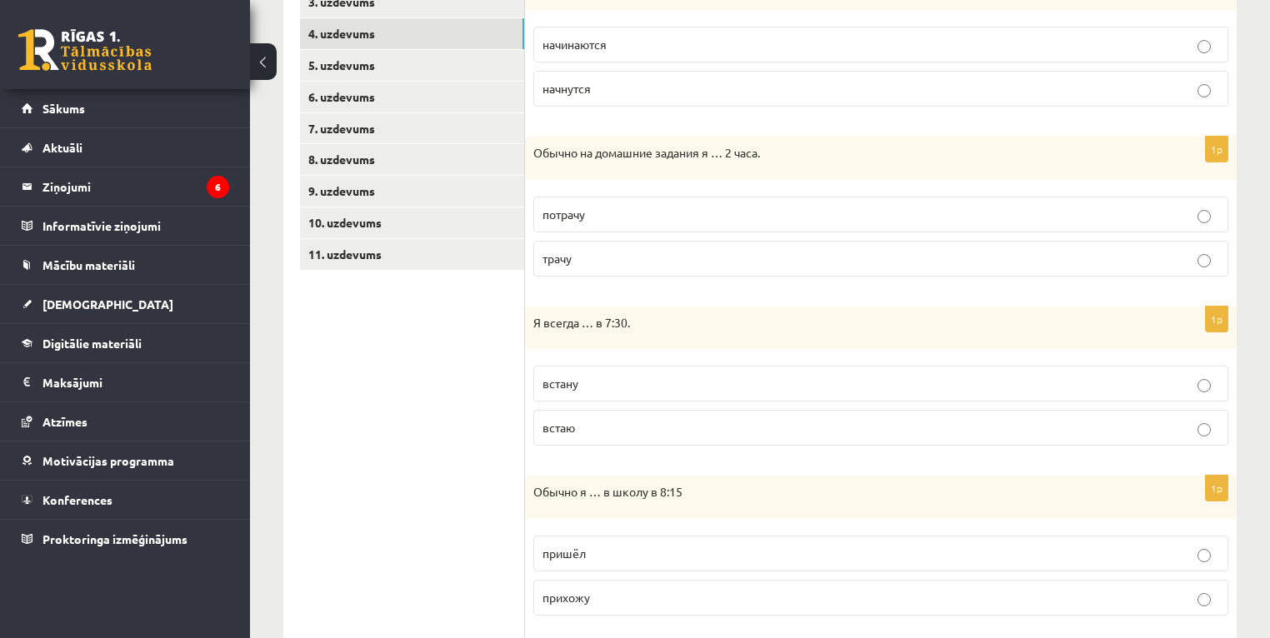
scroll to position [377, 0]
click at [592, 421] on p "встаю" at bounding box center [881, 427] width 677 height 18
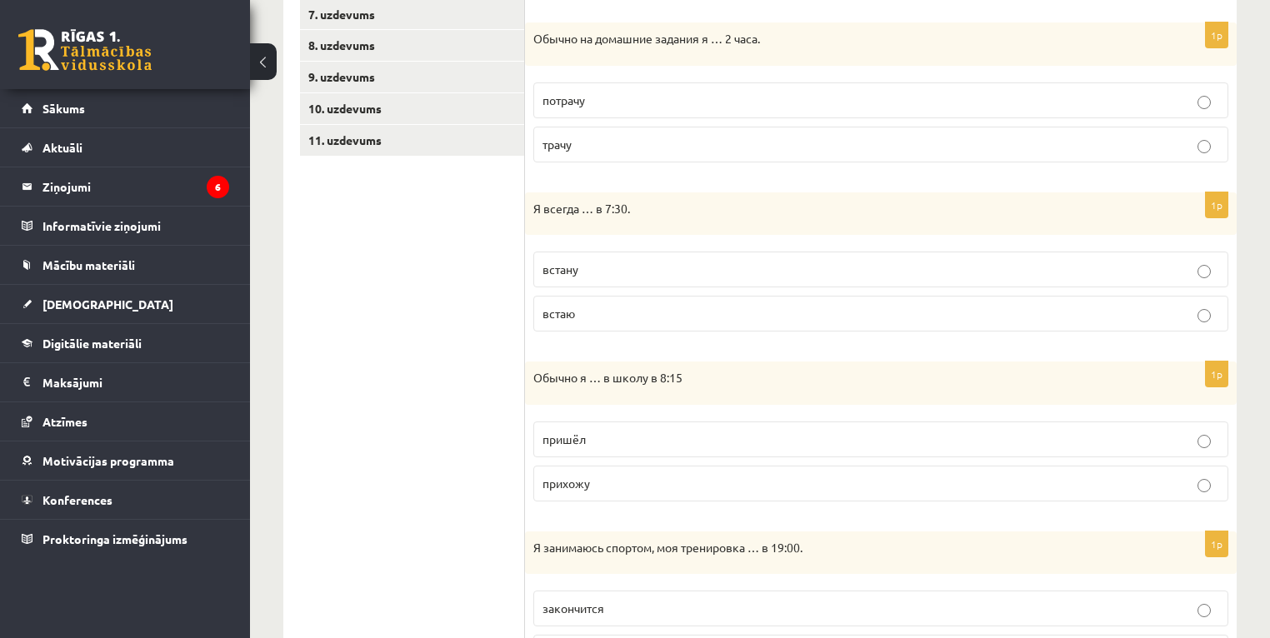
scroll to position [577, 0]
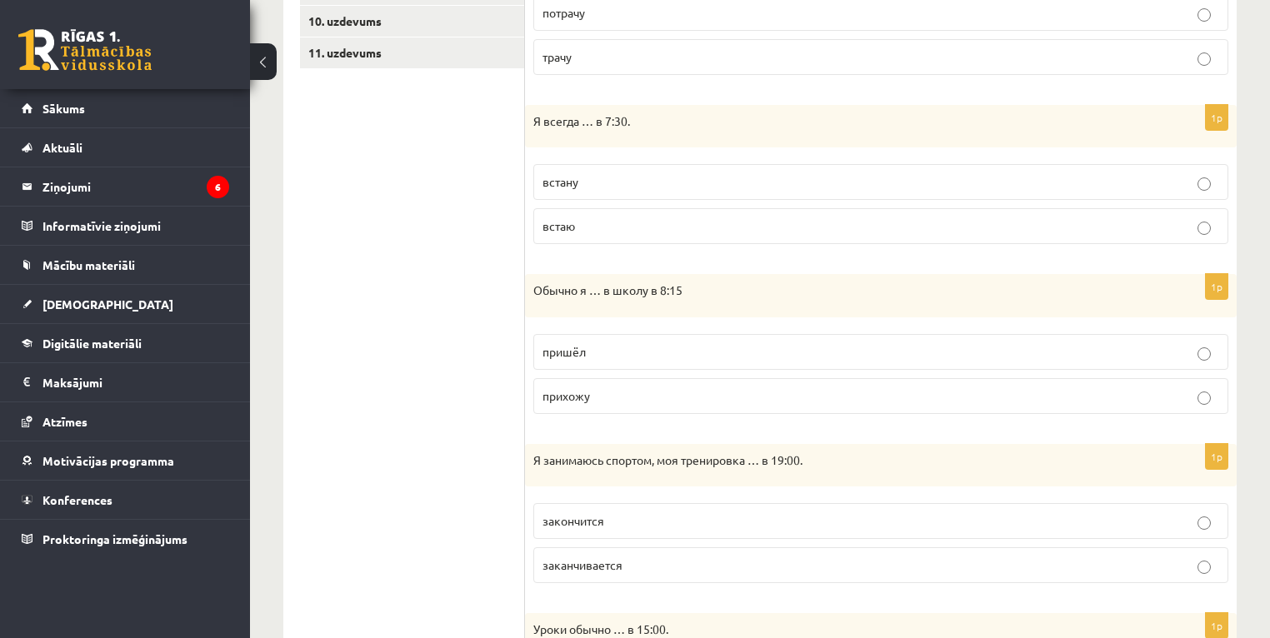
click at [605, 393] on p "прихожу" at bounding box center [881, 397] width 677 height 18
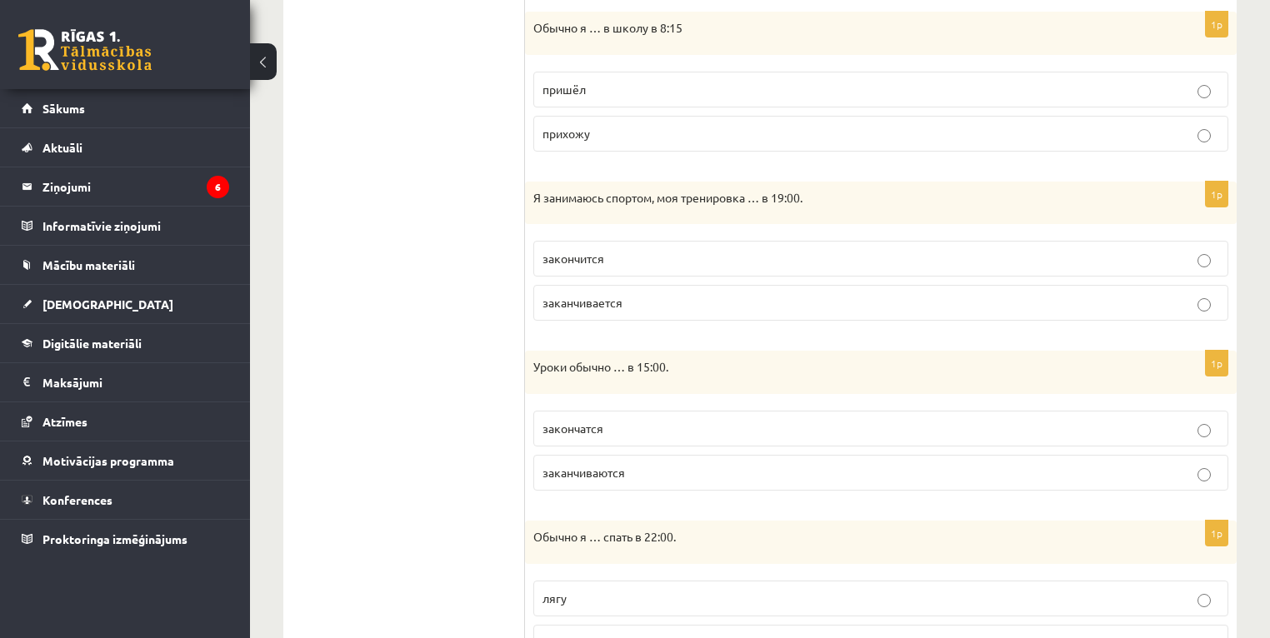
scroll to position [843, 0]
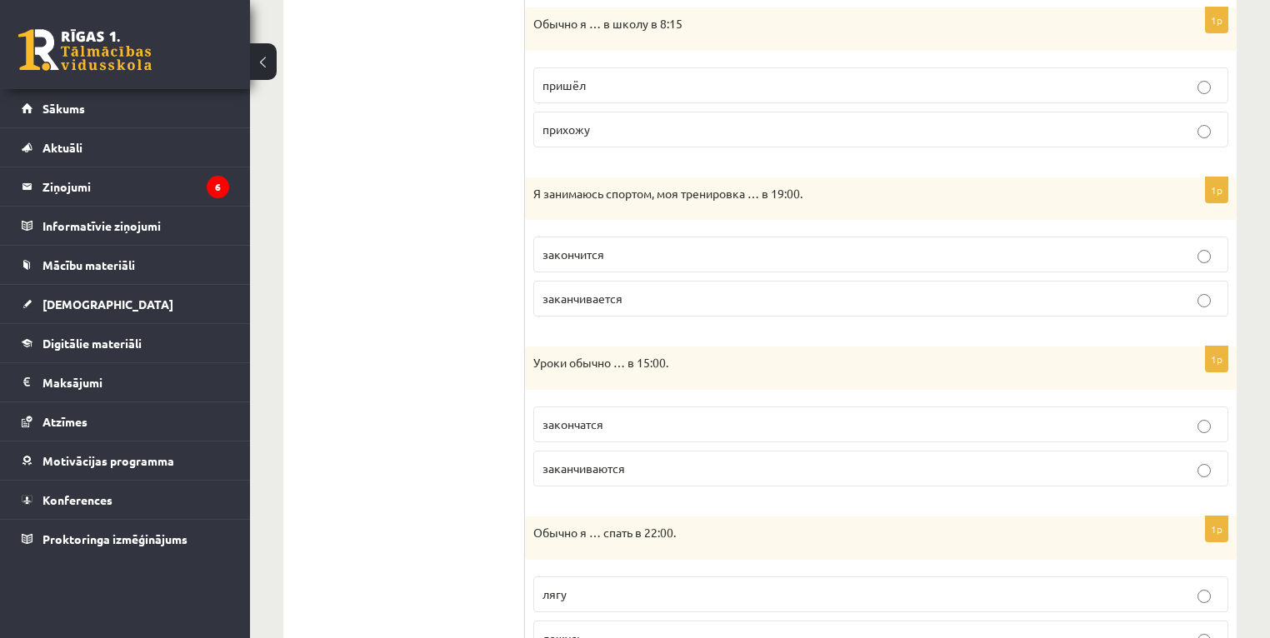
click at [632, 297] on p "заканчивается" at bounding box center [881, 299] width 677 height 18
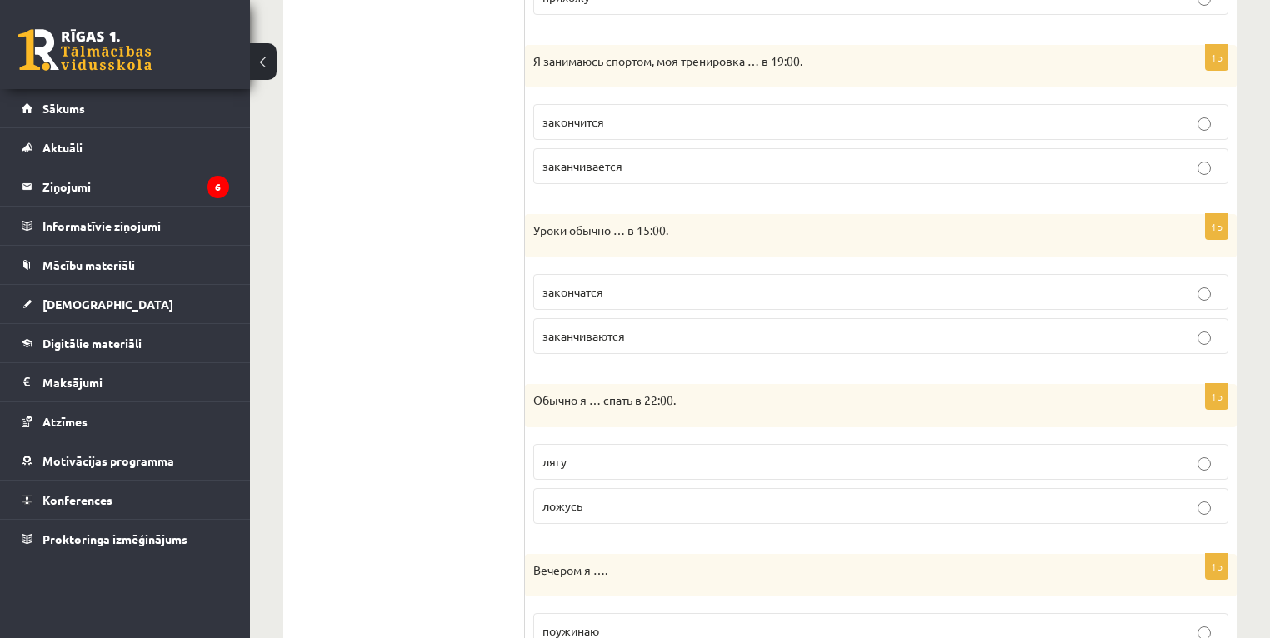
scroll to position [977, 0]
click at [614, 331] on span "заканчиваются" at bounding box center [584, 335] width 83 height 15
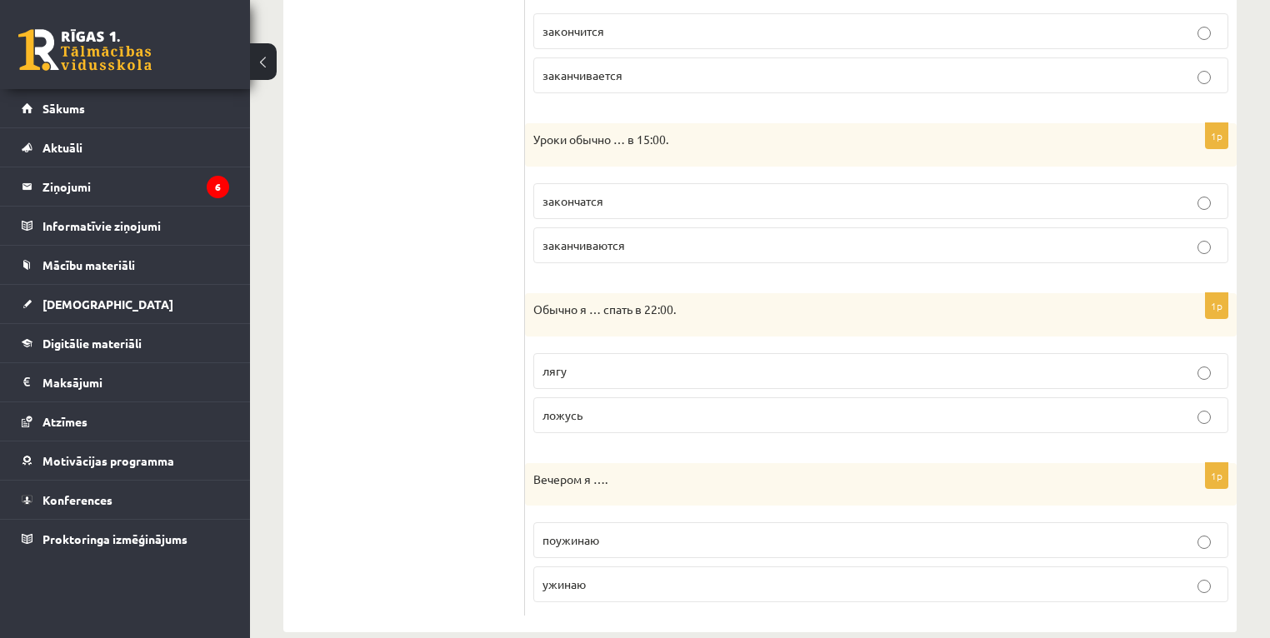
scroll to position [1089, 0]
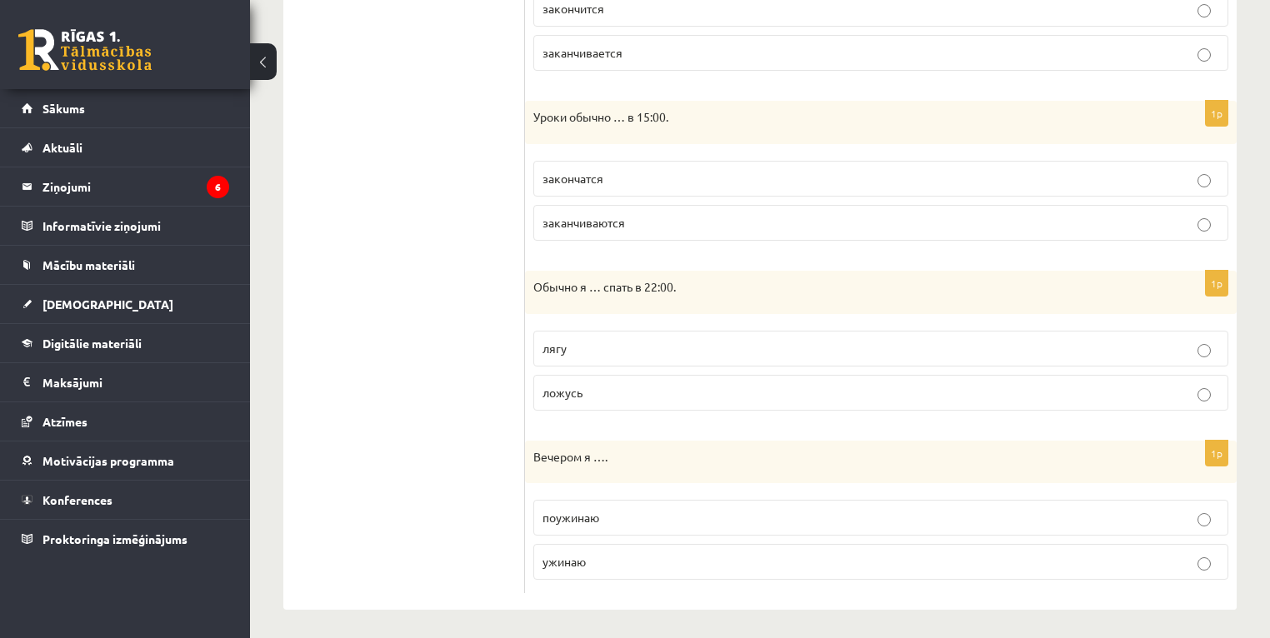
click at [593, 387] on p "ложусь" at bounding box center [881, 393] width 677 height 18
click at [597, 510] on span "поужинаю" at bounding box center [571, 517] width 57 height 15
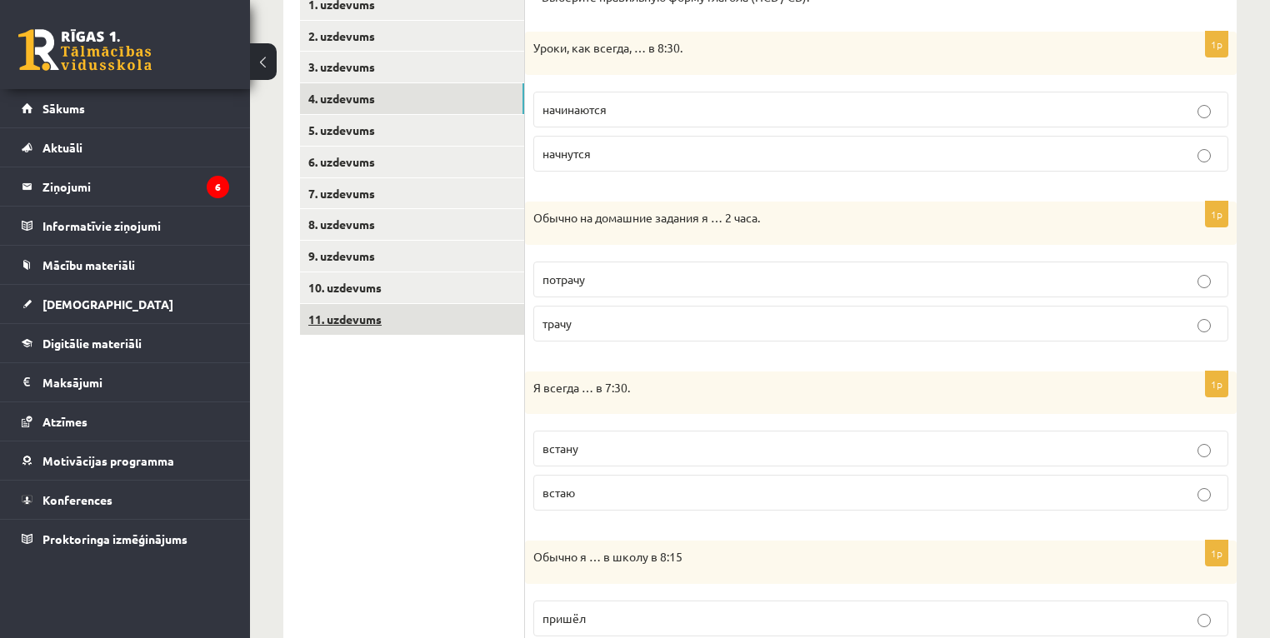
scroll to position [289, 0]
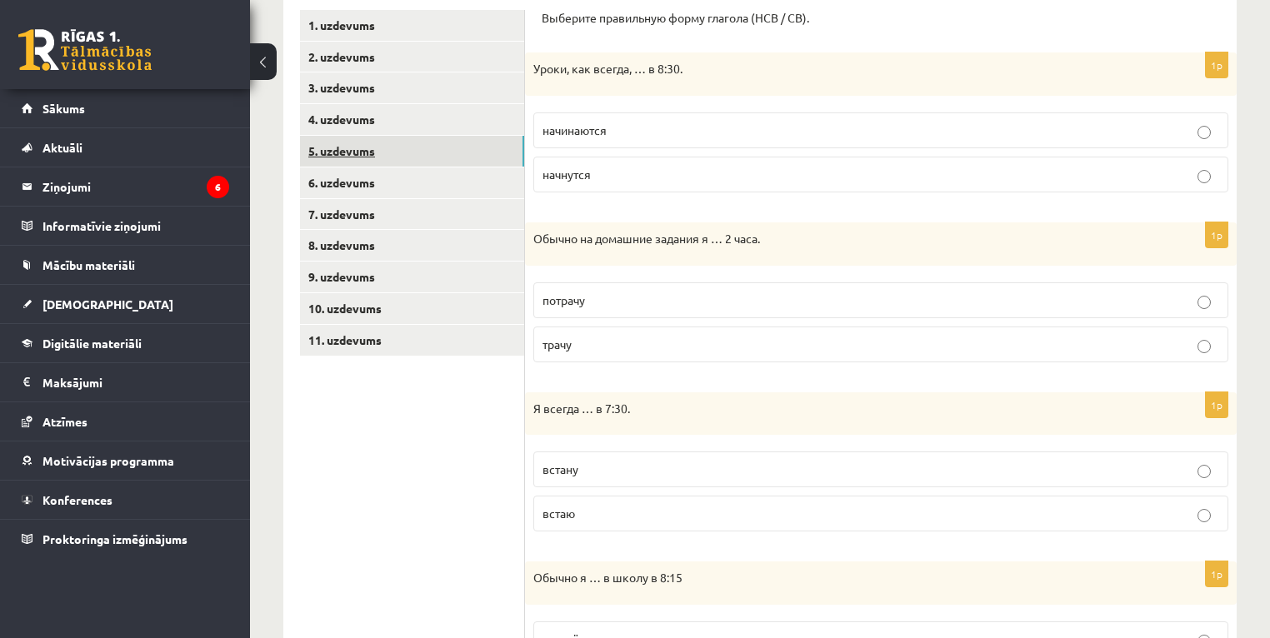
click at [356, 147] on link "5. uzdevums" at bounding box center [412, 151] width 224 height 31
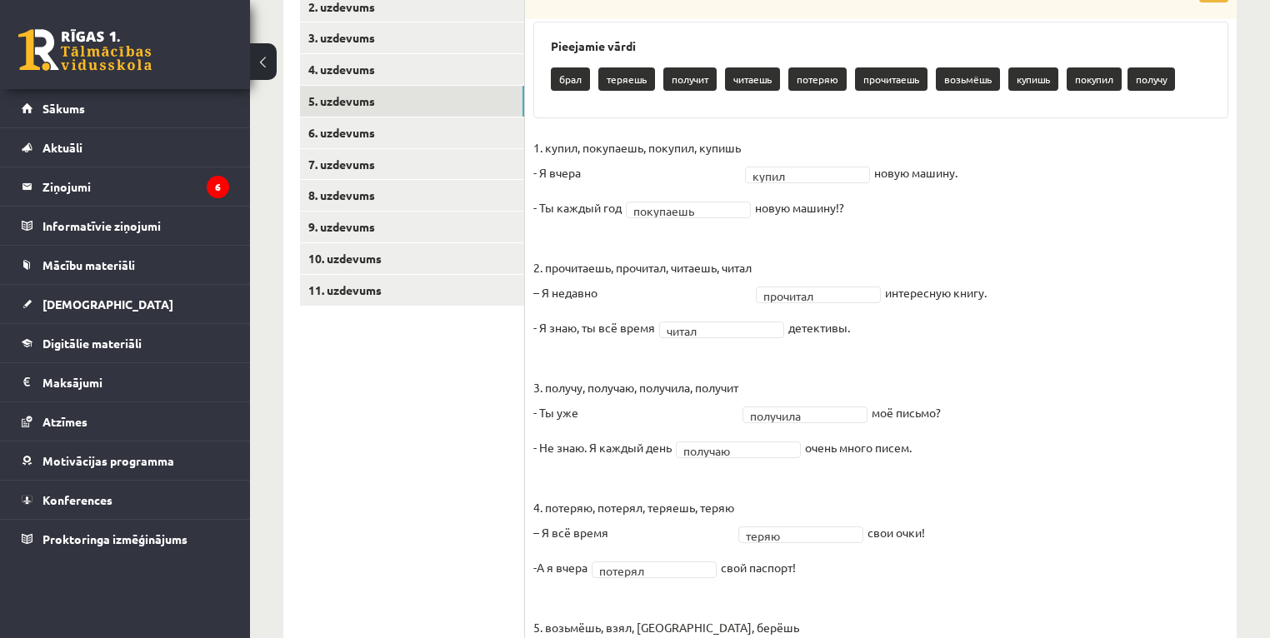
scroll to position [336, 0]
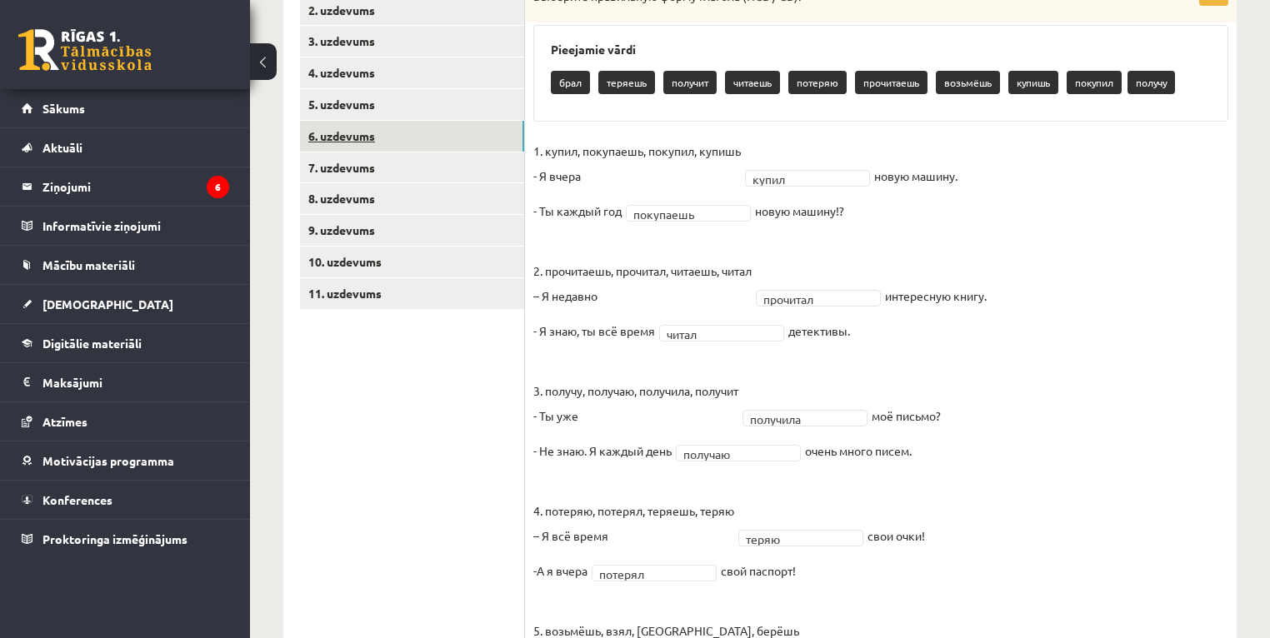
click at [344, 138] on link "6. uzdevums" at bounding box center [412, 136] width 224 height 31
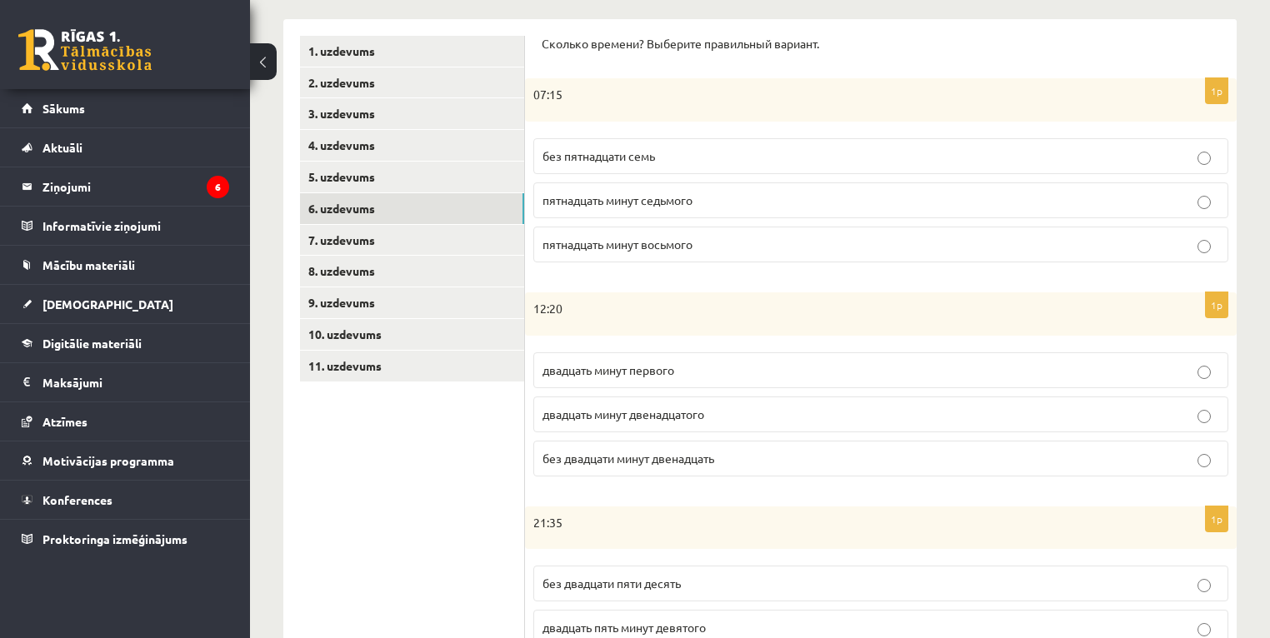
scroll to position [69, 0]
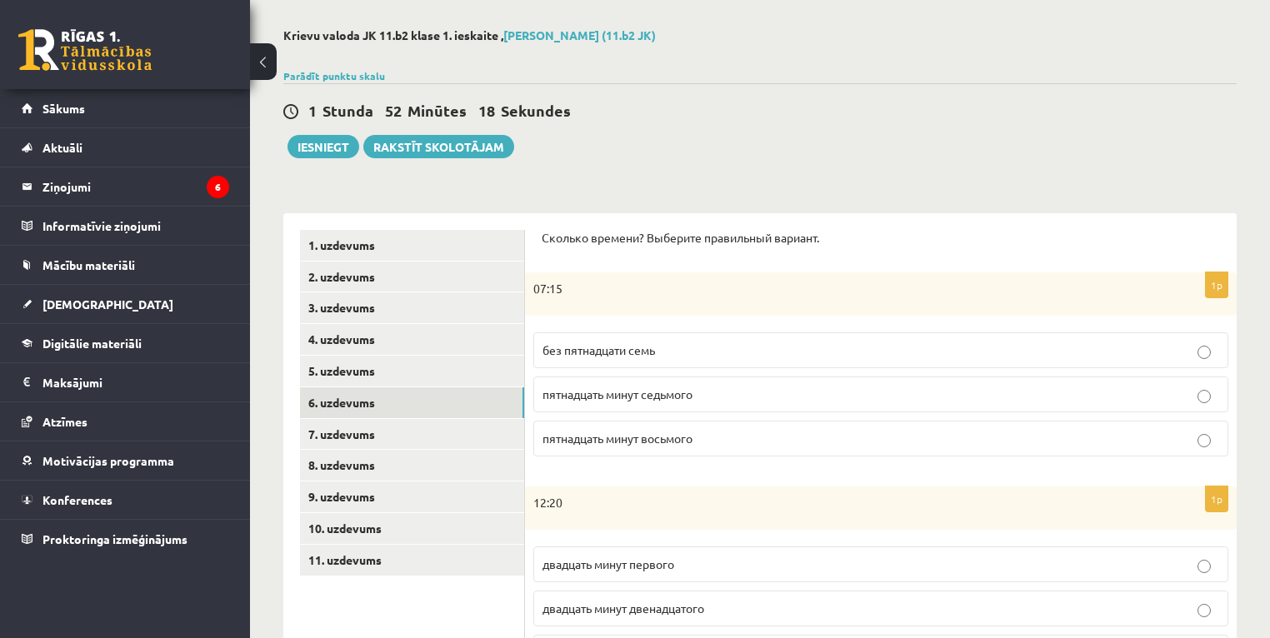
click at [658, 437] on span "пятнадцать минут восьмого" at bounding box center [618, 438] width 150 height 15
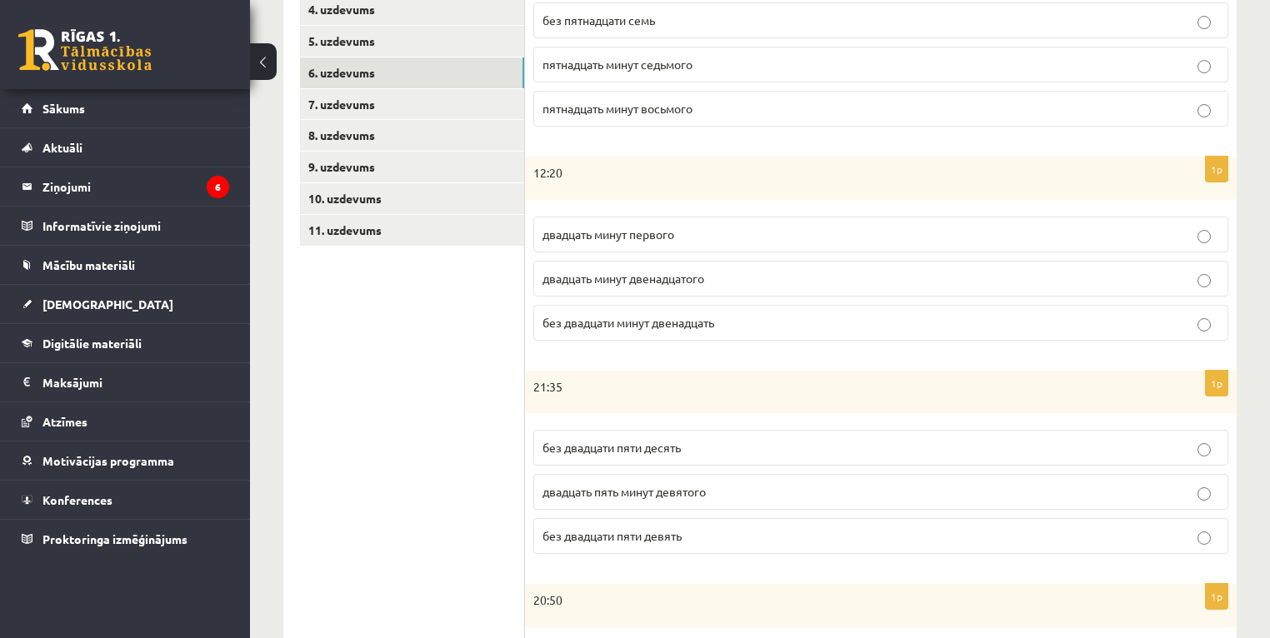
scroll to position [403, 0]
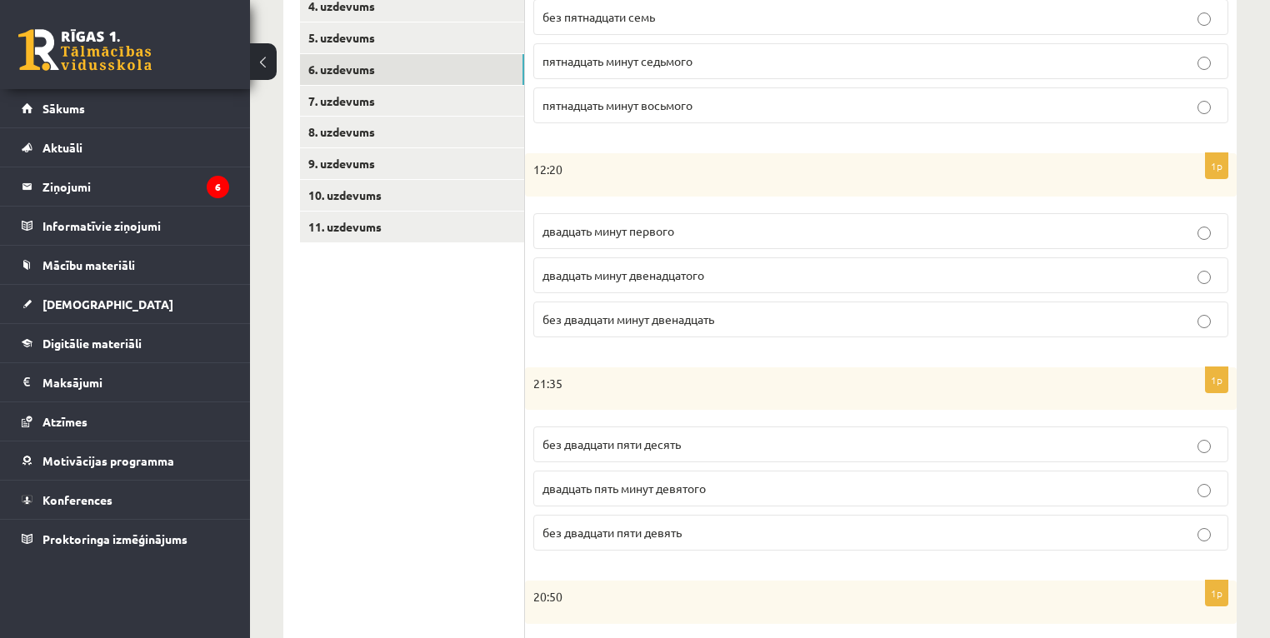
click at [635, 225] on span "двадцать минут первого" at bounding box center [609, 230] width 132 height 15
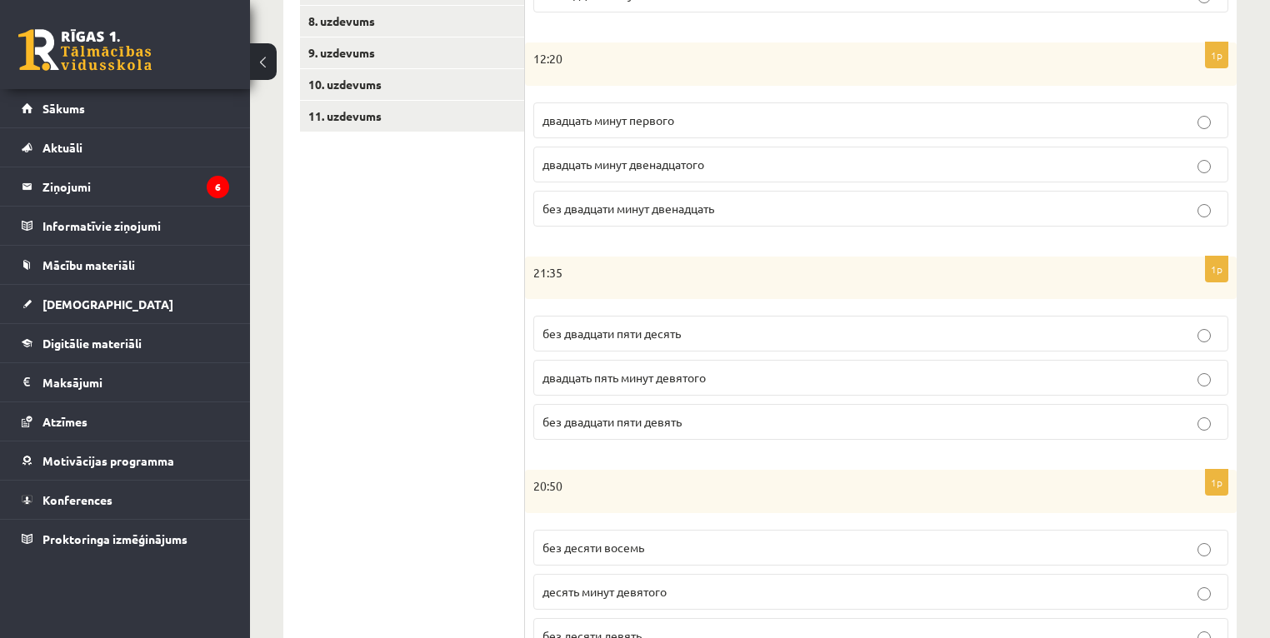
scroll to position [536, 0]
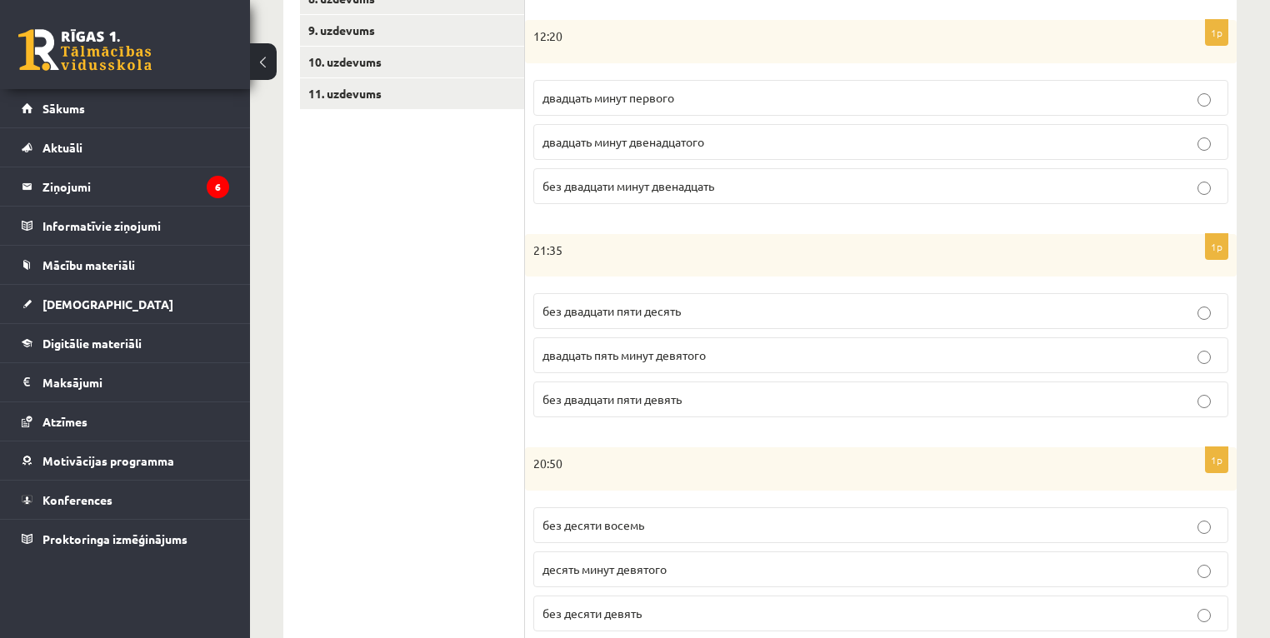
click at [674, 305] on span "без двадцати пяти десять" at bounding box center [612, 310] width 138 height 15
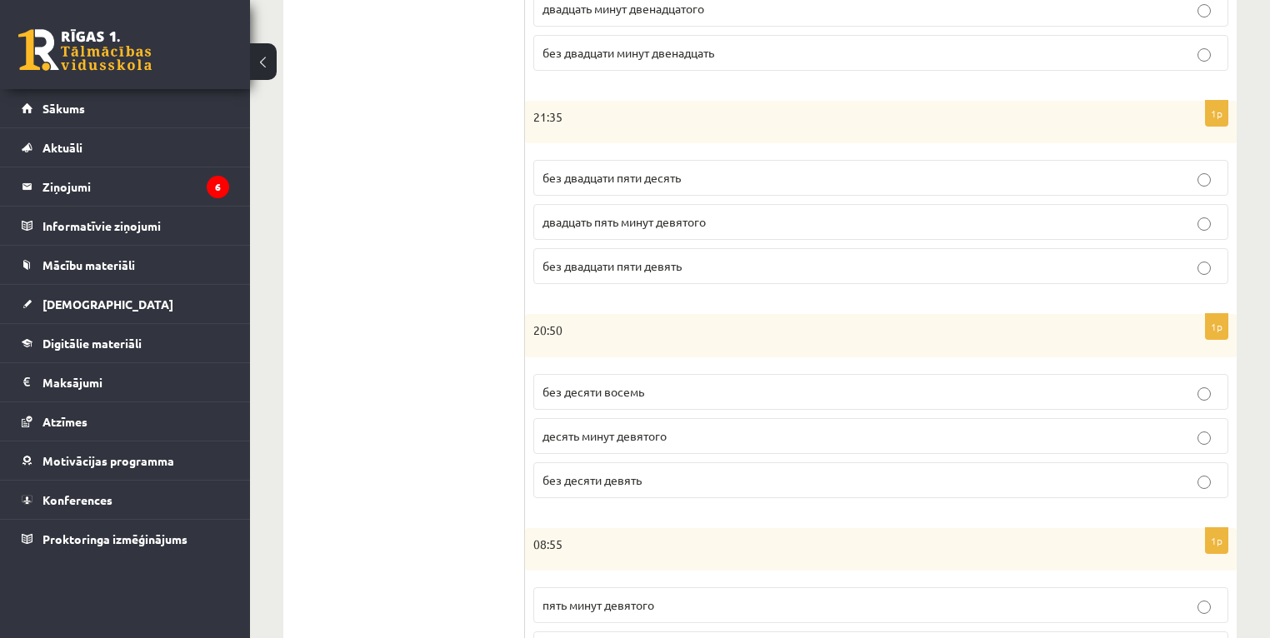
scroll to position [736, 0]
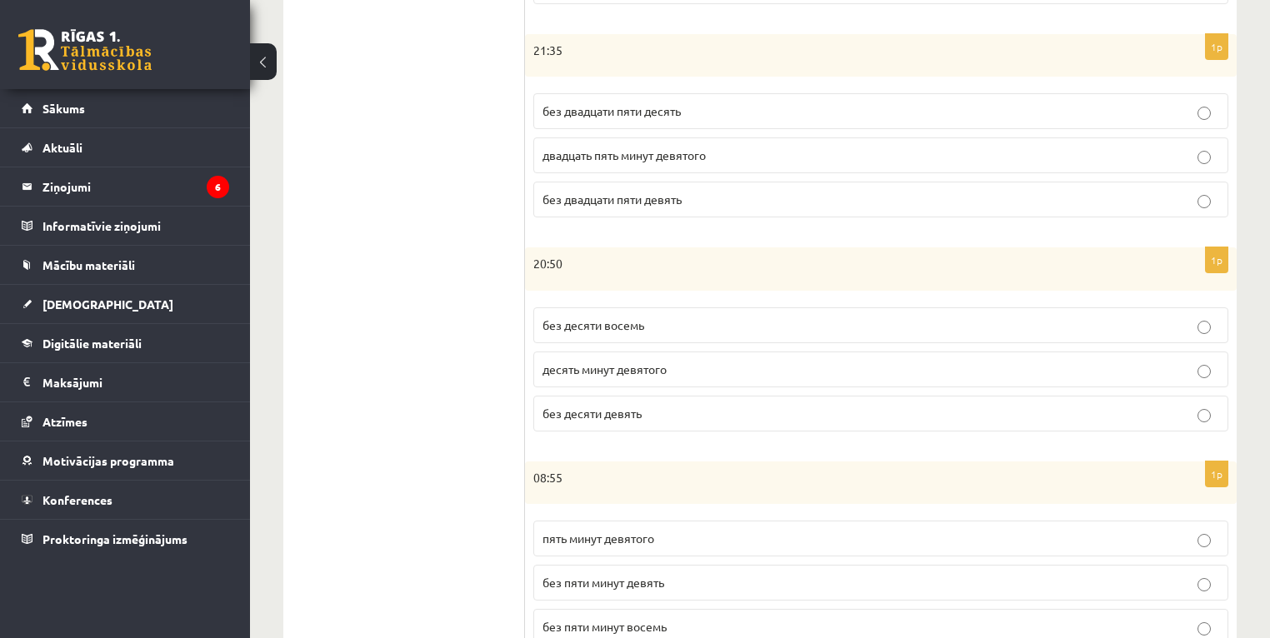
click at [633, 413] on span "без десяти девять" at bounding box center [592, 413] width 99 height 15
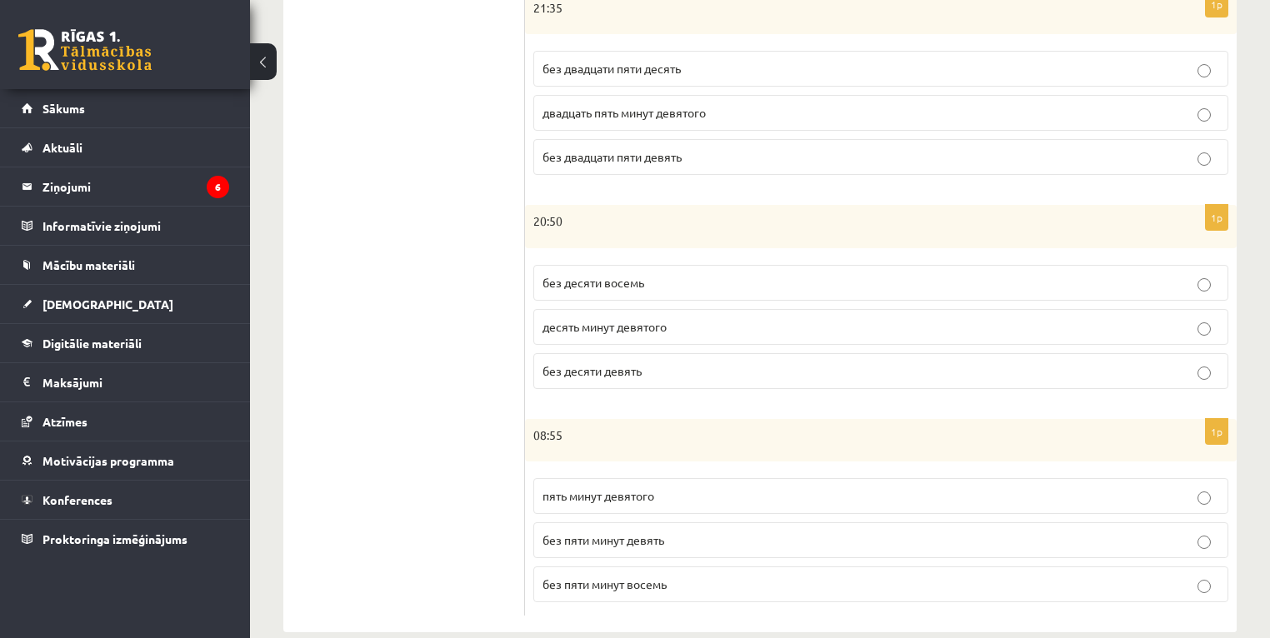
scroll to position [802, 0]
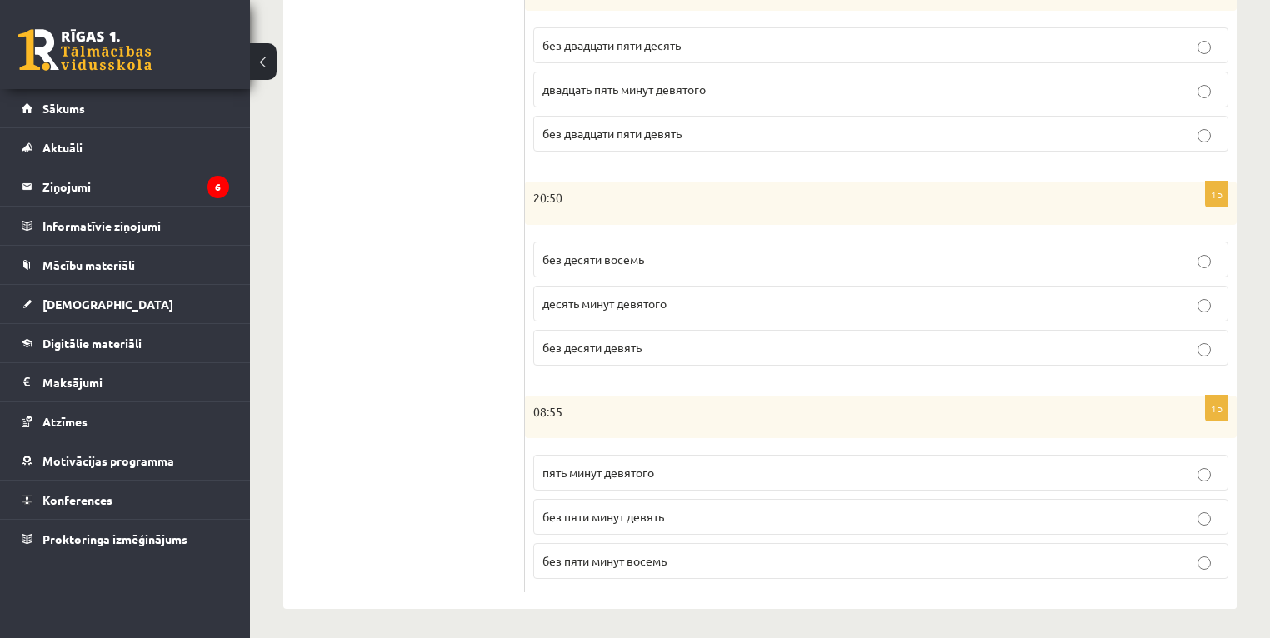
click at [623, 514] on span "без пяти минут девять" at bounding box center [604, 516] width 122 height 15
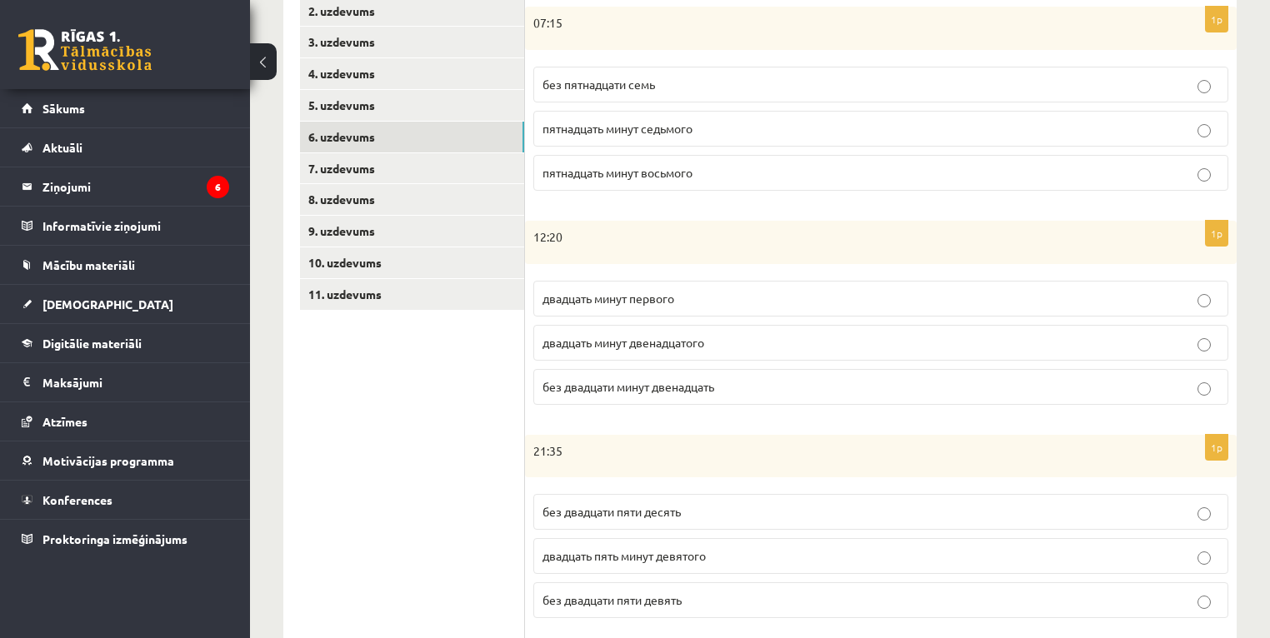
scroll to position [135, 0]
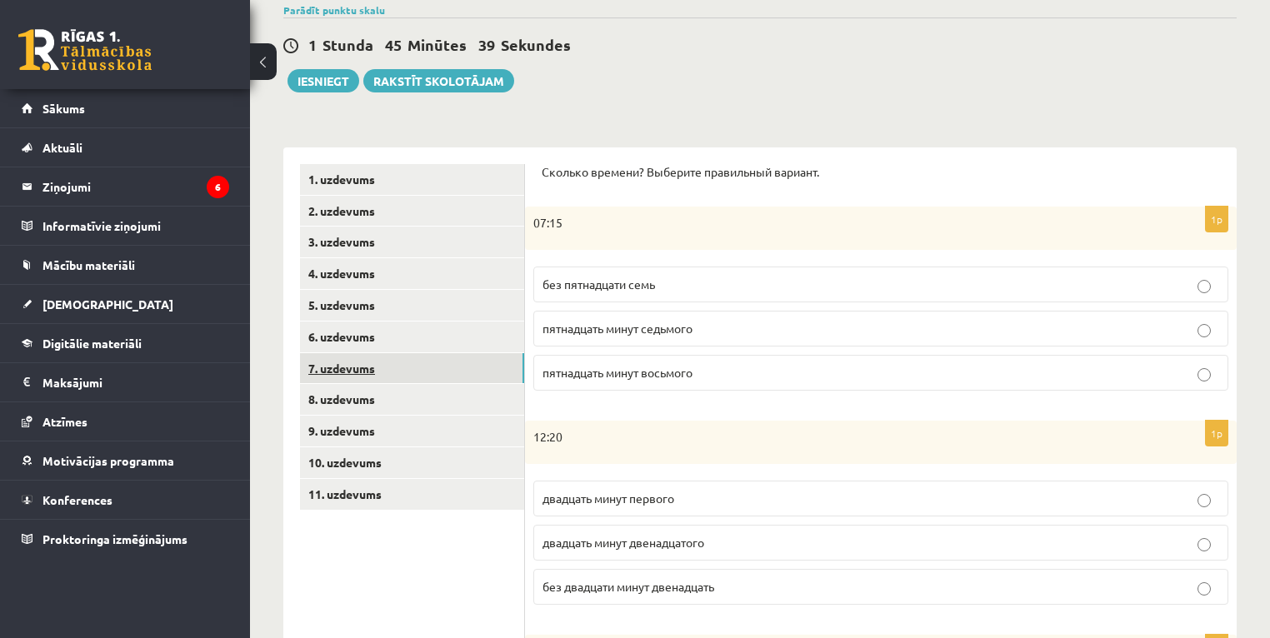
click at [352, 364] on link "7. uzdevums" at bounding box center [412, 368] width 224 height 31
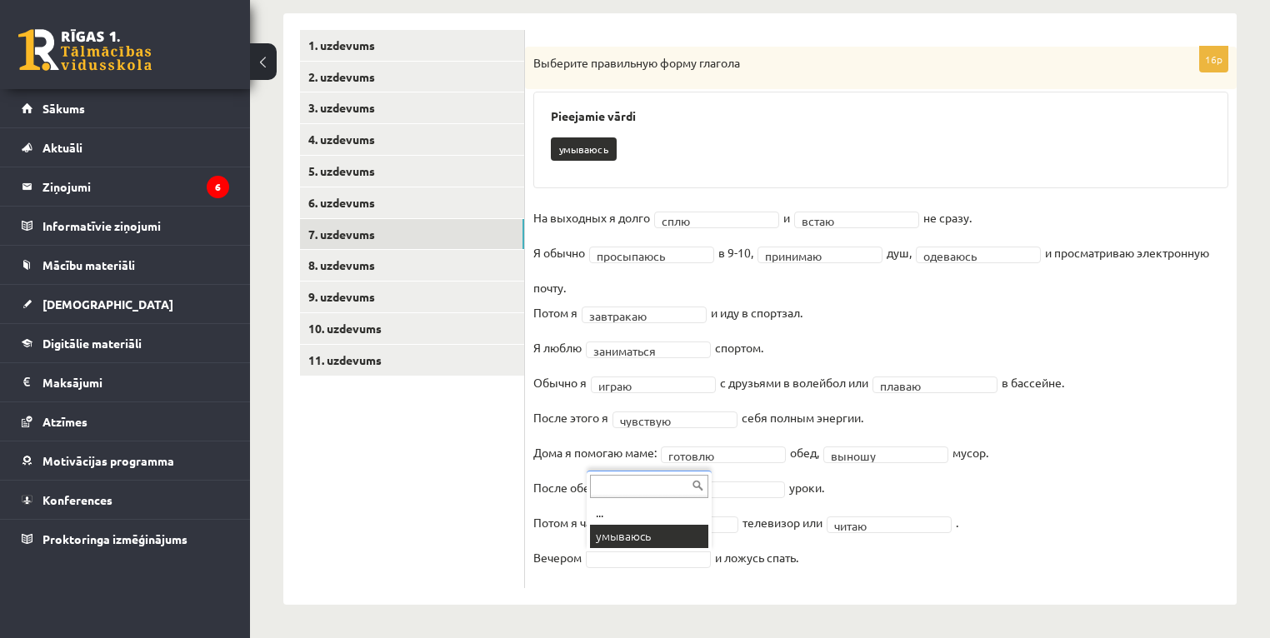
scroll to position [230, 0]
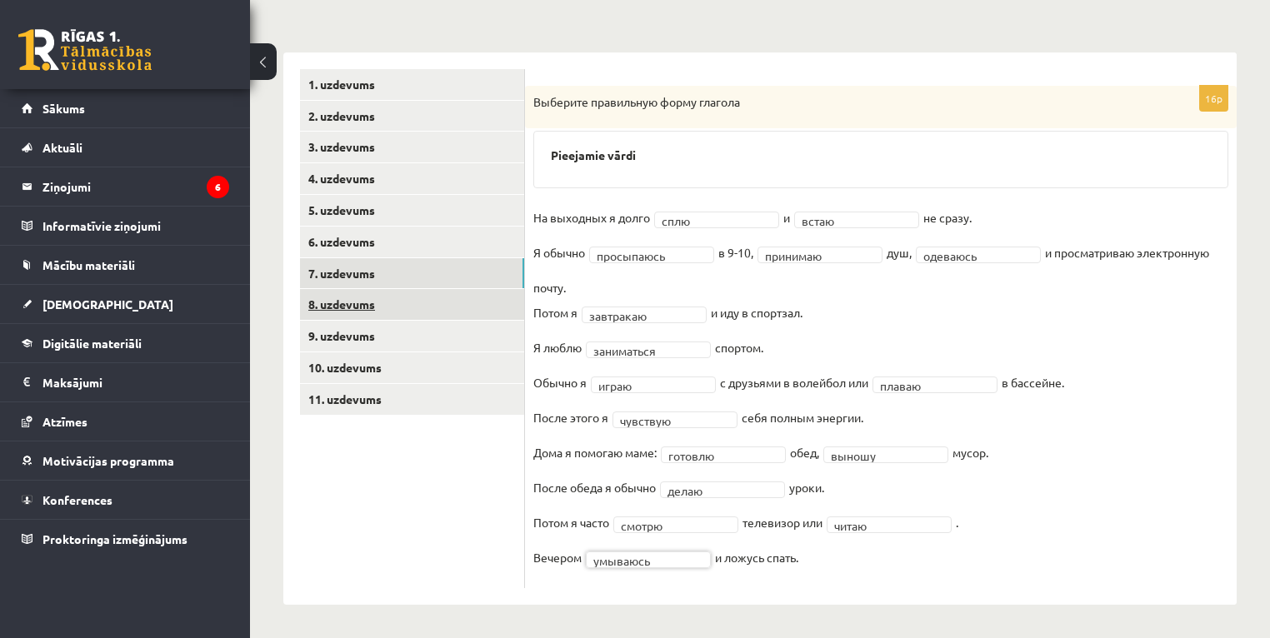
click at [363, 303] on link "8. uzdevums" at bounding box center [412, 304] width 224 height 31
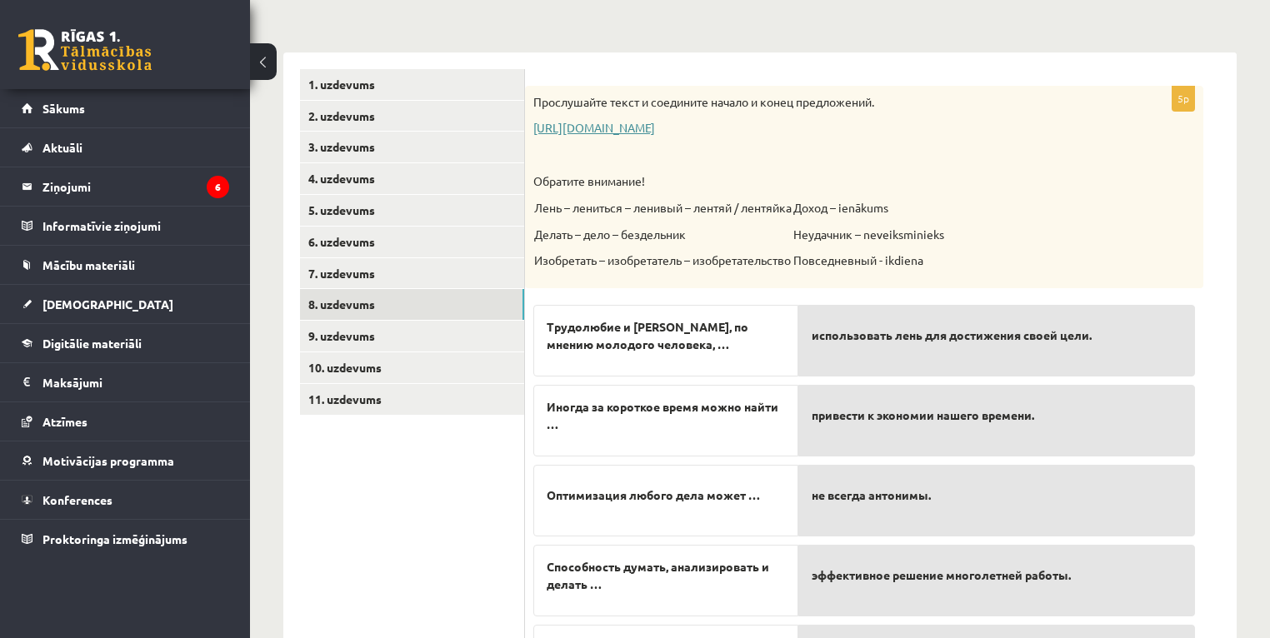
click at [655, 130] on link "[URL][DOMAIN_NAME]" at bounding box center [594, 127] width 122 height 15
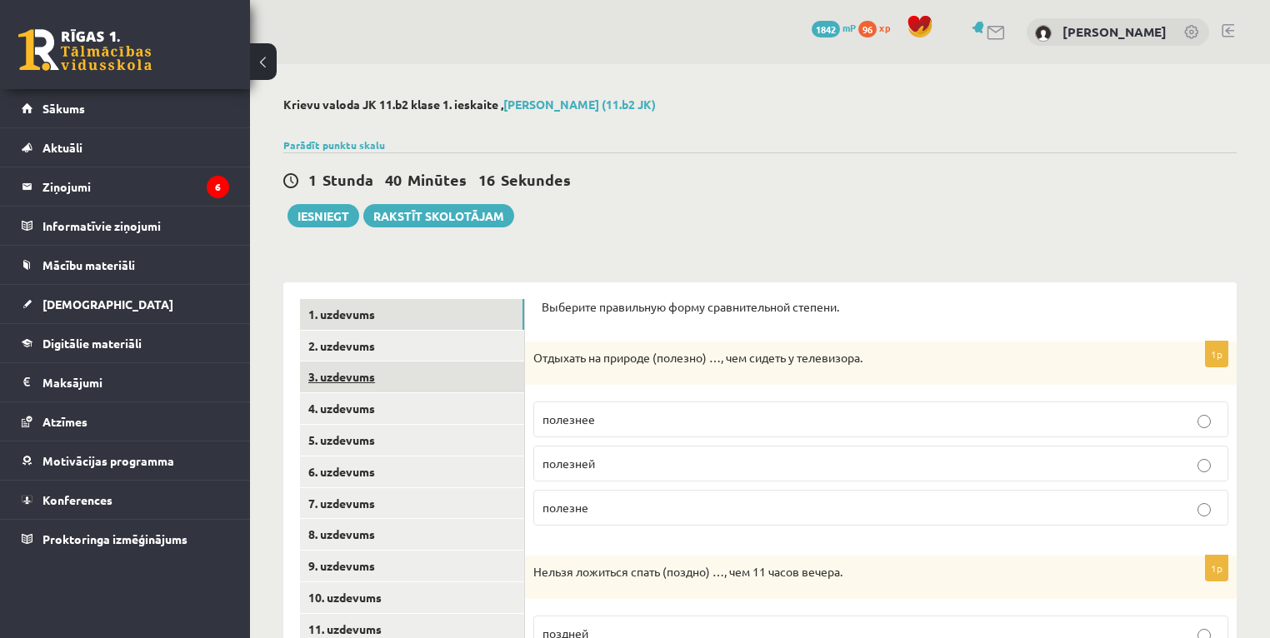
scroll to position [230, 0]
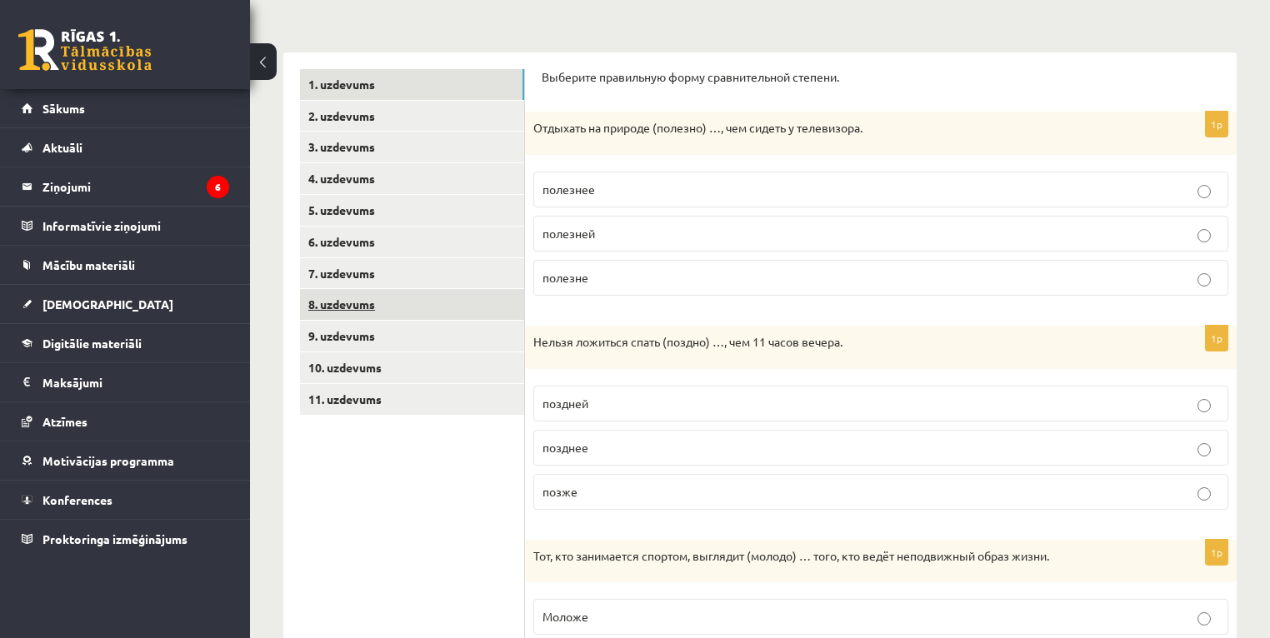
click at [368, 303] on link "8. uzdevums" at bounding box center [412, 304] width 224 height 31
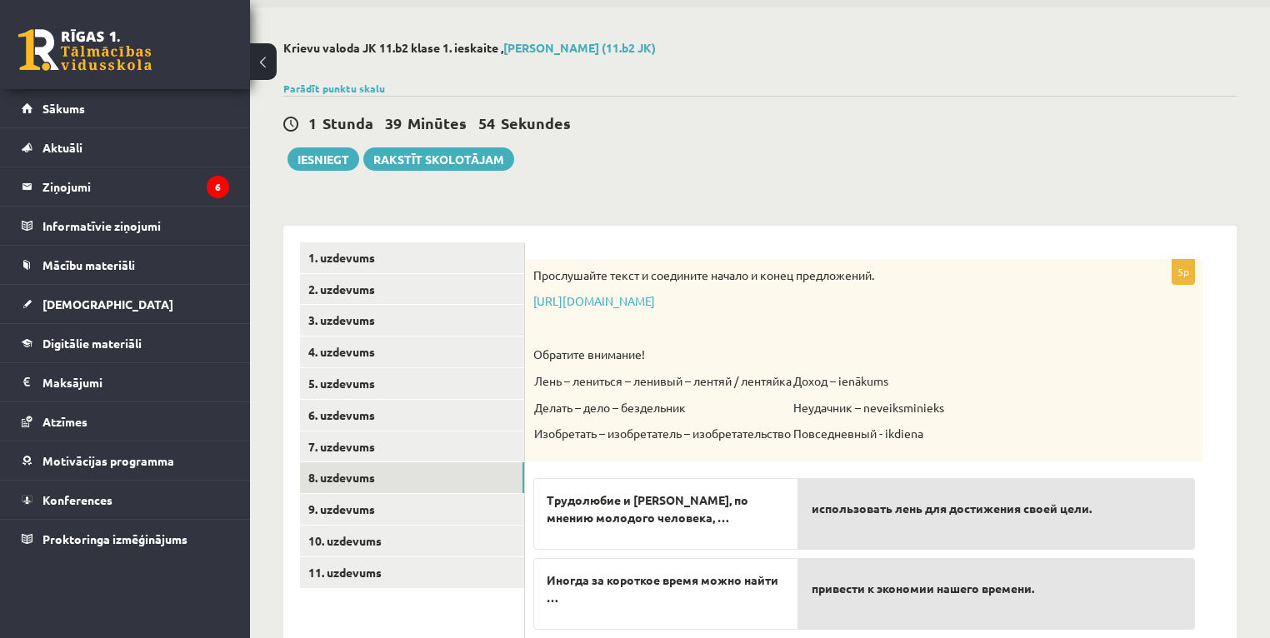
scroll to position [12, 0]
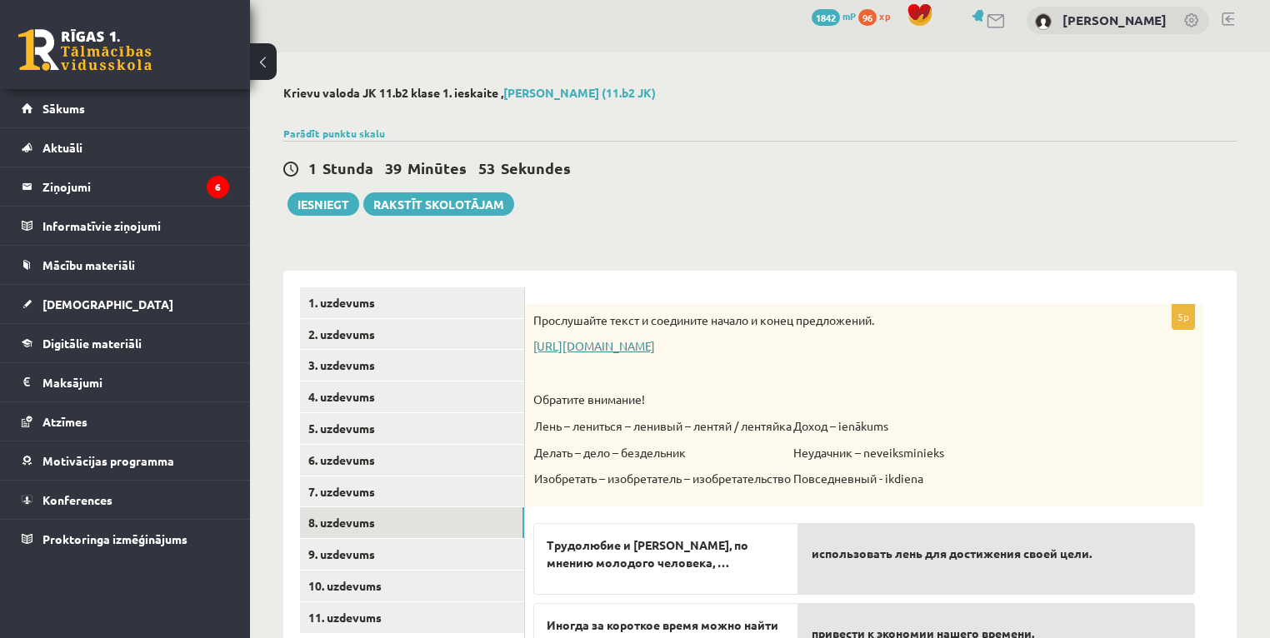
click at [655, 348] on link "[URL][DOMAIN_NAME]" at bounding box center [594, 345] width 122 height 15
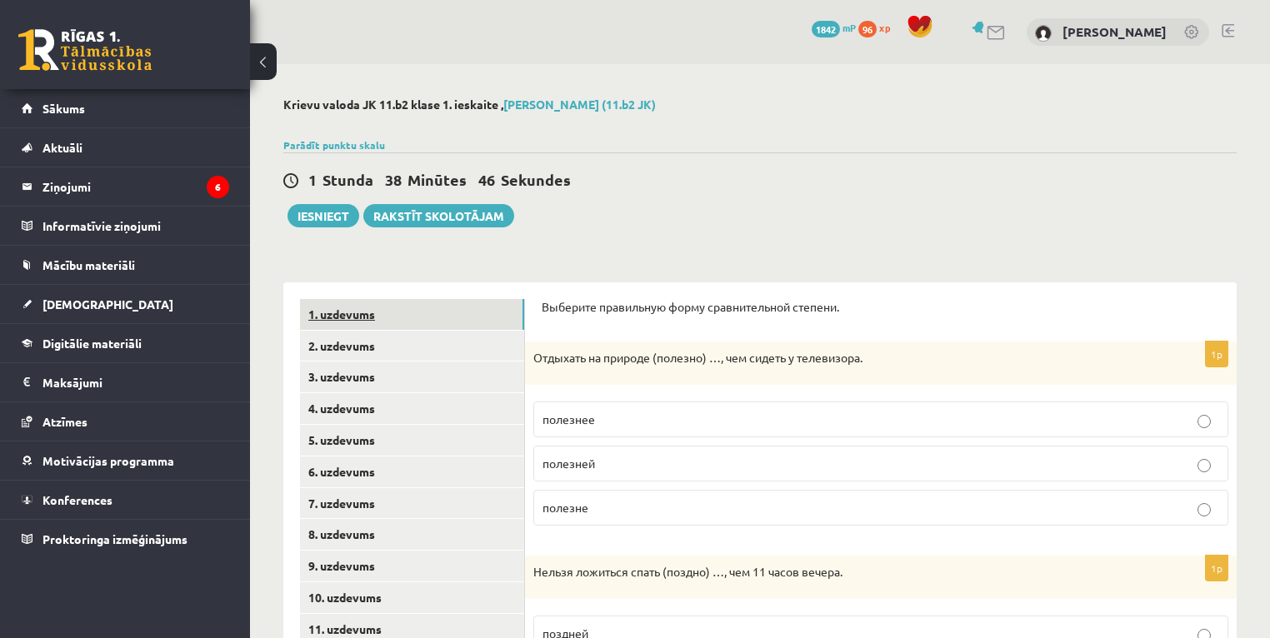
scroll to position [12, 0]
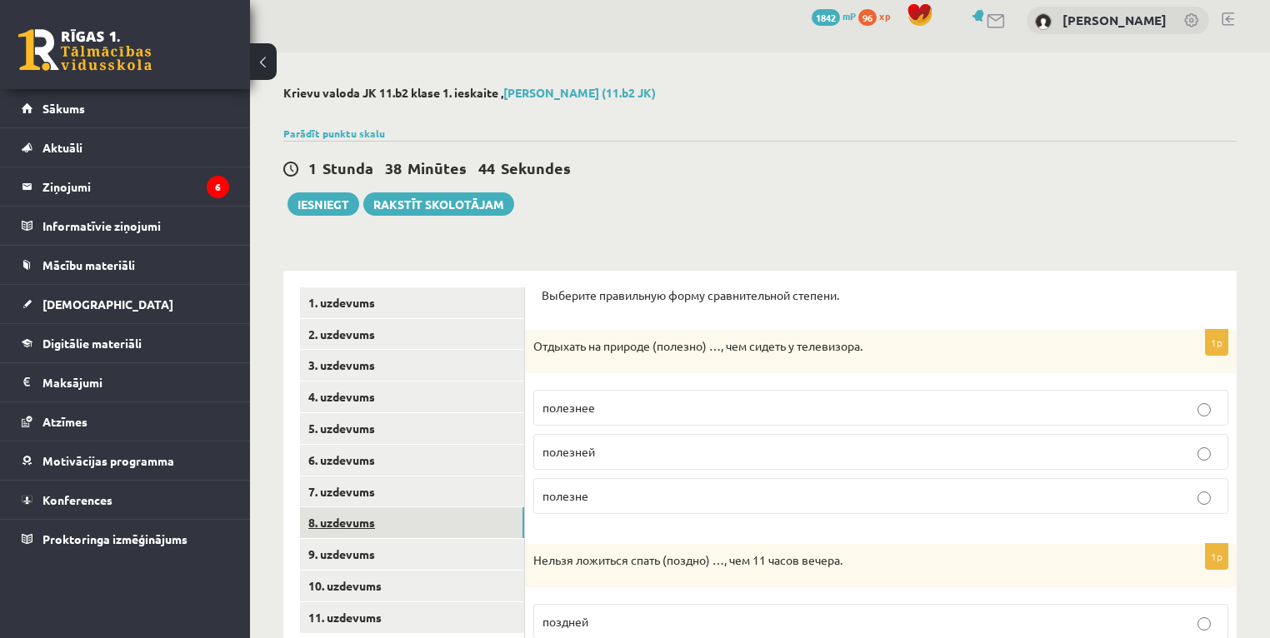
click at [359, 519] on link "8. uzdevums" at bounding box center [412, 523] width 224 height 31
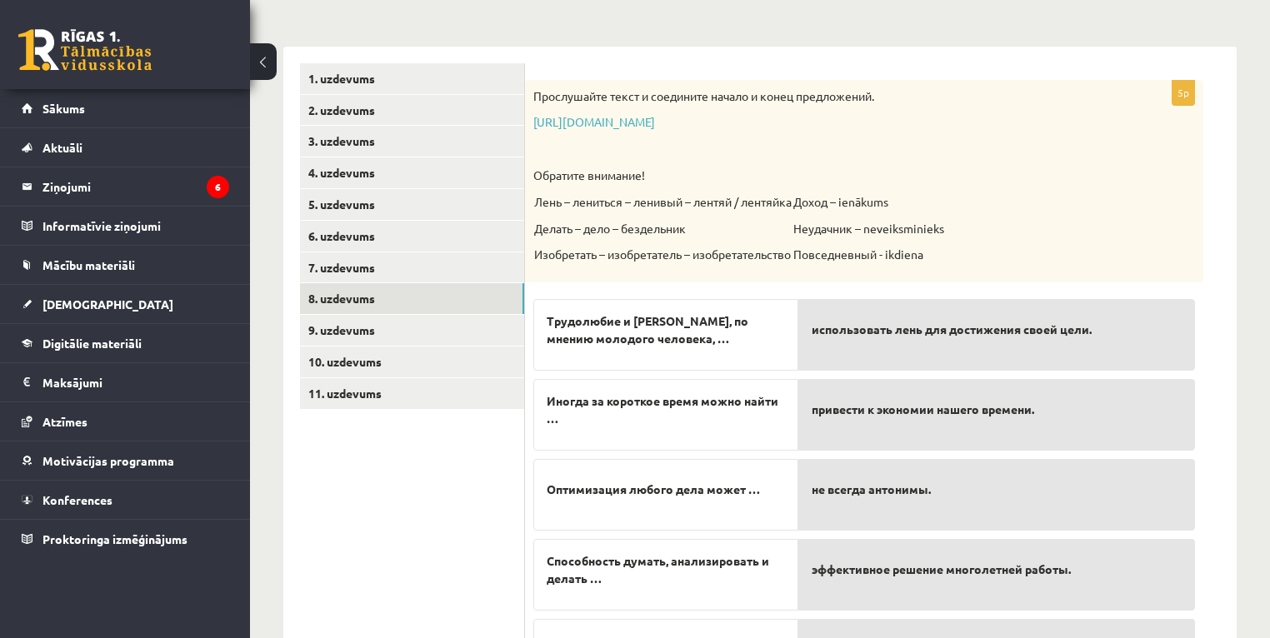
scroll to position [345, 0]
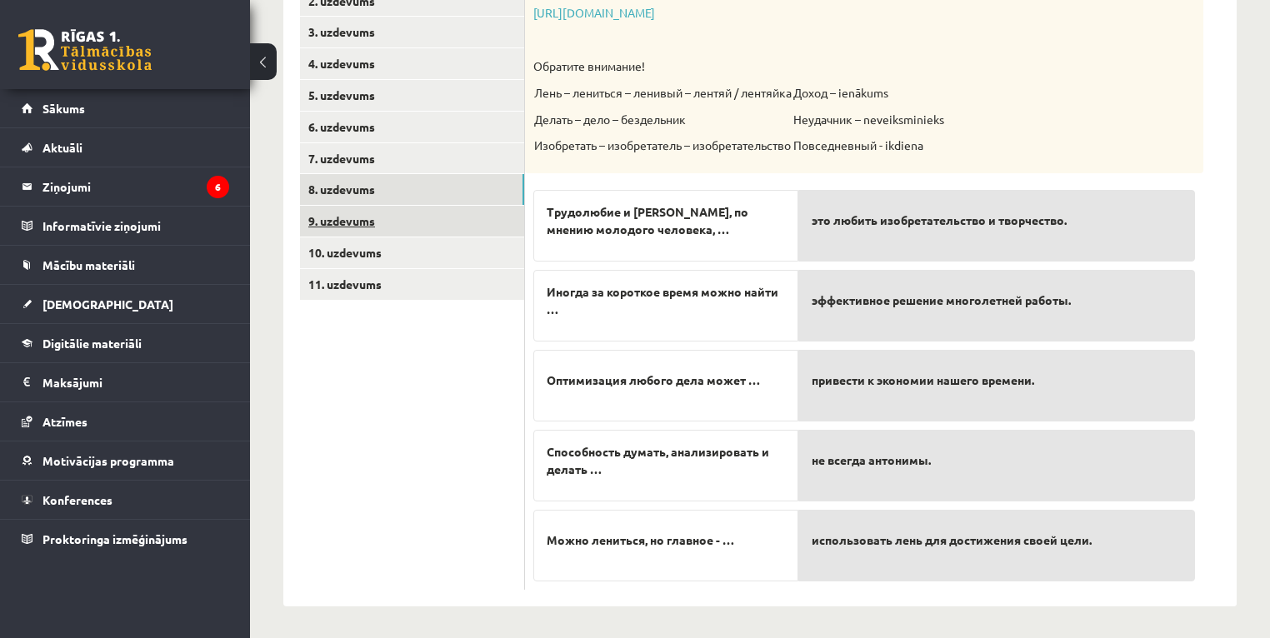
click at [358, 227] on link "9. uzdevums" at bounding box center [412, 221] width 224 height 31
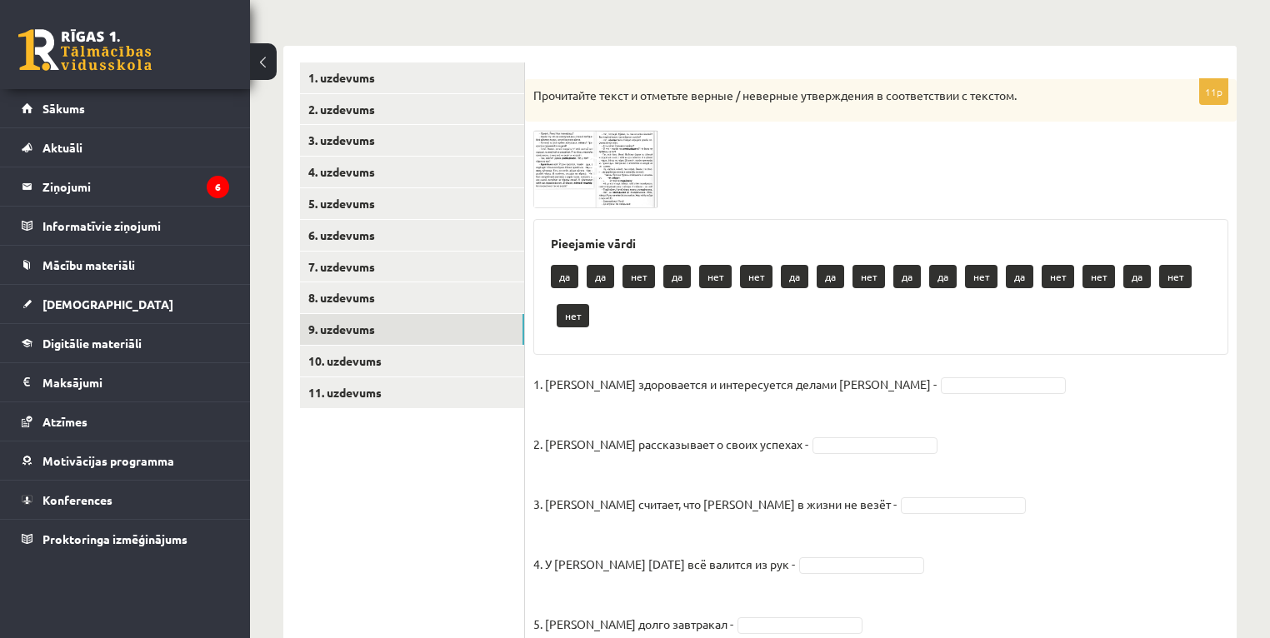
scroll to position [212, 0]
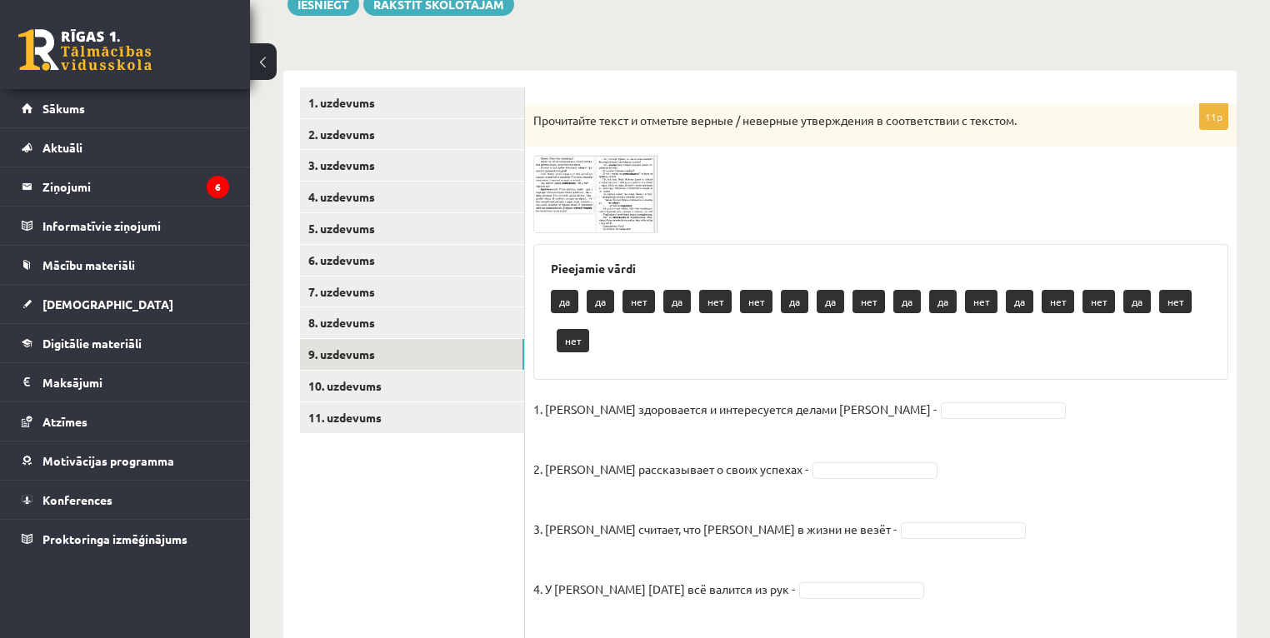
click at [566, 192] on img at bounding box center [595, 194] width 125 height 78
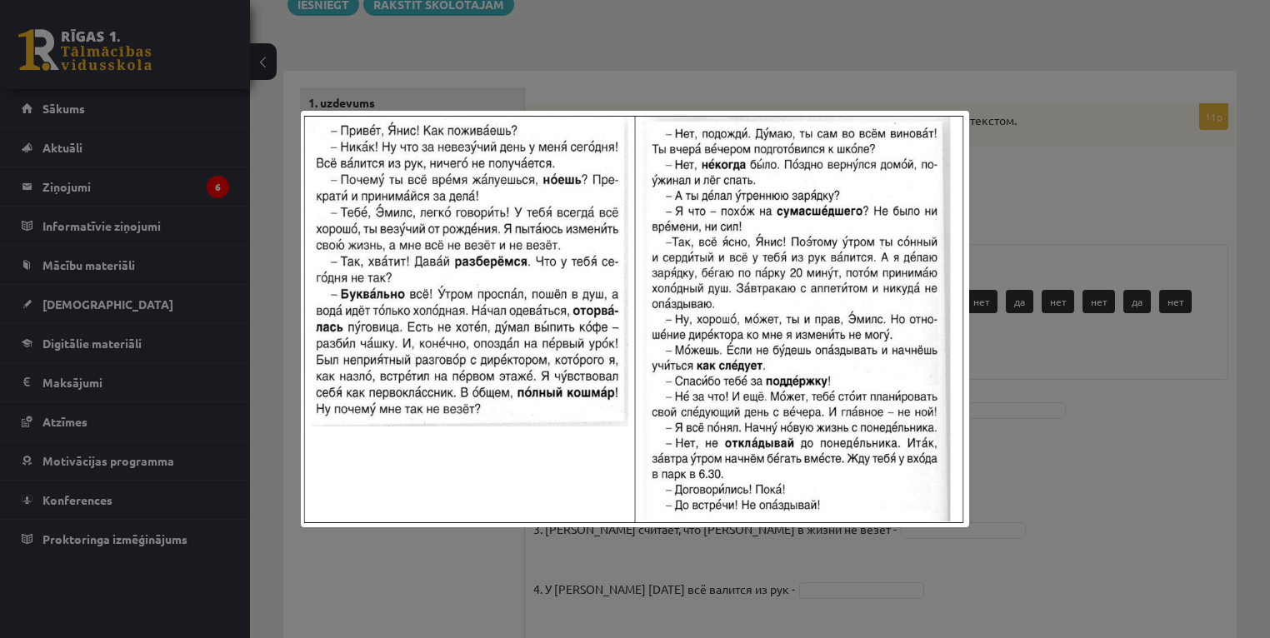
click at [1108, 440] on div at bounding box center [635, 319] width 1270 height 638
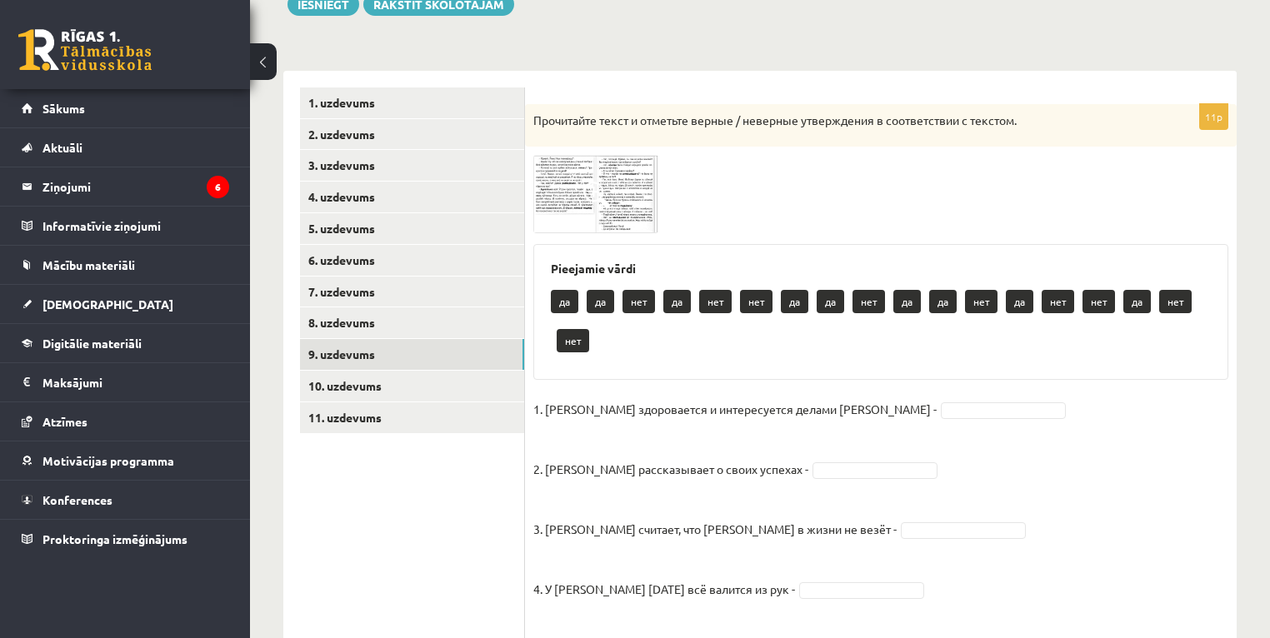
click at [565, 183] on img at bounding box center [595, 194] width 125 height 78
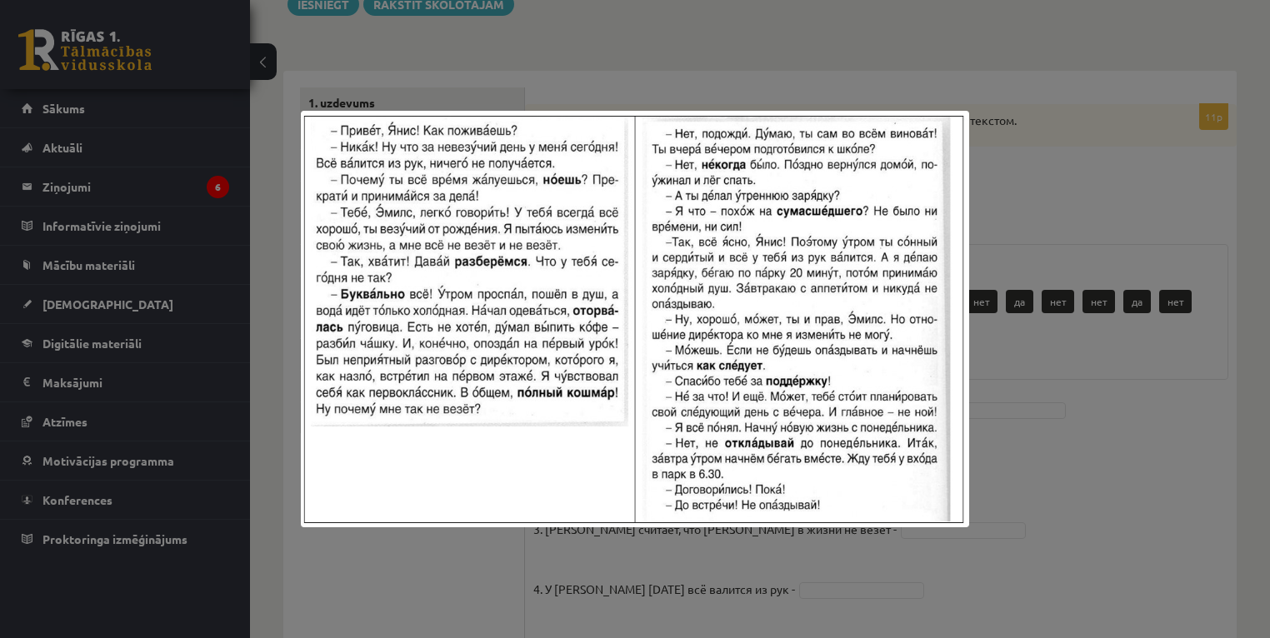
click at [1111, 450] on div at bounding box center [635, 319] width 1270 height 638
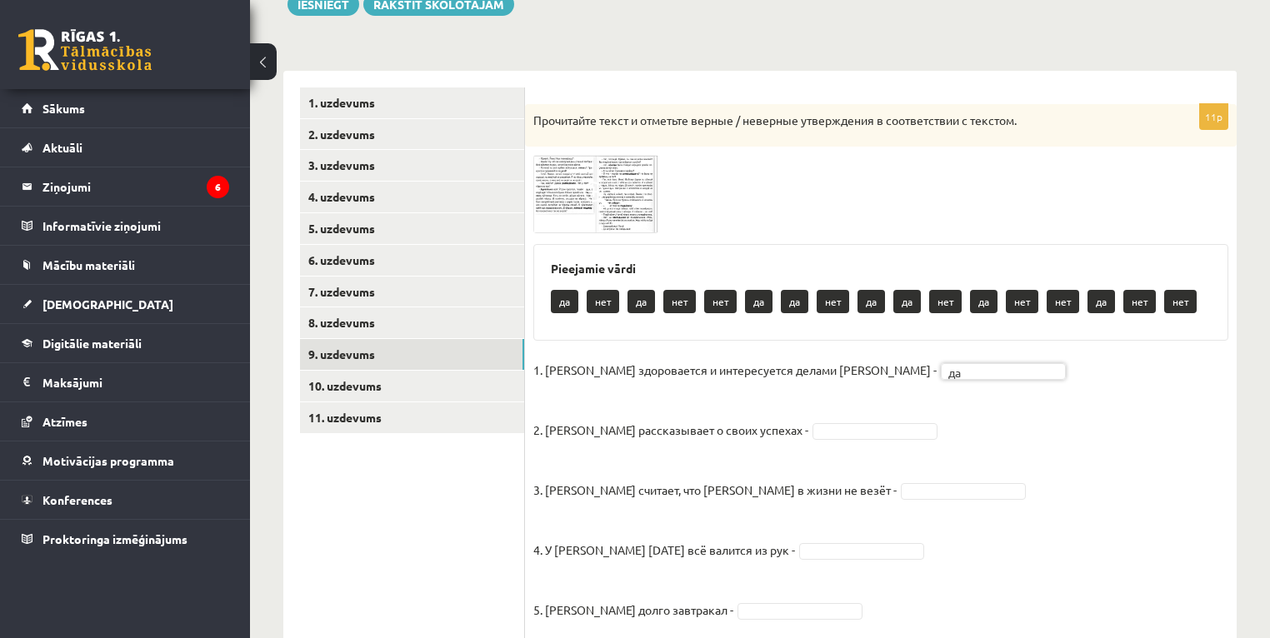
click at [570, 199] on img at bounding box center [595, 194] width 125 height 78
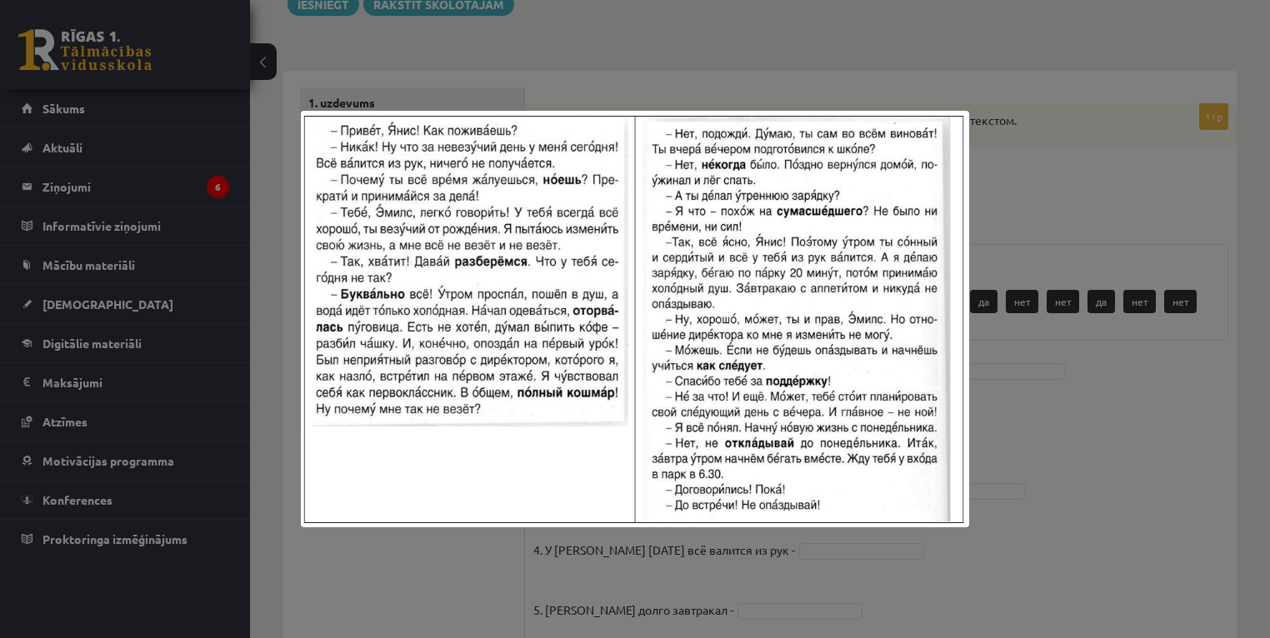
click at [1008, 137] on div at bounding box center [635, 319] width 1270 height 638
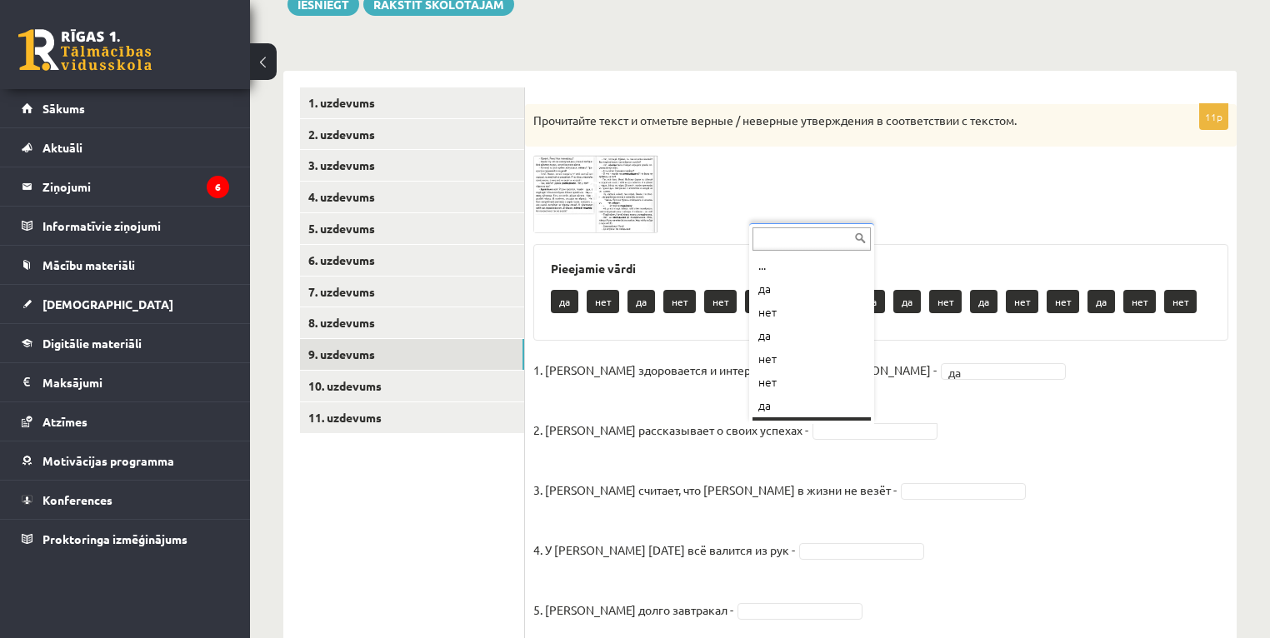
scroll to position [20, 0]
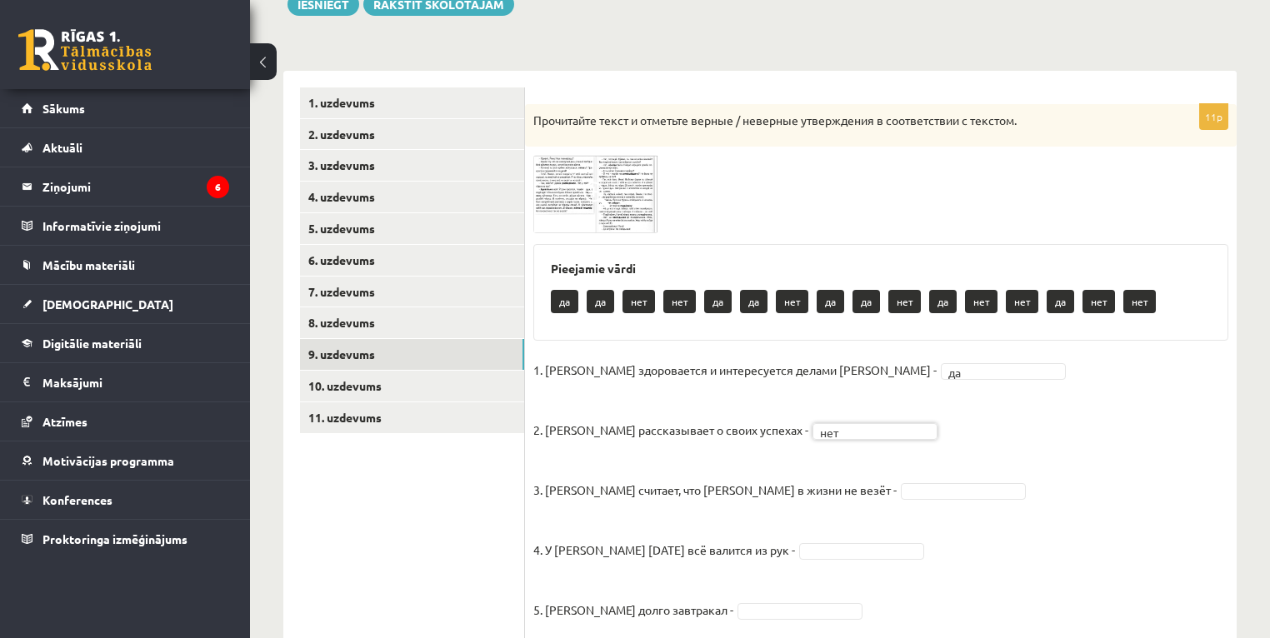
click at [570, 188] on img at bounding box center [595, 194] width 125 height 78
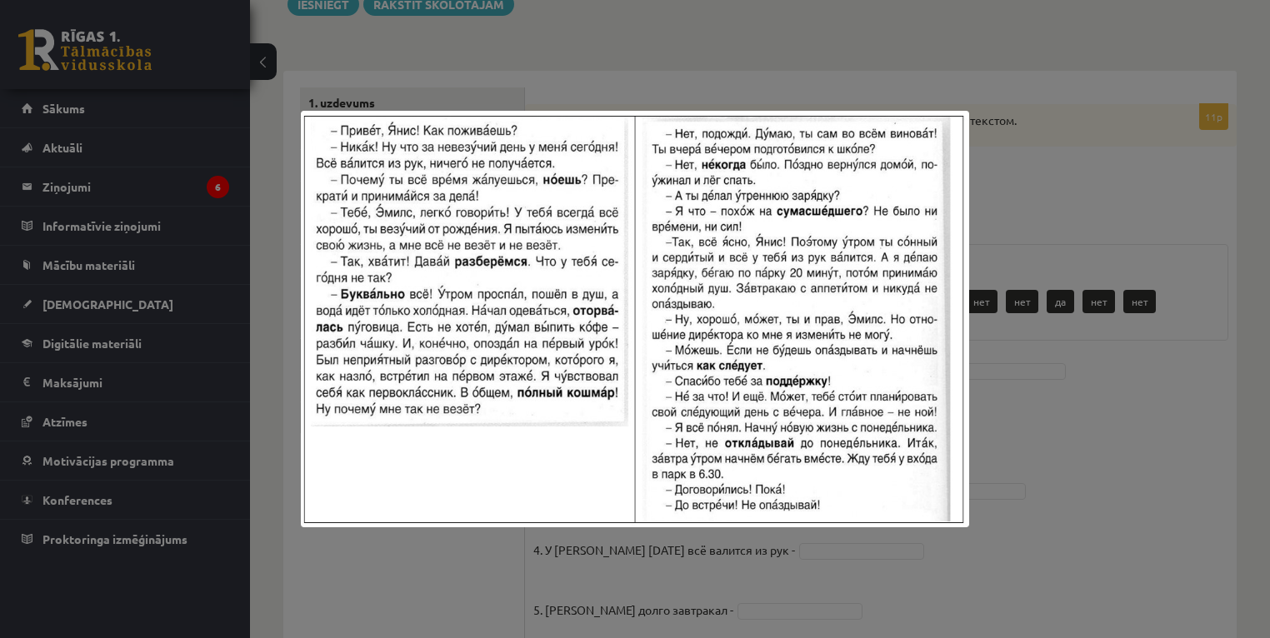
drag, startPoint x: 1113, startPoint y: 438, endPoint x: 1060, endPoint y: 444, distance: 53.7
click at [1113, 438] on div at bounding box center [635, 319] width 1270 height 638
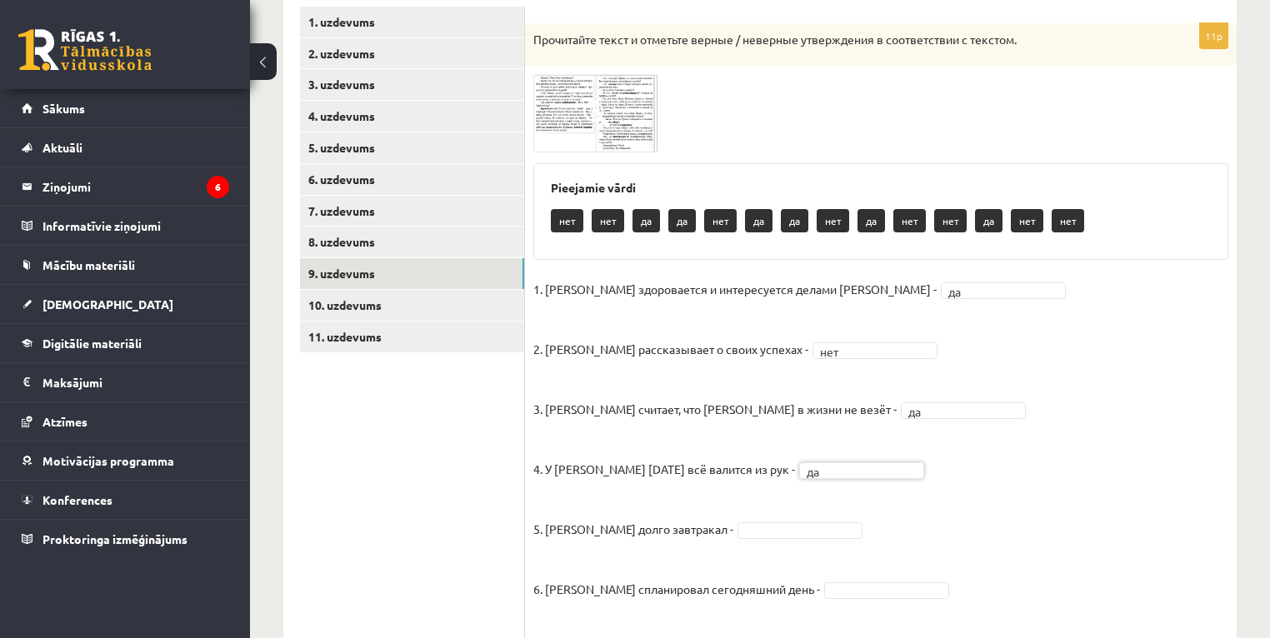
scroll to position [278, 0]
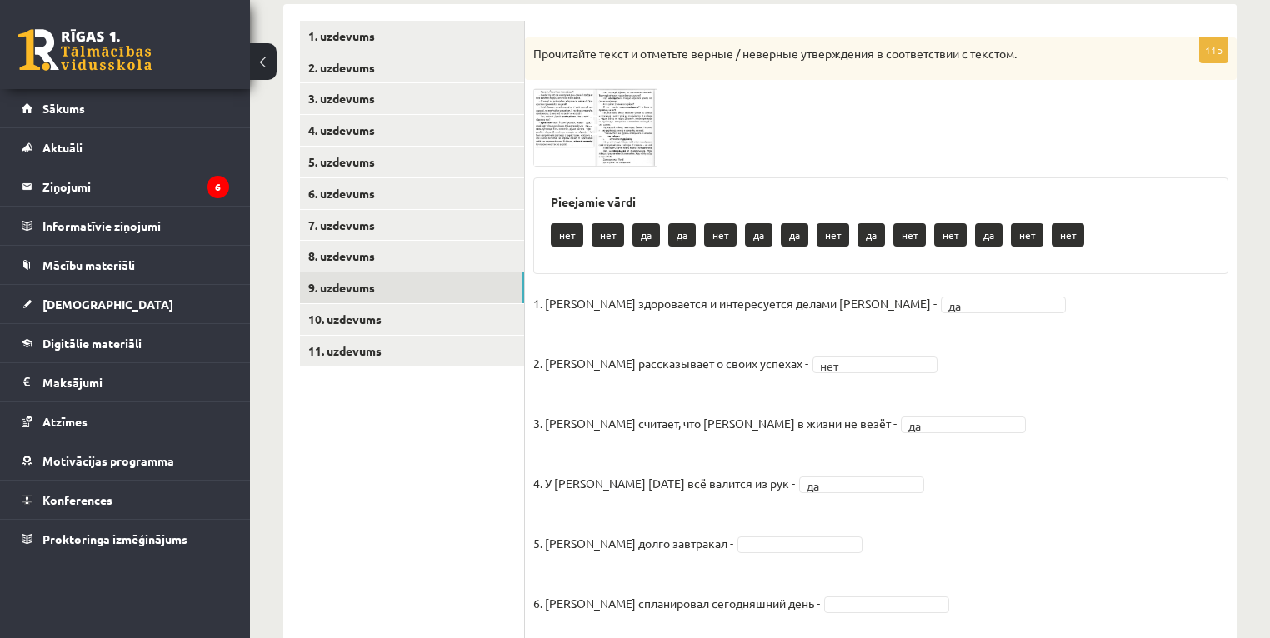
click at [573, 138] on img at bounding box center [595, 127] width 125 height 78
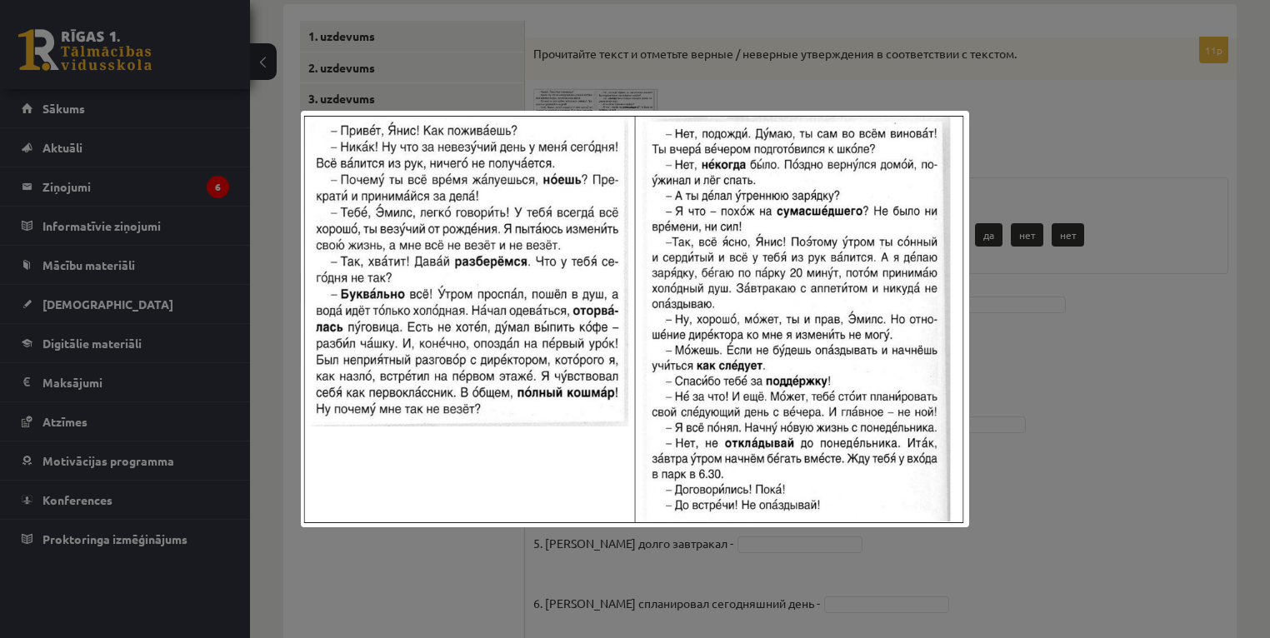
click at [1078, 410] on div at bounding box center [635, 319] width 1270 height 638
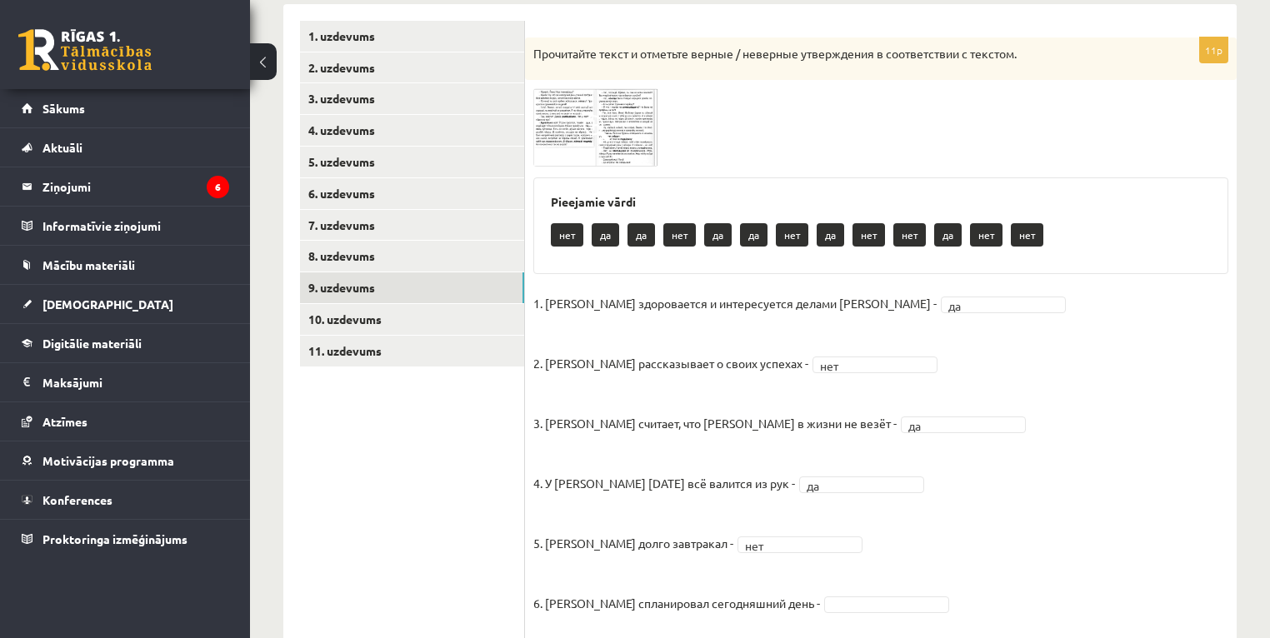
click at [590, 137] on span at bounding box center [596, 128] width 27 height 27
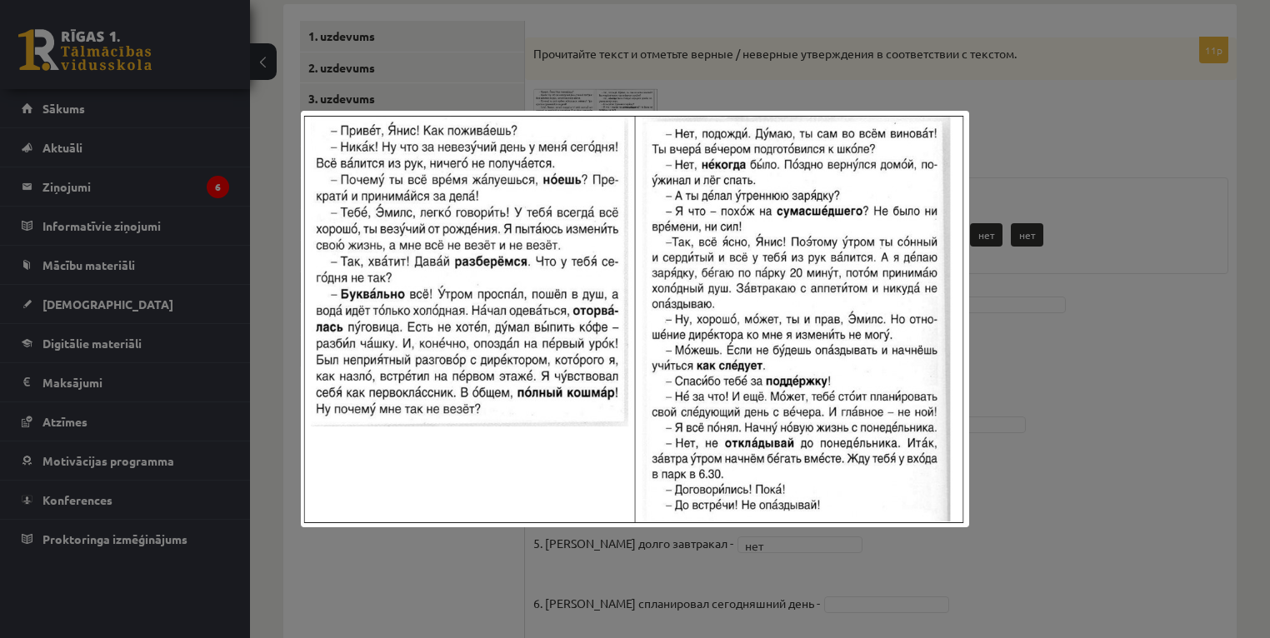
click at [1067, 330] on div at bounding box center [635, 319] width 1270 height 638
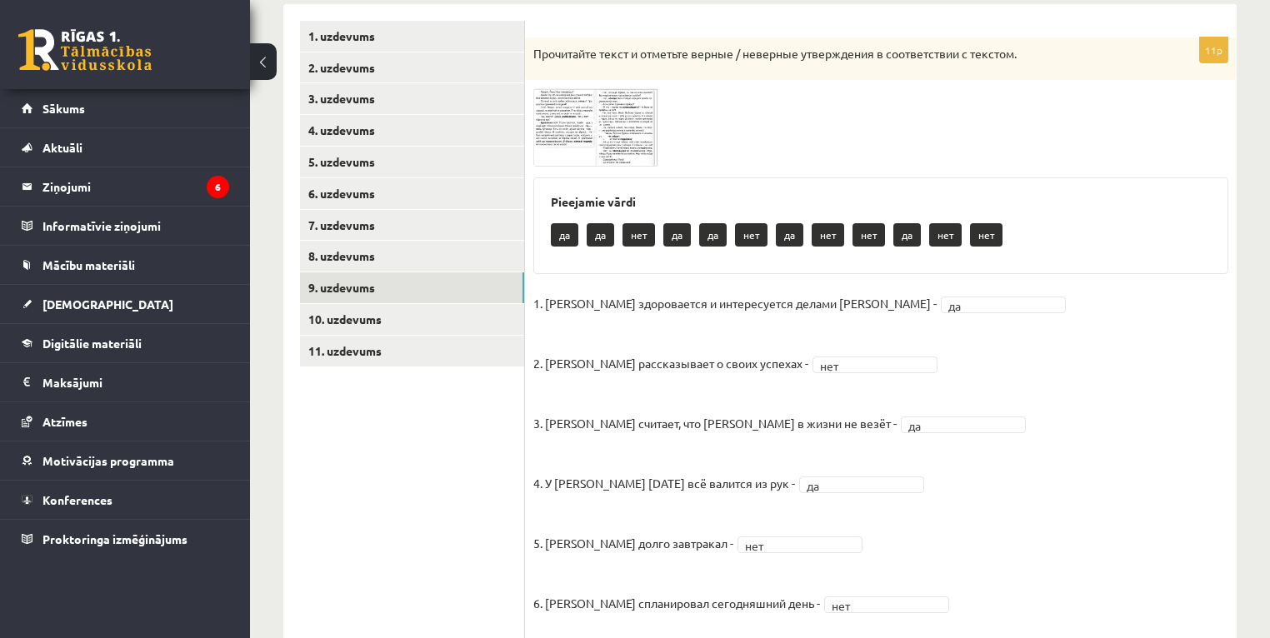
click at [558, 137] on img at bounding box center [595, 127] width 125 height 78
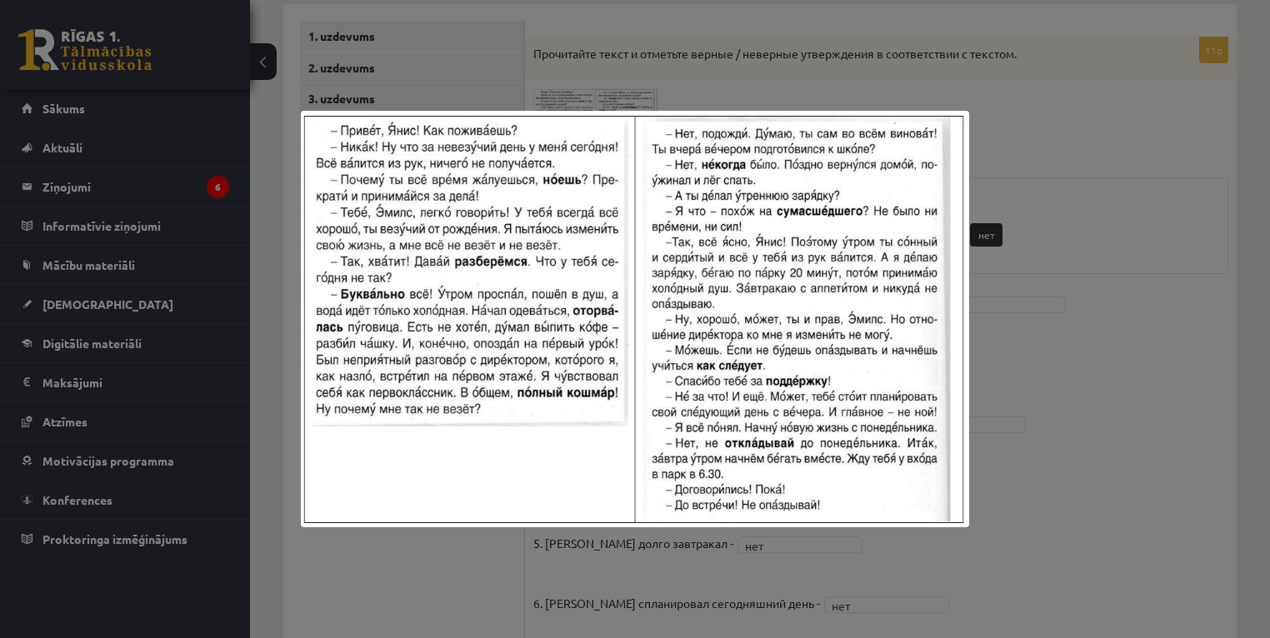
click at [1008, 342] on div at bounding box center [635, 319] width 1270 height 638
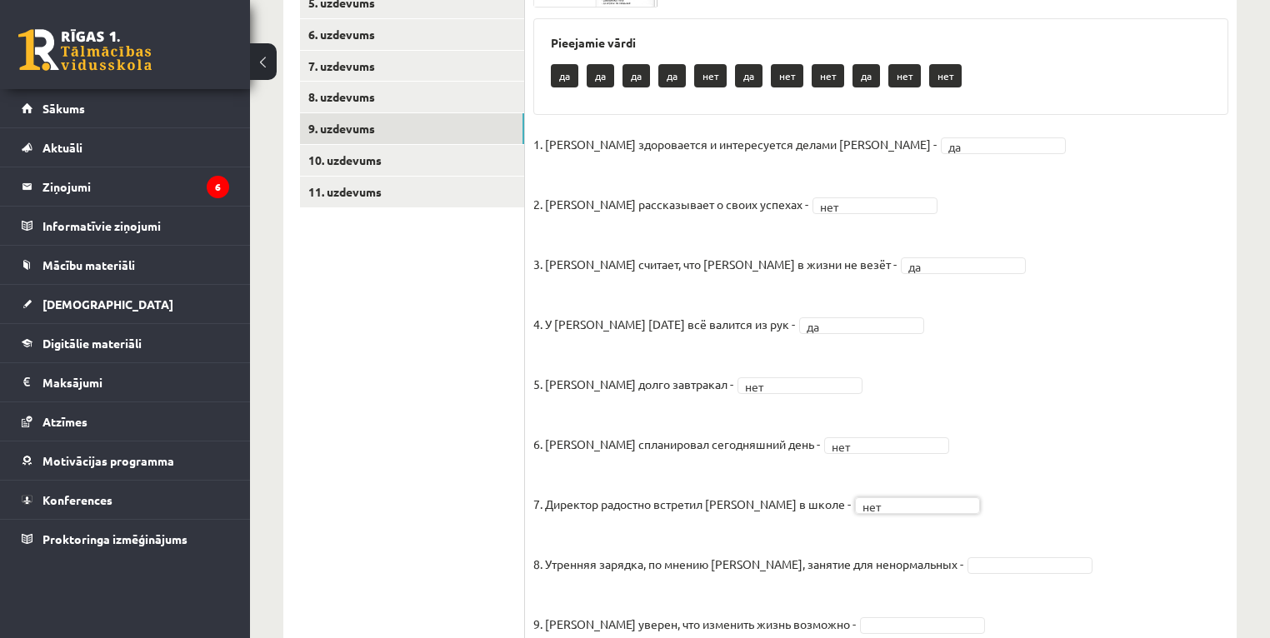
scroll to position [383, 0]
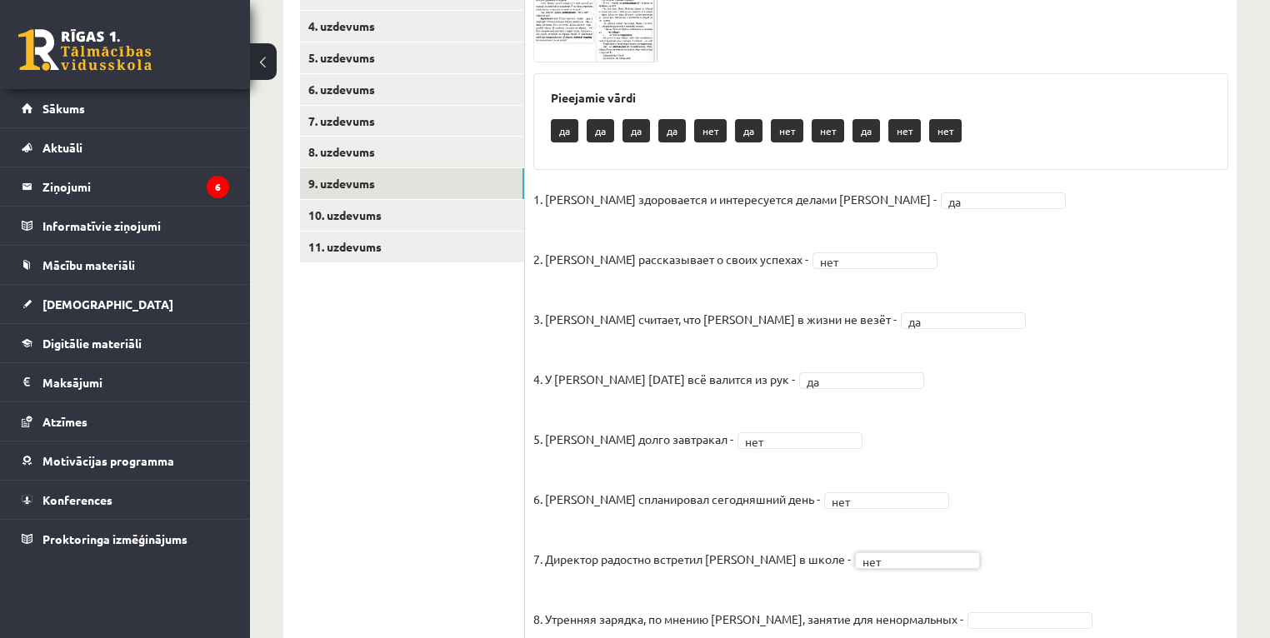
click at [588, 29] on span at bounding box center [596, 24] width 27 height 27
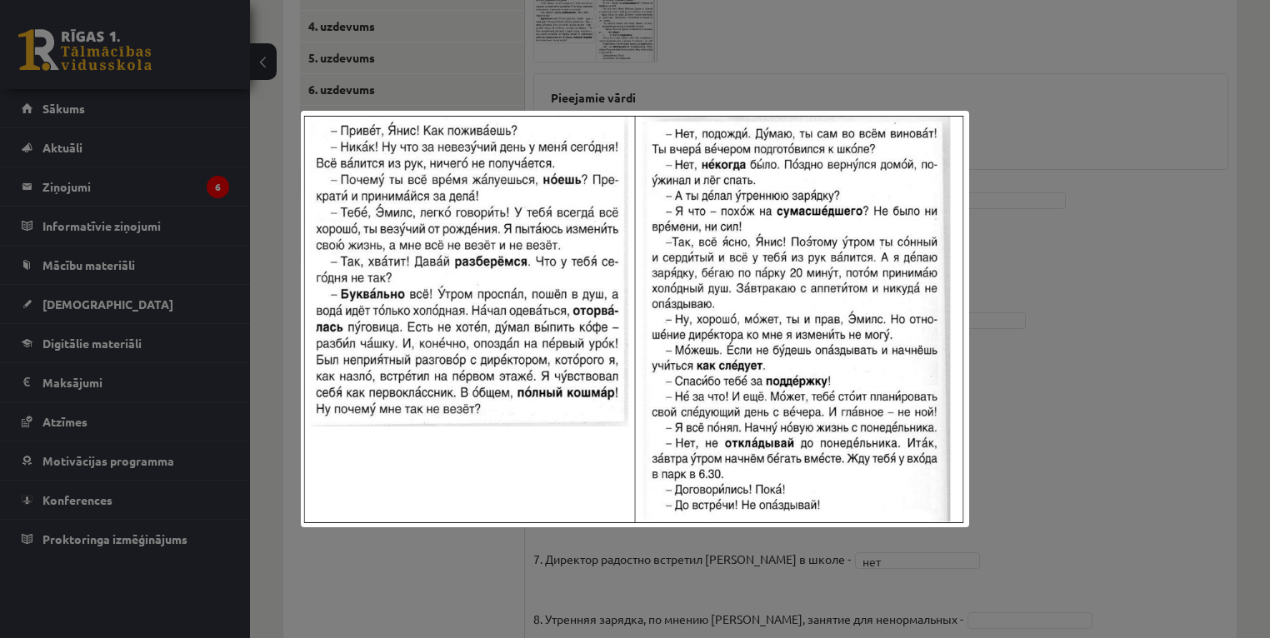
click at [1088, 302] on div at bounding box center [635, 319] width 1270 height 638
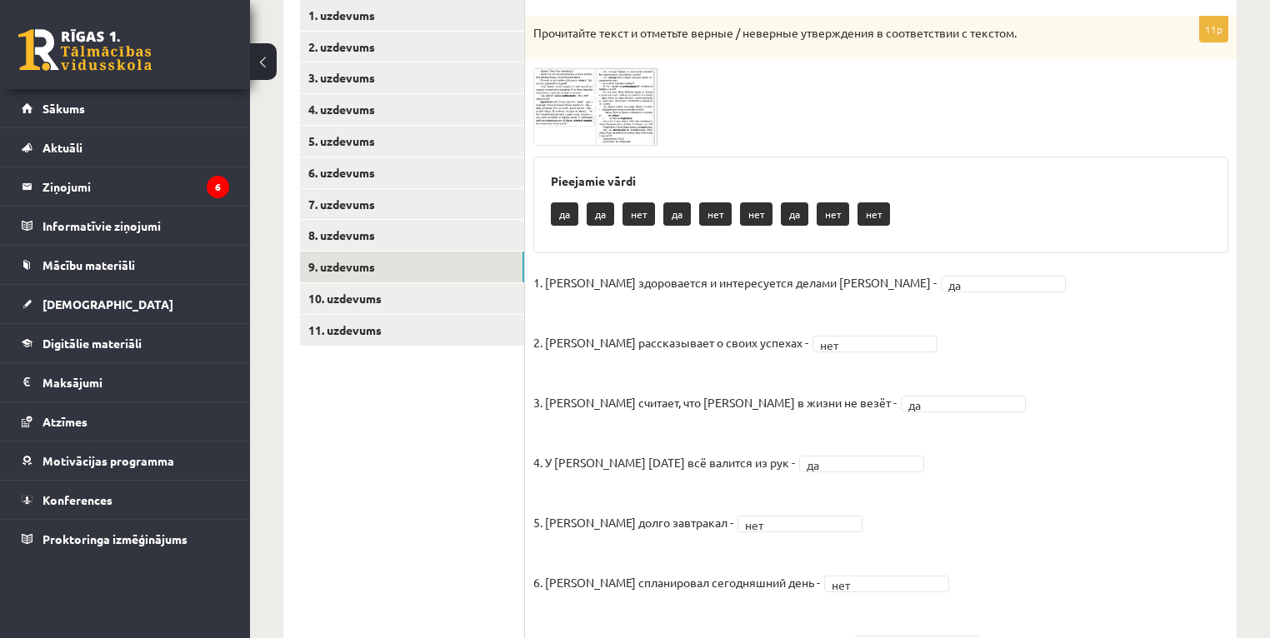
scroll to position [249, 0]
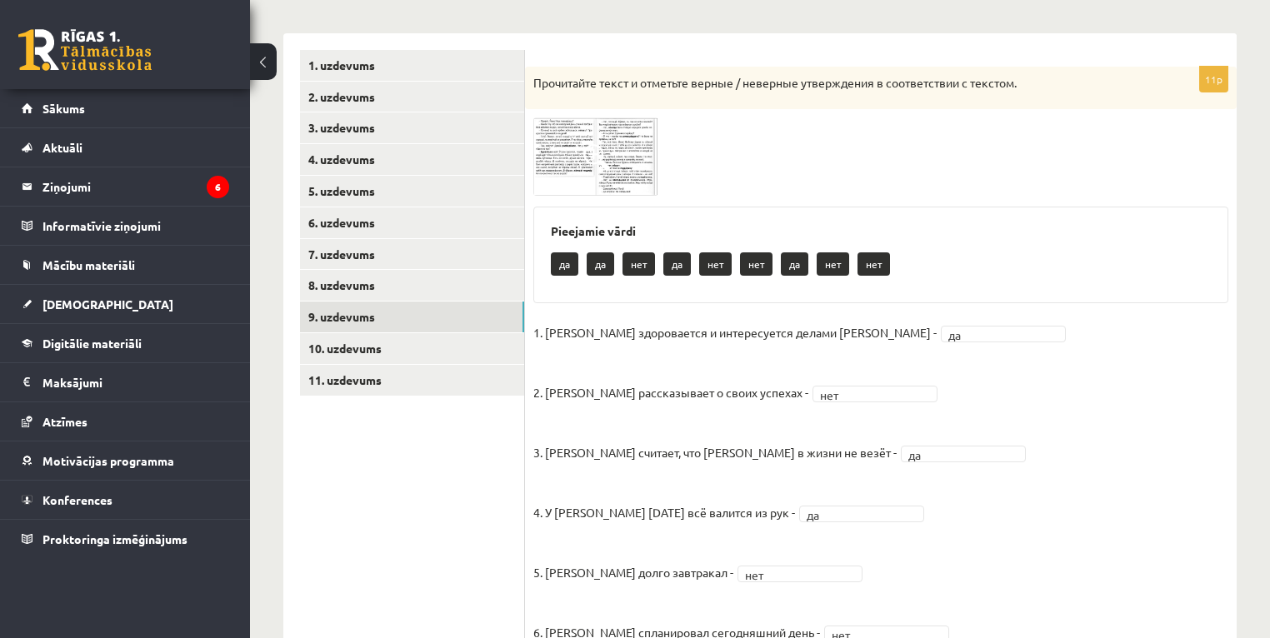
click at [602, 168] on span at bounding box center [596, 157] width 27 height 27
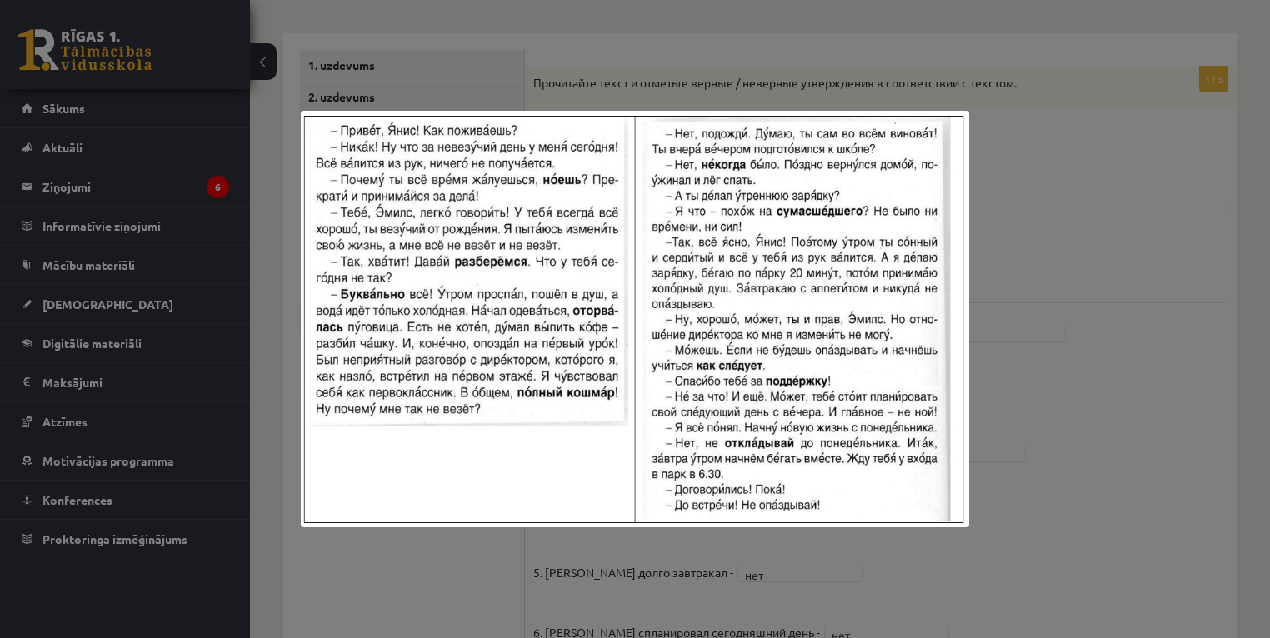
click at [1058, 424] on div at bounding box center [635, 319] width 1270 height 638
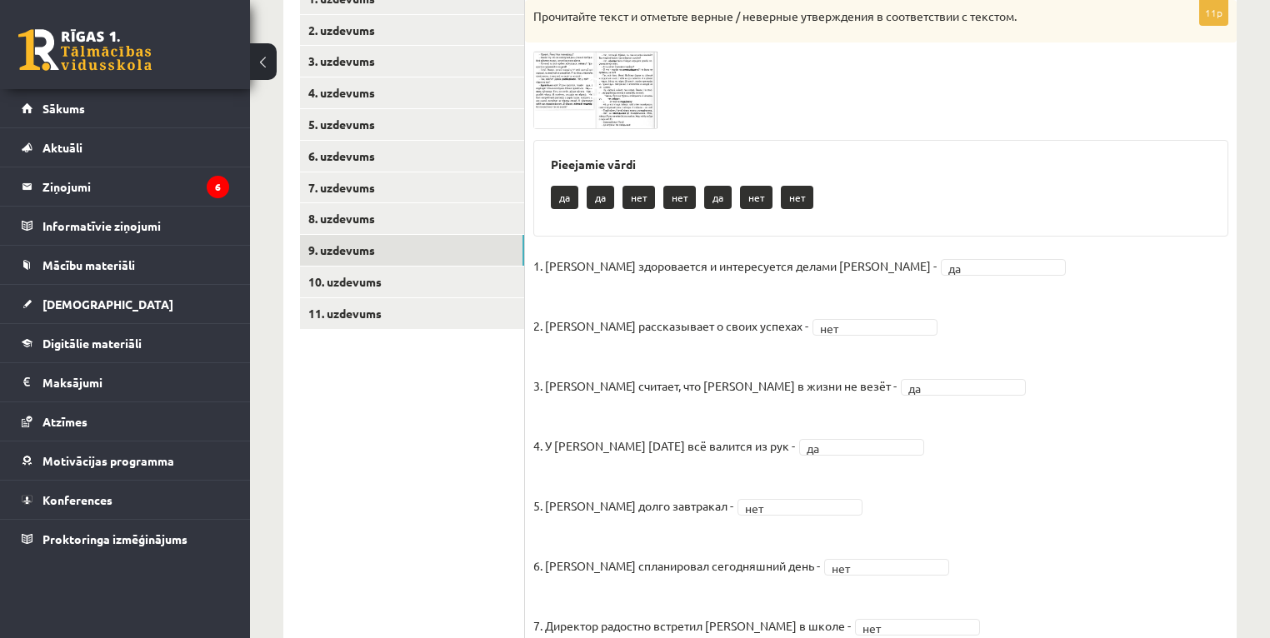
scroll to position [49, 0]
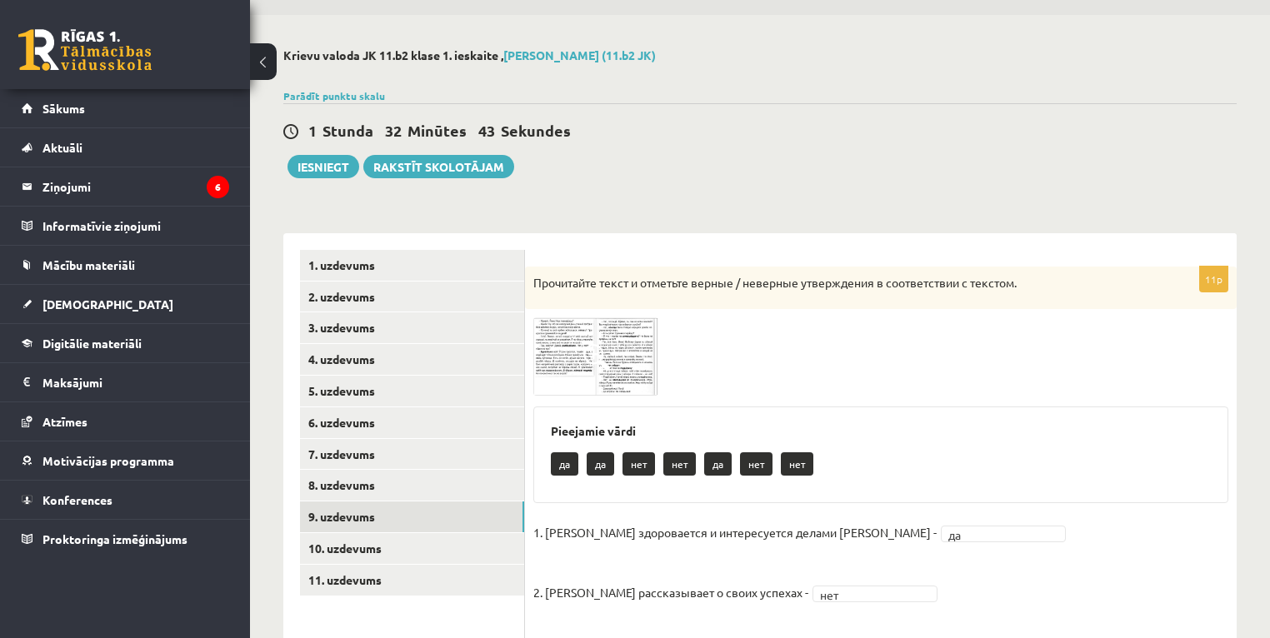
click at [618, 355] on img at bounding box center [595, 357] width 125 height 78
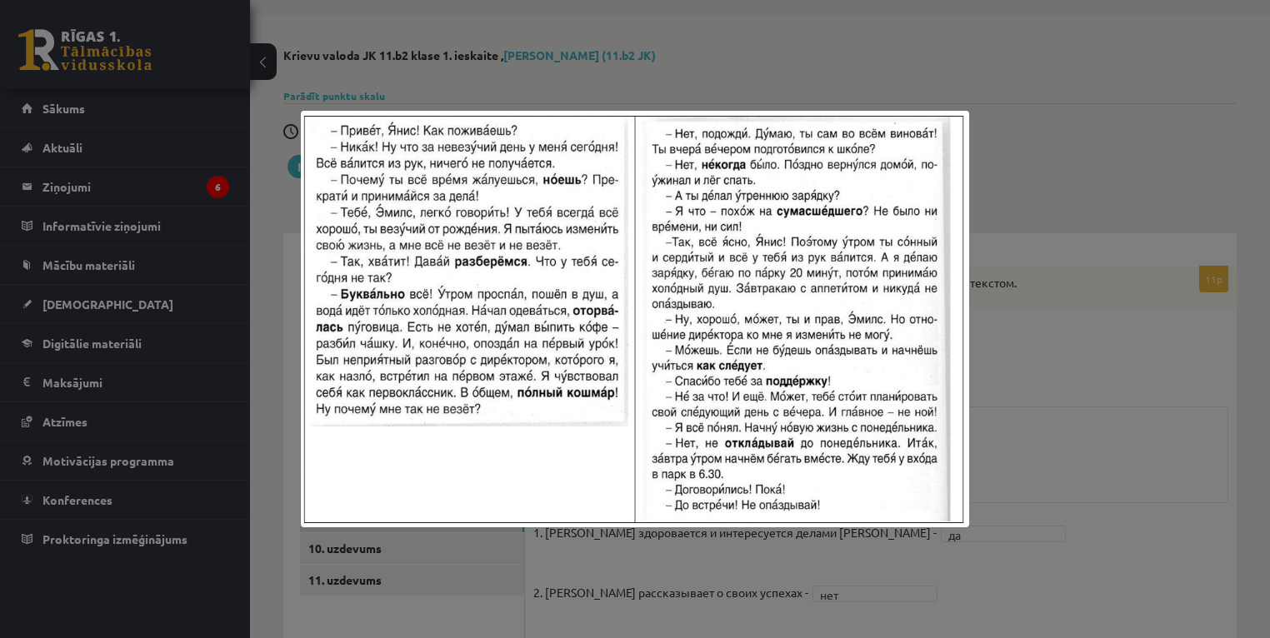
click at [1003, 440] on div at bounding box center [635, 319] width 1270 height 638
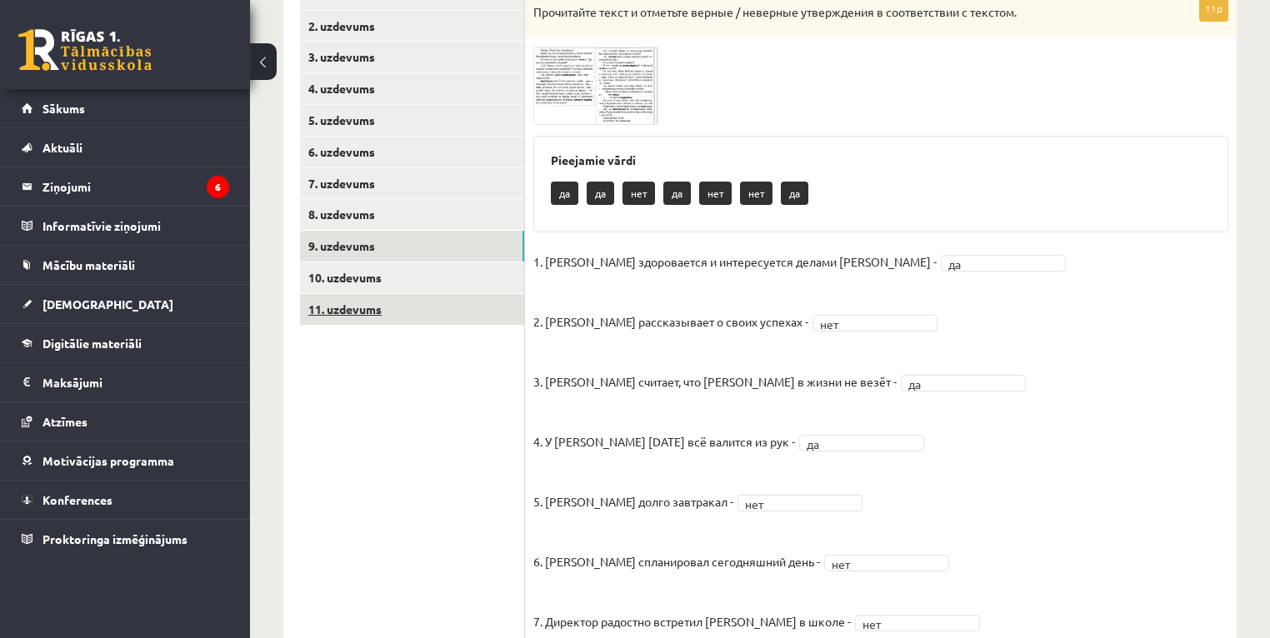
scroll to position [316, 0]
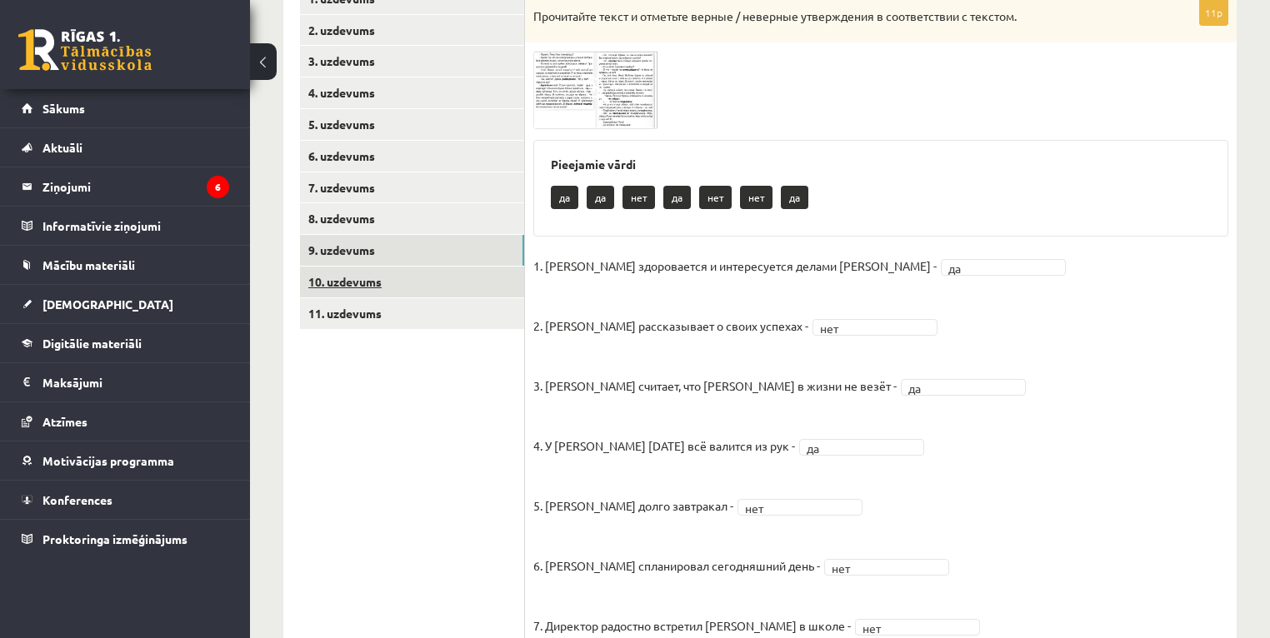
click at [350, 283] on link "10. uzdevums" at bounding box center [412, 282] width 224 height 31
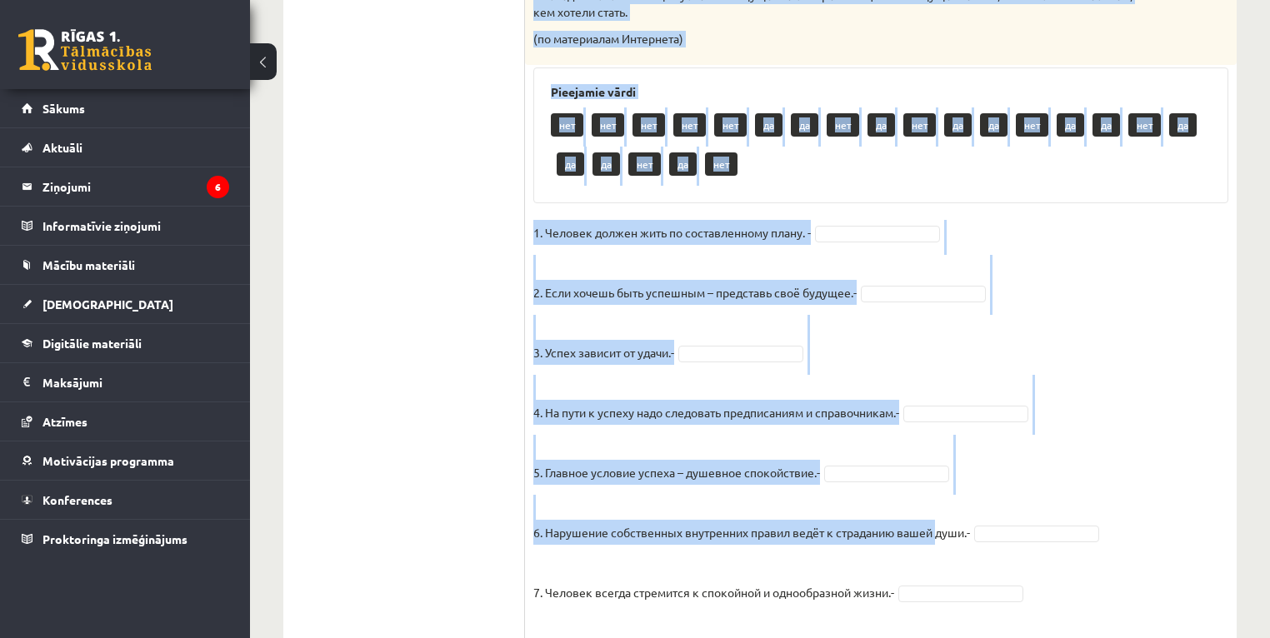
scroll to position [983, 0]
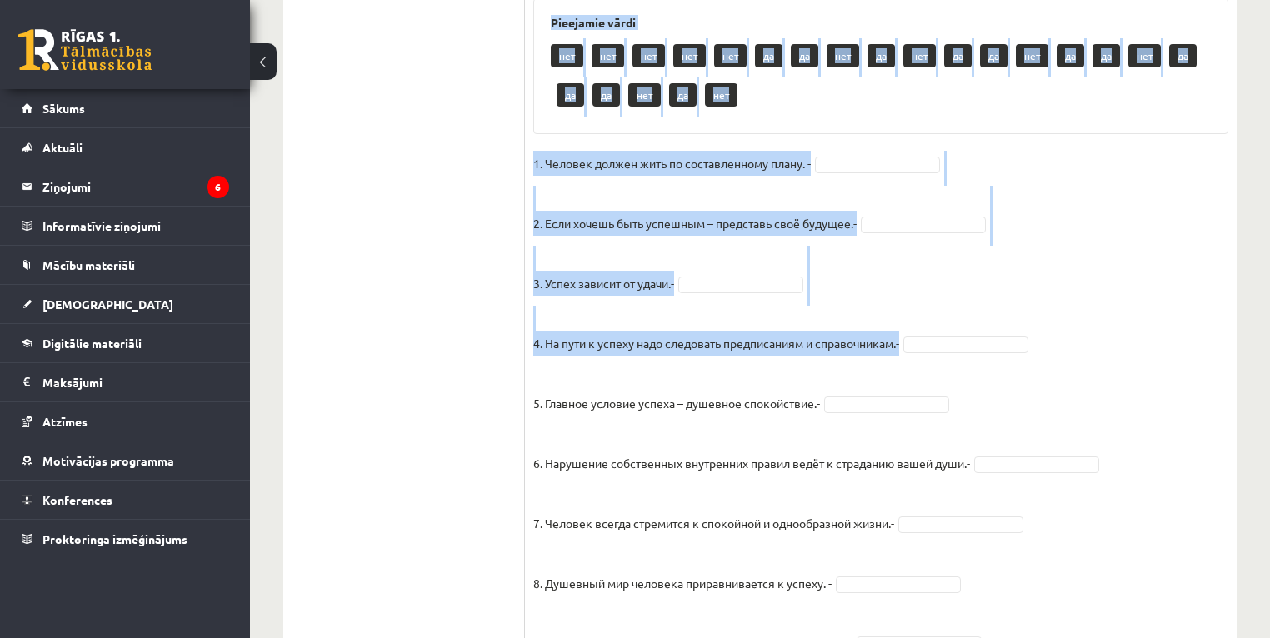
drag, startPoint x: 531, startPoint y: 147, endPoint x: 980, endPoint y: 340, distance: 489.1
click at [980, 340] on div "15p Прочитайте текст и отметьте верные / неверные утверждения в соответствии с …" at bounding box center [881, 183] width 712 height 1701
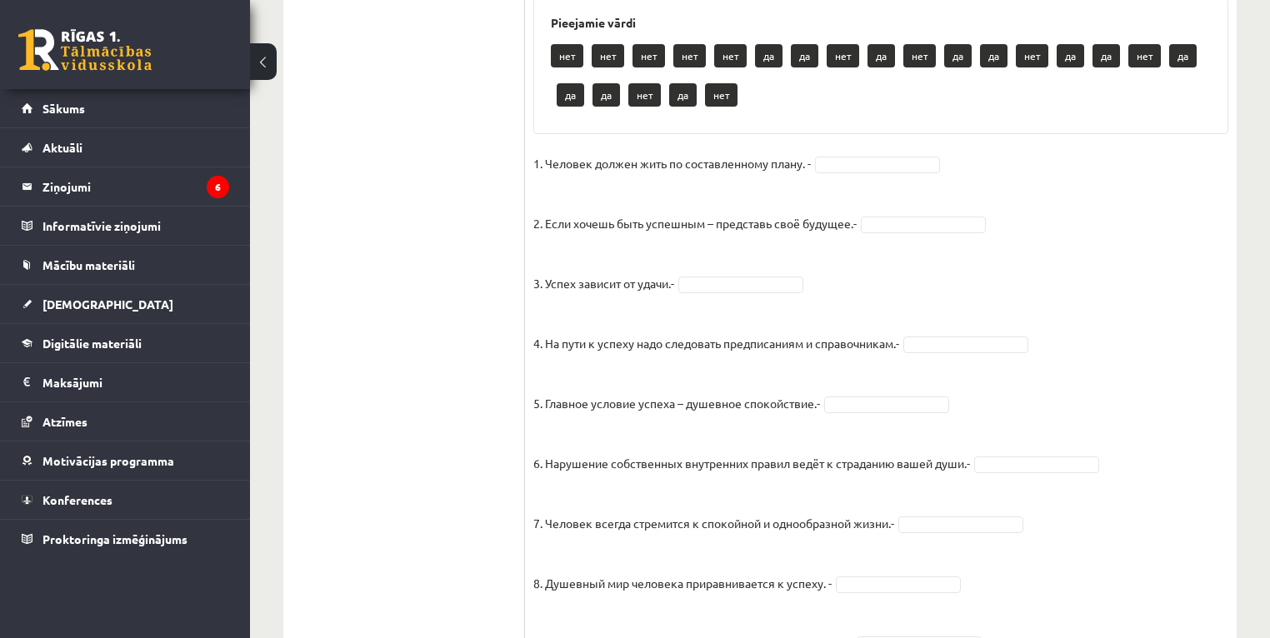
drag, startPoint x: 981, startPoint y: 340, endPoint x: 1153, endPoint y: 481, distance: 222.7
click at [1153, 481] on fieldset "1. Человек должен жить по составленному плану. - 2. Если хочешь быть успешным –…" at bounding box center [880, 588] width 695 height 875
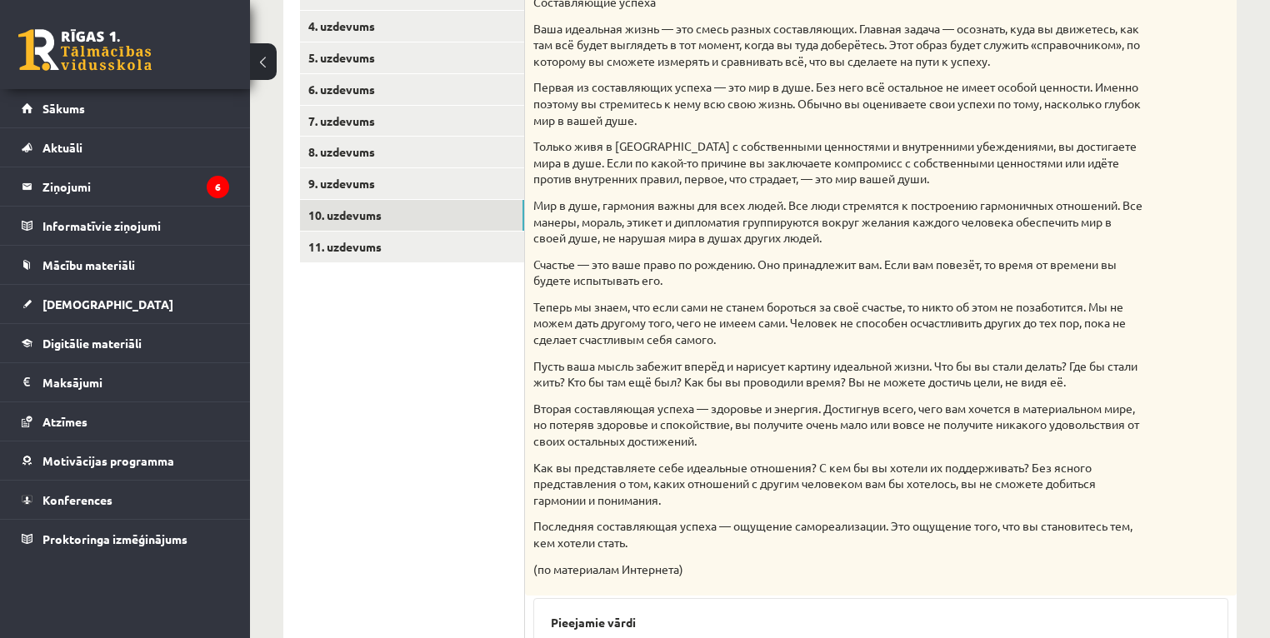
scroll to position [323, 0]
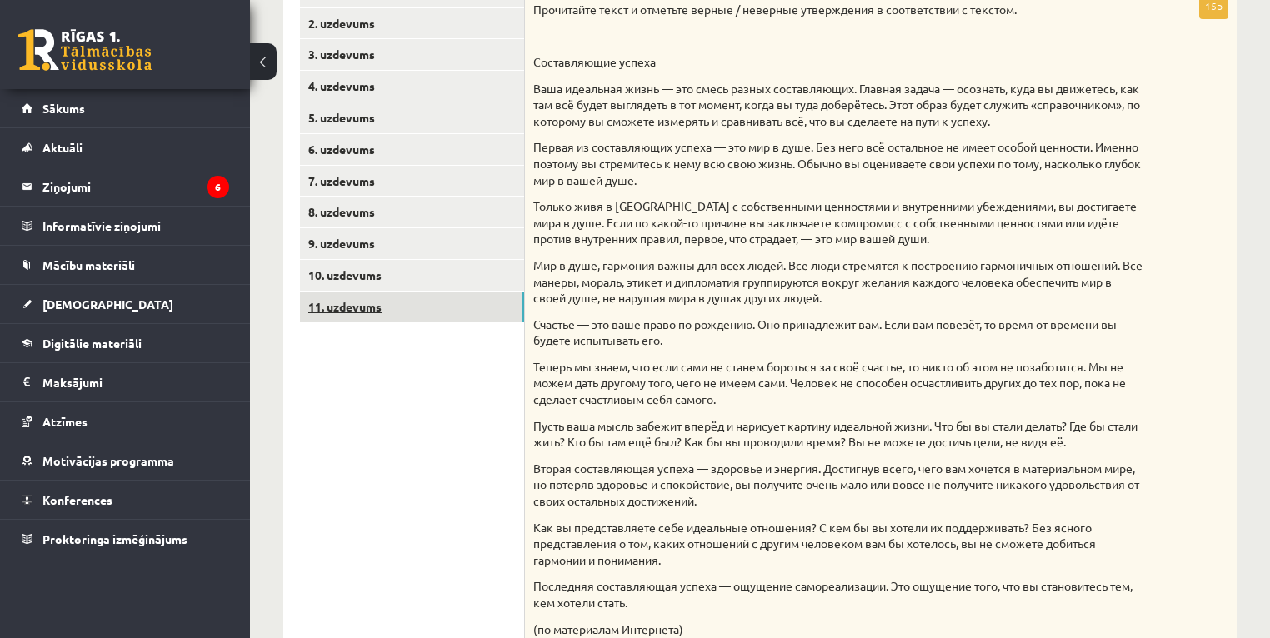
click at [341, 311] on link "11. uzdevums" at bounding box center [412, 307] width 224 height 31
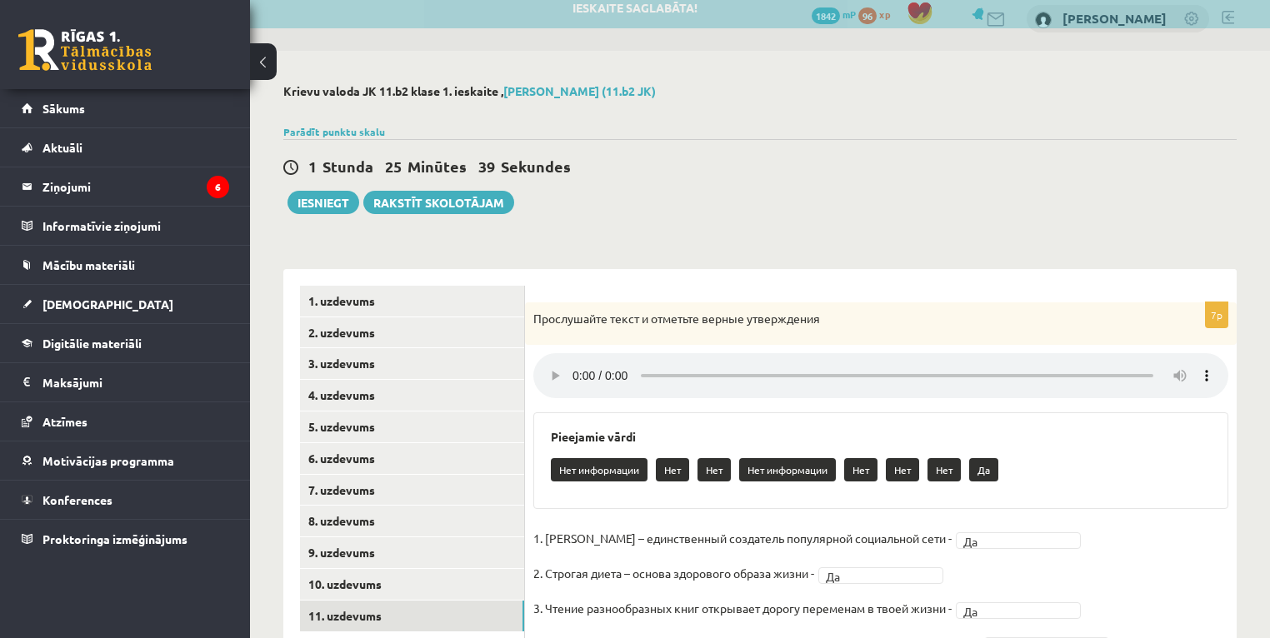
scroll to position [0, 0]
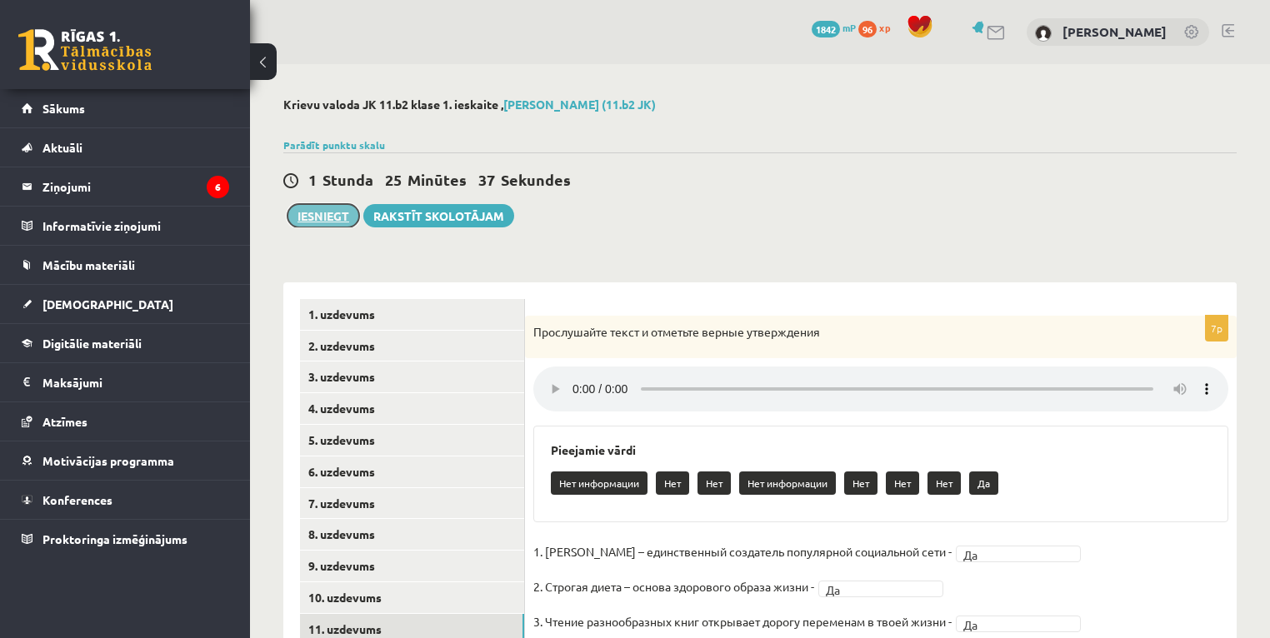
click at [333, 213] on button "Iesniegt" at bounding box center [324, 215] width 72 height 23
click at [321, 213] on button "Iesniegt" at bounding box center [324, 215] width 72 height 23
